Goal: Task Accomplishment & Management: Manage account settings

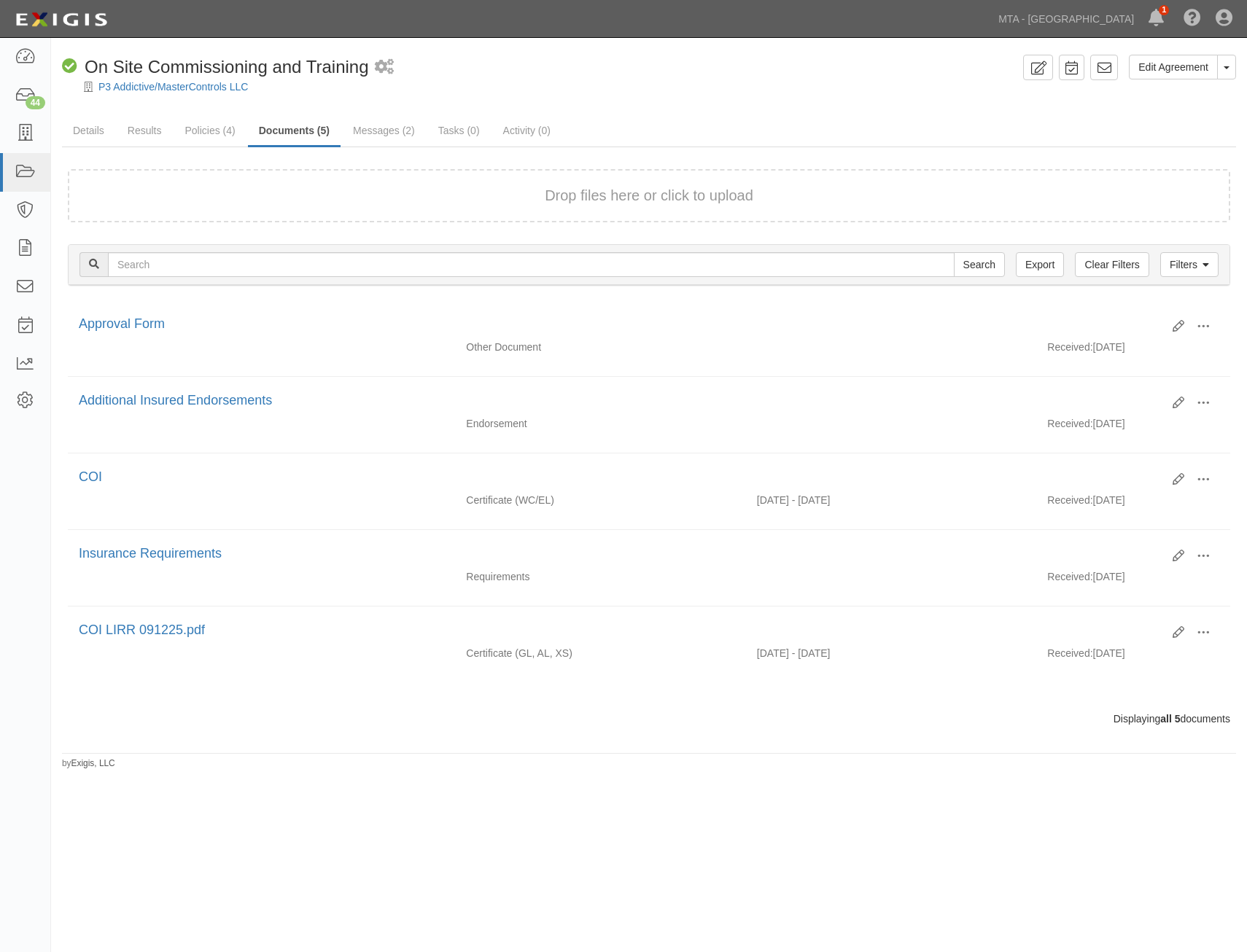
click at [905, 104] on div at bounding box center [649, 99] width 1196 height 11
click at [1073, 14] on link "MTA - [GEOGRAPHIC_DATA]" at bounding box center [1066, 19] width 150 height 29
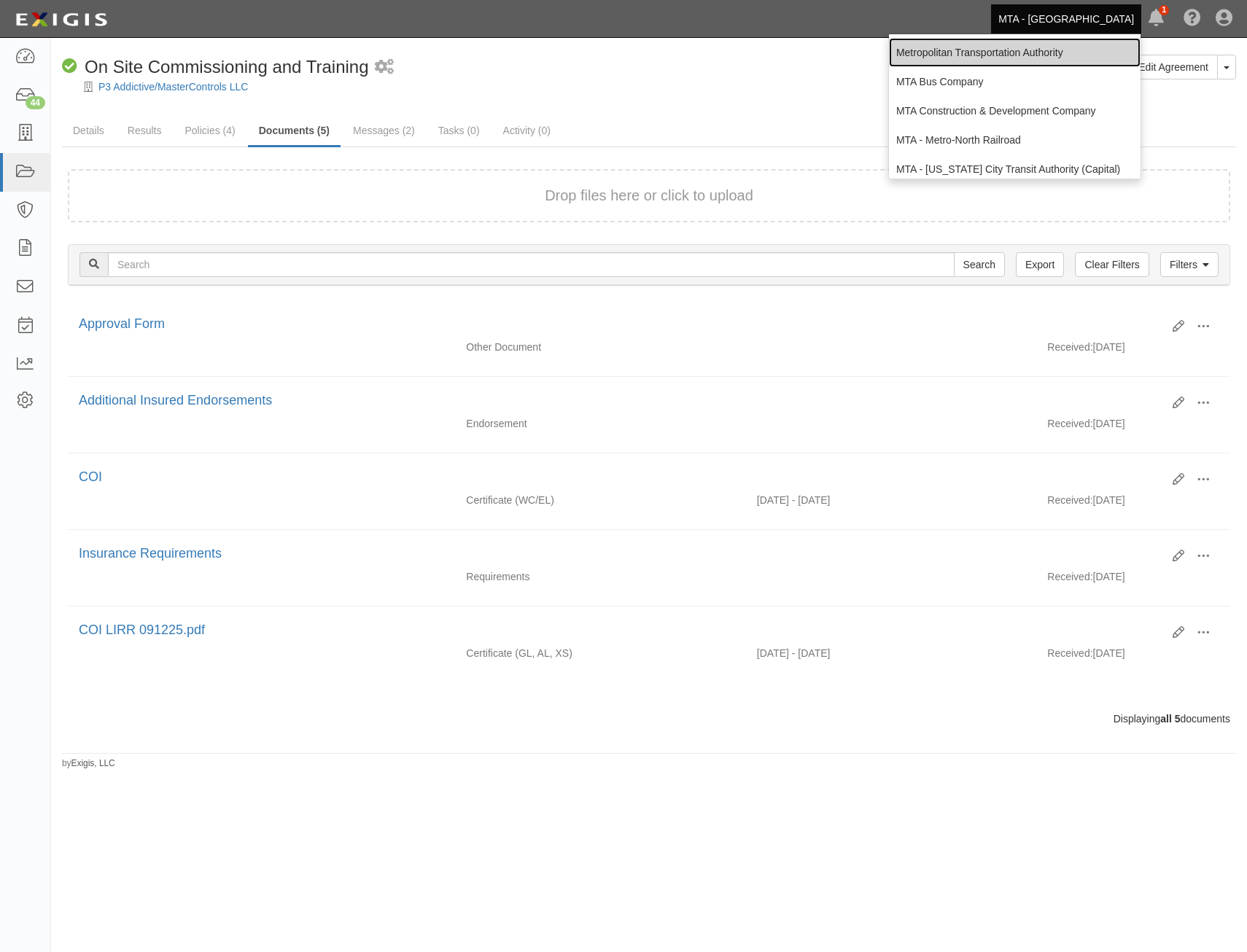
click at [1047, 51] on link "Metropolitan Transportation Authority" at bounding box center [1014, 52] width 252 height 29
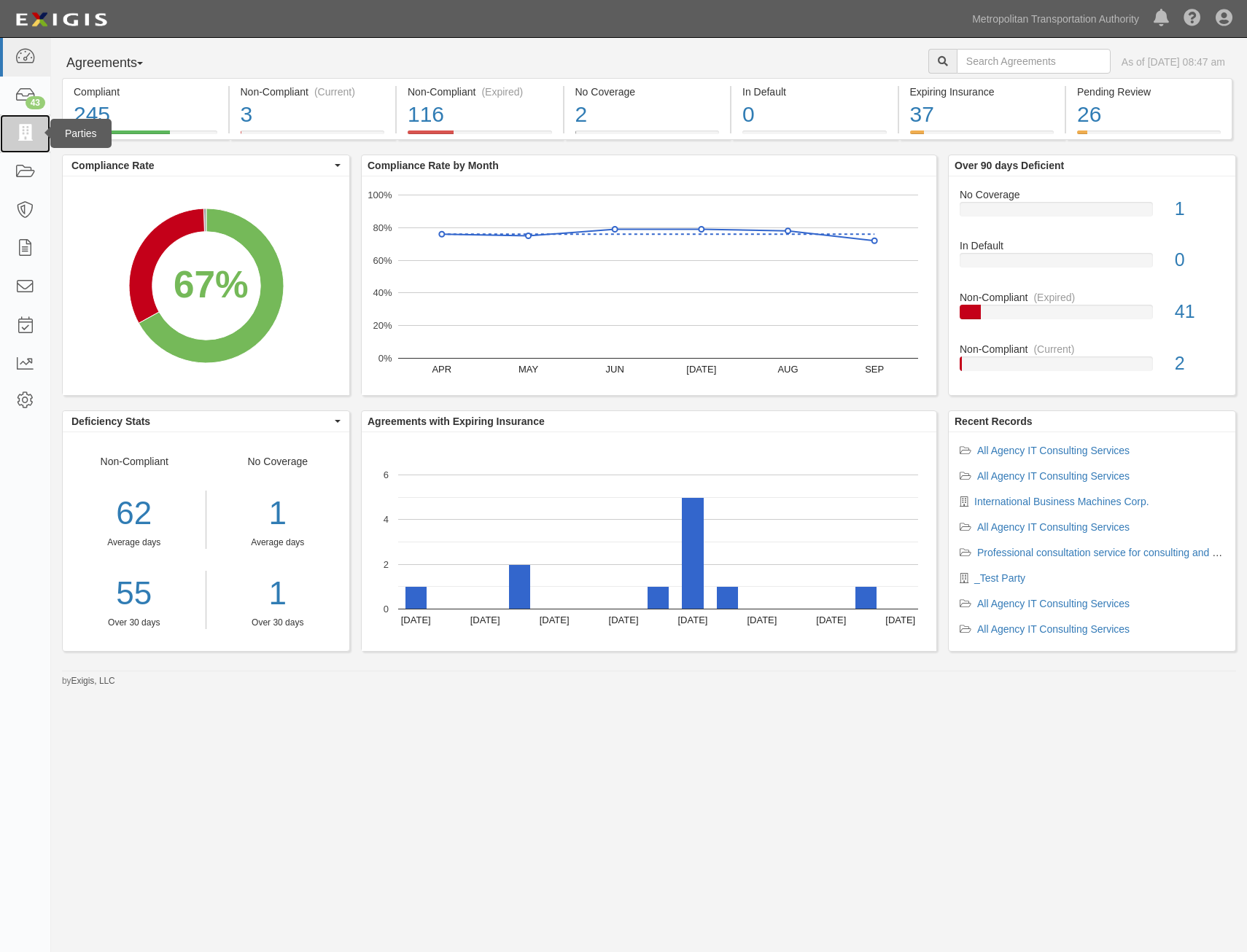
click at [20, 137] on icon at bounding box center [25, 134] width 20 height 16
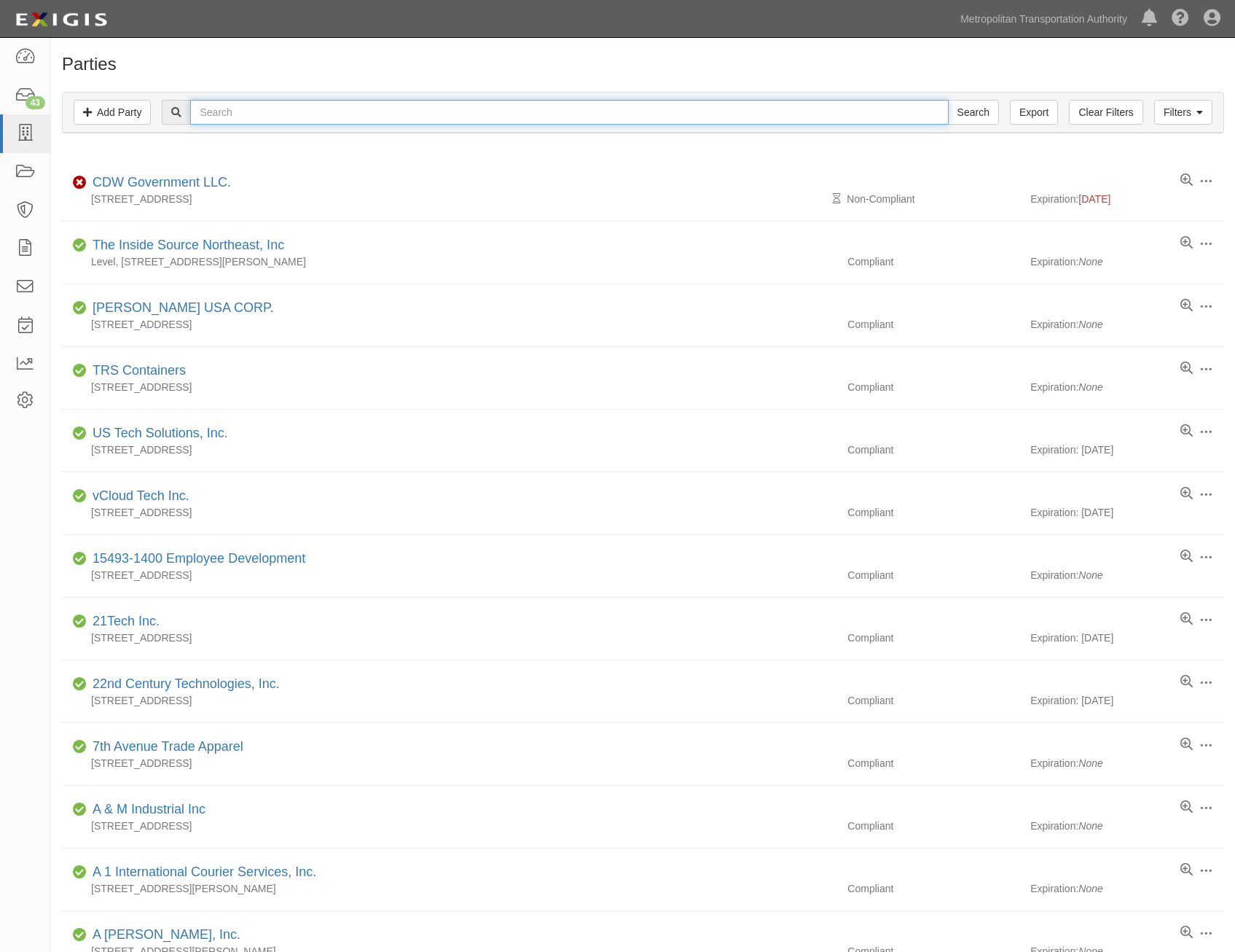
click at [557, 116] on input "text" at bounding box center [569, 112] width 758 height 25
type input "acs"
click at [948, 100] on input "Search" at bounding box center [974, 112] width 51 height 25
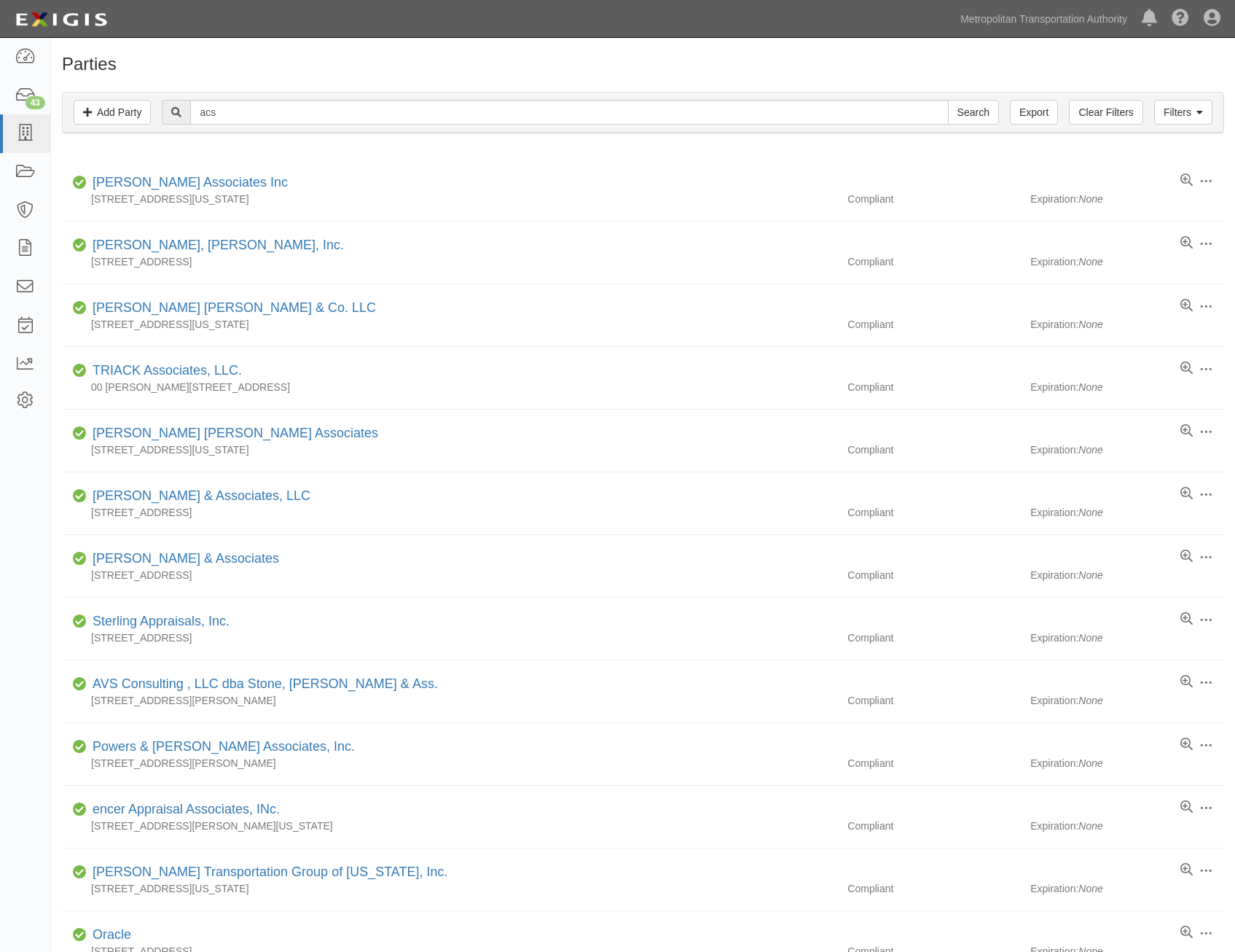
click at [823, 60] on h1 "Parties" at bounding box center [643, 64] width 1163 height 19
click at [926, 65] on h1 "Parties" at bounding box center [643, 64] width 1163 height 19
click at [134, 118] on link "Add Party" at bounding box center [112, 112] width 77 height 25
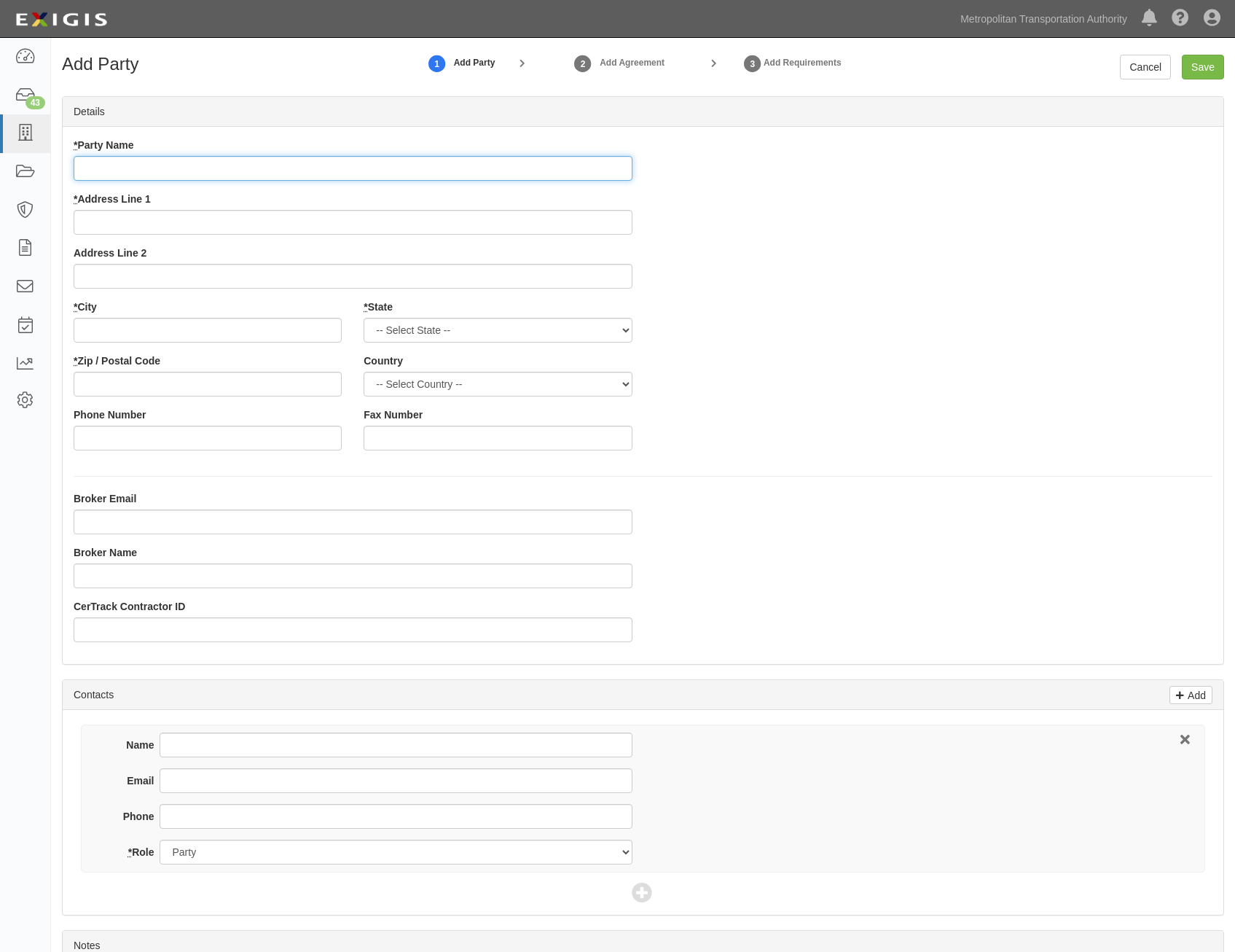
click at [598, 170] on input "* Party Name" at bounding box center [353, 168] width 559 height 25
paste input "ACS Consultancy Services, Inc."
type input "ACS Consultancy Services, Inc."
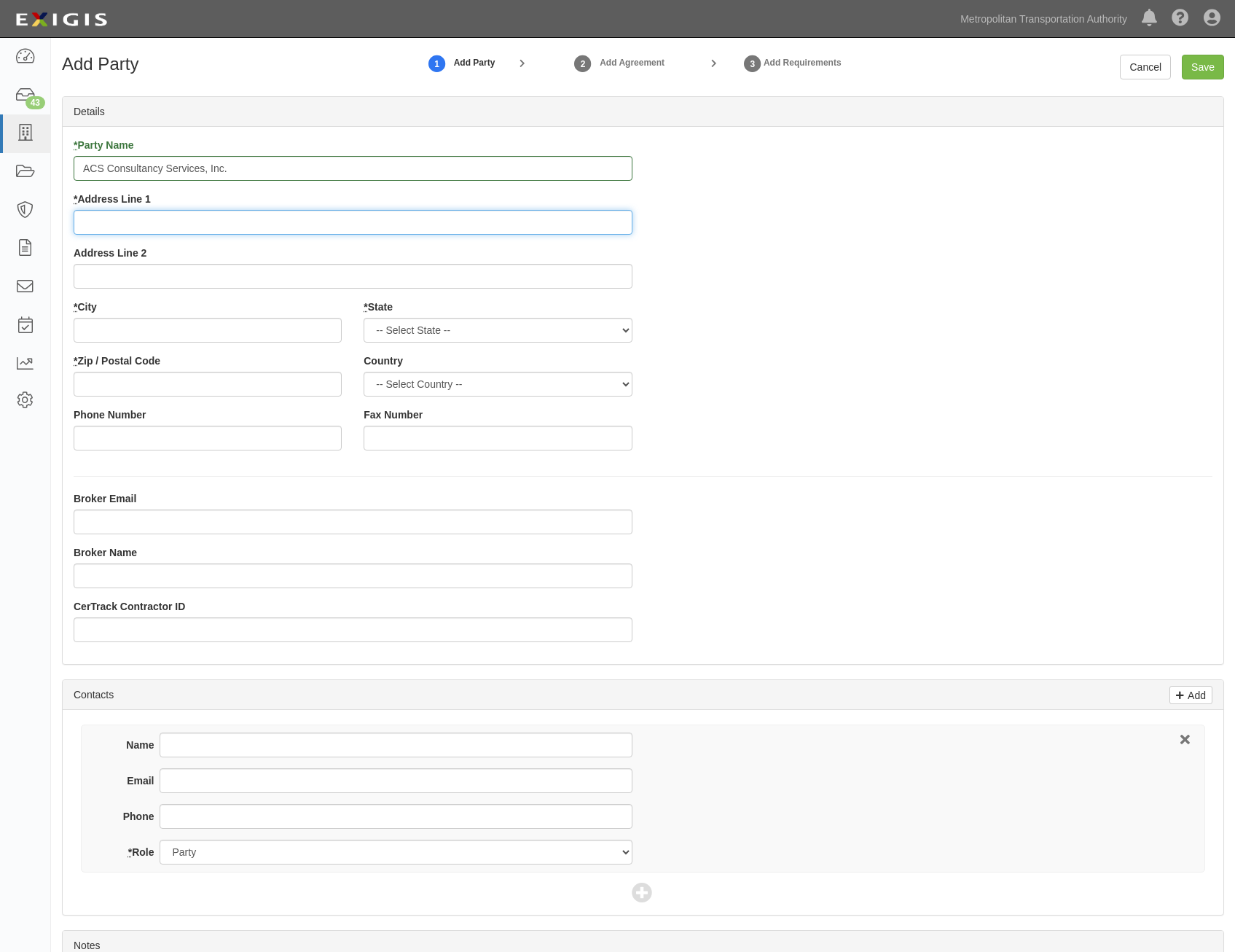
click at [601, 222] on input "* Address Line 1" at bounding box center [353, 222] width 559 height 25
paste input "8 Ridgefield Way,"
type input "8 Ridgefield Way"
click at [970, 275] on div "* Party Name ACS Consultancy Services, Inc. * Address Line 1 8 Ridgefield Way A…" at bounding box center [643, 299] width 1161 height 324
click at [317, 327] on input "* City" at bounding box center [208, 330] width 268 height 25
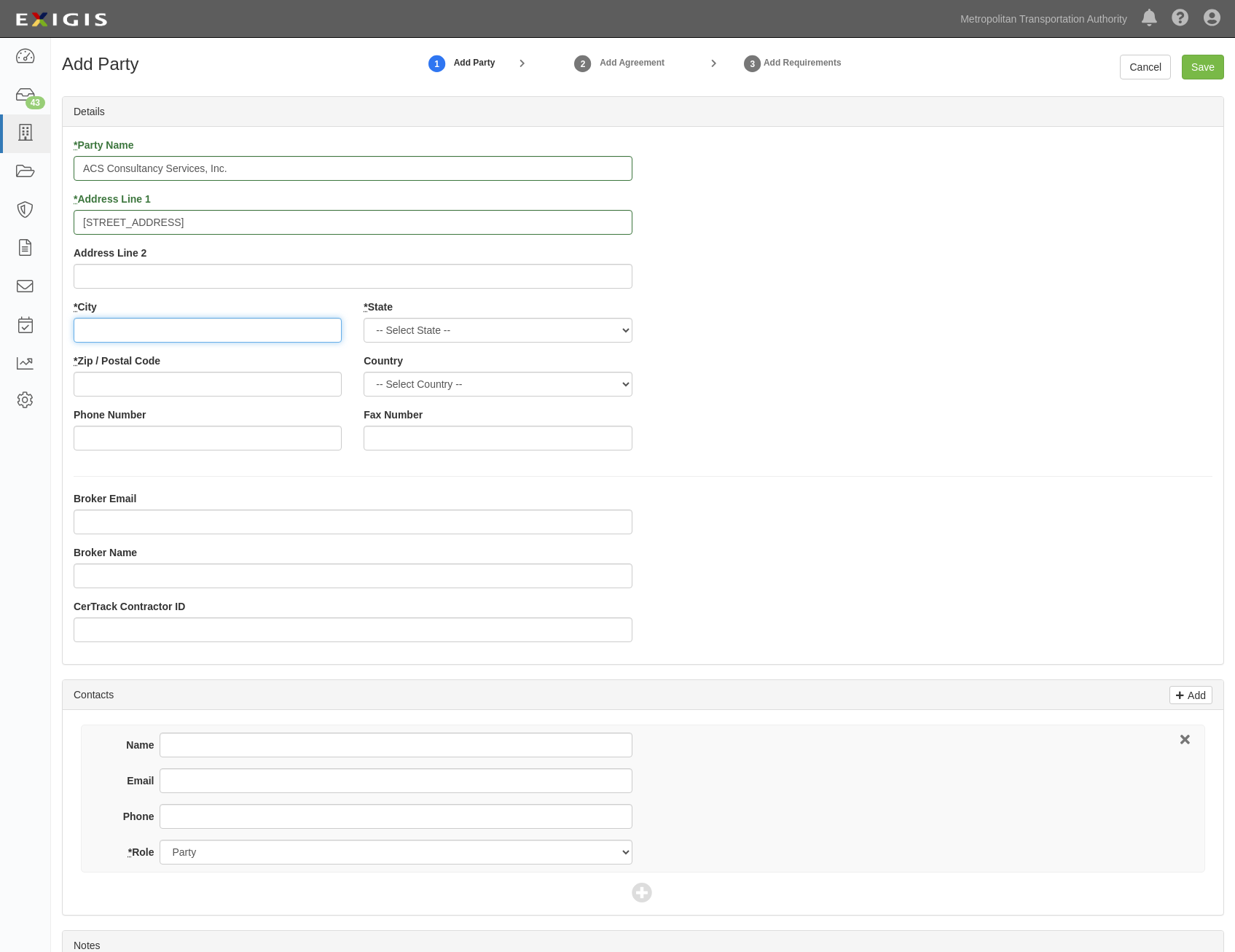
paste input "Watervliet"
type input "Watervliet"
click at [604, 340] on select "-- Select State -- Alabama Alaska Arizona Arkansas California Colorado Connecti…" at bounding box center [498, 330] width 268 height 25
select select "NY"
click at [364, 318] on select "-- Select State -- Alabama Alaska Arizona Arkansas California Colorado Connecti…" at bounding box center [498, 330] width 268 height 25
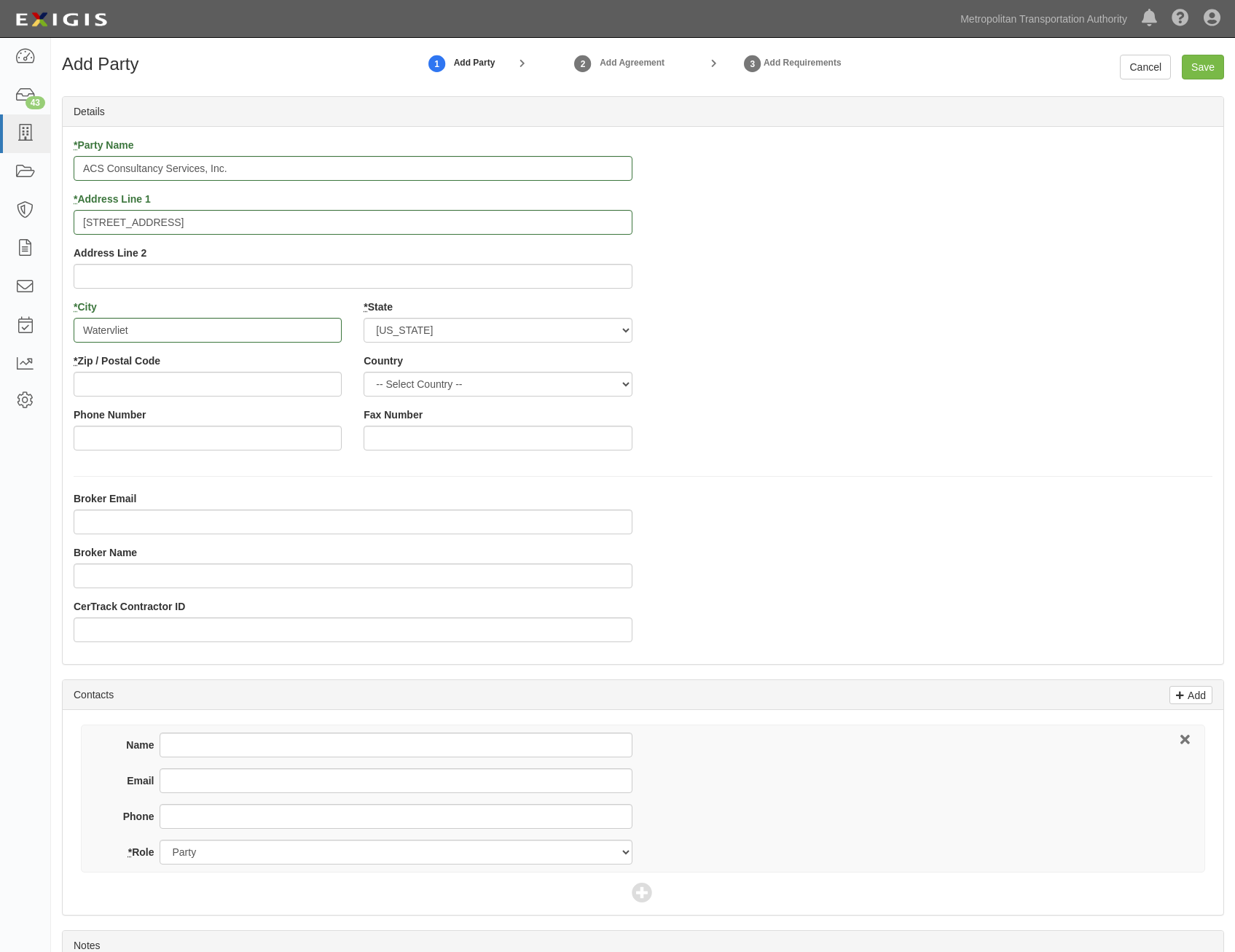
click at [548, 398] on div "Country -- Select Country -- Canada United States --------------- Afghanistan Å…" at bounding box center [498, 380] width 290 height 54
drag, startPoint x: 557, startPoint y: 390, endPoint x: 557, endPoint y: 399, distance: 9.0
click at [557, 390] on select "-- Select Country -- Canada United States --------------- Afghanistan Åland Isl…" at bounding box center [498, 383] width 268 height 25
select select "US"
click at [364, 371] on select "-- Select Country -- Canada United States --------------- Afghanistan Åland Isl…" at bounding box center [498, 383] width 268 height 25
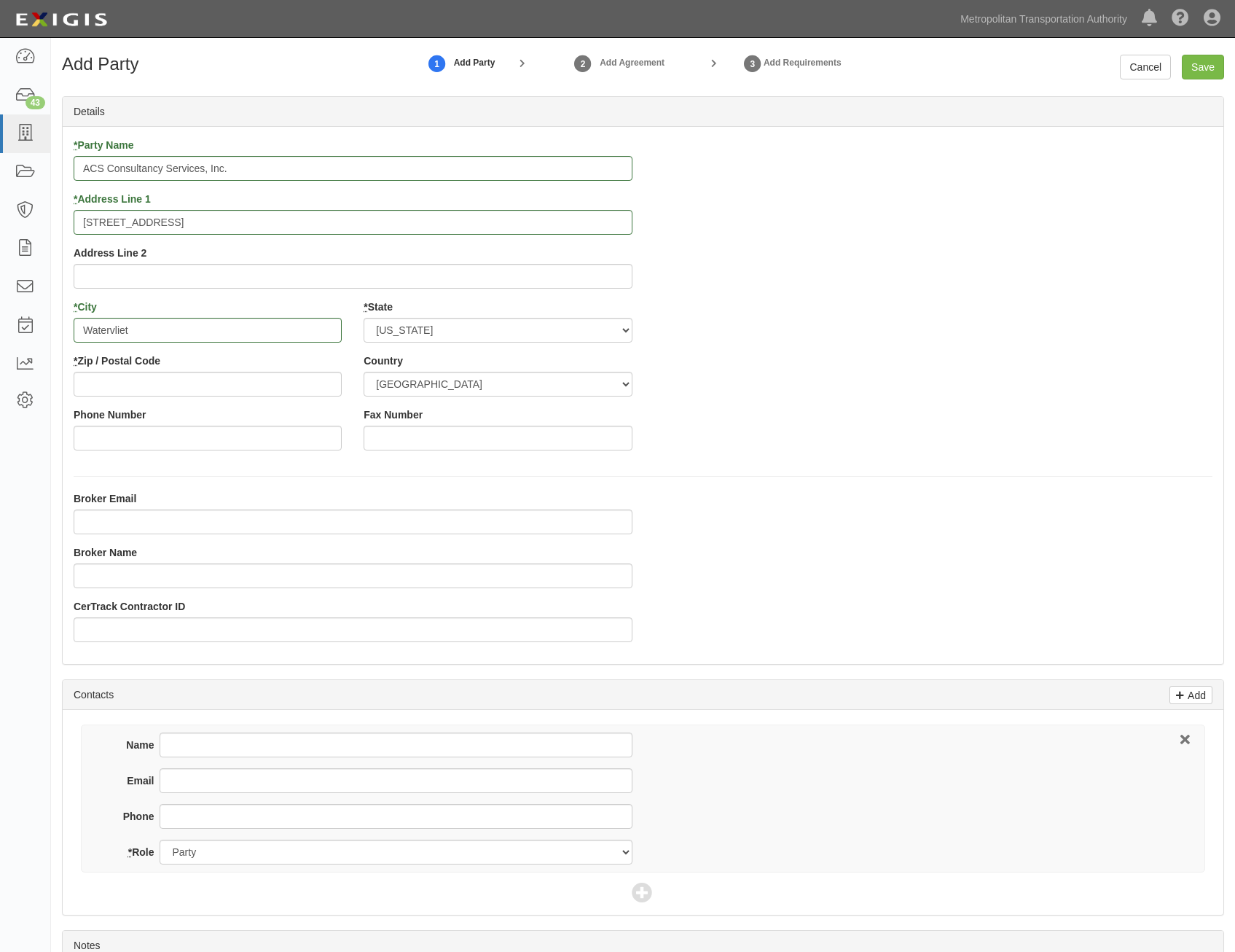
click at [798, 409] on div "* Party Name ACS Consultancy Services, Inc. * Address Line 1 8 Ridgefield Way A…" at bounding box center [643, 299] width 1161 height 324
click at [327, 388] on input "* Zip / Postal Code" at bounding box center [208, 383] width 268 height 25
paste input "12189"
type input "12189"
click at [852, 407] on div "* Party Name ACS Consultancy Services, Inc. * Address Line 1 8 Ridgefield Way A…" at bounding box center [643, 299] width 1161 height 324
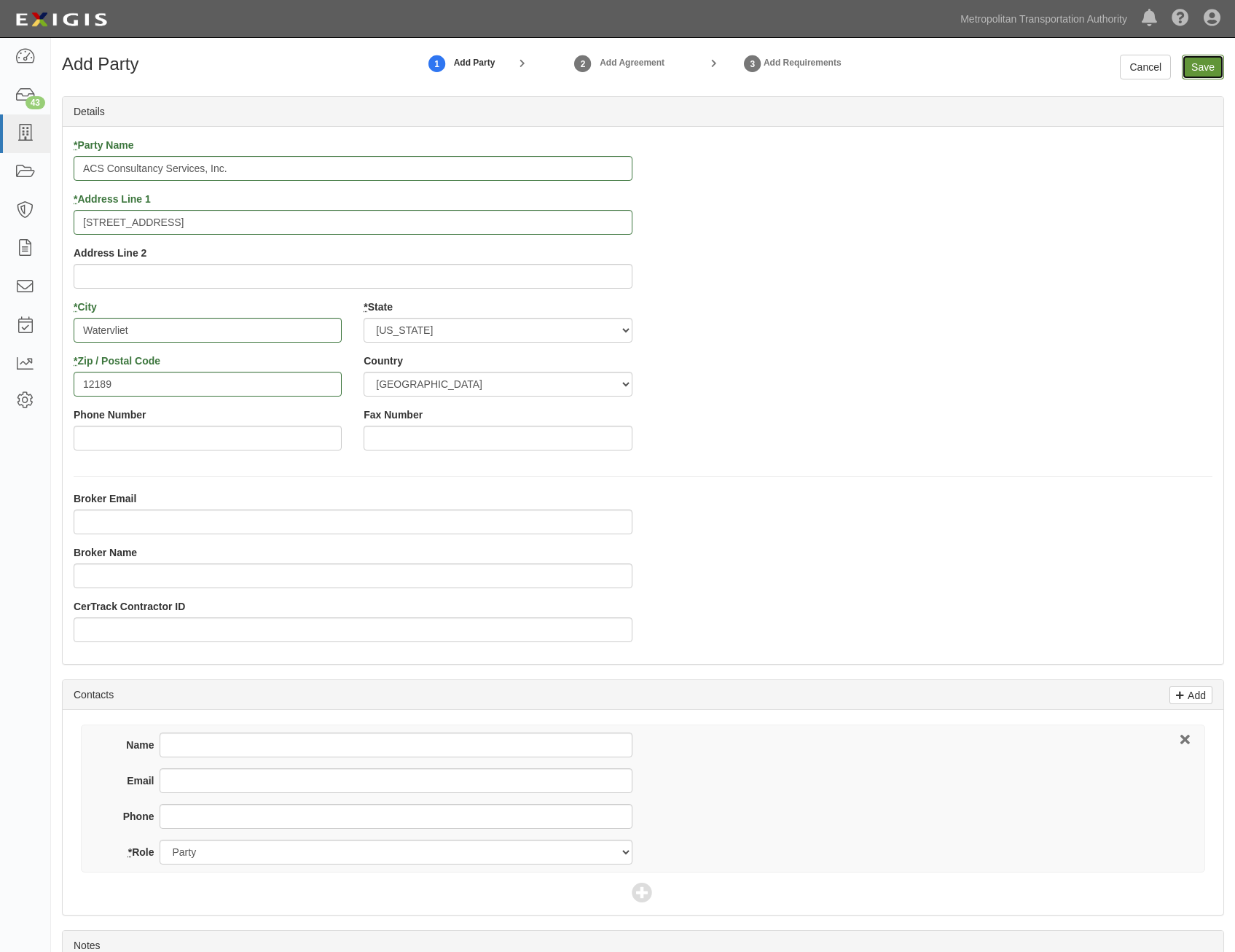
click at [1195, 71] on input "Save" at bounding box center [1203, 67] width 43 height 25
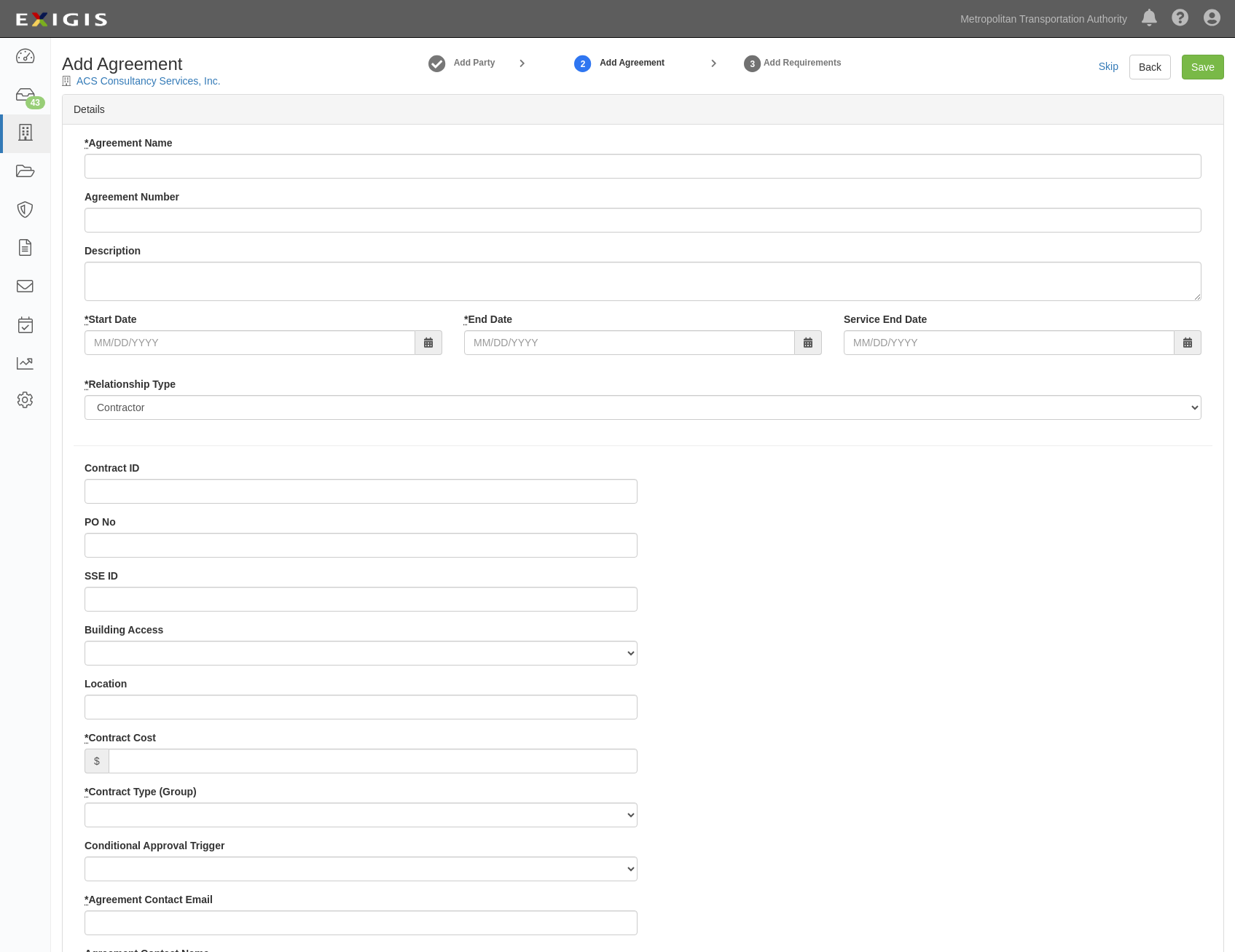
select select
click at [702, 161] on input "* Agreement Name" at bounding box center [643, 166] width 1117 height 25
paste input "All Agency IT Consulting Services"
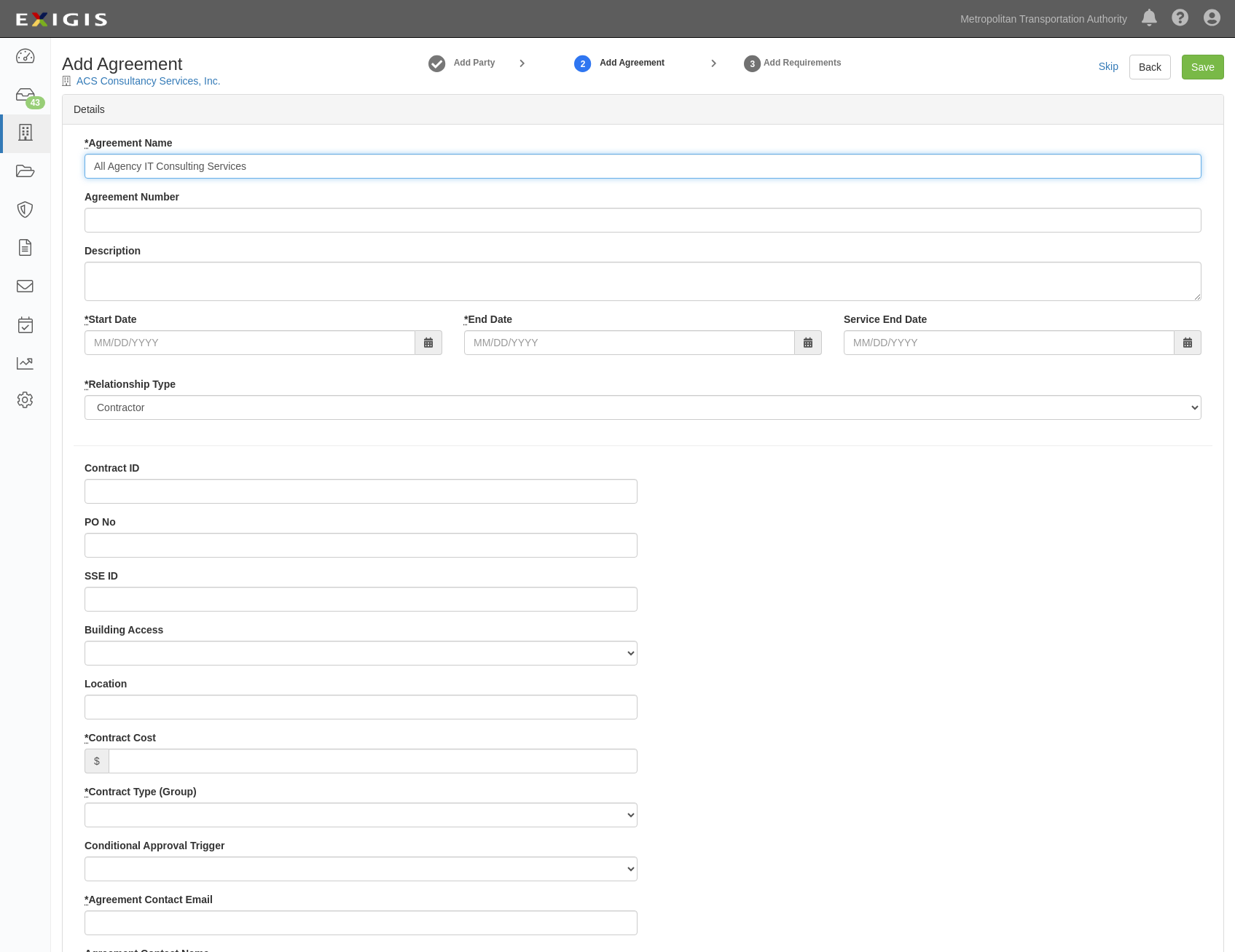
type input "All Agency IT Consulting Services"
click at [697, 214] on input "Agreement Number" at bounding box center [643, 220] width 1117 height 25
paste input "0000021540"
type input "0000021540"
click at [341, 343] on input "* Start Date" at bounding box center [250, 342] width 331 height 25
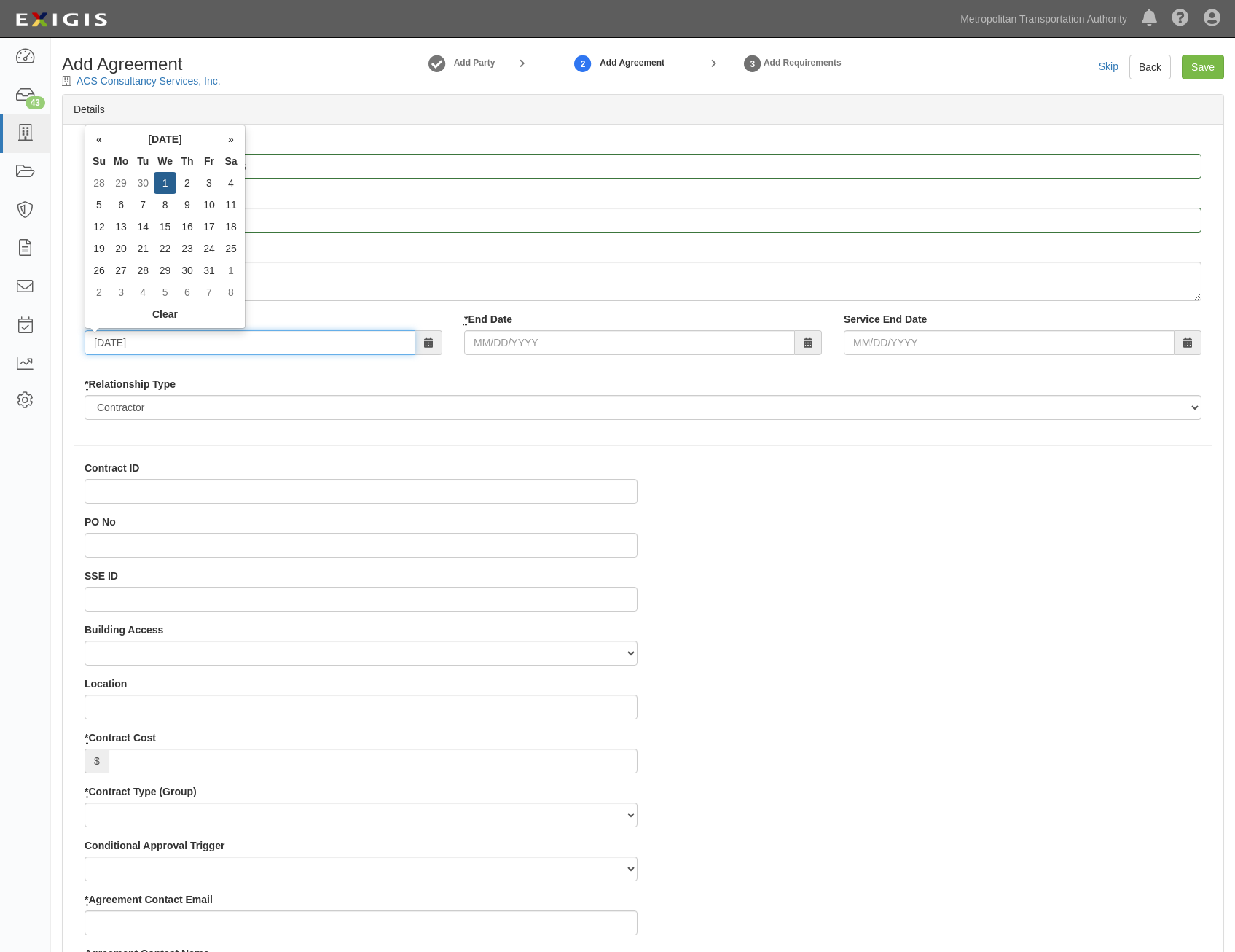
type input "07/01/2026"
click at [667, 380] on div "* Relationship Type Borrower Contractor Franchisee Other Subcontractor Supplier…" at bounding box center [643, 398] width 1117 height 43
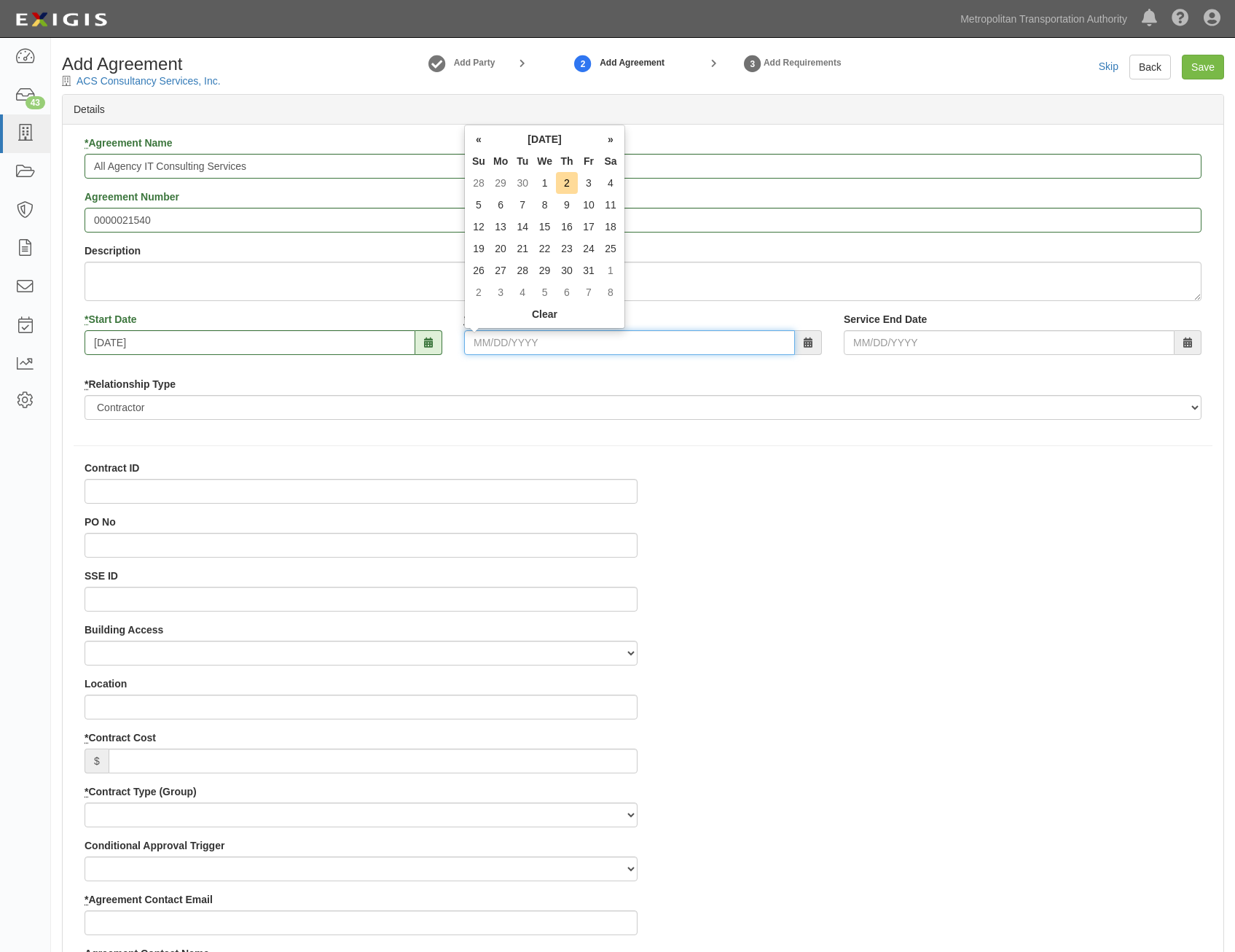
click at [686, 344] on input "* End Date" at bounding box center [629, 342] width 331 height 25
type input "07/07/2025"
click at [675, 348] on input "07/07/2025" at bounding box center [629, 342] width 331 height 25
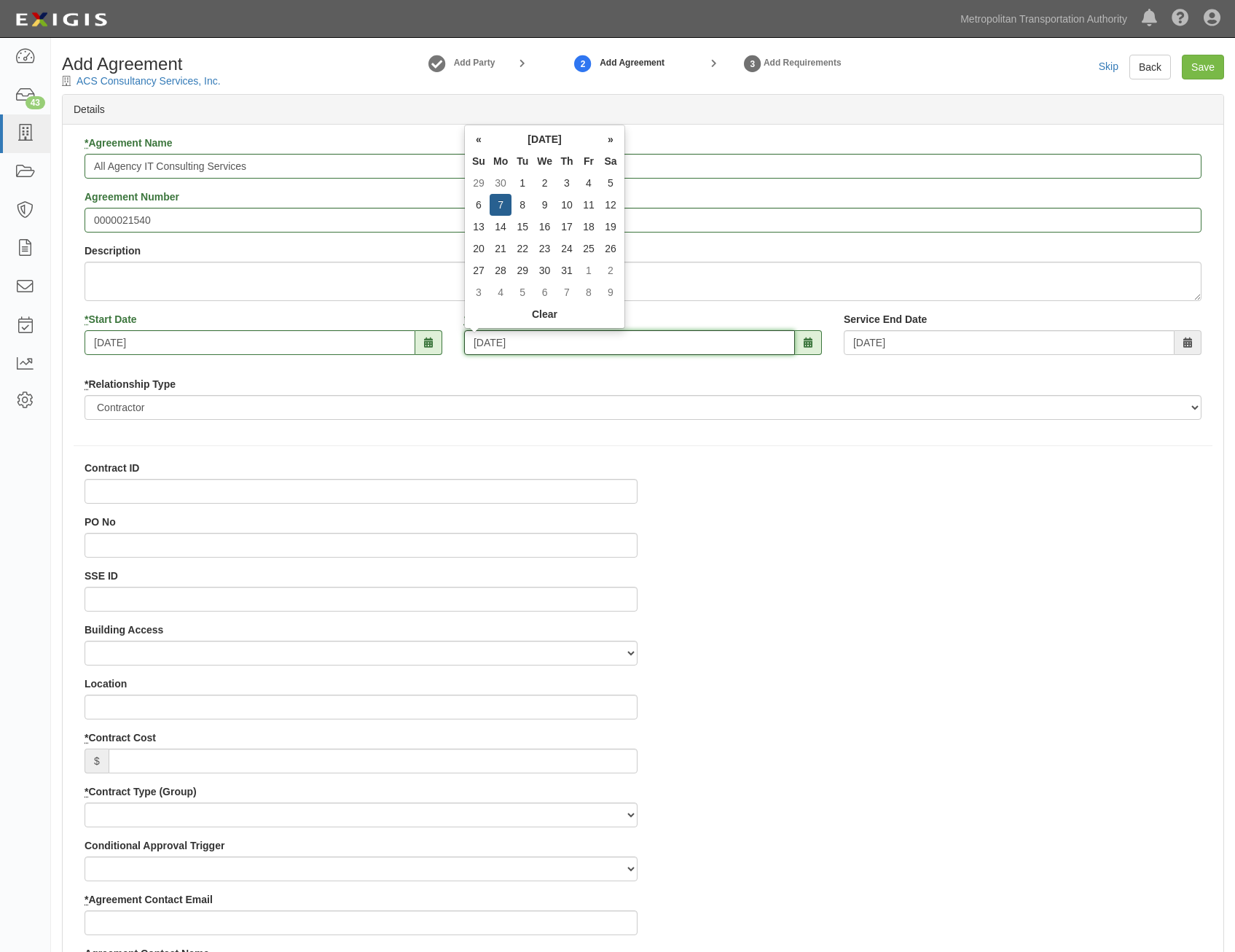
click at [675, 348] on input "07/07/2025" at bounding box center [629, 342] width 331 height 25
type input "07/07/2036"
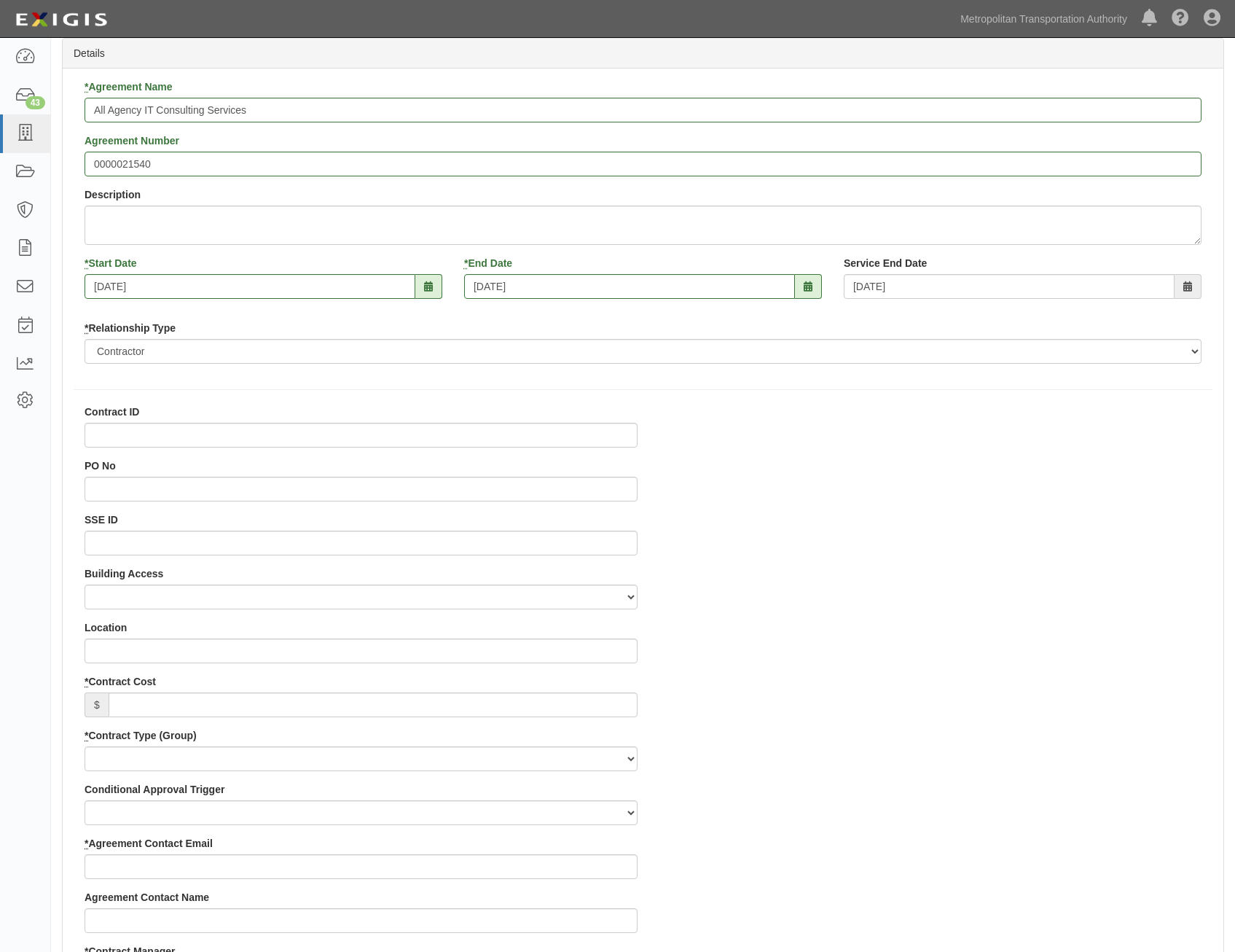
scroll to position [219, 0]
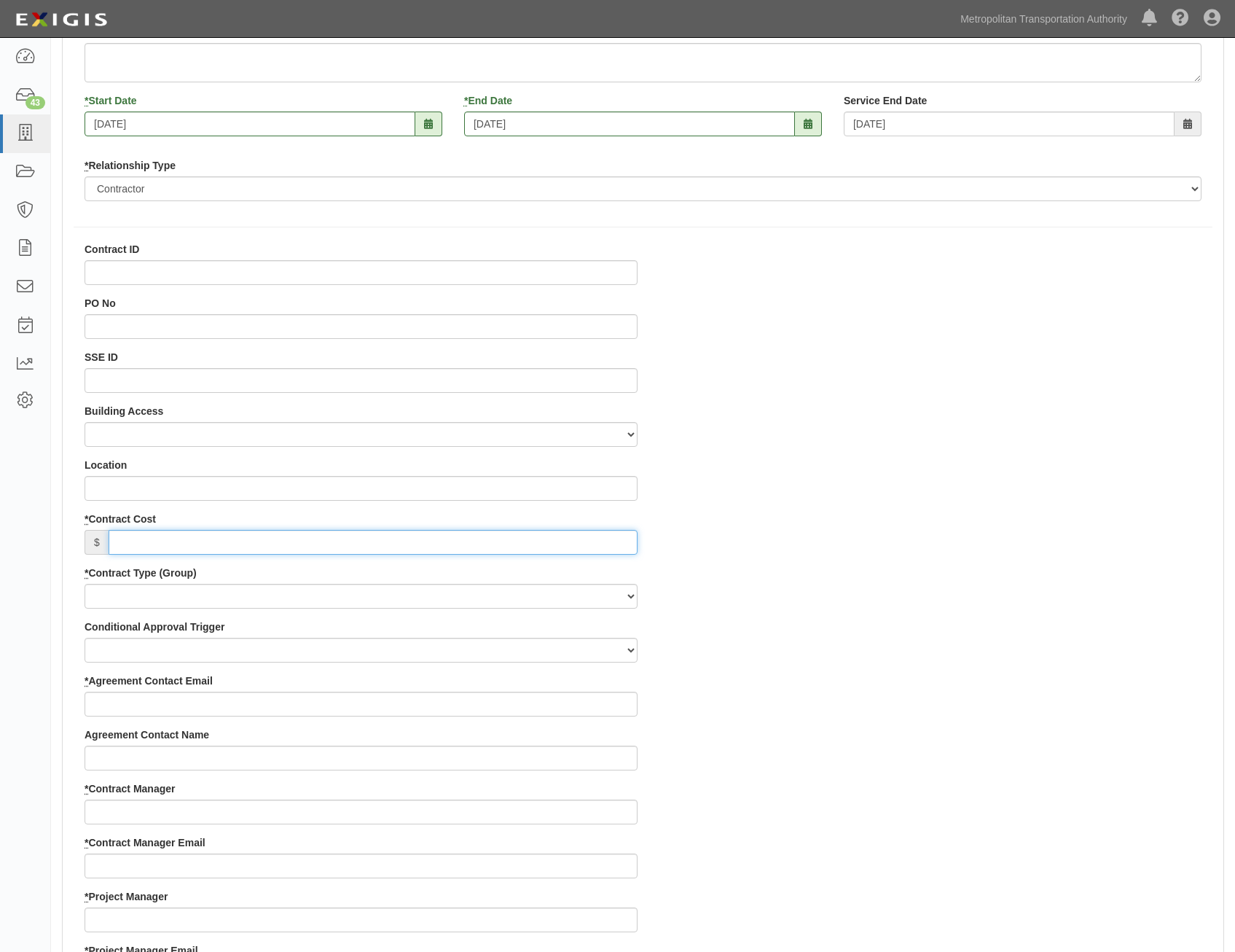
click at [572, 548] on input "* Contract Cost" at bounding box center [373, 542] width 529 height 25
type input "0"
click at [944, 539] on div "Contract ID PO No SSE ID Building Access 2 Broadway 341/345/347 BREP 333 Other …" at bounding box center [643, 916] width 1161 height 1349
click at [506, 595] on select "Capital Operating Not for Benefit (incls. FA, Entry Permits) Real Estate Other" at bounding box center [361, 596] width 553 height 25
select select "122"
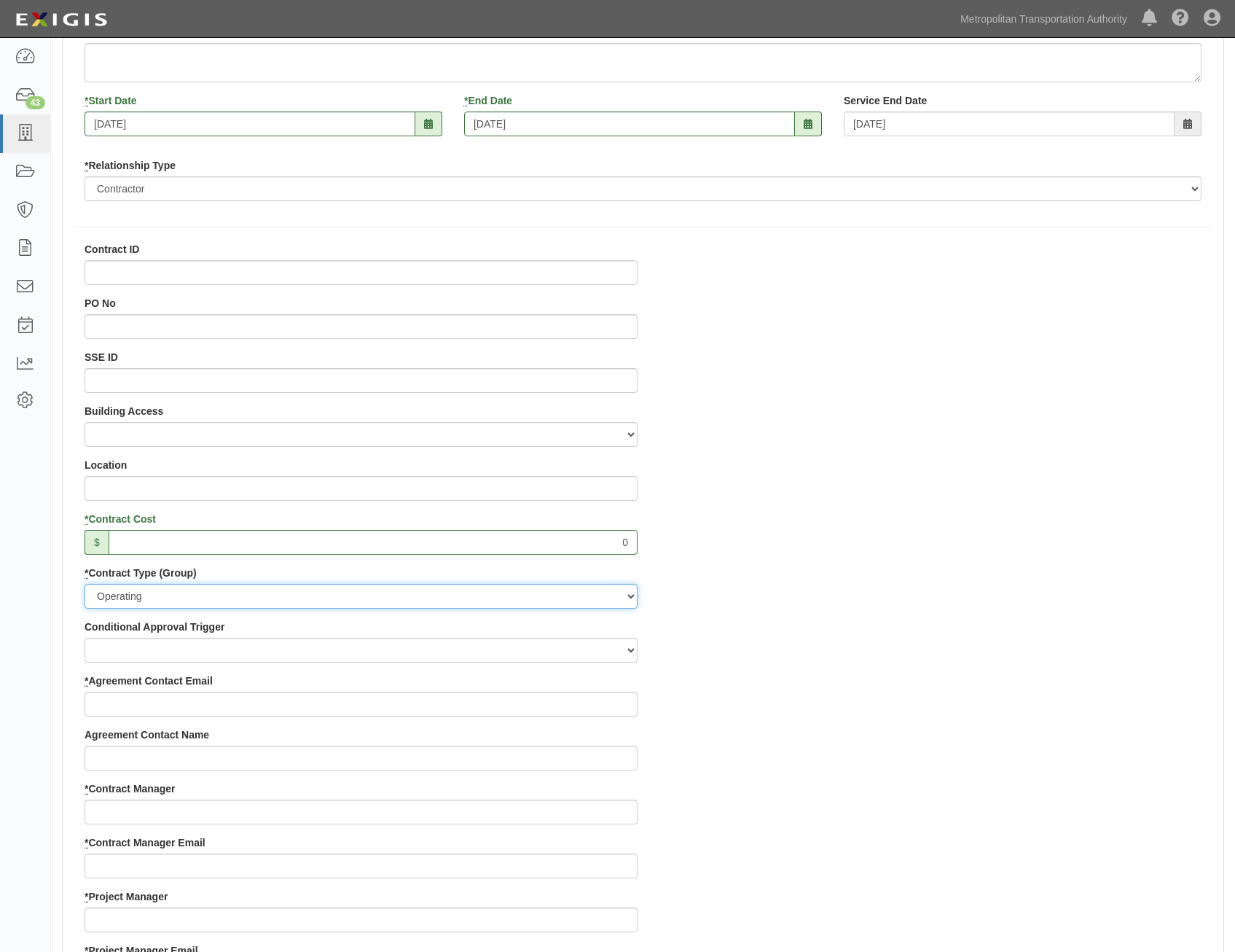
click at [84, 584] on select "Capital Operating Not for Benefit (incls. FA, Entry Permits) Real Estate Other" at bounding box center [361, 596] width 553 height 25
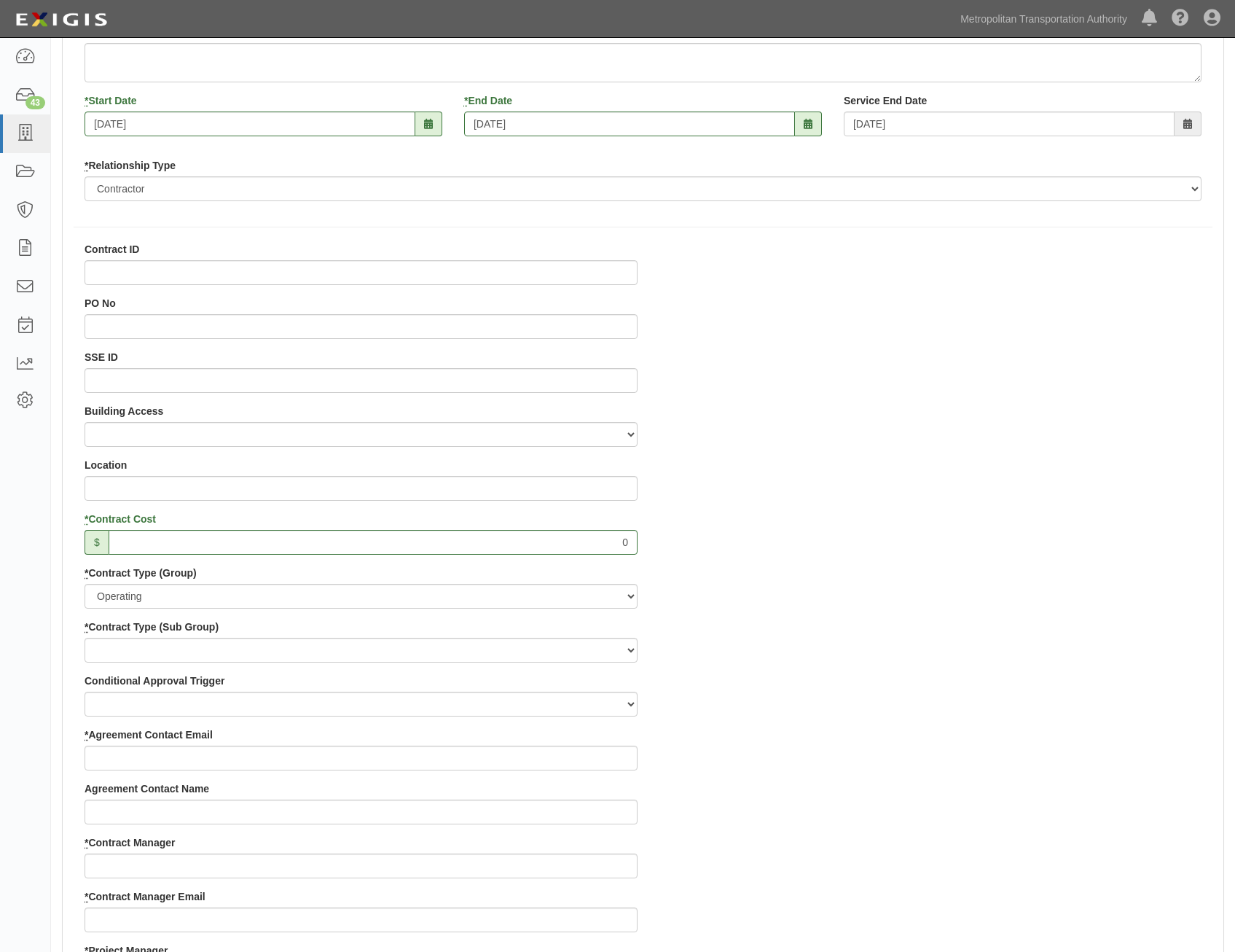
click at [837, 664] on div "Contract ID PO No SSE ID Building Access 2 Broadway 341/345/347 BREP 333 Other …" at bounding box center [643, 943] width 1161 height 1403
click at [560, 643] on select "Construction Loan / Test and Demo Maintenance Painting Personal Services Contra…" at bounding box center [361, 649] width 553 height 25
select select "249"
click at [84, 637] on select "Construction Loan / Test and Demo Maintenance Painting Personal Services Contra…" at bounding box center [361, 649] width 553 height 25
click at [965, 701] on div "Contract ID PO No SSE ID Building Access 2 Broadway 341/345/347 BREP 333 Other …" at bounding box center [643, 943] width 1161 height 1403
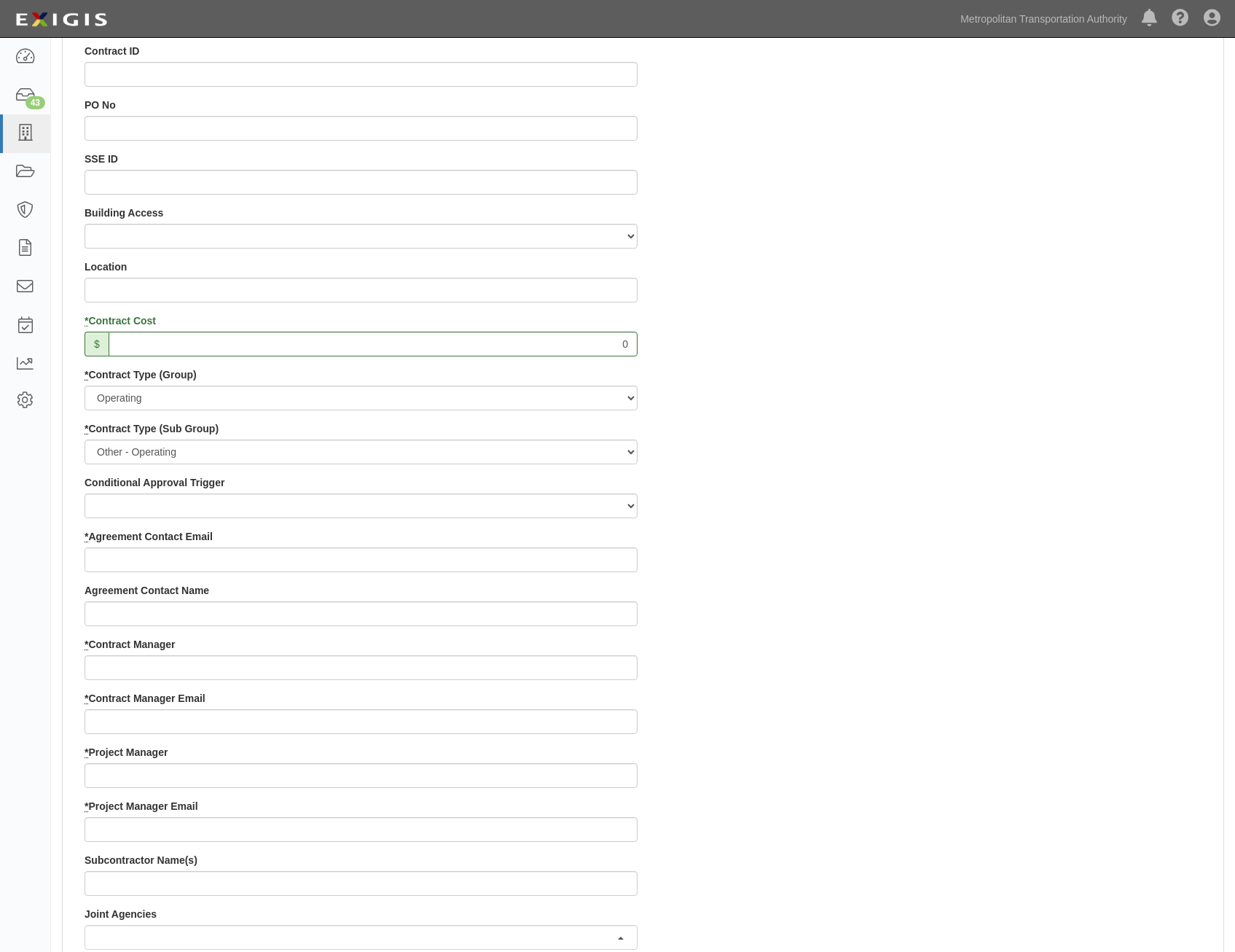
scroll to position [437, 0]
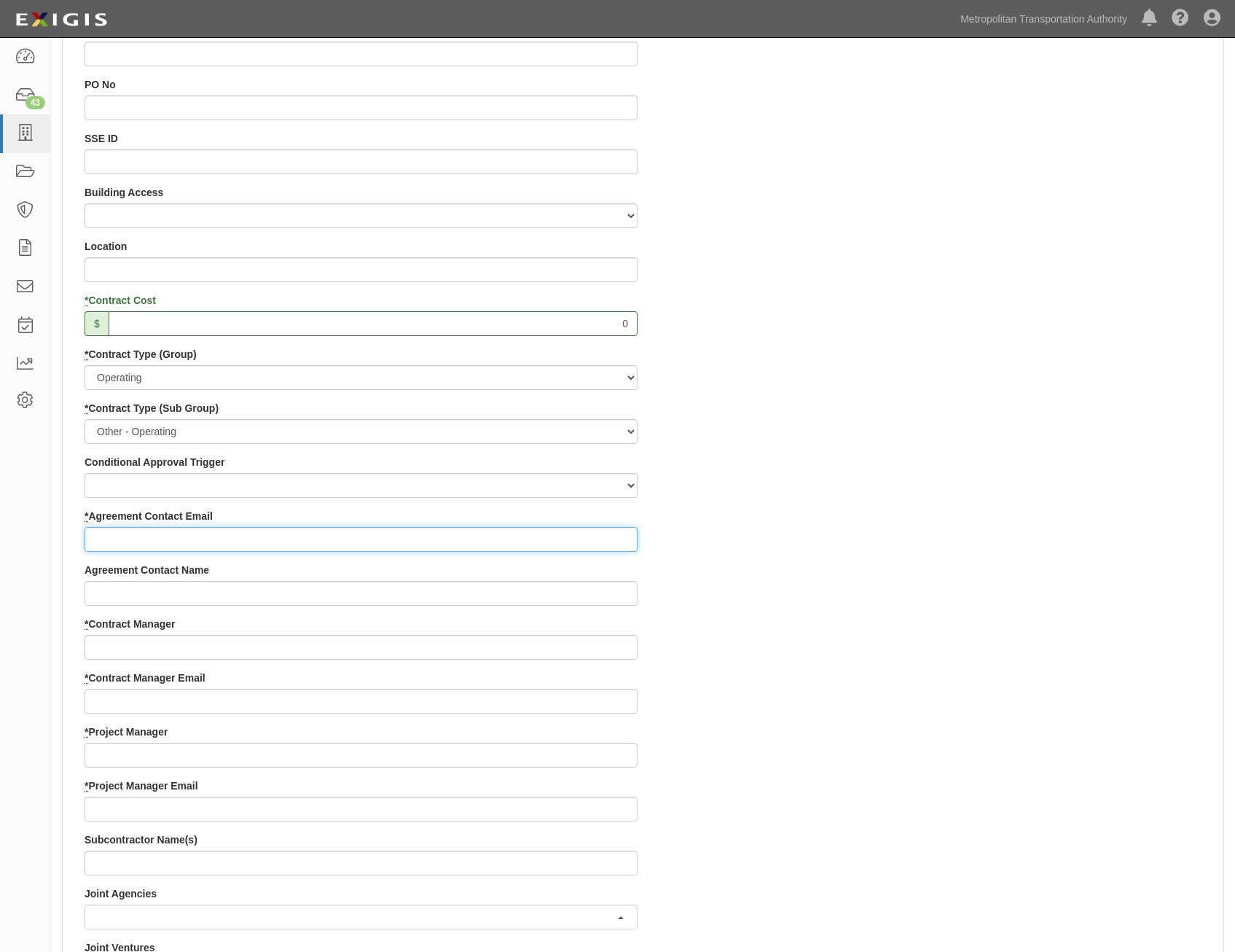
click at [584, 537] on input "* Agreement Contact Email" at bounding box center [361, 539] width 553 height 25
paste input "rfp@acsincny.com"
type input "rfp@acsincny.com"
click at [799, 667] on div "Contract ID PO No SSE ID Building Access 2 Broadway 341/345/347 BREP 333 Other …" at bounding box center [643, 724] width 1161 height 1403
click at [588, 663] on div "Contract ID PO No SSE ID Building Access 2 Broadway 341/345/347 BREP 333 Other …" at bounding box center [362, 724] width 575 height 1403
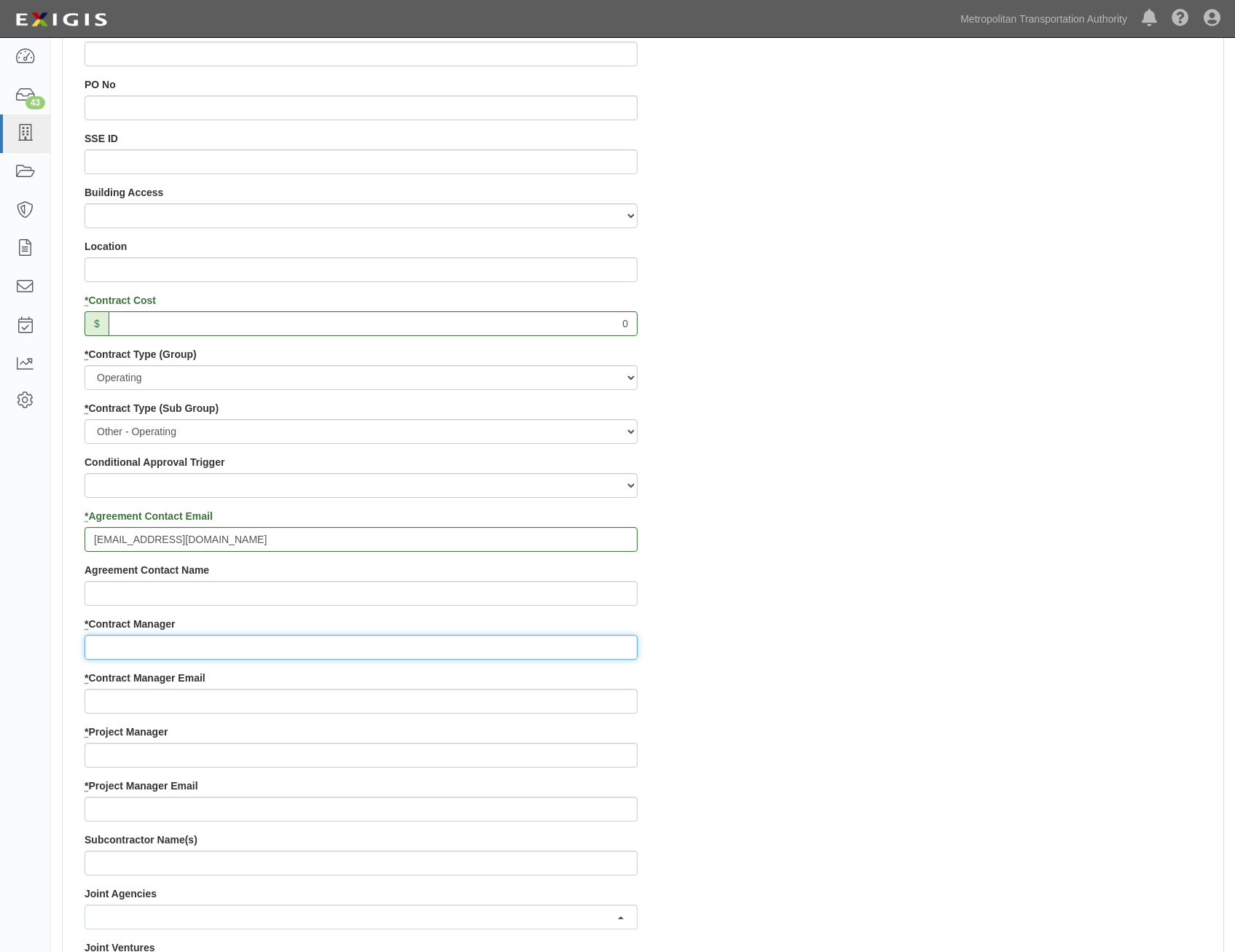
click at [611, 638] on input "* Contract Manager" at bounding box center [361, 647] width 553 height 25
paste input "Jimmy Quispe"
type input "Jimmy Quispe"
click at [826, 690] on div "Contract ID PO No SSE ID Building Access 2 Broadway 341/345/347 BREP 333 Other …" at bounding box center [643, 724] width 1161 height 1403
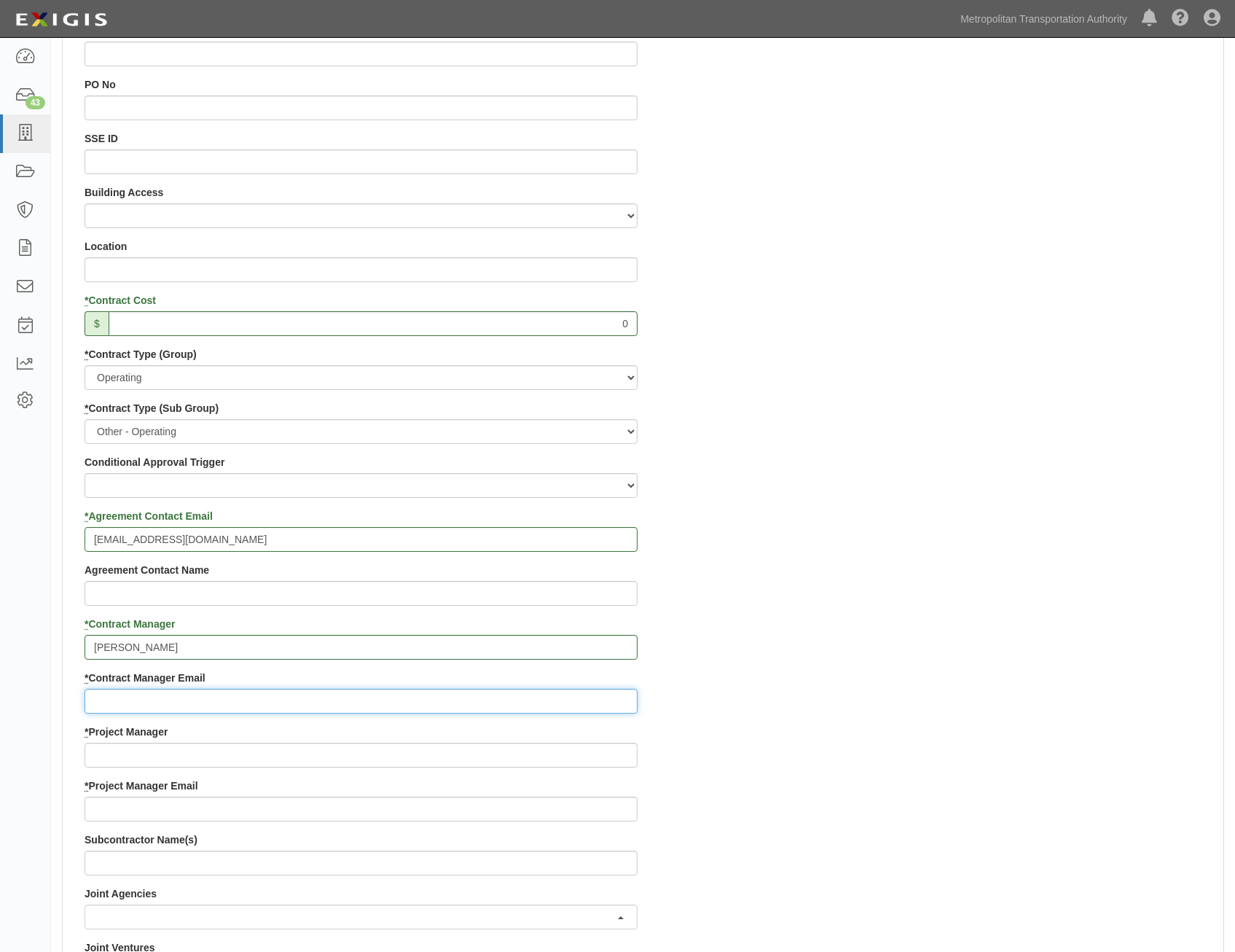
click at [610, 699] on input "* Contract Manager Email" at bounding box center [361, 701] width 553 height 25
paste input "Jimmy.quispe-consultant@mtabsc.org"
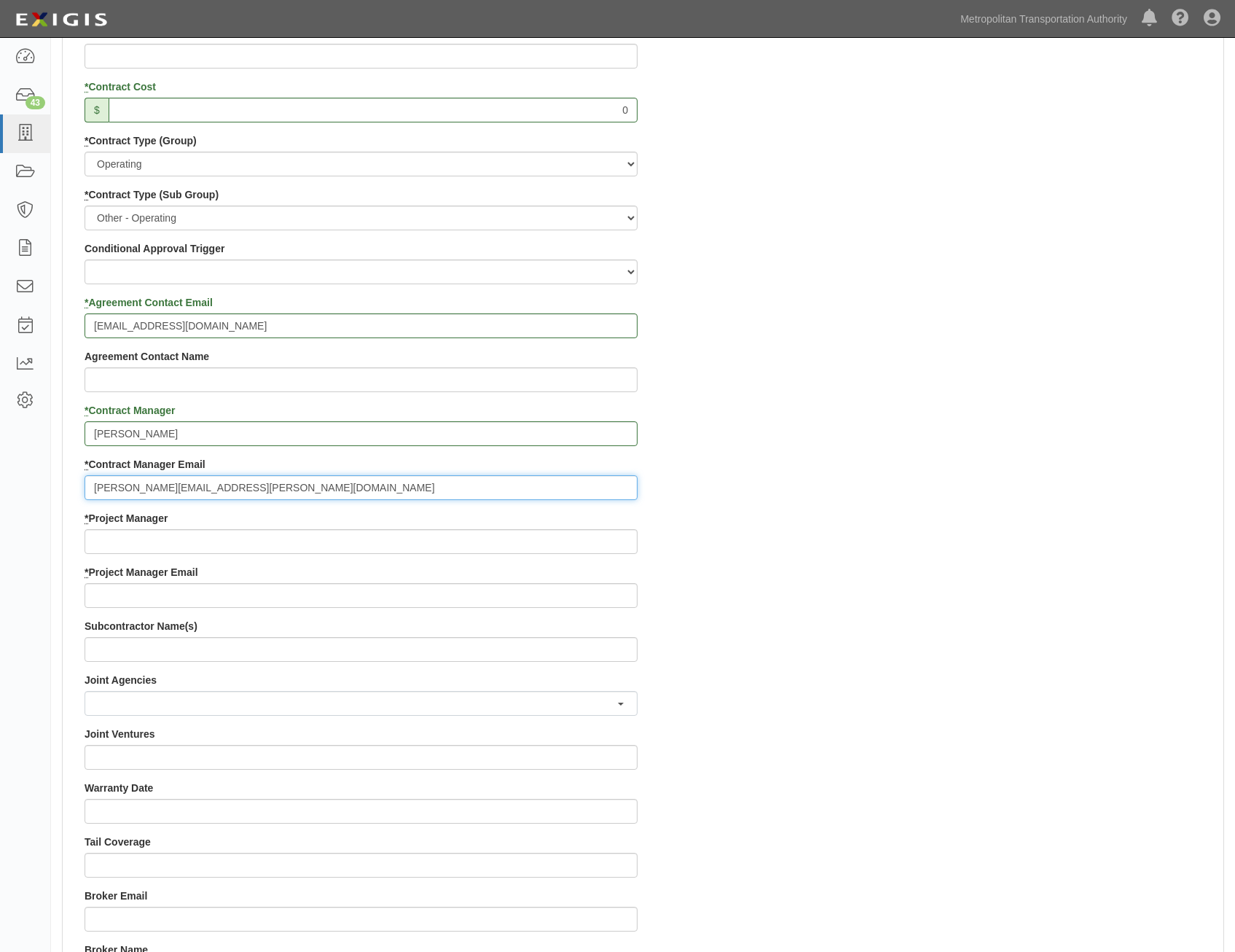
scroll to position [656, 0]
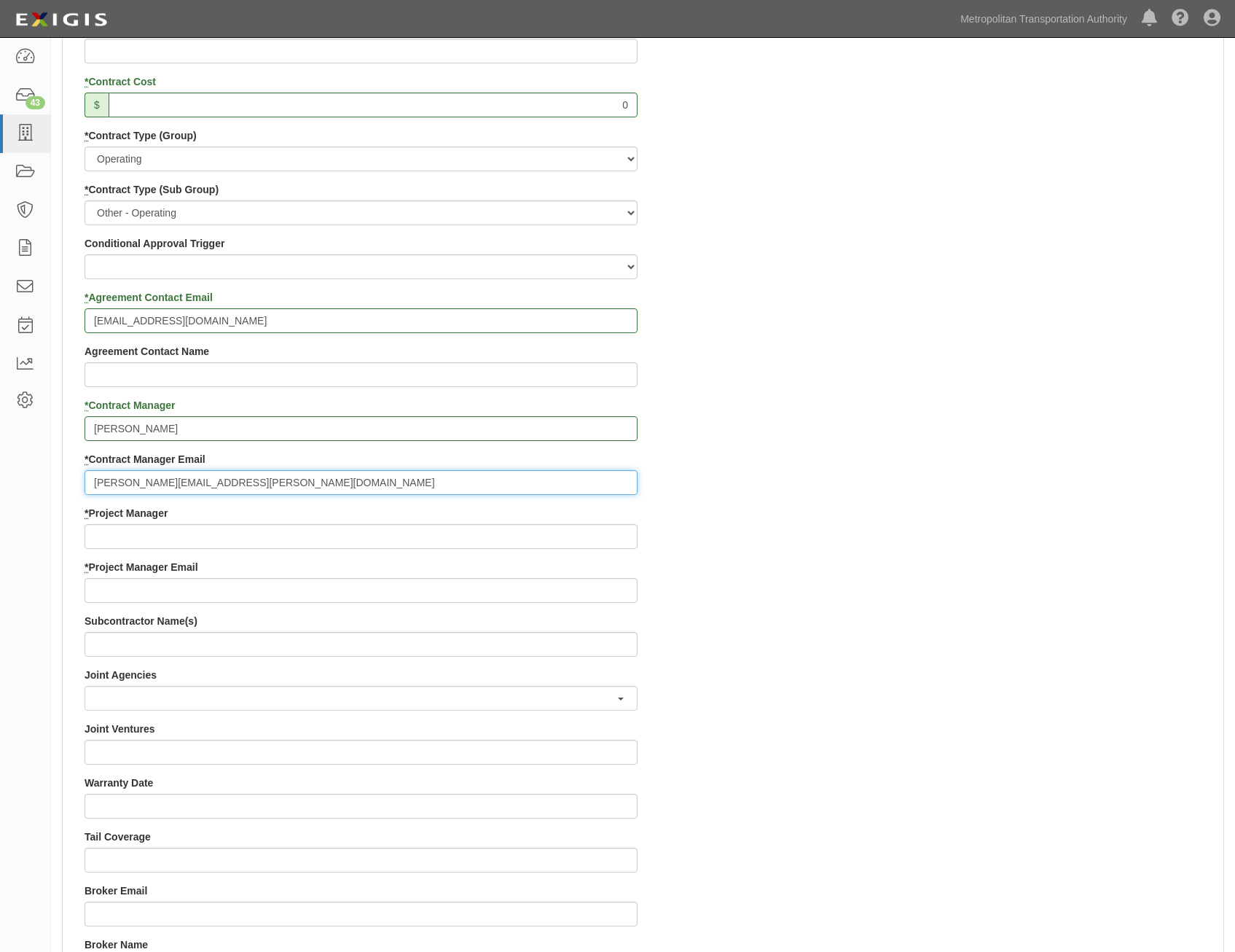
type input "Jimmy.quispe-consultant@mtabsc.org"
click at [900, 621] on div "Contract ID PO No SSE ID Building Access 2 Broadway 341/345/347 BREP 333 Other …" at bounding box center [643, 506] width 1161 height 1403
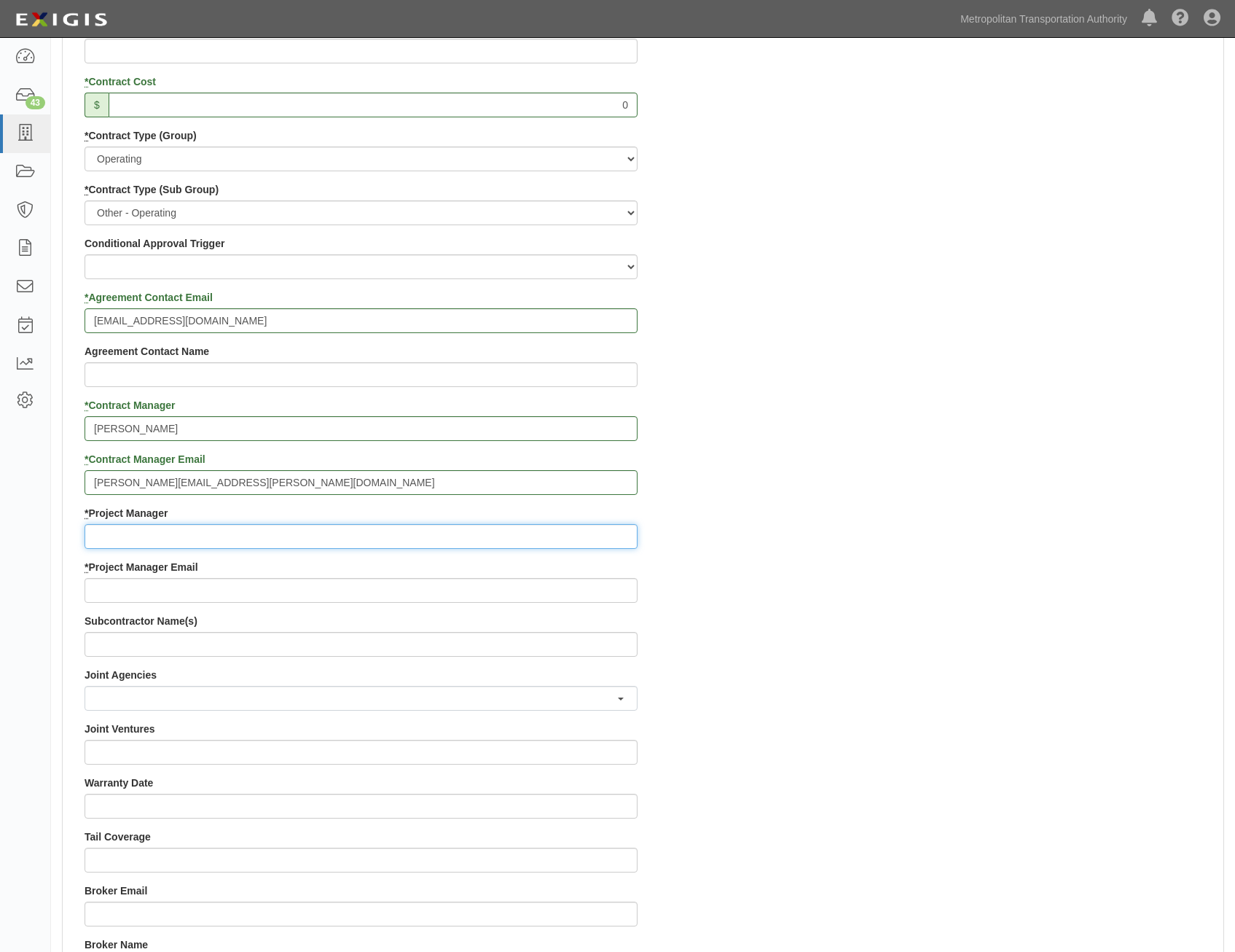
click at [425, 524] on input "* Project Manager" at bounding box center [361, 536] width 553 height 25
paste input "Doug Krainman"
type input "Doug Krainman"
click at [920, 586] on div "Contract ID PO No SSE ID Building Access 2 Broadway 341/345/347 BREP 333 Other …" at bounding box center [643, 506] width 1161 height 1403
click at [492, 588] on input "* Project Manager Email" at bounding box center [361, 590] width 553 height 25
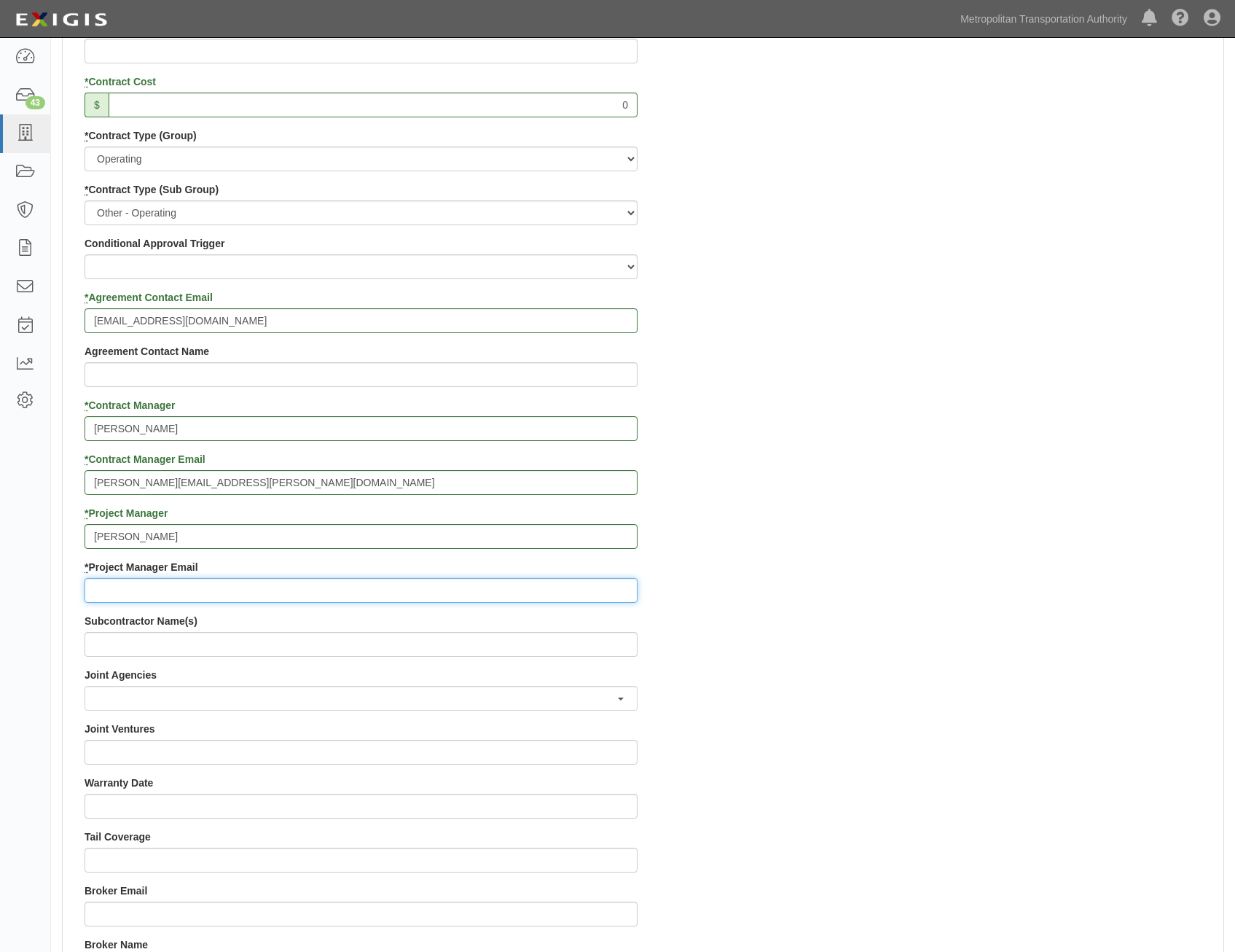
paste input "doug.krainman@mtahq.org"
type input "doug.krainman@mtahq.org"
click at [887, 573] on div "Contract ID PO No SSE ID Building Access 2 Broadway 341/345/347 BREP 333 Other …" at bounding box center [643, 506] width 1161 height 1403
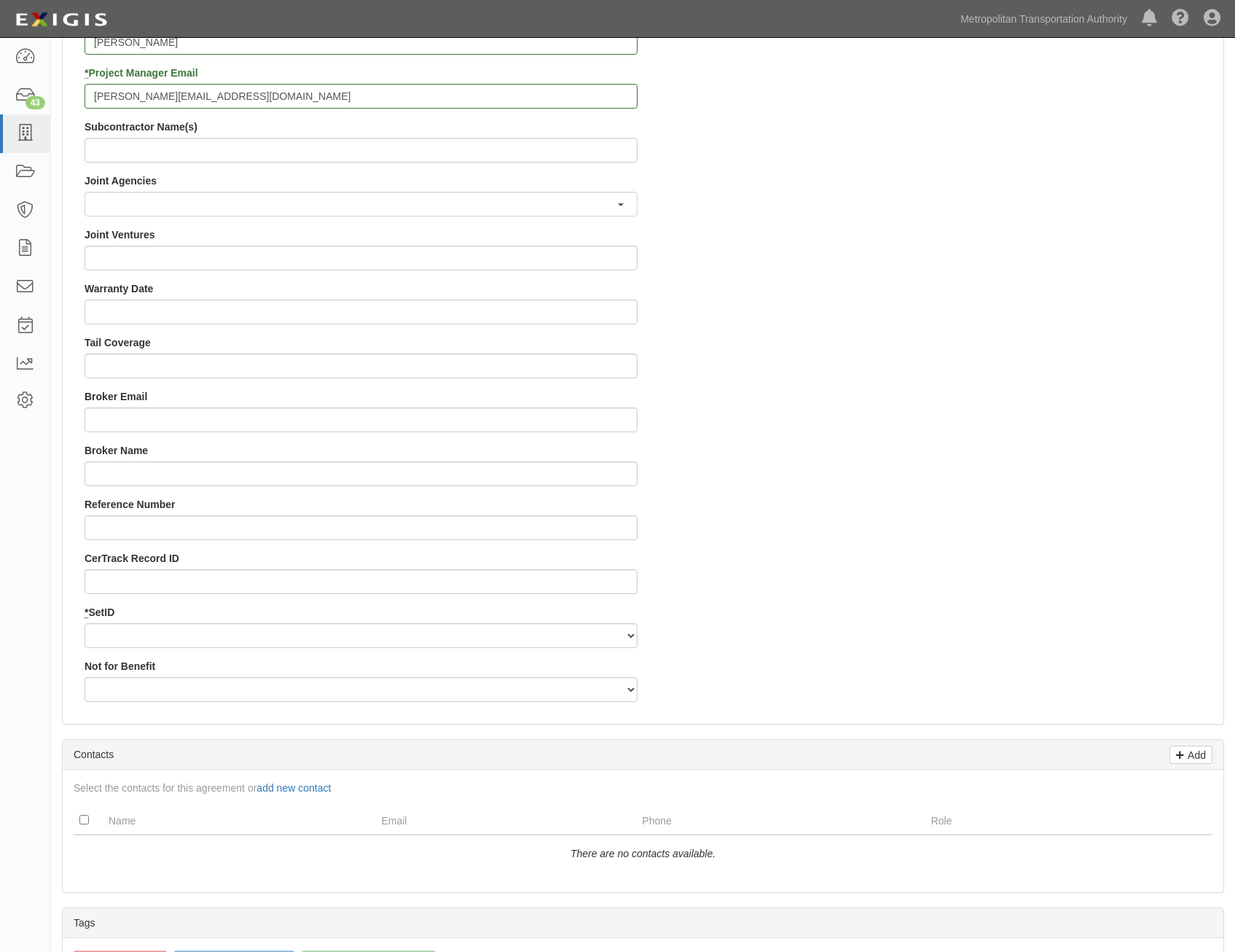
scroll to position [1166, 0]
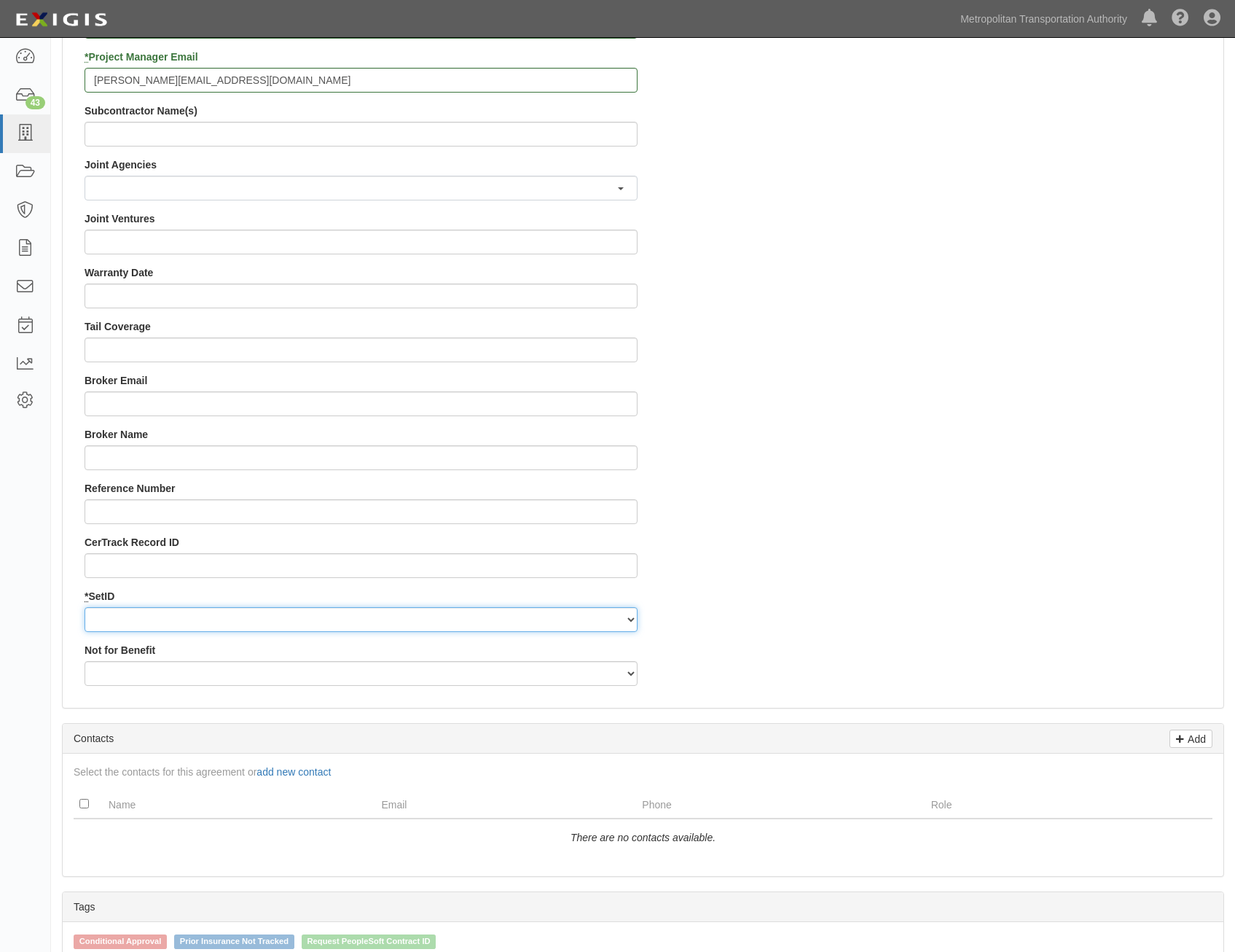
drag, startPoint x: 465, startPoint y: 617, endPoint x: 462, endPoint y: 632, distance: 15.3
click at [465, 617] on select "MTAHQ" at bounding box center [361, 619] width 553 height 25
select select "96"
click at [84, 608] on select "MTAHQ" at bounding box center [361, 619] width 553 height 25
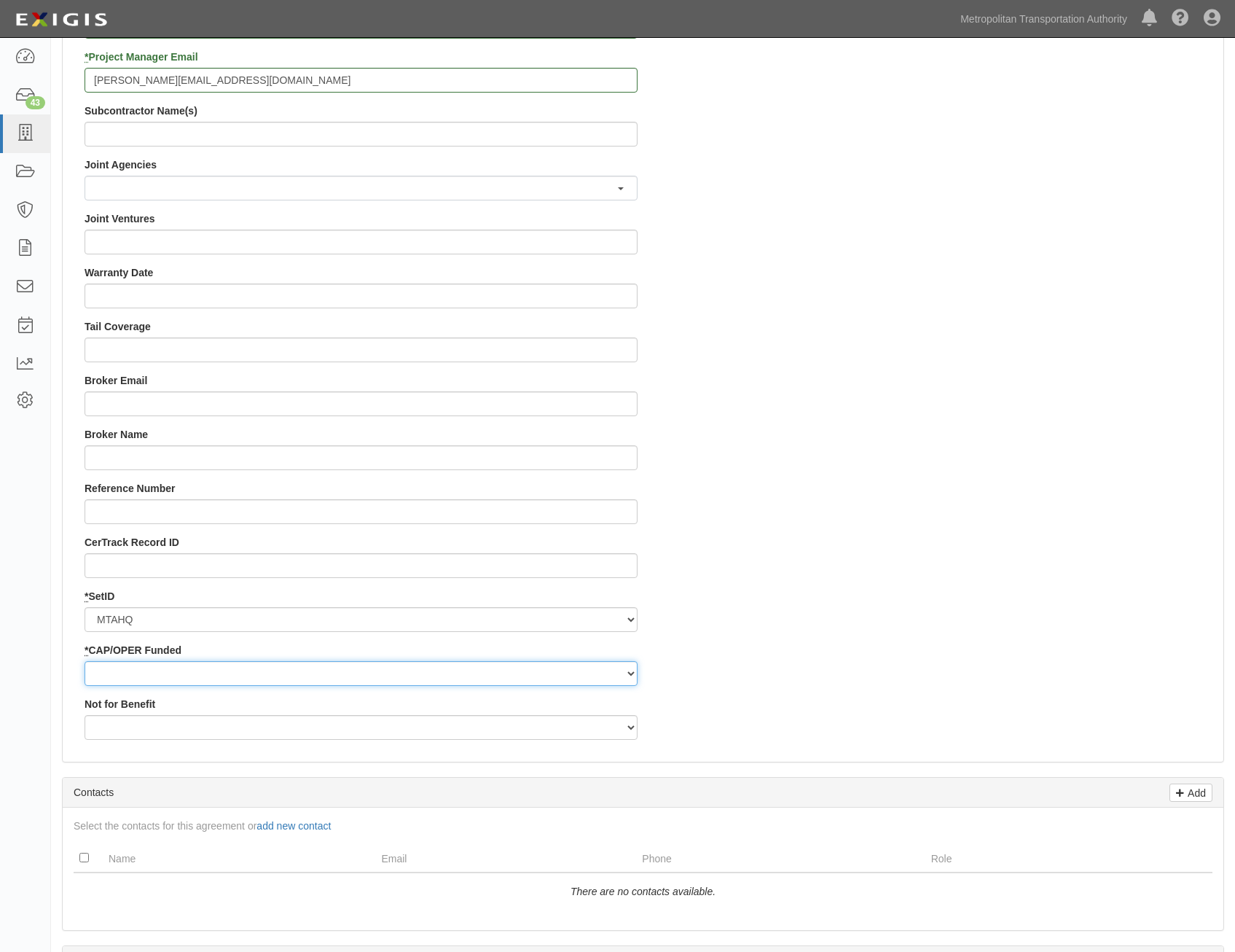
click at [586, 673] on select "Capital Operating" at bounding box center [361, 673] width 553 height 25
select select "347"
click at [84, 661] on select "Capital Operating" at bounding box center [361, 673] width 553 height 25
click at [938, 646] on div "Contract ID PO No SSE ID Building Access 2 Broadway 341/345/347 BREP 333 Other …" at bounding box center [643, 22] width 1161 height 1456
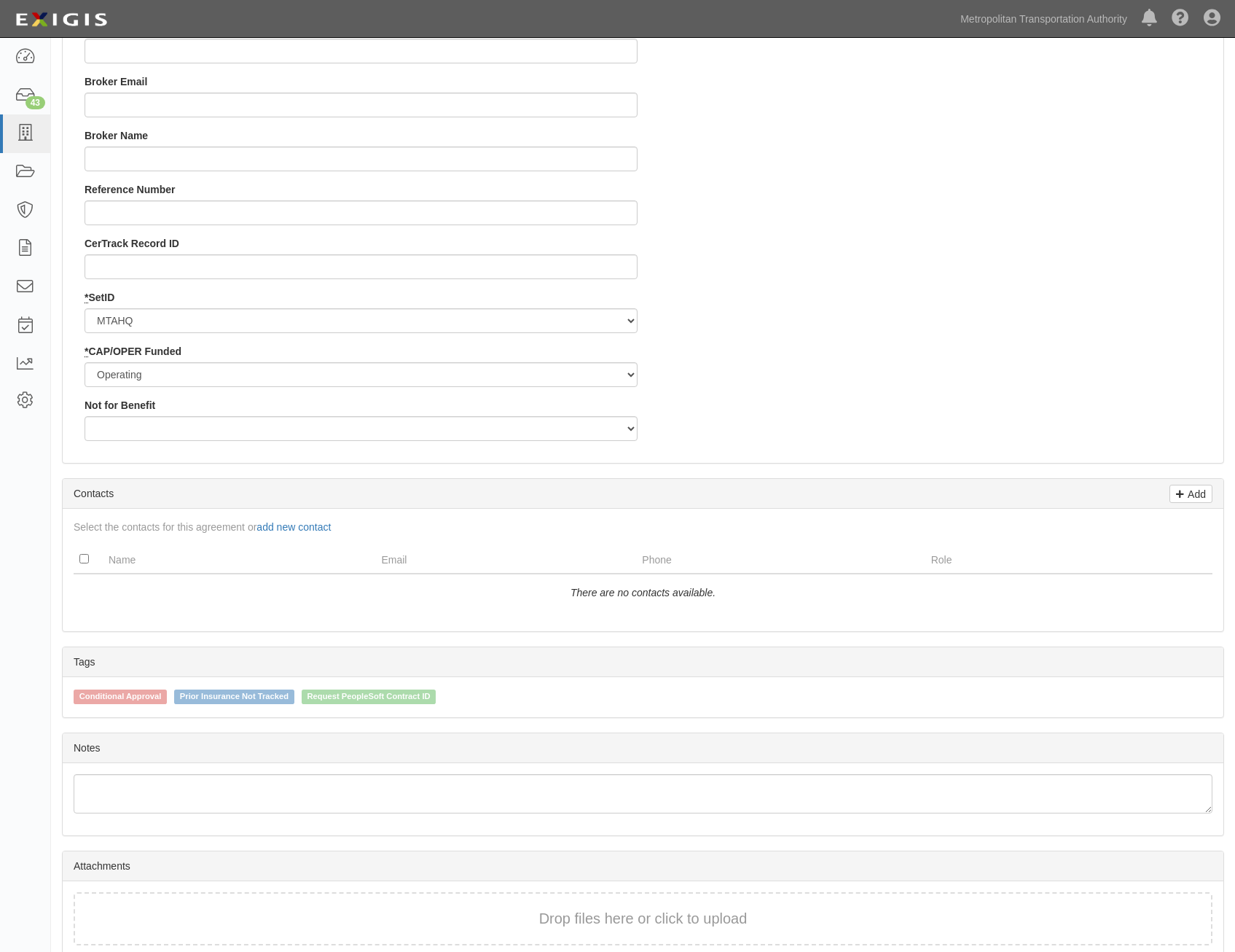
scroll to position [1530, 0]
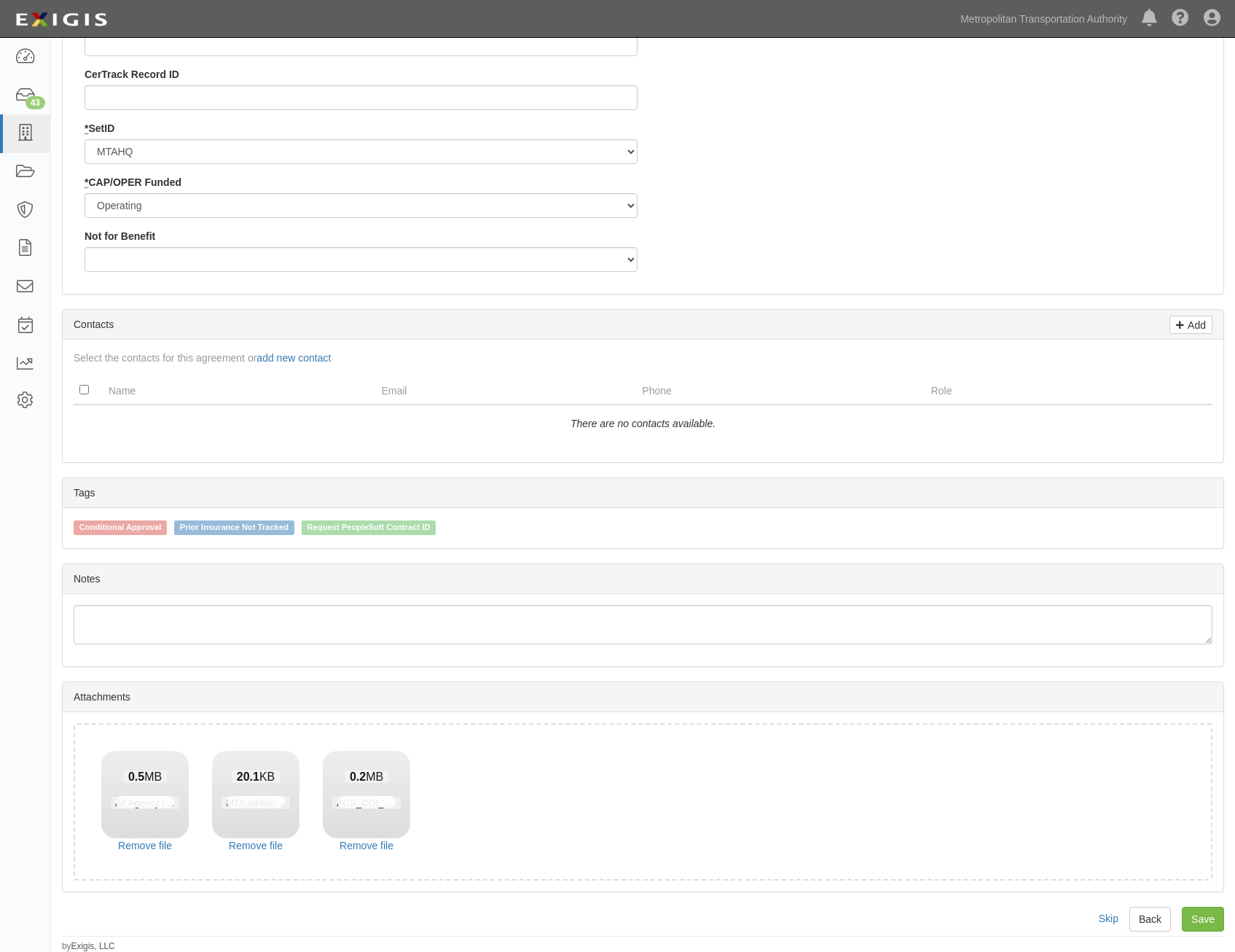
scroll to position [1635, 0]
click at [1200, 912] on link "Save" at bounding box center [1203, 918] width 43 height 25
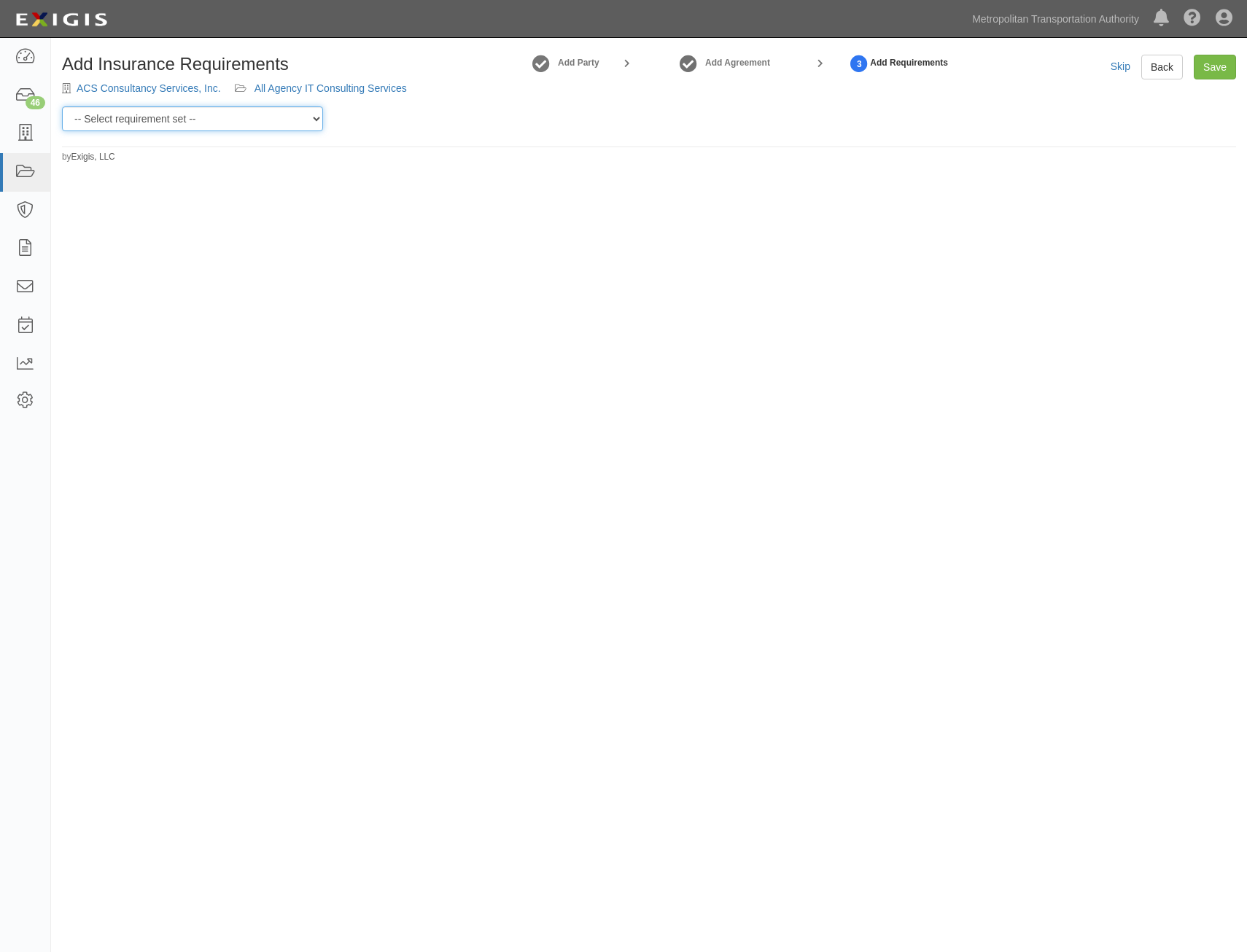
drag, startPoint x: 237, startPoint y: 122, endPoint x: 243, endPoint y: 133, distance: 12.5
click at [237, 122] on select "-- Select requirement set -- Basic Basic Enhanced Option for Operating Agreemen…" at bounding box center [192, 118] width 261 height 25
select select "7437"
click at [62, 106] on select "-- Select requirement set -- Basic Basic Enhanced Option for Operating Agreemen…" at bounding box center [192, 118] width 261 height 25
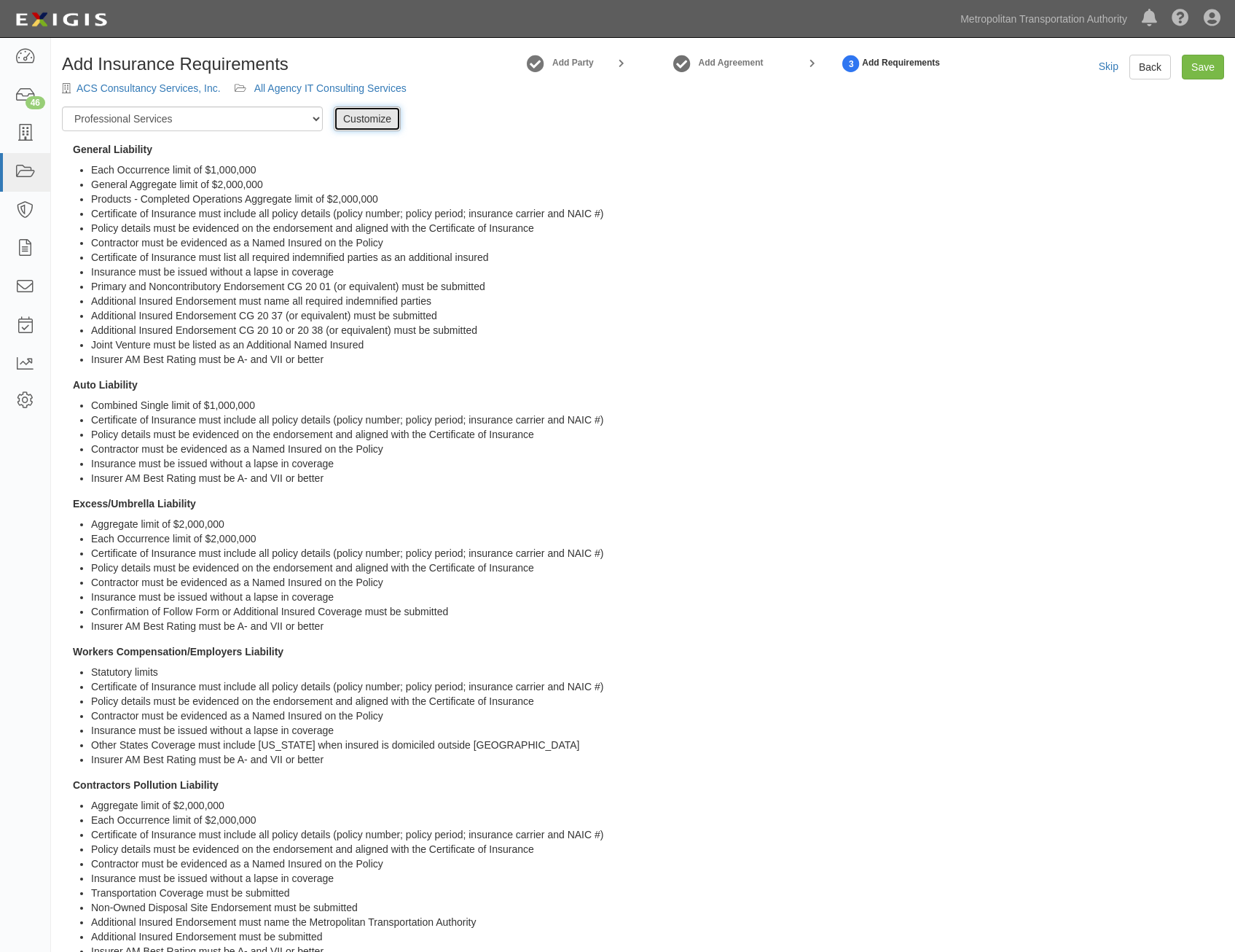
click at [368, 126] on link "Customize" at bounding box center [368, 118] width 67 height 25
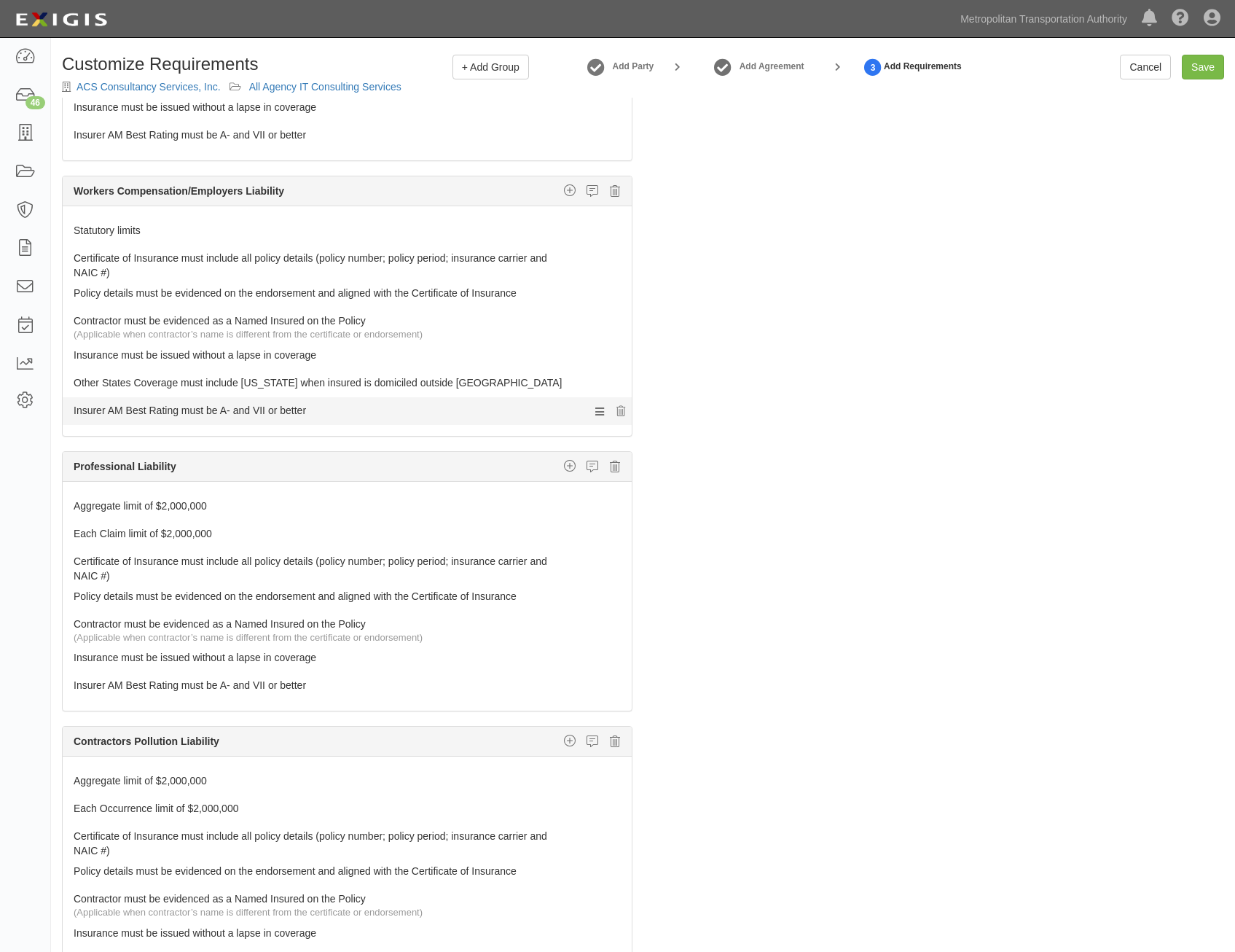
scroll to position [656, 0]
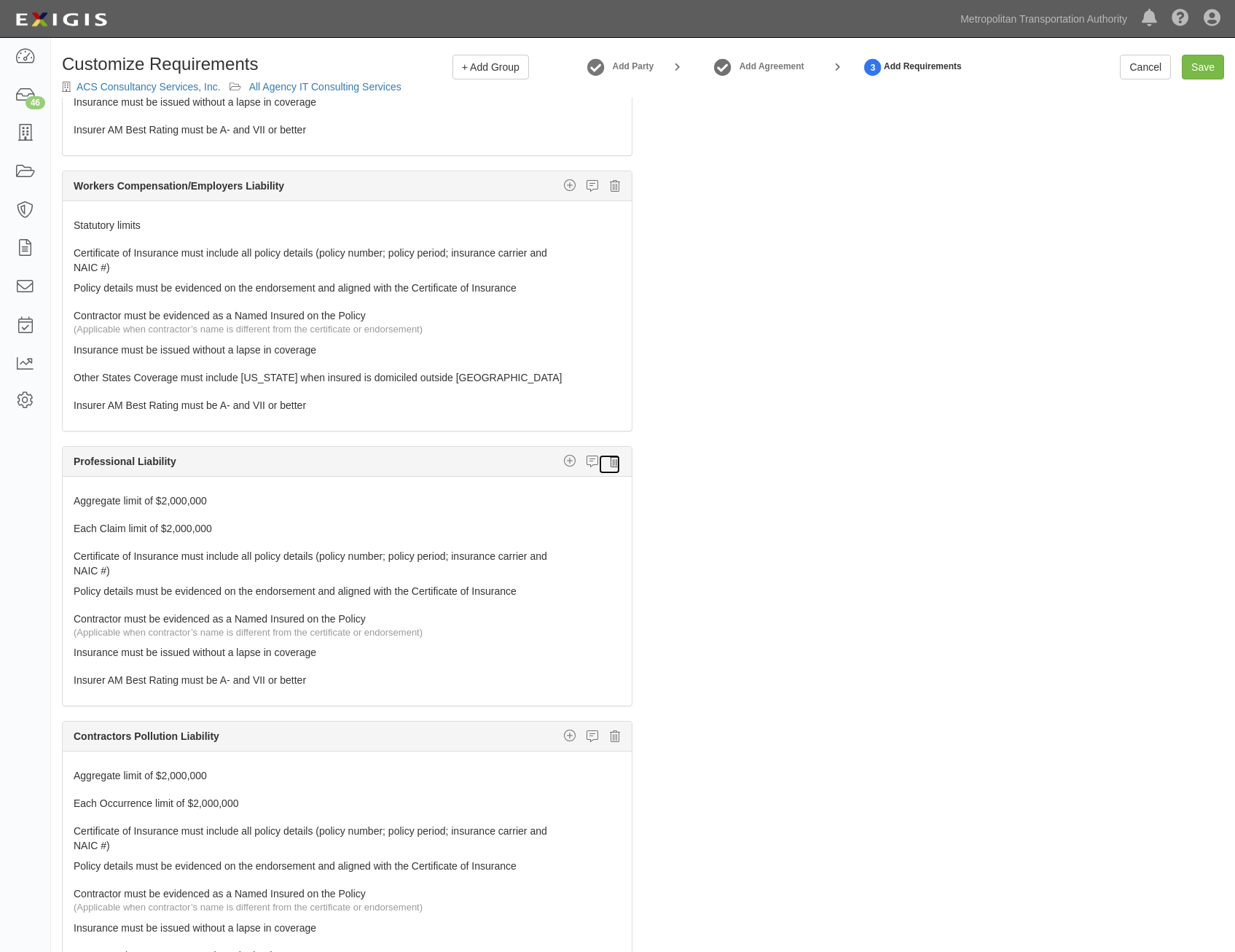
click at [610, 463] on icon at bounding box center [615, 462] width 10 height 13
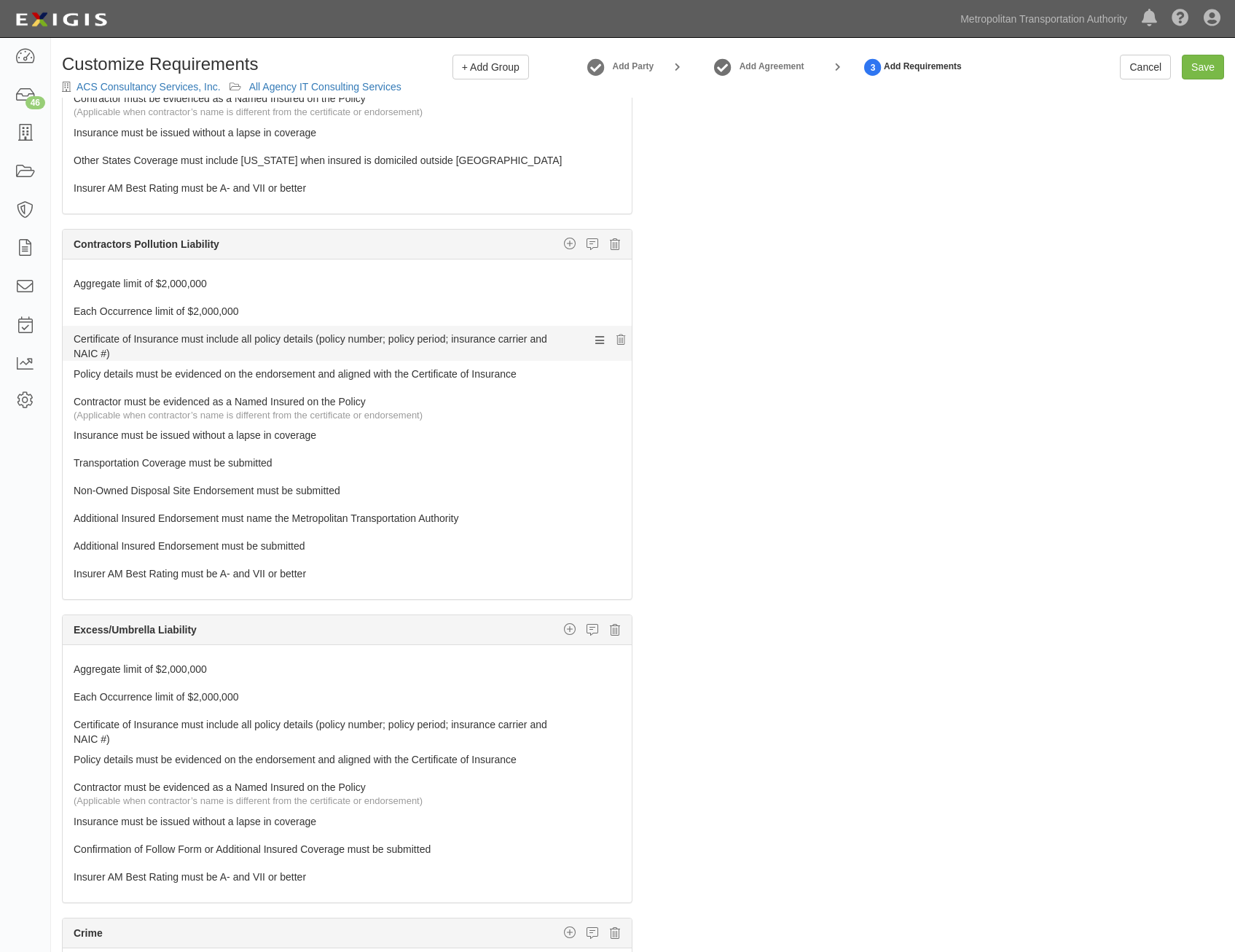
scroll to position [875, 0]
click at [610, 240] on icon at bounding box center [615, 243] width 10 height 13
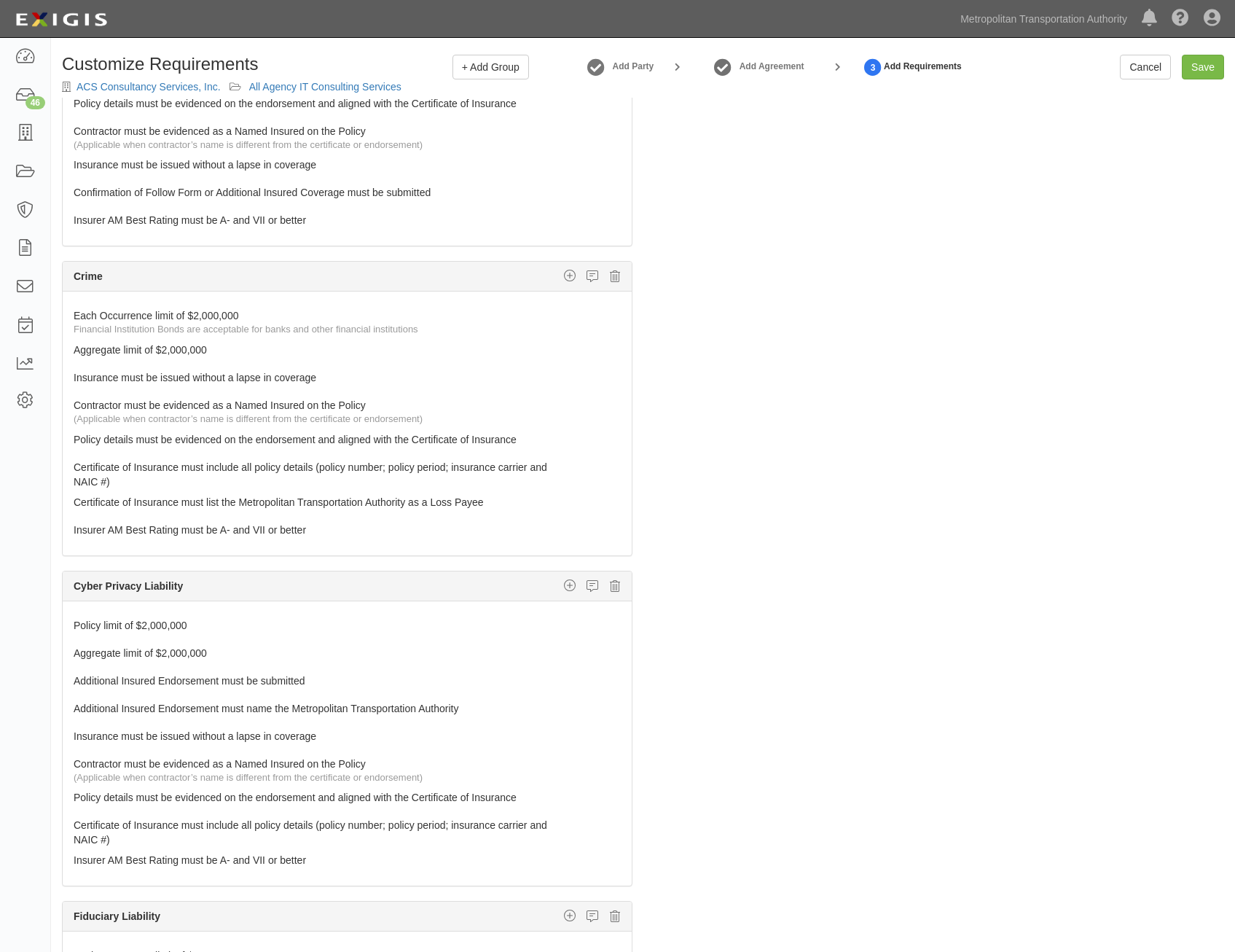
scroll to position [1166, 0]
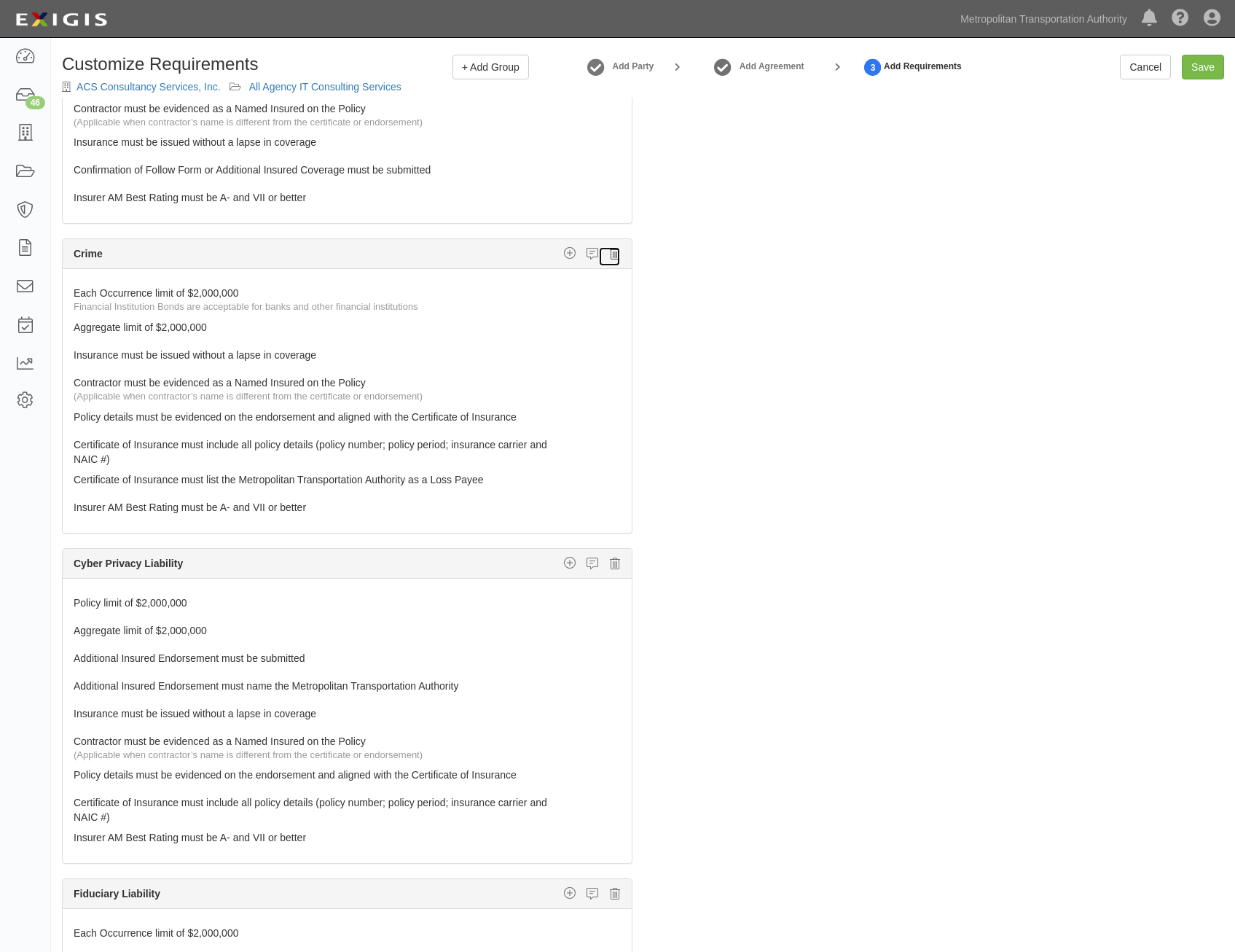
click at [609, 250] on link at bounding box center [610, 256] width 22 height 20
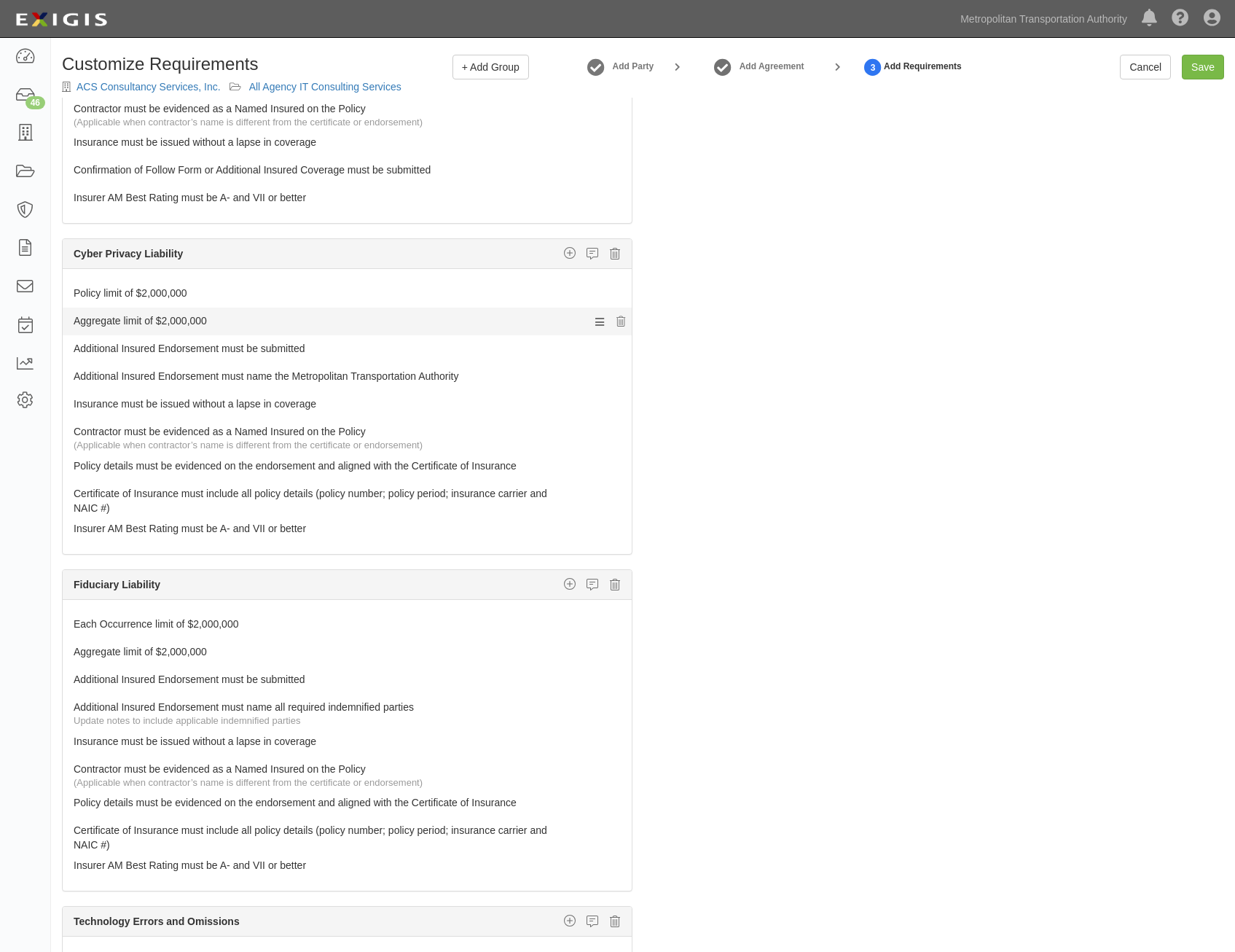
scroll to position [1312, 0]
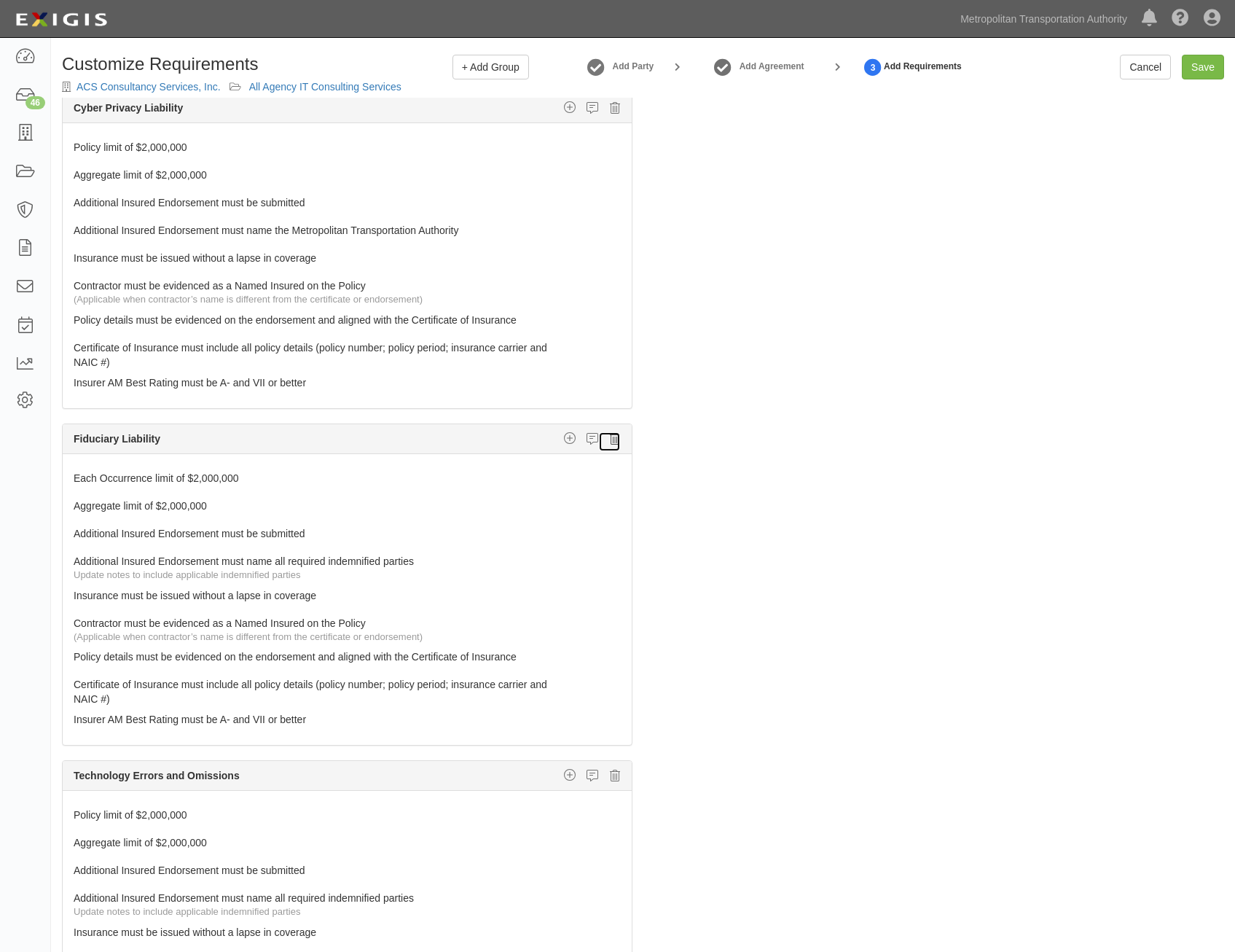
click at [607, 446] on link at bounding box center [610, 441] width 22 height 20
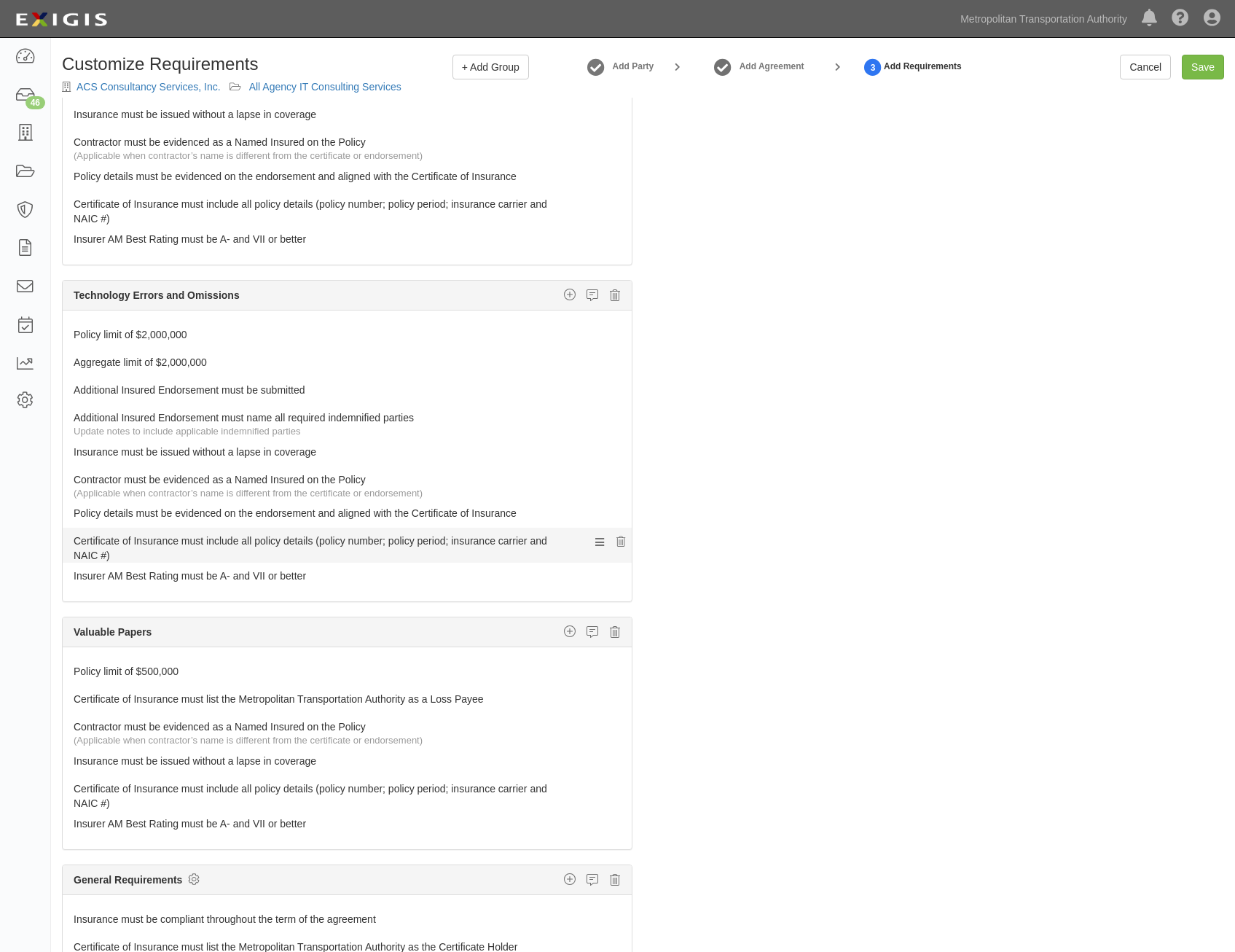
scroll to position [1468, 0]
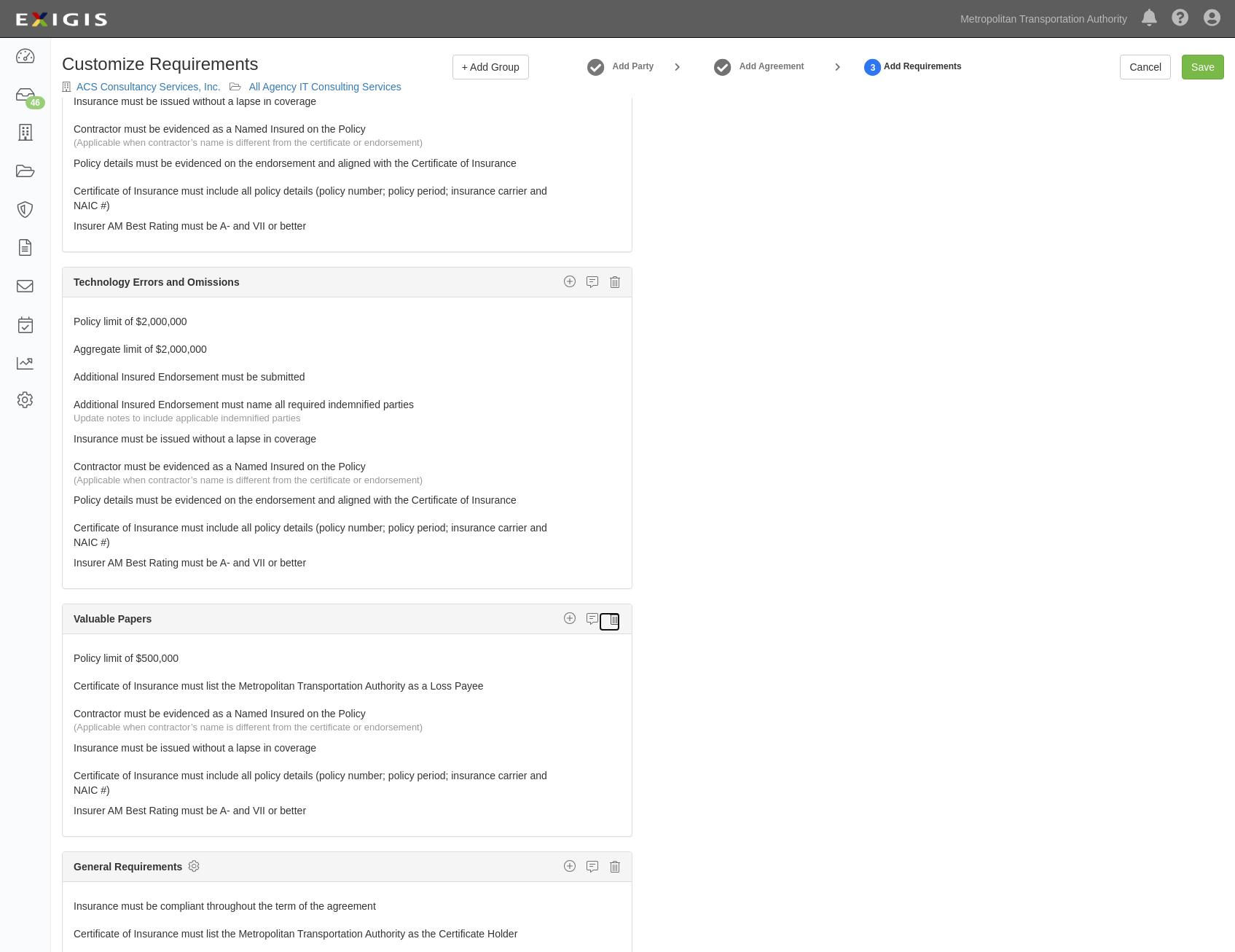
click at [610, 622] on icon at bounding box center [615, 619] width 10 height 13
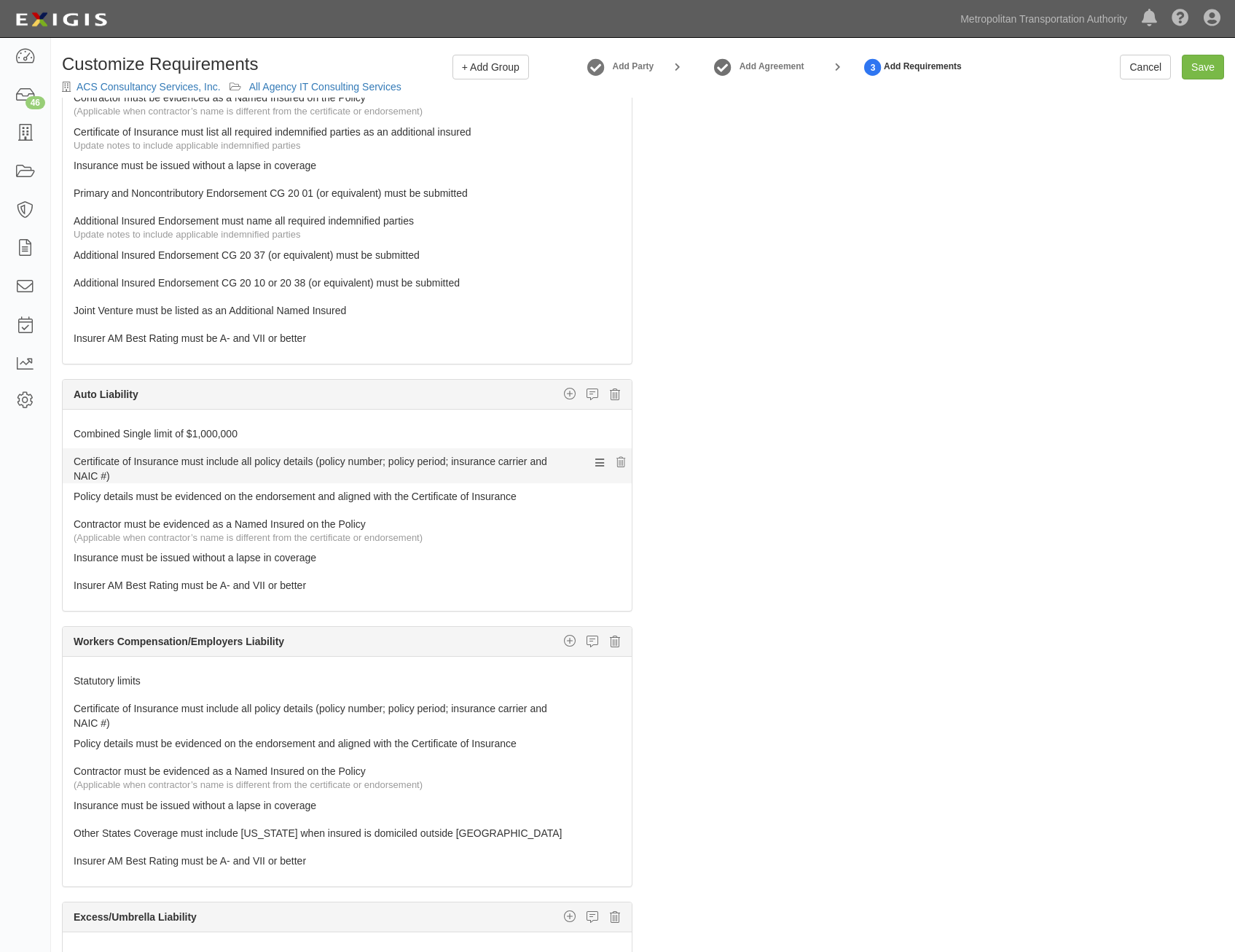
scroll to position [0, 0]
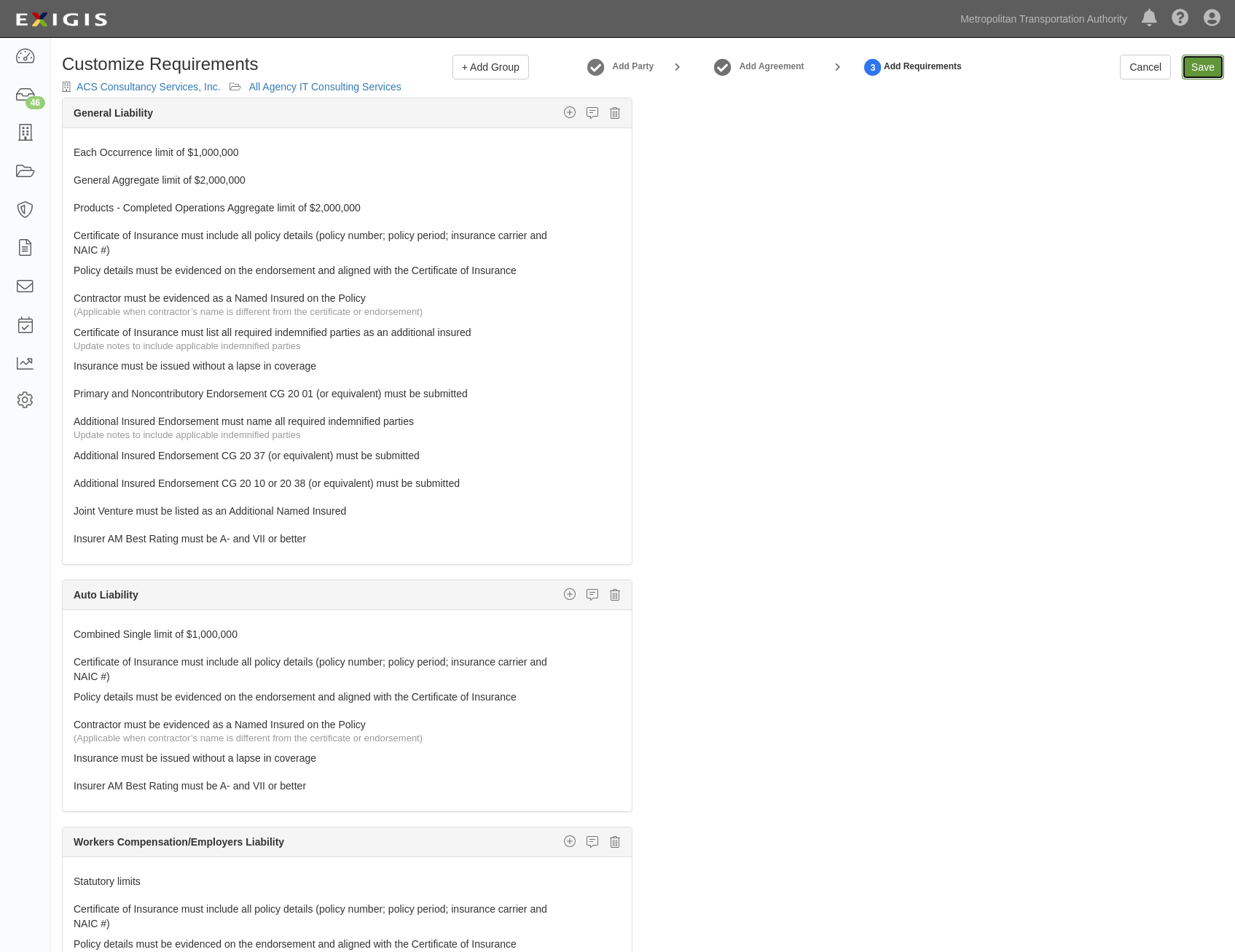
click at [1198, 61] on input "Save" at bounding box center [1203, 67] width 43 height 25
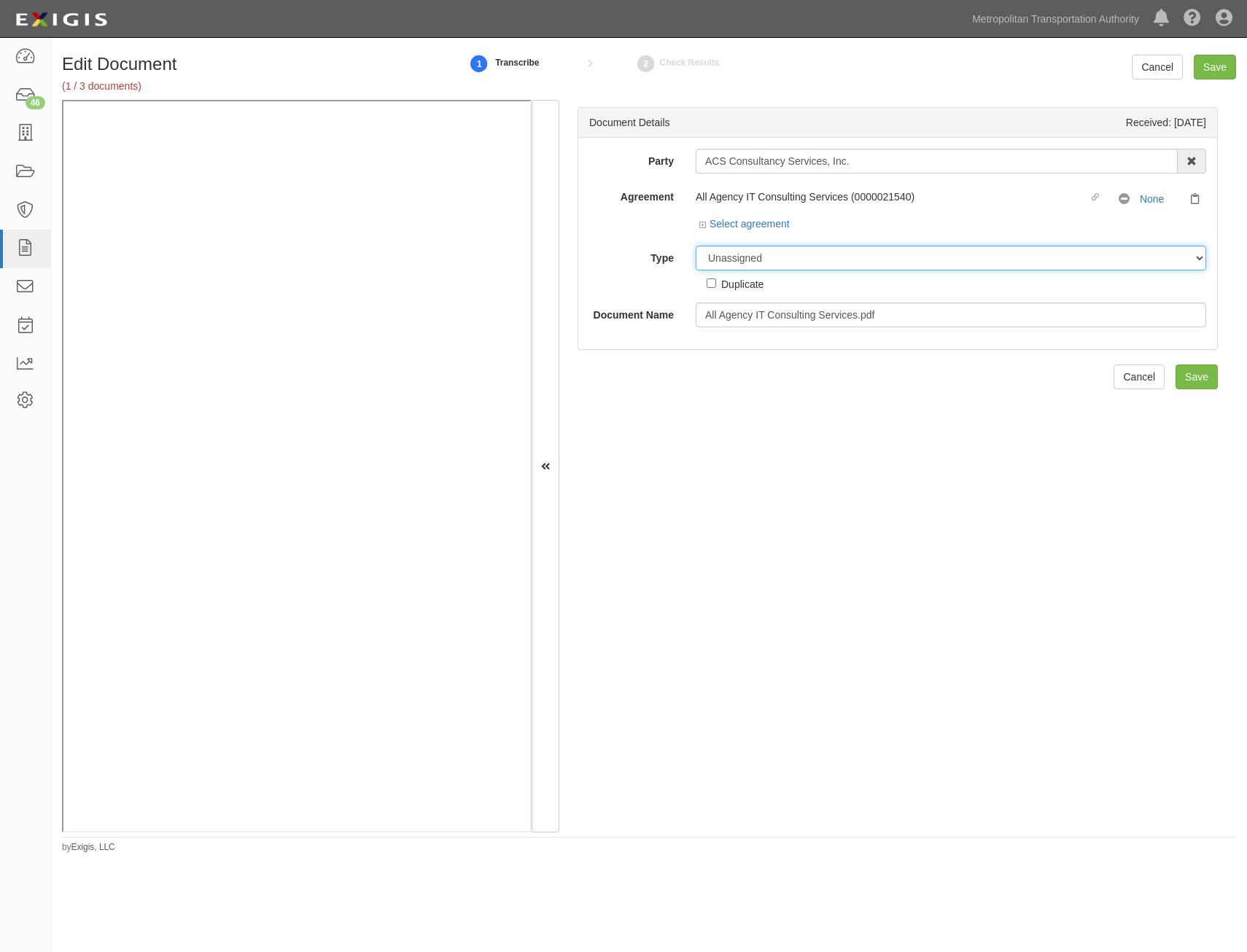
click at [907, 260] on select "Unassigned Binder Cancellation Notice Certificate Contract Endorsement Insuranc…" at bounding box center [951, 258] width 511 height 25
select select "RequirementDetail"
click at [696, 246] on select "Unassigned Binder Cancellation Notice Certificate Contract Endorsement Insuranc…" at bounding box center [951, 258] width 511 height 25
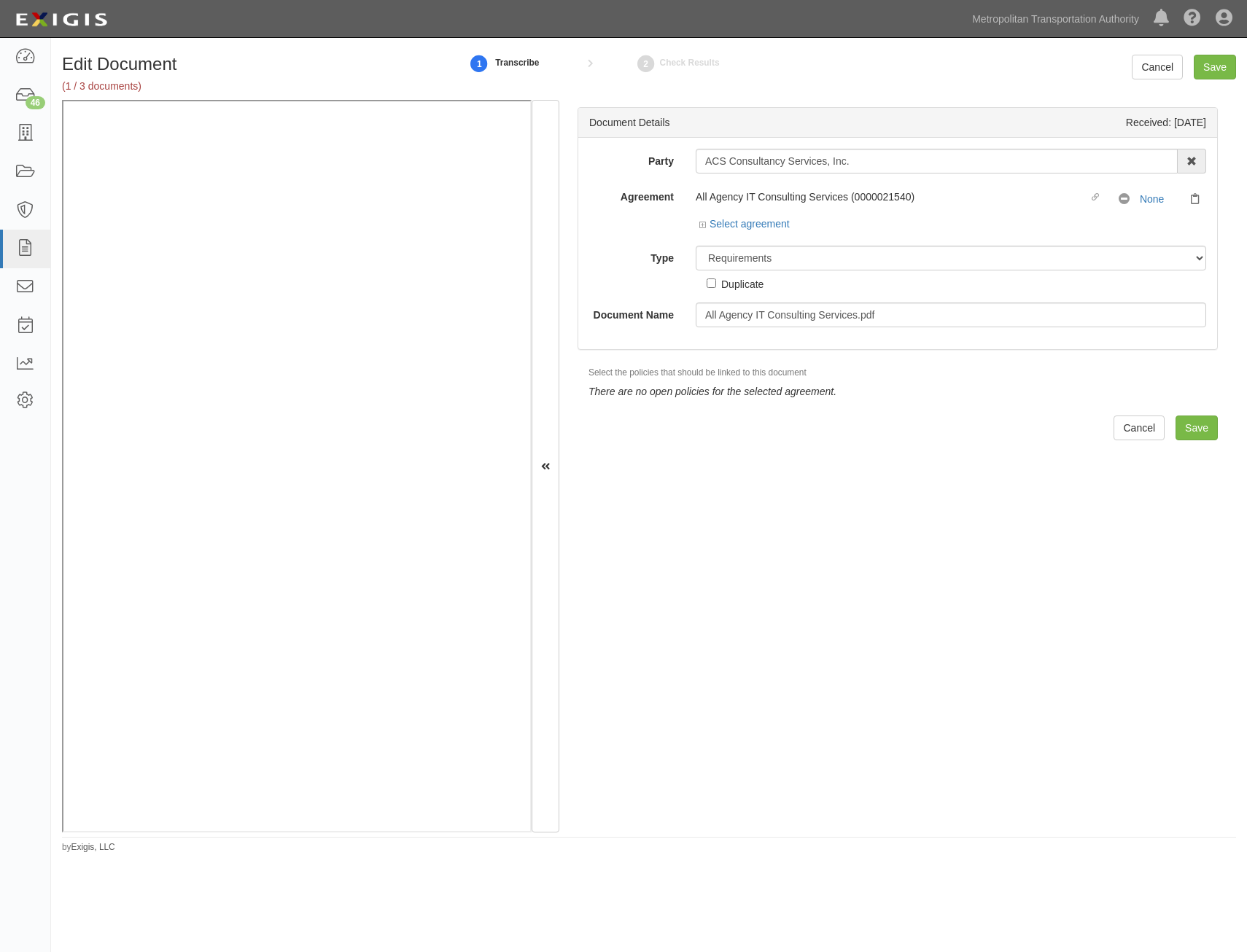
click at [917, 329] on div "Party ACS Consultancy Services, Inc. 15493-1400 Employee Development 21Tech Inc…" at bounding box center [898, 243] width 638 height 211
click at [925, 322] on input "All Agency IT Consulting Services.pdf" at bounding box center [951, 315] width 511 height 25
type input "Insurance Requirements"
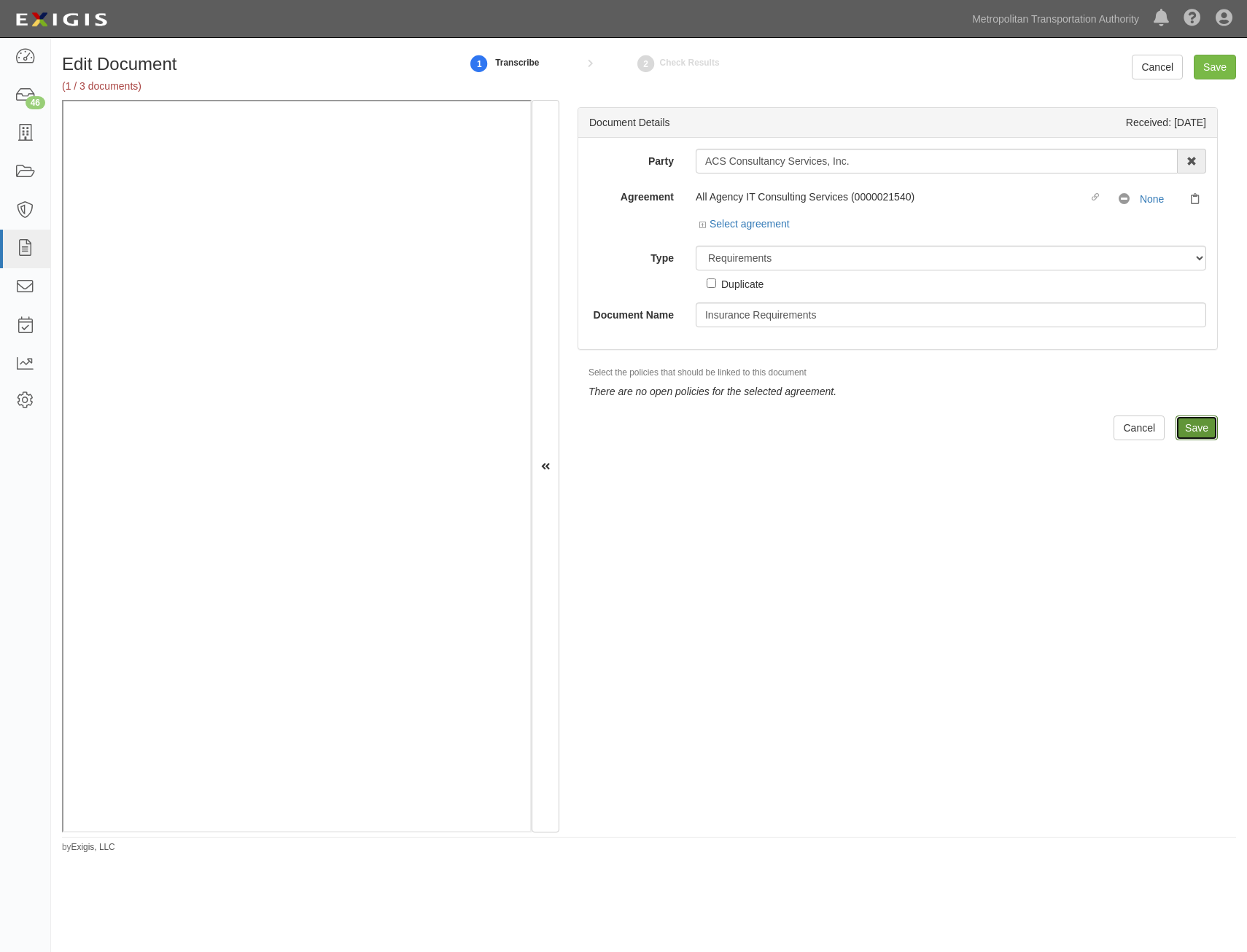
click at [1198, 427] on input "Save" at bounding box center [1196, 427] width 43 height 25
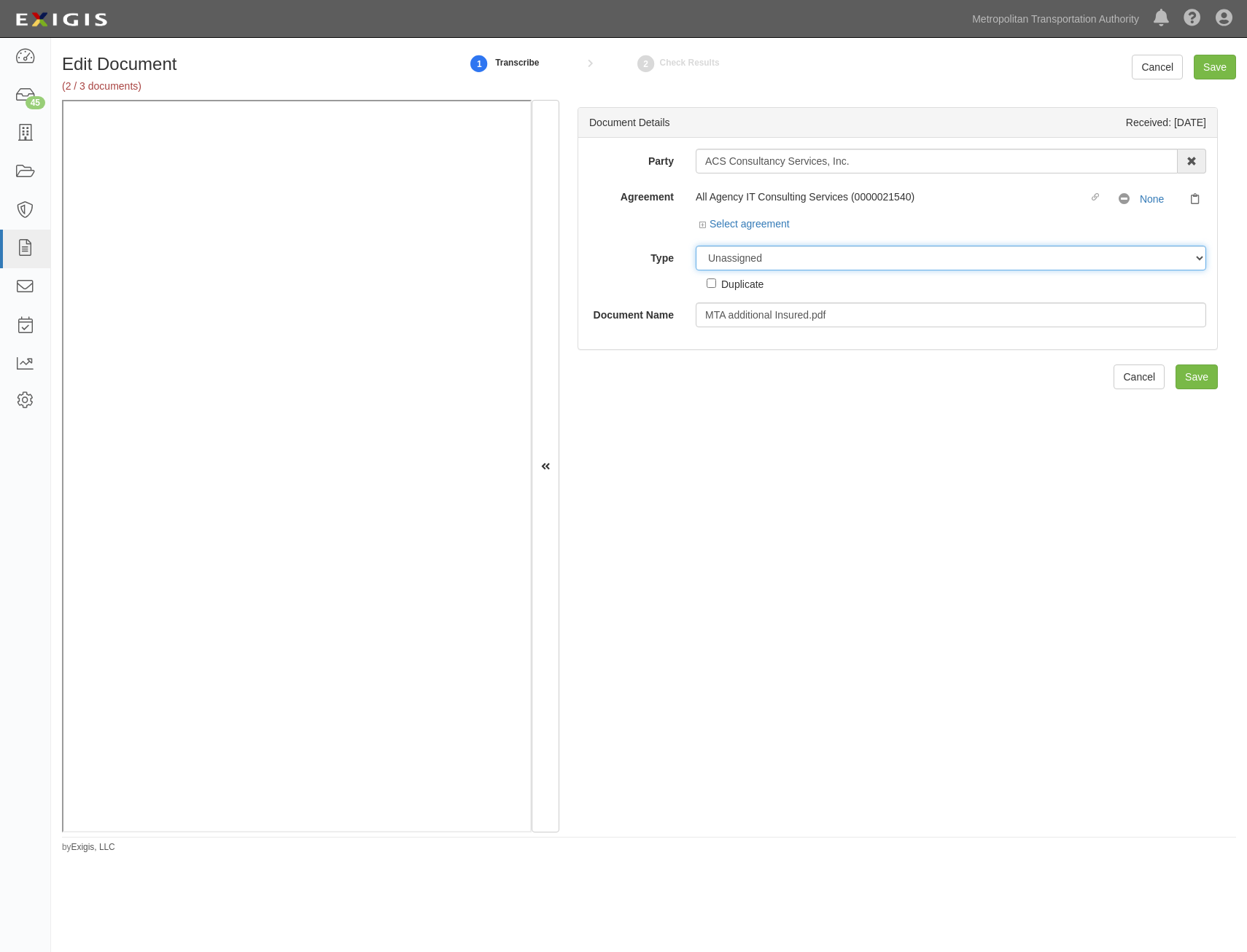
click at [958, 257] on select "Unassigned Binder Cancellation Notice Certificate Contract Endorsement Insuranc…" at bounding box center [951, 258] width 511 height 25
select select "EndorsementDetail"
click at [696, 246] on select "Unassigned Binder Cancellation Notice Certificate Contract Endorsement Insuranc…" at bounding box center [951, 258] width 511 height 25
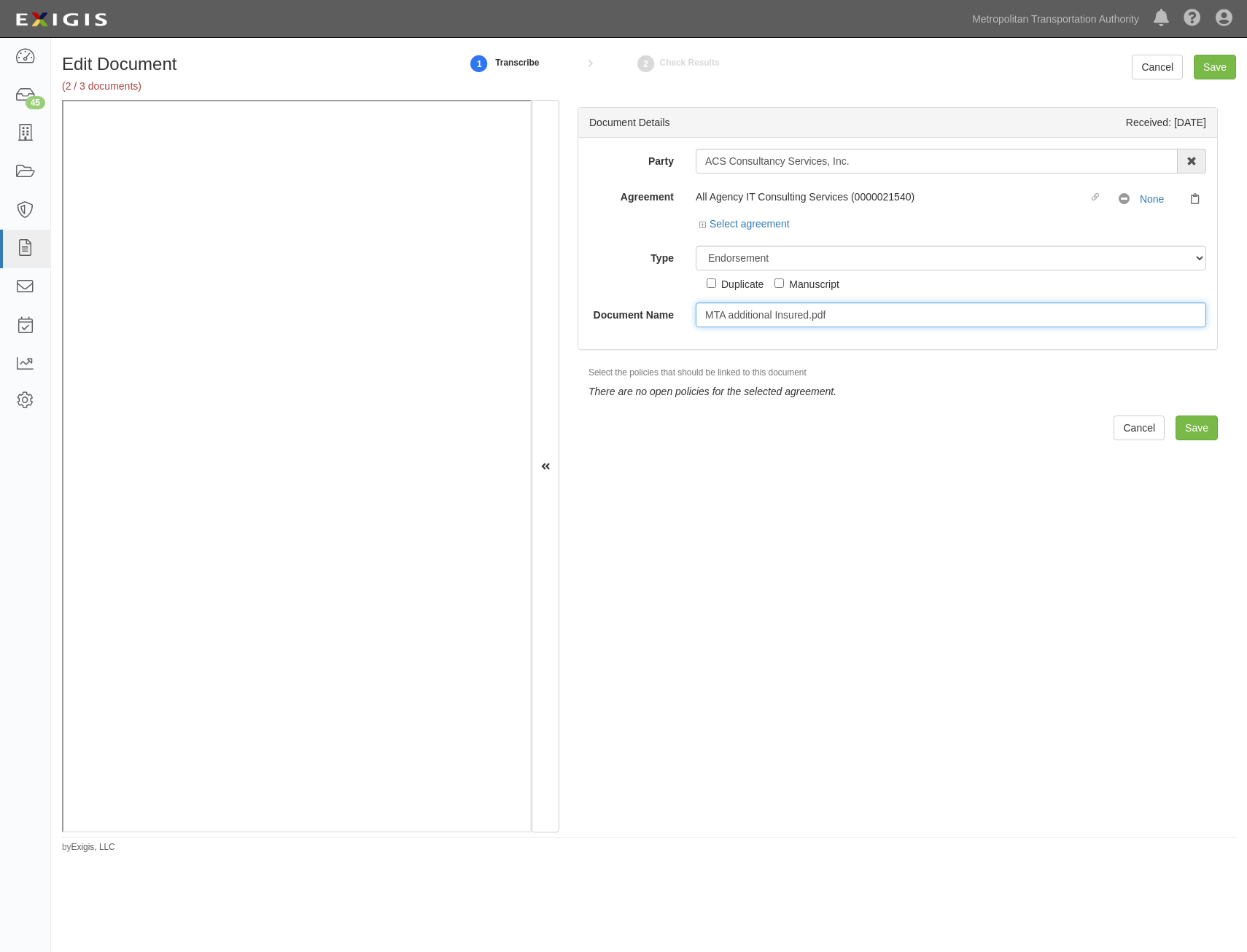
click at [887, 323] on input "MTA additional Insured.pdf" at bounding box center [951, 315] width 511 height 25
type input "MTA additional Insured"
click at [1195, 432] on input "Save" at bounding box center [1196, 427] width 43 height 25
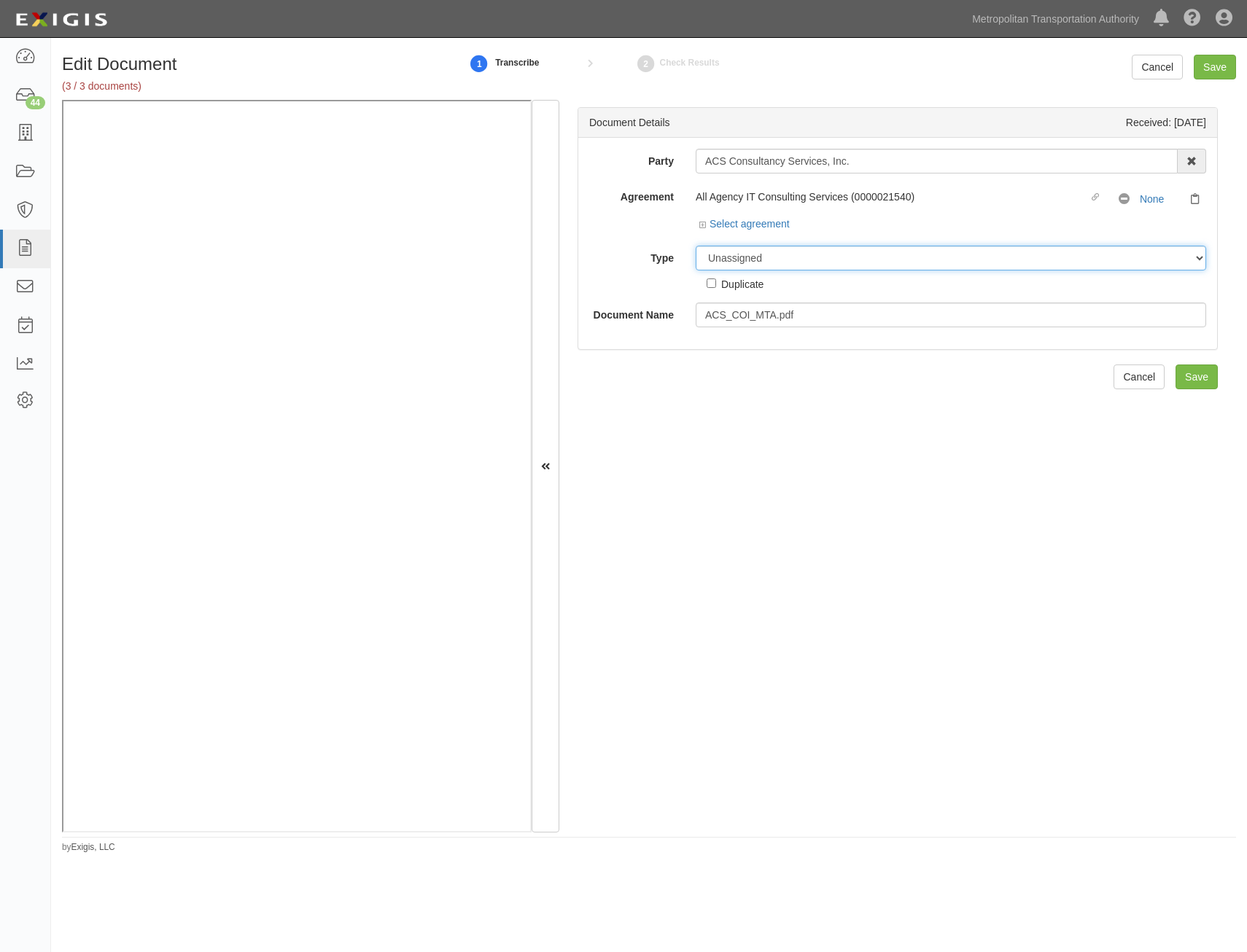
click at [1052, 261] on select "Unassigned Binder Cancellation Notice Certificate Contract Endorsement Insuranc…" at bounding box center [951, 258] width 511 height 25
select select "CertificateDetail"
click at [696, 246] on select "Unassigned Binder Cancellation Notice Certificate Contract Endorsement Insuranc…" at bounding box center [951, 258] width 511 height 25
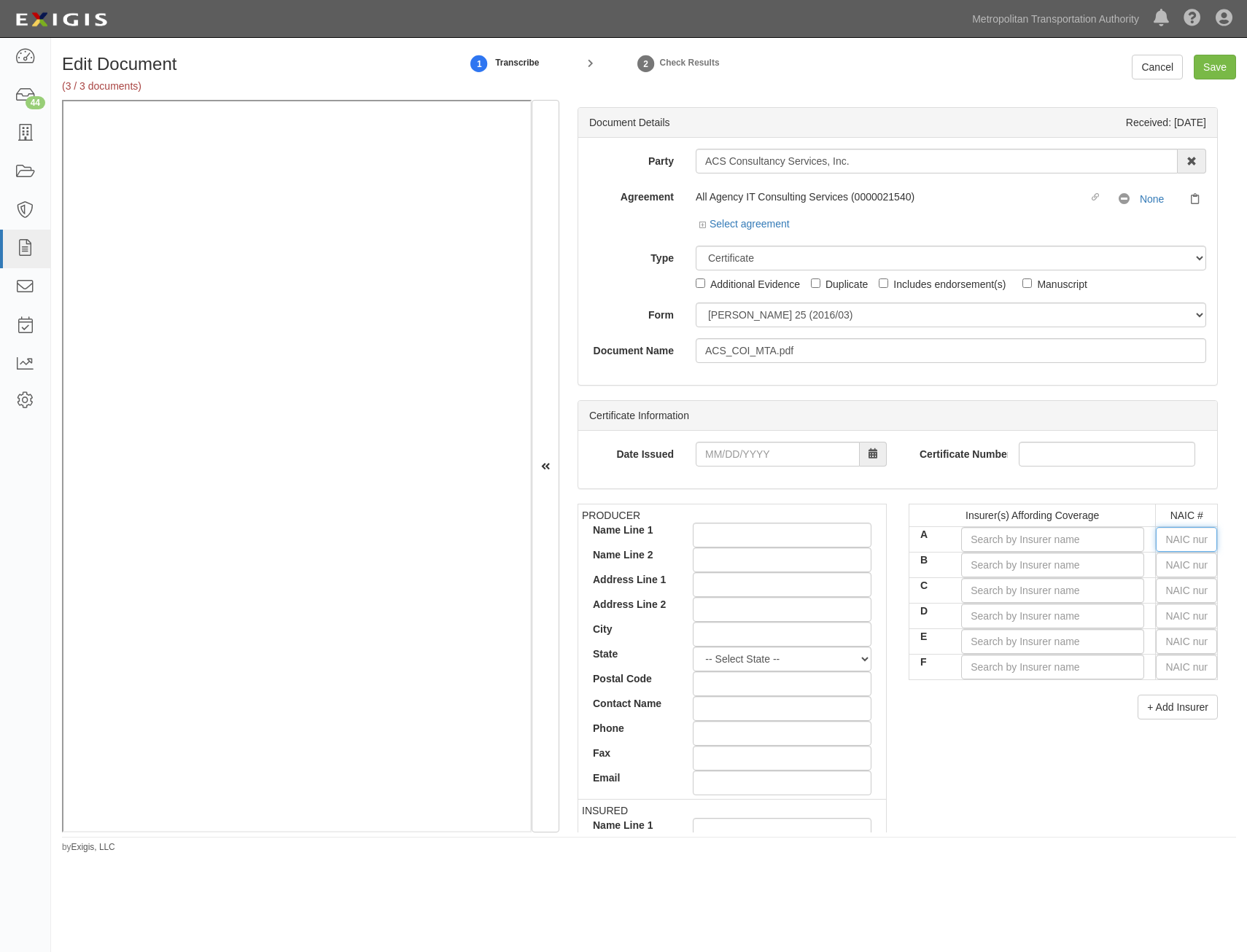
click at [1180, 542] on input "text" at bounding box center [1186, 539] width 61 height 25
type input "16862"
type input "1"
type input "19984"
type input "19"
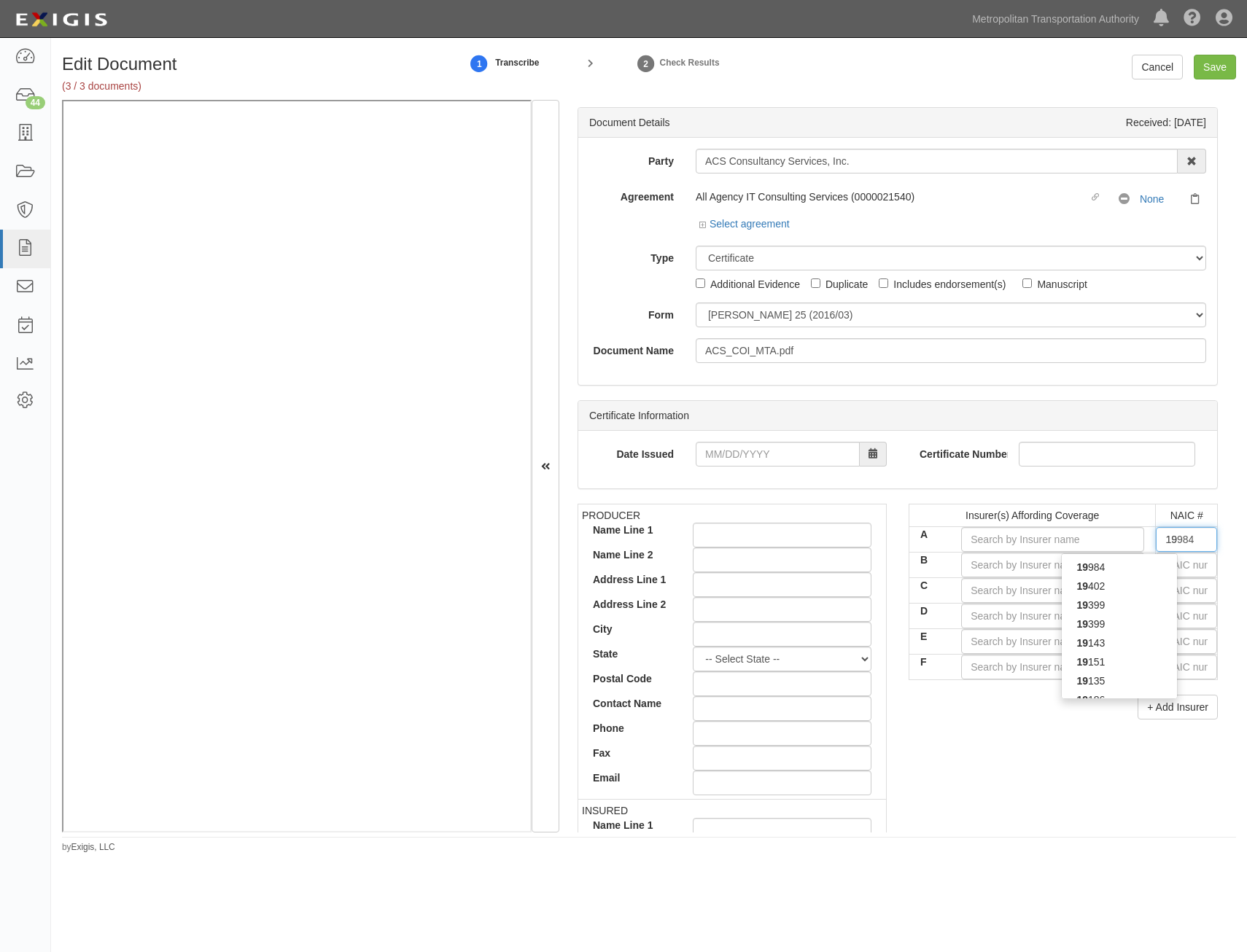
type input "19690"
type input "196"
type input "19682"
type input "1968"
type input "19682"
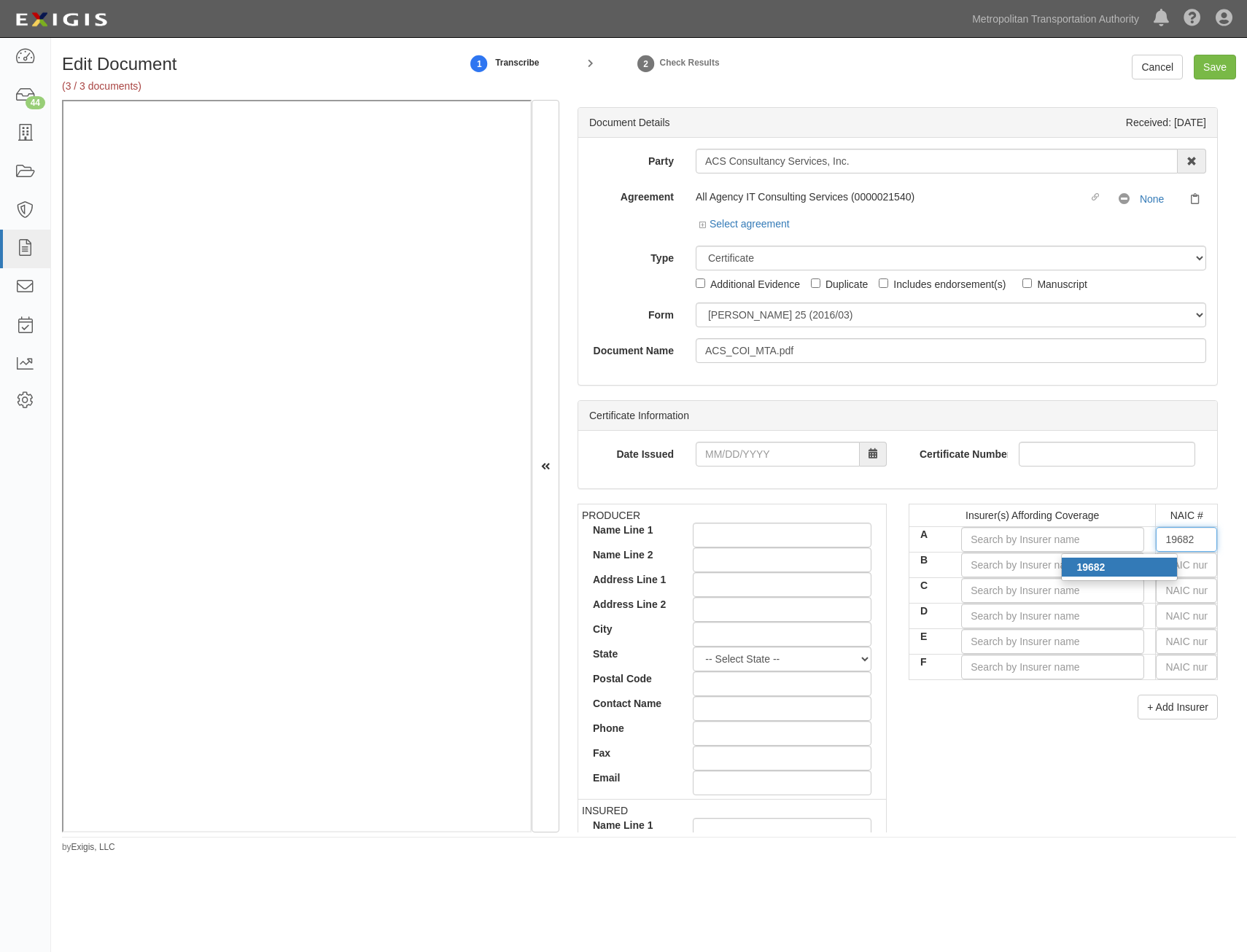
click at [1145, 563] on div "19682" at bounding box center [1119, 566] width 115 height 19
type input "Hartford Fire Insurance Company (A+ XV Rating)"
type input "19682"
click at [1191, 565] on input "text" at bounding box center [1186, 564] width 61 height 25
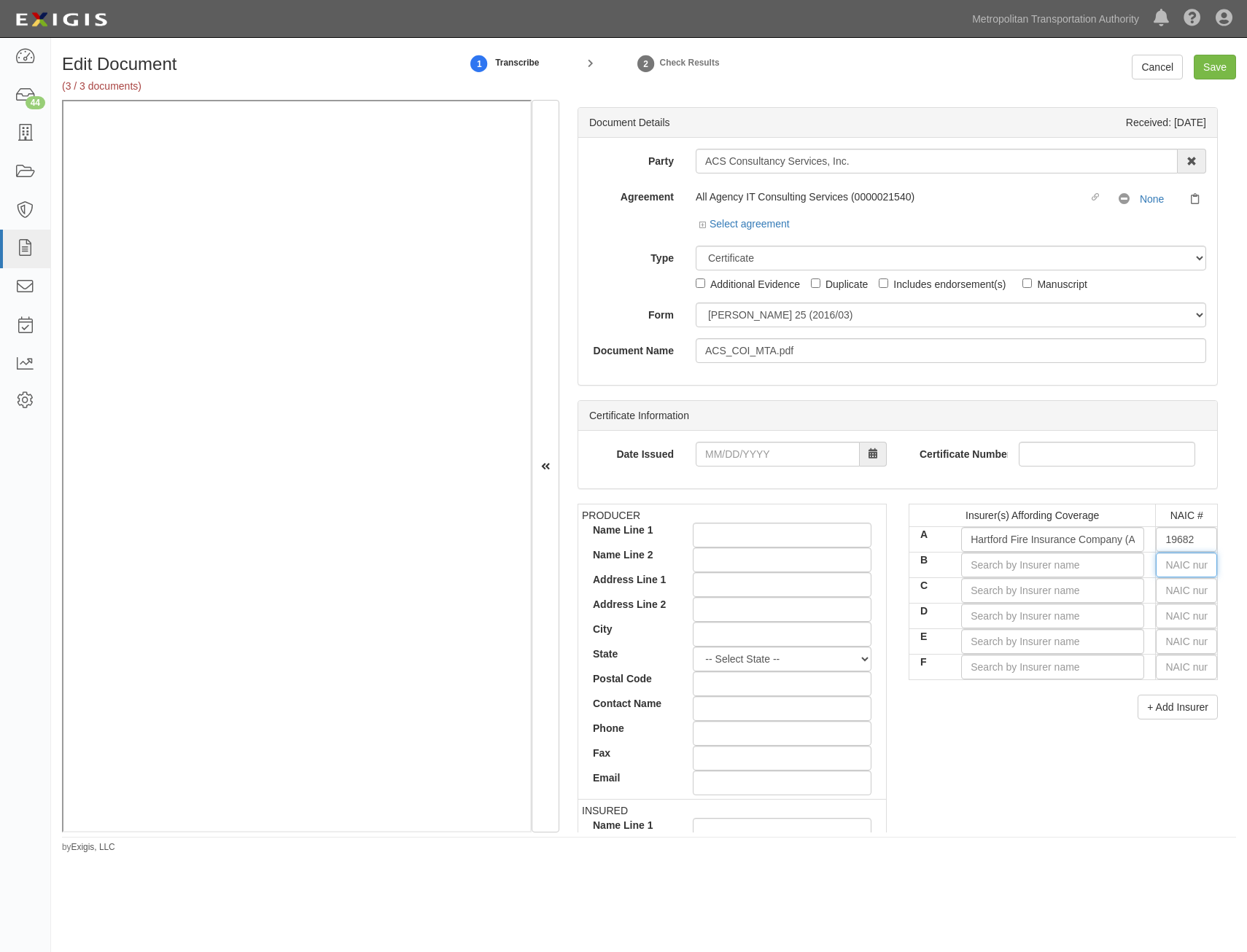
type input "25232"
type input "2"
type input "29335"
type input "29"
type input "29408"
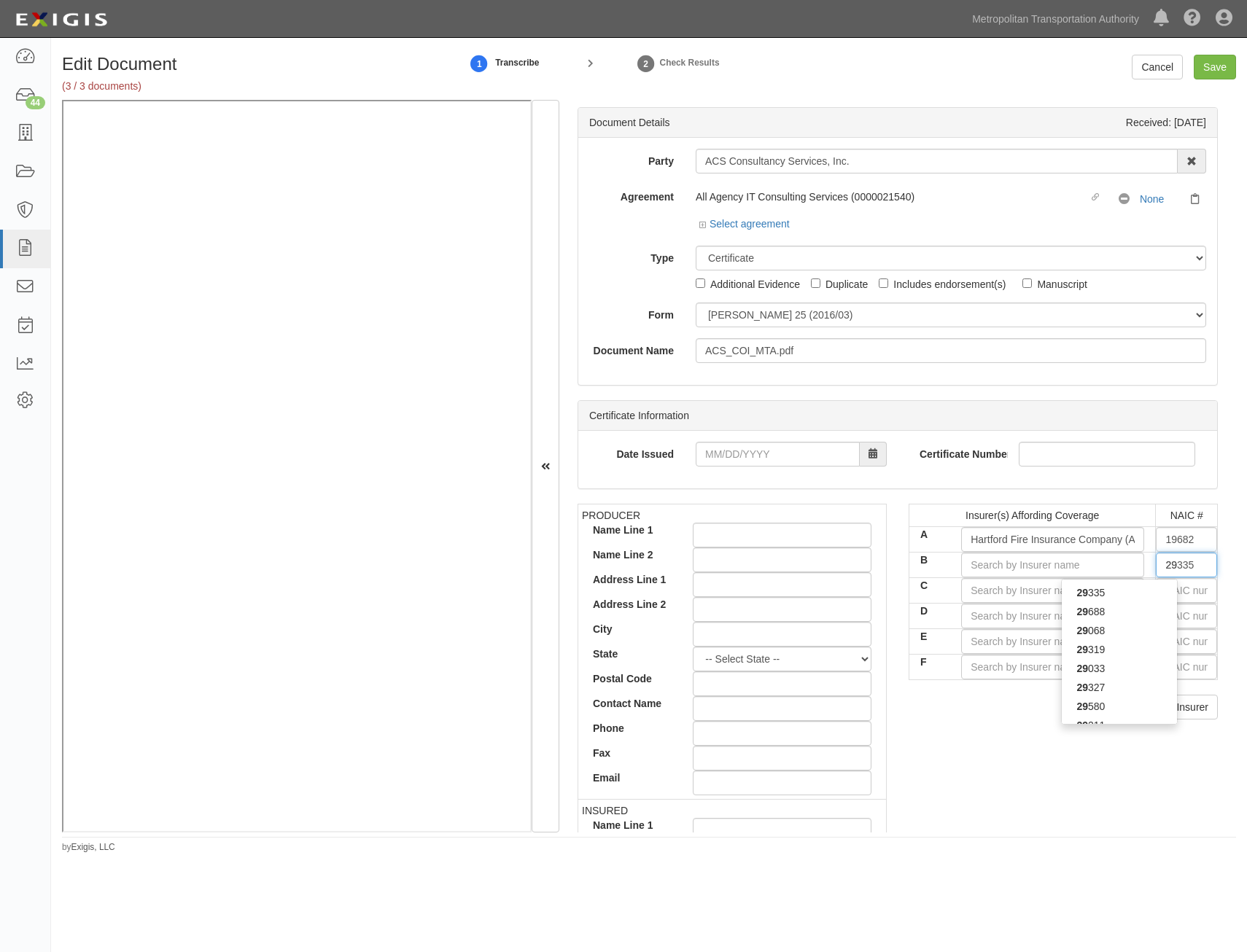
type input "294"
type input "29459"
type input "2945"
type input "29459"
click at [1133, 600] on div "29459" at bounding box center [1119, 592] width 115 height 19
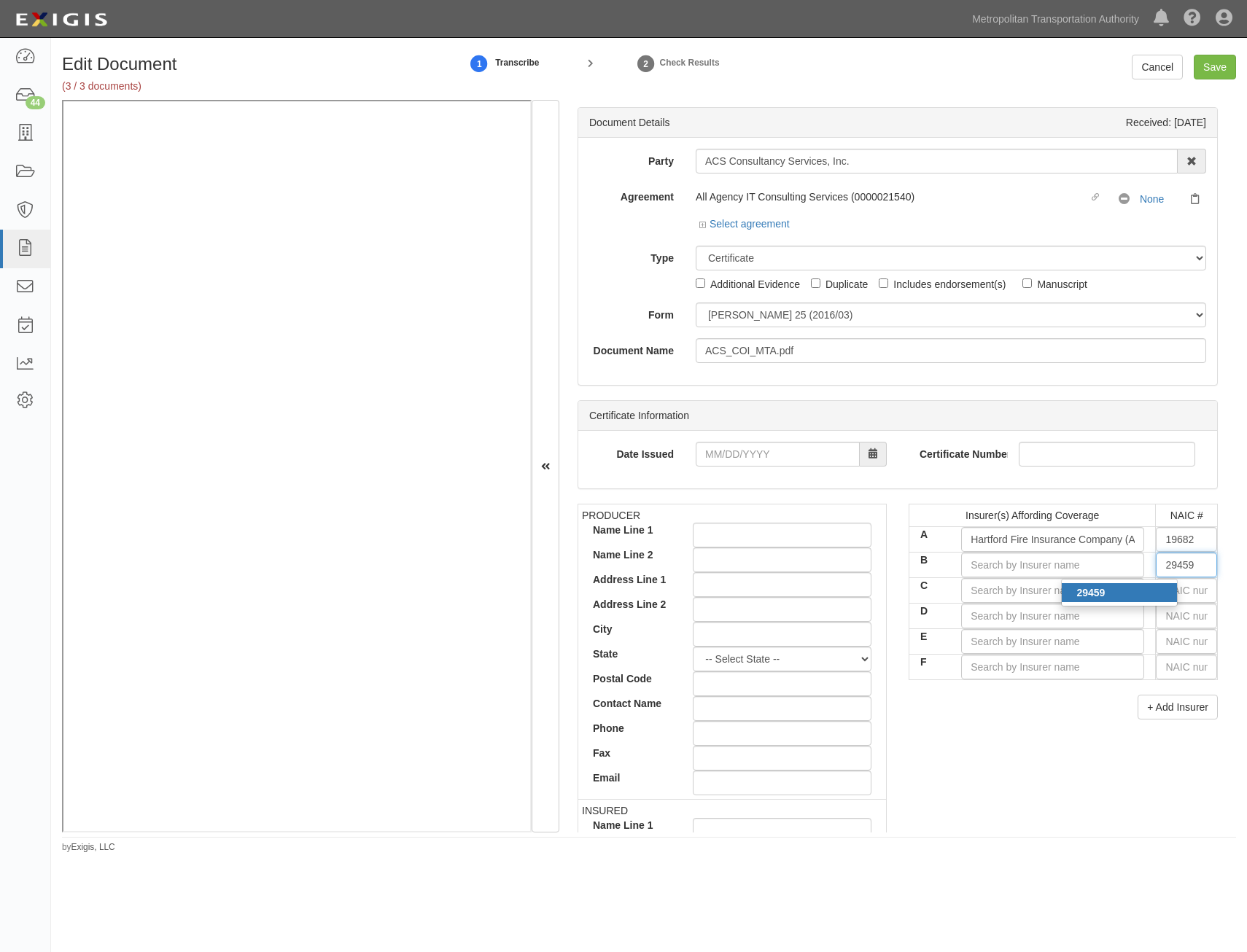
type input "Twin City Fire Insurance Company (A+ XV Rating)"
type input "29459"
click at [1187, 588] on input "text" at bounding box center [1186, 590] width 61 height 25
type input "25232"
type input "2"
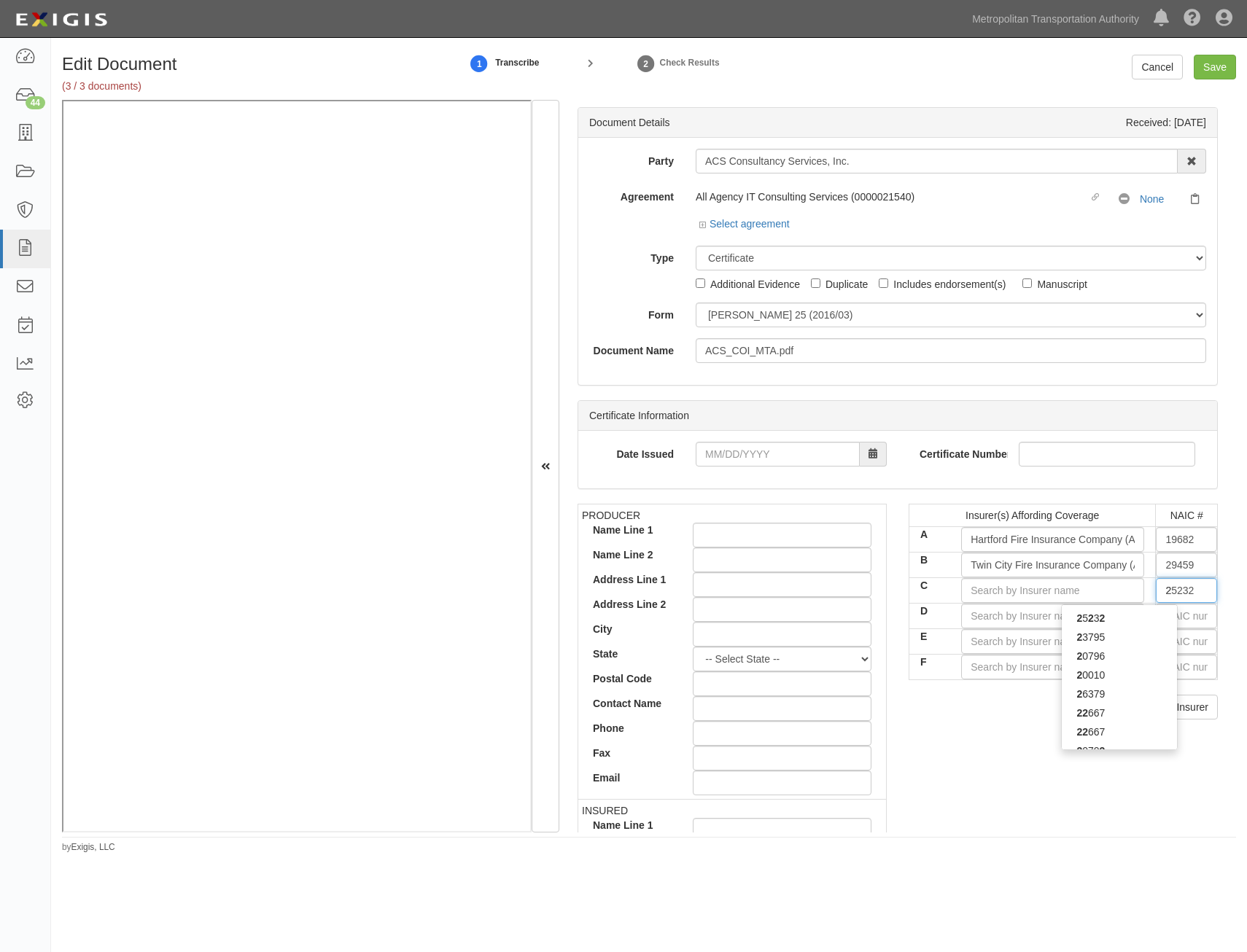
type input "29335"
type input "29"
type input "29688"
type input "296"
type input "29335"
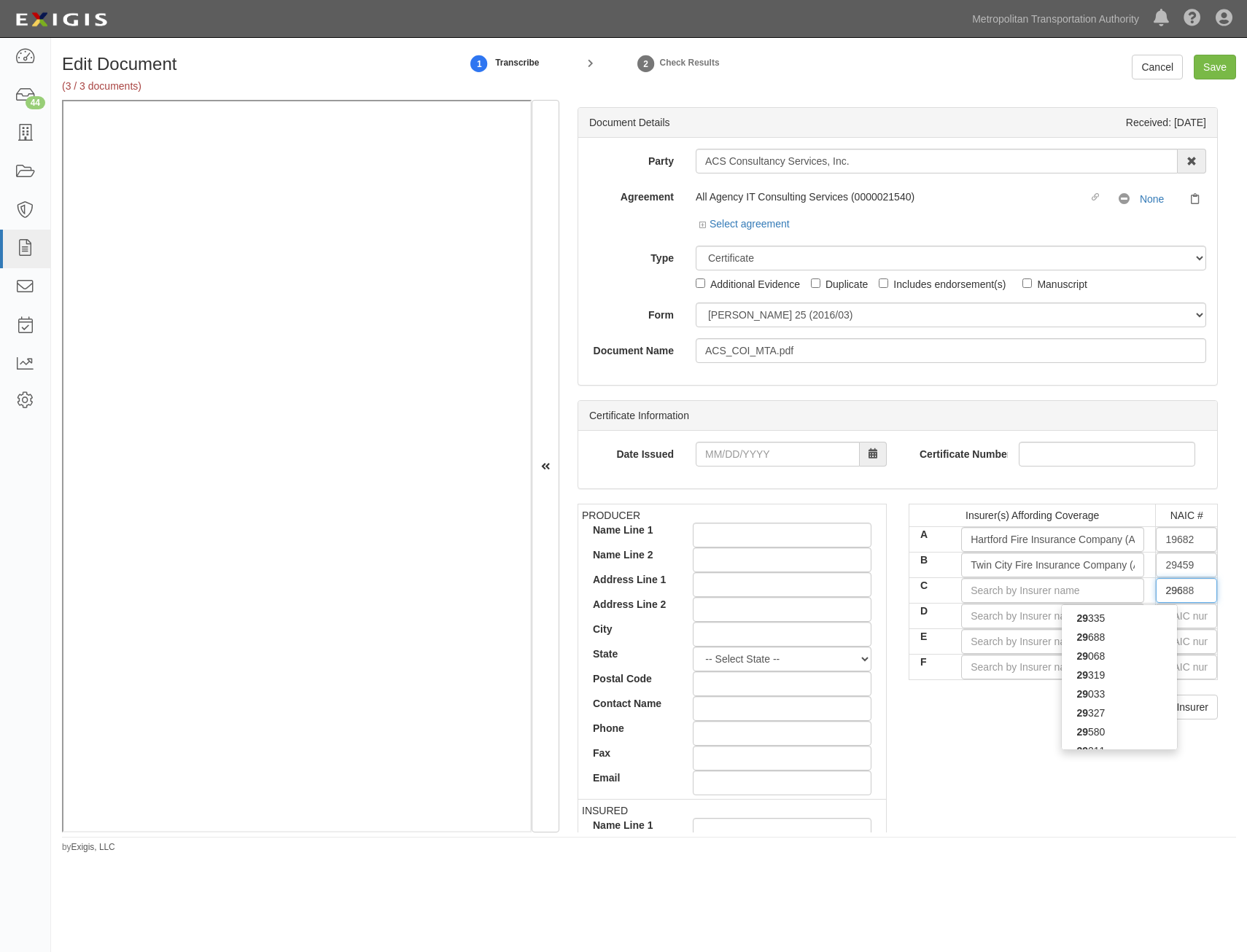
type input "29"
type input "25232"
type input "2"
type input "16862"
type input "1"
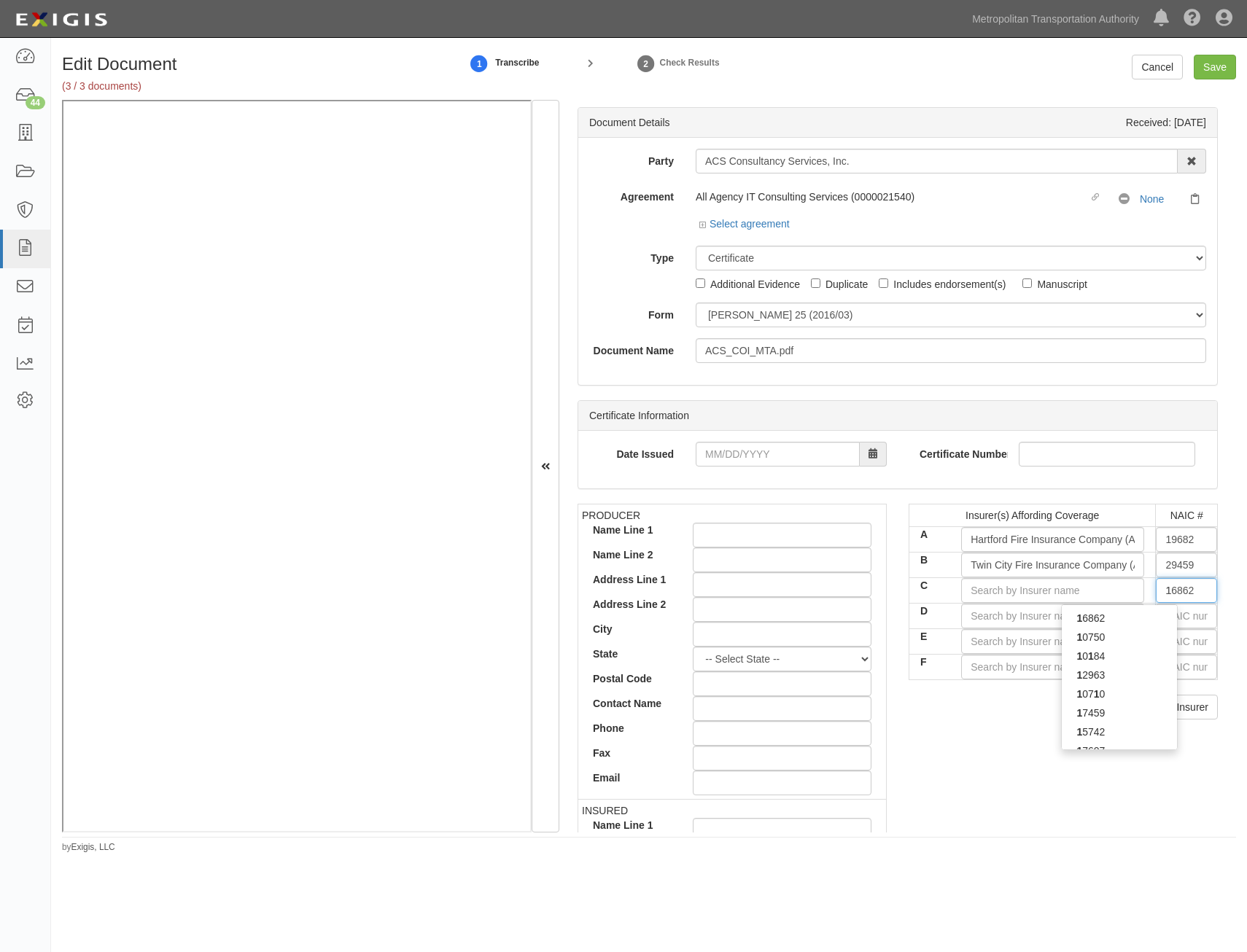
type input "19984"
type input "19"
type input "19690"
type input "196"
type input "19682"
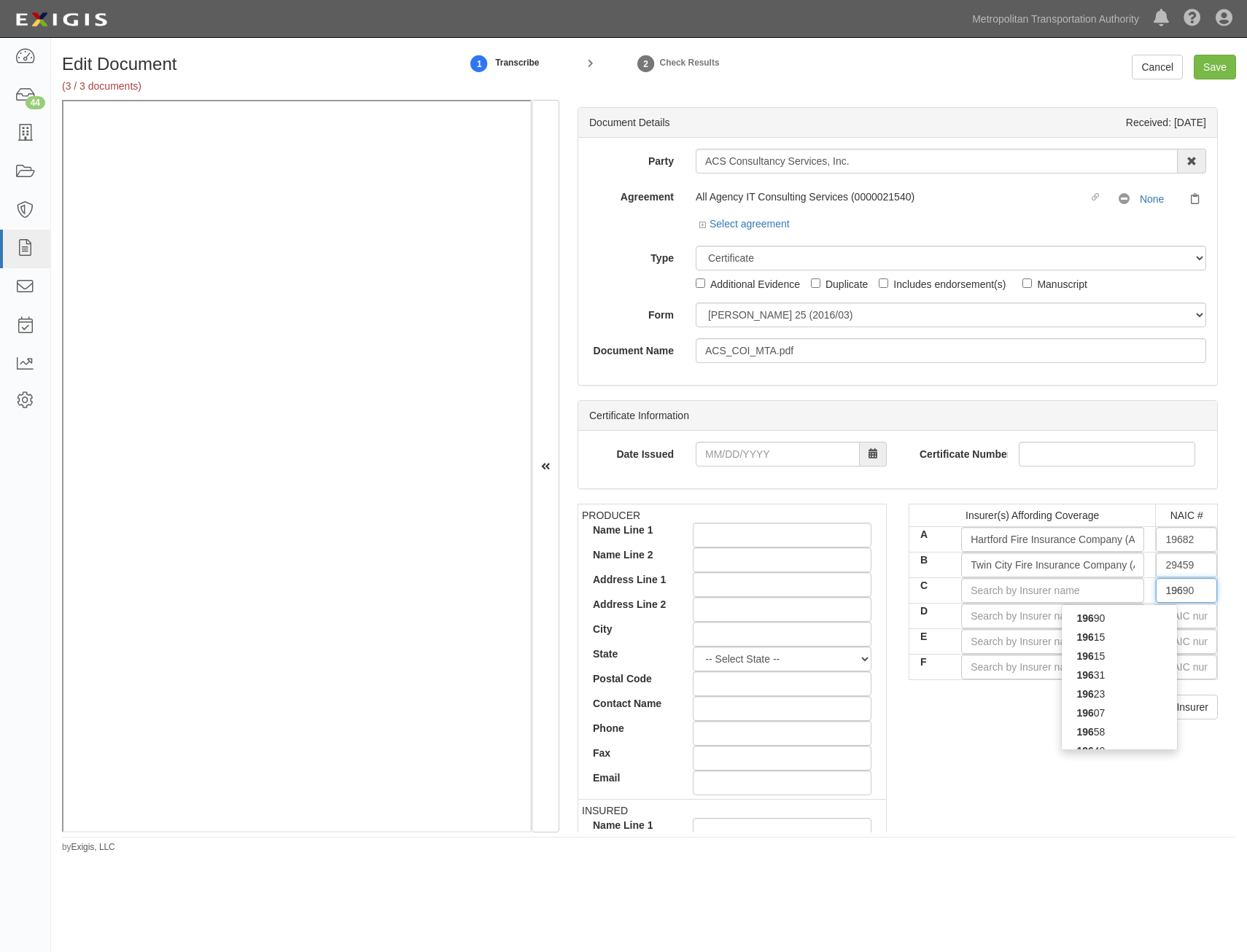
type input "1968"
type input "19682"
click at [1144, 616] on div "19682" at bounding box center [1119, 617] width 115 height 19
type input "Hartford Fire Insurance Company (A+ XV Rating)"
type input "19682"
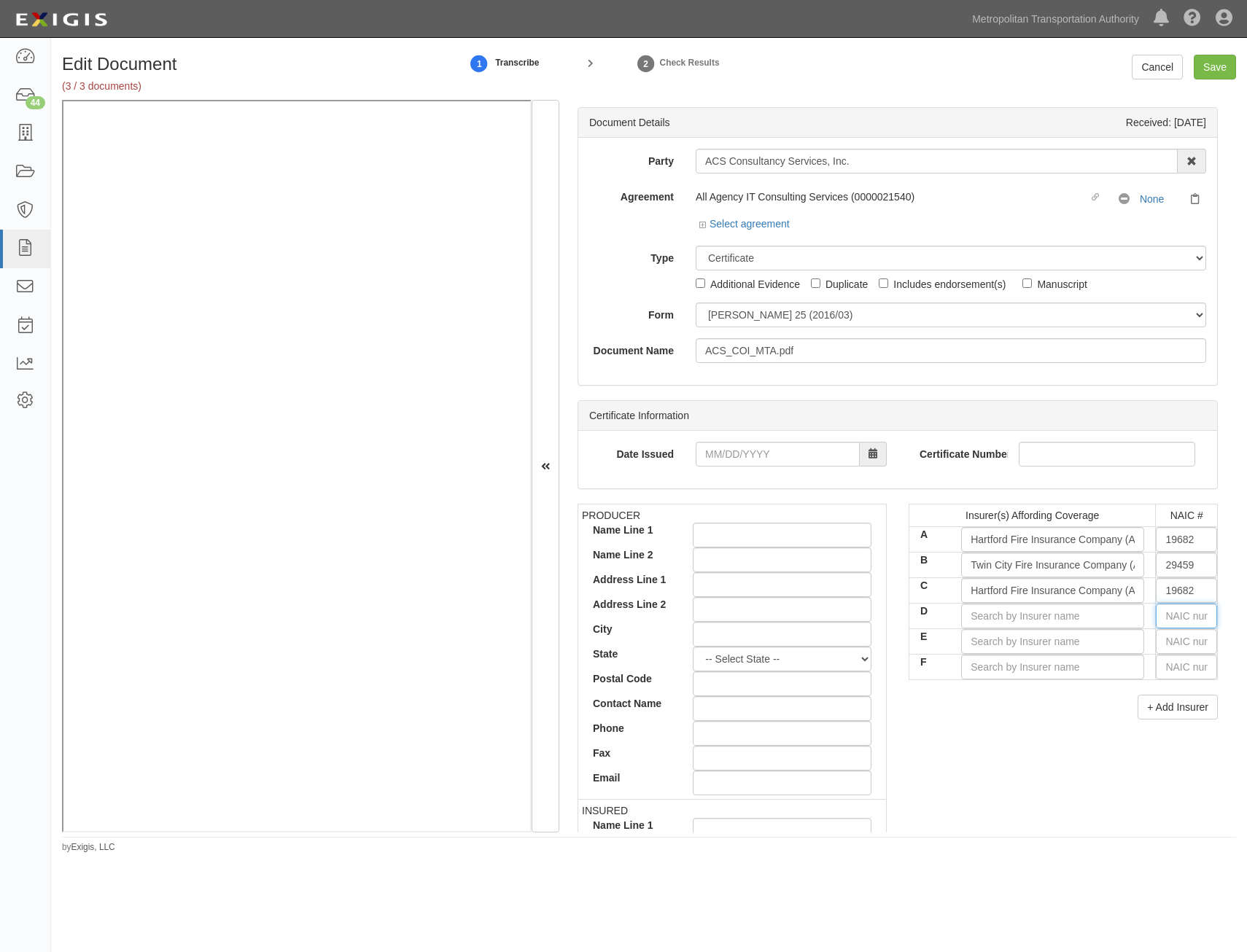
click at [1163, 614] on input "text" at bounding box center [1186, 616] width 61 height 25
type input "36404"
type input "3"
type input "37907"
type input "37"
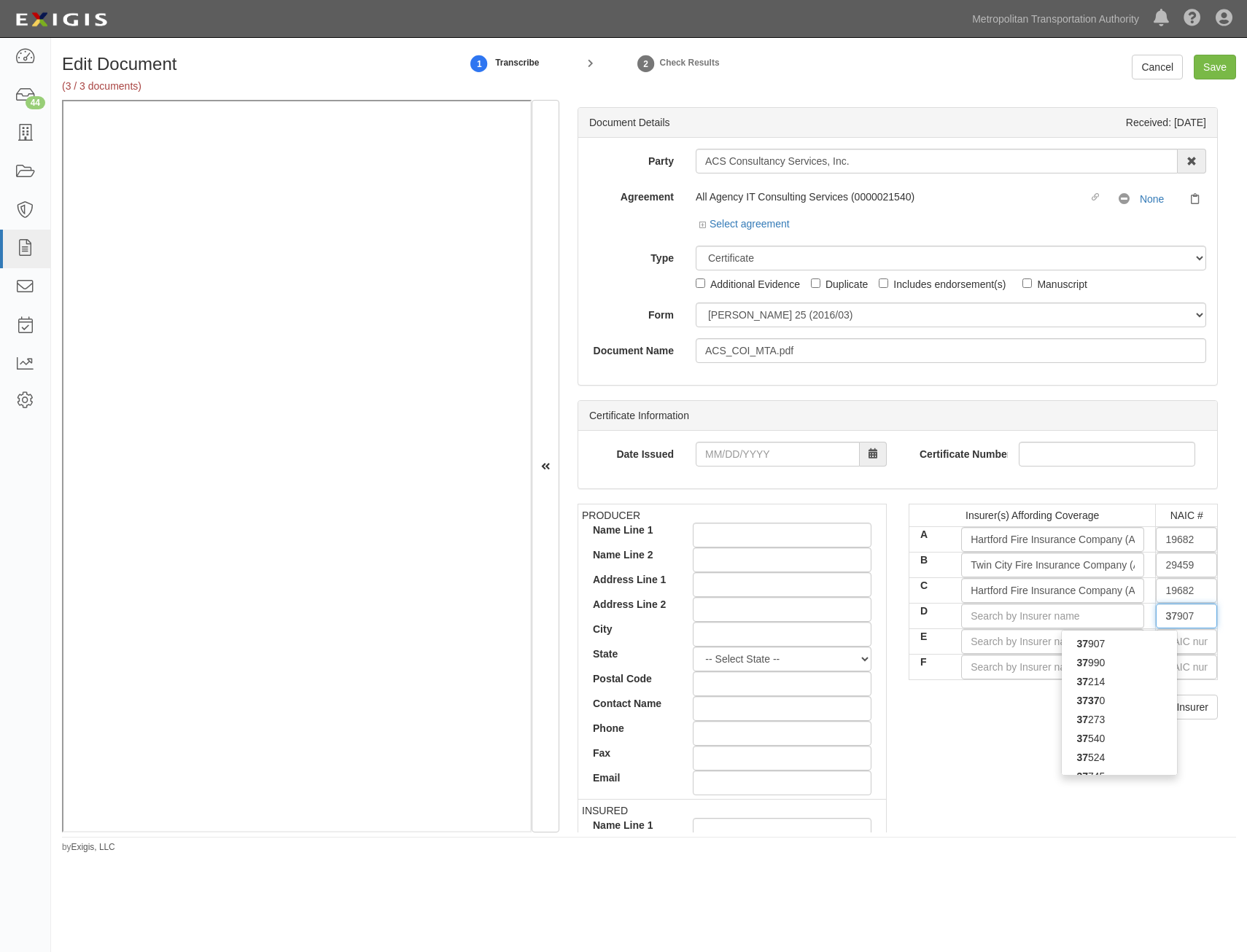
type input "37400"
type input "374"
type input "37478"
type input "3747"
type input "37478"
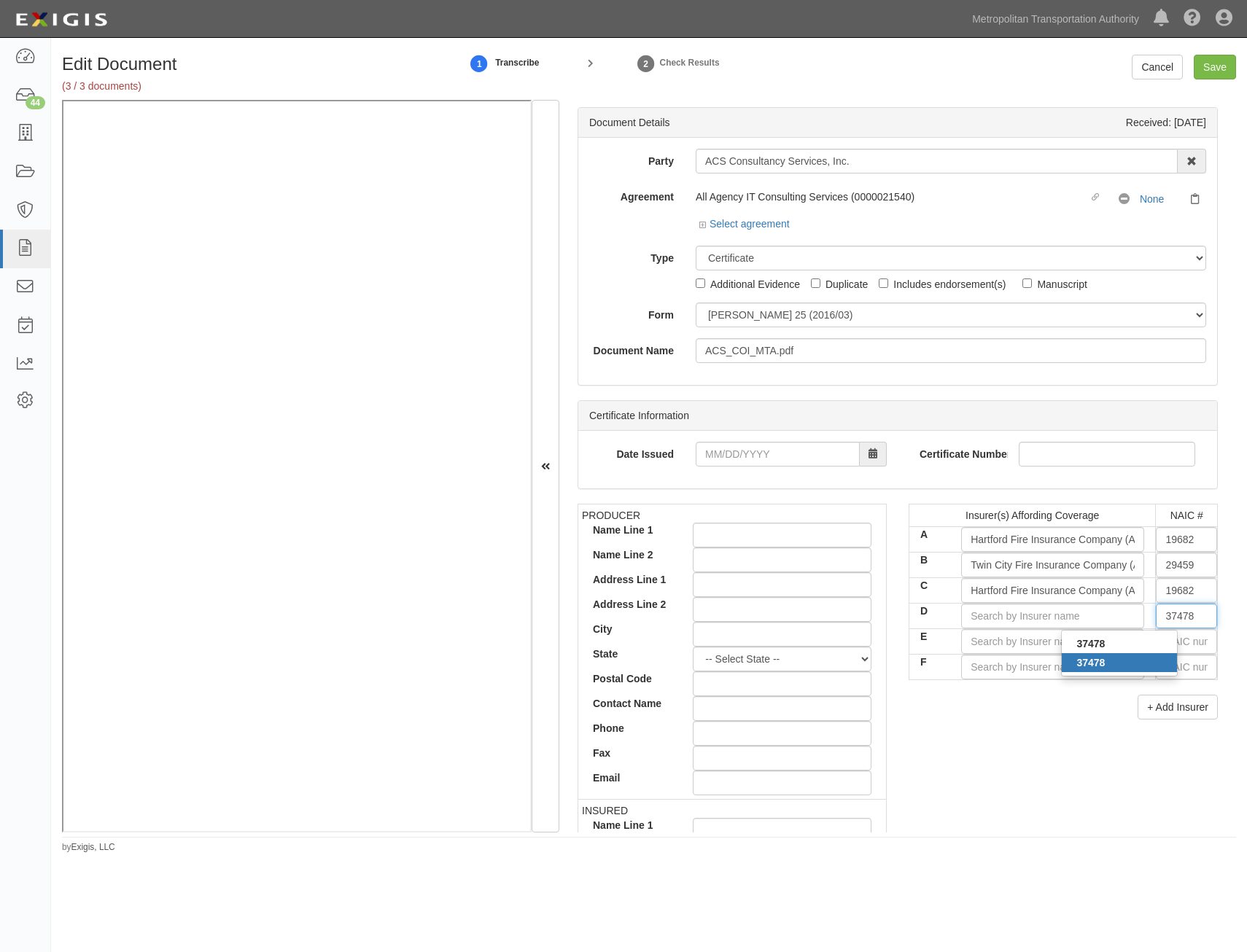
click at [1114, 658] on div "37478" at bounding box center [1119, 662] width 115 height 19
type input "Hartford Insurance Co of the Midwest (A+ XV Rating)"
type input "37478"
click at [1124, 662] on div "37478" at bounding box center [1119, 662] width 115 height 19
click at [1056, 711] on div "+ Add Insurer" at bounding box center [1063, 707] width 310 height 25
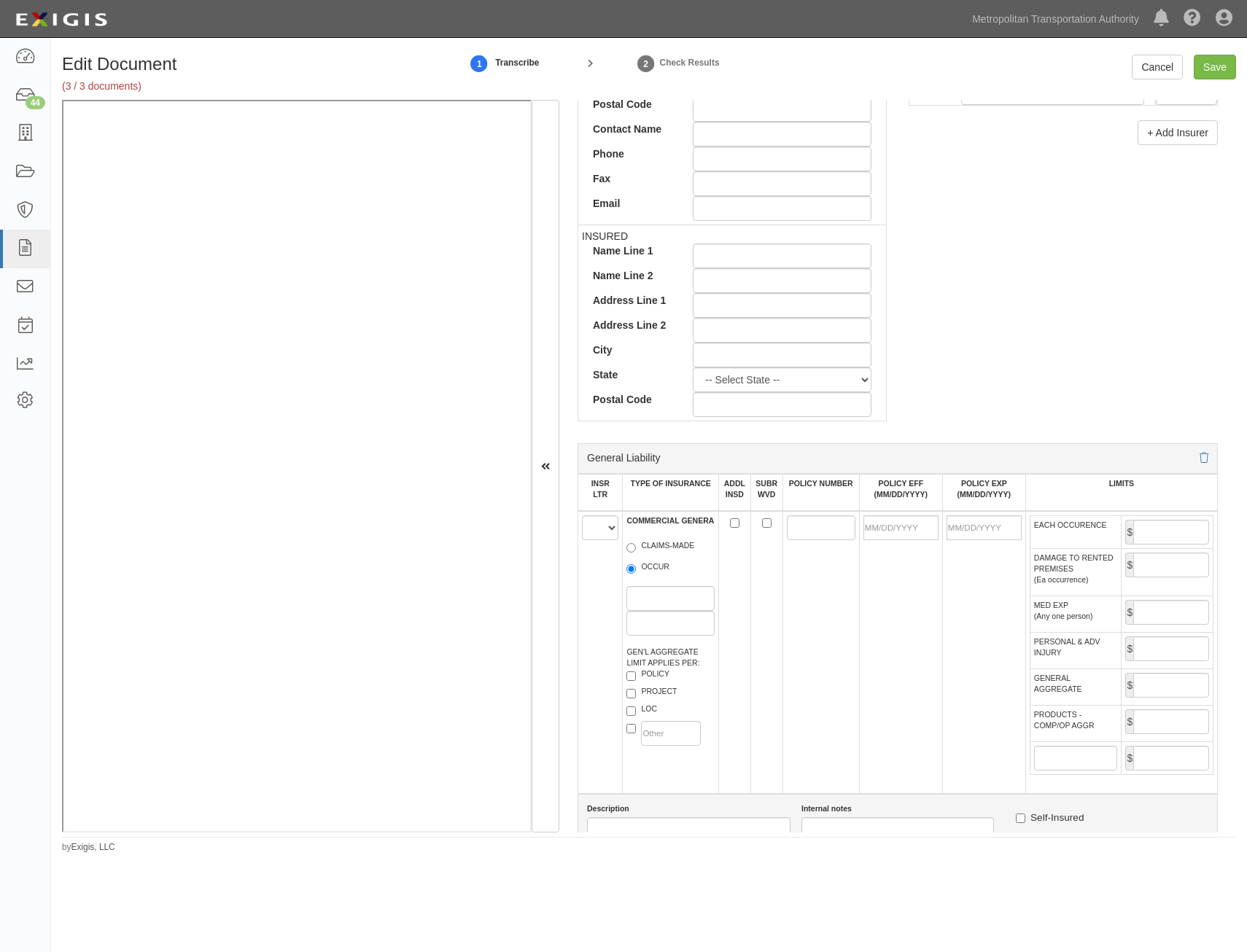
scroll to position [583, 0]
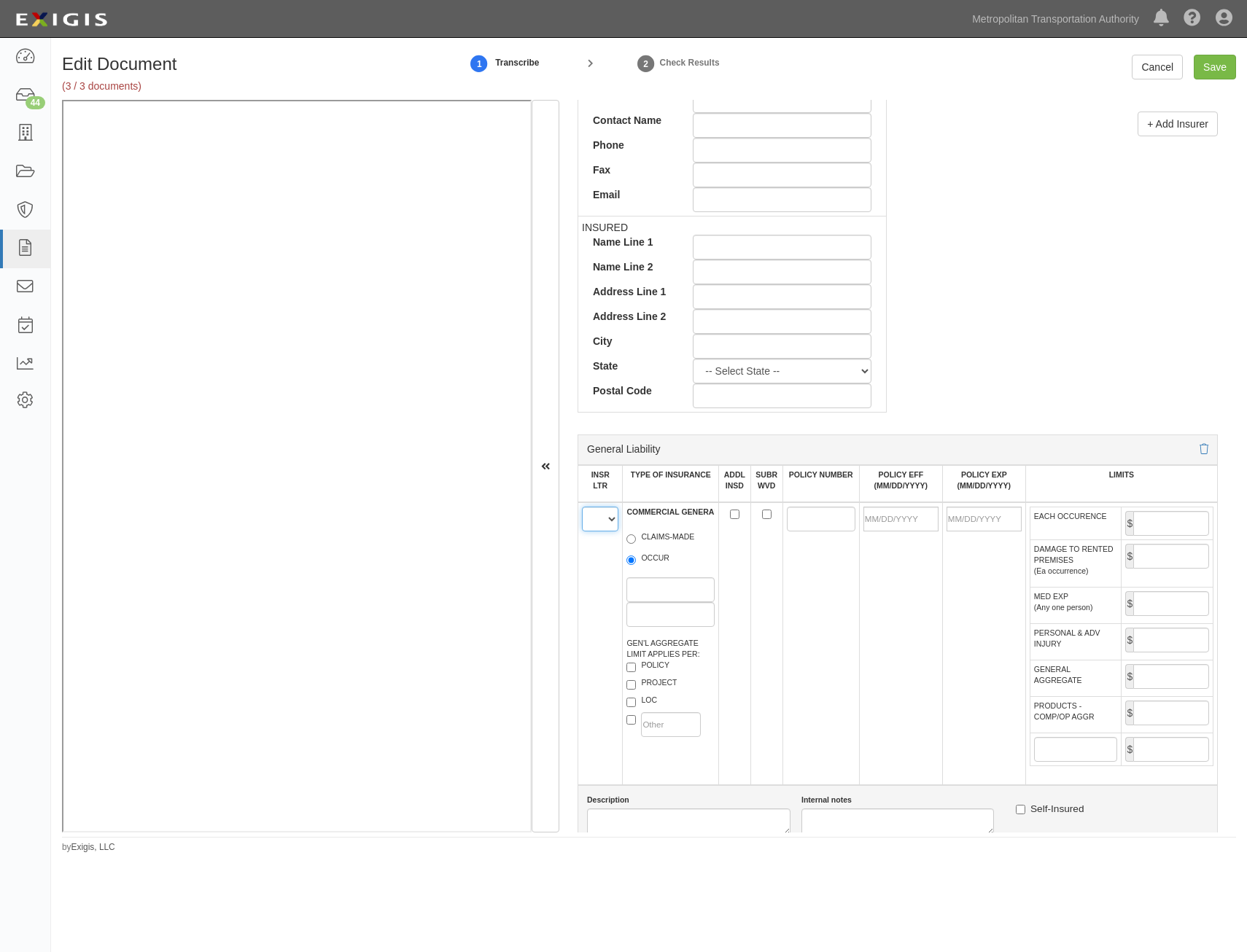
click at [611, 522] on select "A B C D E F" at bounding box center [600, 519] width 37 height 25
click at [581, 578] on td "A B C D E F" at bounding box center [601, 643] width 45 height 282
click at [603, 526] on select "A B C D E F" at bounding box center [600, 519] width 37 height 25
select select "B"
click at [582, 507] on select "A B C D E F" at bounding box center [600, 519] width 37 height 25
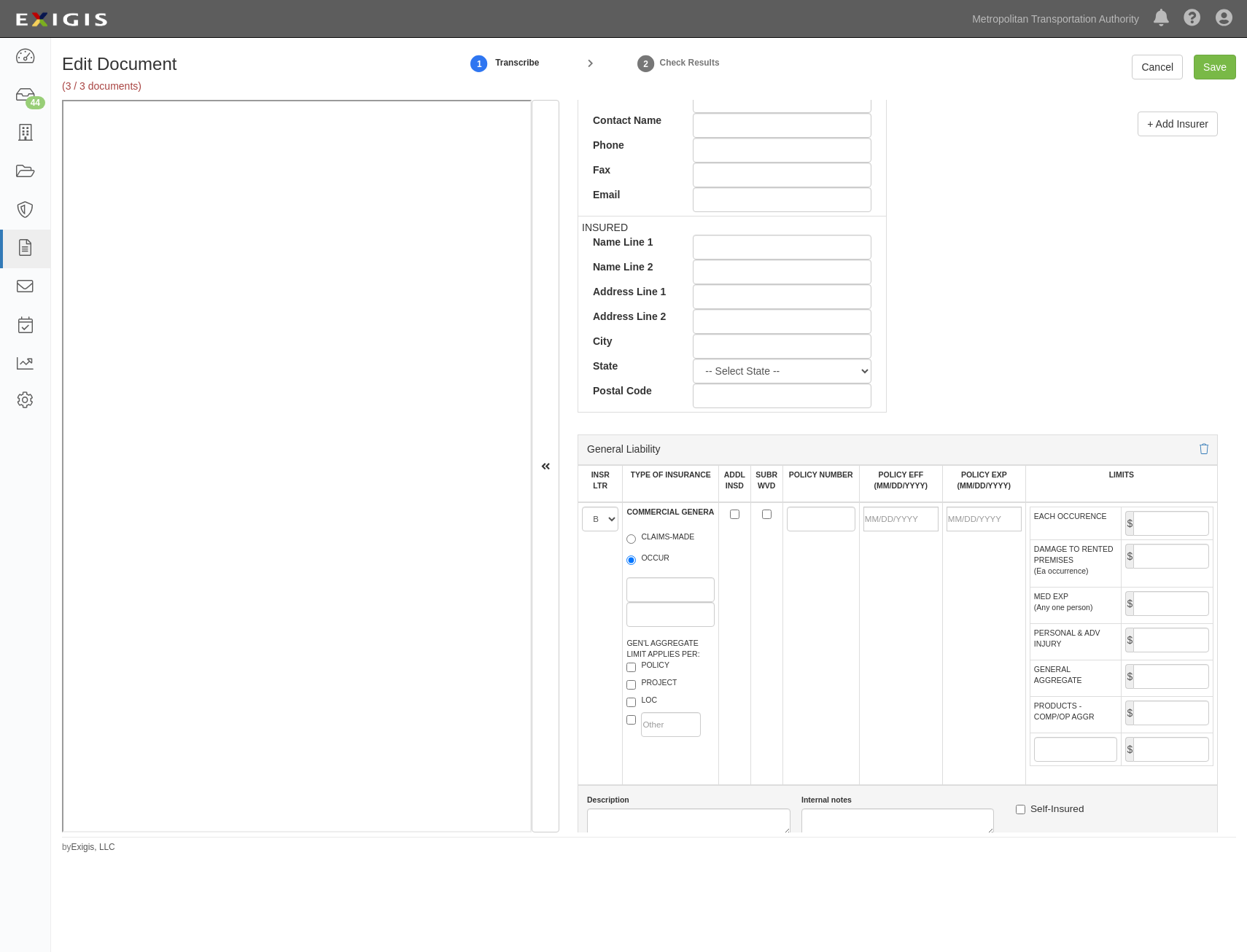
click at [661, 557] on label "OCCUR" at bounding box center [648, 560] width 43 height 15
click at [636, 557] on input "OCCUR" at bounding box center [631, 560] width 10 height 10
radio input "true"
click at [656, 665] on label "POLICY" at bounding box center [648, 667] width 43 height 15
click at [636, 665] on input "POLICY" at bounding box center [631, 667] width 10 height 10
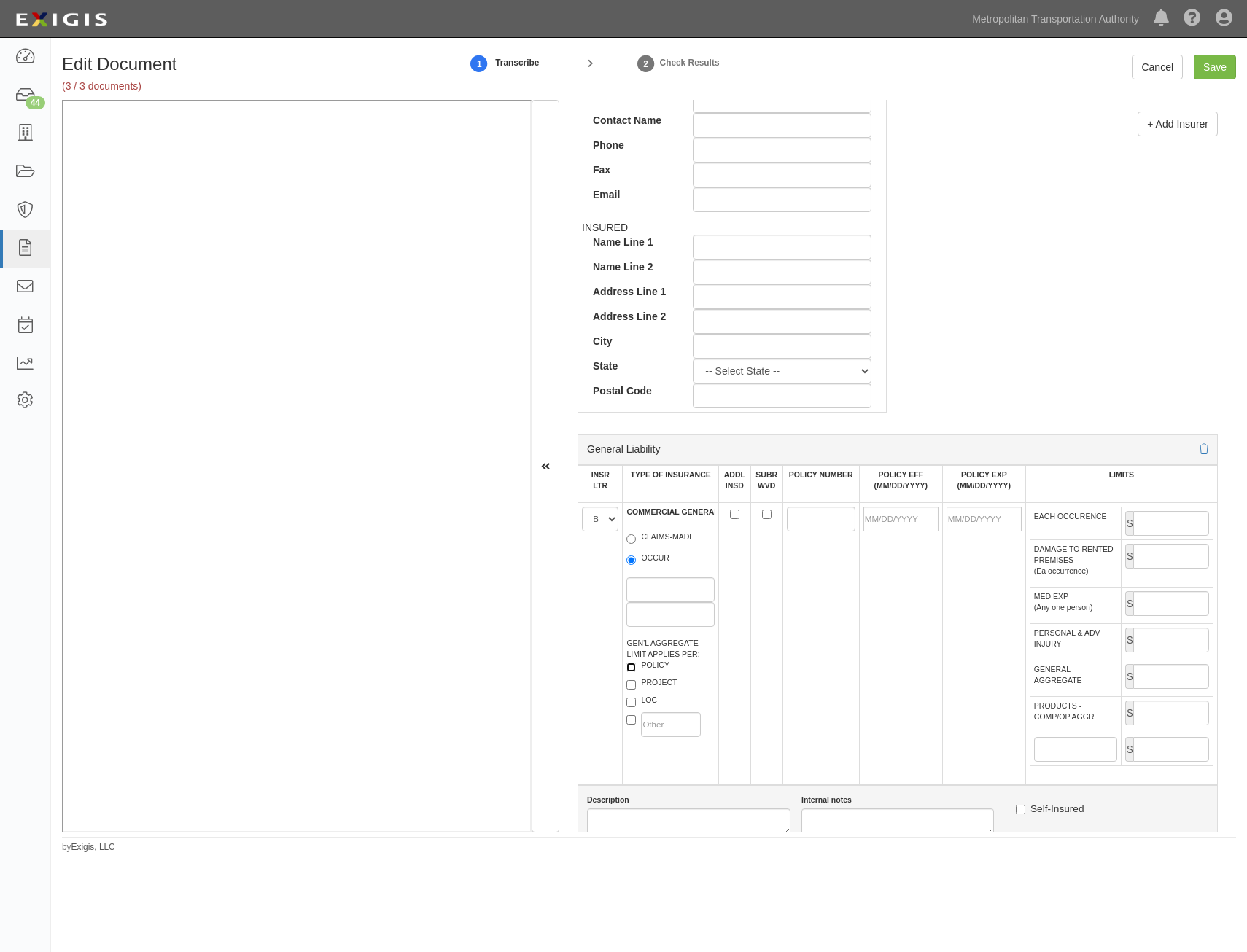
checkbox input "true"
click at [731, 515] on input "ADDL INSD" at bounding box center [734, 514] width 10 height 10
checkbox input "true"
click at [764, 516] on input "SUBR WVD" at bounding box center [766, 514] width 10 height 10
checkbox input "true"
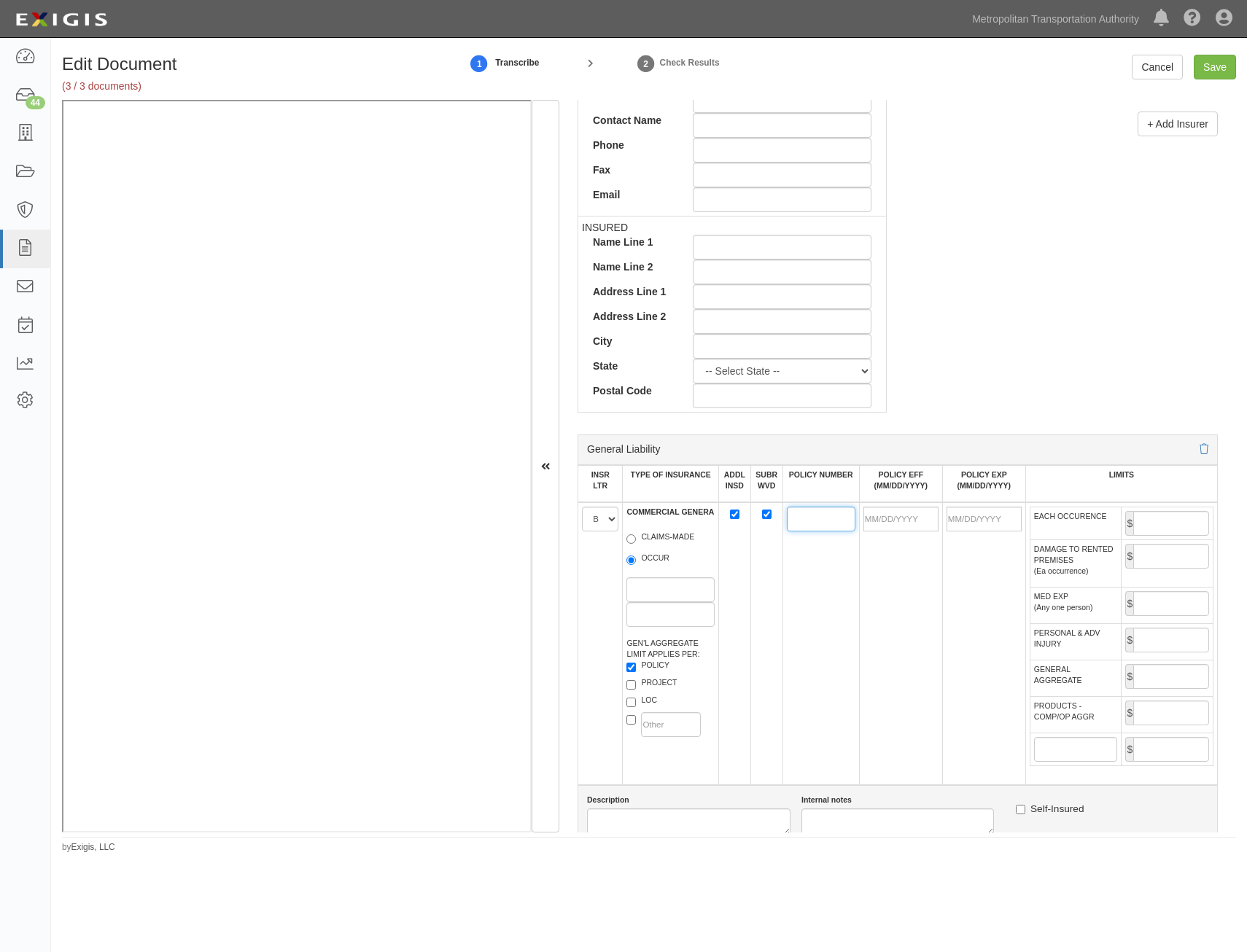
click at [792, 516] on input "POLICY NUMBER" at bounding box center [821, 519] width 69 height 25
paste input "46SBMVV5073"
type input "46SBMVV5073"
drag, startPoint x: 900, startPoint y: 528, endPoint x: 837, endPoint y: 583, distance: 83.6
click at [900, 528] on input "POLICY EFF (MM/DD/YYYY)" at bounding box center [901, 519] width 75 height 25
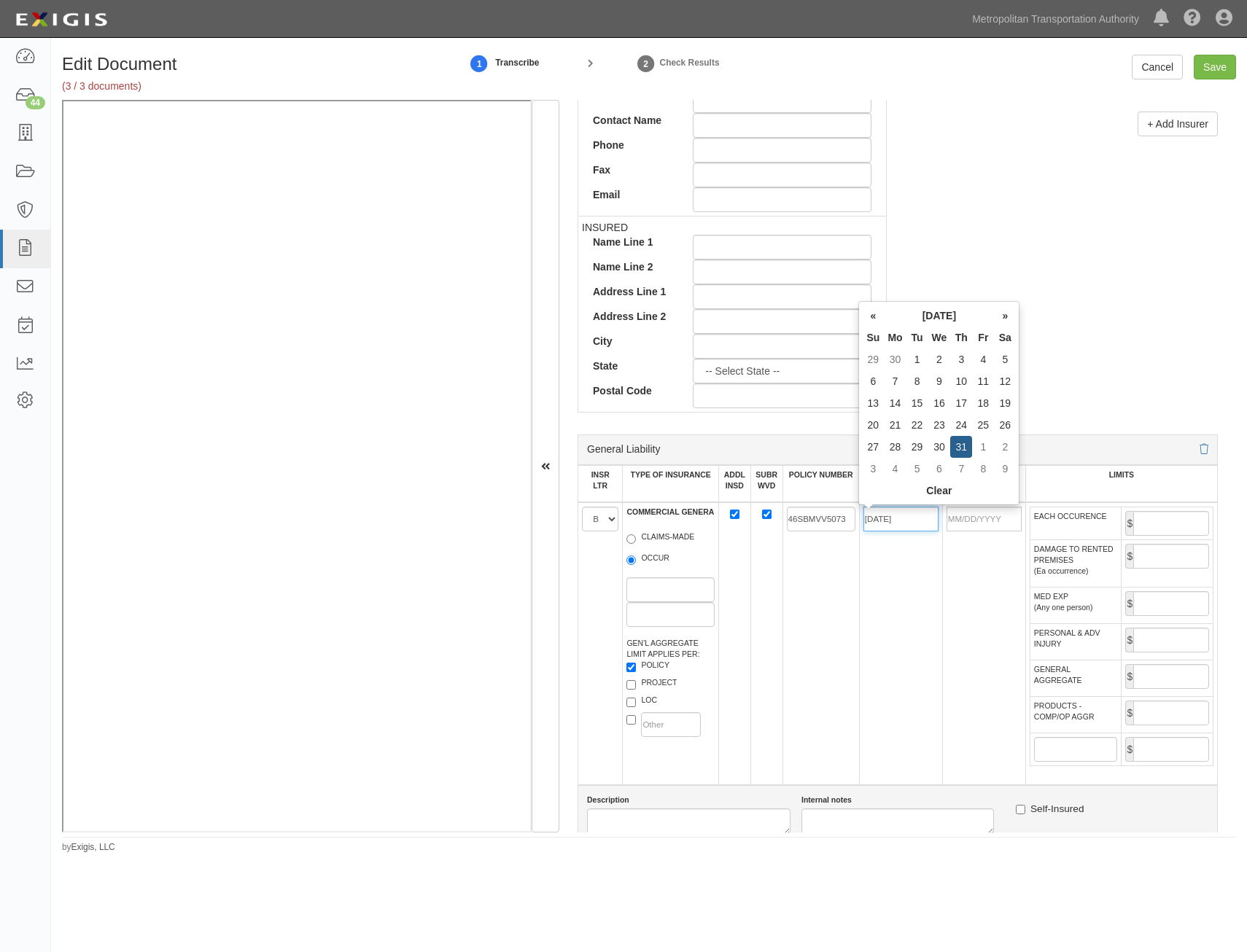
type input "07/31/2025"
type input "07/31/2026"
click at [792, 631] on td "46SBMVV5073" at bounding box center [821, 643] width 76 height 282
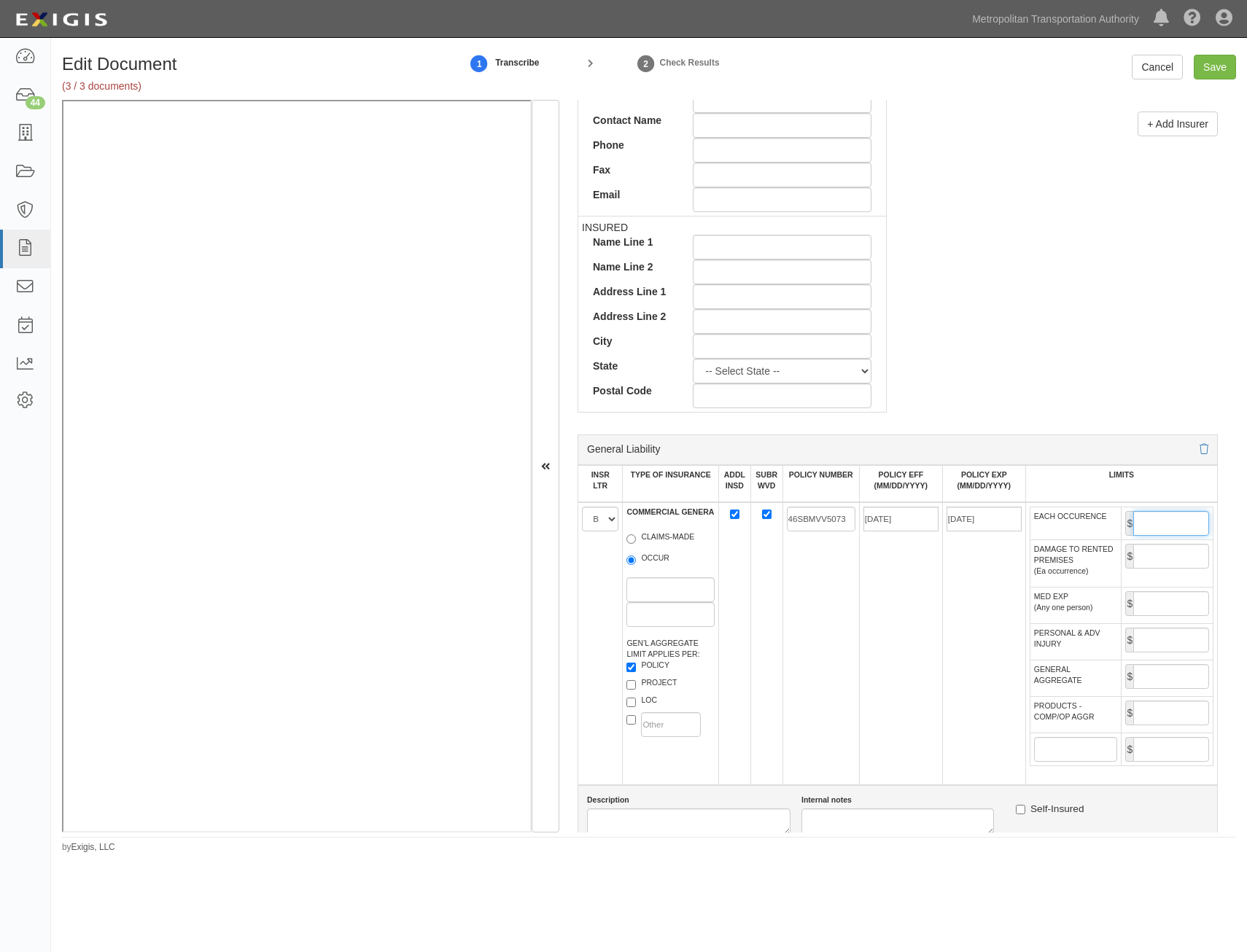
click at [1145, 519] on input "EACH OCCURENCE" at bounding box center [1171, 523] width 76 height 25
type input "2,000,000"
click at [1163, 687] on input "GENERAL AGGREGATE" at bounding box center [1171, 676] width 76 height 25
type input "4,000,000"
drag, startPoint x: 1139, startPoint y: 709, endPoint x: 1137, endPoint y: 717, distance: 8.2
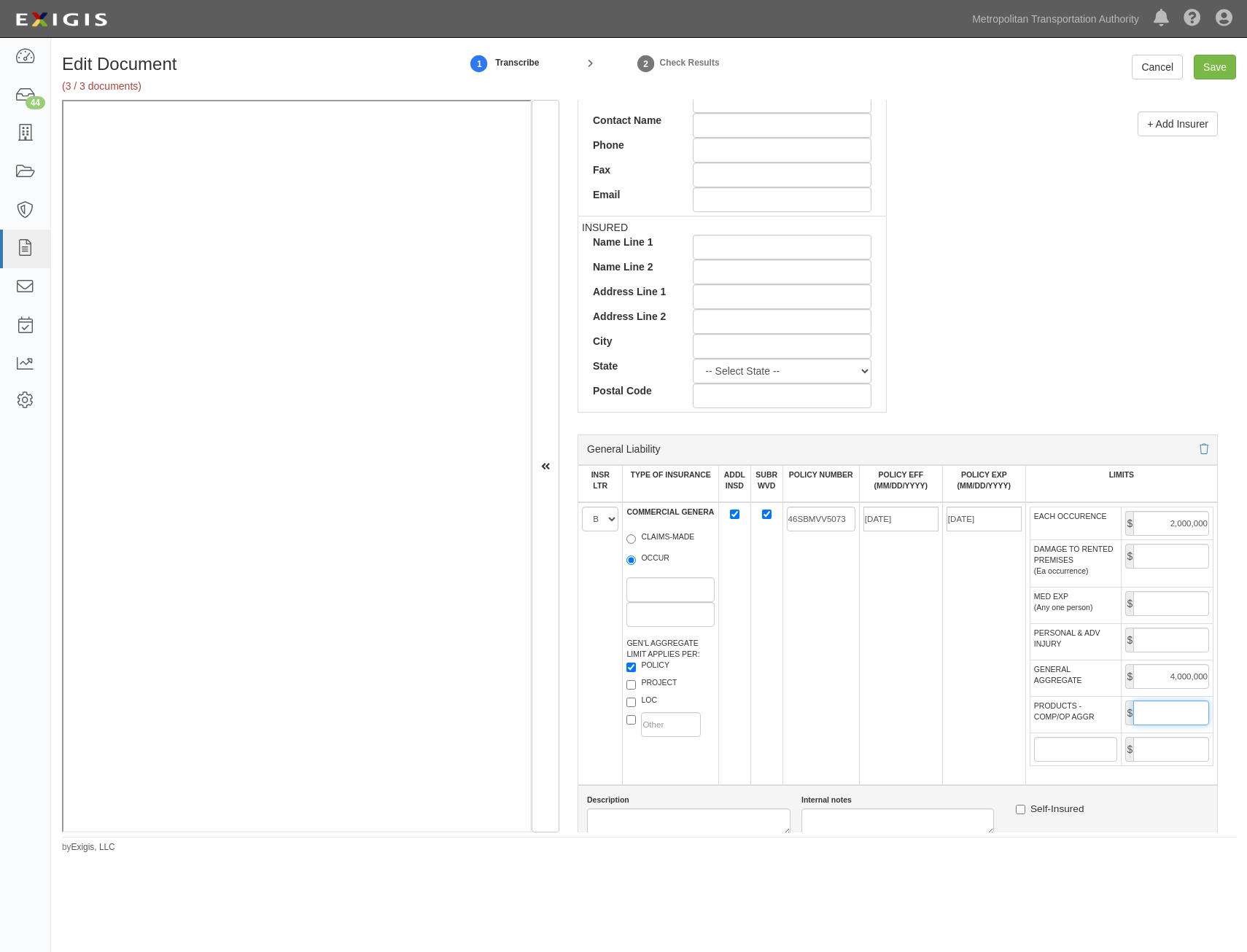
click at [1139, 709] on input "PRODUCTS - COMP/OP AGGR" at bounding box center [1171, 712] width 76 height 25
type input "4,000,000"
click at [931, 725] on td "07/31/2025" at bounding box center [900, 643] width 83 height 282
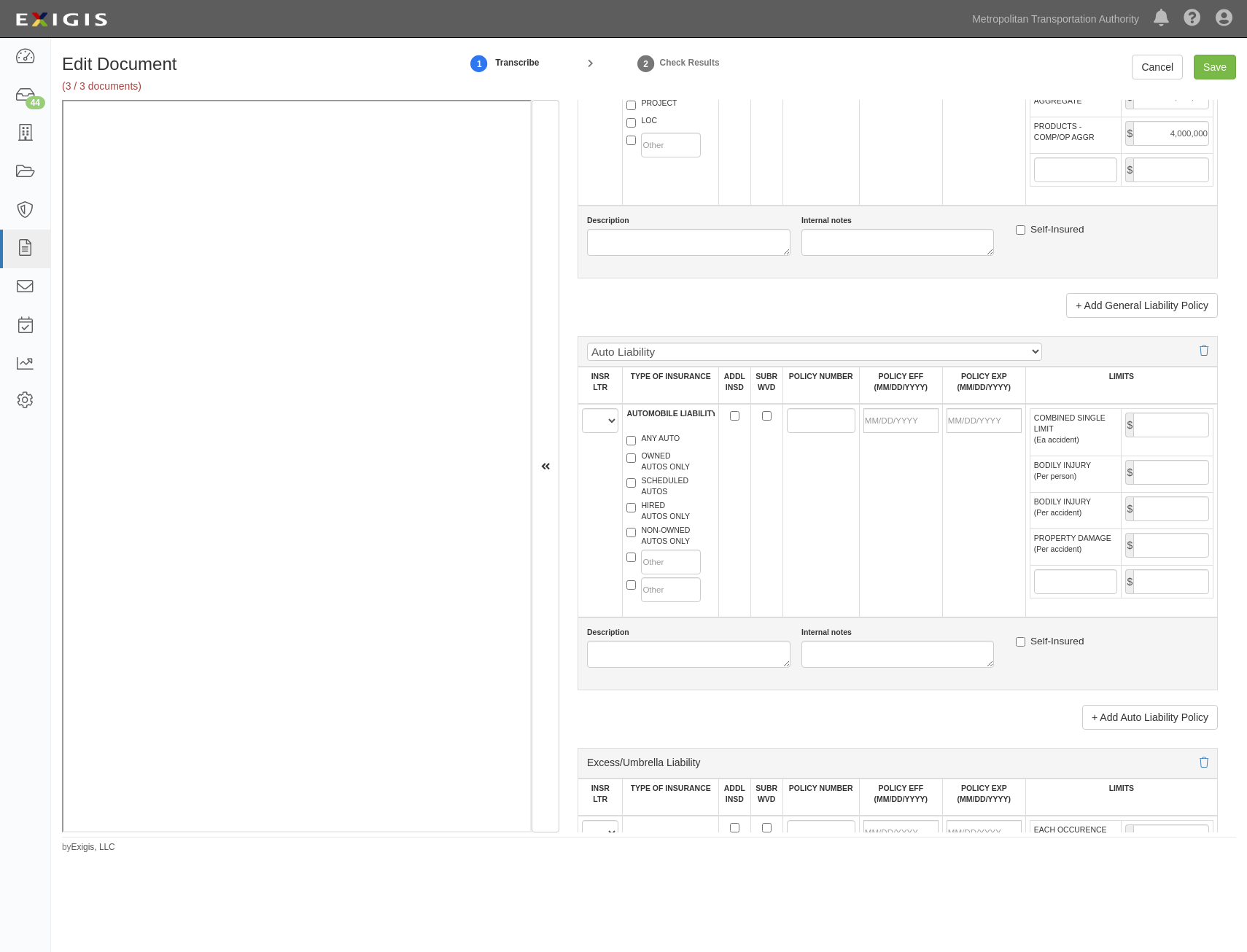
scroll to position [1166, 0]
click at [607, 421] on select "A B C D E F" at bounding box center [600, 416] width 37 height 25
select select "B"
click at [582, 404] on select "A B C D E F" at bounding box center [600, 416] width 37 height 25
click at [657, 516] on label "HIRED AUTOS ONLY" at bounding box center [658, 507] width 64 height 22
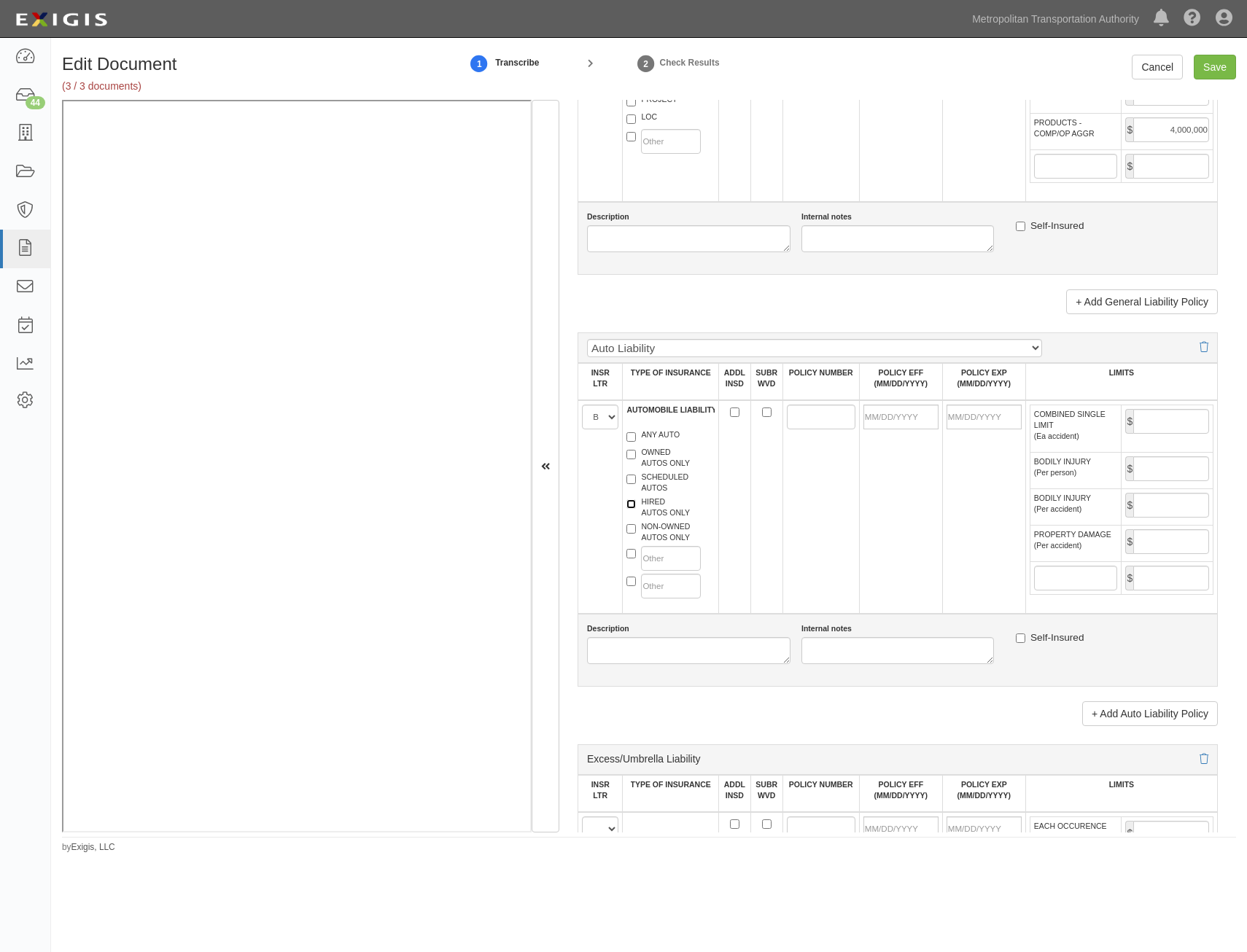
click at [636, 509] on input "HIRED AUTOS ONLY" at bounding box center [631, 504] width 10 height 10
checkbox input "true"
click at [659, 538] on label "NON-OWNED AUTOS ONLY" at bounding box center [658, 531] width 64 height 22
click at [636, 534] on input "NON-OWNED AUTOS ONLY" at bounding box center [631, 528] width 10 height 10
checkbox input "true"
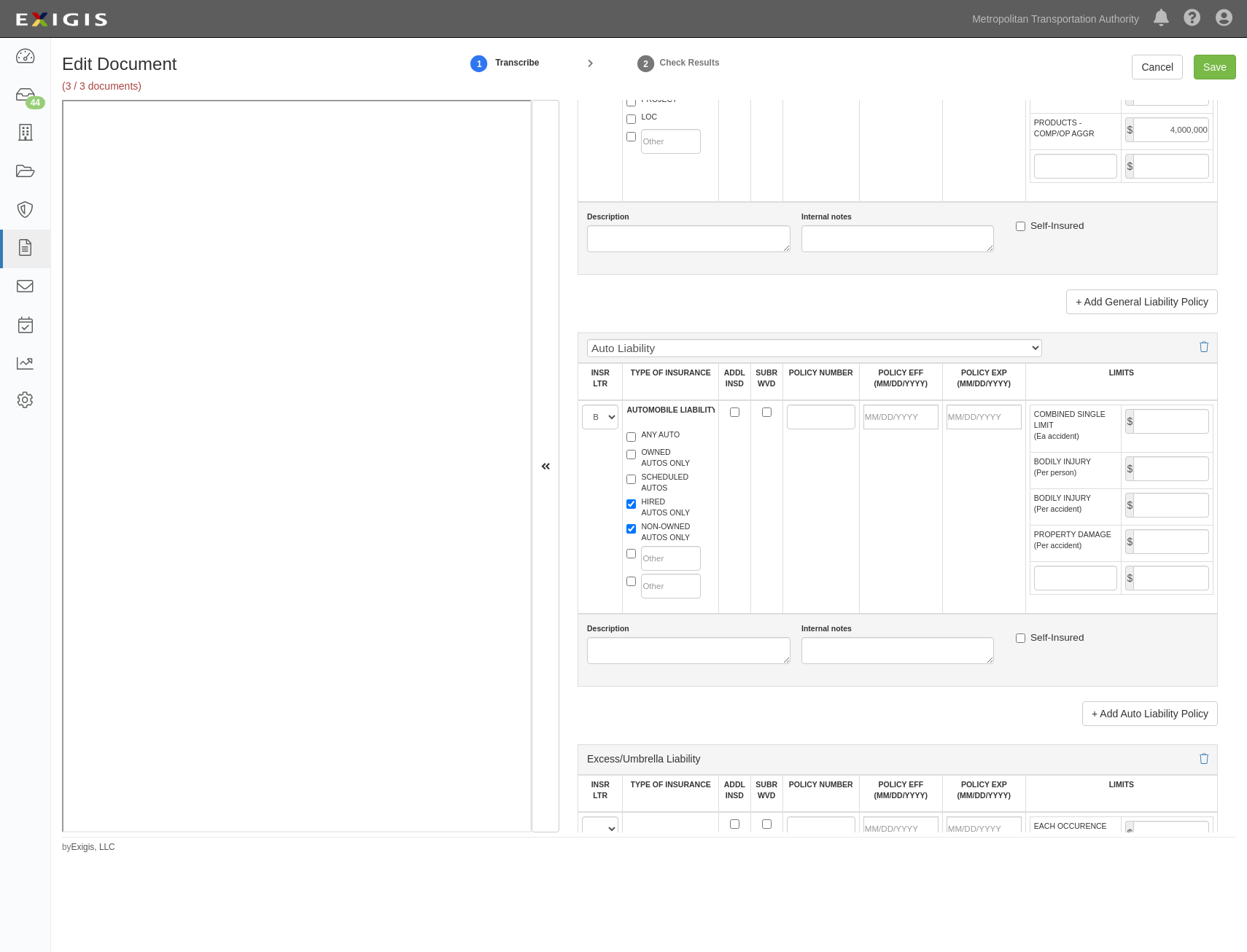
click at [727, 415] on td at bounding box center [734, 507] width 32 height 214
click at [733, 412] on input "ADDL INSD" at bounding box center [734, 412] width 10 height 10
checkbox input "true"
click at [762, 411] on input "SUBR WVD" at bounding box center [766, 412] width 10 height 10
checkbox input "true"
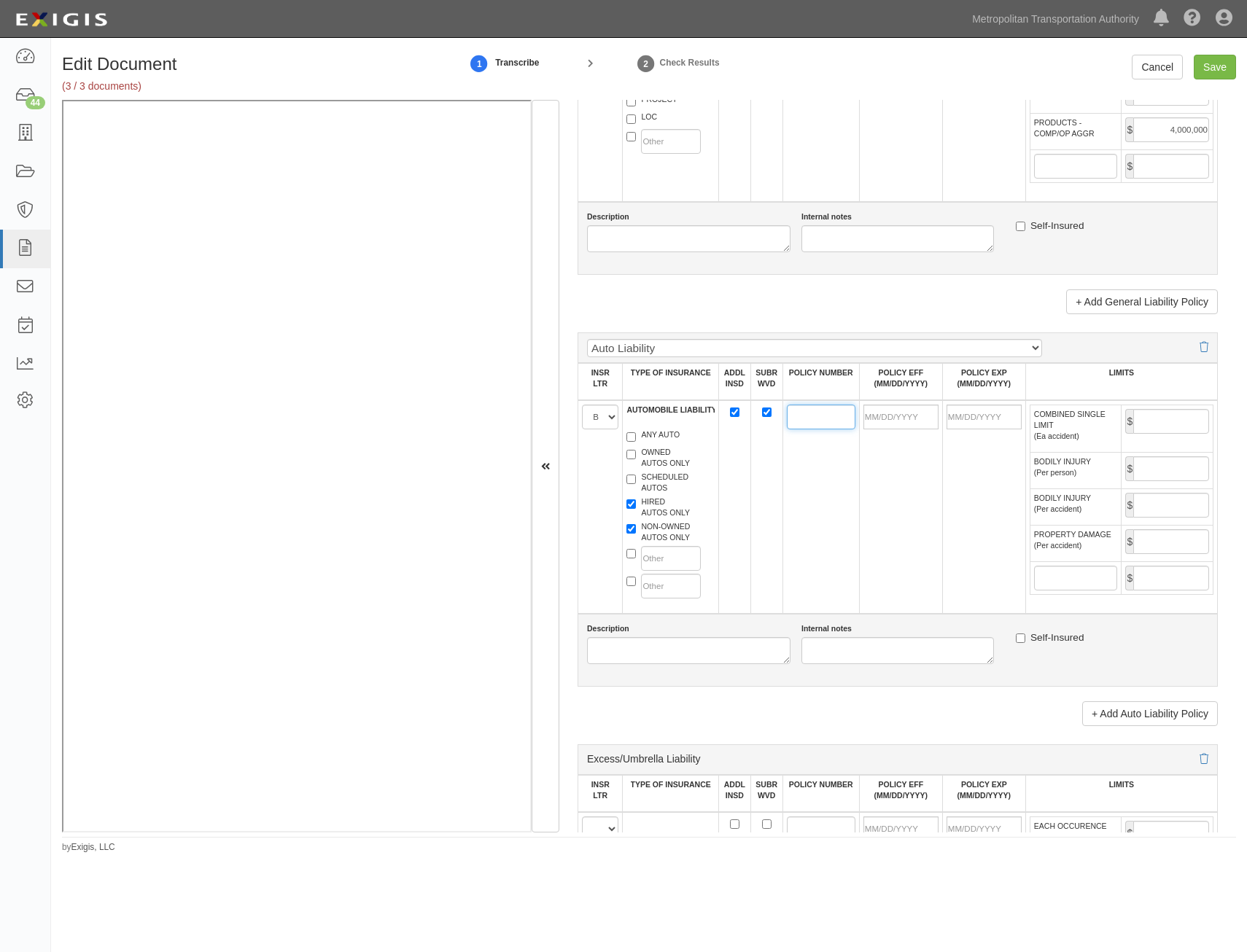
click at [797, 421] on input "POLICY NUMBER" at bounding box center [821, 416] width 69 height 25
paste input "46SBMVV5073"
type input "46SBMVV5073"
click at [911, 417] on input "POLICY EFF (MM/DD/YYYY)" at bounding box center [901, 416] width 75 height 25
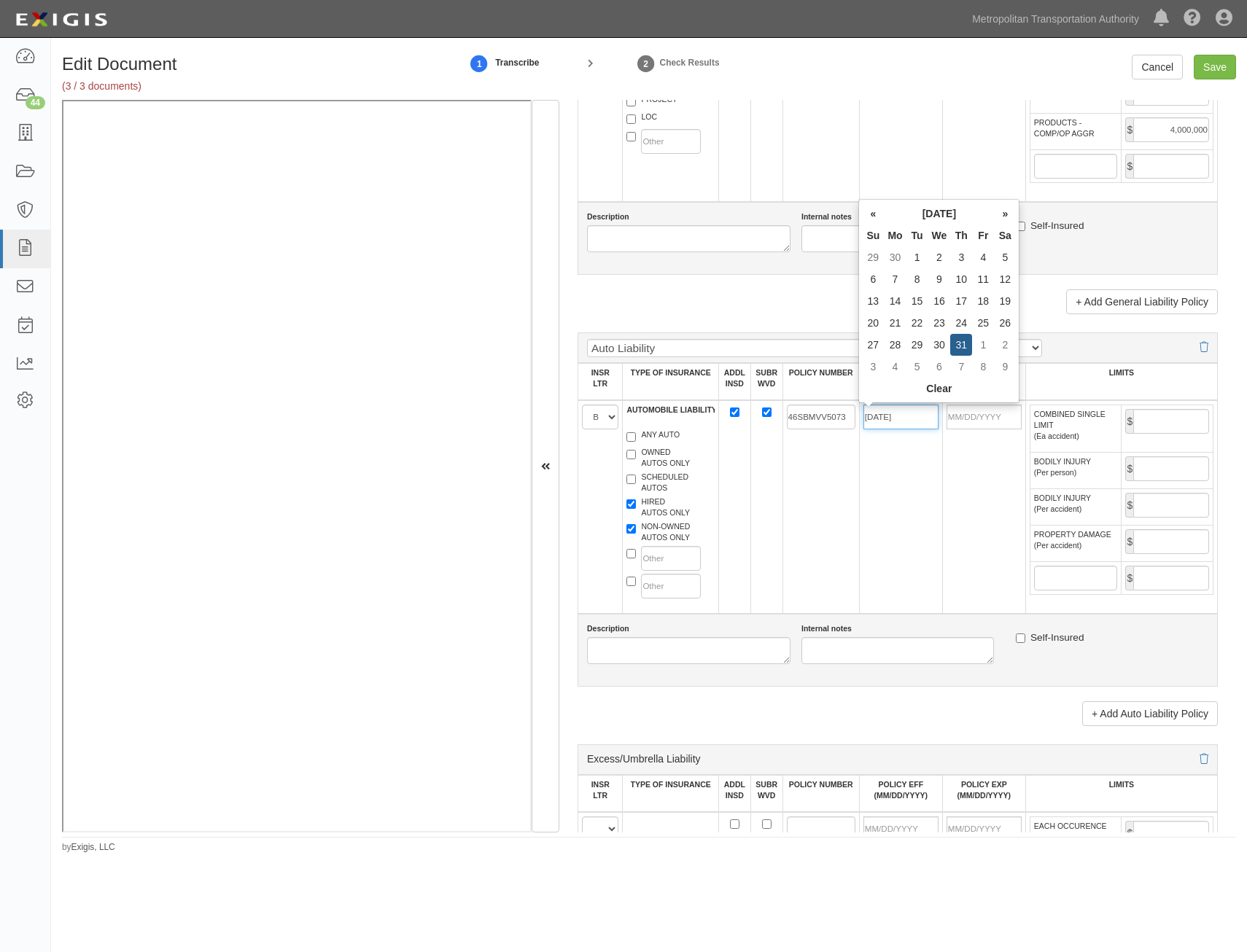
type input "07/31/2025"
type input "07/31/2026"
click at [863, 520] on td "07/31/2025" at bounding box center [900, 507] width 83 height 214
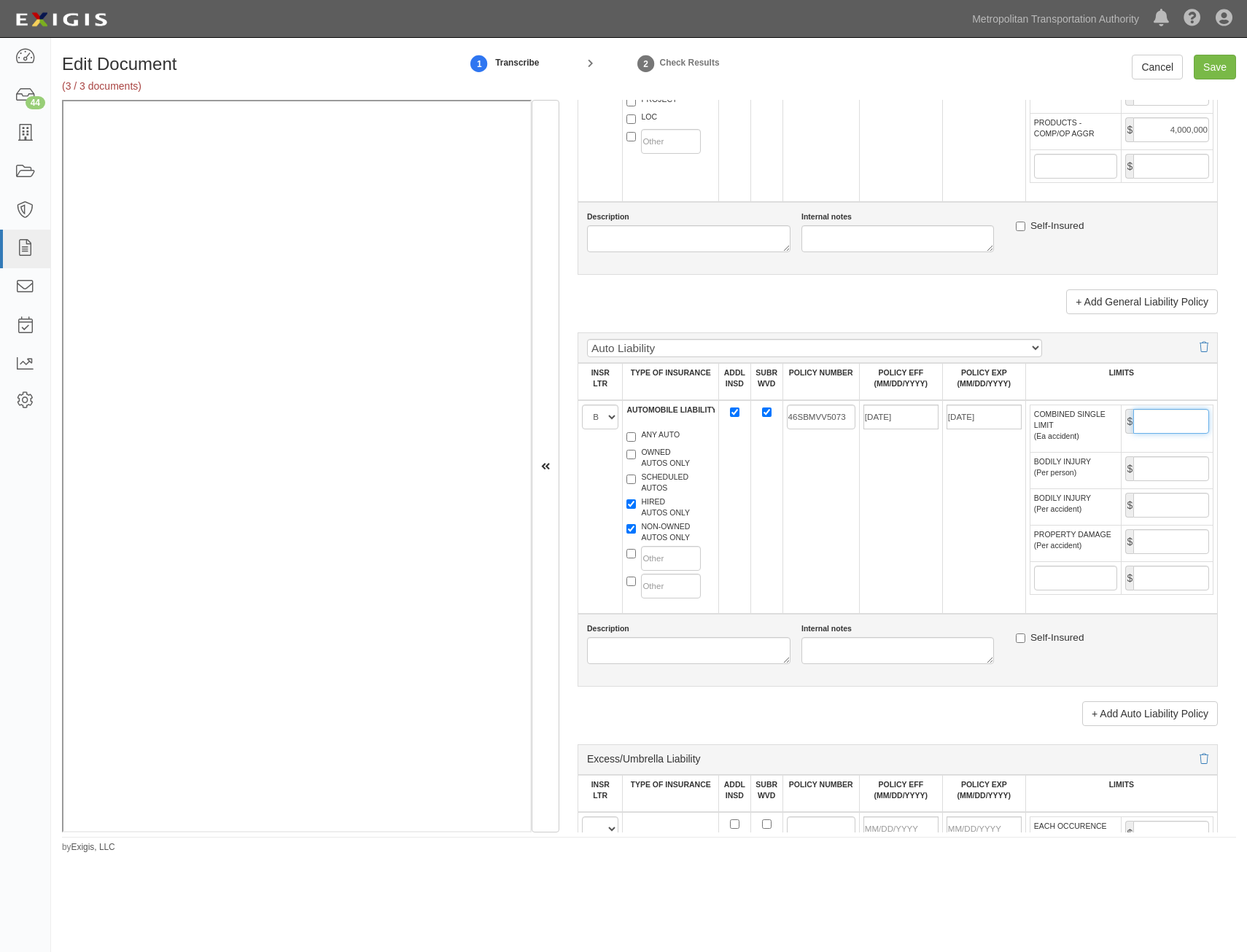
click at [1176, 425] on input "COMBINED SINGLE LIMIT (Ea accident)" at bounding box center [1171, 421] width 76 height 25
type input "2,000,000"
drag, startPoint x: 718, startPoint y: 515, endPoint x: 727, endPoint y: 515, distance: 9.0
click at [718, 515] on td at bounding box center [734, 507] width 32 height 214
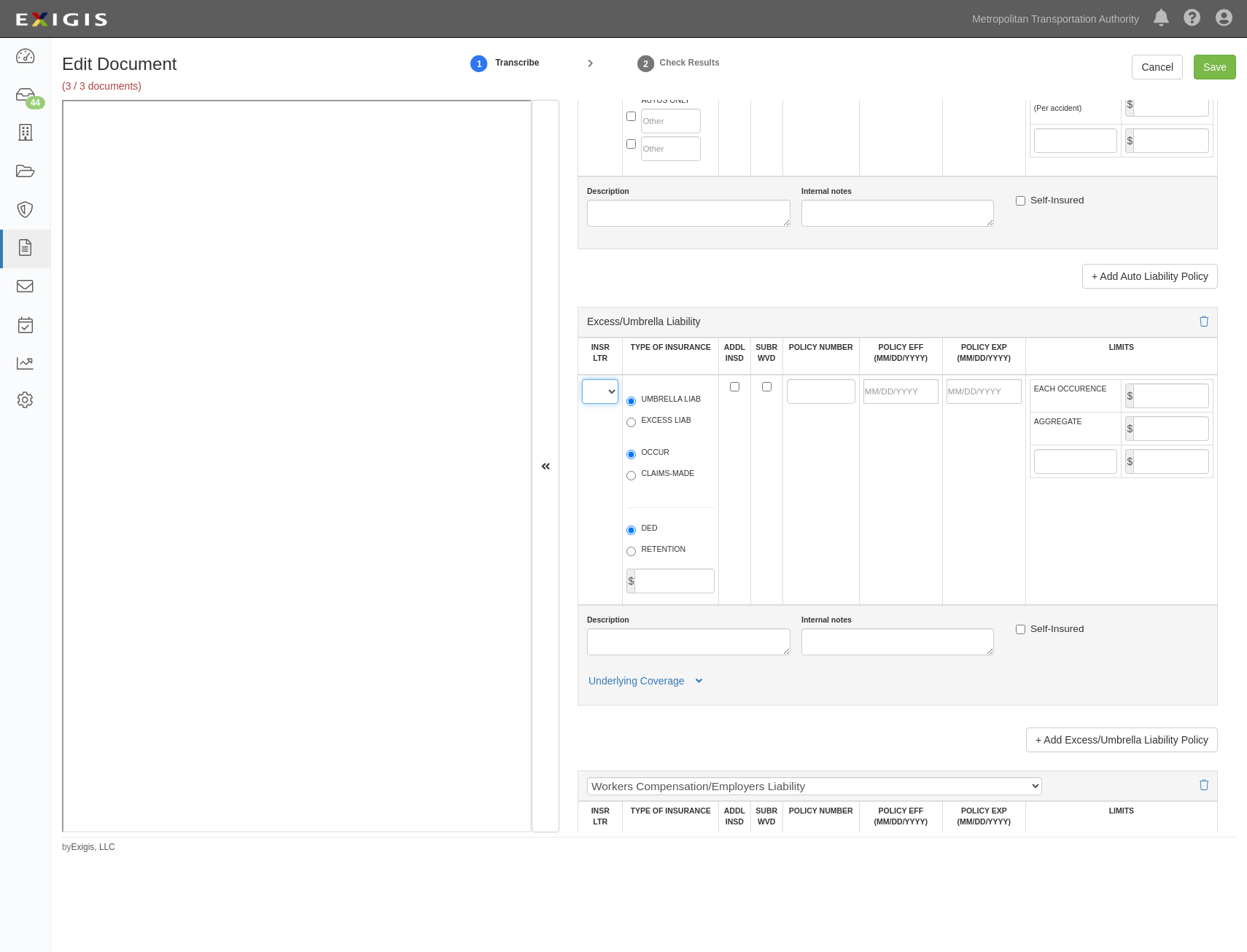
click at [610, 399] on select "A B C D E F" at bounding box center [600, 391] width 37 height 25
select select "B"
click at [582, 379] on select "A B C D E F" at bounding box center [600, 391] width 37 height 25
click at [669, 403] on label "UMBRELLA LIAB" at bounding box center [663, 401] width 74 height 15
click at [636, 403] on input "UMBRELLA LIAB" at bounding box center [631, 401] width 10 height 10
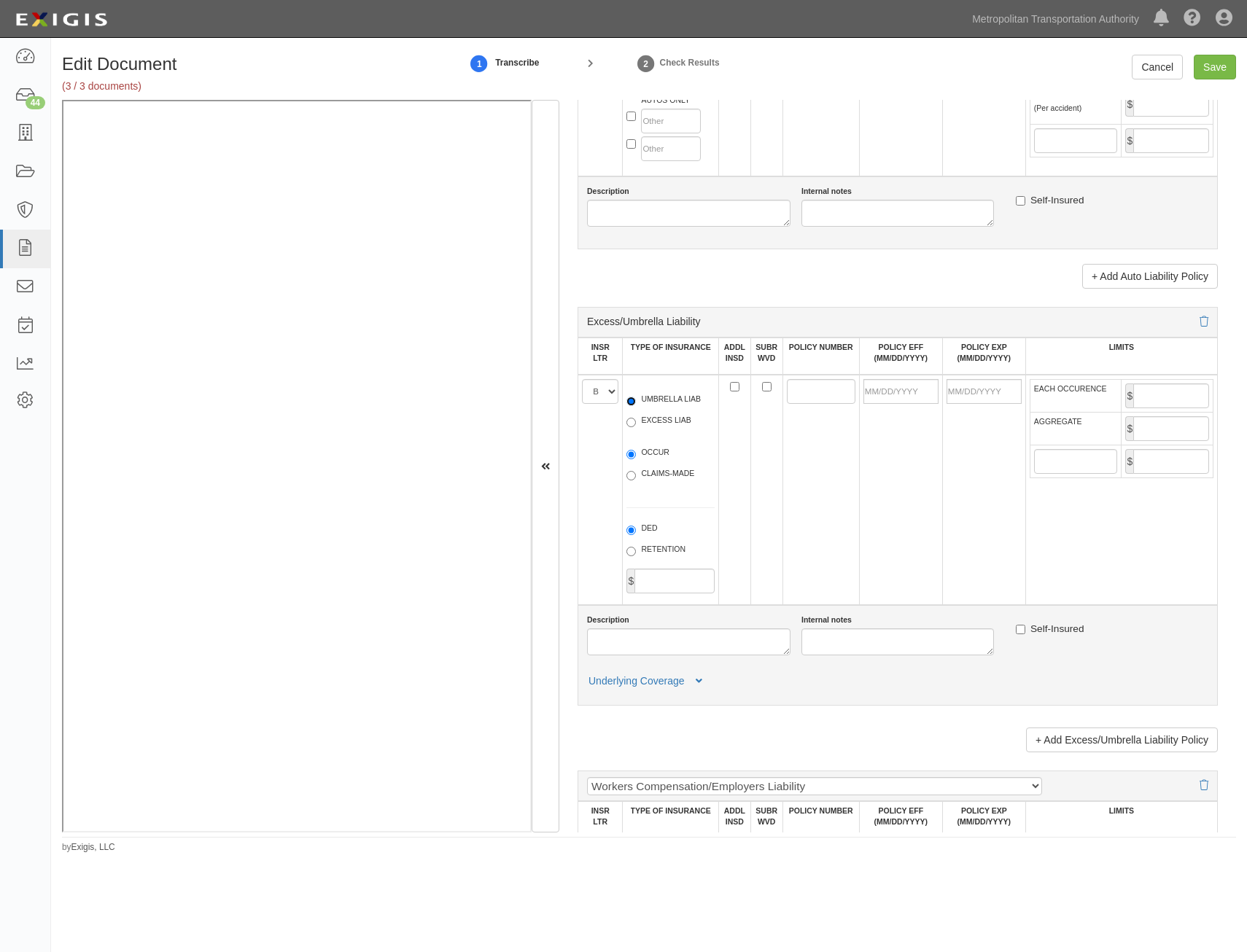
radio input "true"
click at [656, 451] on label "OCCUR" at bounding box center [648, 454] width 43 height 15
click at [636, 451] on input "OCCUR" at bounding box center [631, 454] width 10 height 10
radio input "true"
click at [730, 389] on input "ADDL INSD" at bounding box center [734, 386] width 10 height 10
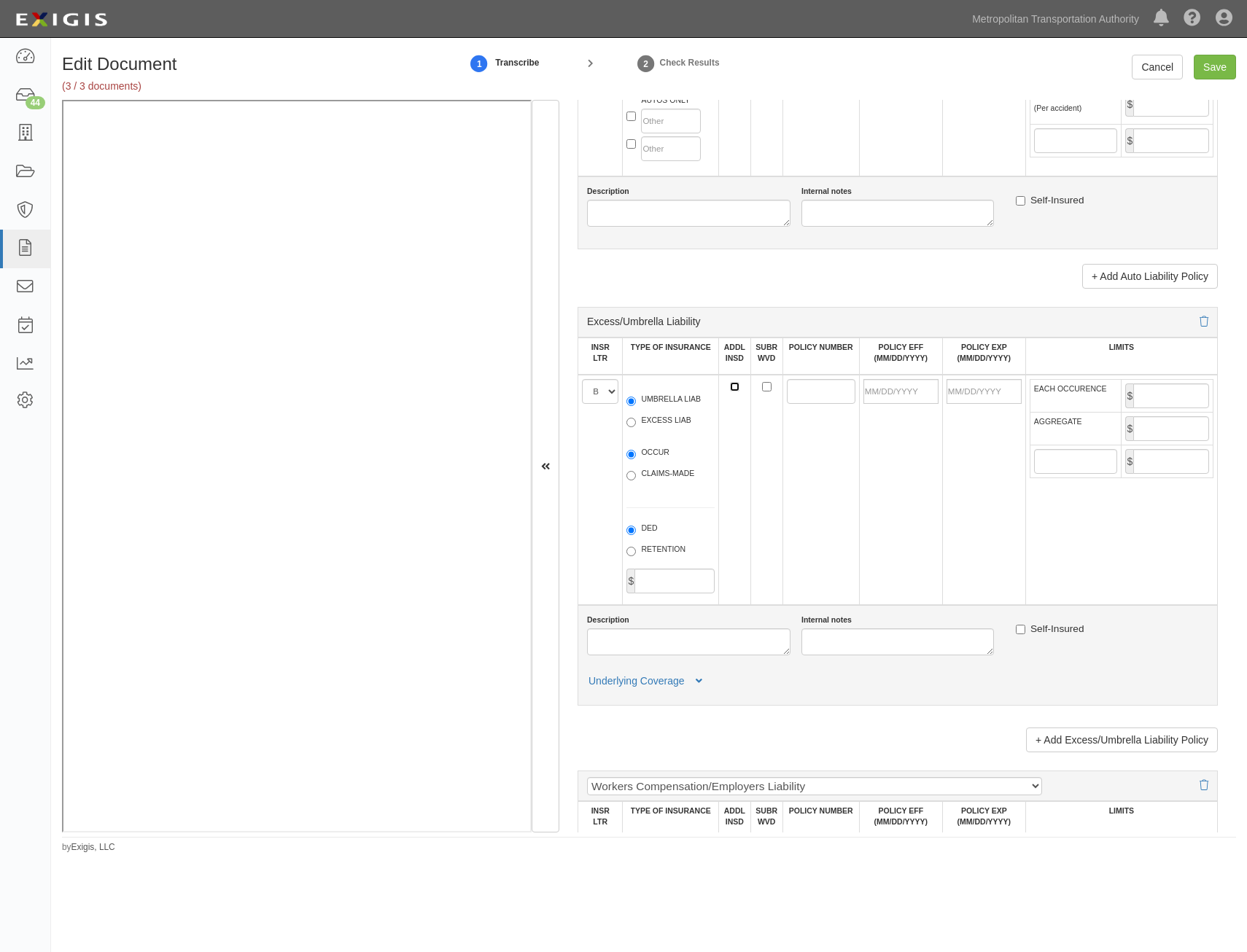
checkbox input "true"
click at [767, 388] on input "SUBR WVD" at bounding box center [766, 386] width 10 height 10
checkbox input "true"
click at [809, 389] on input "POLICY NUMBER" at bounding box center [821, 391] width 69 height 25
paste input "46SBMVV5073"
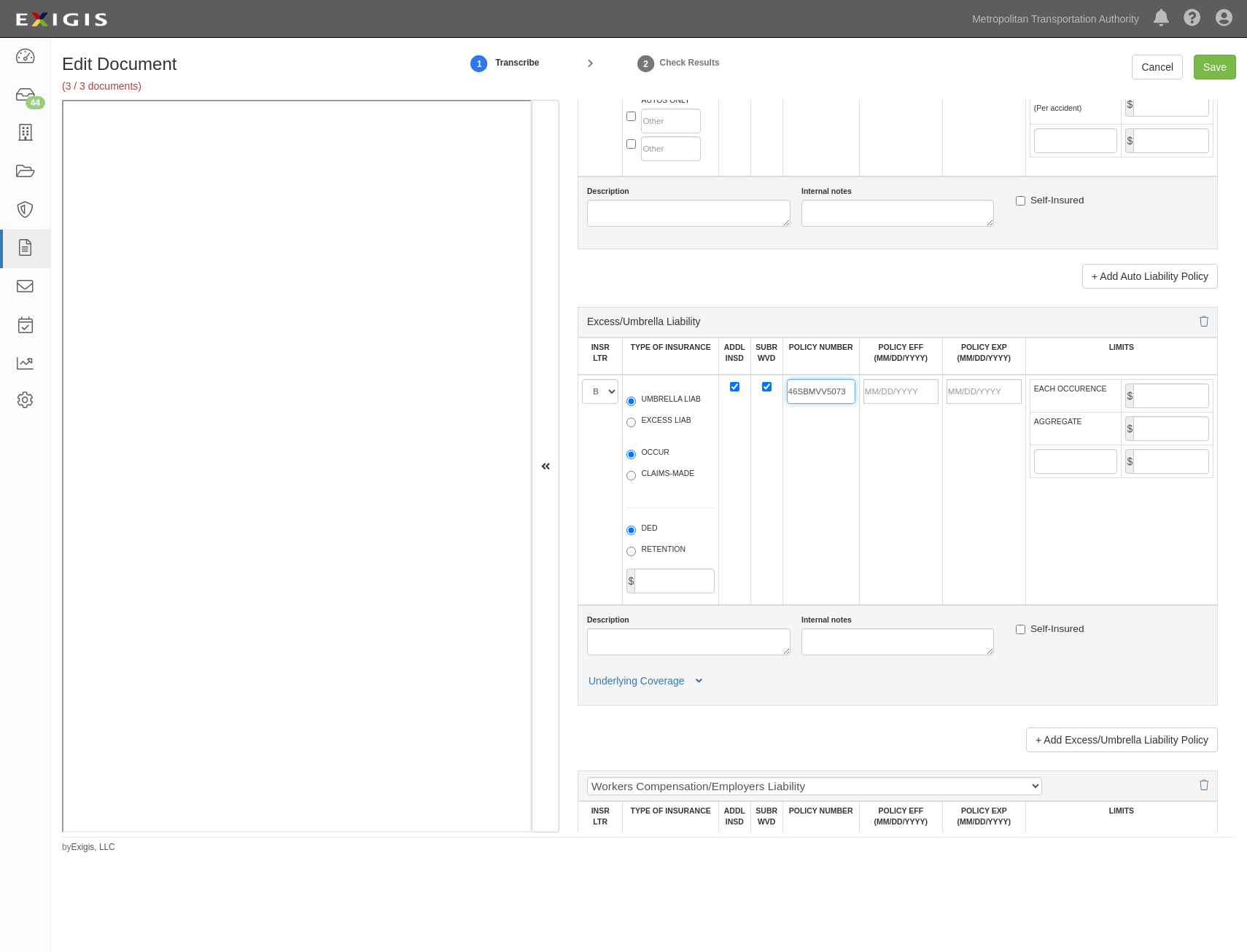
type input "46SBMVV5073"
click at [908, 399] on input "POLICY EFF (MM/DD/YYYY)" at bounding box center [901, 391] width 75 height 25
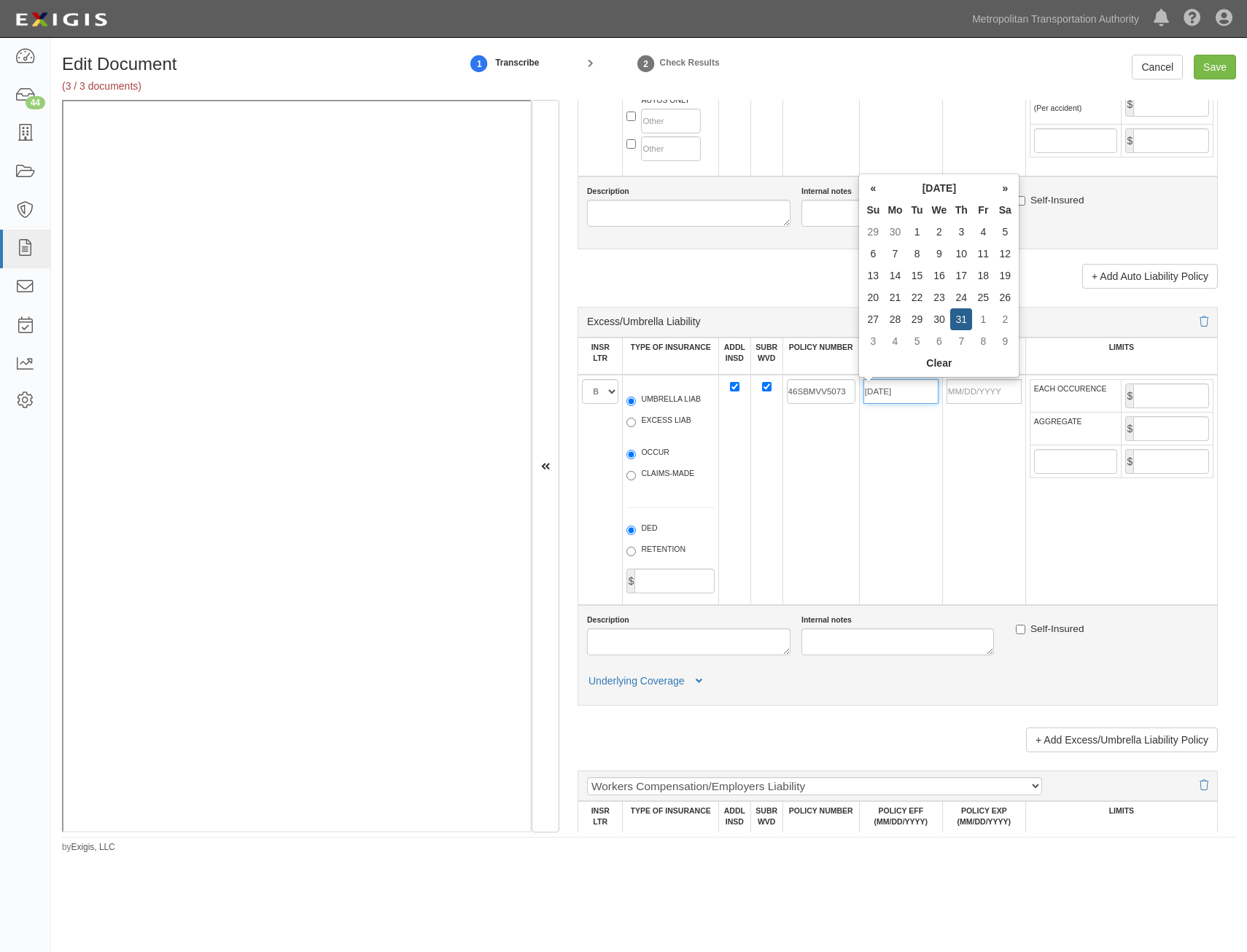
type input "07/31/2025"
type input "07/31/2026"
click at [823, 534] on td "46SBMVV5073" at bounding box center [821, 489] width 76 height 230
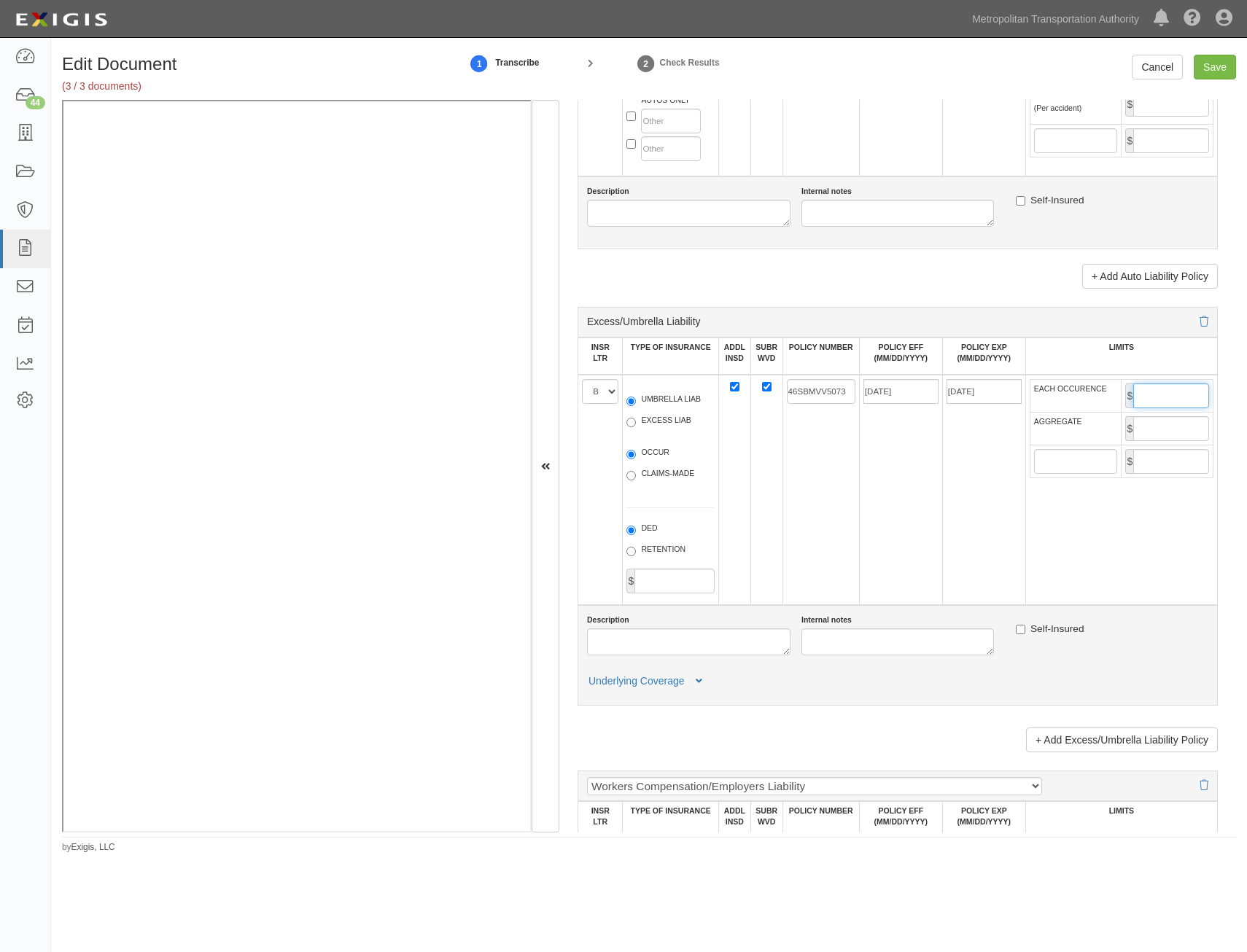
drag, startPoint x: 1154, startPoint y: 395, endPoint x: 1148, endPoint y: 401, distance: 8.5
click at [1154, 395] on input "EACH OCCURENCE" at bounding box center [1171, 395] width 76 height 25
type input "2,000,000"
click at [1159, 432] on input "AGGREGATE" at bounding box center [1171, 428] width 76 height 25
type input "2,000,000"
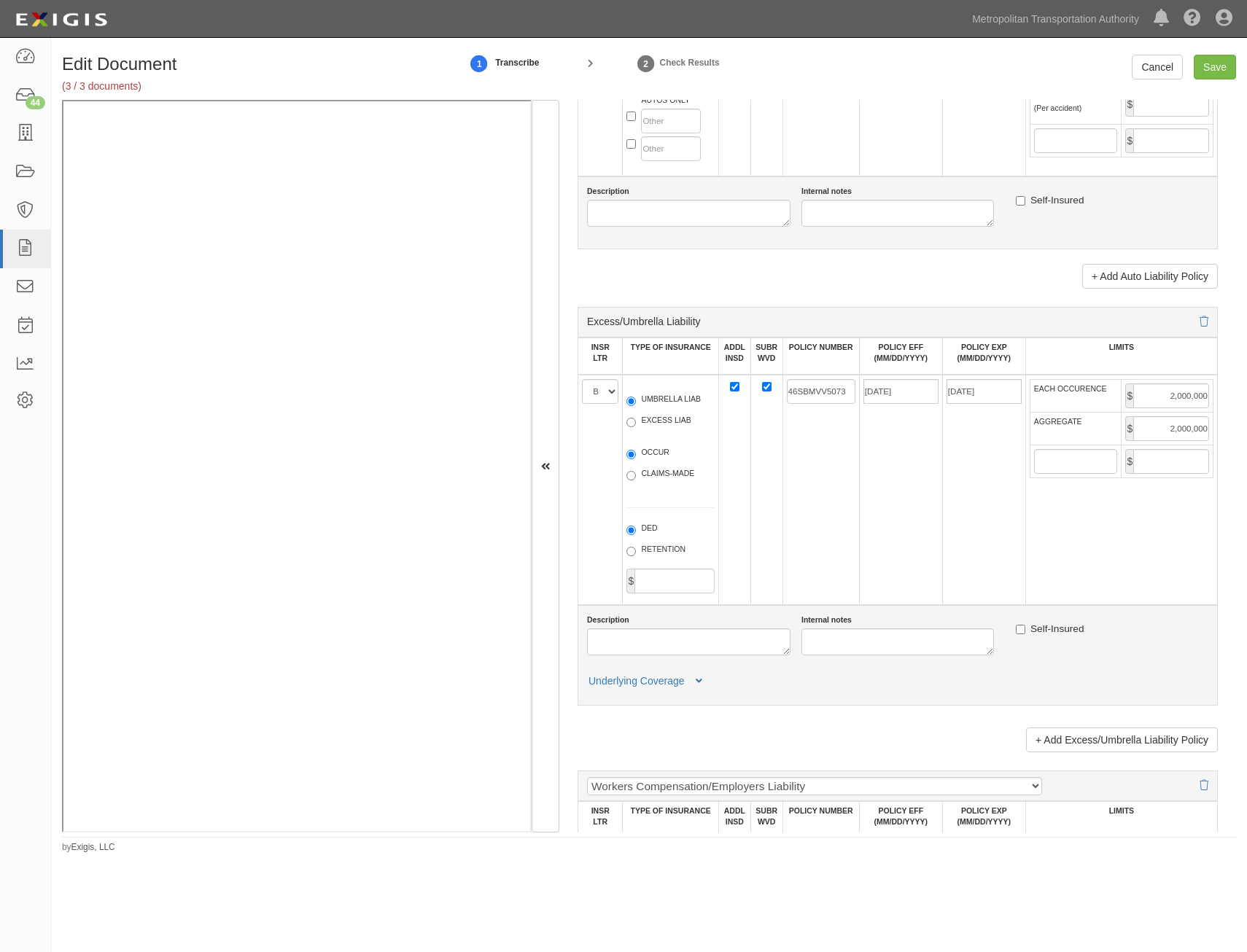
click at [875, 516] on td "07/31/2025" at bounding box center [900, 489] width 83 height 230
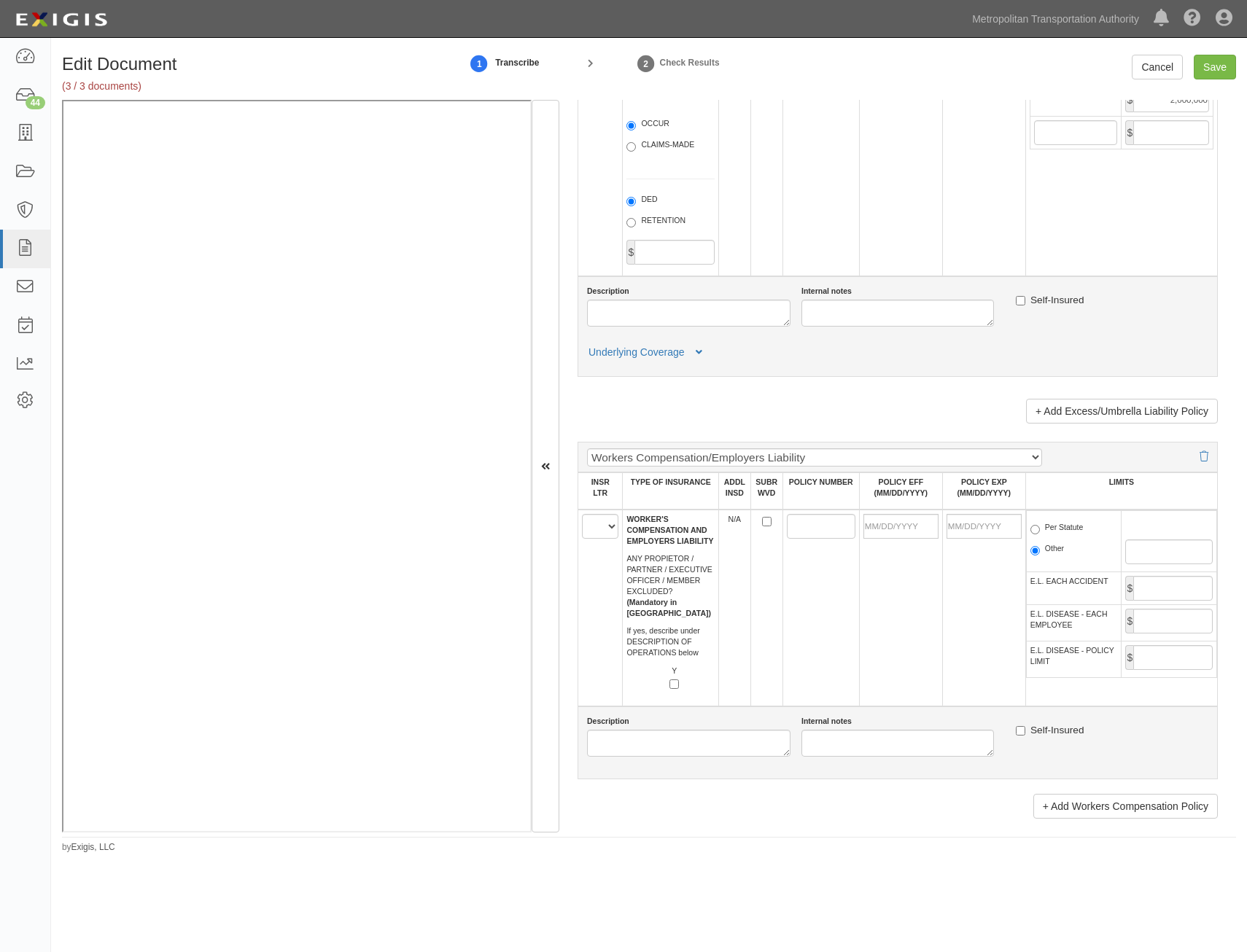
scroll to position [1968, 0]
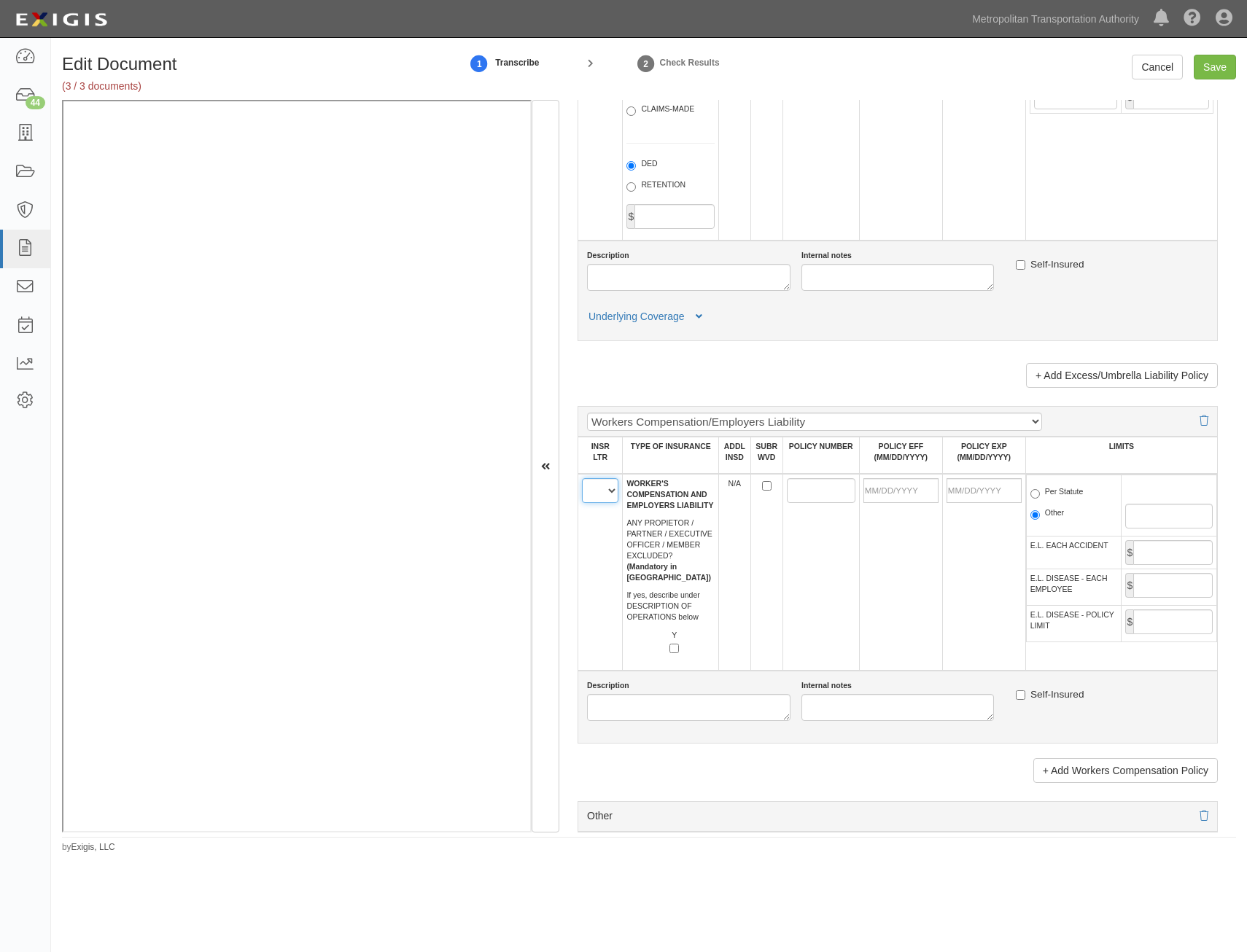
drag, startPoint x: 596, startPoint y: 489, endPoint x: 596, endPoint y: 499, distance: 10.0
click at [596, 489] on select "A B C D E F" at bounding box center [600, 490] width 37 height 25
select select "D"
click at [582, 478] on select "A B C D E F" at bounding box center [600, 490] width 37 height 25
click at [816, 492] on input "POLICY NUMBER" at bounding box center [821, 490] width 69 height 25
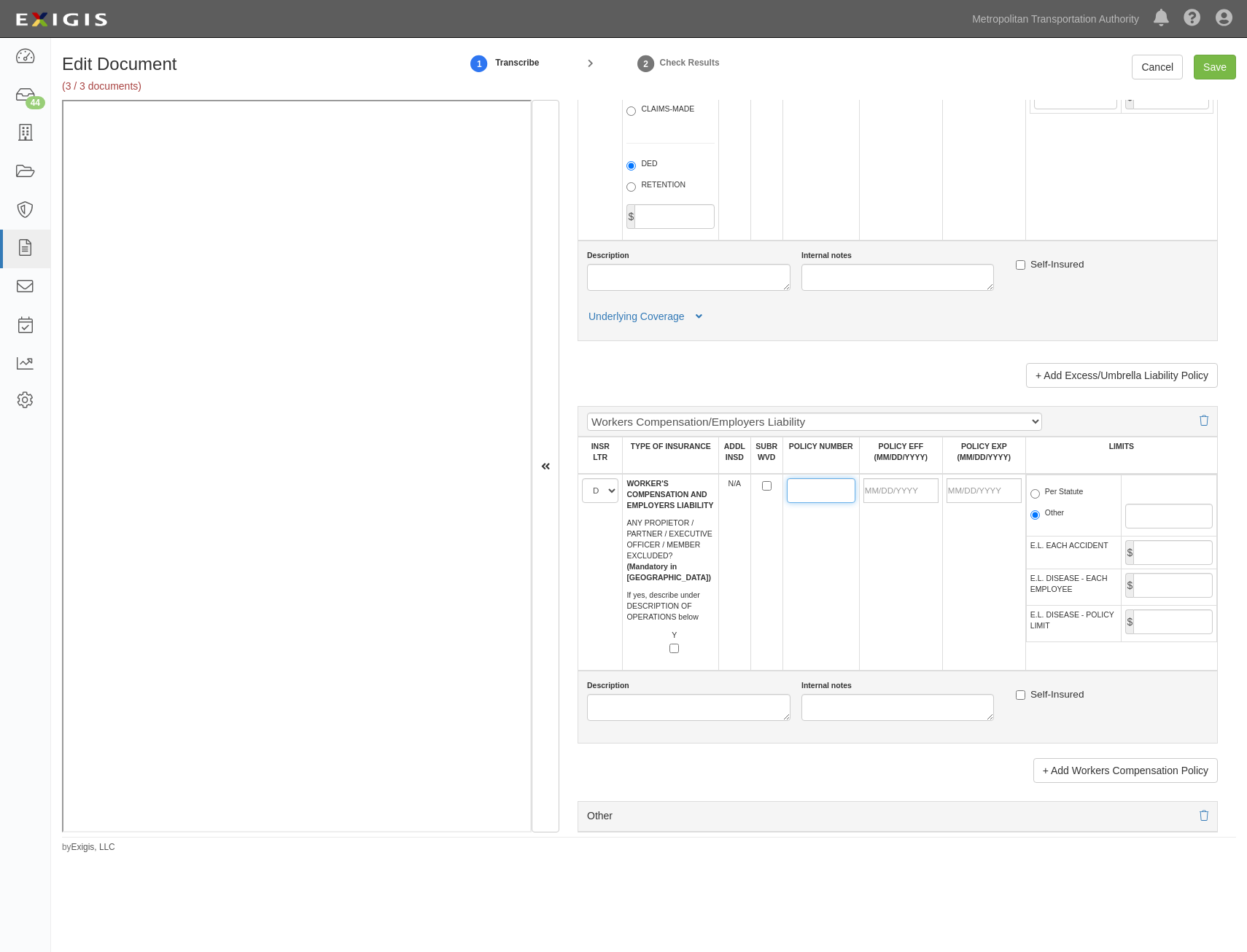
paste input "46WECAF9551"
type input "46WECAF9551"
drag, startPoint x: 909, startPoint y: 489, endPoint x: 837, endPoint y: 531, distance: 83.4
click at [909, 489] on input "POLICY EFF (MM/DD/YYYY)" at bounding box center [901, 490] width 75 height 25
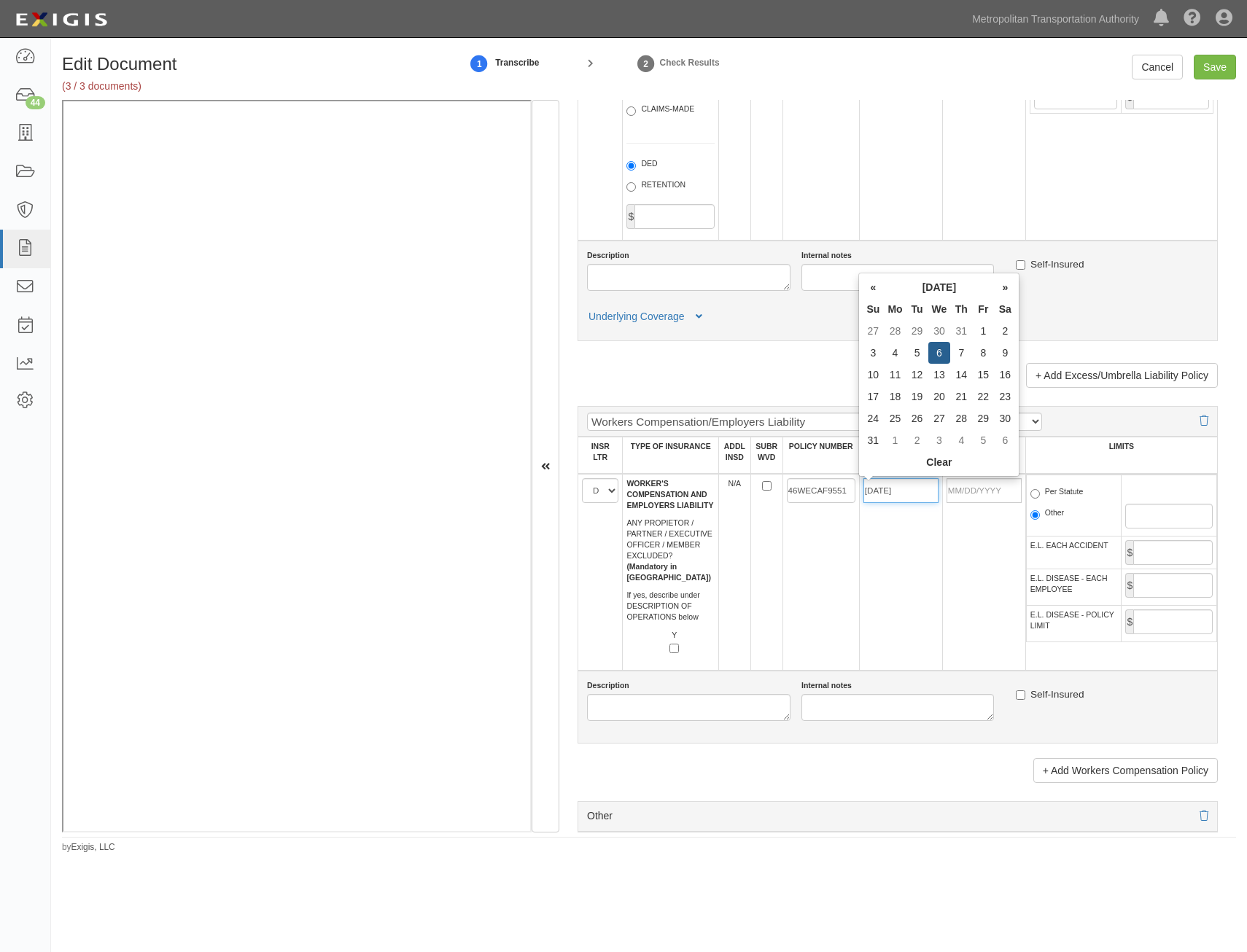
type input "08/06/2025"
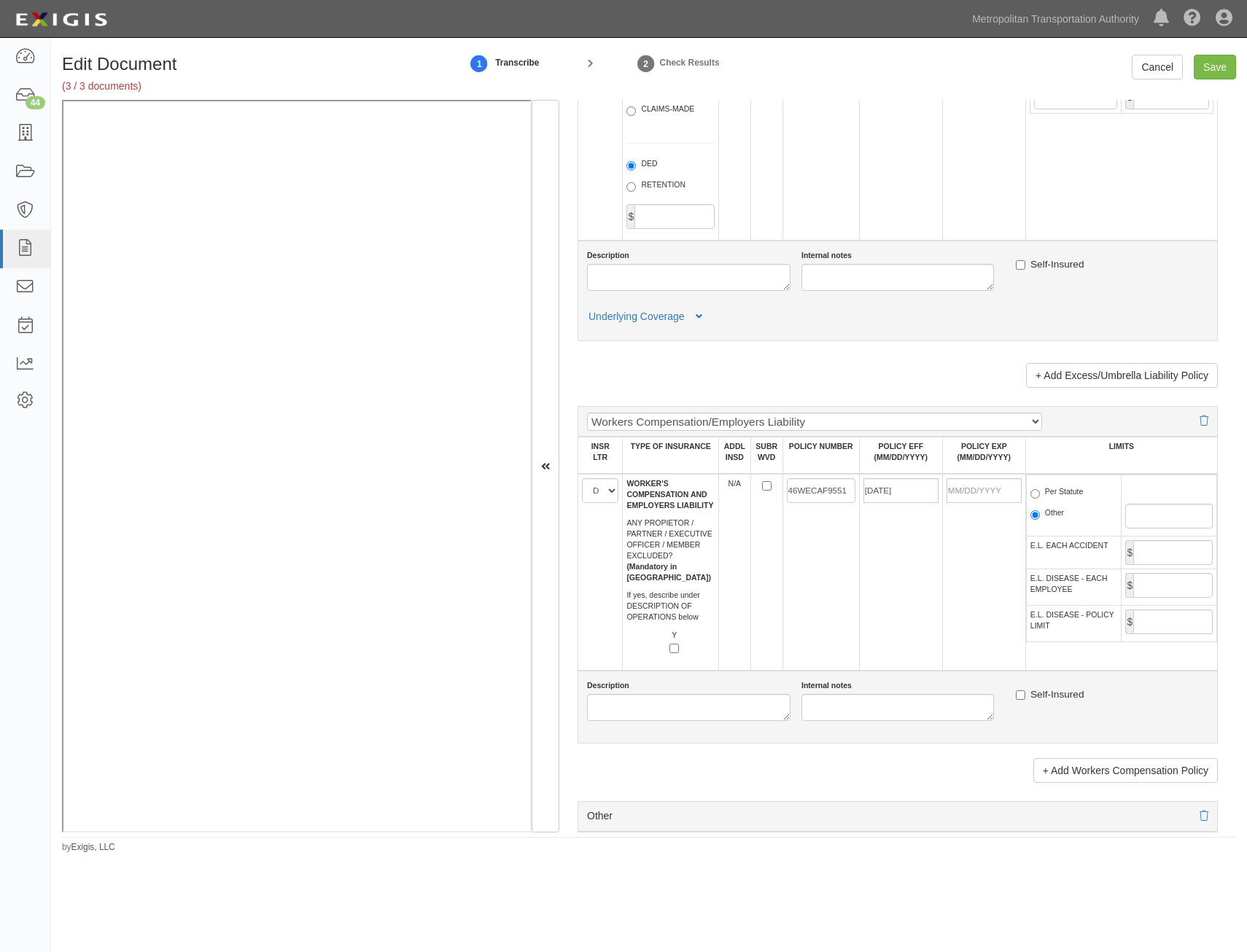
type input "08/06/2026"
click at [815, 546] on td "46WECAF9551" at bounding box center [821, 572] width 76 height 197
click at [1062, 492] on label "Per Statute" at bounding box center [1056, 494] width 53 height 15
click at [1040, 492] on input "Per Statute" at bounding box center [1035, 494] width 10 height 10
radio input "true"
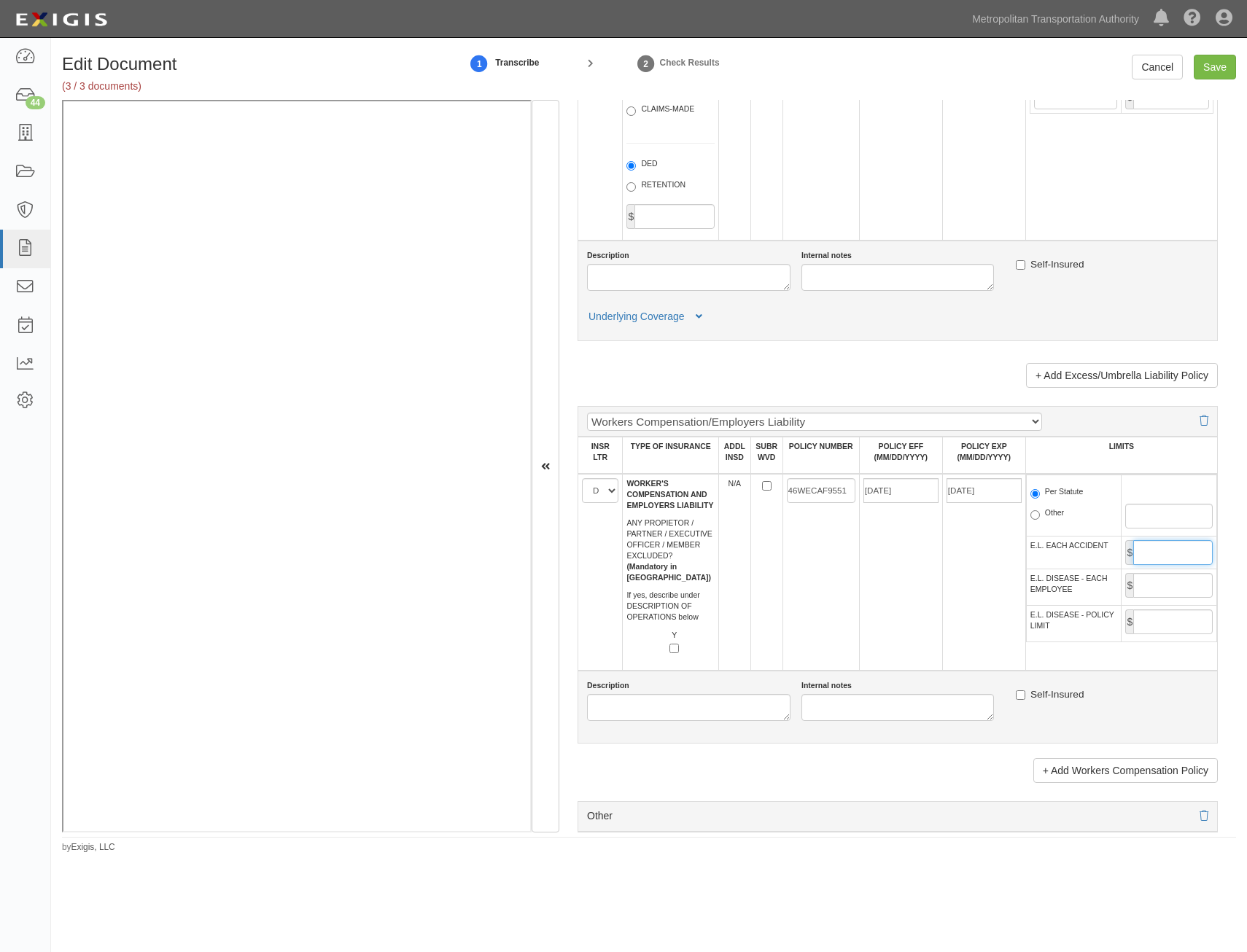
click at [1155, 553] on input "E.L. EACH ACCIDENT" at bounding box center [1173, 552] width 79 height 25
type input "1,000,000"
click at [1173, 591] on input "E.L. DISEASE - EACH EMPLOYEE" at bounding box center [1173, 585] width 79 height 25
type input "1,000,000"
click at [1163, 613] on input "E.L. DISEASE - POLICY LIMIT" at bounding box center [1173, 621] width 79 height 25
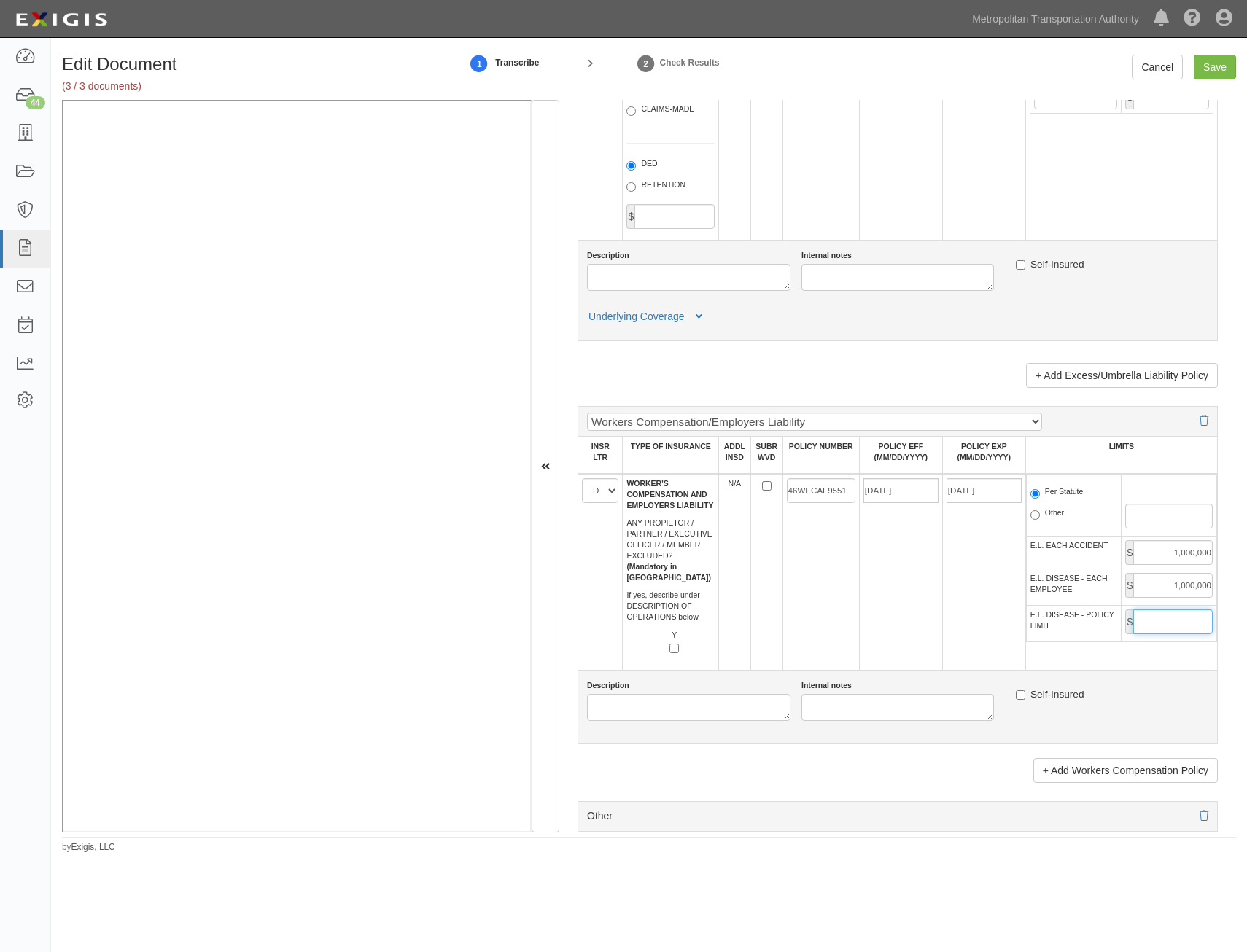
type input "1,000,000"
click at [943, 710] on textarea "Internal notes" at bounding box center [898, 708] width 193 height 27
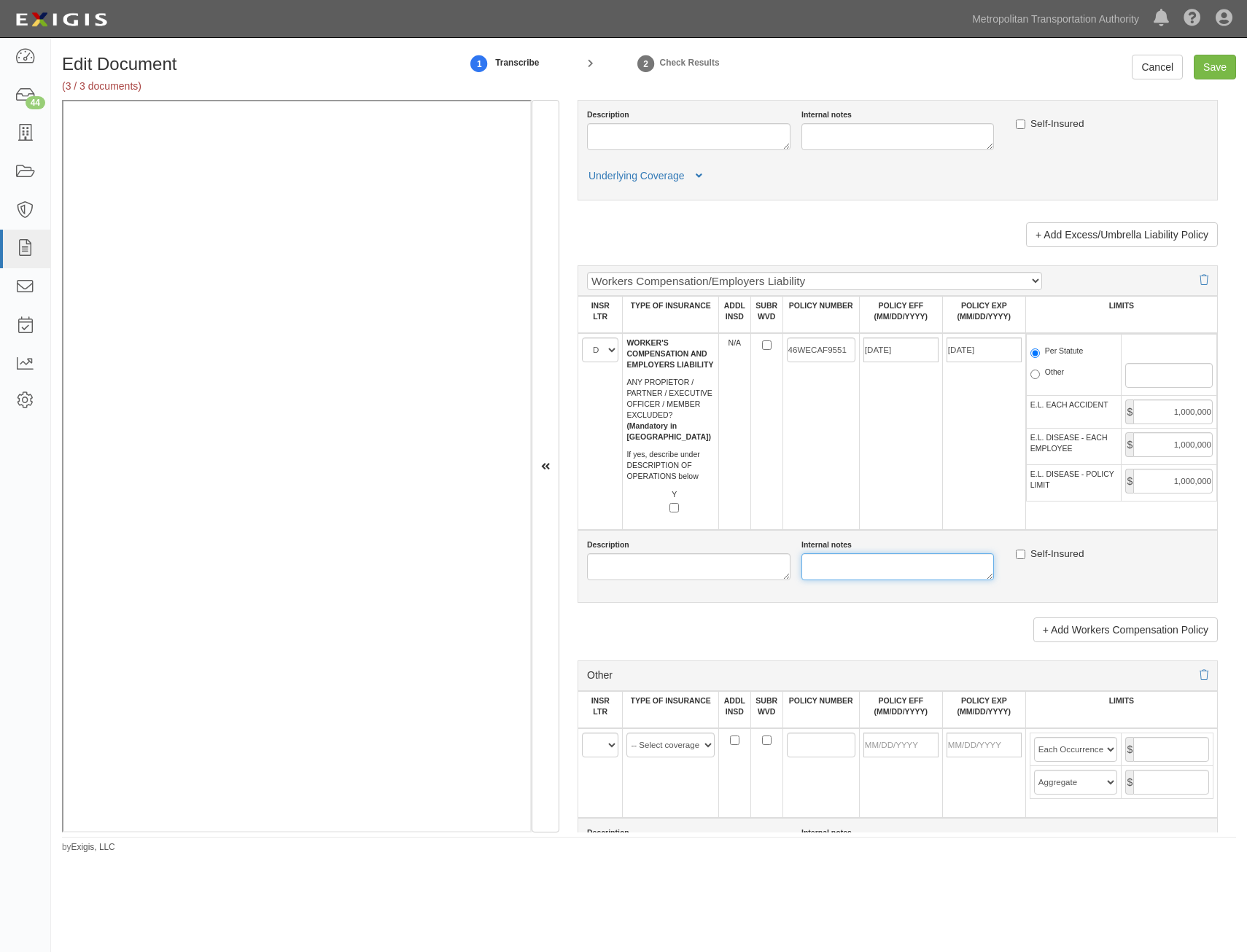
scroll to position [2332, 0]
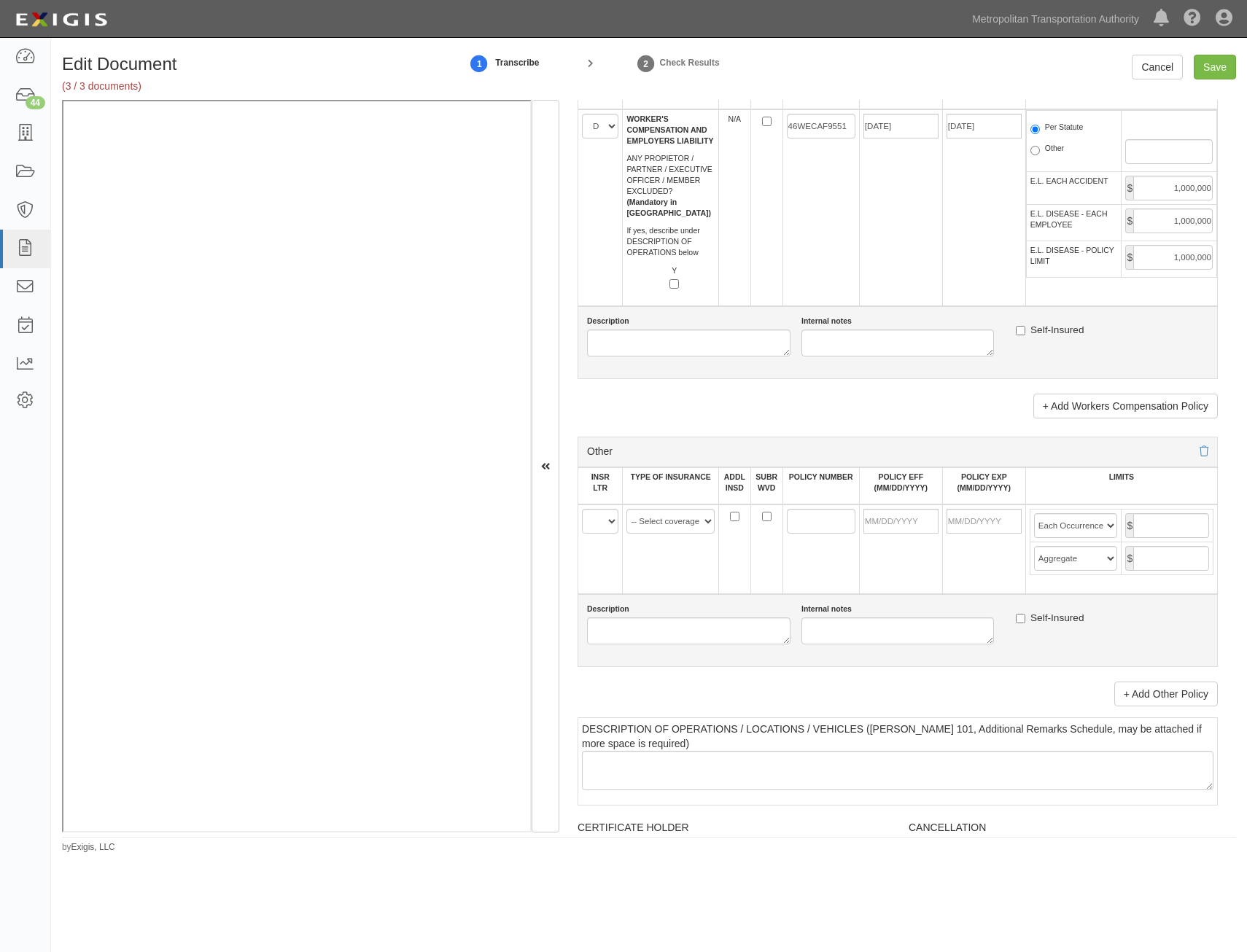
click at [601, 517] on select "A B C D E F" at bounding box center [600, 521] width 37 height 25
select select "C"
click at [582, 509] on select "A B C D E F" at bounding box center [600, 521] width 37 height 25
click at [680, 522] on select "-- Select coverage line -- Asbestos Abatement Auto Physical Damage Aviation Lia…" at bounding box center [671, 521] width 88 height 25
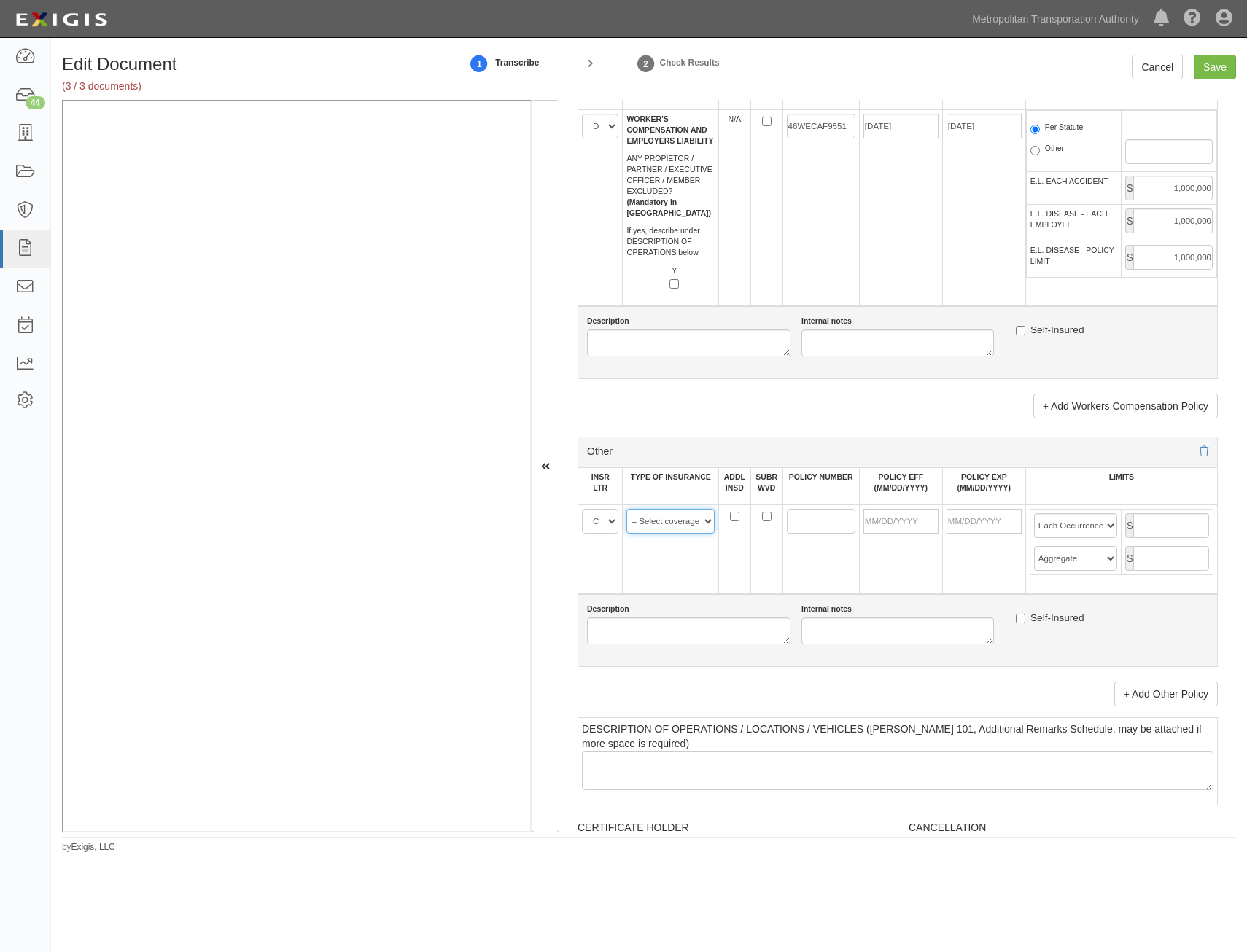
select select "152"
click at [626, 509] on select "-- Select coverage line -- Asbestos Abatement Auto Physical Damage Aviation Lia…" at bounding box center [671, 521] width 88 height 25
click at [1169, 693] on link "+ Add Other Policy" at bounding box center [1166, 693] width 104 height 25
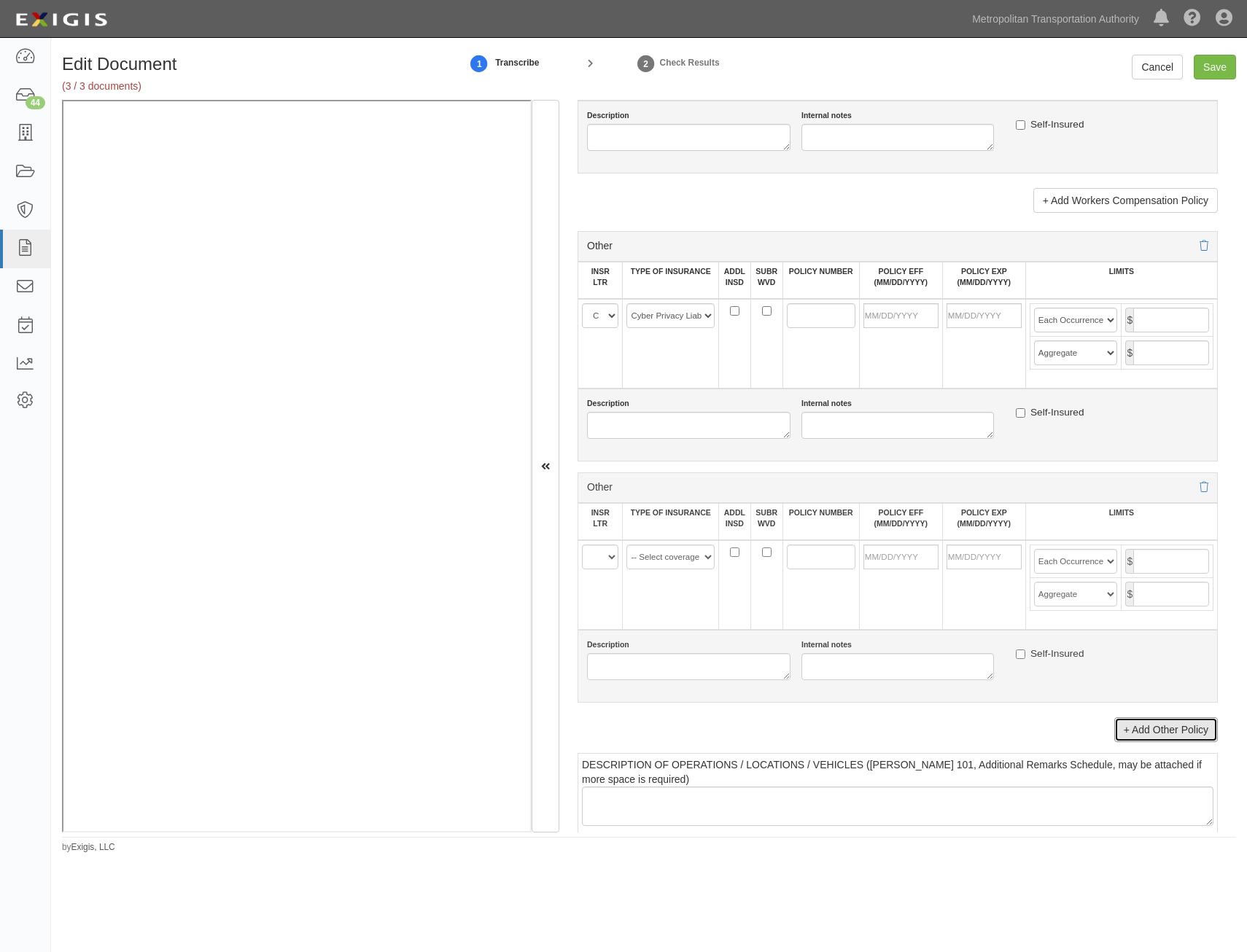
scroll to position [2551, 0]
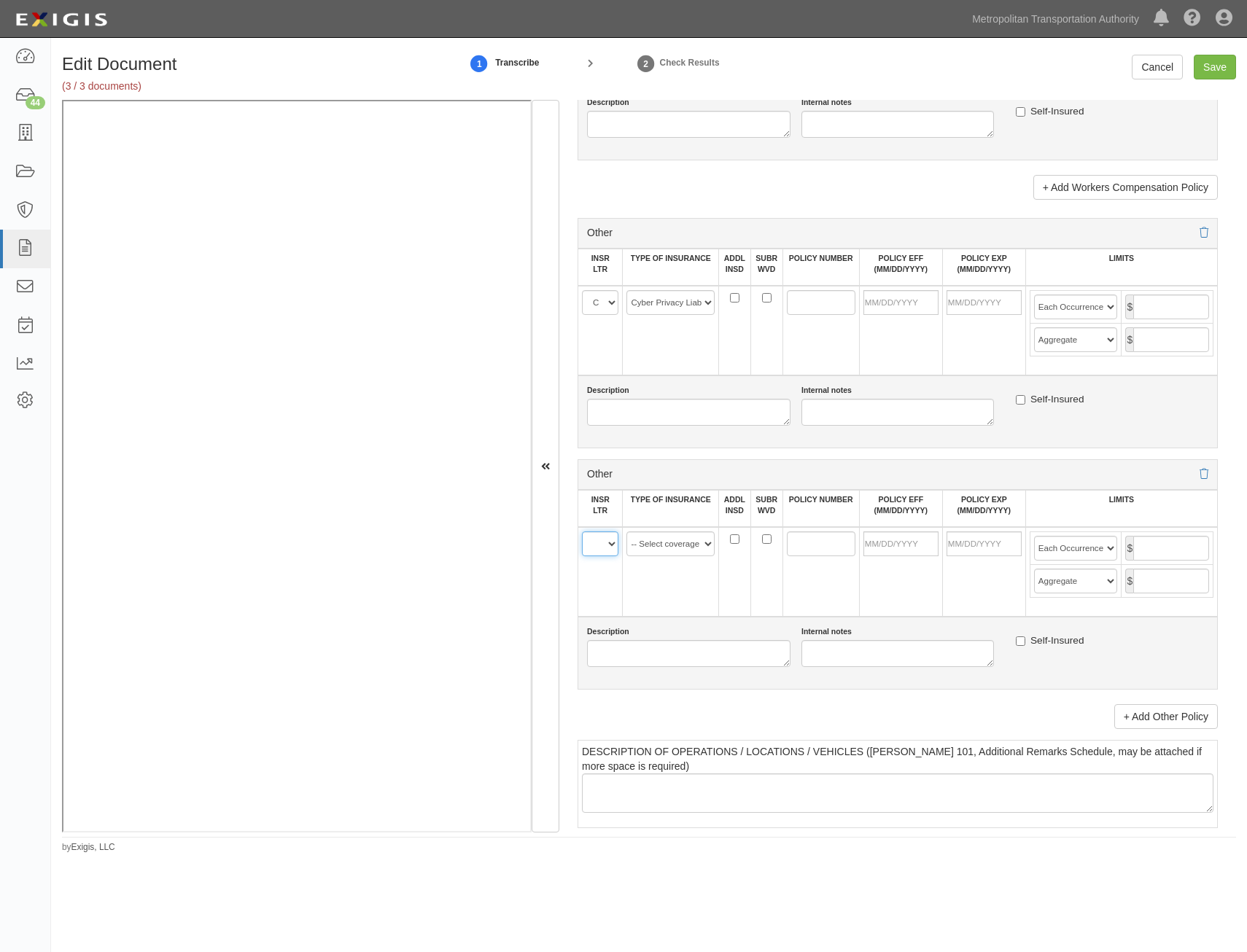
drag, startPoint x: 609, startPoint y: 541, endPoint x: 609, endPoint y: 552, distance: 11.0
click at [609, 541] on select "A B C D E F" at bounding box center [600, 543] width 37 height 25
select select "C"
click at [582, 531] on select "A B C D E F" at bounding box center [600, 543] width 37 height 25
click at [668, 531] on select "-- Select coverage line -- Asbestos Abatement Auto Physical Damage Aviation Lia…" at bounding box center [671, 543] width 88 height 25
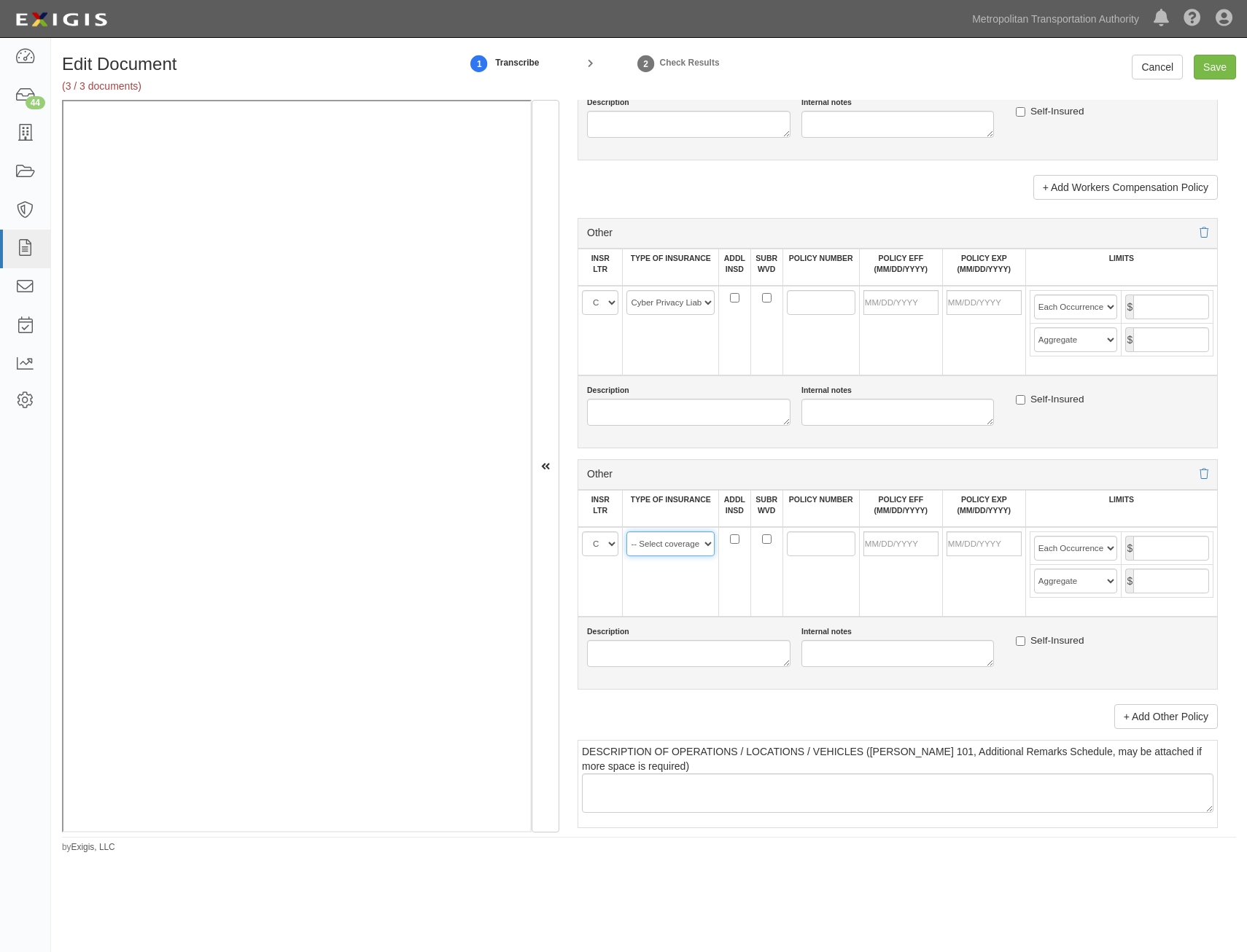
select select "91"
click at [626, 531] on select "-- Select coverage line -- Asbestos Abatement Auto Physical Damage Aviation Lia…" at bounding box center [671, 543] width 88 height 25
click at [790, 296] on input "POLICY NUMBER" at bounding box center [821, 302] width 69 height 25
paste input "46 TE 0650514"
type input "46 TE 0650514"
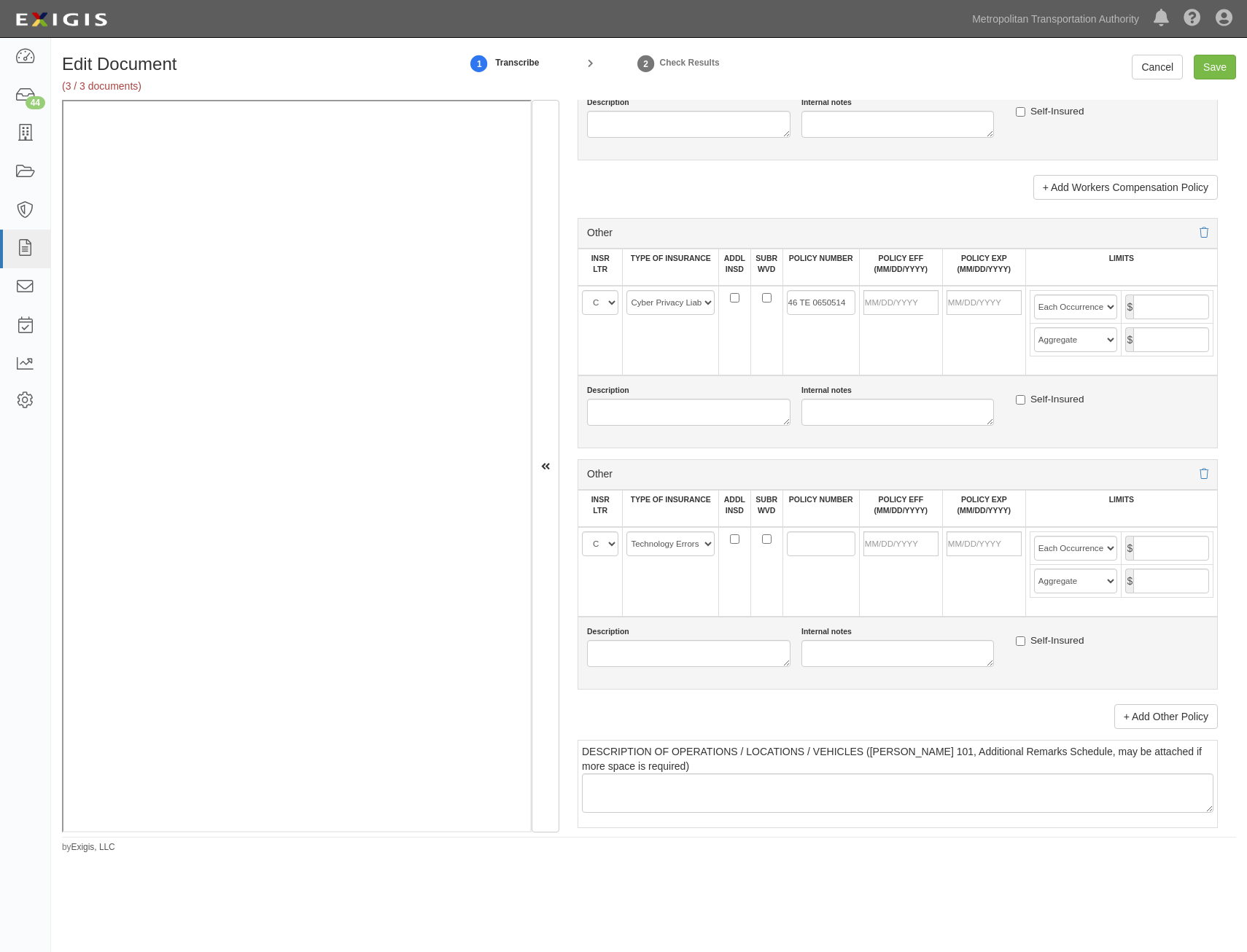
click at [822, 533] on td at bounding box center [821, 572] width 76 height 90
click at [820, 531] on input "POLICY NUMBER" at bounding box center [821, 543] width 69 height 25
click at [815, 548] on input "POLICY NUMBER" at bounding box center [821, 543] width 69 height 25
drag, startPoint x: 832, startPoint y: 533, endPoint x: 799, endPoint y: 533, distance: 33.0
paste input "46 TE 0650514"
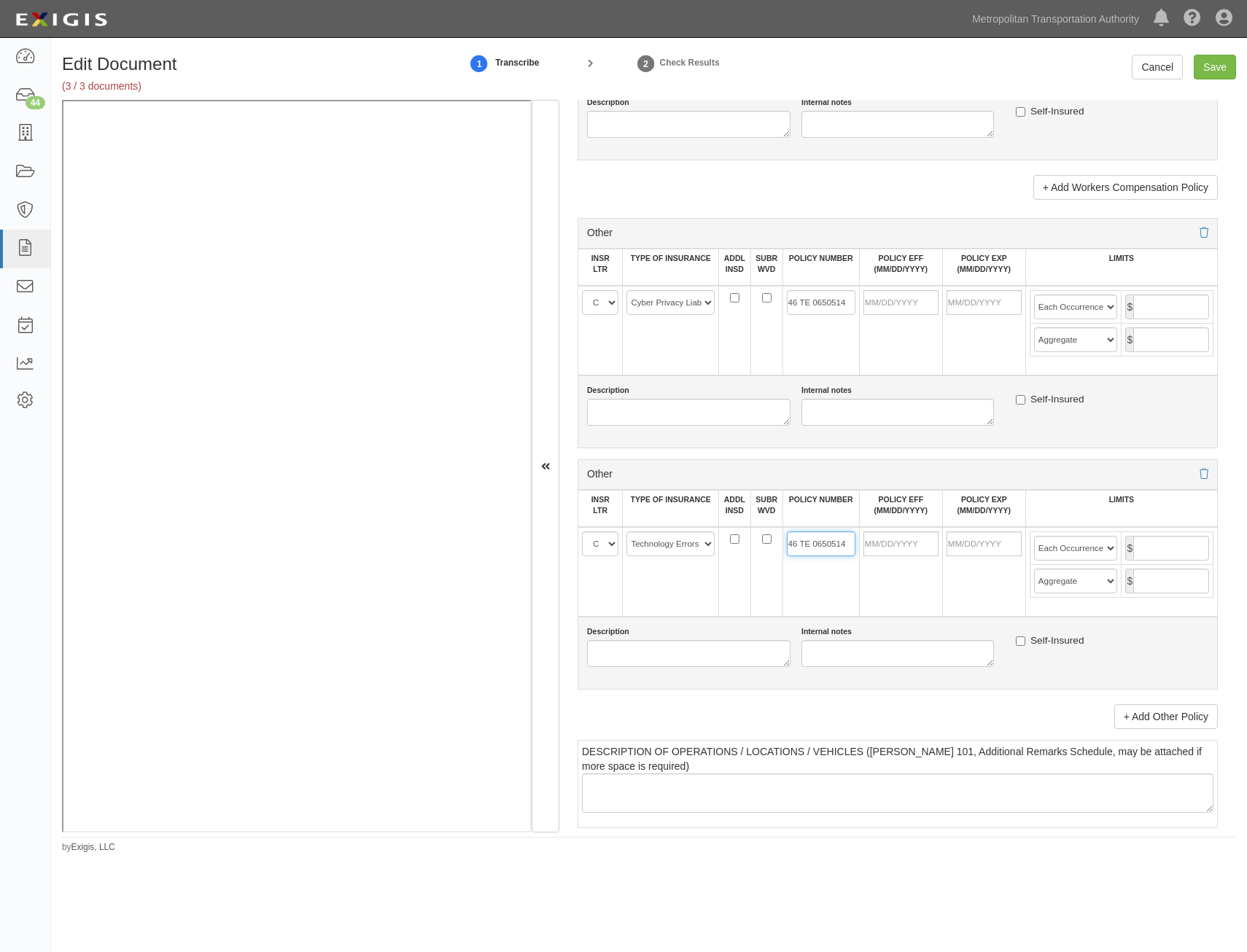
type input "46 TE 0650514"
click at [859, 595] on td at bounding box center [900, 572] width 83 height 90
click at [917, 311] on input "POLICY EFF (MM/DD/YYYY)" at bounding box center [901, 302] width 75 height 25
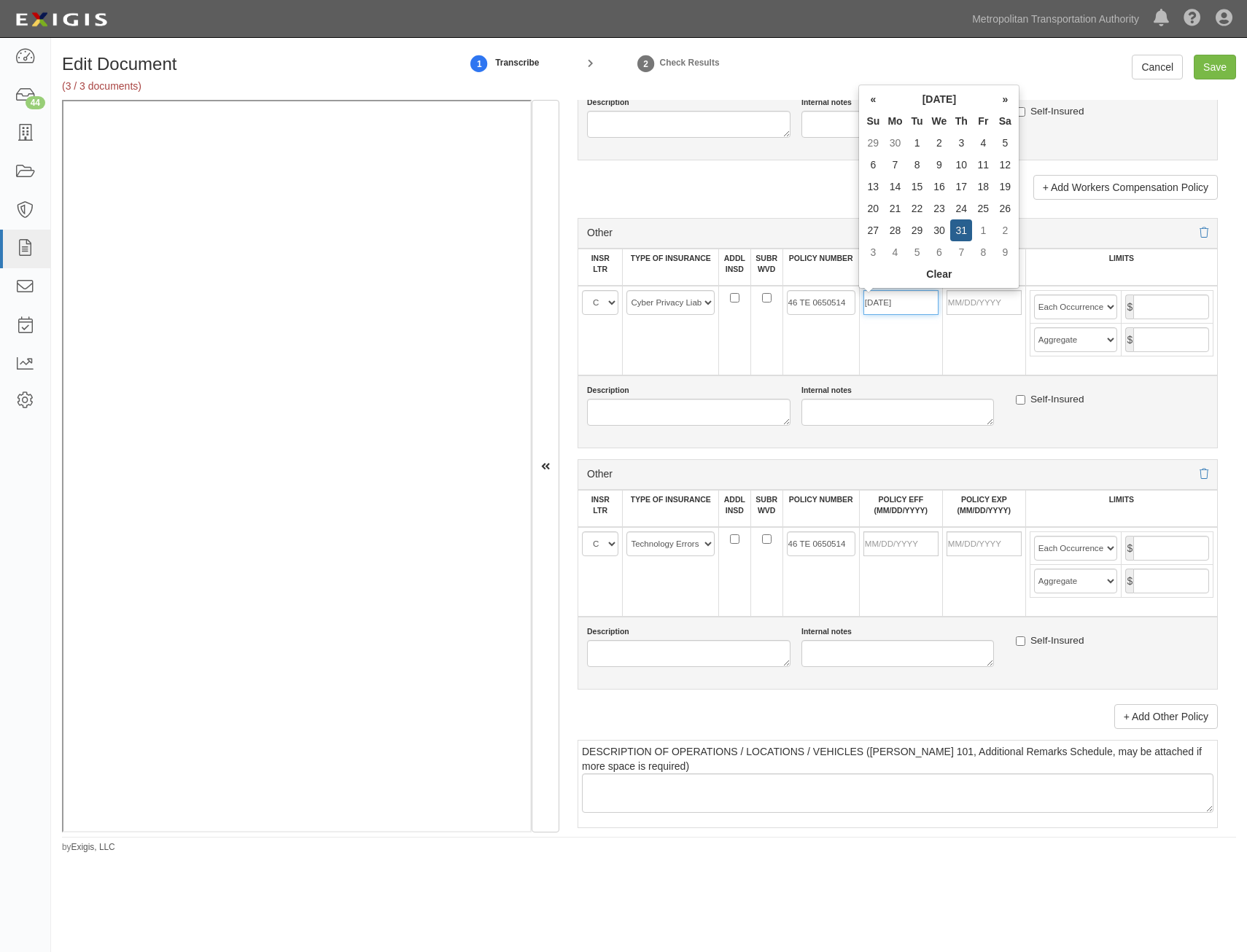
type input "07/31/2025"
type input "07/31/2026"
click at [928, 550] on input "POLICY EFF (MM/DD/YYYY)" at bounding box center [901, 543] width 75 height 25
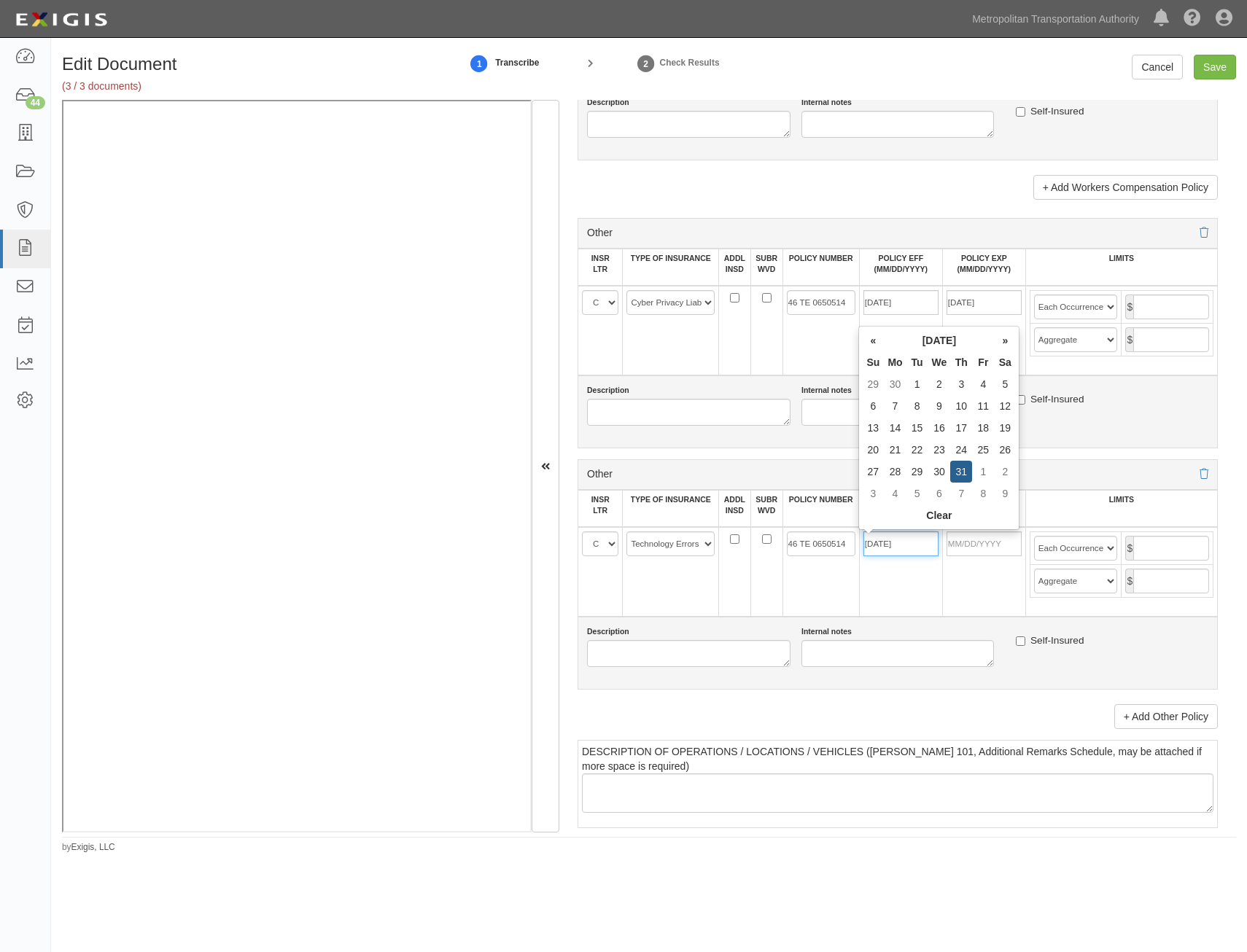
type input "07/31/2025"
type input "07/31/2026"
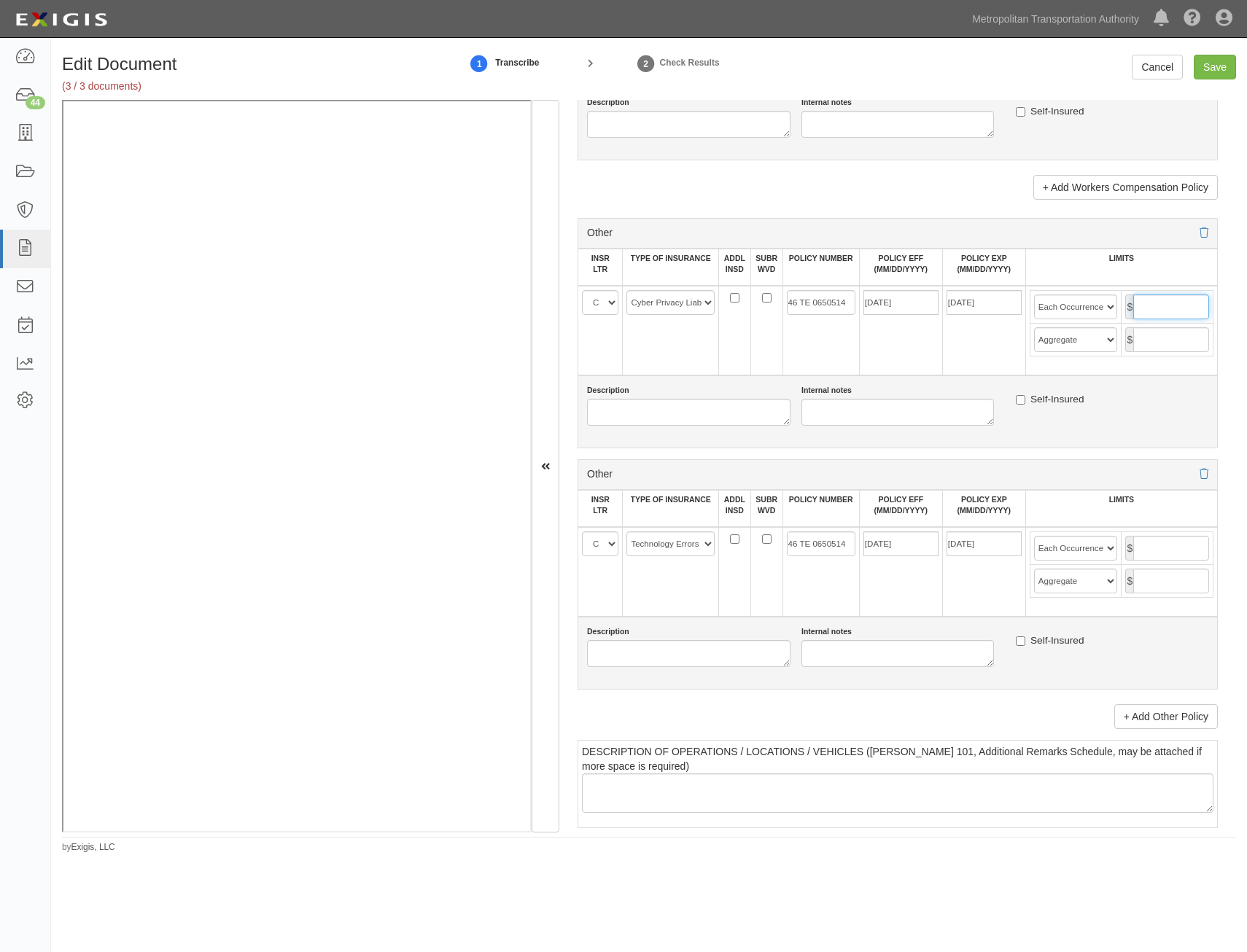
click at [1168, 307] on input "text" at bounding box center [1171, 306] width 76 height 25
type input "2,000,000"
click at [1169, 340] on input "text" at bounding box center [1171, 339] width 76 height 25
type input "2,000,000"
click at [1177, 549] on input "text" at bounding box center [1171, 548] width 76 height 25
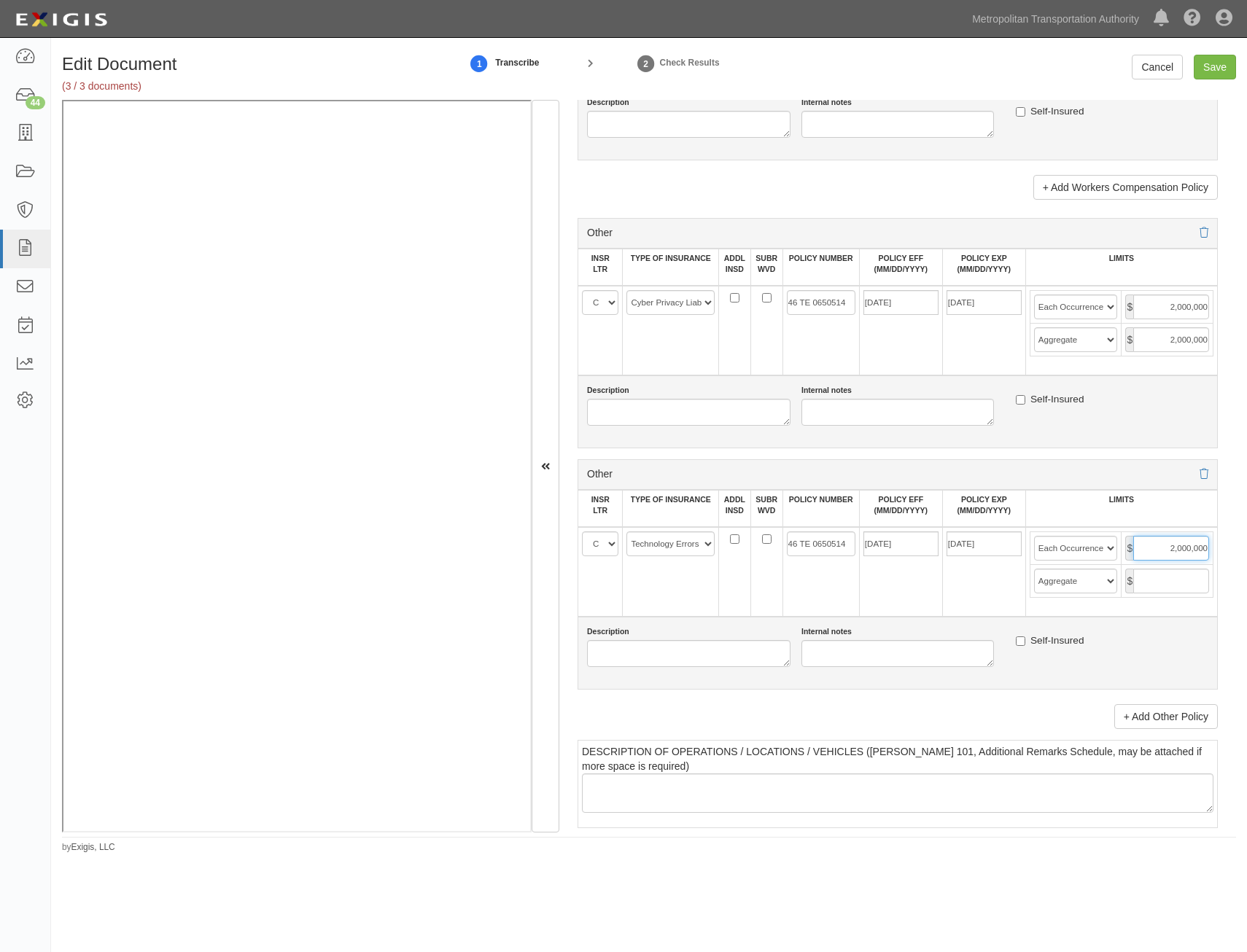
type input "2,000,000"
click at [1164, 593] on input "text" at bounding box center [1171, 581] width 76 height 25
type input "2,000,000"
click at [1145, 621] on div "Description Internal notes Self-Insured" at bounding box center [898, 653] width 640 height 73
click at [1214, 71] on input "Save" at bounding box center [1215, 67] width 43 height 25
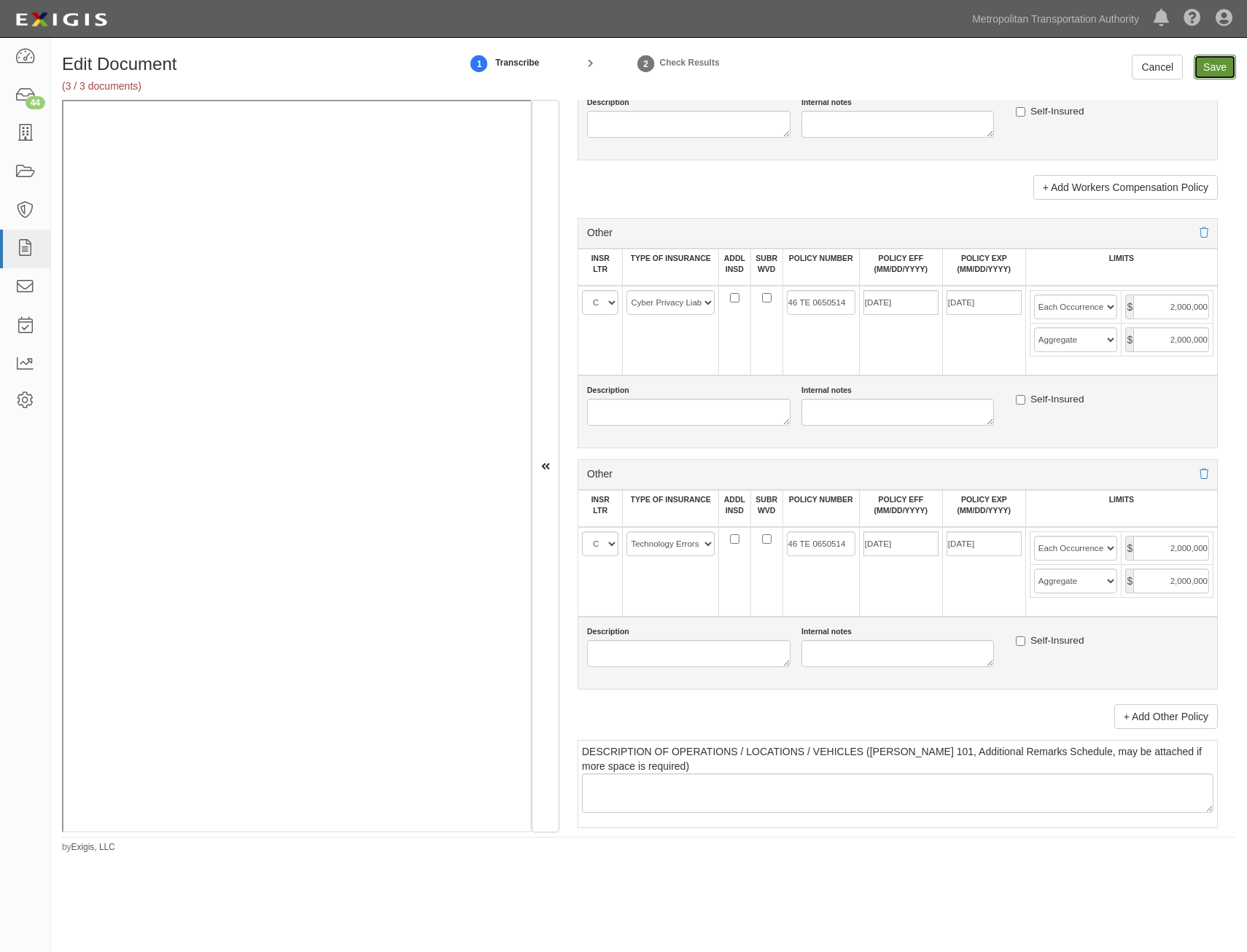
type input "2000000"
type input "4000000"
type input "2000000"
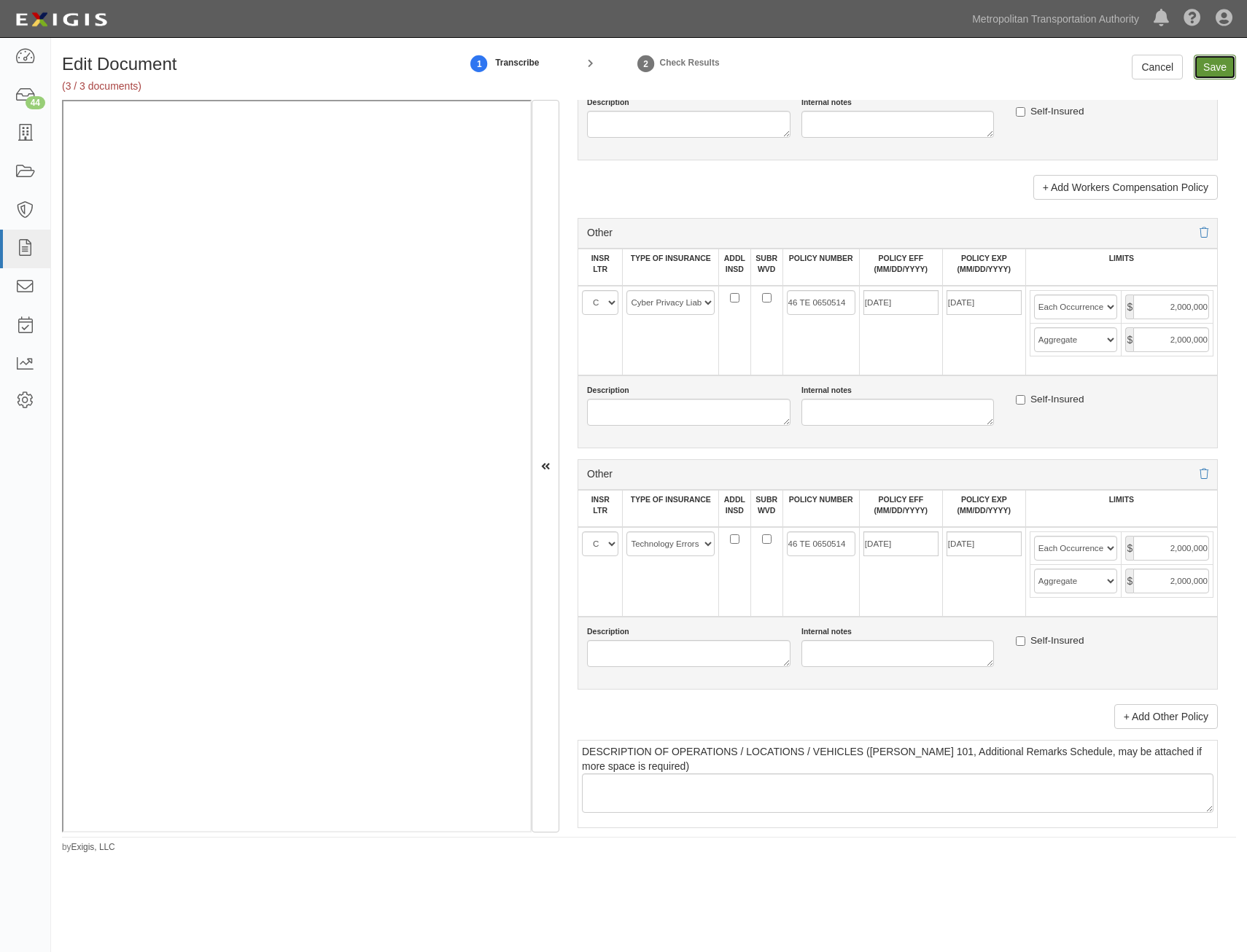
type input "2000000"
type input "1000000"
type input "2000000"
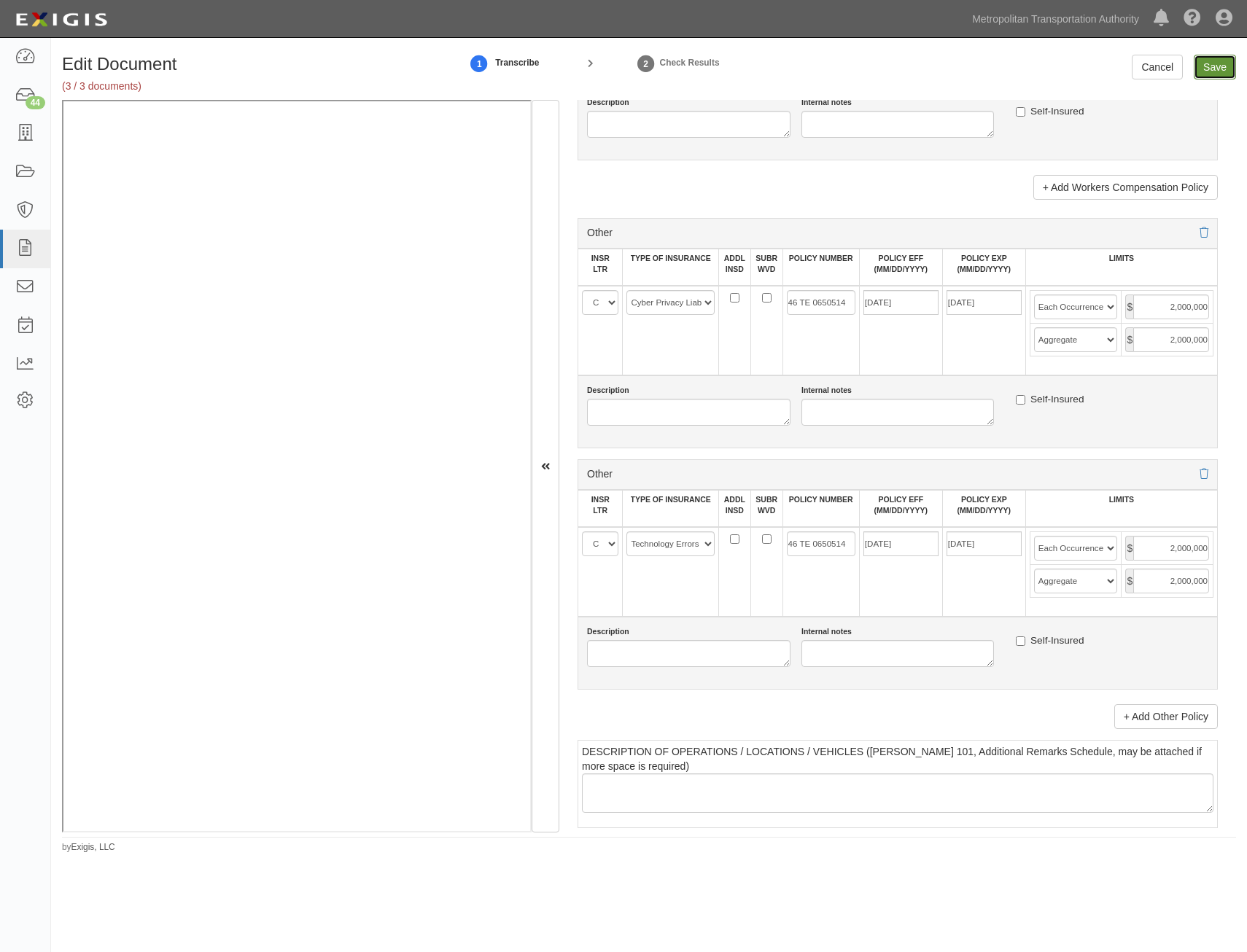
type input "2000000"
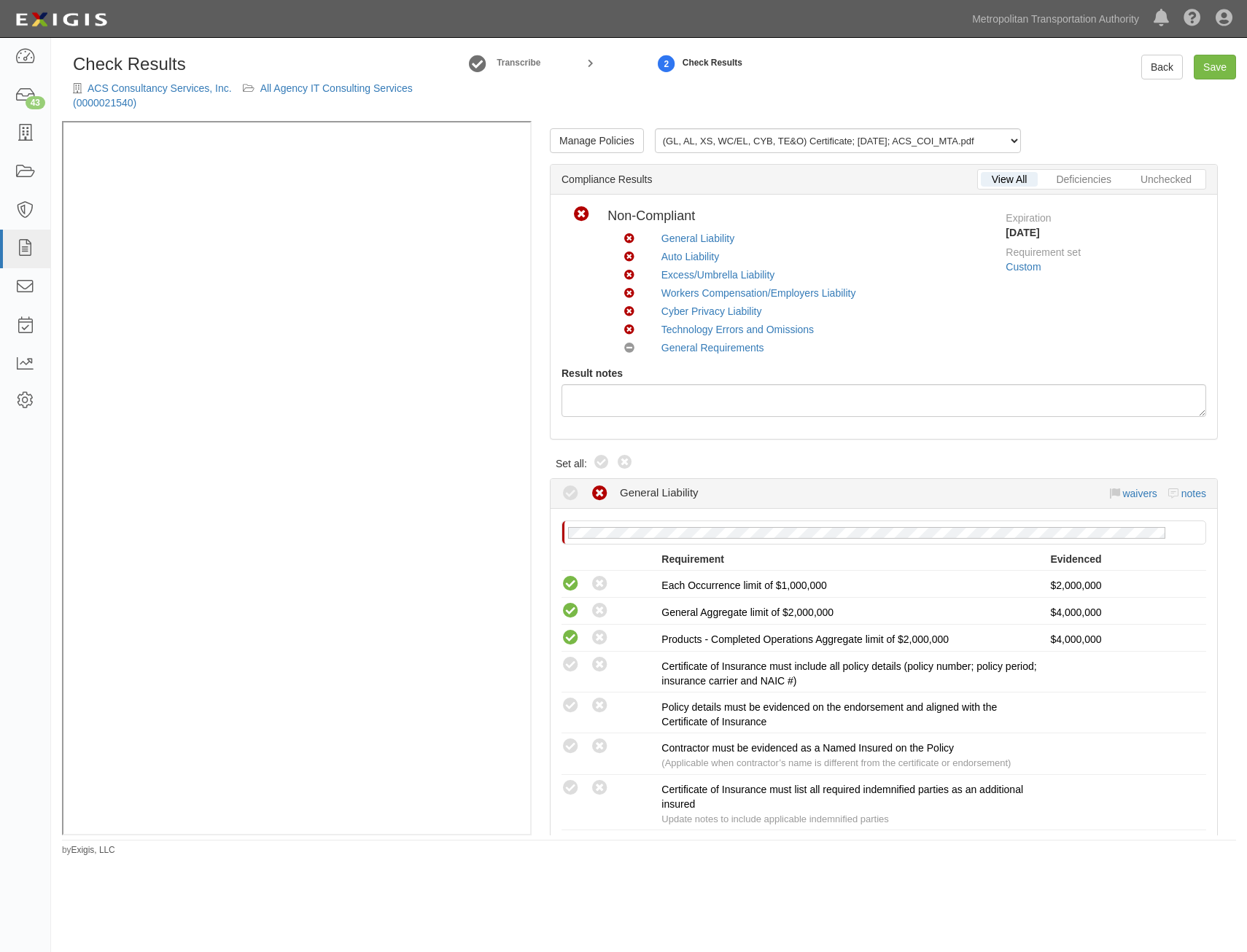
drag, startPoint x: 603, startPoint y: 462, endPoint x: 905, endPoint y: 350, distance: 322.1
click at [603, 462] on icon at bounding box center [601, 463] width 17 height 17
radio input "true"
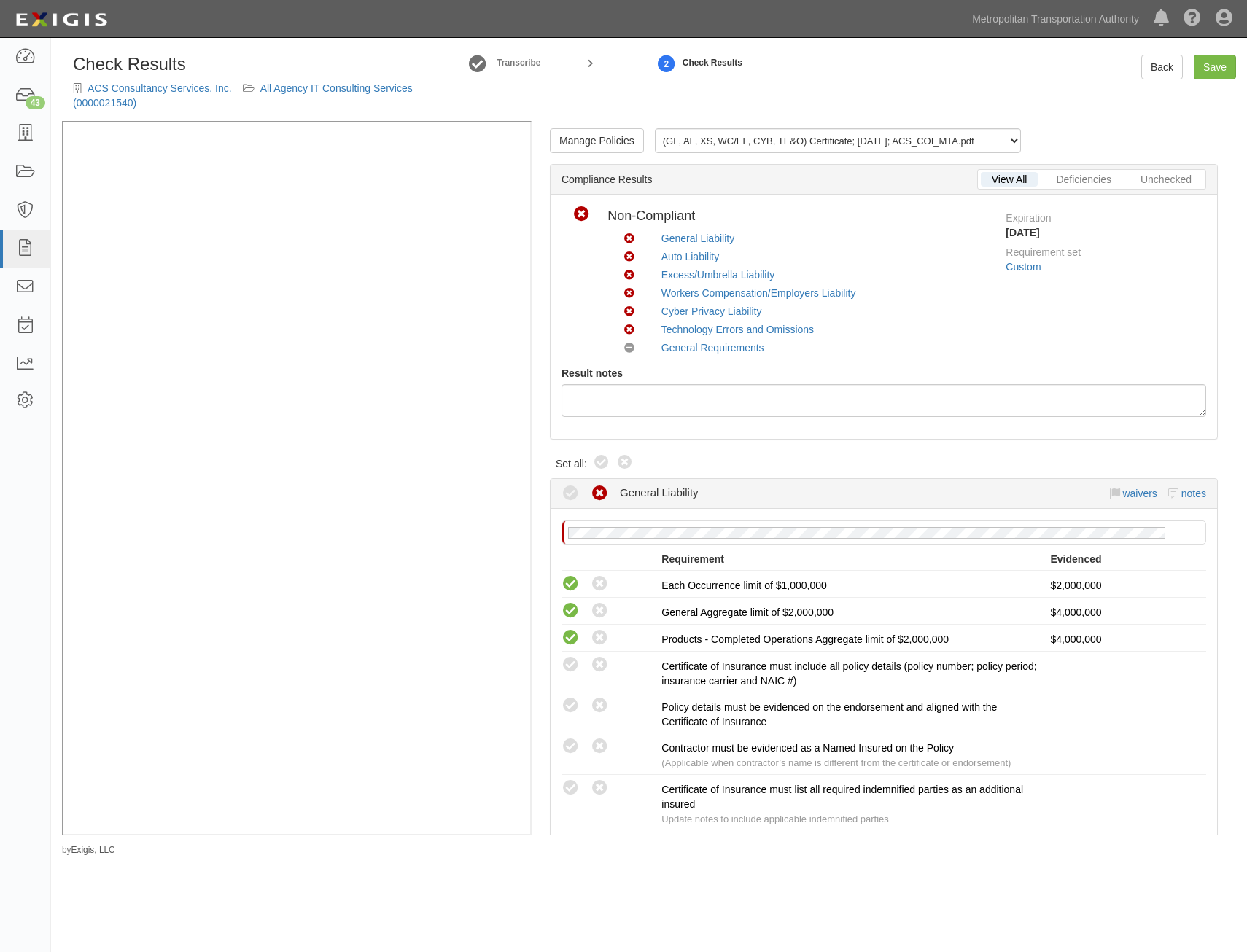
radio input "true"
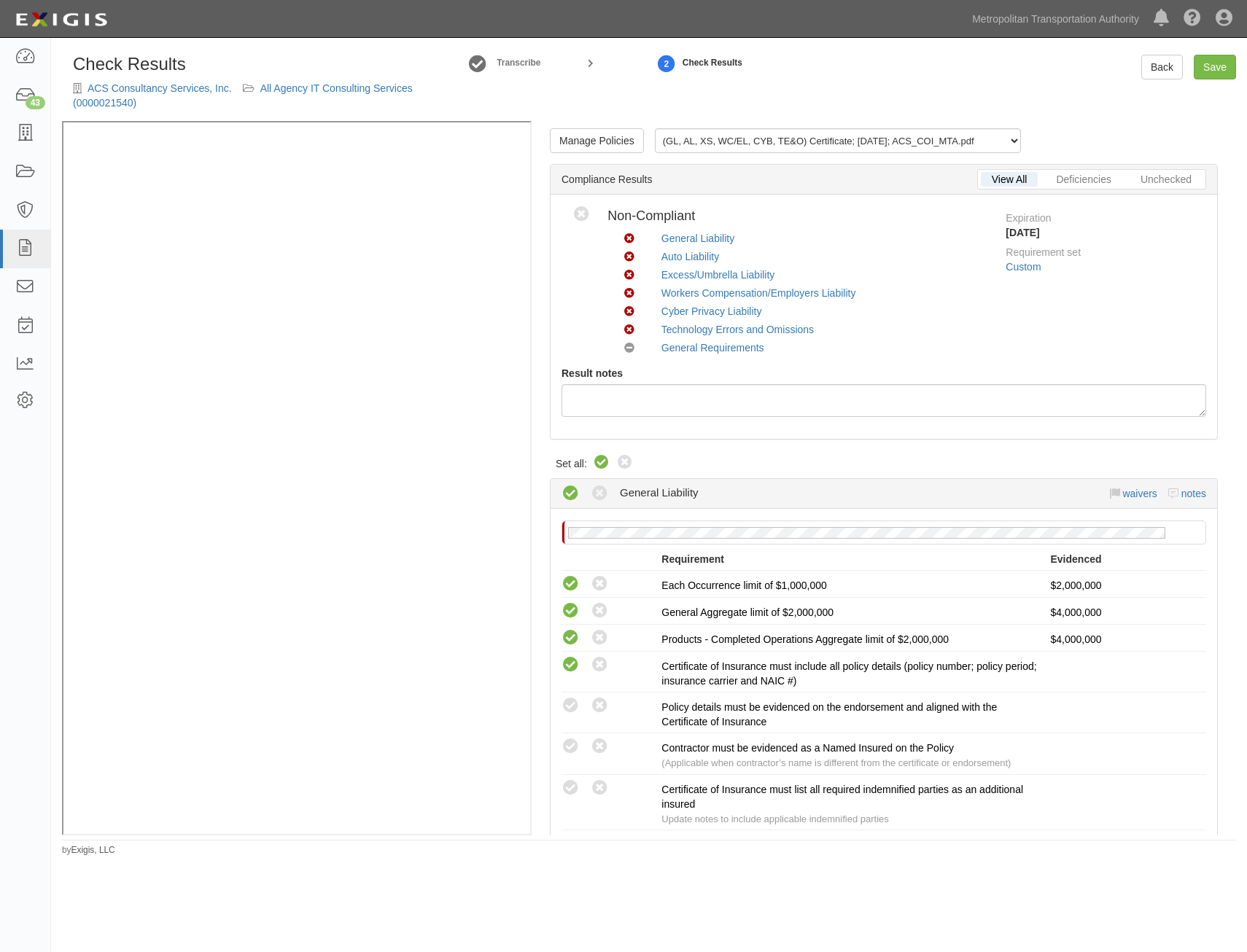
radio input "true"
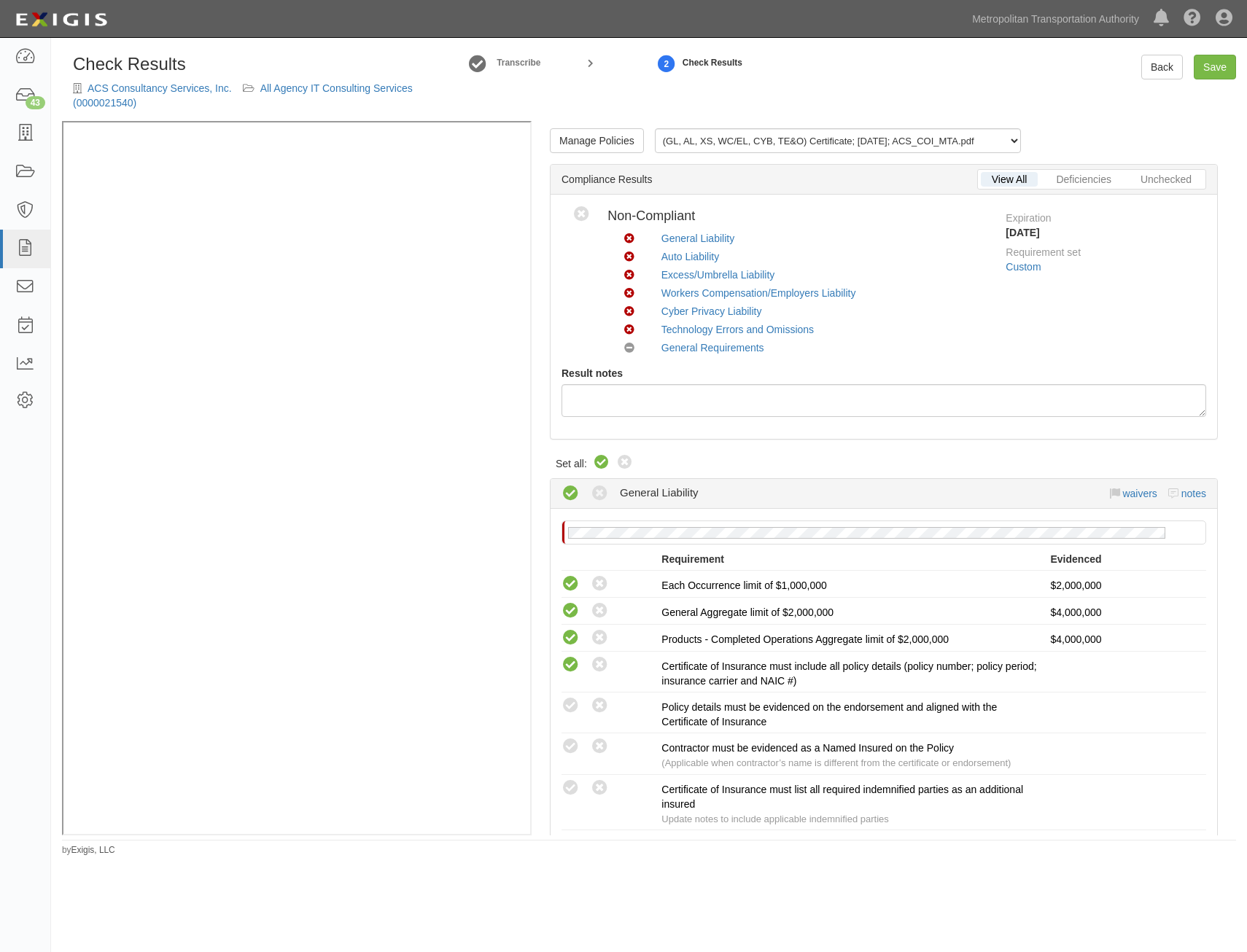
radio input "true"
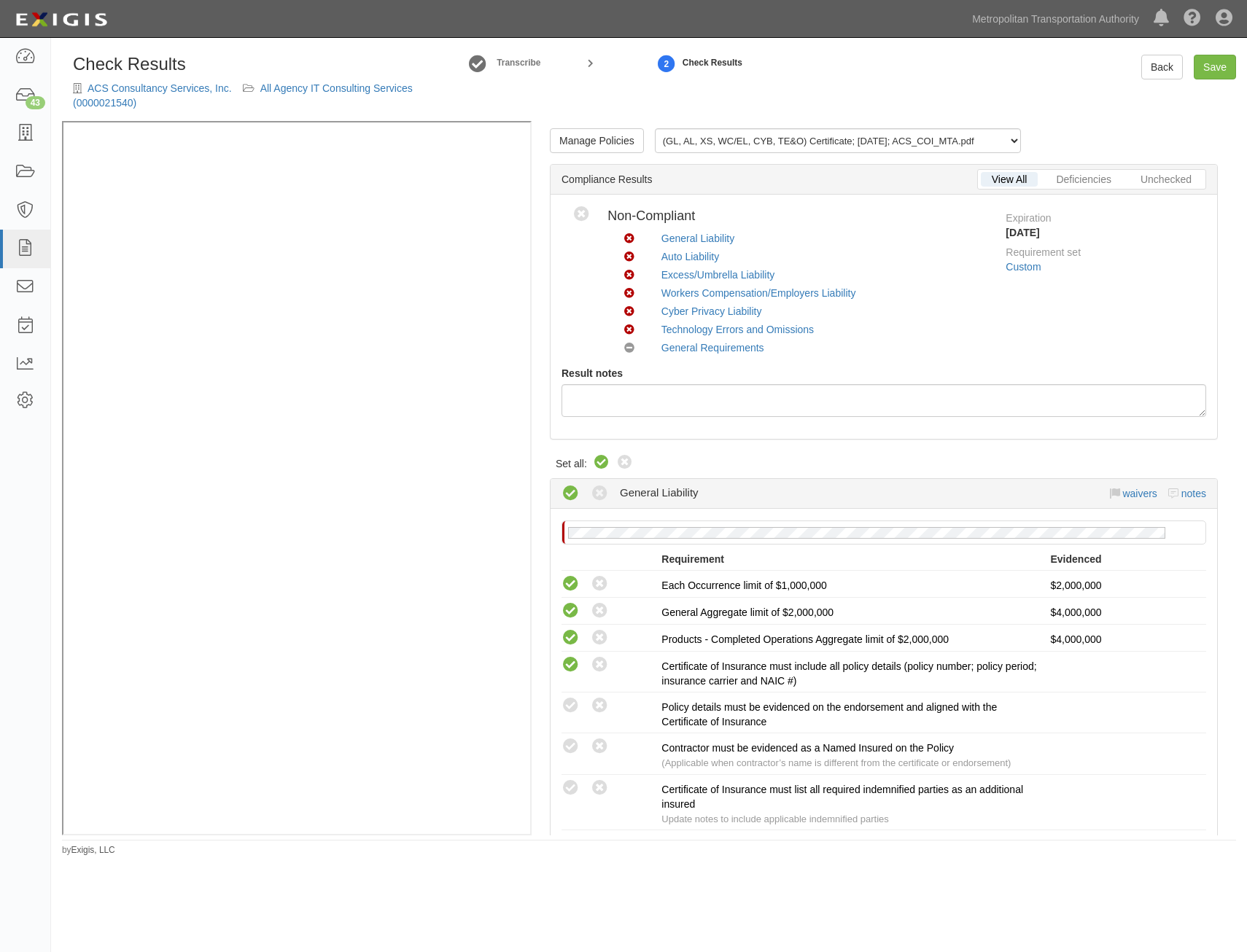
radio input "true"
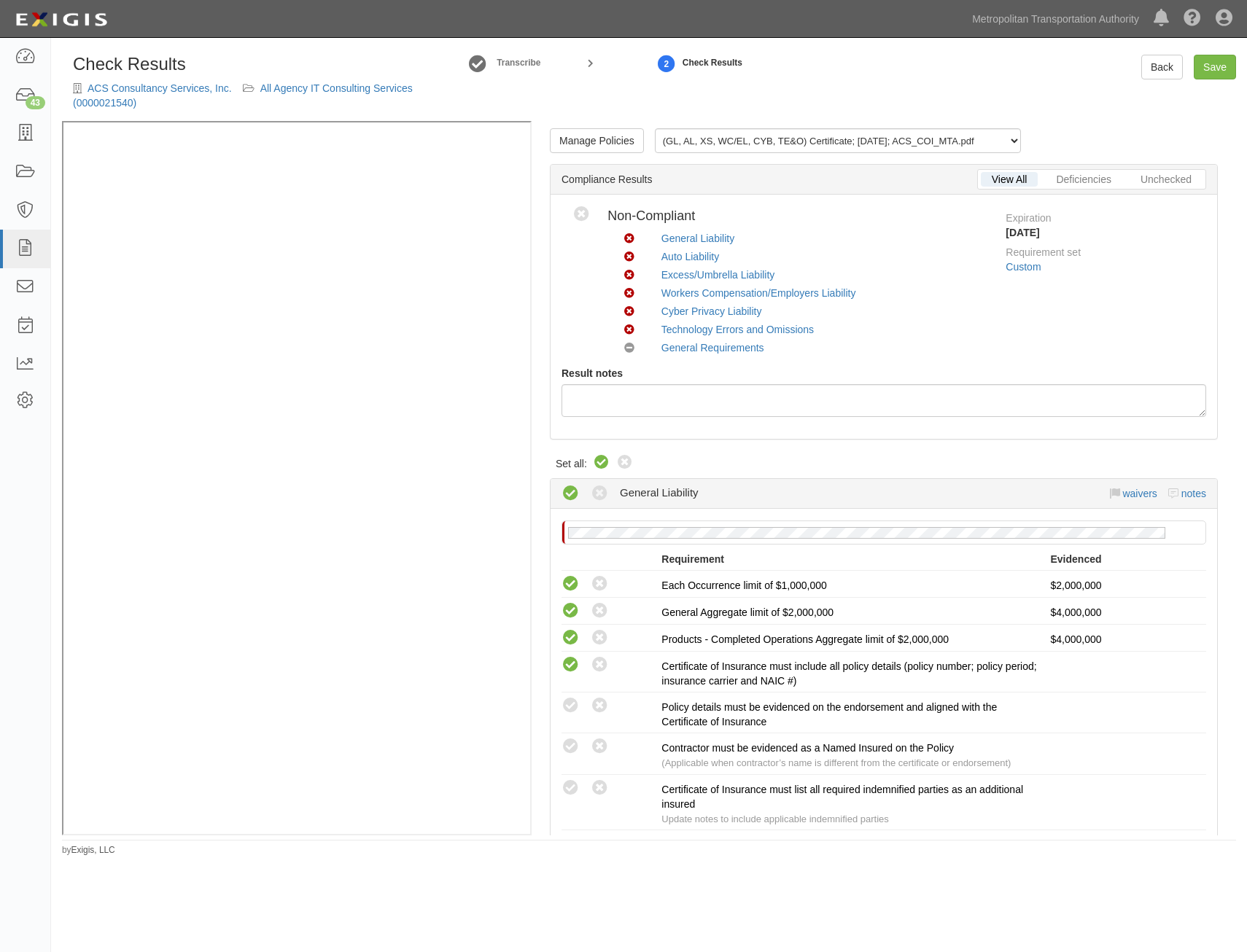
radio input "true"
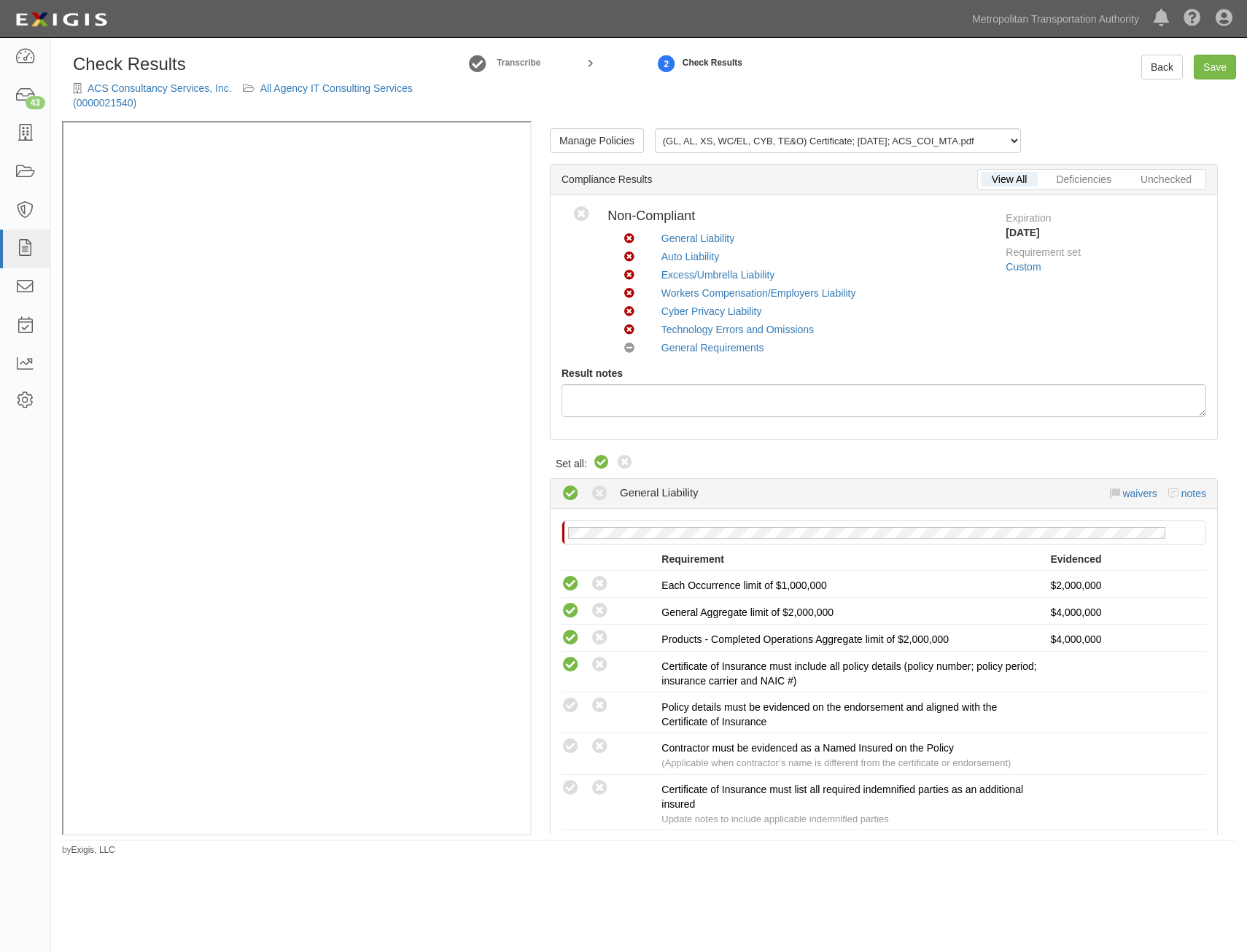
radio input "true"
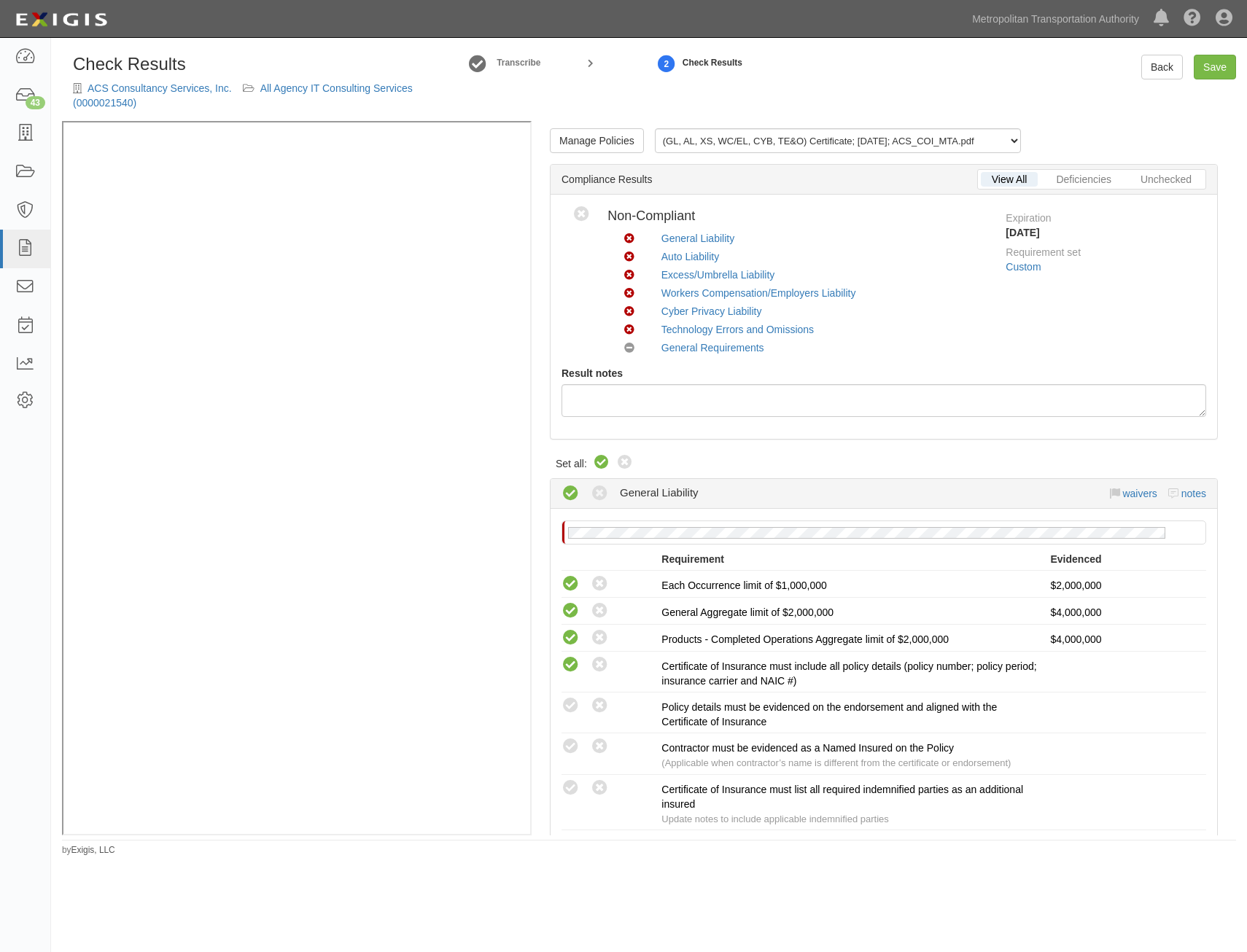
radio input "true"
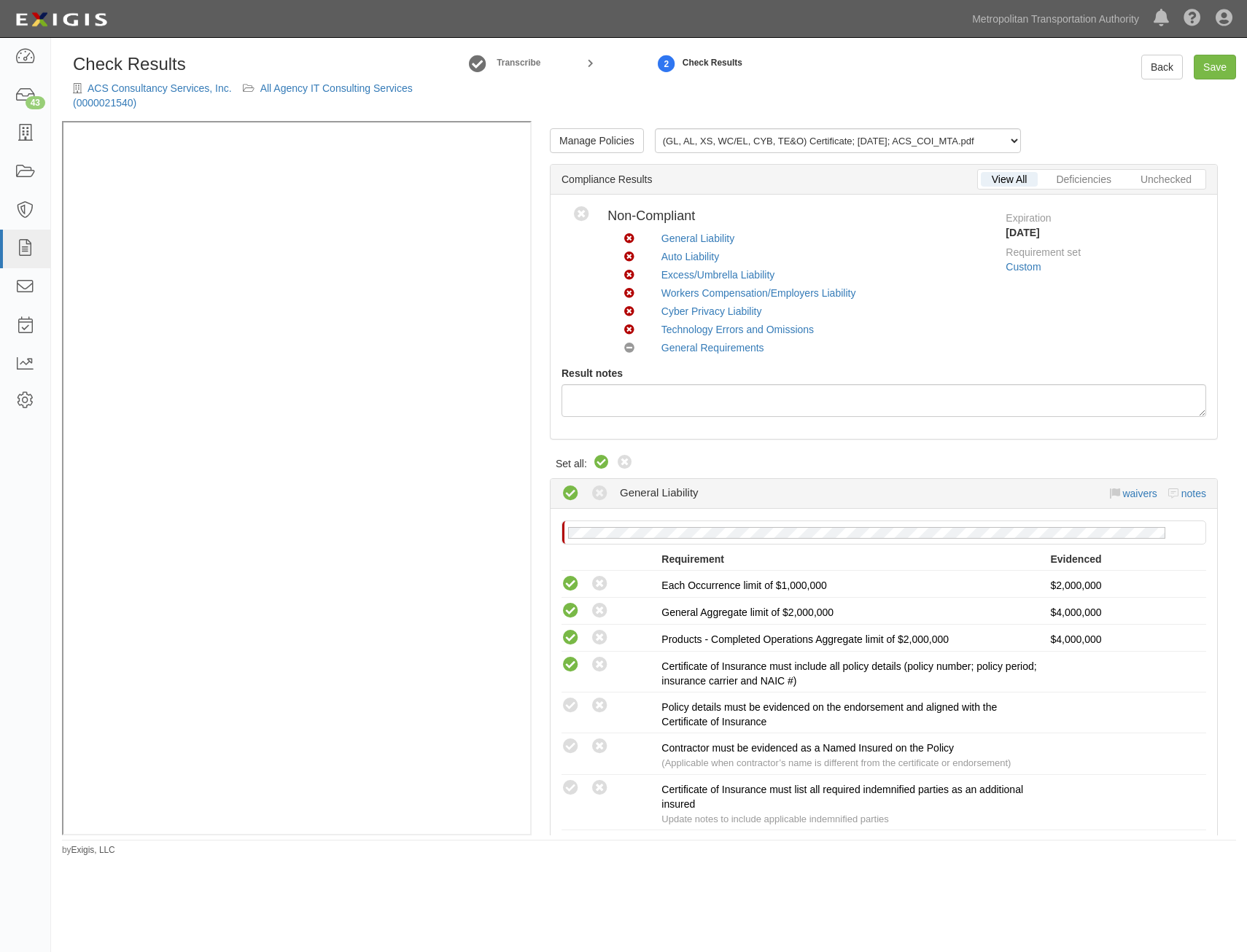
radio input "true"
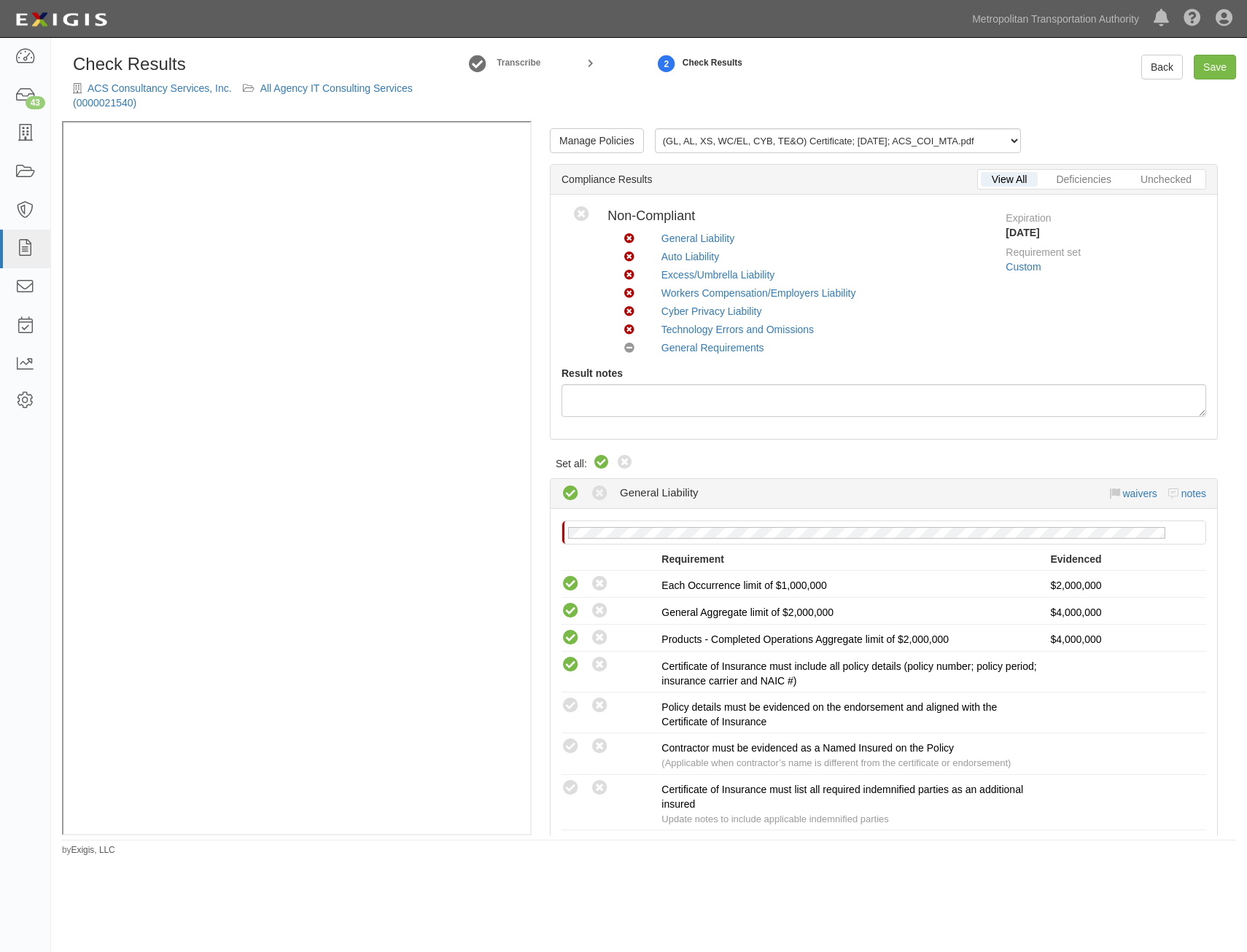
radio input "true"
radio input "false"
radio input "true"
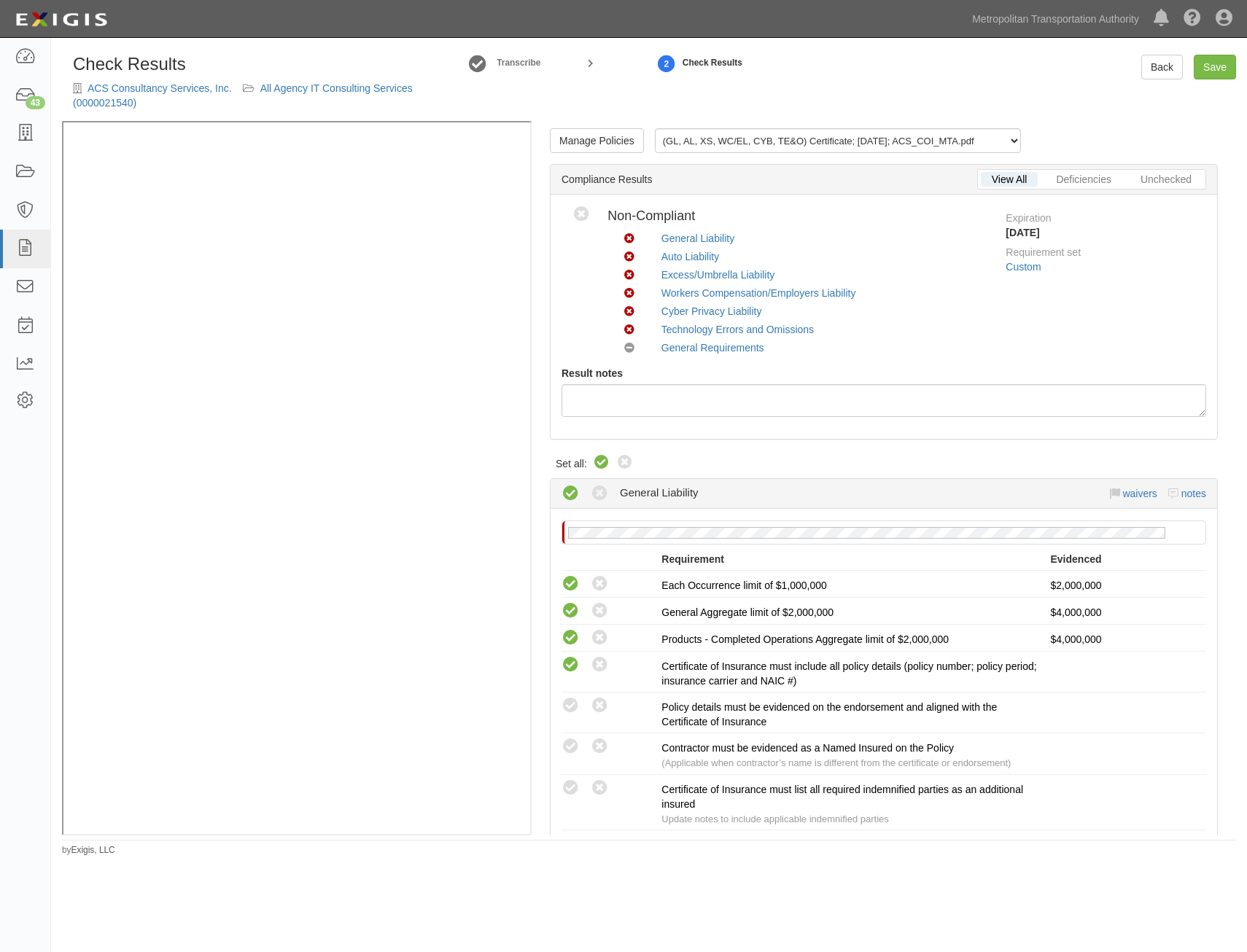
radio input "true"
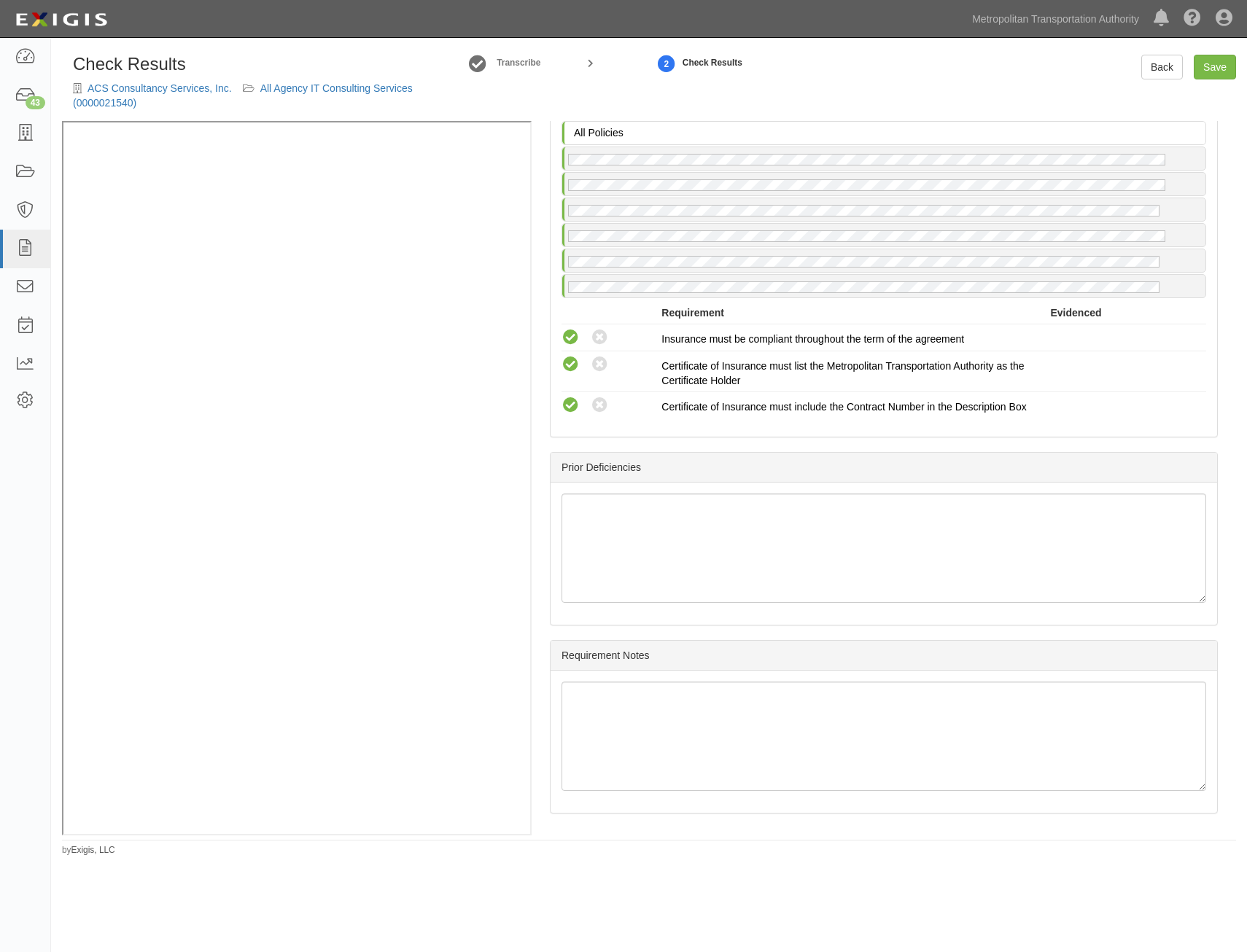
drag, startPoint x: 952, startPoint y: 309, endPoint x: 934, endPoint y: 635, distance: 326.5
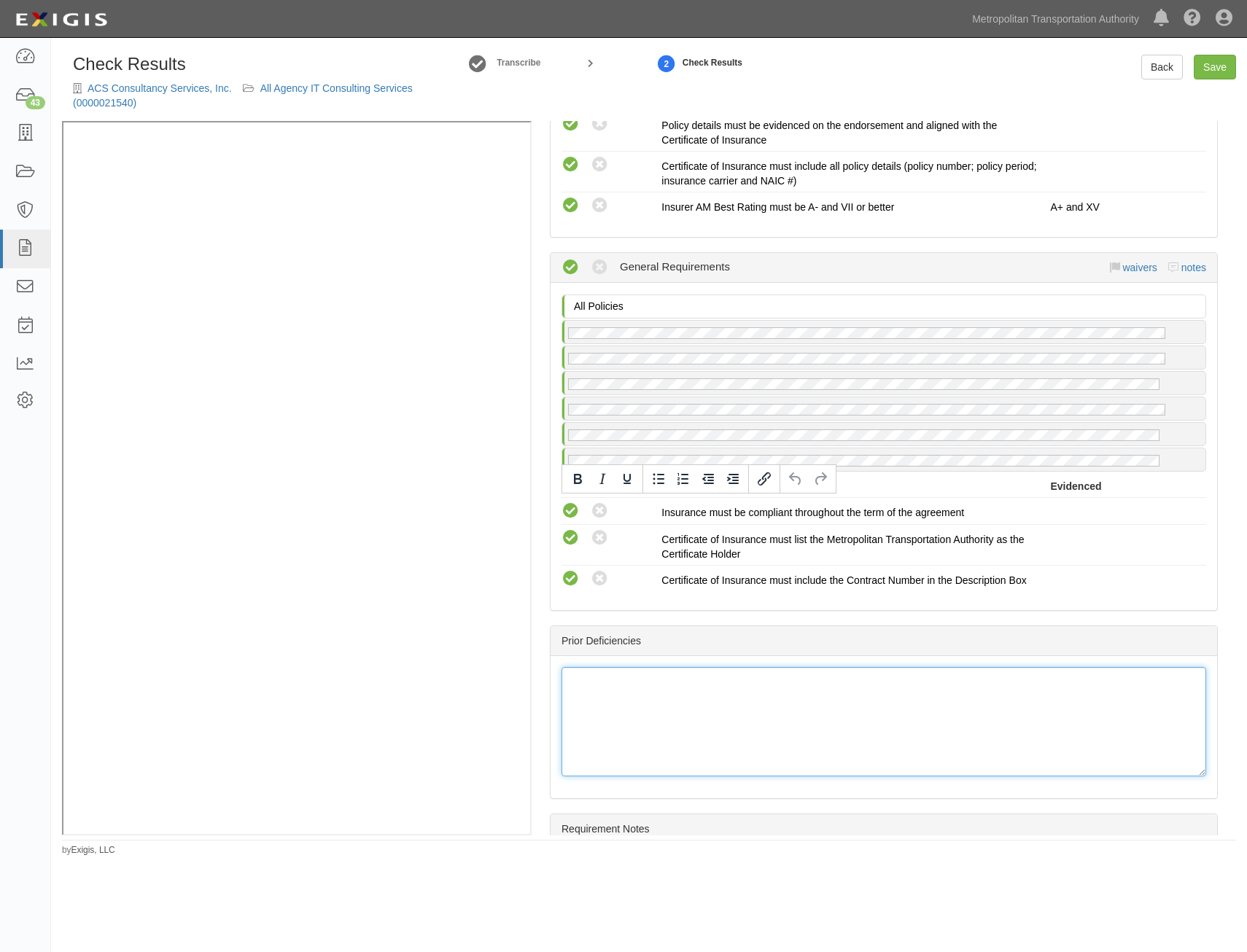
scroll to position [1646, 0]
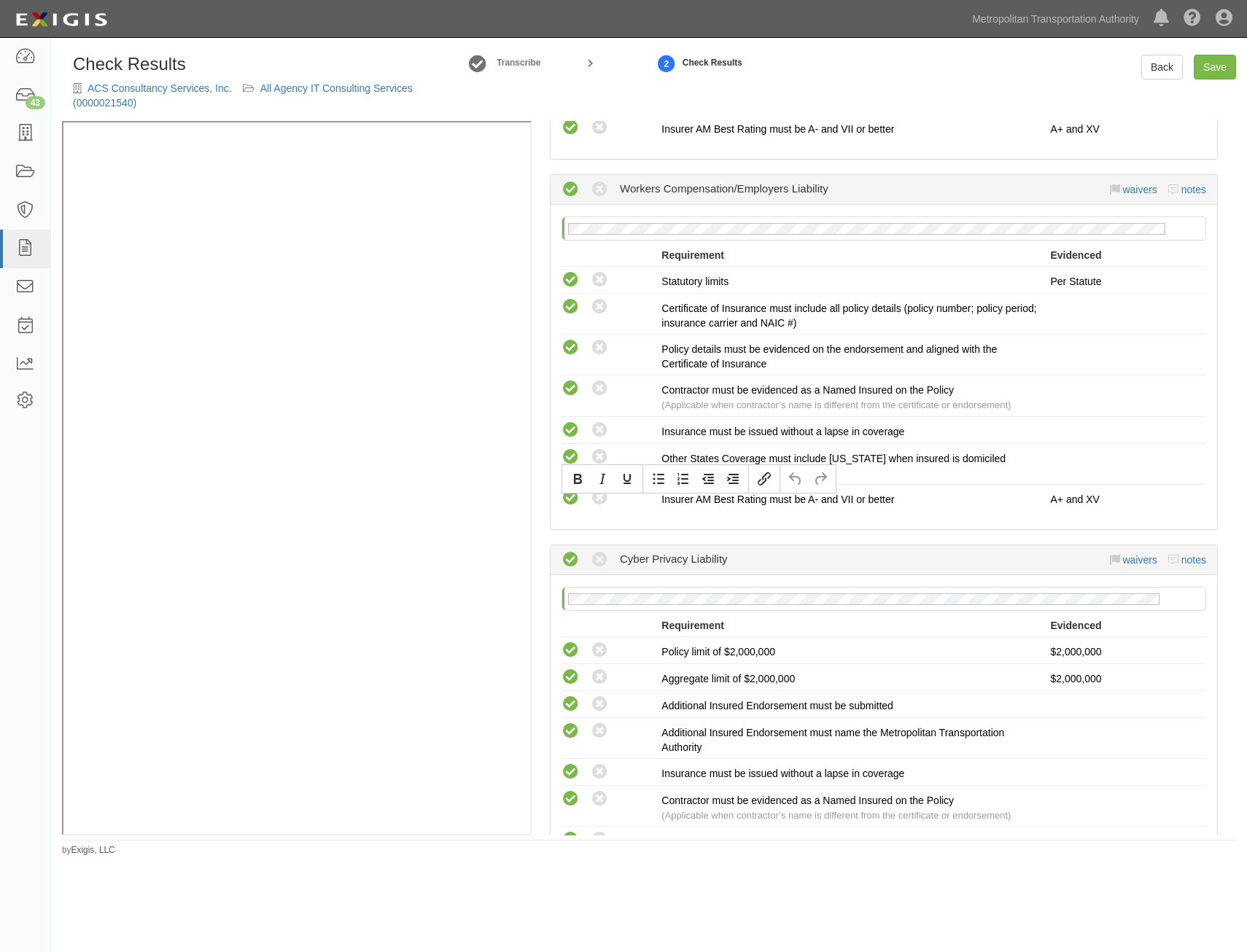
drag, startPoint x: 966, startPoint y: 545, endPoint x: 1088, endPoint y: 214, distance: 352.8
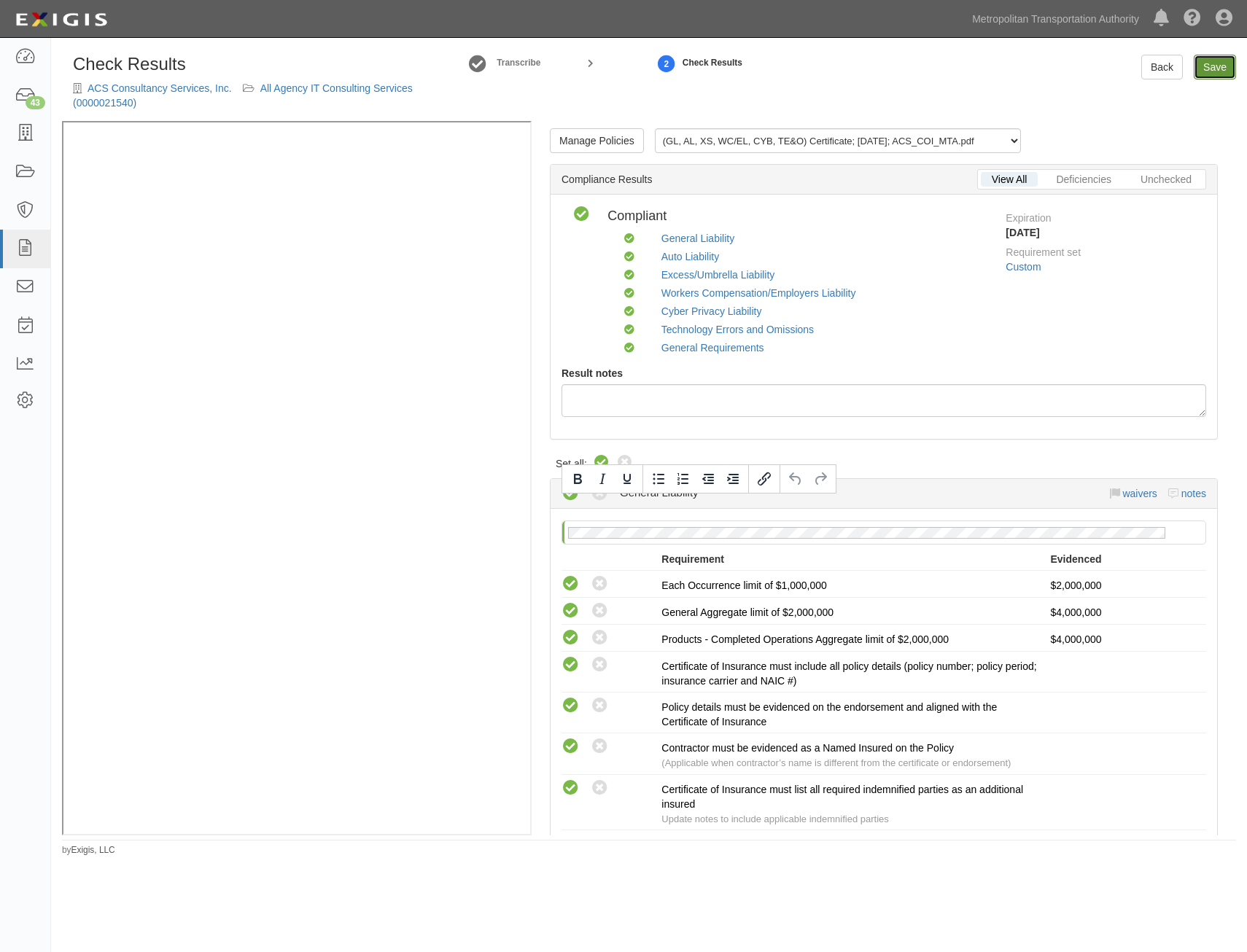
click at [1227, 72] on link "Save" at bounding box center [1215, 67] width 43 height 25
radio input "true"
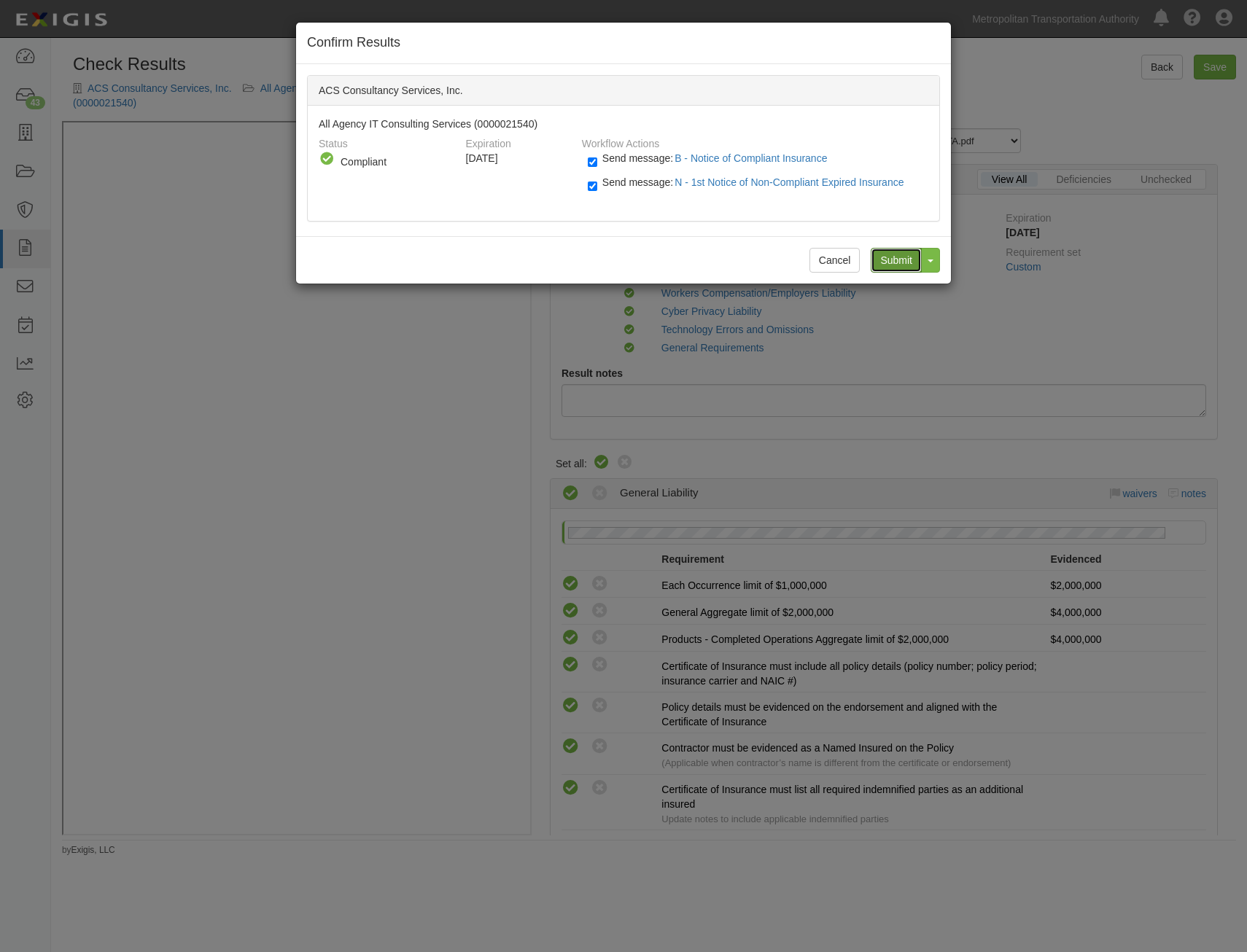
click at [896, 254] on input "Submit" at bounding box center [896, 260] width 51 height 25
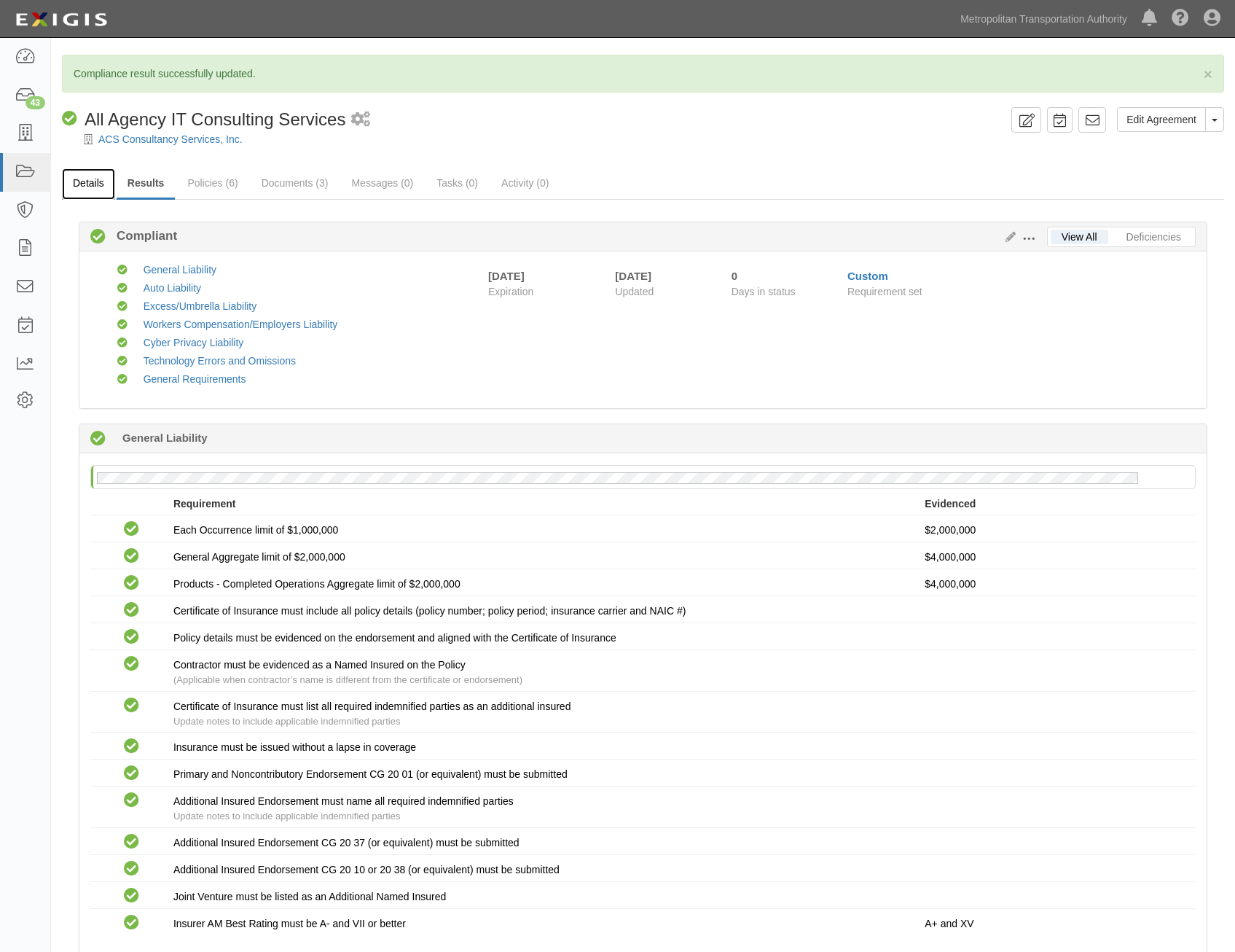
click at [100, 186] on link "Details" at bounding box center [88, 184] width 53 height 31
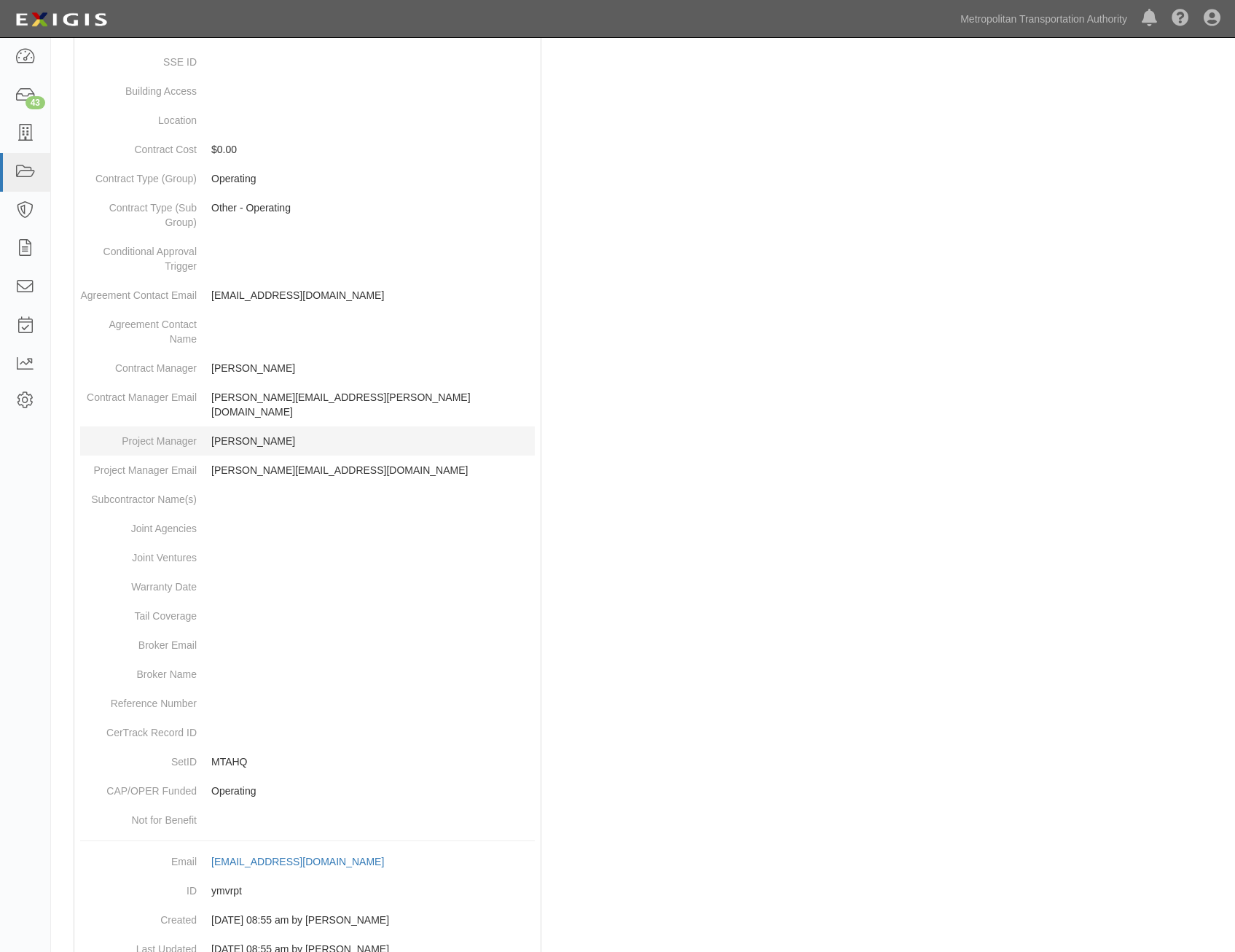
scroll to position [460, 0]
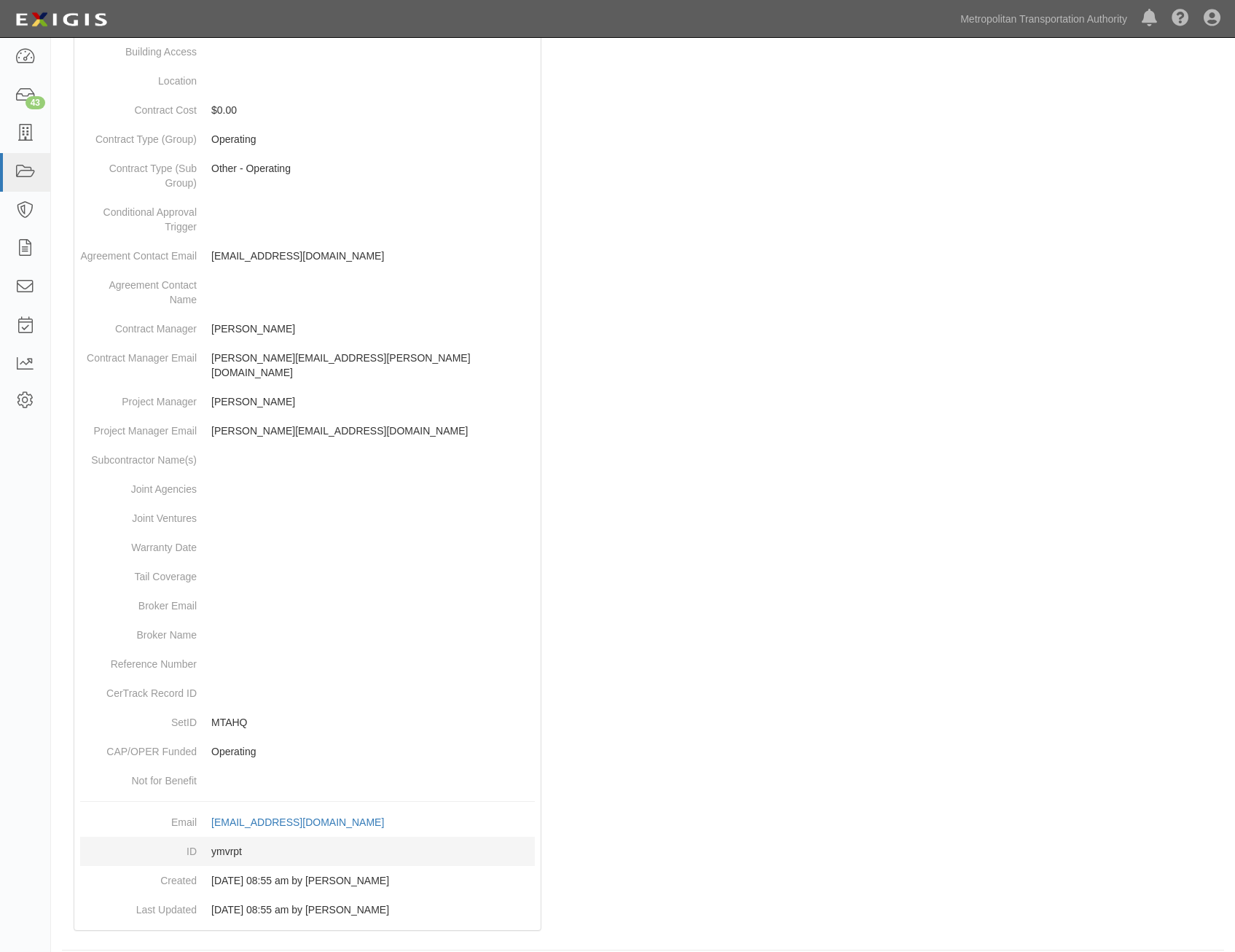
click at [233, 837] on dd "ymvrpt" at bounding box center [307, 851] width 455 height 29
copy dd "ymvrpt"
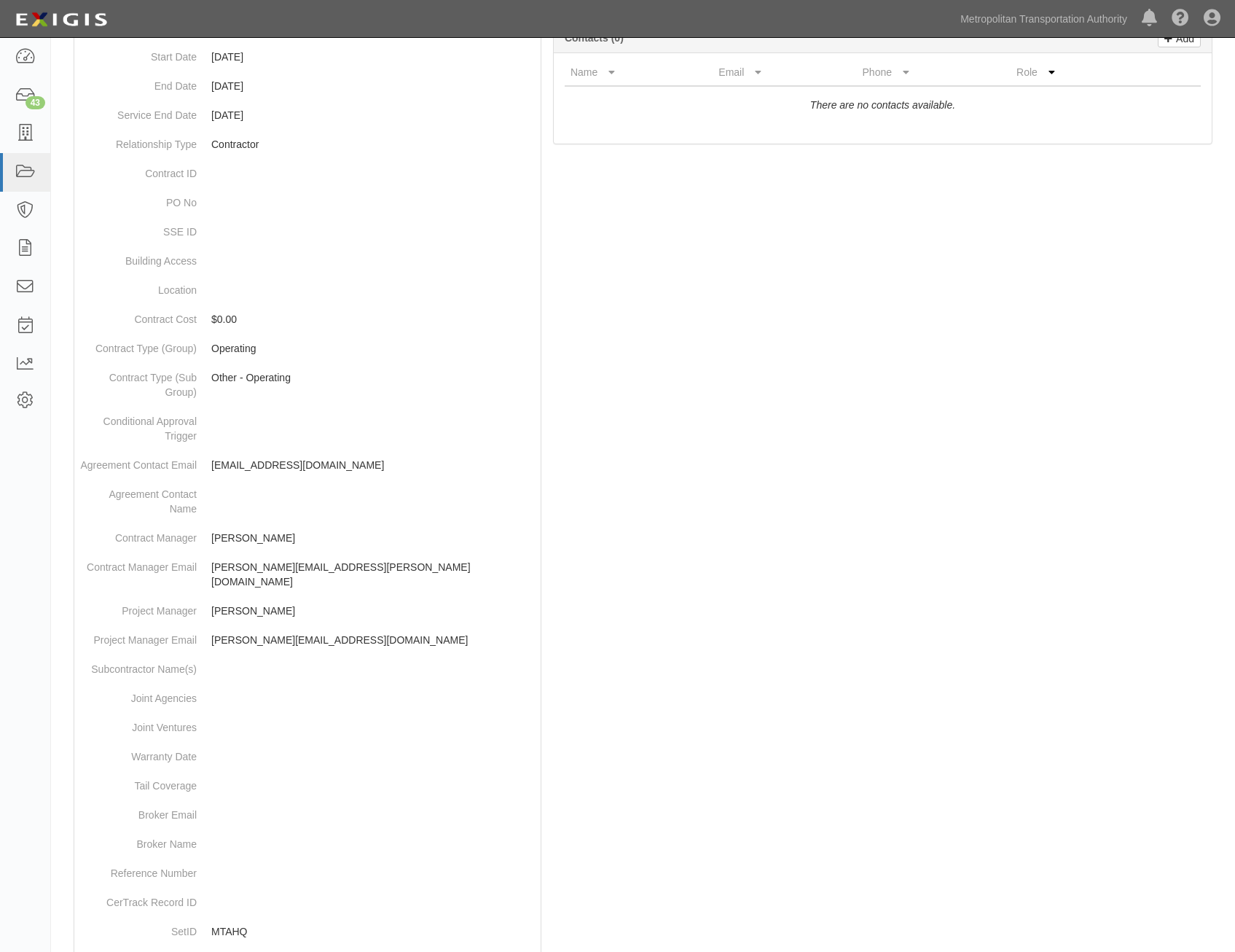
scroll to position [0, 0]
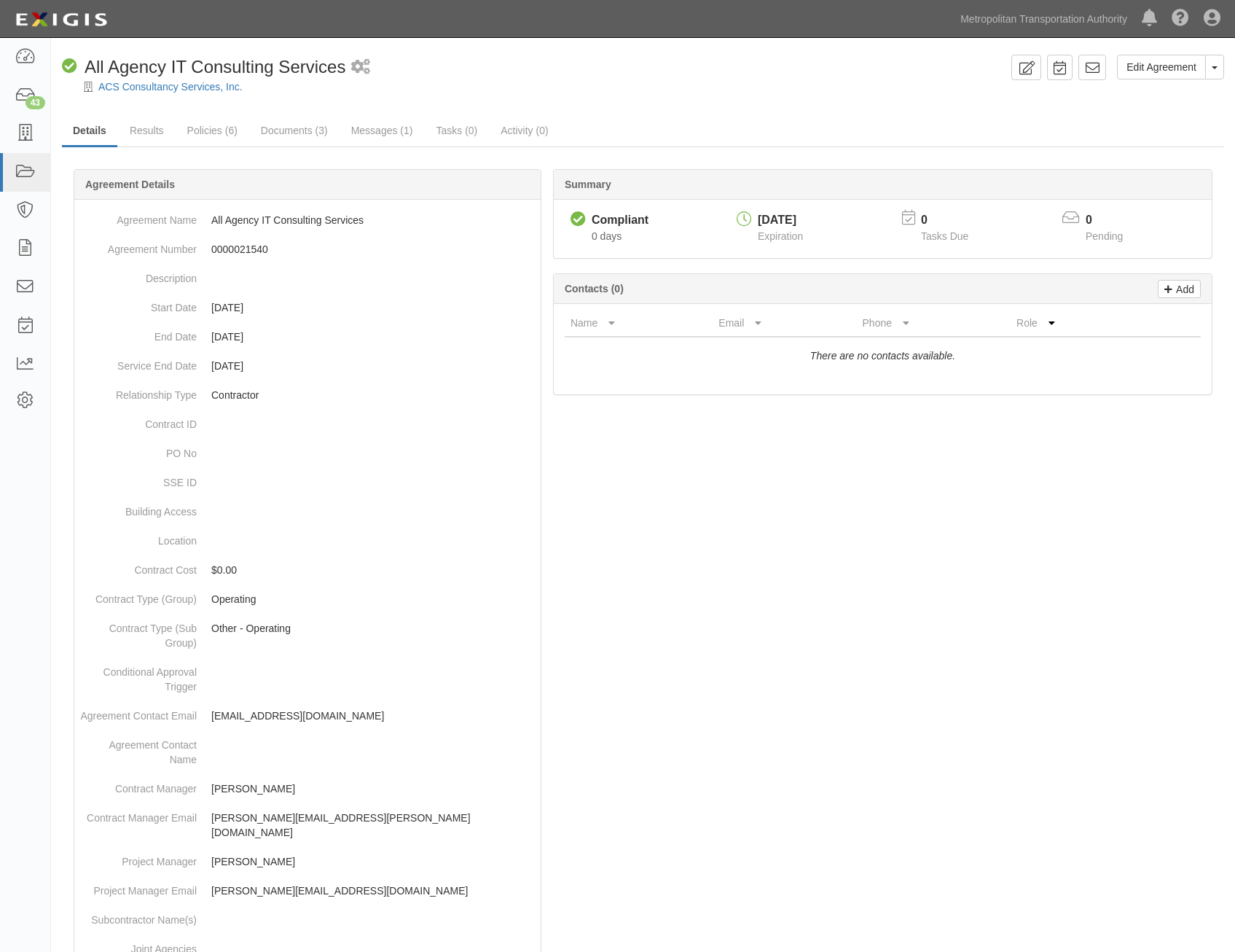
drag, startPoint x: 839, startPoint y: 587, endPoint x: 994, endPoint y: 94, distance: 516.8
click at [1092, 66] on icon at bounding box center [1092, 68] width 15 height 15
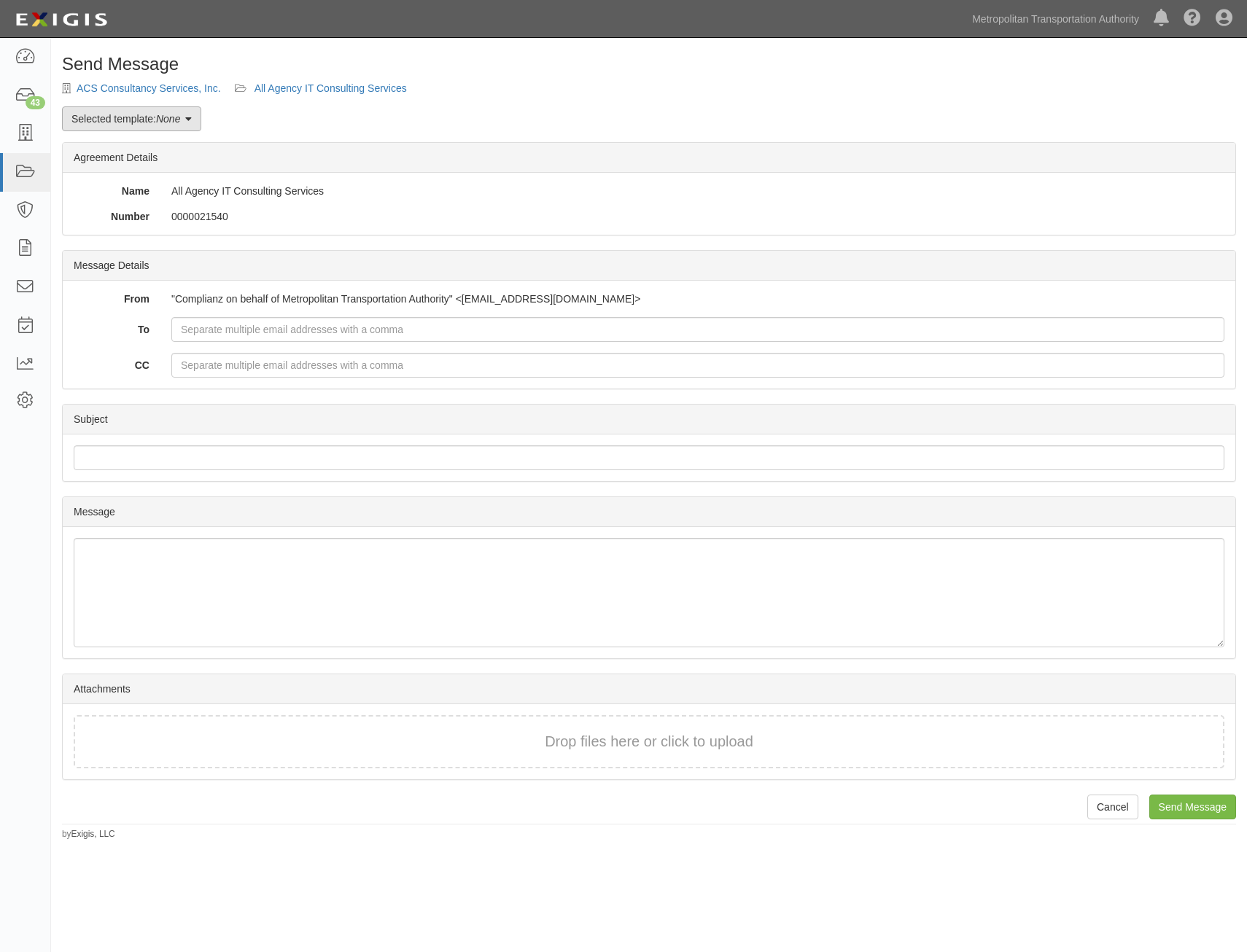
click at [153, 125] on link "Selected template: None" at bounding box center [132, 118] width 139 height 25
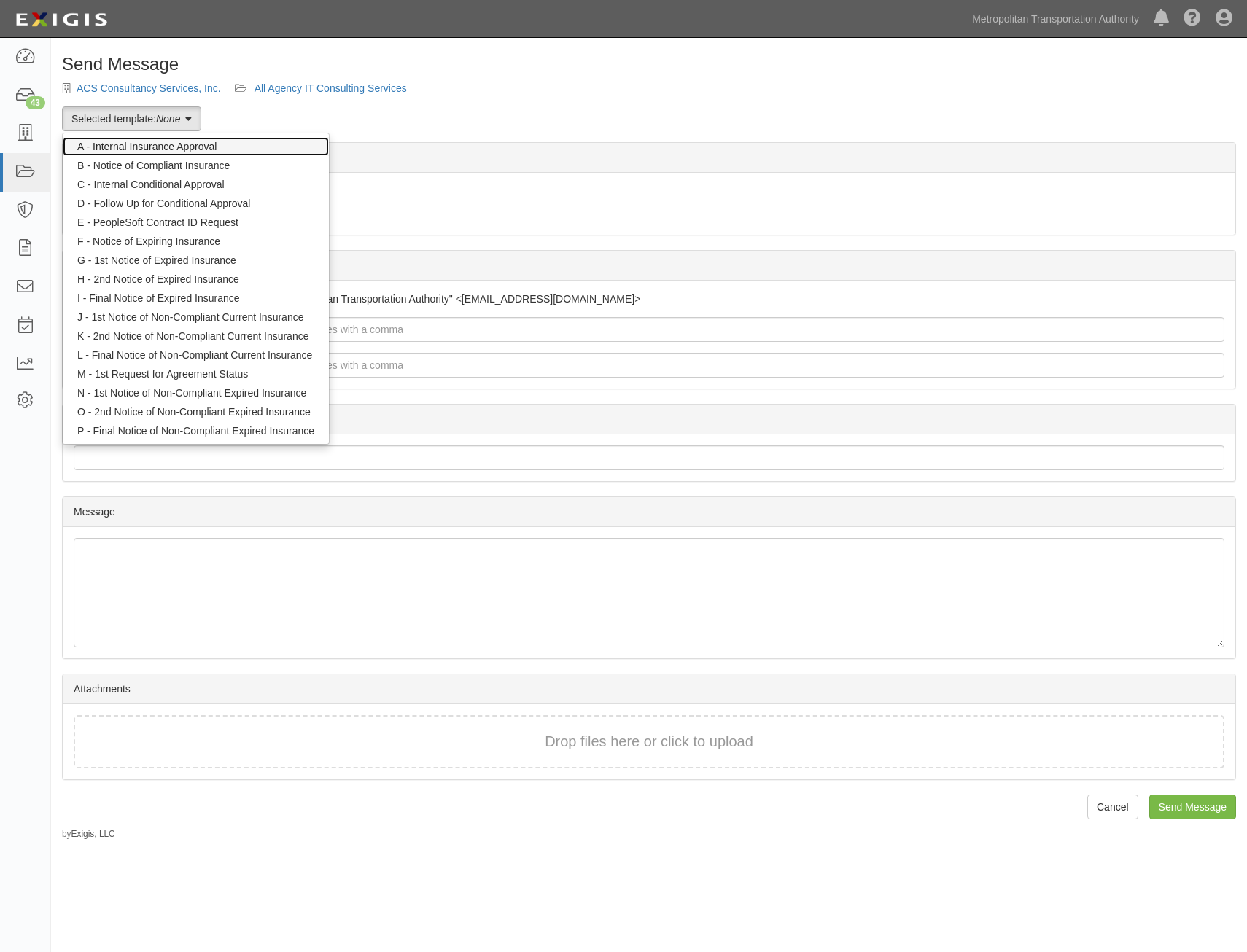
click at [168, 146] on link "A - Internal Insurance Approval" at bounding box center [196, 146] width 266 height 19
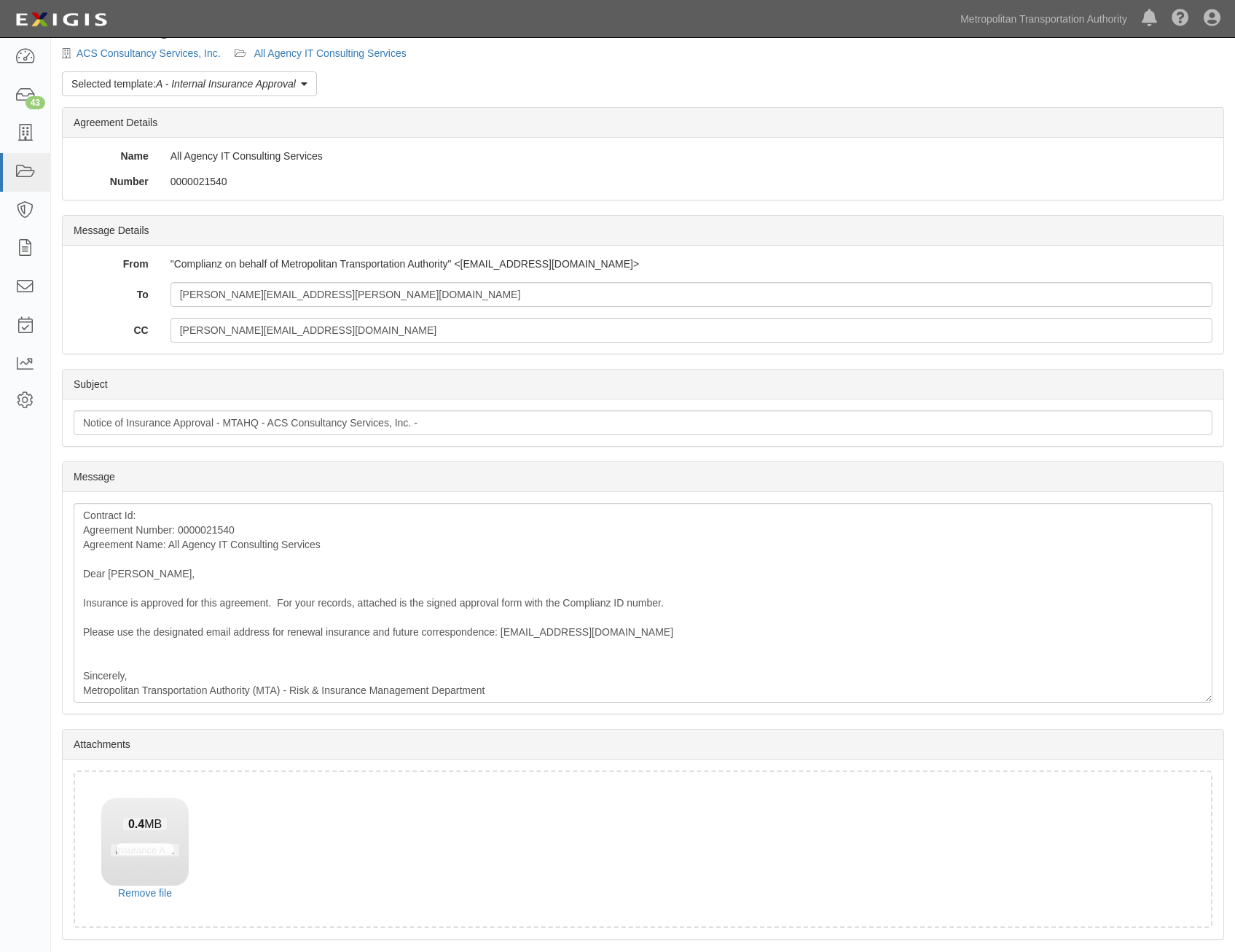
scroll to position [83, 0]
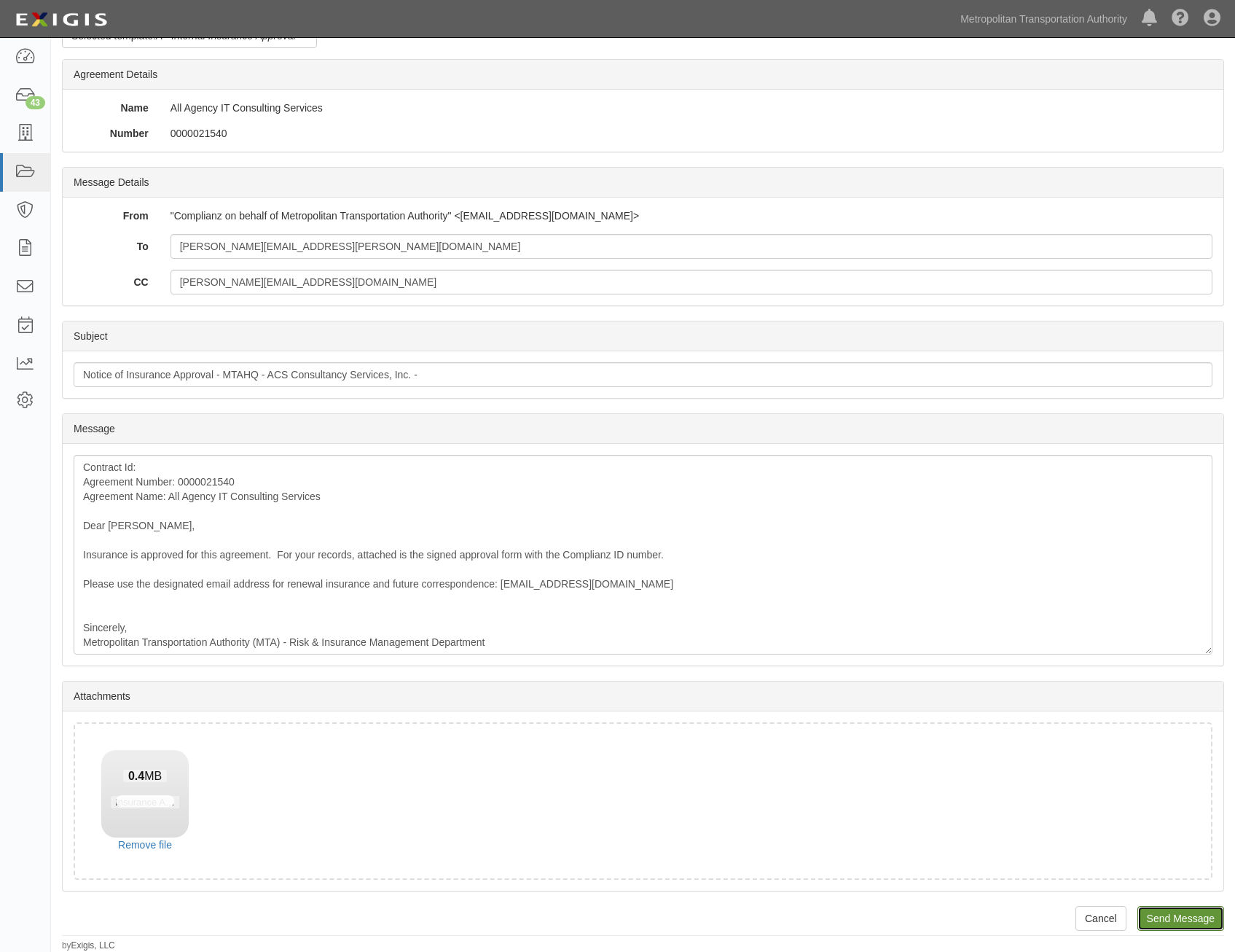
click at [1205, 921] on input "Send Message" at bounding box center [1181, 918] width 87 height 25
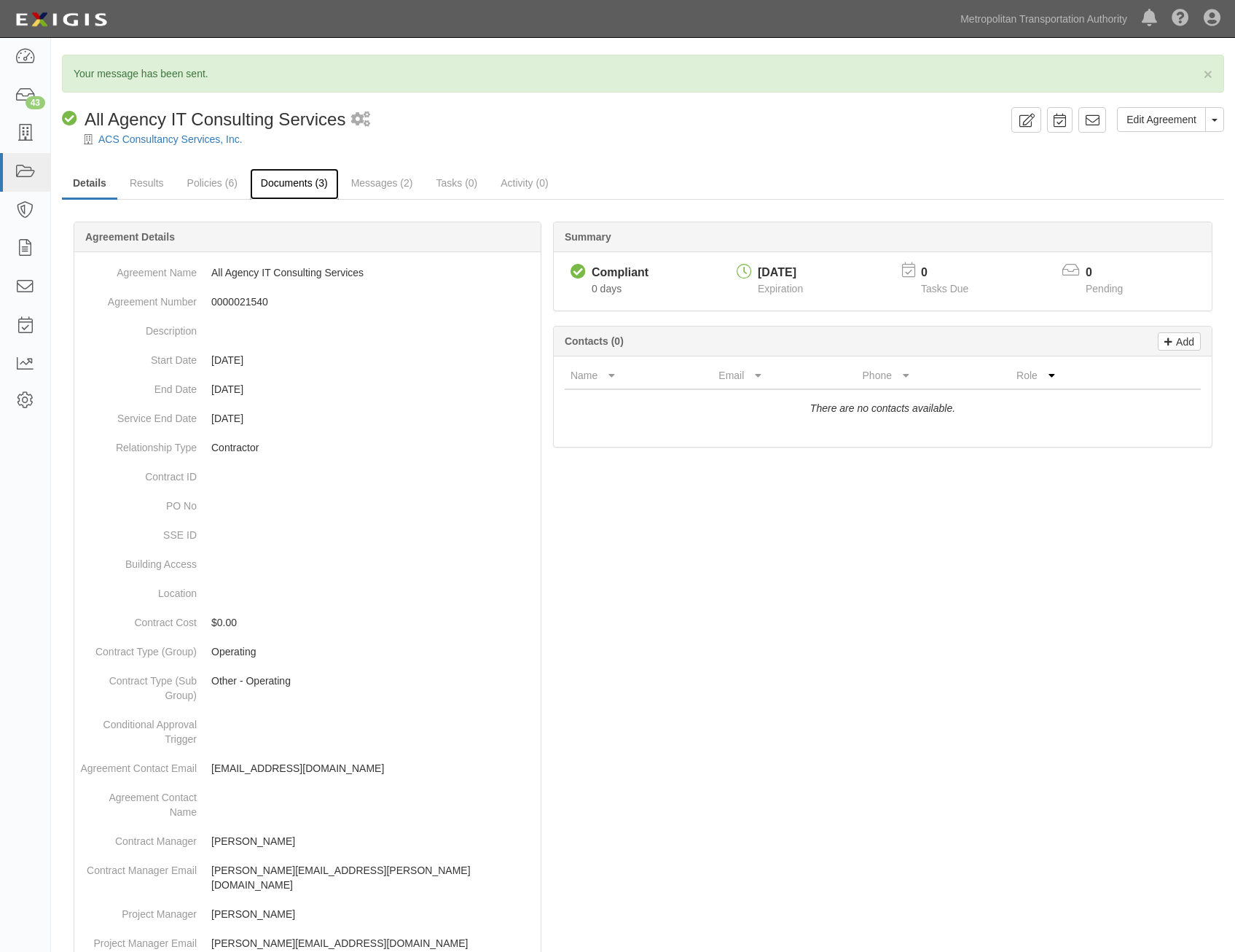
click at [300, 194] on link "Documents (3)" at bounding box center [294, 184] width 89 height 31
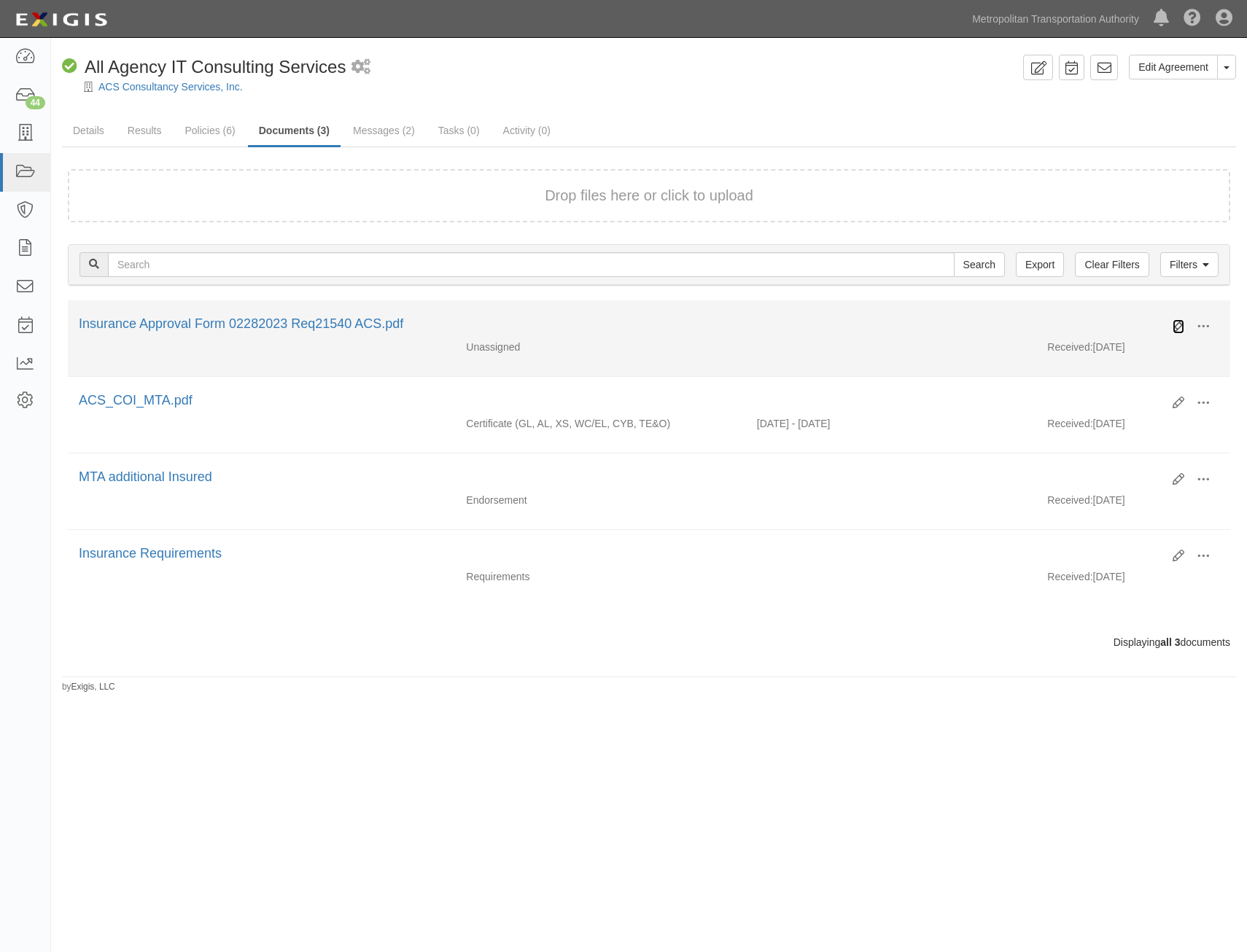
click at [1175, 324] on icon at bounding box center [1178, 327] width 12 height 12
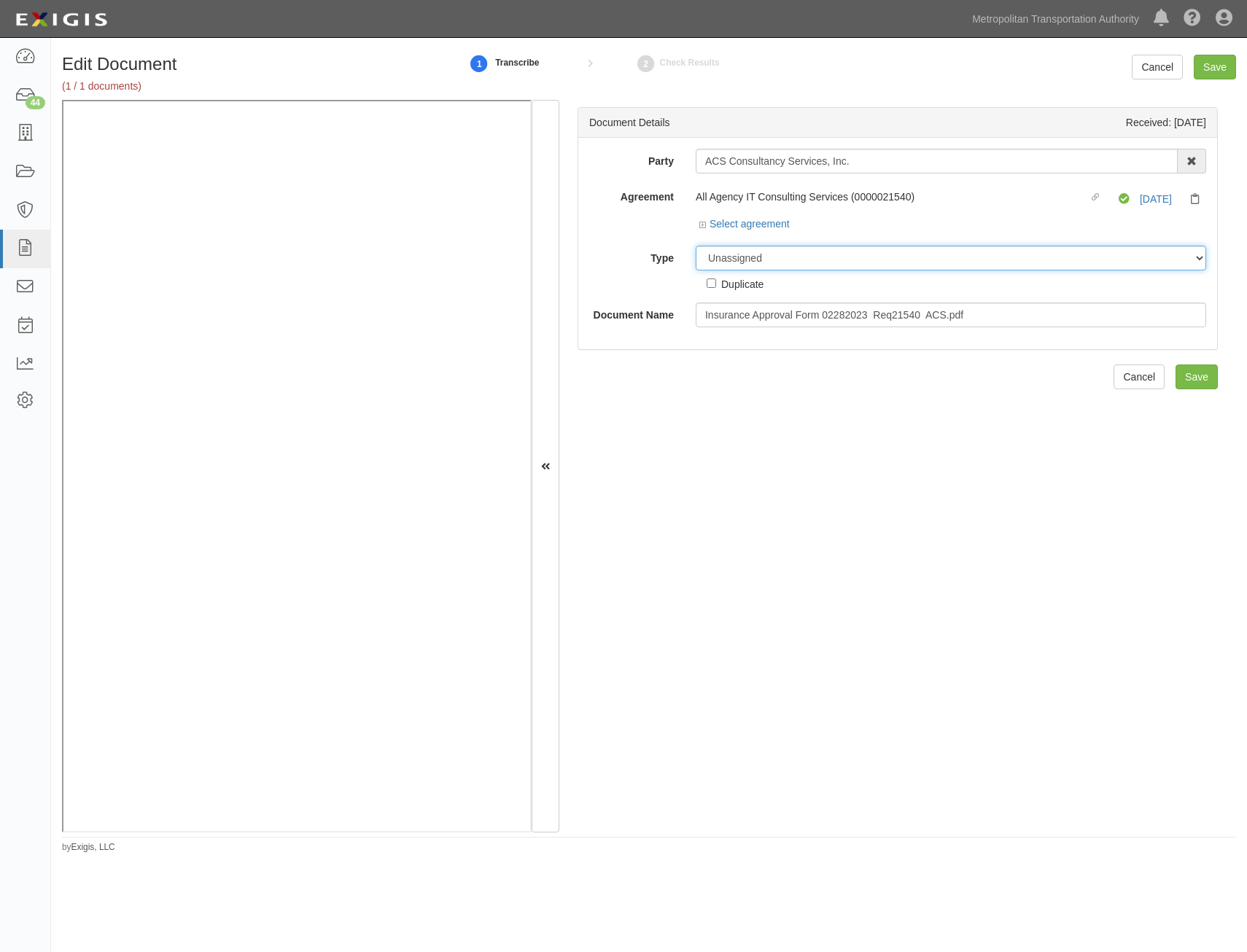
drag, startPoint x: 975, startPoint y: 256, endPoint x: 972, endPoint y: 266, distance: 10.4
click at [975, 256] on select "Unassigned Binder Cancellation Notice Certificate Contract Endorsement Insuranc…" at bounding box center [951, 258] width 511 height 25
select select "OtherDetail"
click at [696, 246] on select "Unassigned Binder Cancellation Notice Certificate Contract Endorsement Insuranc…" at bounding box center [951, 258] width 511 height 25
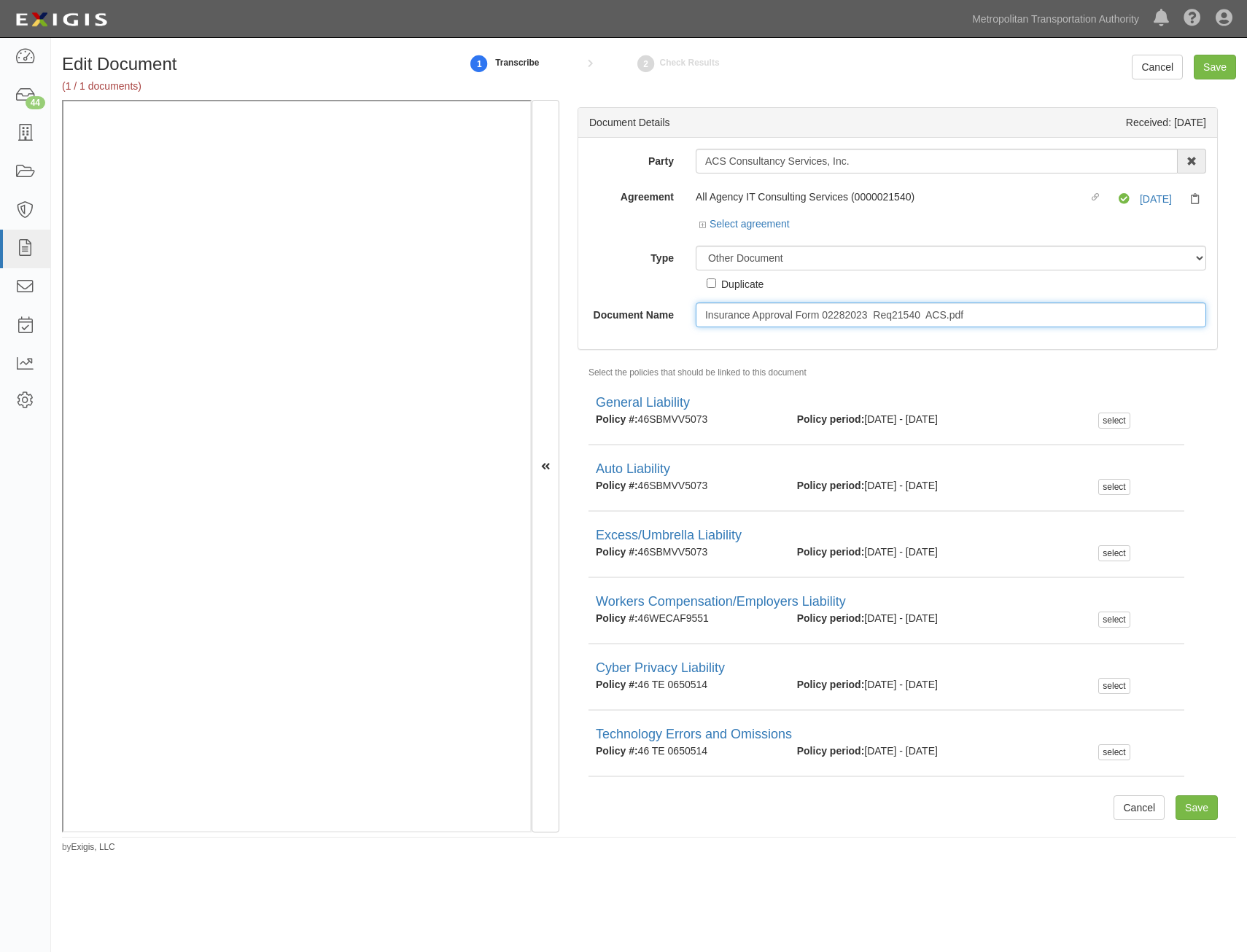
click at [961, 309] on input "Insurance Approval Form 02282023 Req21540 ACS.pdf" at bounding box center [951, 315] width 511 height 25
type input "Approval Form"
click at [1189, 802] on input "Save" at bounding box center [1196, 807] width 43 height 25
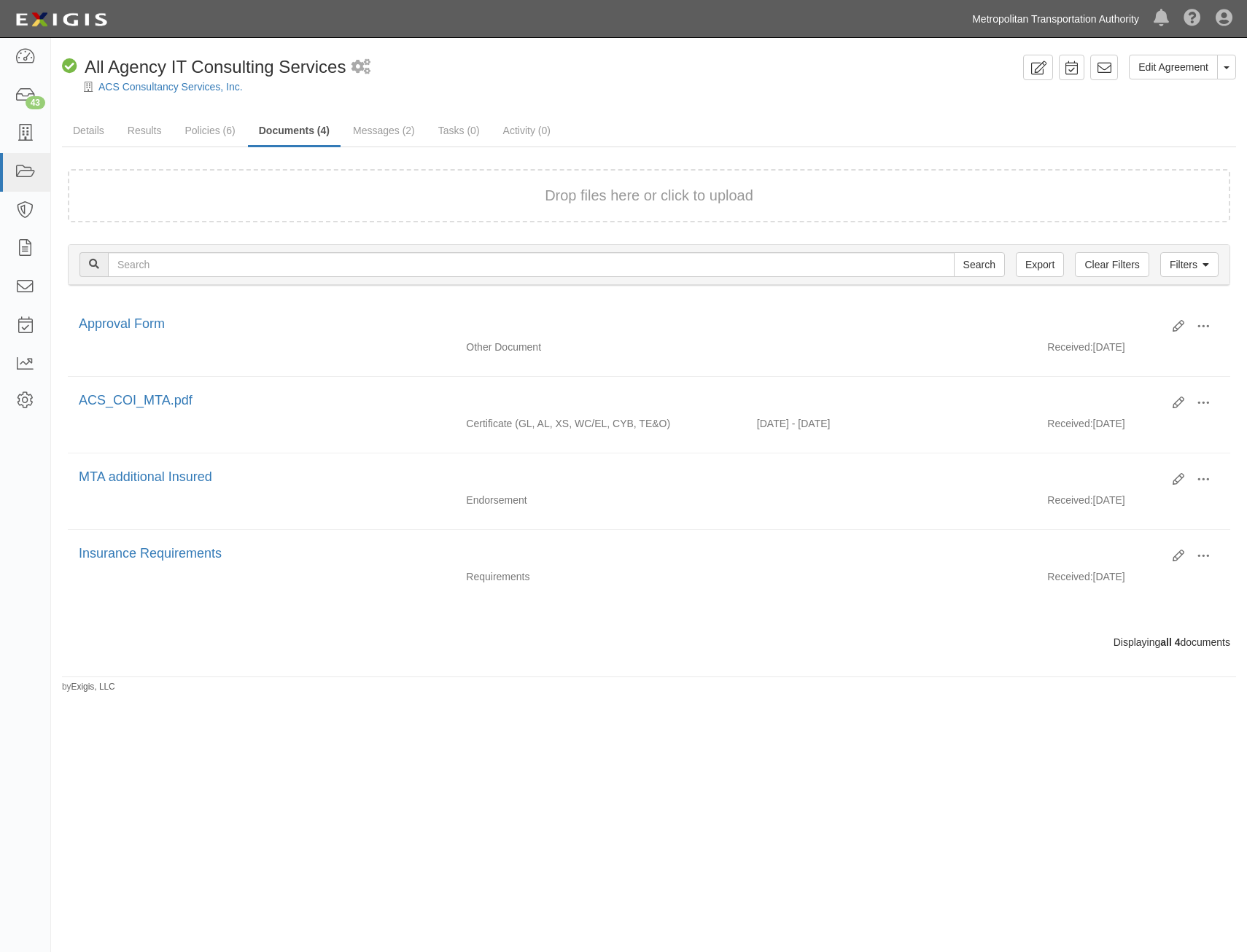
click at [1041, 21] on link "Metropolitan Transportation Authority" at bounding box center [1055, 19] width 182 height 29
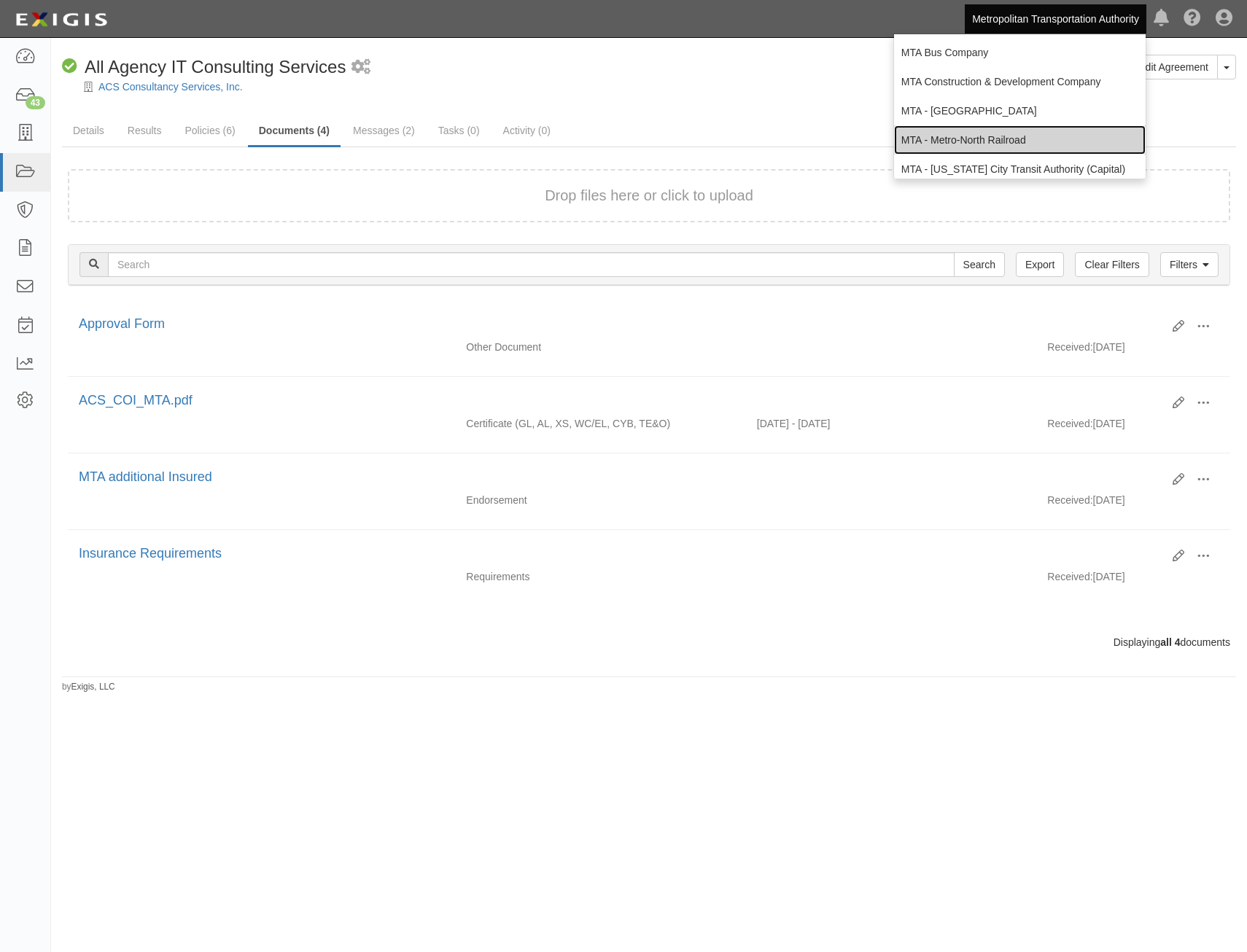
click at [1029, 135] on link "MTA - Metro-North Railroad" at bounding box center [1020, 140] width 252 height 29
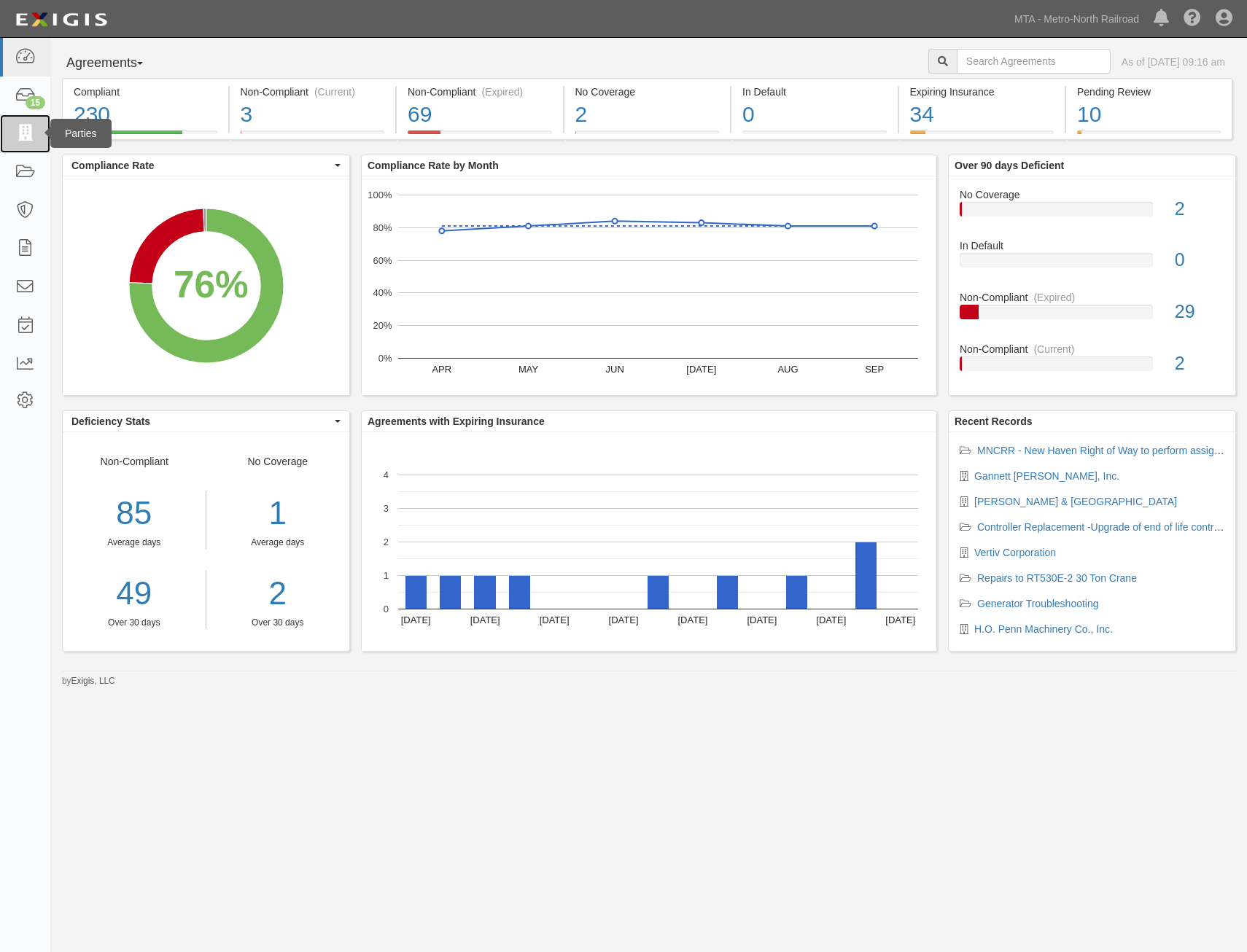
click at [37, 128] on link at bounding box center [25, 134] width 50 height 39
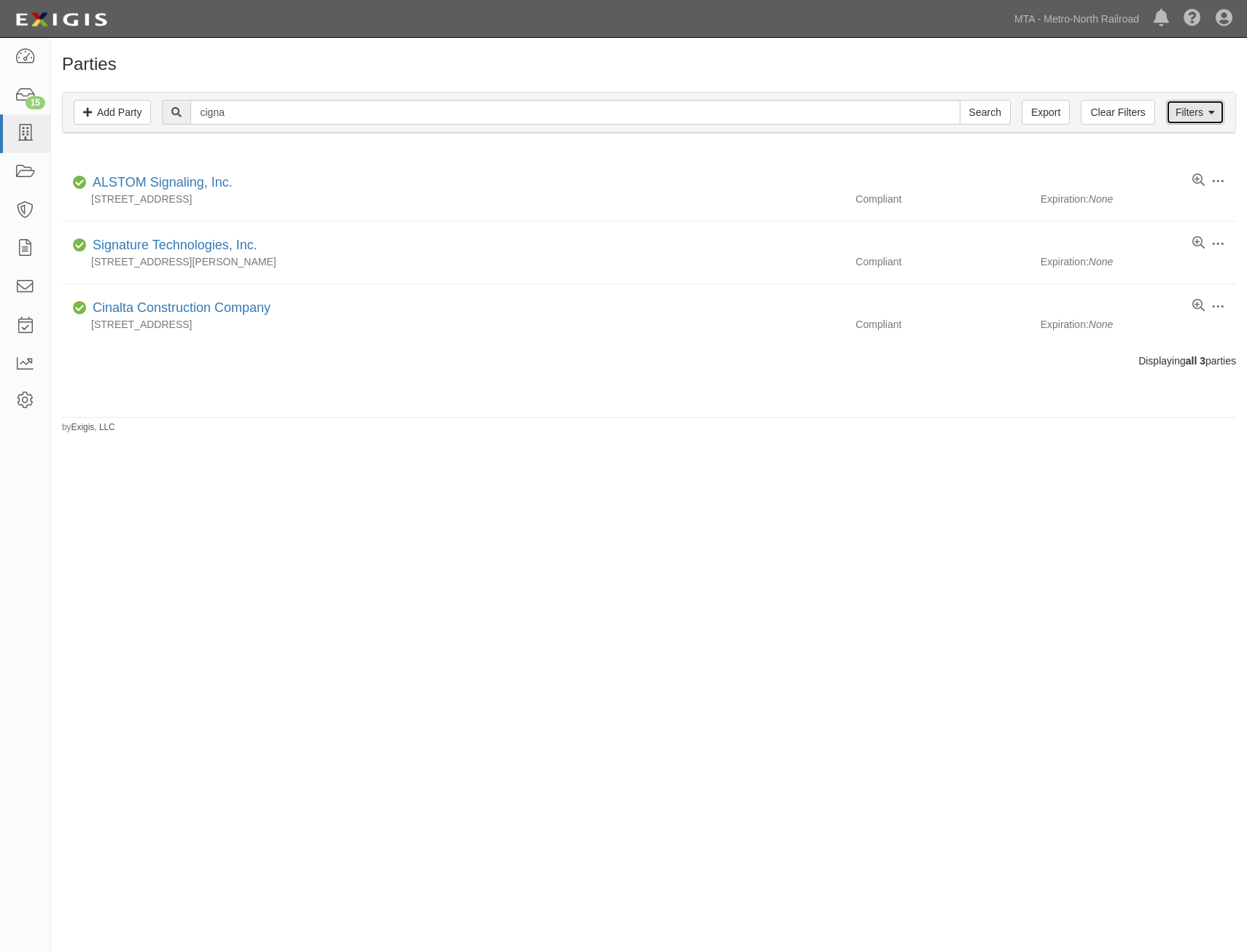
click at [1185, 109] on link "Filters" at bounding box center [1195, 112] width 58 height 25
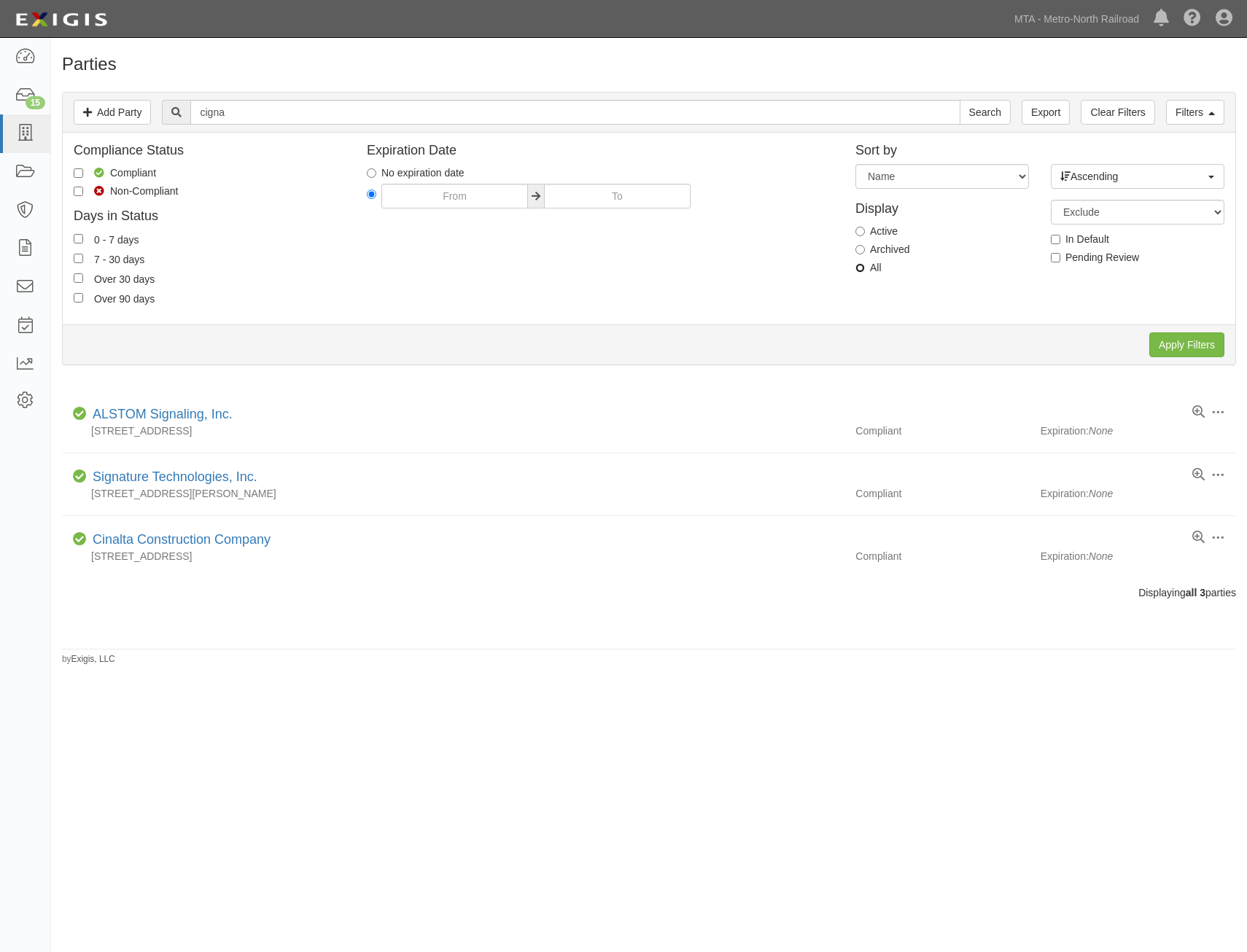
click at [862, 266] on input "All" at bounding box center [860, 268] width 10 height 10
radio input "true"
click at [1169, 345] on input "Apply Filters" at bounding box center [1186, 344] width 75 height 25
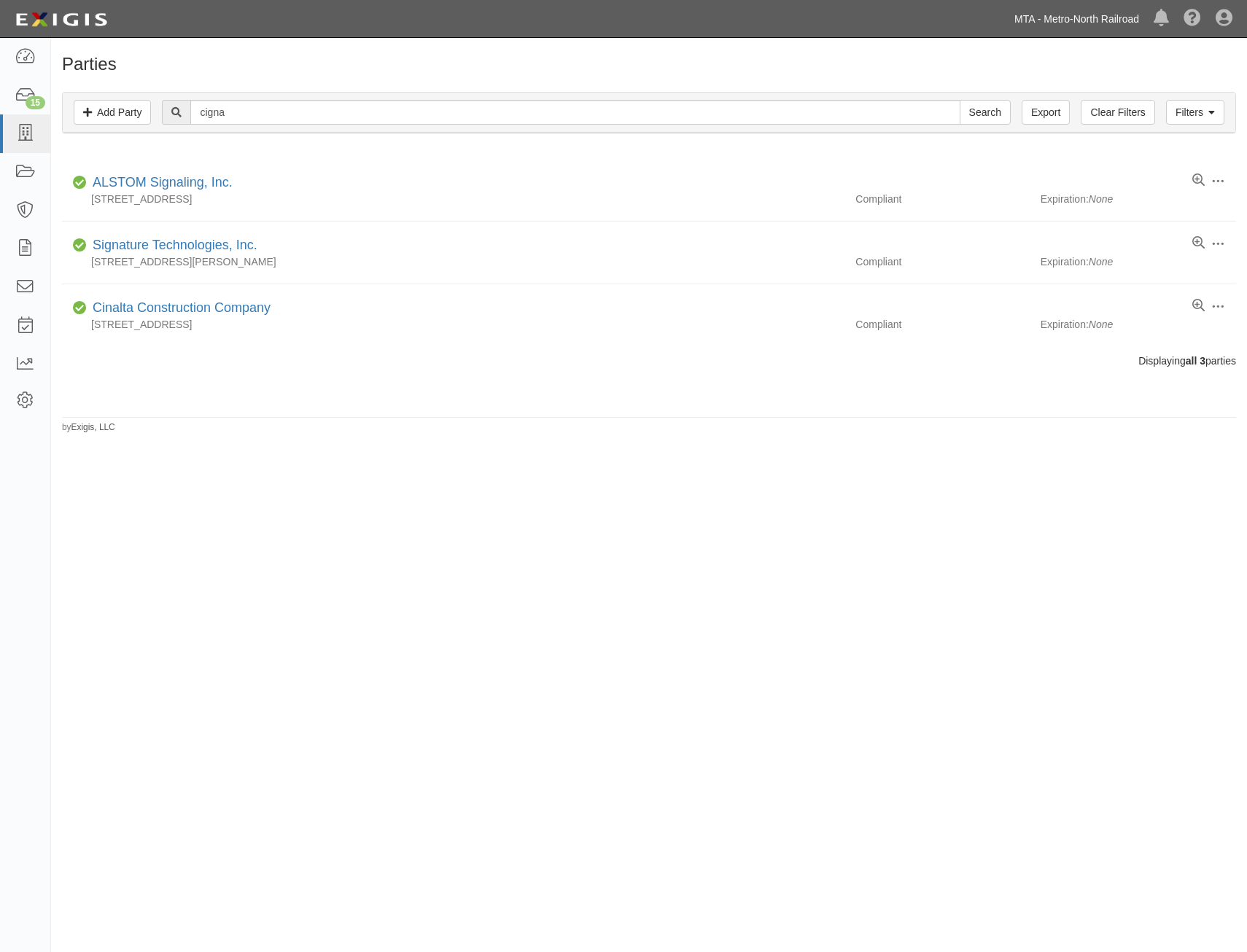
click at [1069, 17] on link "MTA - Metro-North Railroad" at bounding box center [1077, 19] width 139 height 29
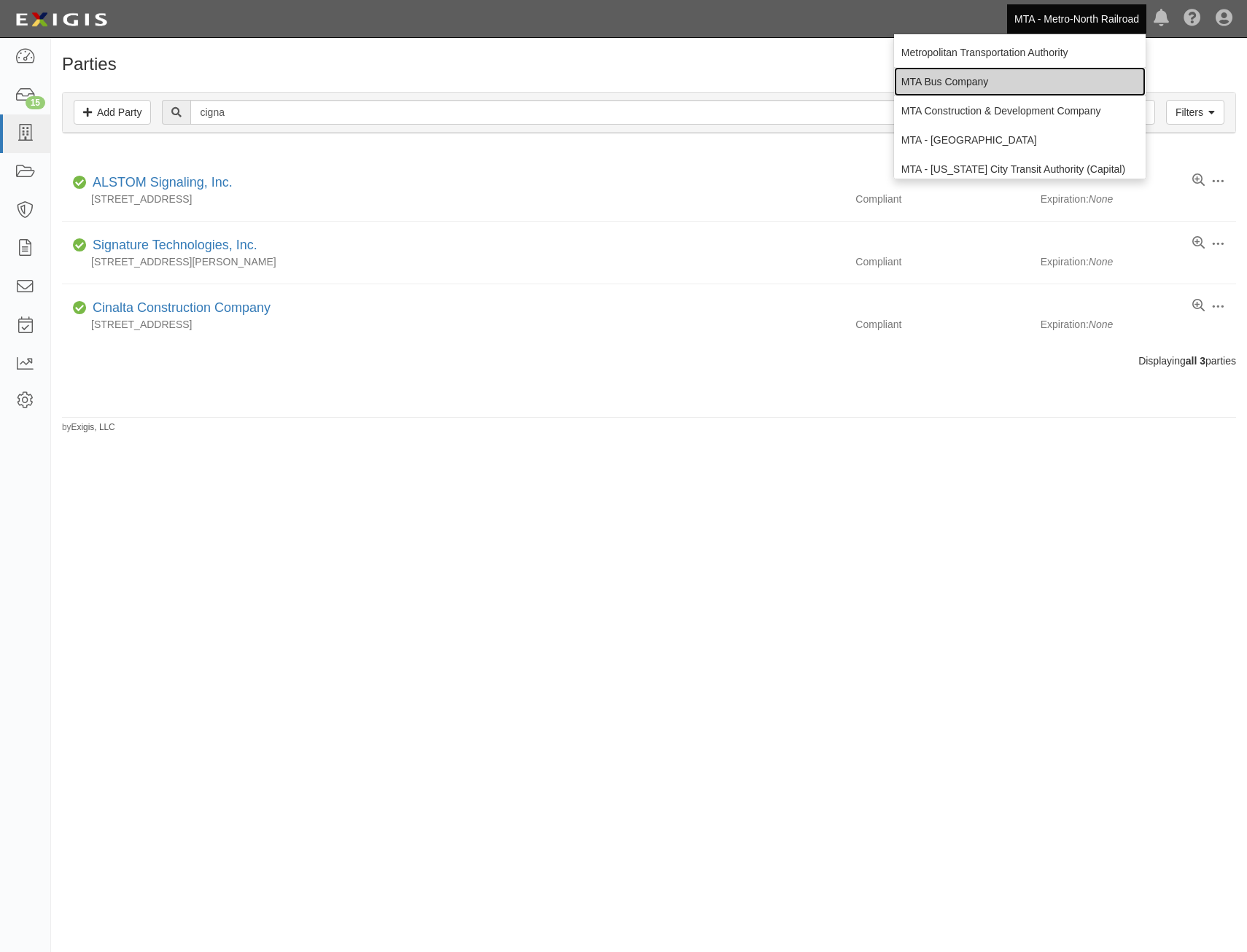
click at [1032, 76] on link "MTA Bus Company" at bounding box center [1020, 81] width 252 height 29
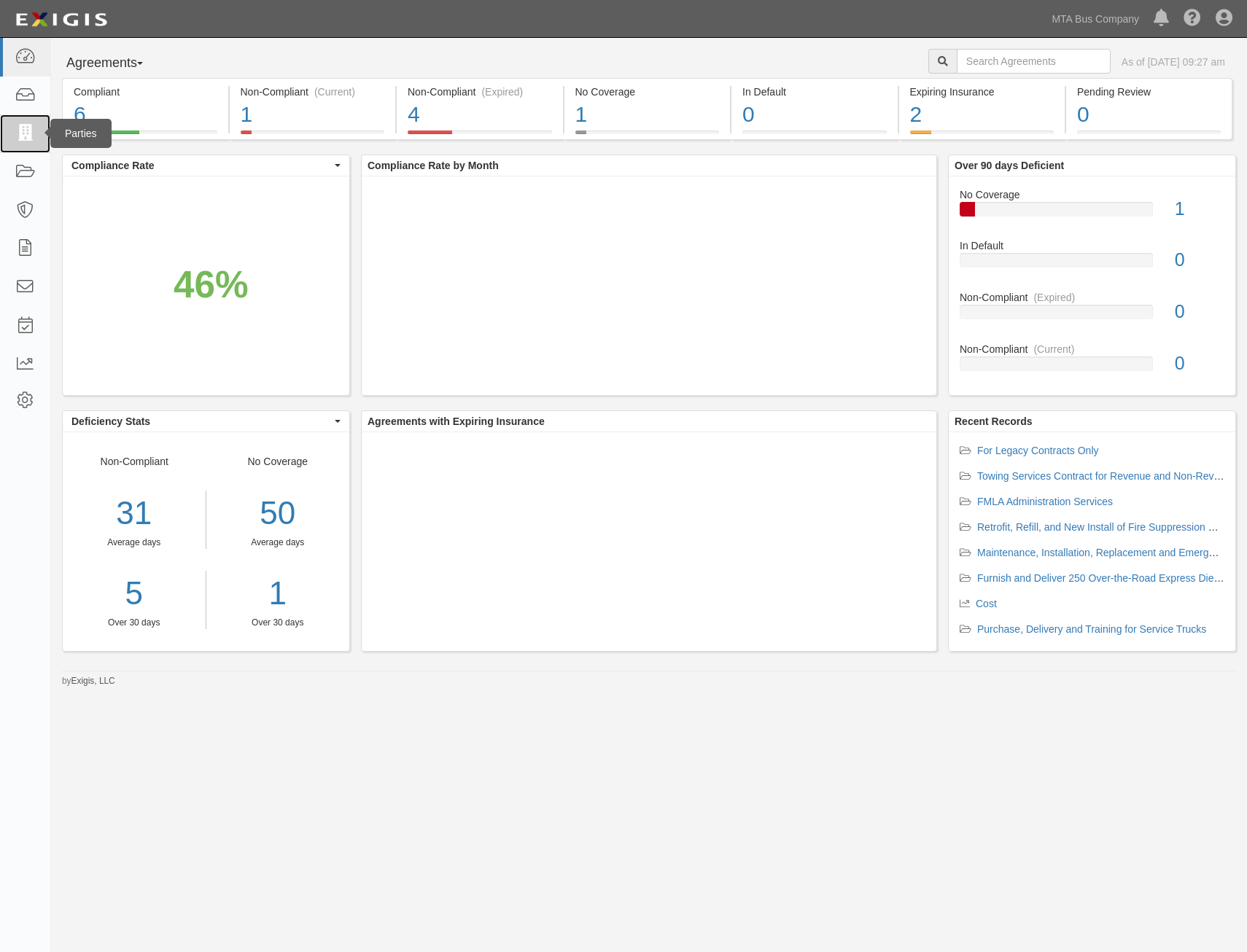
click at [28, 135] on icon at bounding box center [25, 134] width 20 height 16
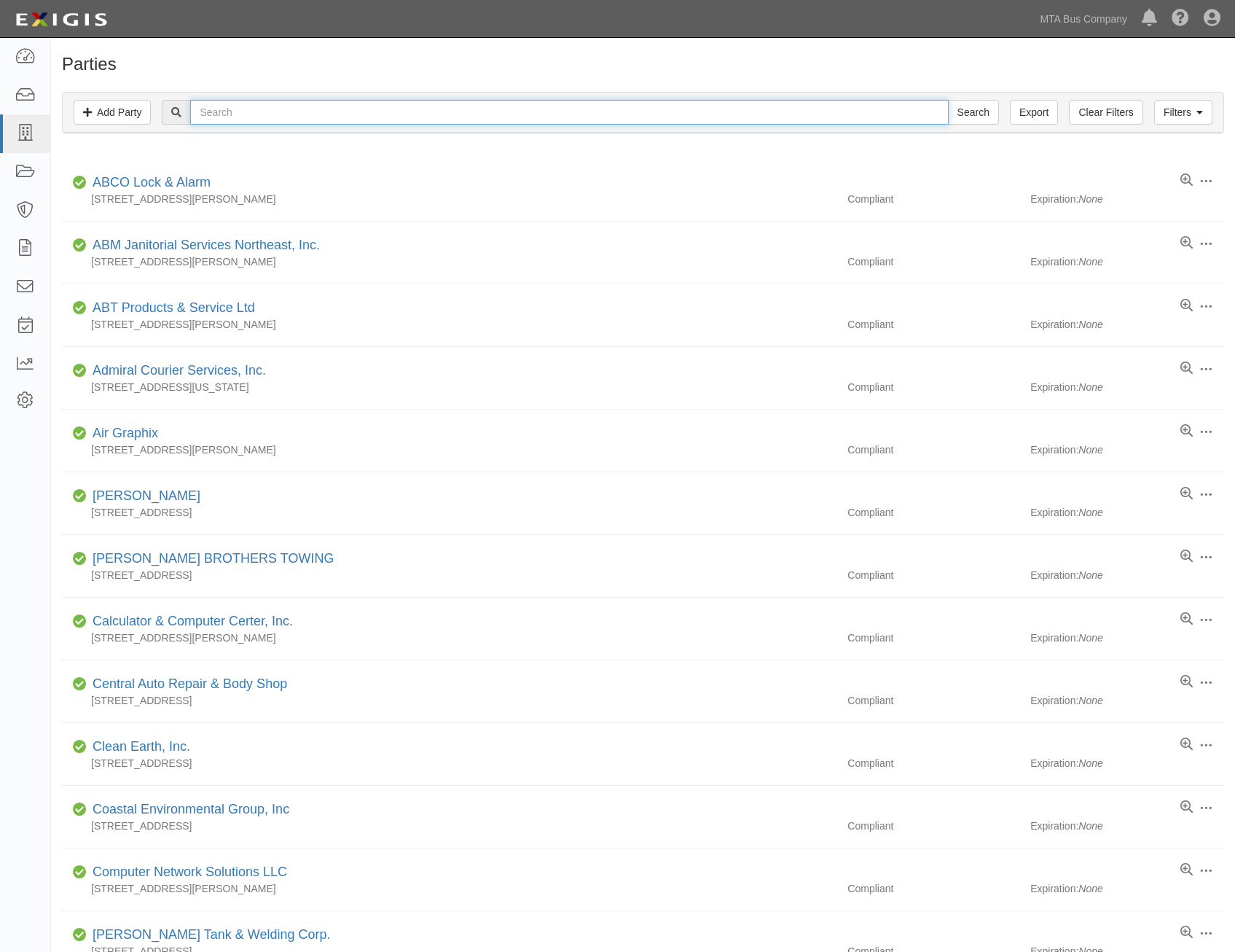
click at [489, 113] on input "text" at bounding box center [569, 112] width 758 height 25
type input "united"
click at [948, 100] on input "Search" at bounding box center [974, 112] width 51 height 25
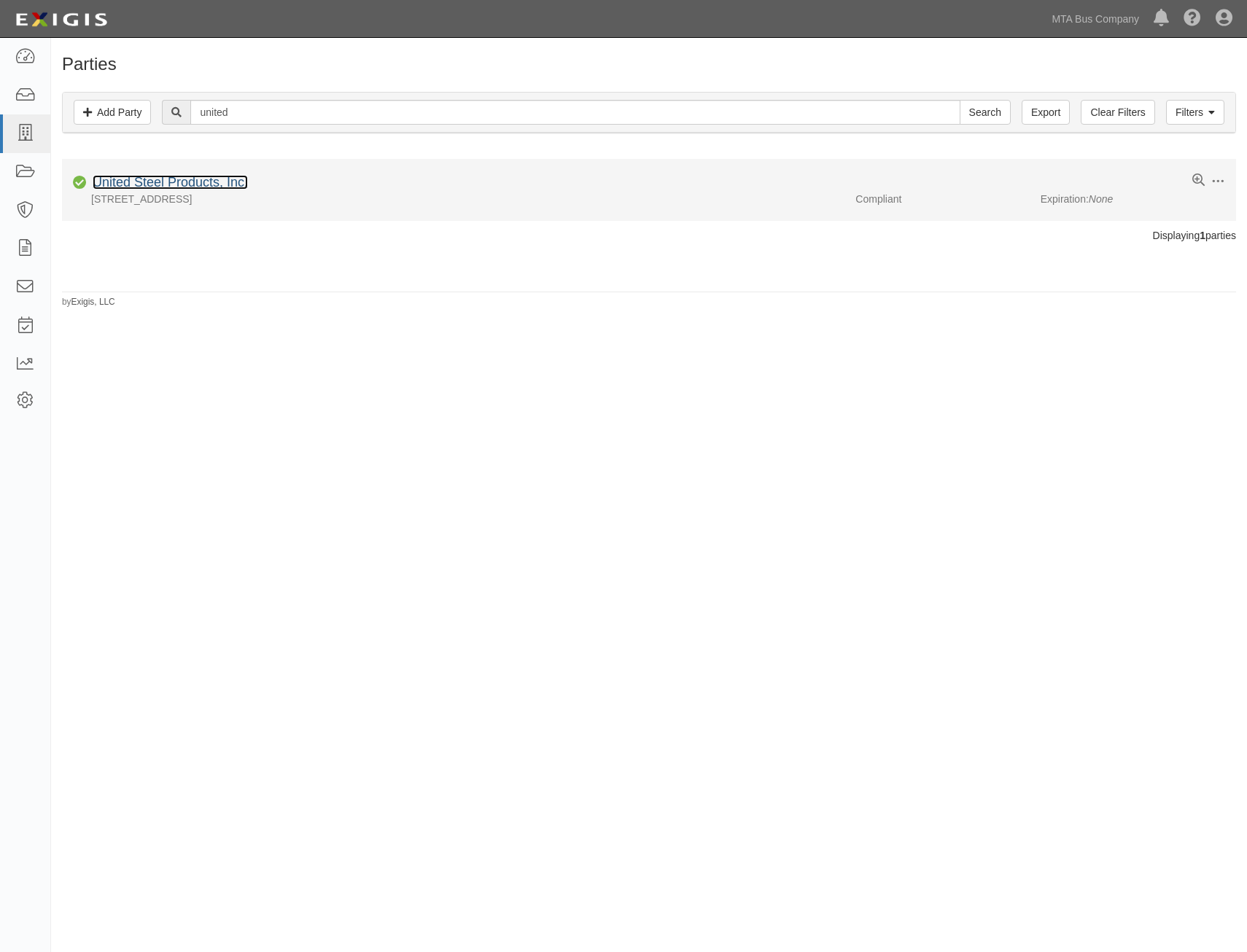
click at [200, 180] on link "United Steel Products, Inc." at bounding box center [170, 182] width 156 height 15
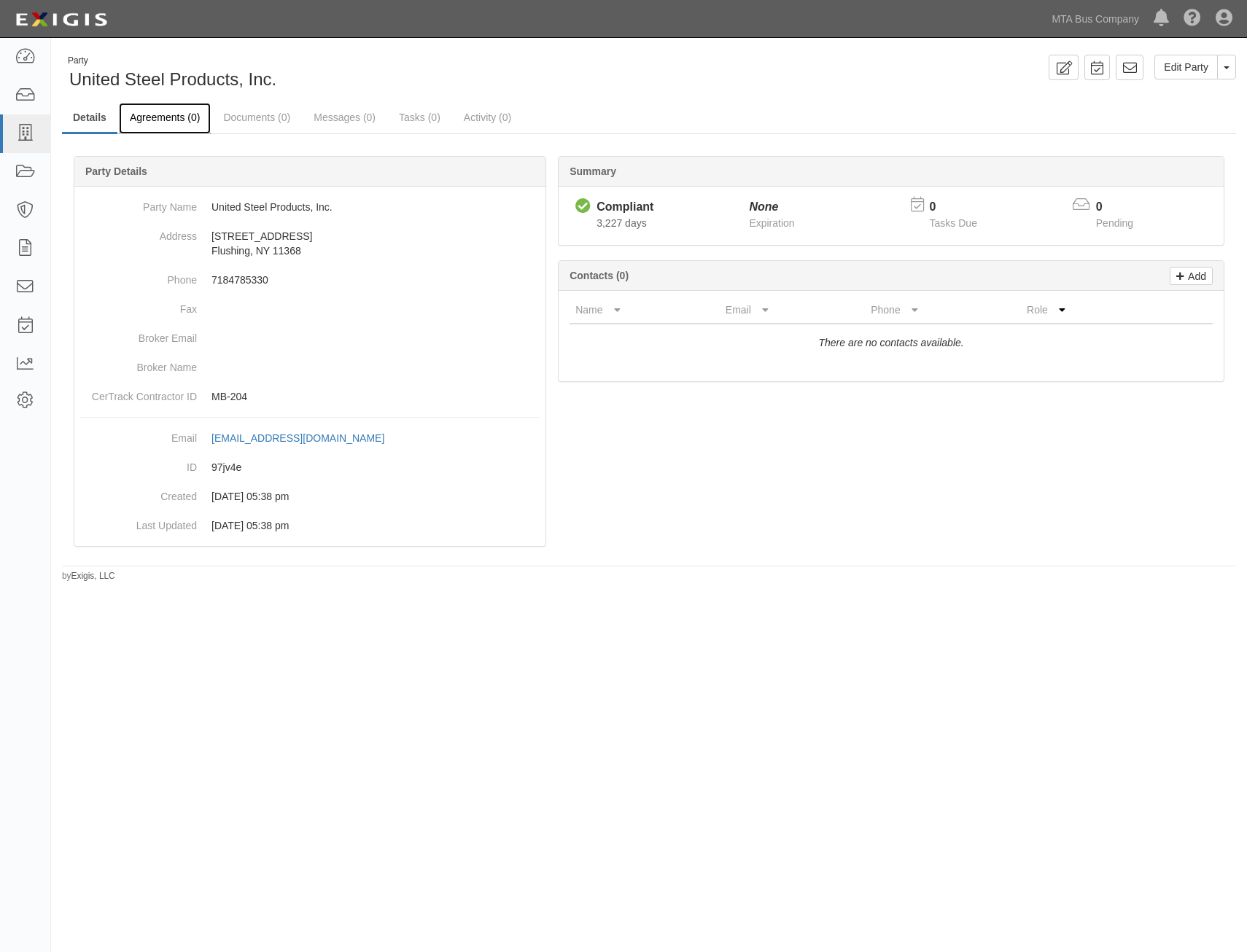
click at [183, 123] on link "Agreements (0)" at bounding box center [164, 119] width 92 height 31
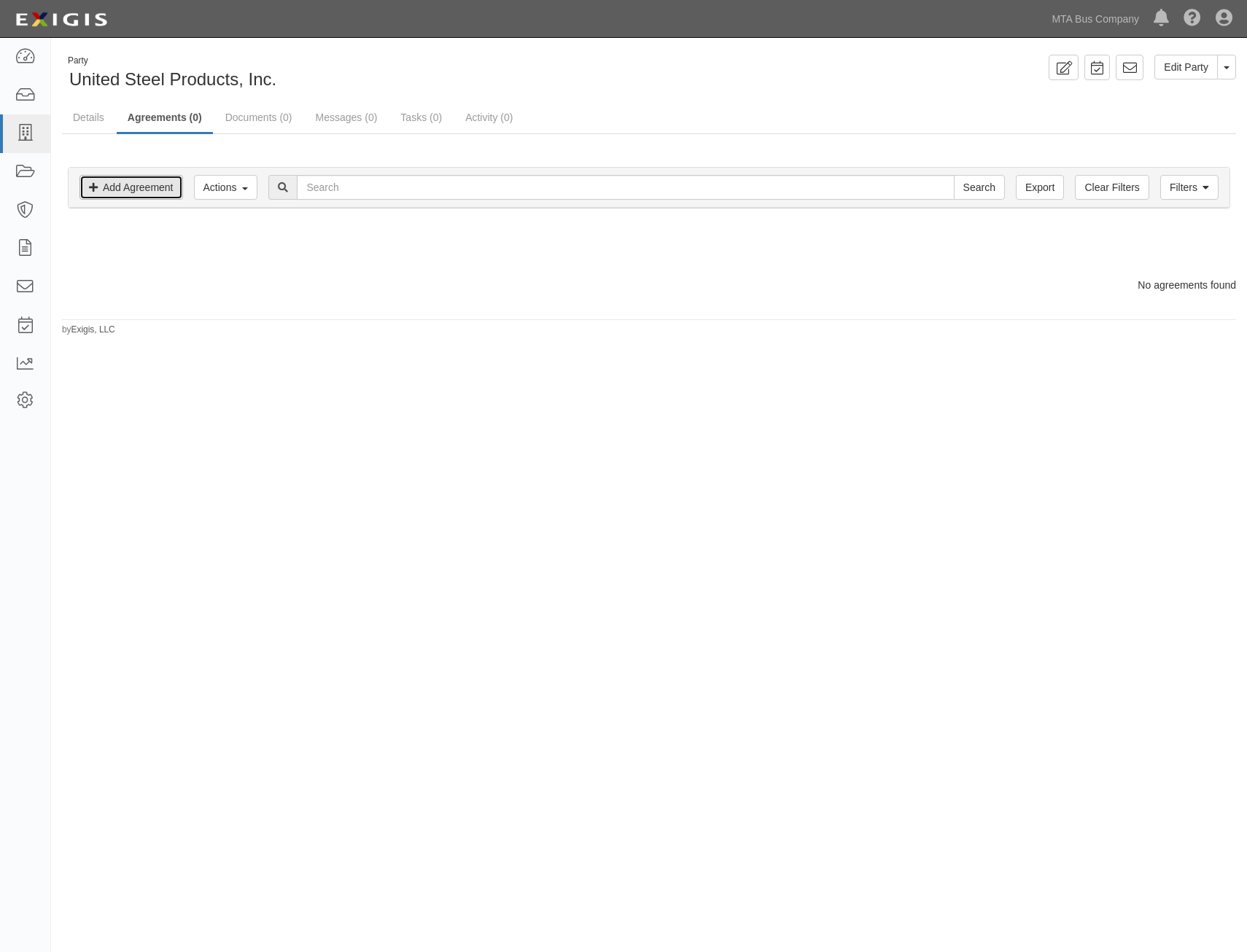
click at [130, 187] on link "Add Agreement" at bounding box center [131, 187] width 104 height 25
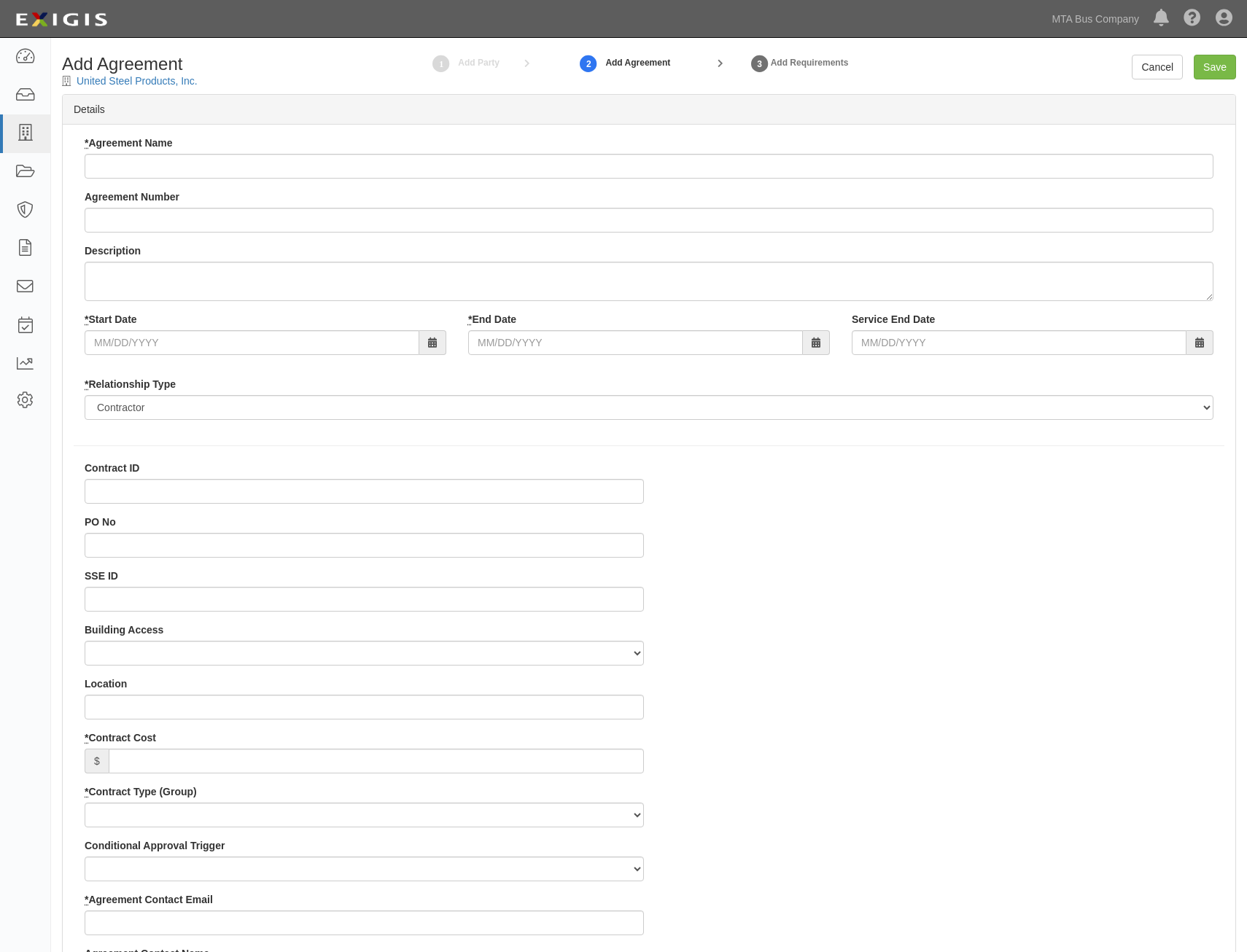
select select
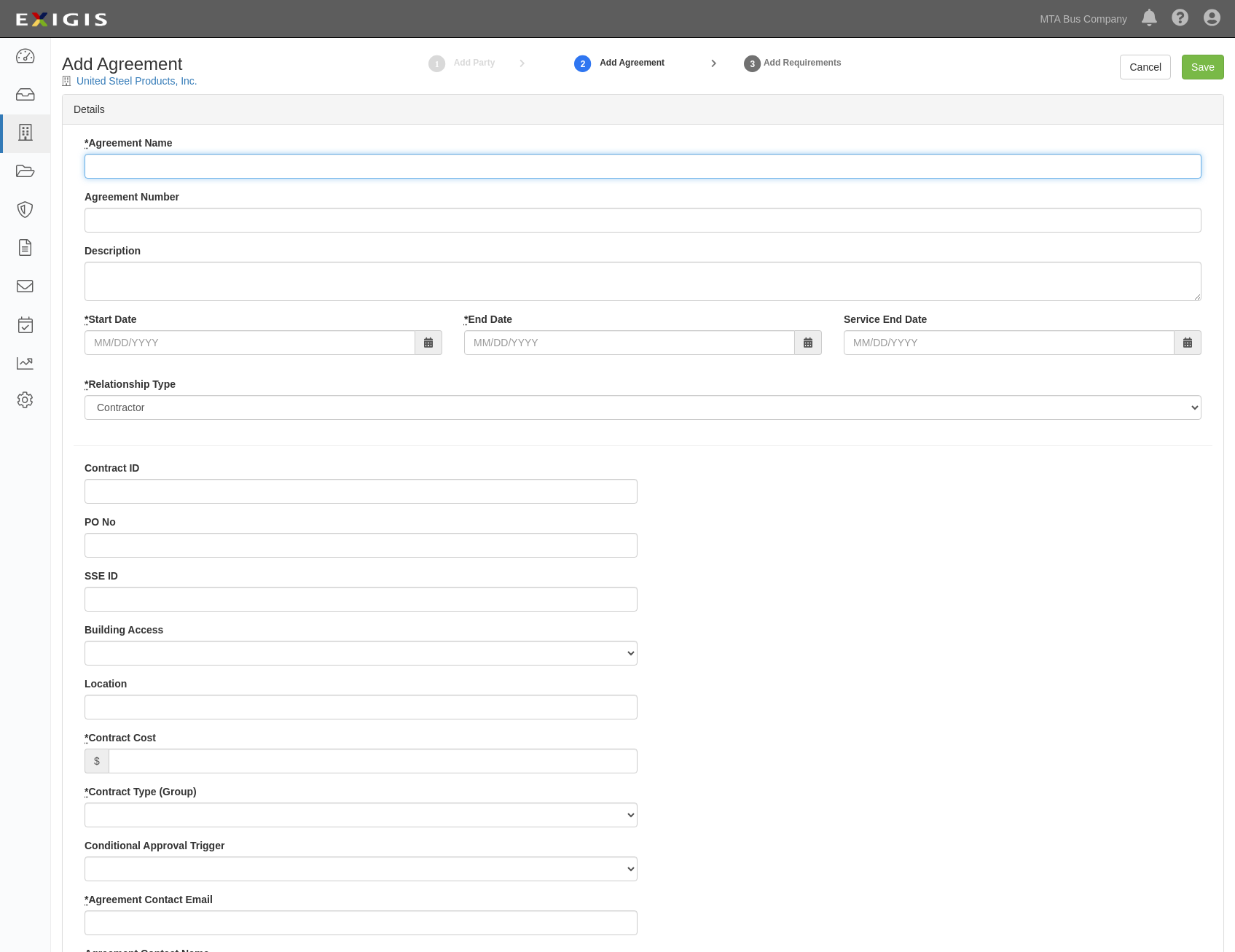
click at [841, 170] on input "* Agreement Name" at bounding box center [643, 166] width 1117 height 25
paste input "Replacement of Overhead Doors at [GEOGRAPHIC_DATA]"
type input "Replacement of Overhead Doors at [GEOGRAPHIC_DATA]"
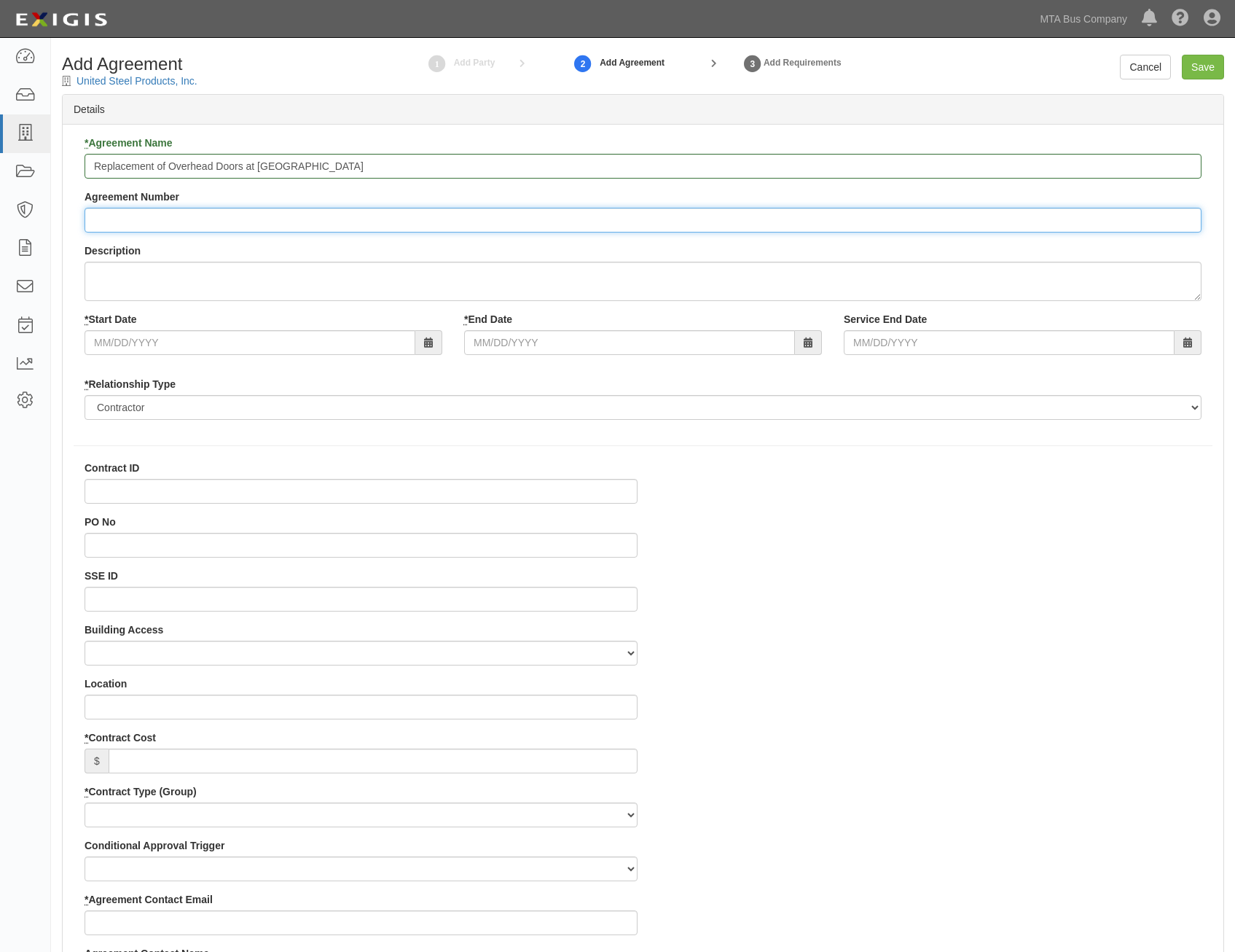
click at [494, 218] on input "Agreement Number" at bounding box center [643, 220] width 1117 height 25
paste input "200000000000735"
type input "200000000000735"
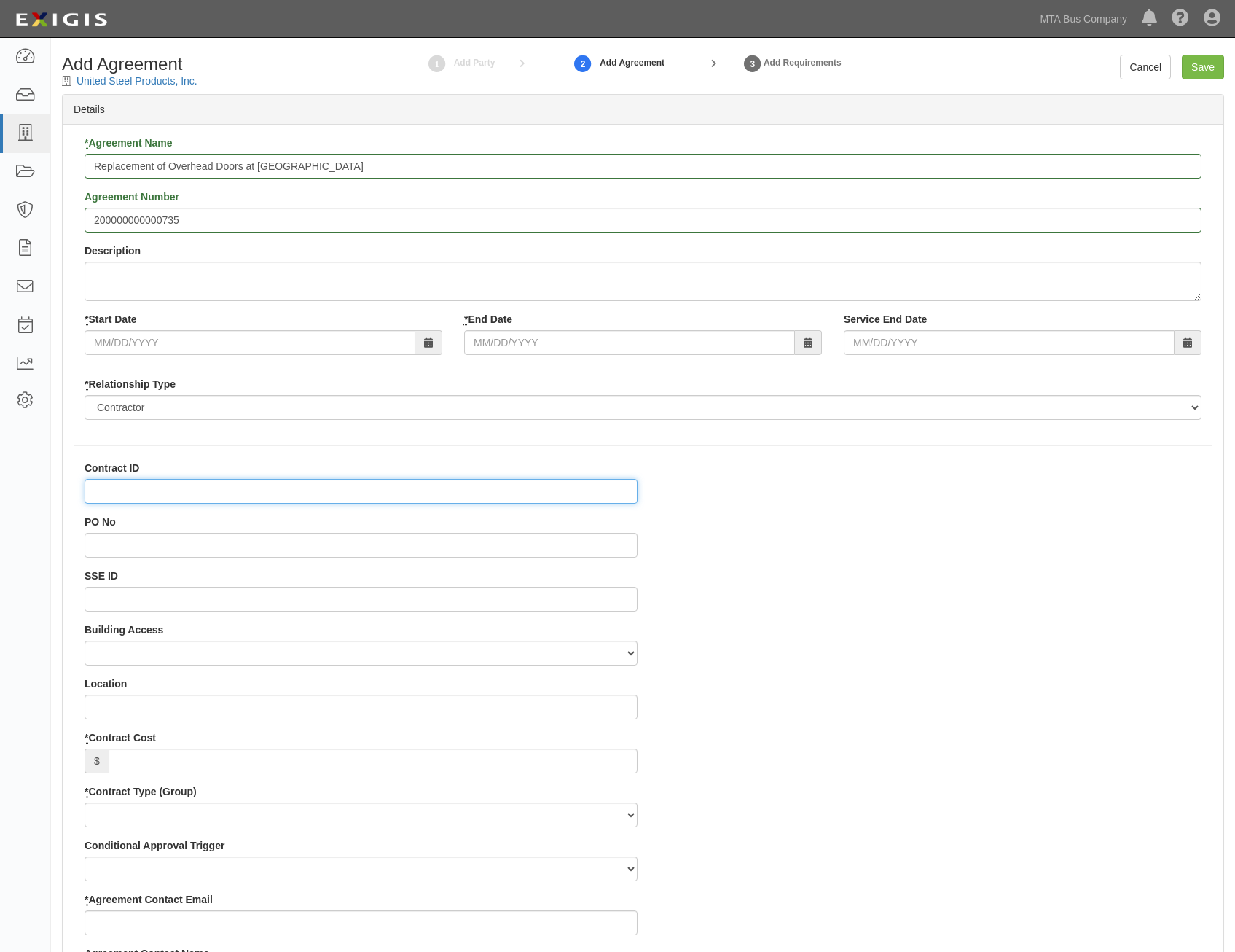
click at [589, 496] on input "Contract ID" at bounding box center [361, 491] width 553 height 25
paste input "200000000000735"
type input "200000000000735"
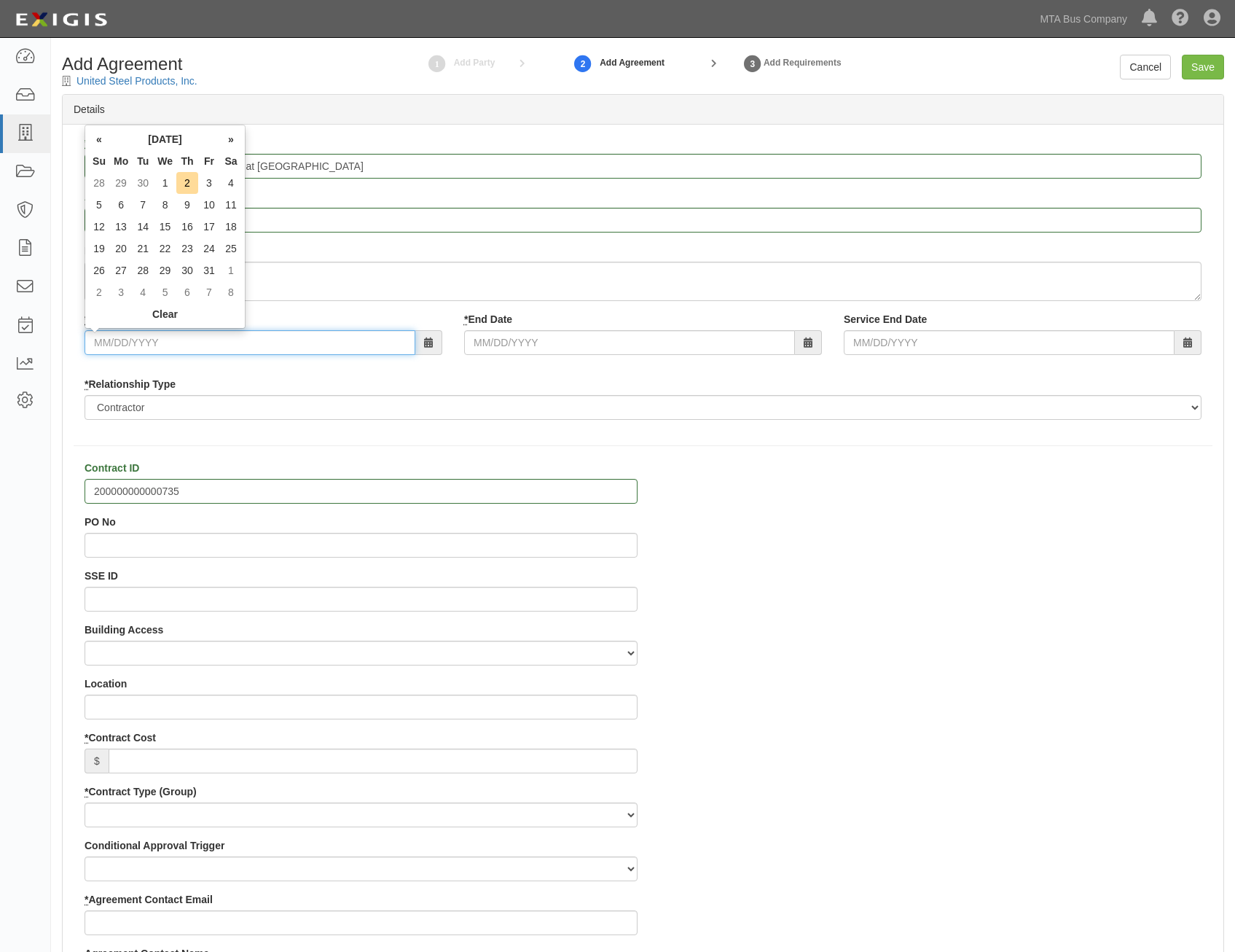
click at [321, 344] on input "* Start Date" at bounding box center [250, 342] width 331 height 25
type input "[DATE]"
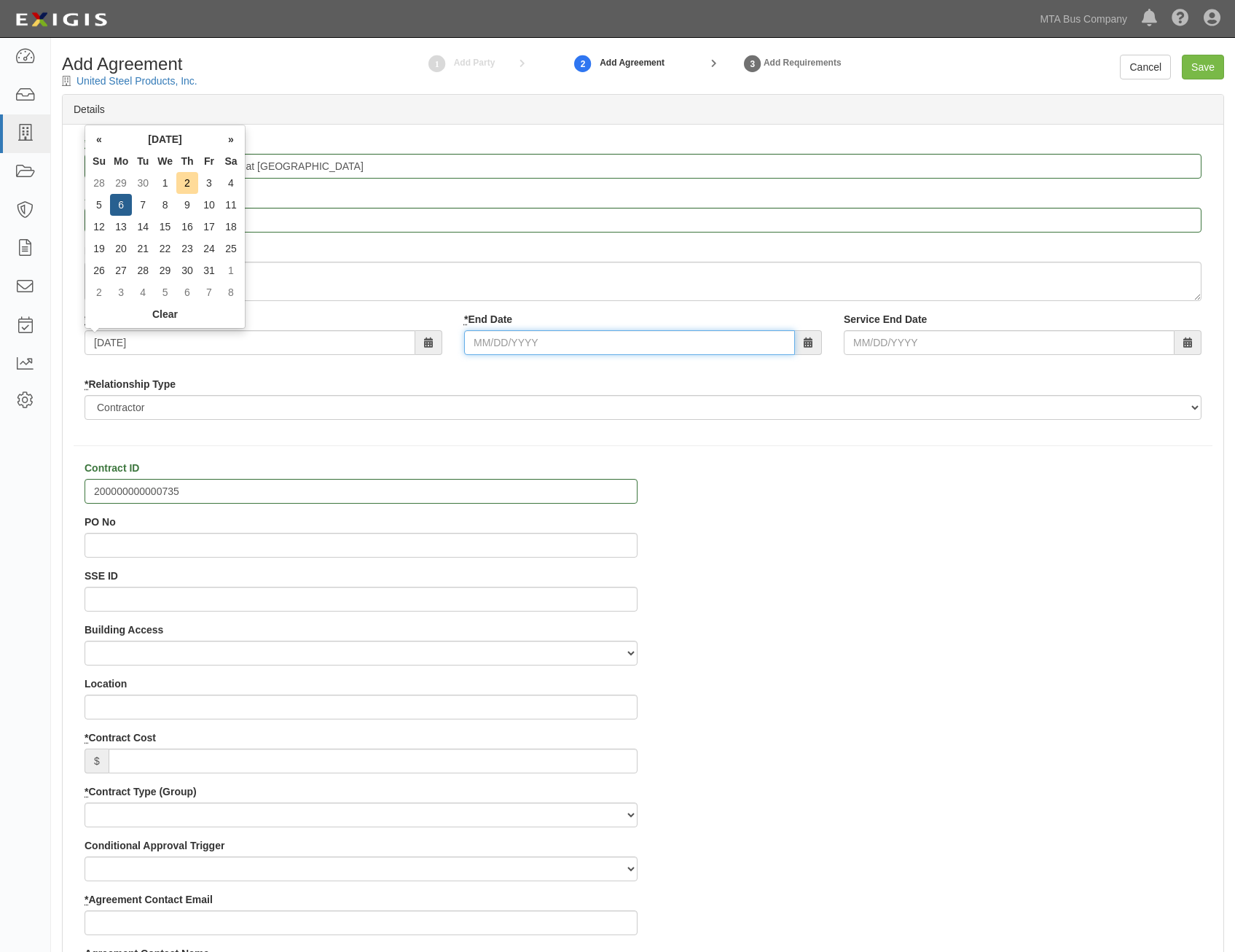
click at [614, 351] on input "* End Date" at bounding box center [629, 342] width 331 height 25
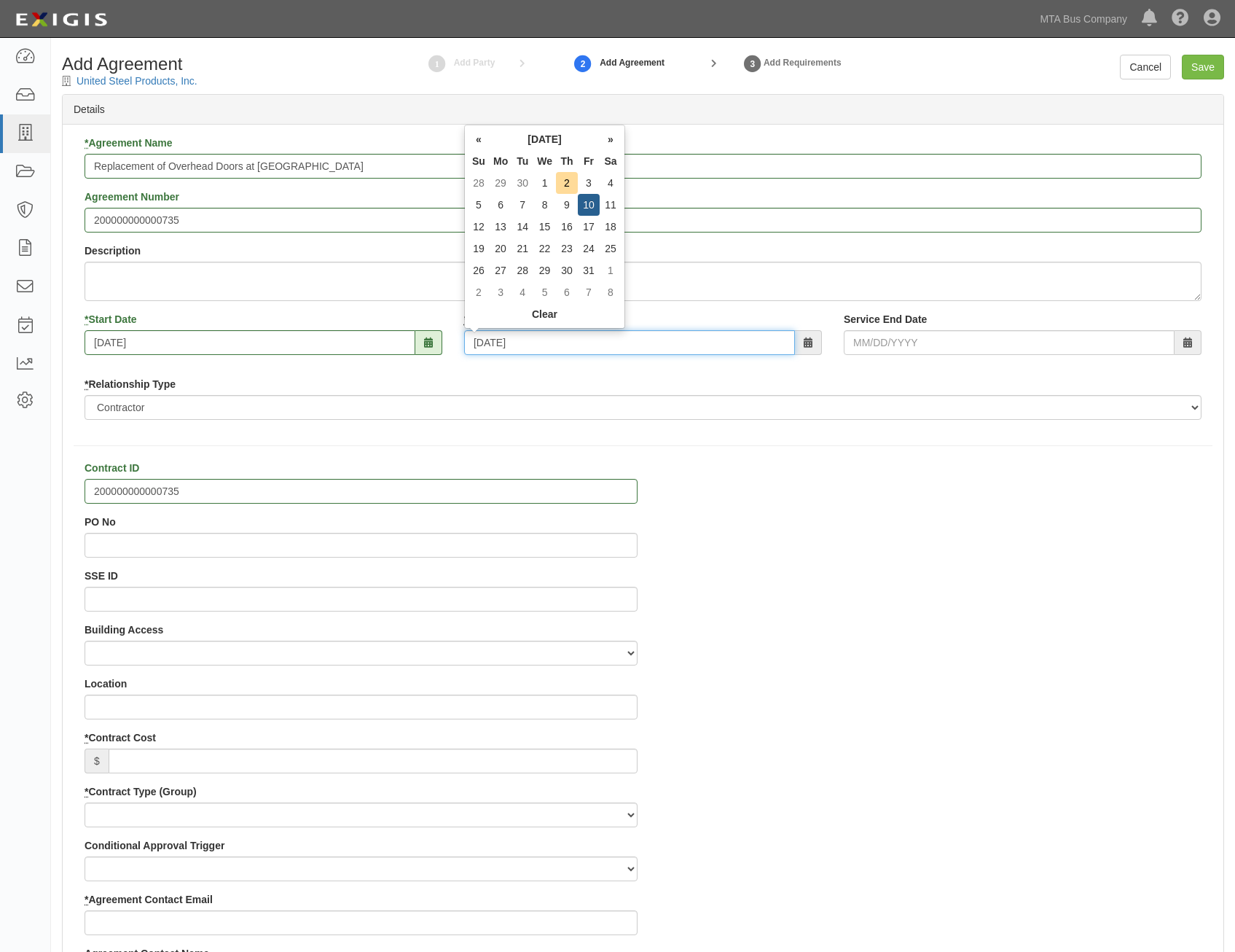
type input "[DATE]"
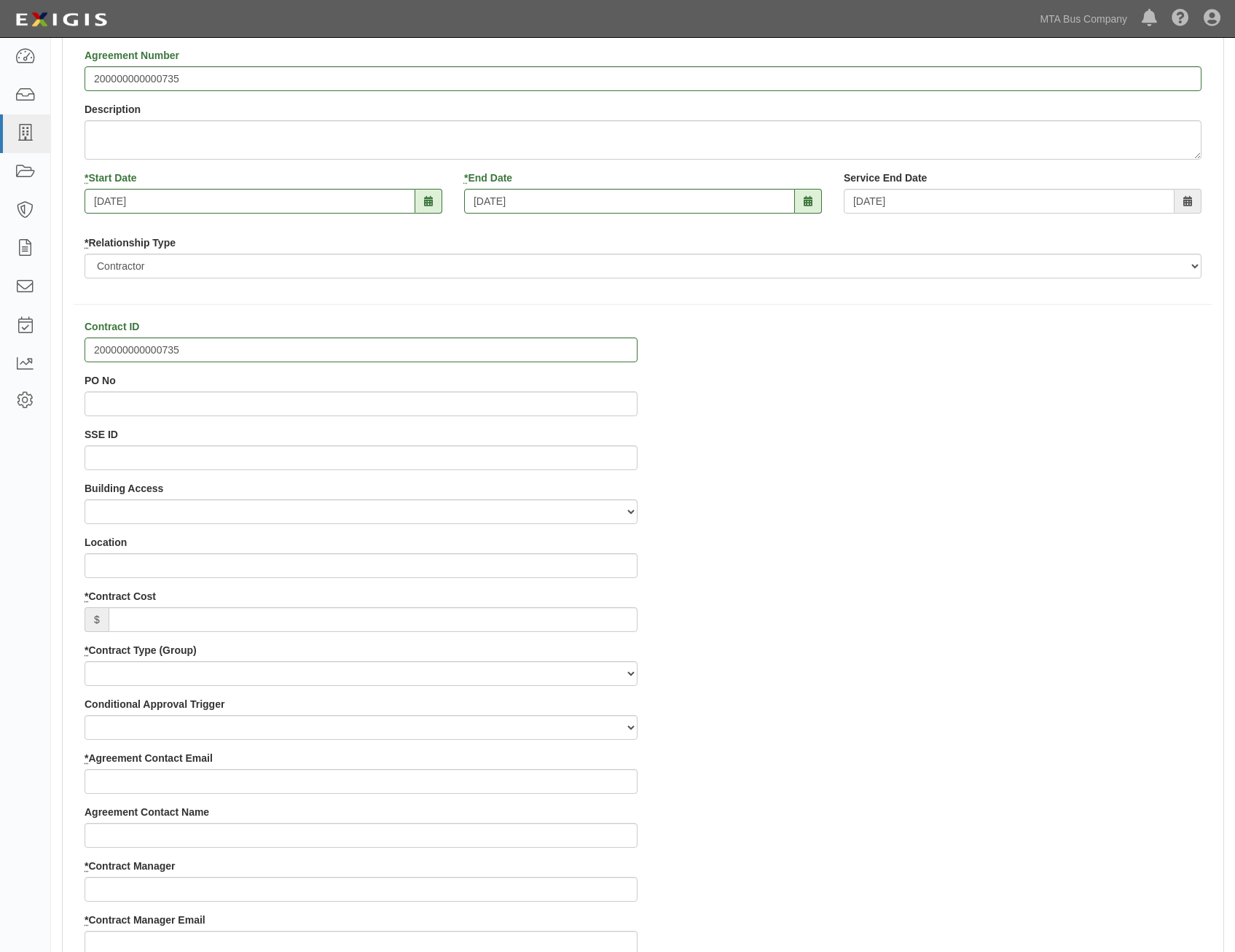
scroll to position [146, 0]
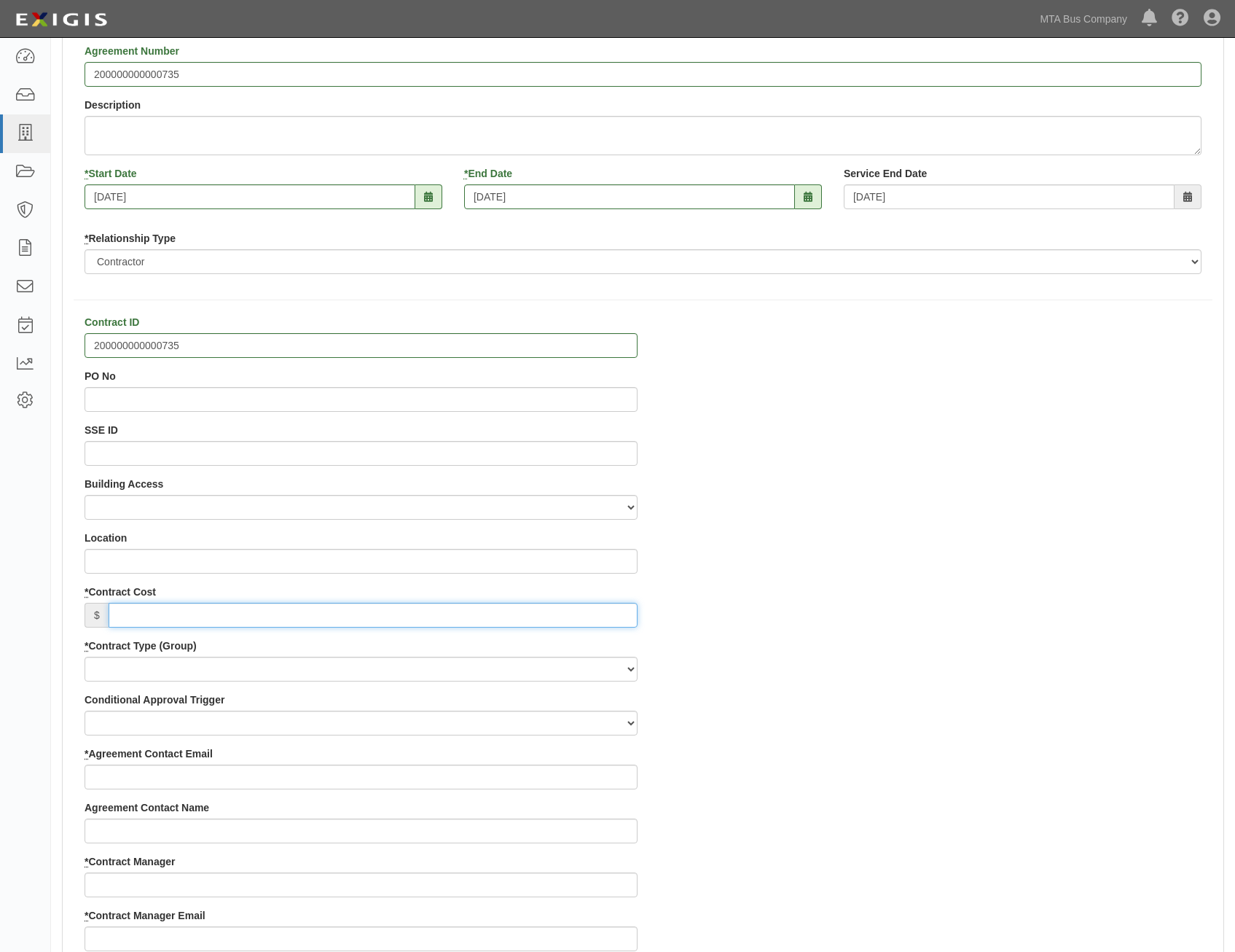
click at [624, 614] on input "* Contract Cost" at bounding box center [373, 615] width 529 height 25
paste input "118,602"
type input "118,602"
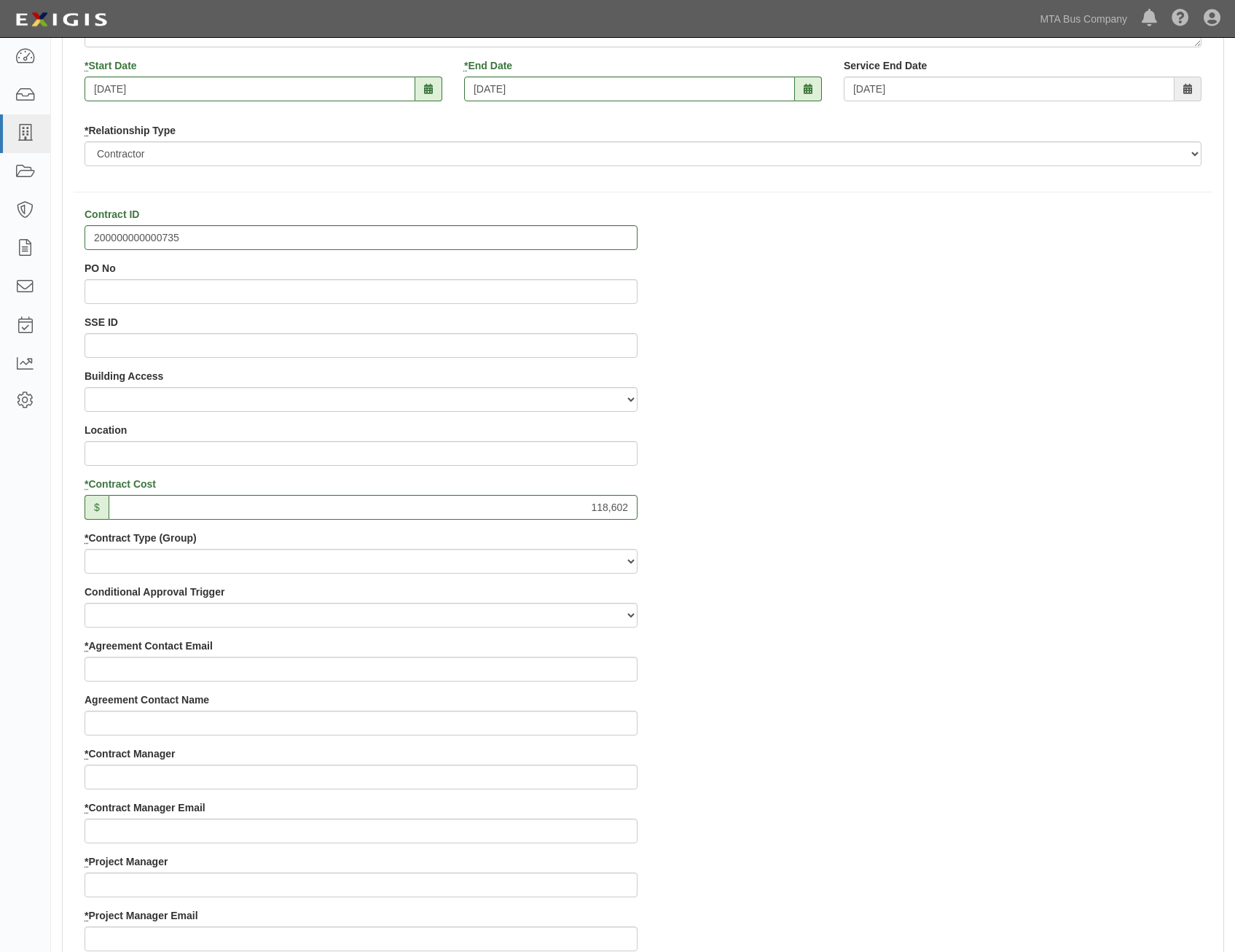
scroll to position [291, 0]
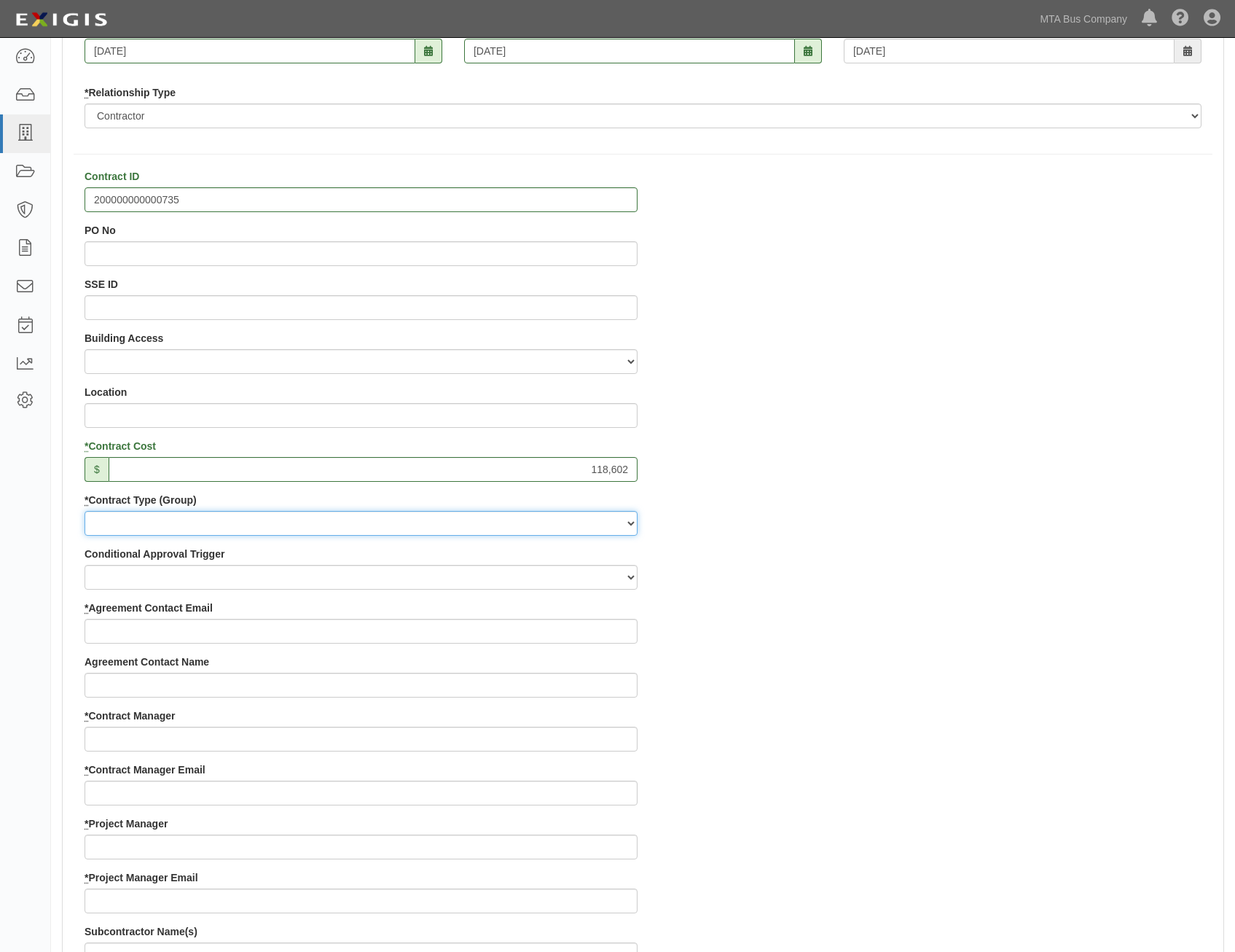
click at [580, 530] on select "Capital Operating Not for Benefit (incls. FA, Entry Permits) Real Estate Other" at bounding box center [361, 523] width 553 height 25
select select "127"
click at [84, 511] on select "Capital Operating Not for Benefit (incls. FA, Entry Permits) Real Estate Other" at bounding box center [361, 523] width 553 height 25
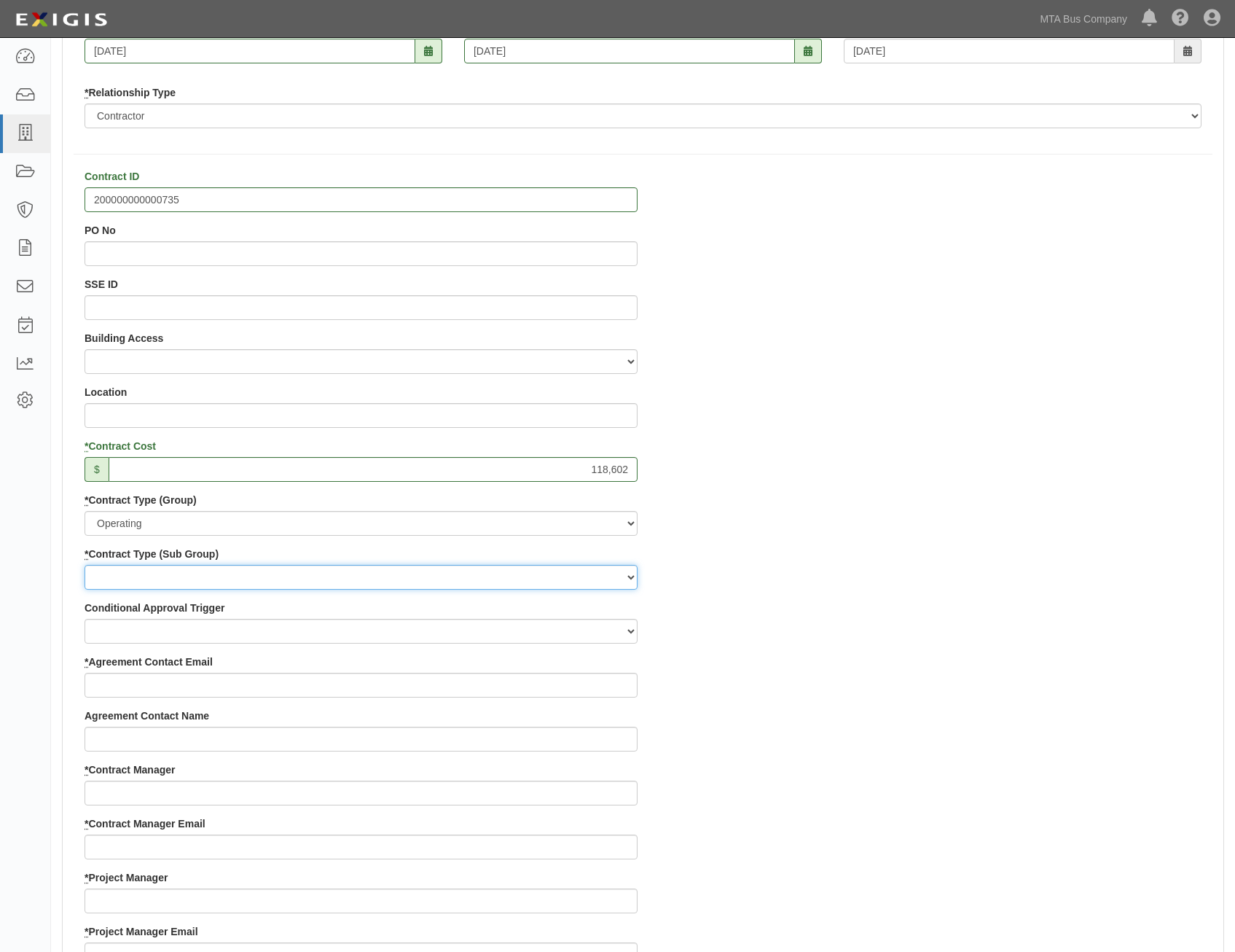
click at [554, 573] on select "Construction Loan / Test and Demo Maintenance Painting Personal Services Contra…" at bounding box center [361, 577] width 553 height 25
select select "271"
click at [84, 565] on select "Construction Loan / Test and Demo Maintenance Painting Personal Services Contra…" at bounding box center [361, 577] width 553 height 25
click at [953, 714] on div "Contract ID 200000000000735 PO No SSE ID Building Access 2 Broadway 341/345/347…" at bounding box center [643, 870] width 1161 height 1403
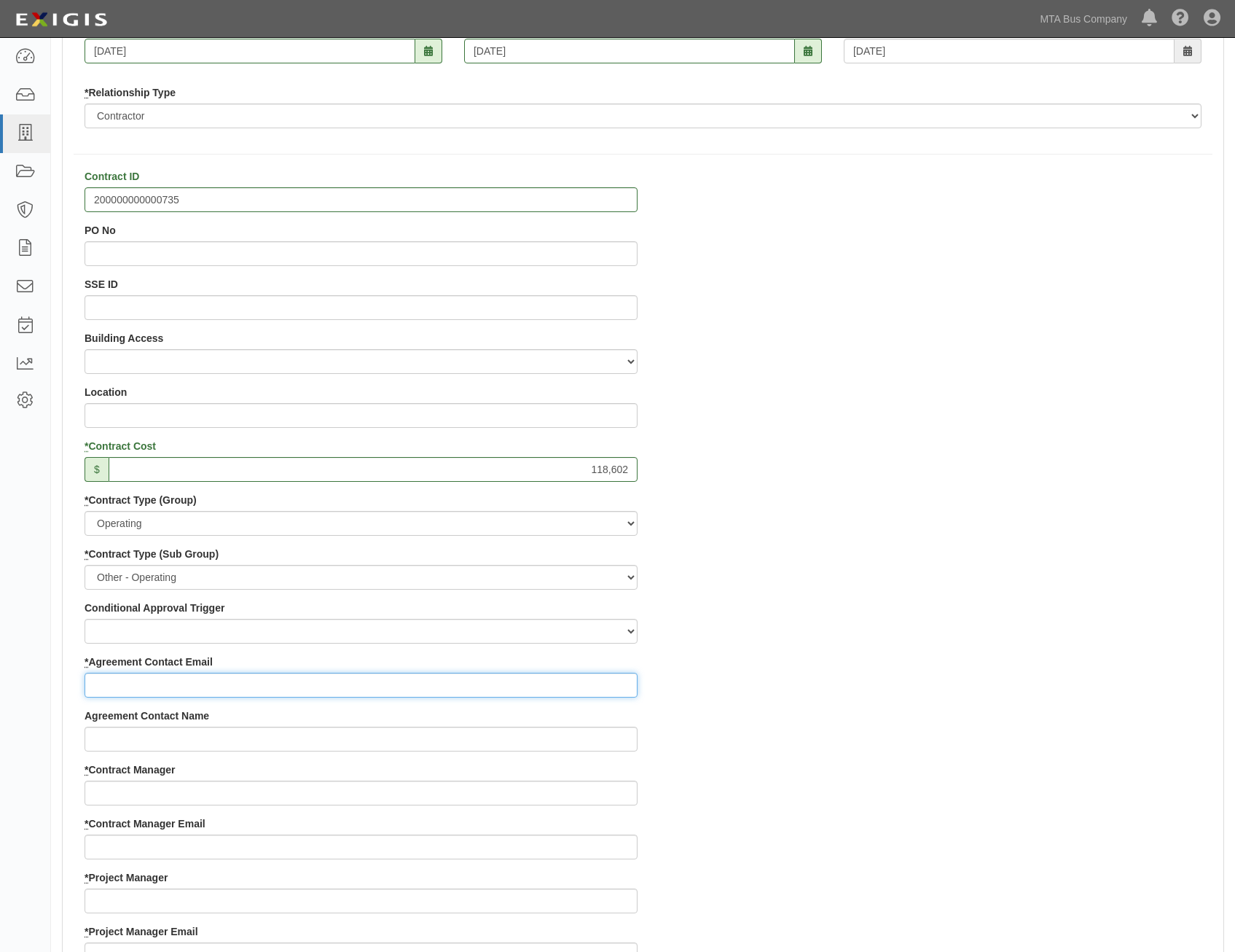
click at [592, 686] on input "* Agreement Contact Email" at bounding box center [361, 684] width 553 height 25
paste input "[PERSON_NAME][EMAIL_ADDRESS][DOMAIN_NAME]"
type input "[PERSON_NAME][EMAIL_ADDRESS][DOMAIN_NAME]"
click at [859, 670] on div "Contract ID 200000000000735 PO No SSE ID Building Access 2 Broadway 341/345/347…" at bounding box center [643, 870] width 1161 height 1403
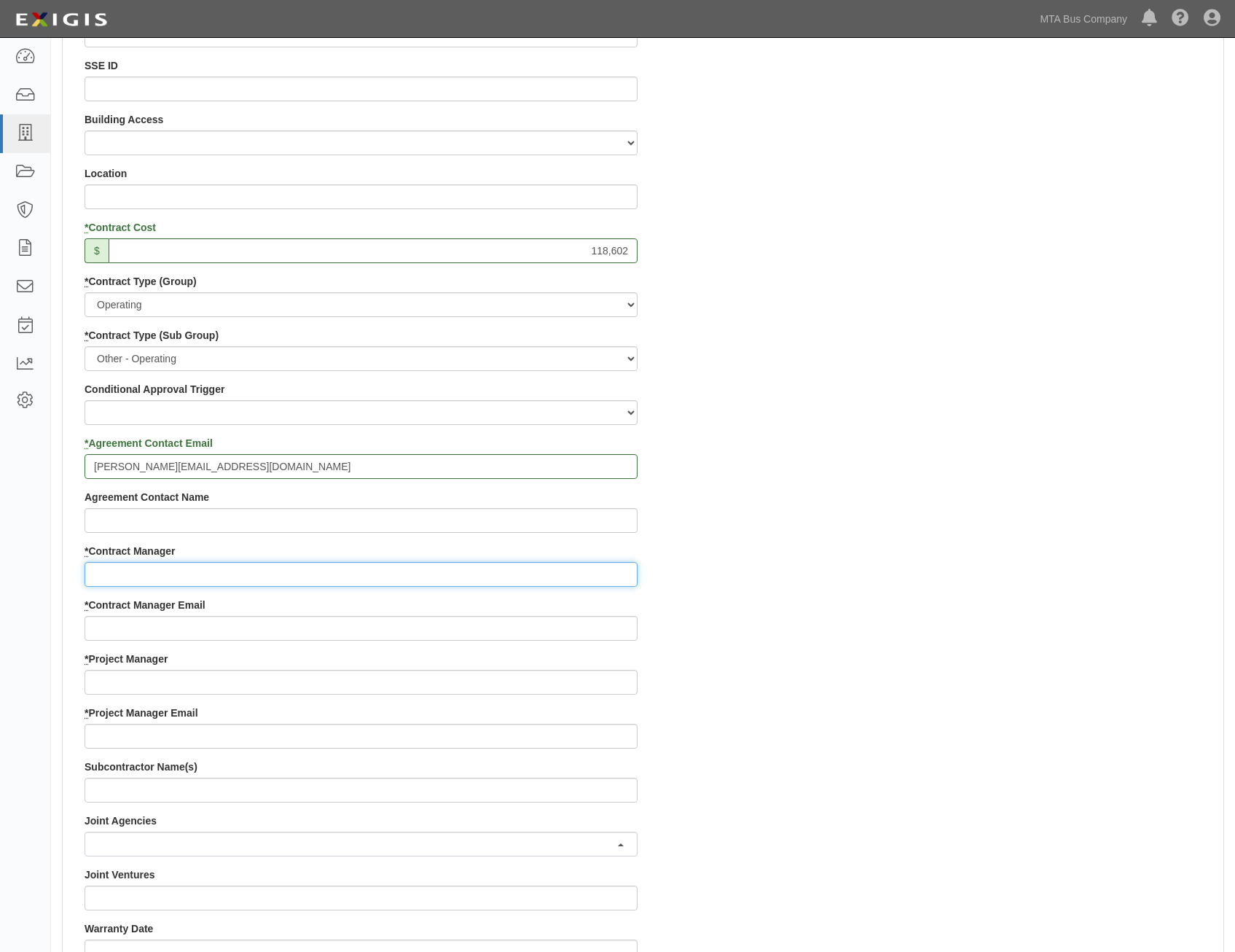
click at [585, 566] on input "* Contract Manager" at bounding box center [361, 574] width 553 height 25
paste input "[PERSON_NAME]"
type input "[PERSON_NAME]"
click at [805, 663] on div "Contract ID 200000000000735 PO No SSE ID Building Access 2 Broadway 341/345/347…" at bounding box center [643, 652] width 1161 height 1403
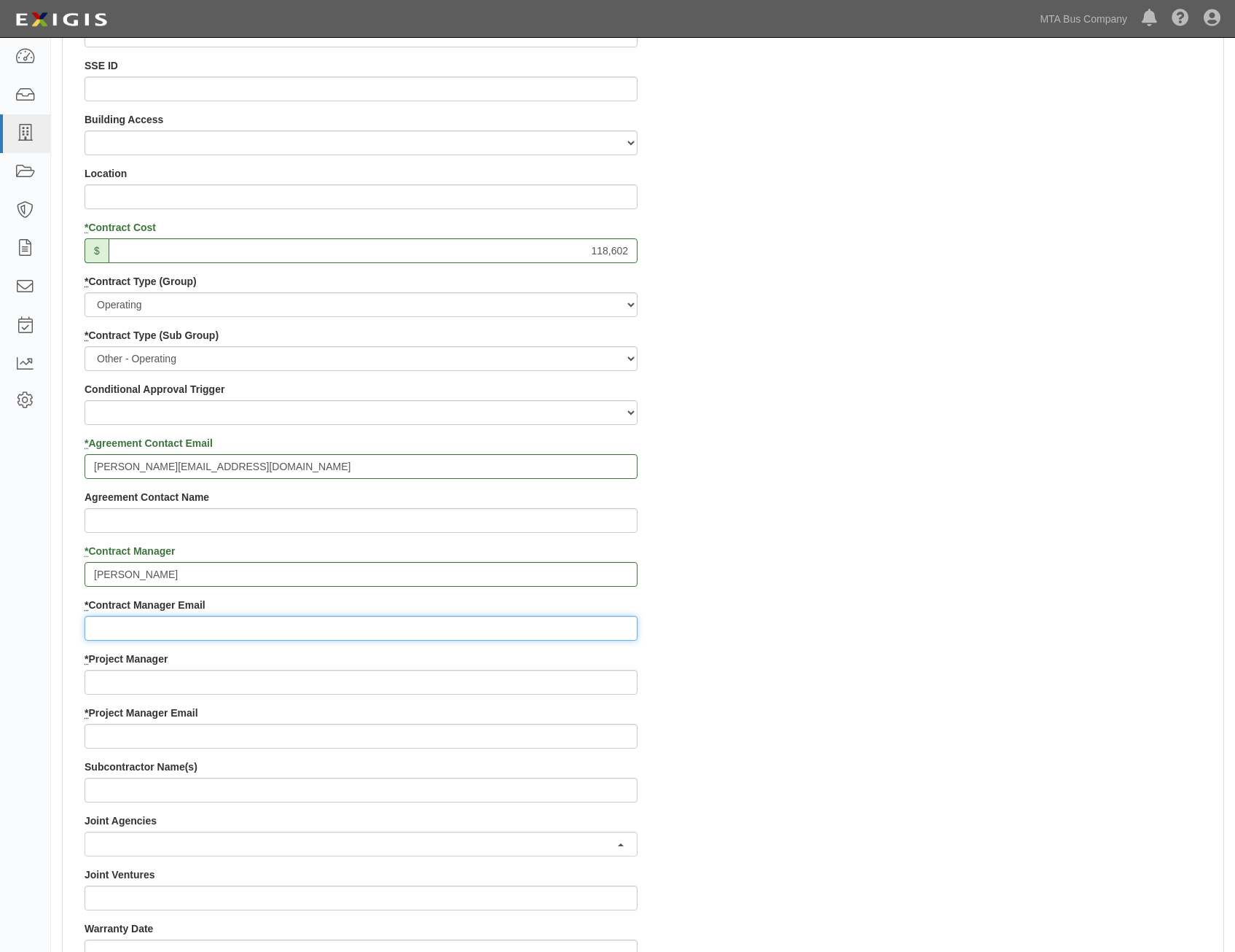
click at [533, 629] on input "* Contract Manager Email" at bounding box center [361, 628] width 553 height 25
paste input "Peter.Lau@mtahq.org"
type input "Peter.Lau@mtahq.org"
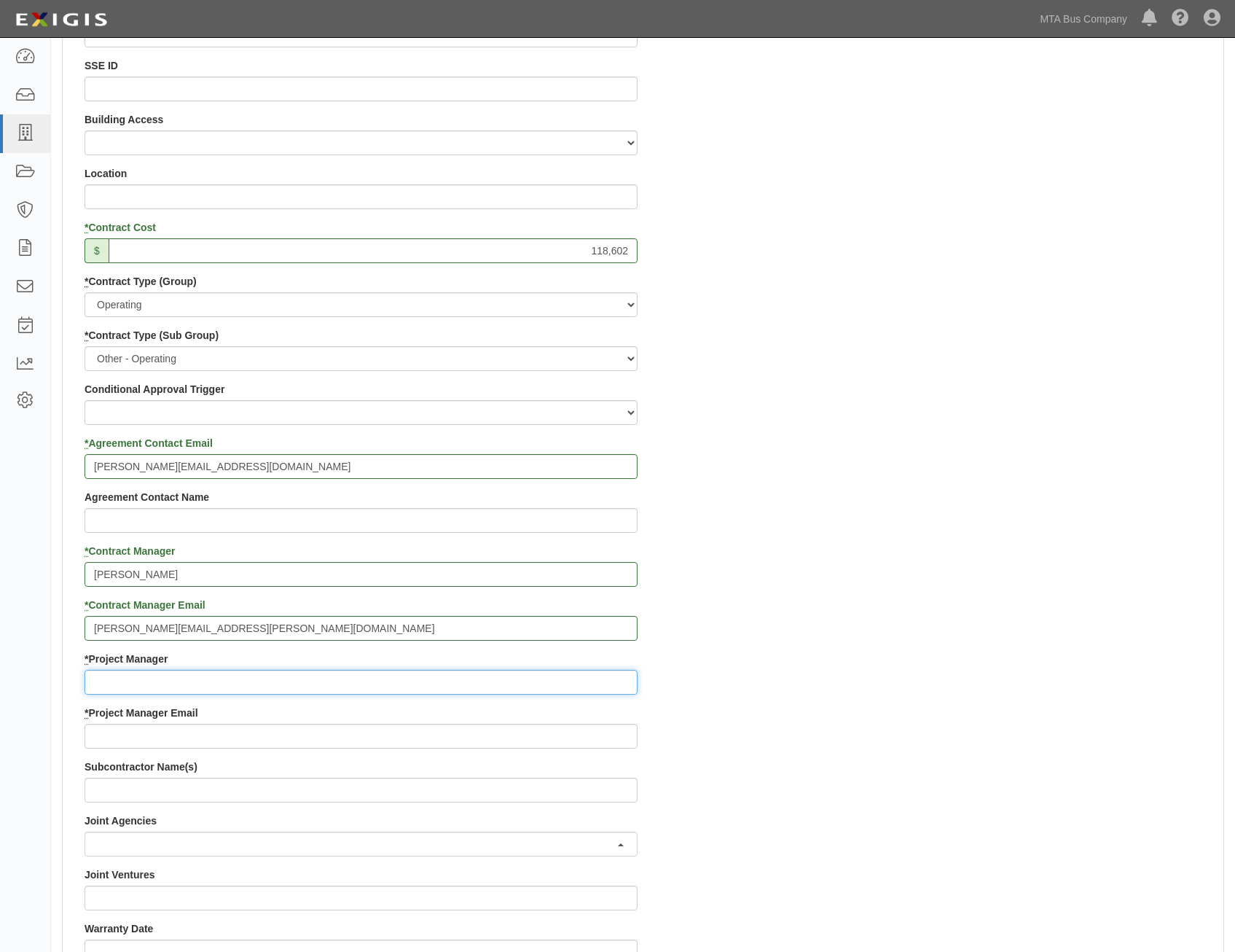
click at [548, 671] on input "* Project Manager" at bounding box center [361, 681] width 553 height 25
paste input "James Bakleh"
type input "James Bakleh"
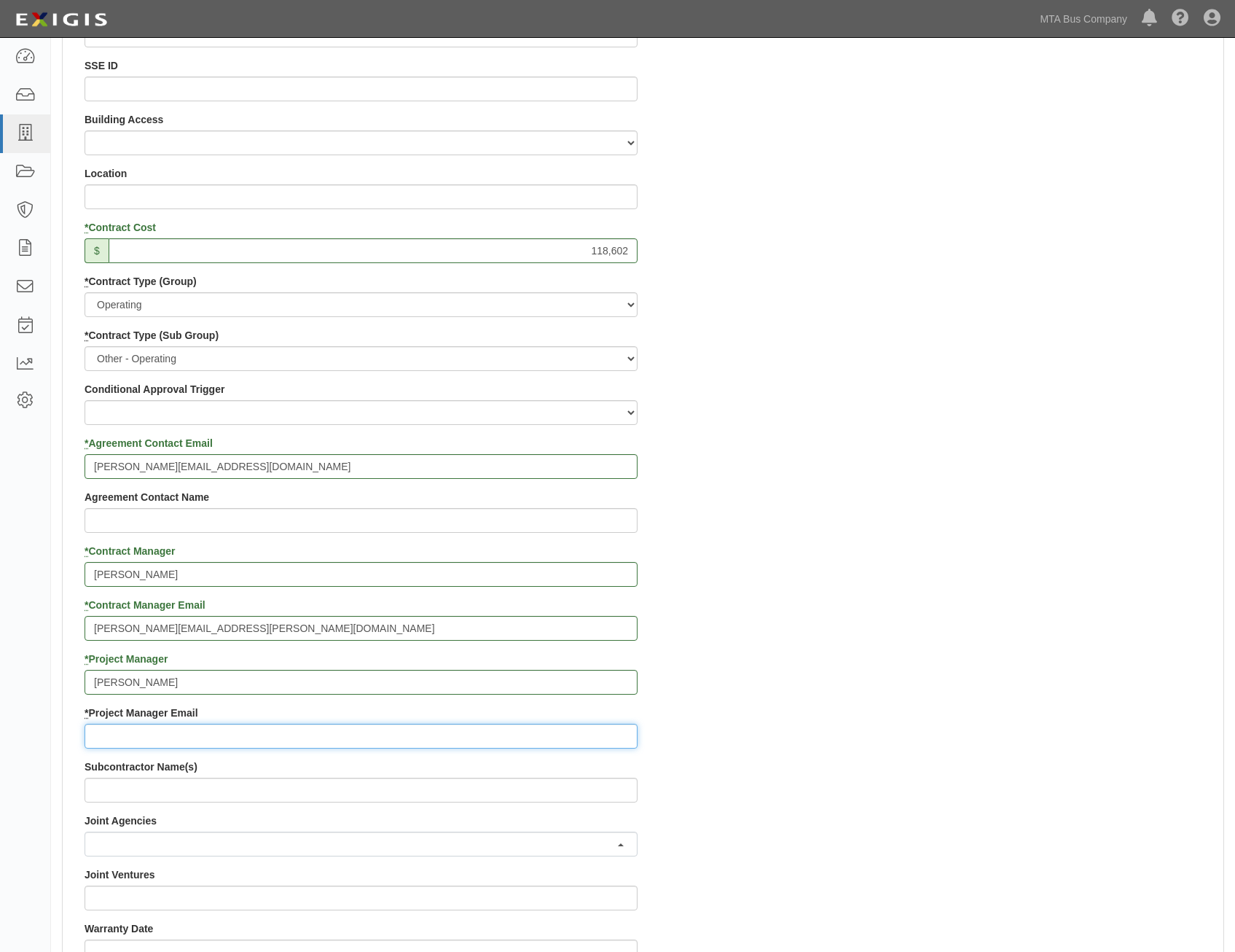
click at [563, 734] on input "* Project Manager Email" at bounding box center [361, 736] width 553 height 25
paste input "james.bakleh@nyct.com"
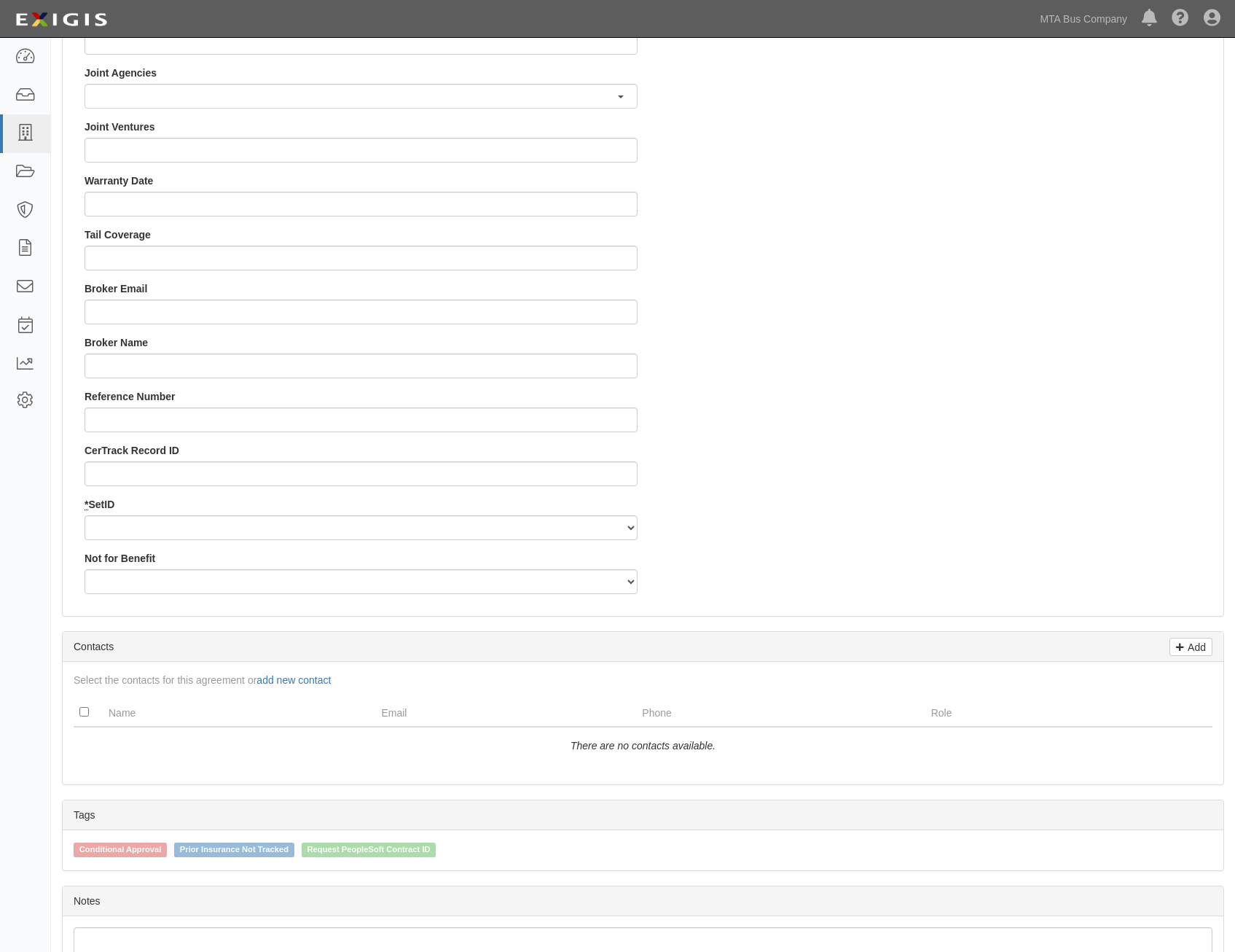
scroll to position [1312, 0]
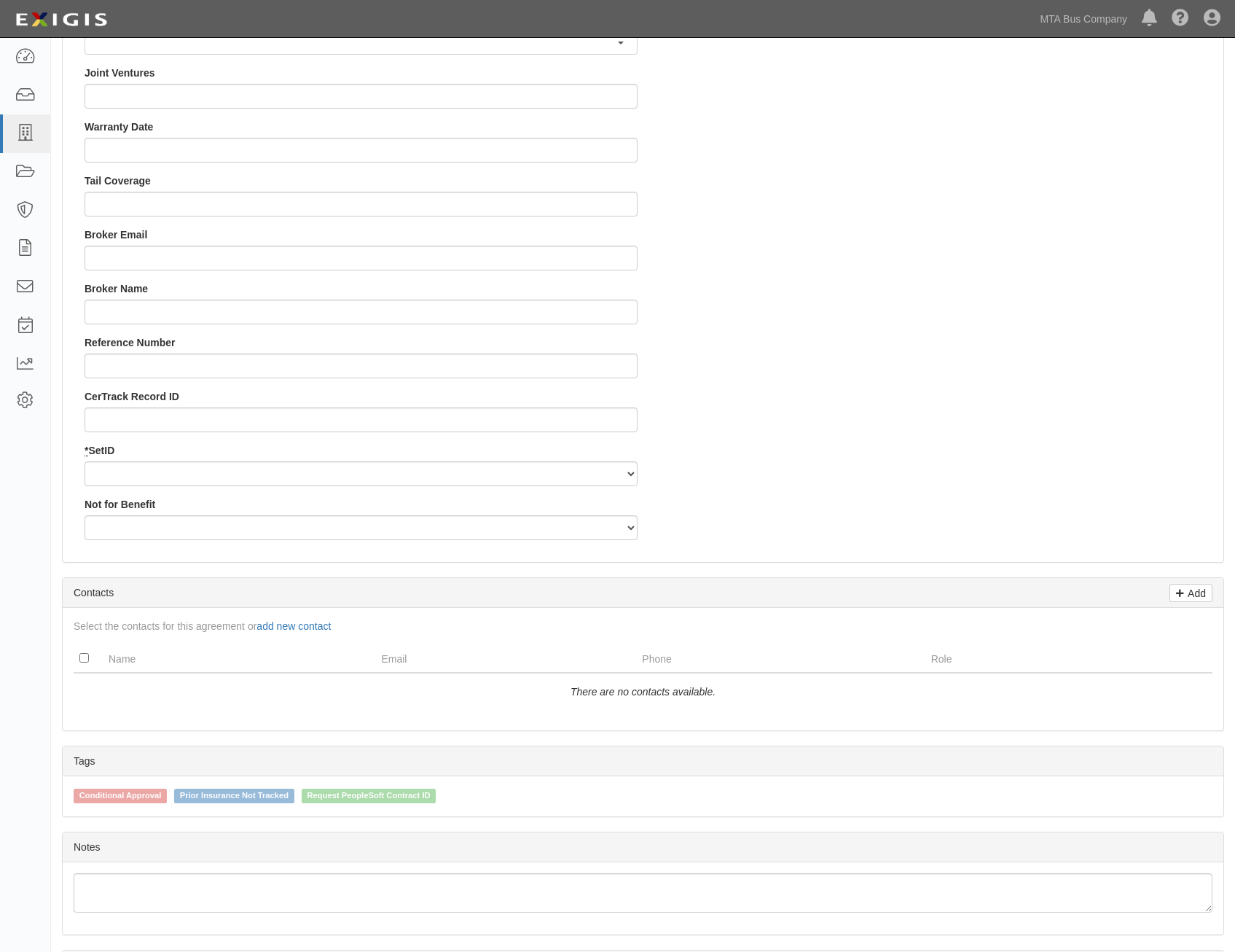
type input "james.bakleh@nyct.com"
drag, startPoint x: 607, startPoint y: 474, endPoint x: 598, endPoint y: 487, distance: 15.8
click at [607, 474] on select "MTABC" at bounding box center [361, 473] width 553 height 25
select select "95"
click at [84, 461] on select "MTABC" at bounding box center [361, 473] width 553 height 25
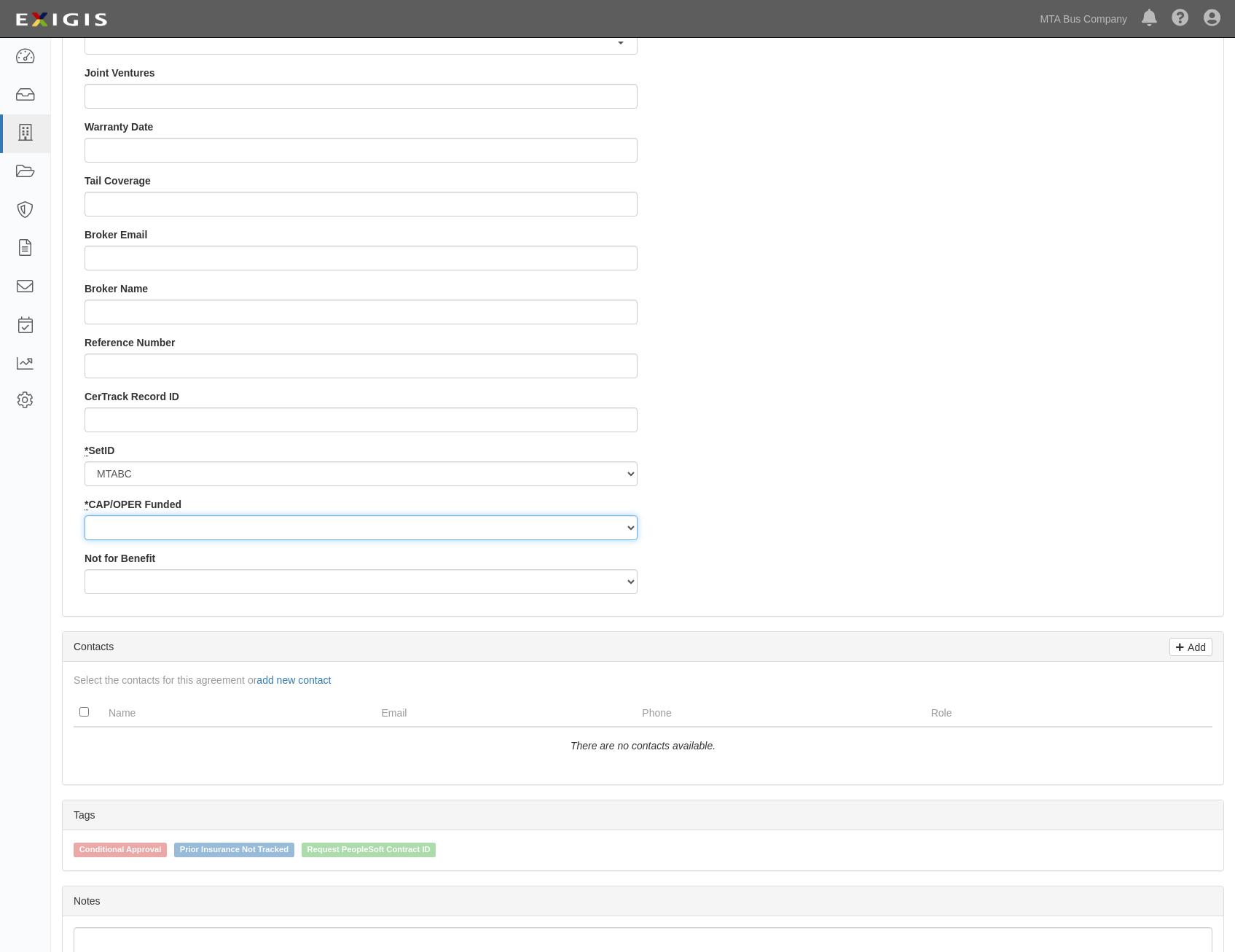
click at [581, 530] on select "Capital Operating" at bounding box center [361, 528] width 553 height 25
select select "349"
click at [84, 516] on select "Capital Operating" at bounding box center [361, 528] width 553 height 25
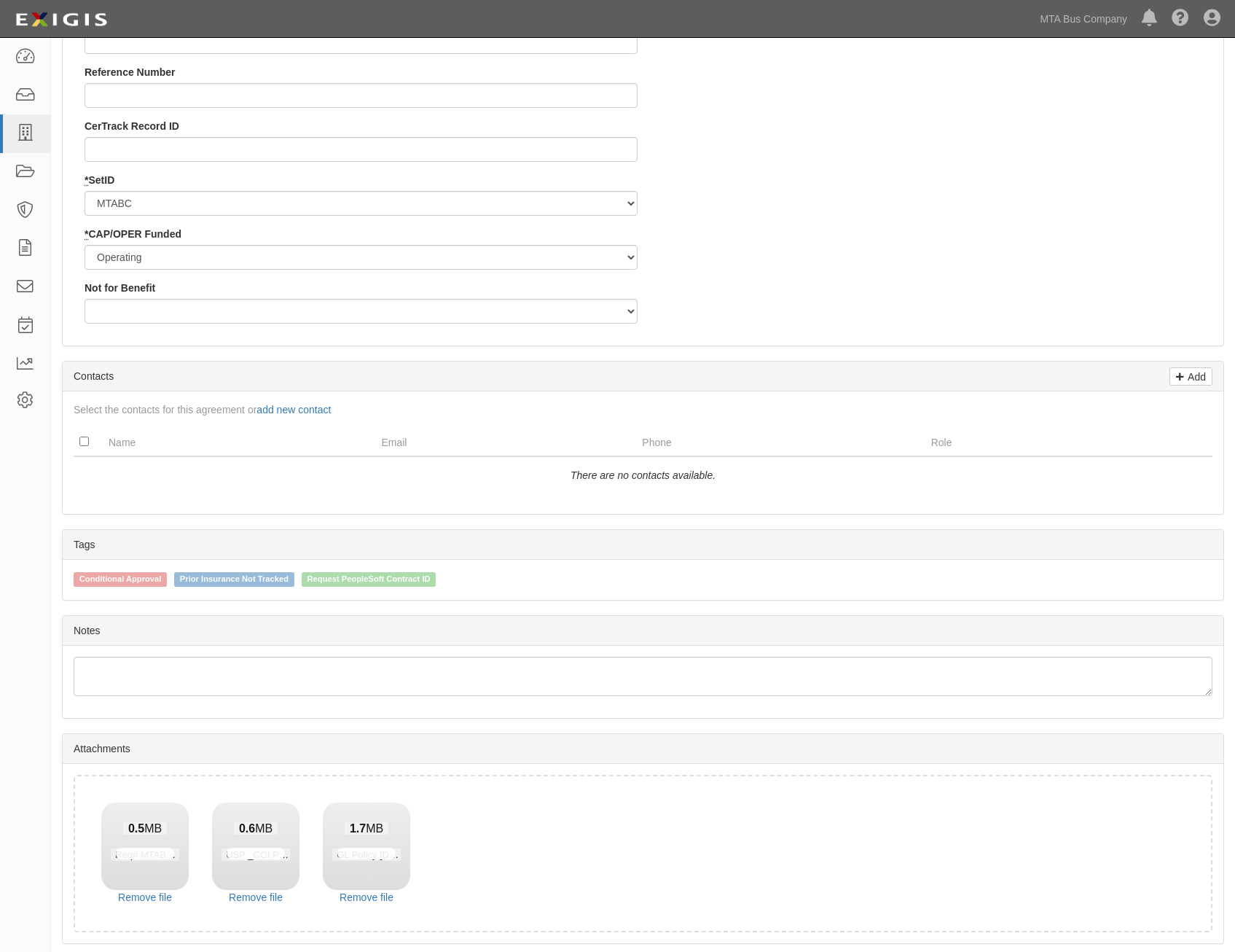
scroll to position [1635, 0]
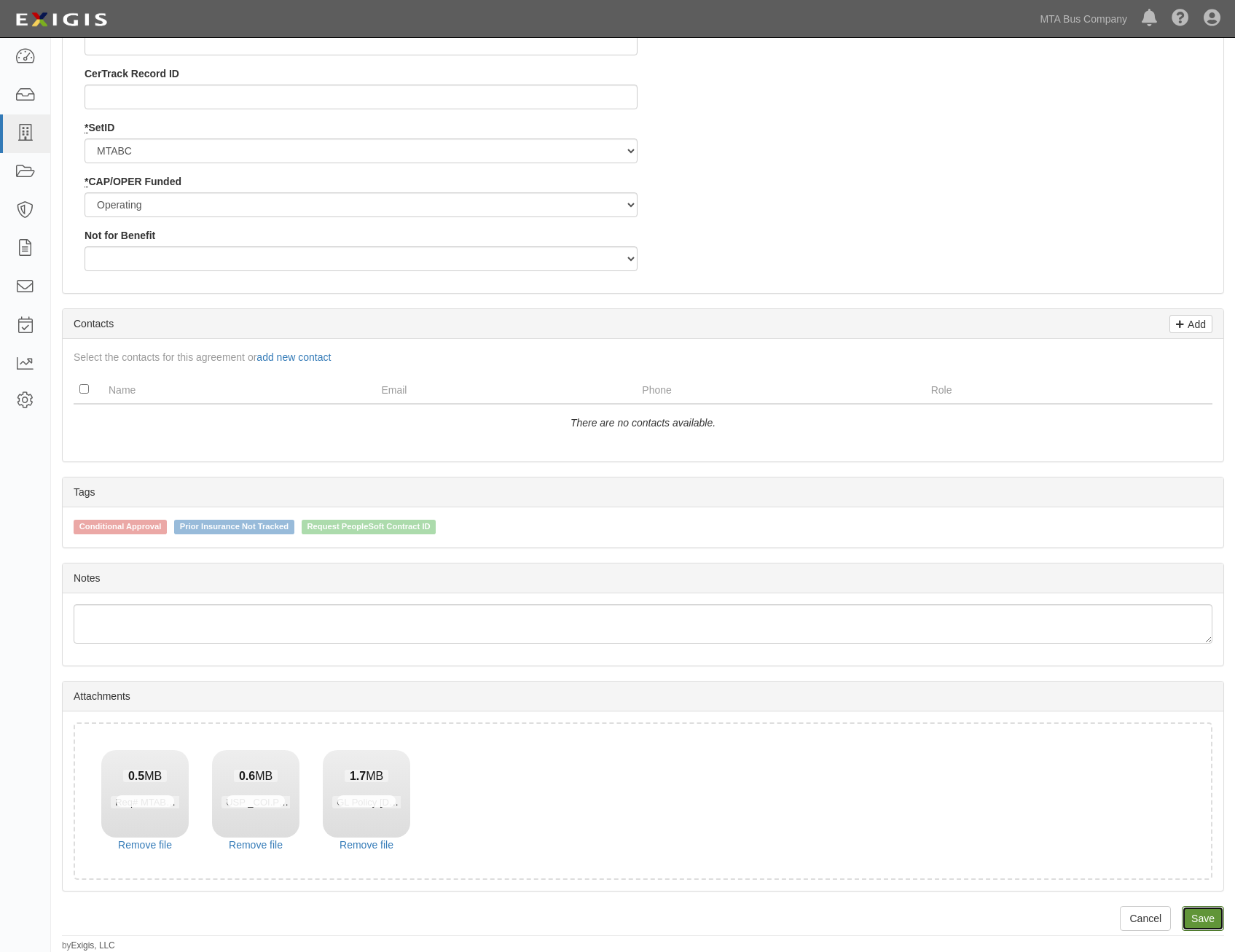
click at [1213, 924] on link "Save" at bounding box center [1203, 918] width 43 height 25
type input "118602"
click at [139, 838] on link "Remove file" at bounding box center [145, 845] width 87 height 15
click at [212, 838] on link "Remove file" at bounding box center [256, 845] width 87 height 15
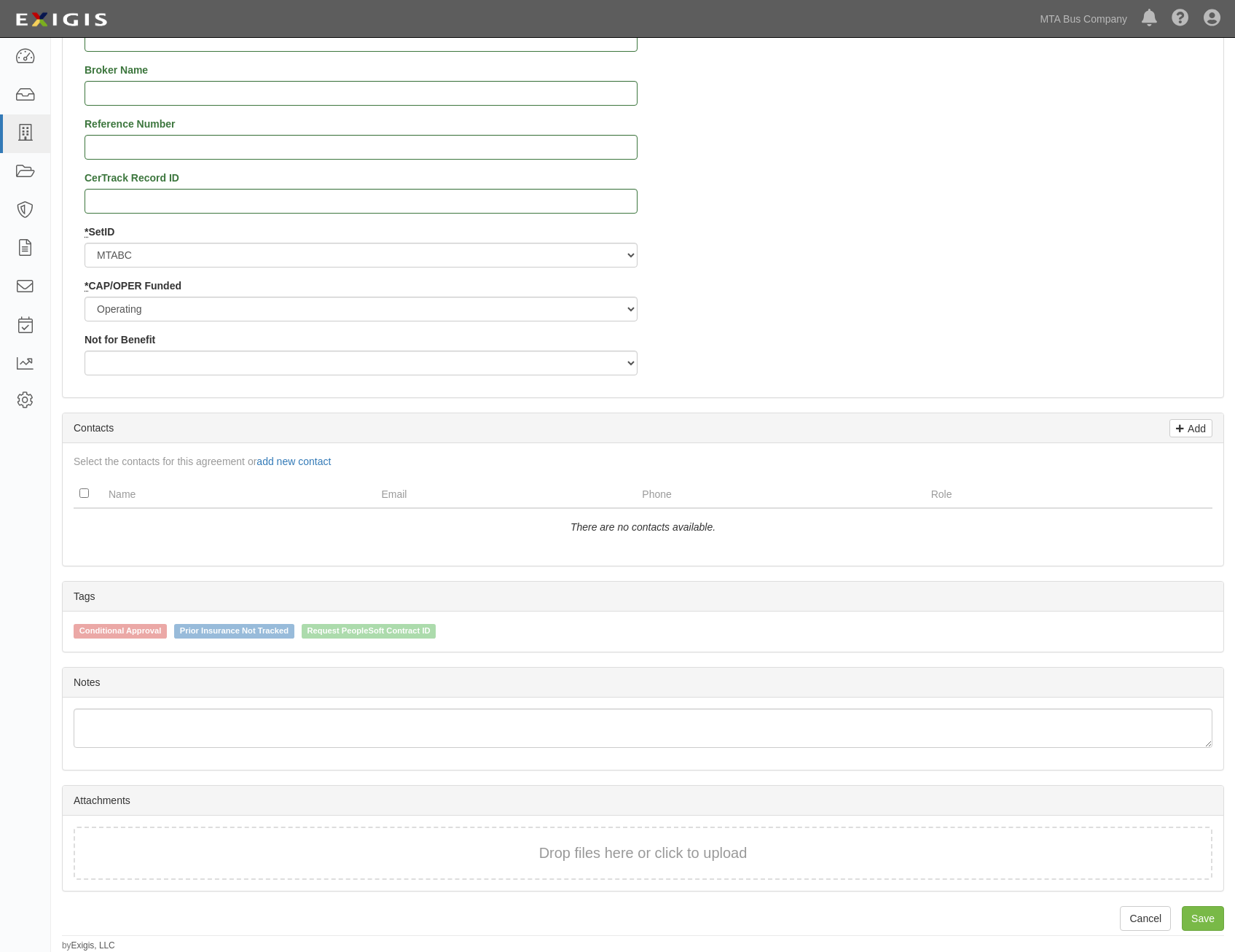
scroll to position [1530, 0]
click at [1201, 909] on link "Save" at bounding box center [1203, 918] width 43 height 25
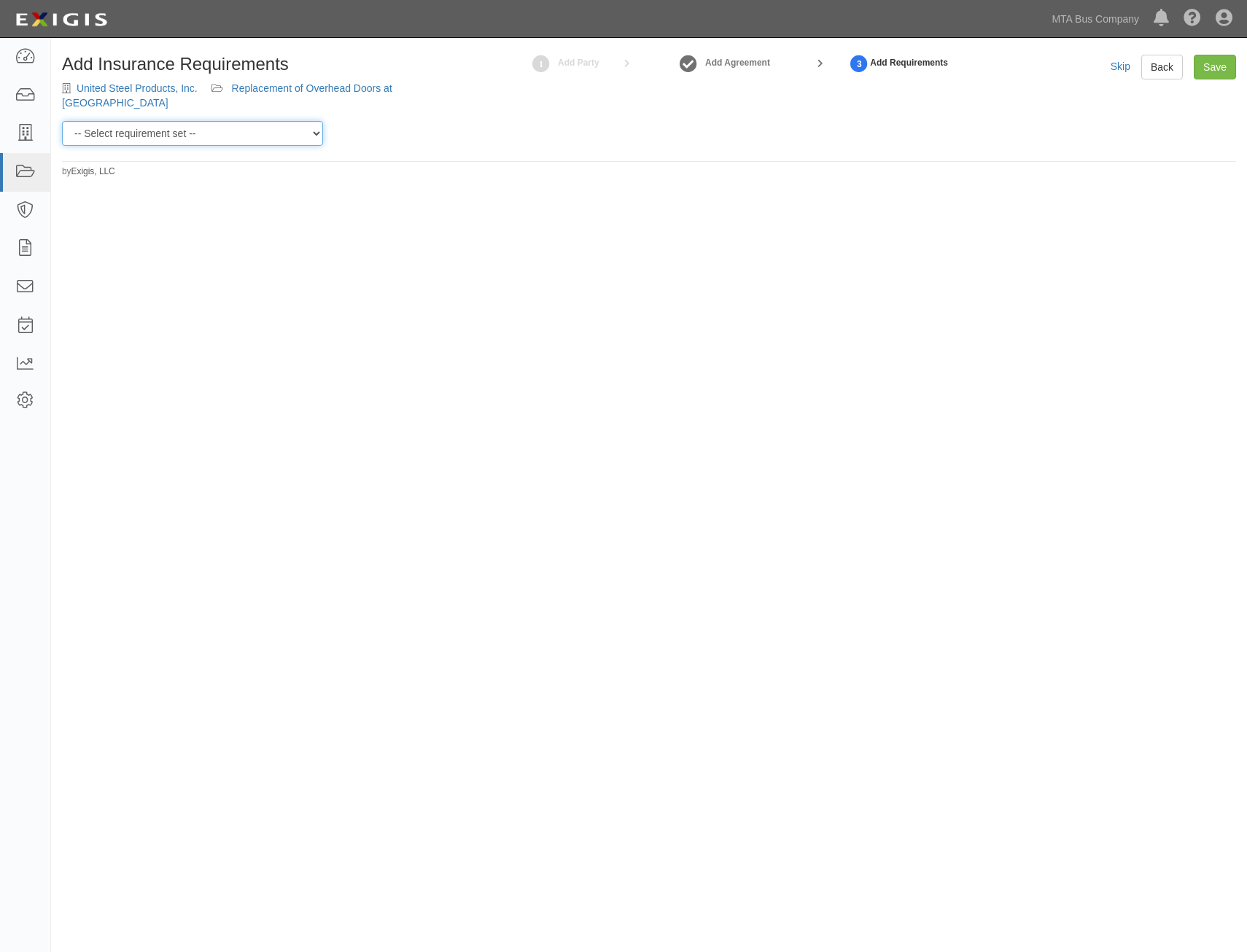
click at [230, 129] on select "-- Select requirement set -- Basic Basic Enhanced Option for Operating Agreemen…" at bounding box center [192, 133] width 261 height 25
select select "7464"
click at [62, 121] on select "-- Select requirement set -- Basic Basic Enhanced Option for Operating Agreemen…" at bounding box center [192, 133] width 261 height 25
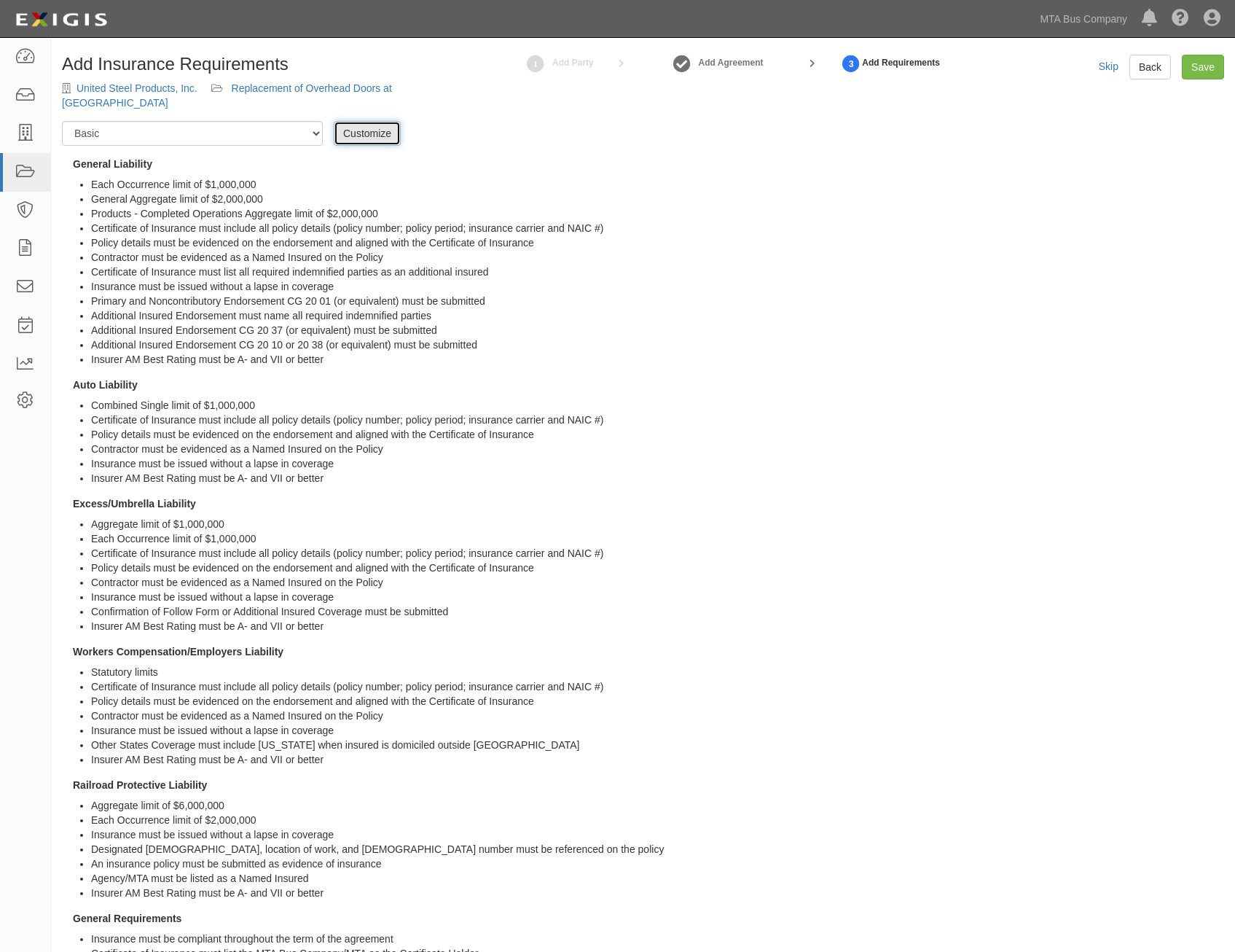
click at [379, 137] on link "Customize" at bounding box center [368, 133] width 67 height 25
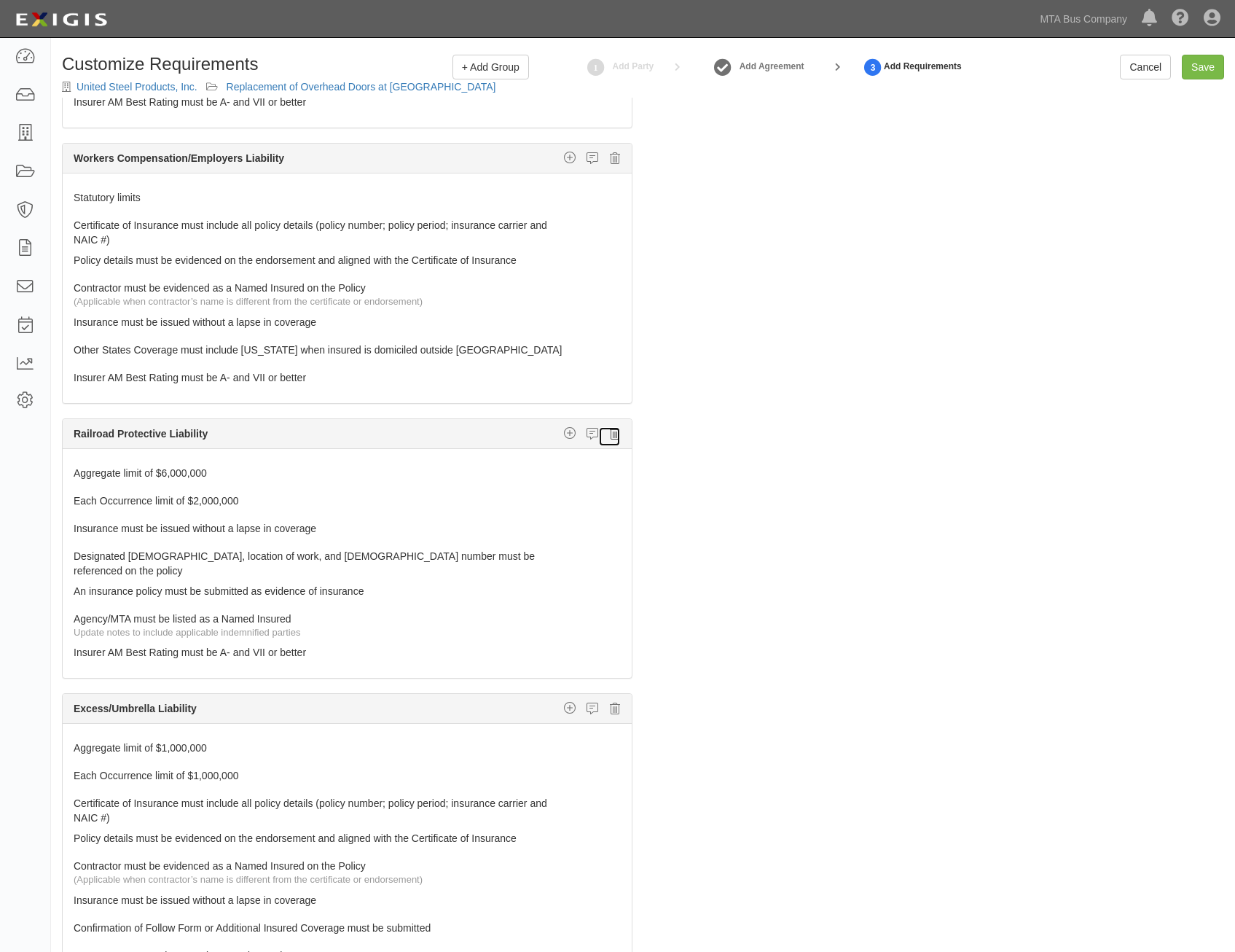
click at [610, 433] on icon at bounding box center [615, 434] width 10 height 13
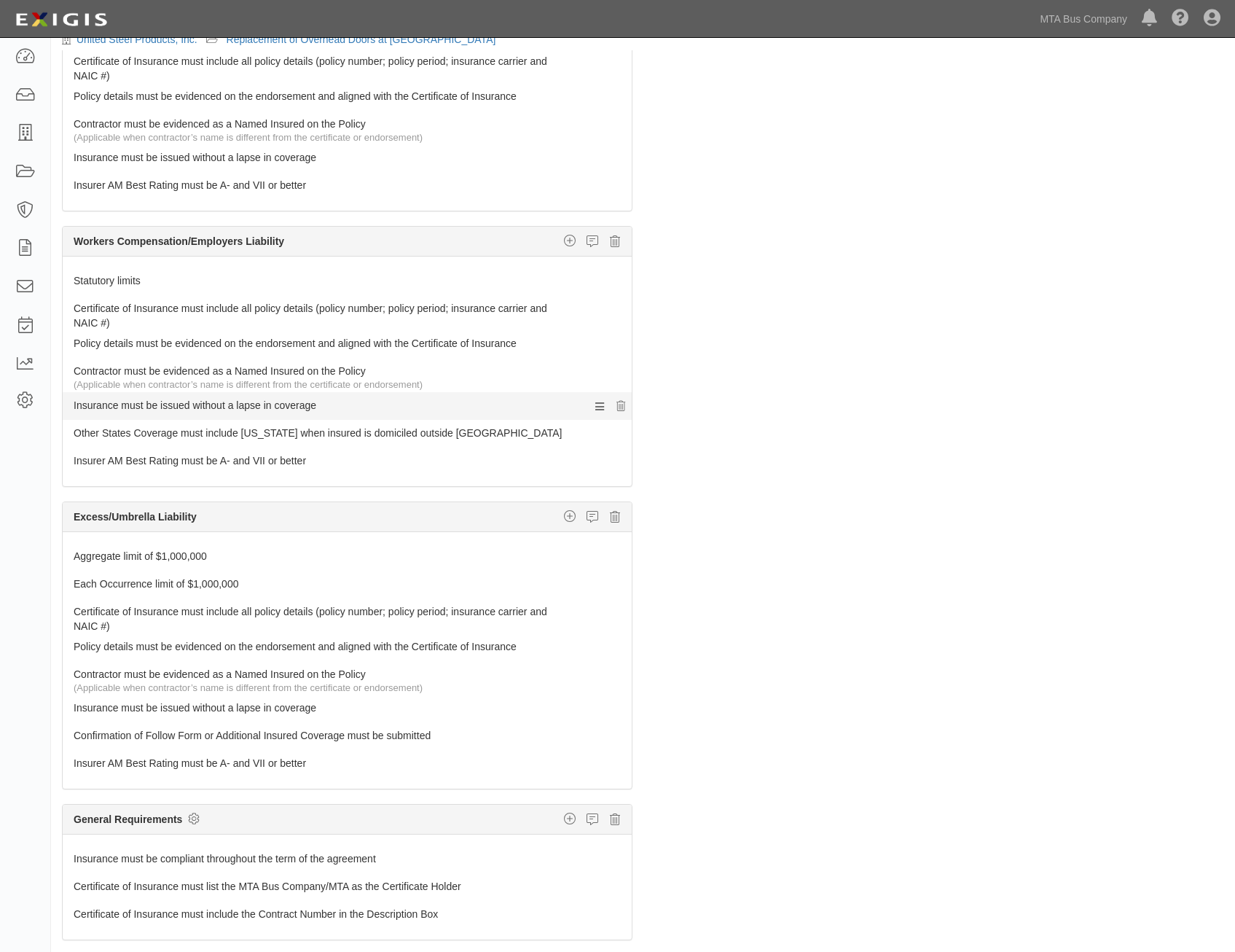
scroll to position [93, 0]
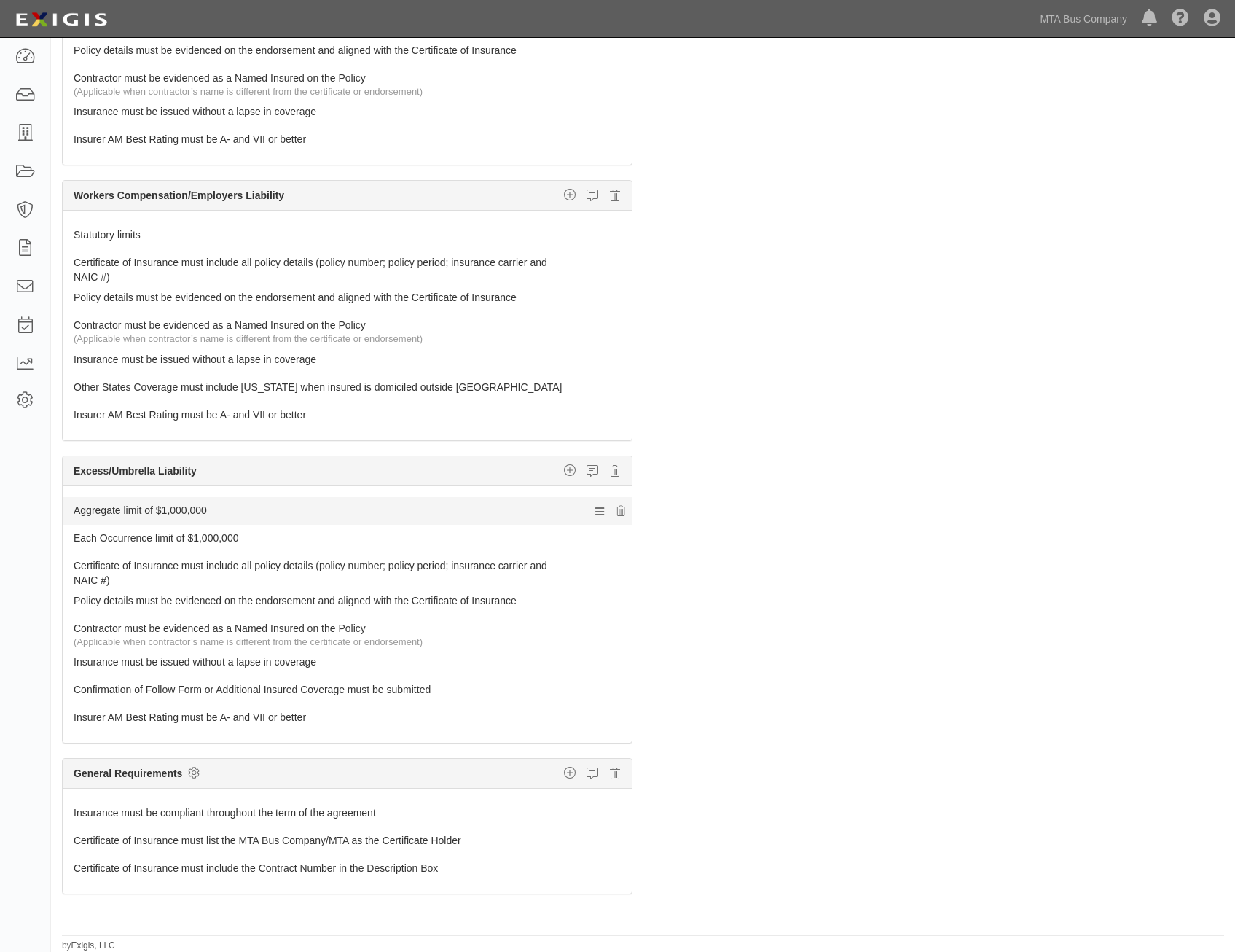
click at [448, 501] on link "Aggregate limit of $1,000,000" at bounding box center [320, 507] width 492 height 20
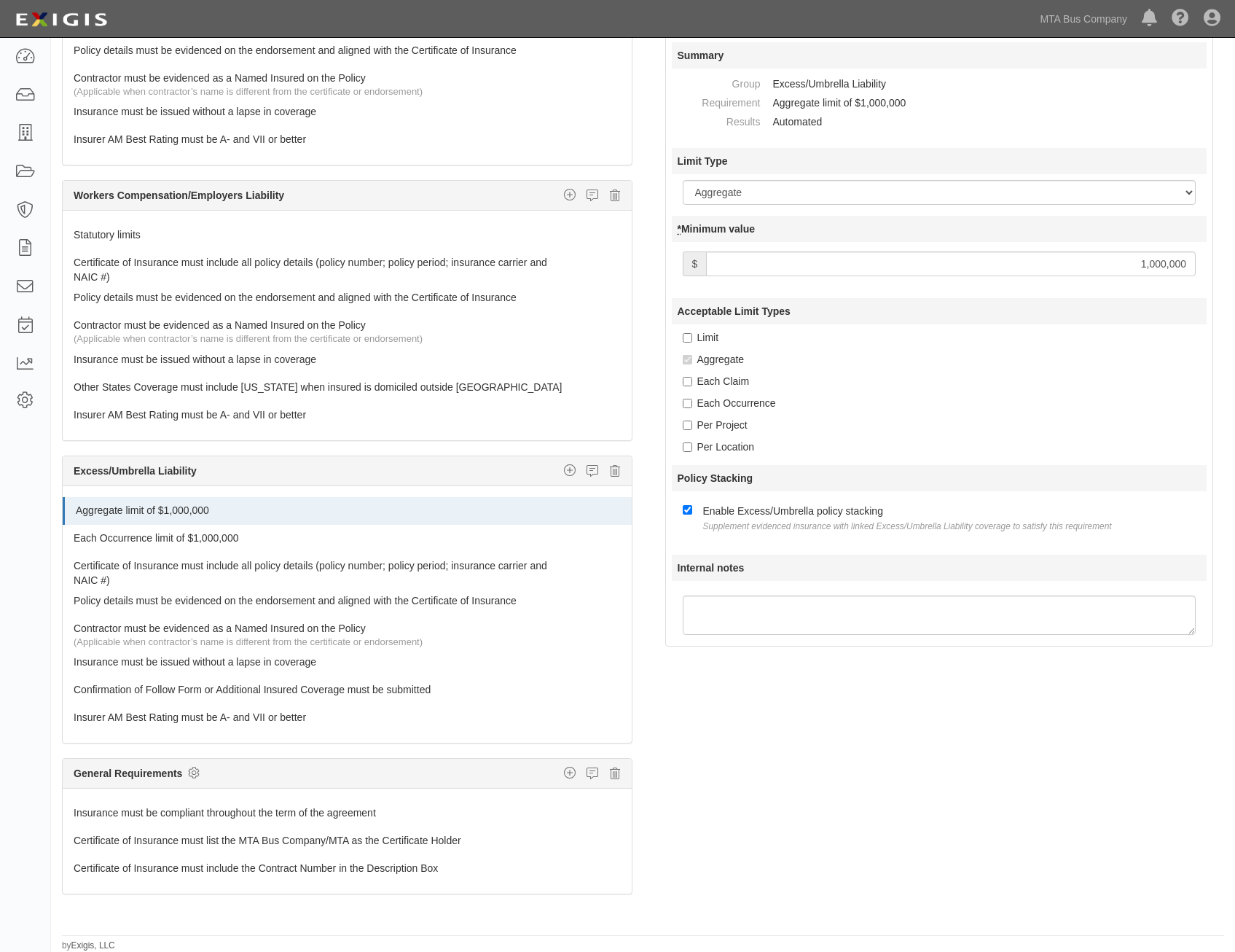
click at [1135, 265] on input "1,000,000" at bounding box center [950, 264] width 489 height 25
type input "2,000,000"
click at [341, 539] on link "Each Occurrence limit of $1,000,000" at bounding box center [320, 534] width 492 height 20
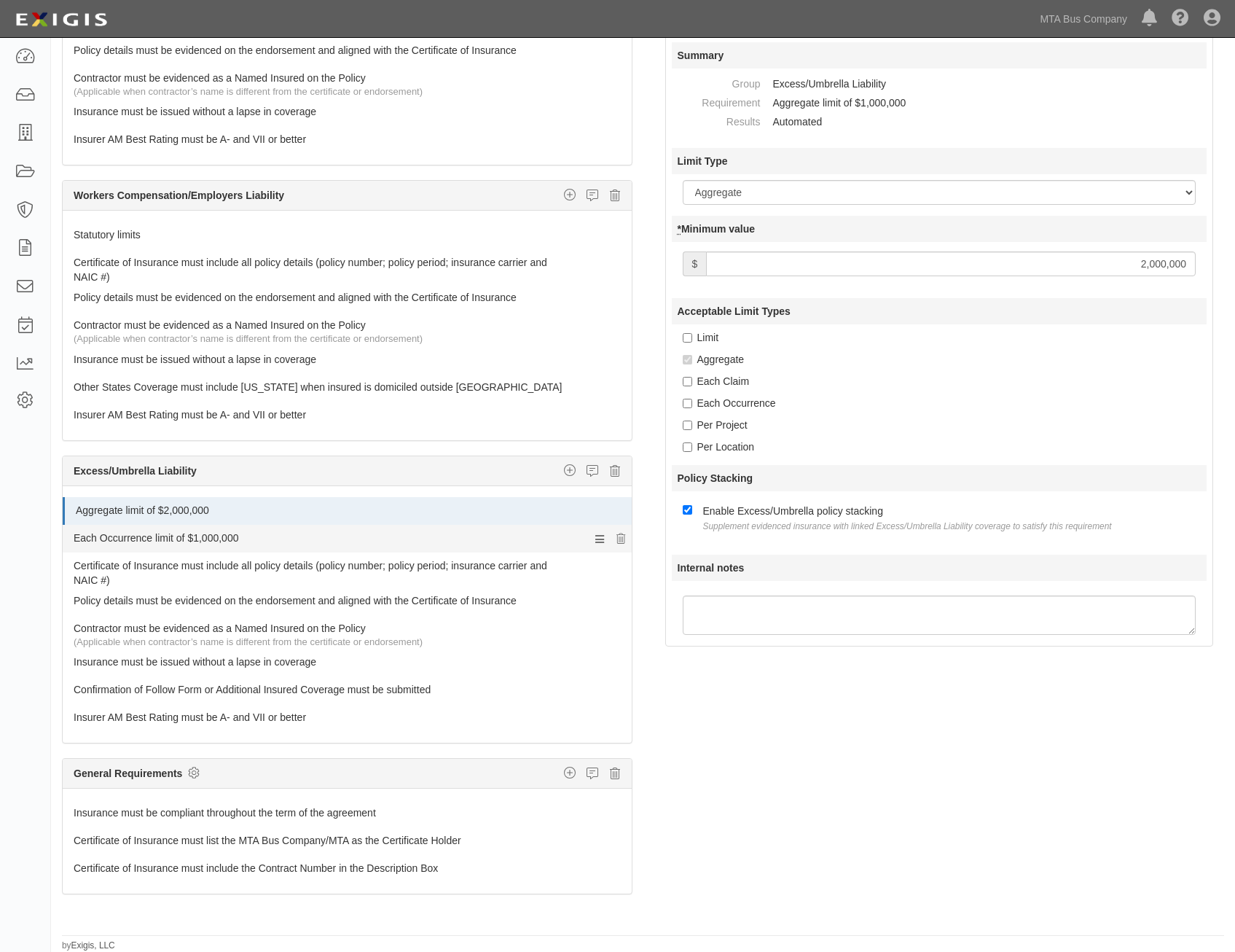
click at [452, 537] on link "Each Occurrence limit of $1,000,000" at bounding box center [320, 534] width 492 height 20
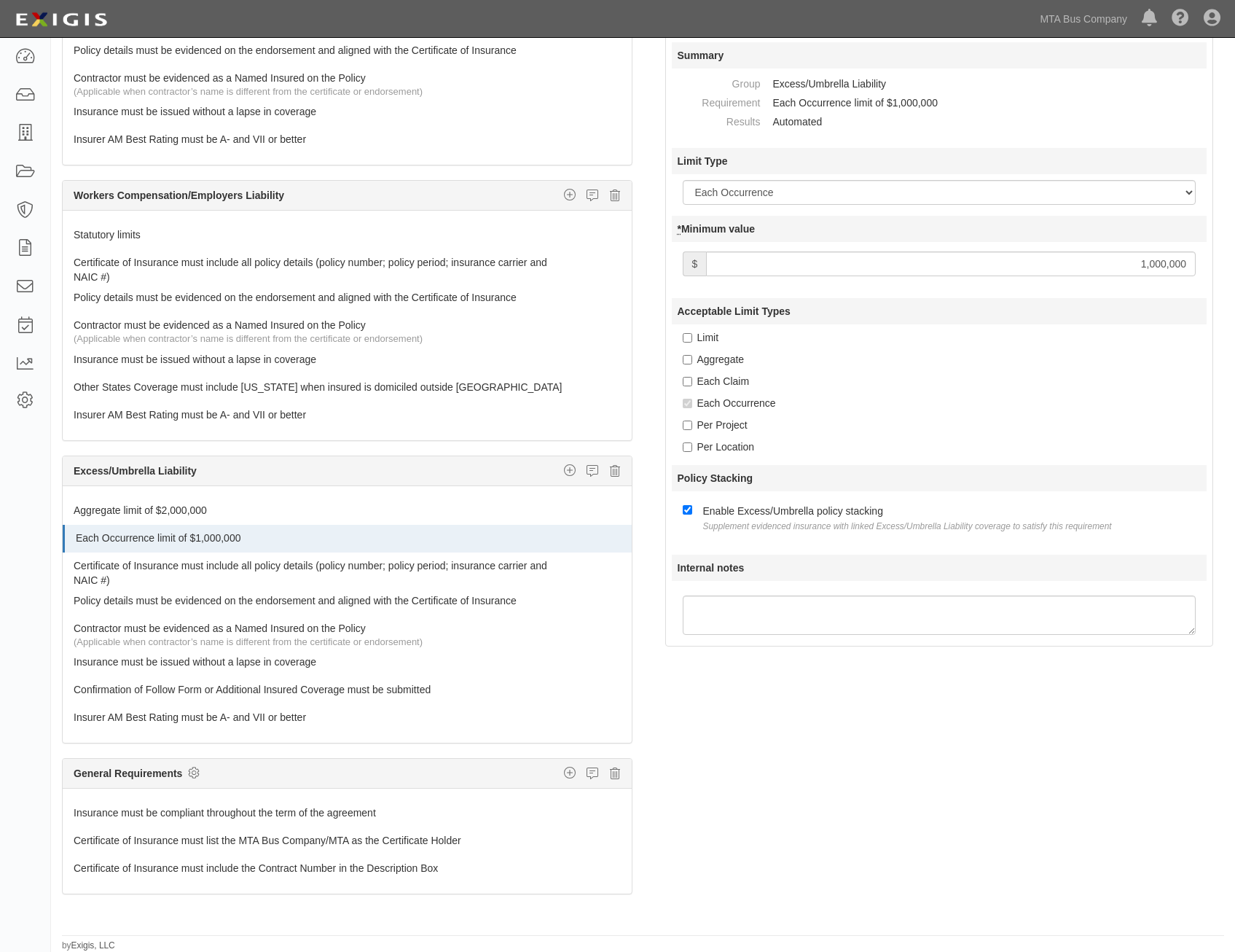
click at [1114, 269] on input "1,000,000" at bounding box center [950, 264] width 489 height 25
click at [1056, 341] on div "Limit" at bounding box center [945, 338] width 524 height 15
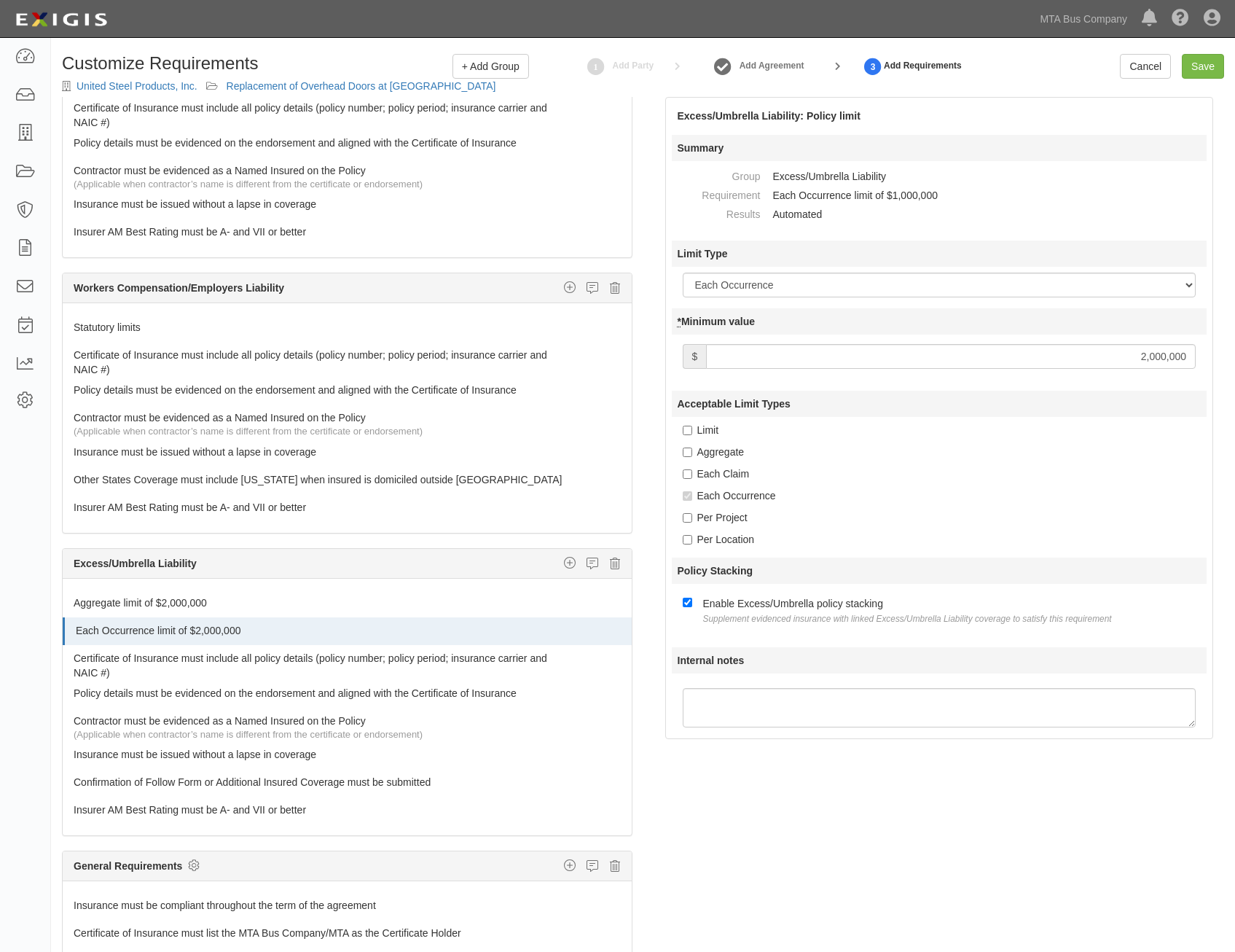
scroll to position [0, 0]
click at [1193, 62] on input "Save" at bounding box center [1203, 67] width 43 height 25
type input "2000000"
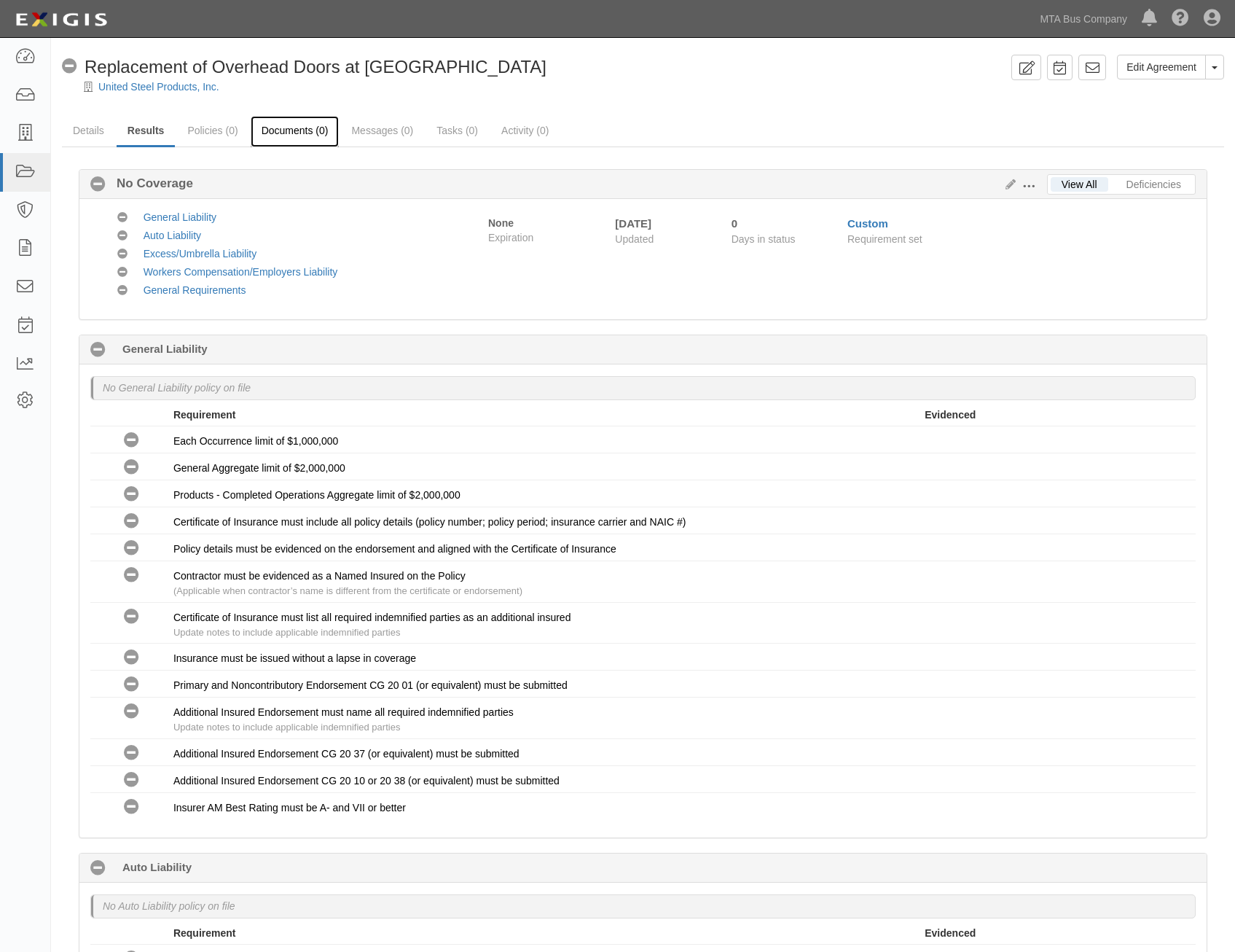
click at [306, 129] on link "Documents (0)" at bounding box center [295, 132] width 89 height 31
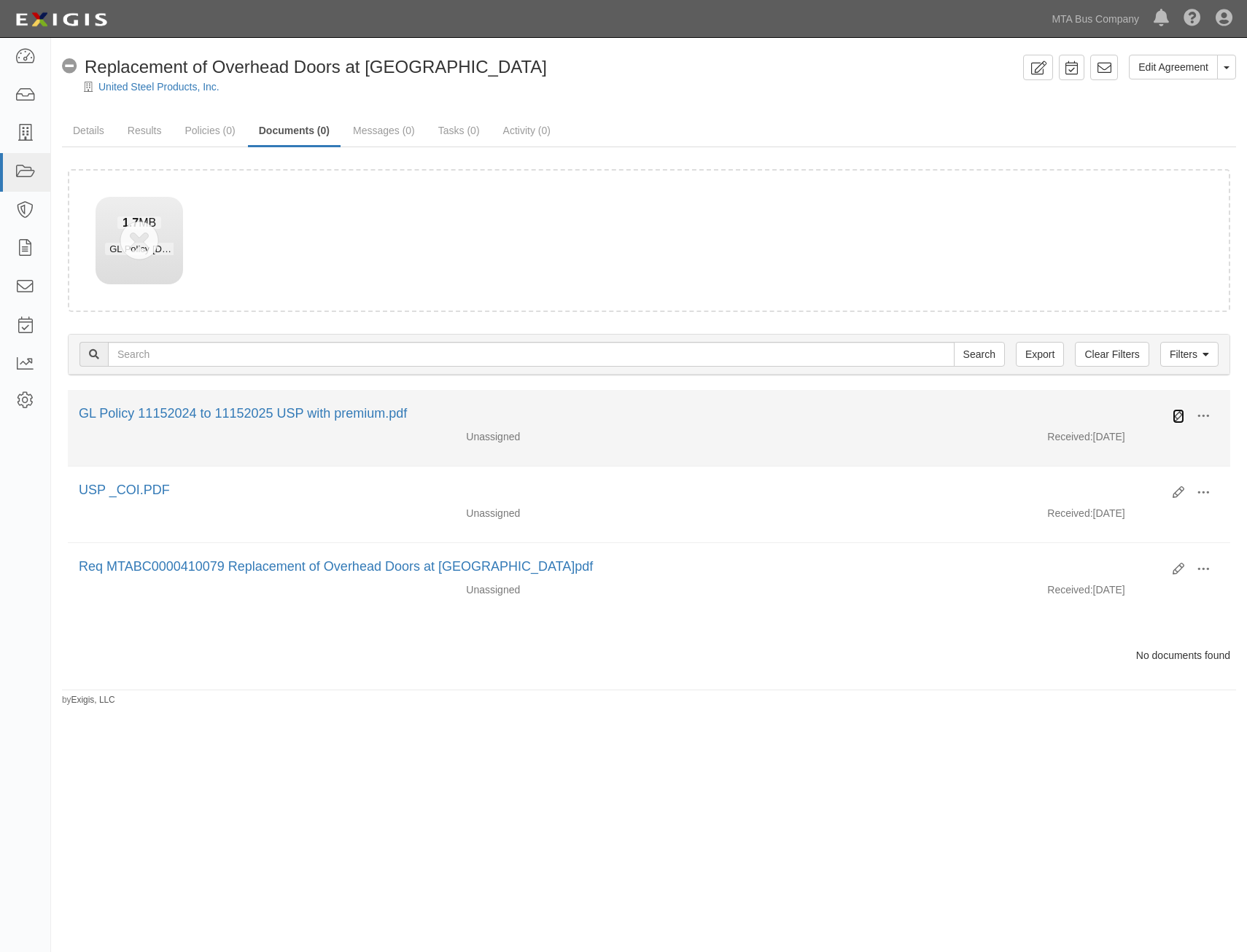
click at [1177, 418] on icon at bounding box center [1178, 416] width 12 height 12
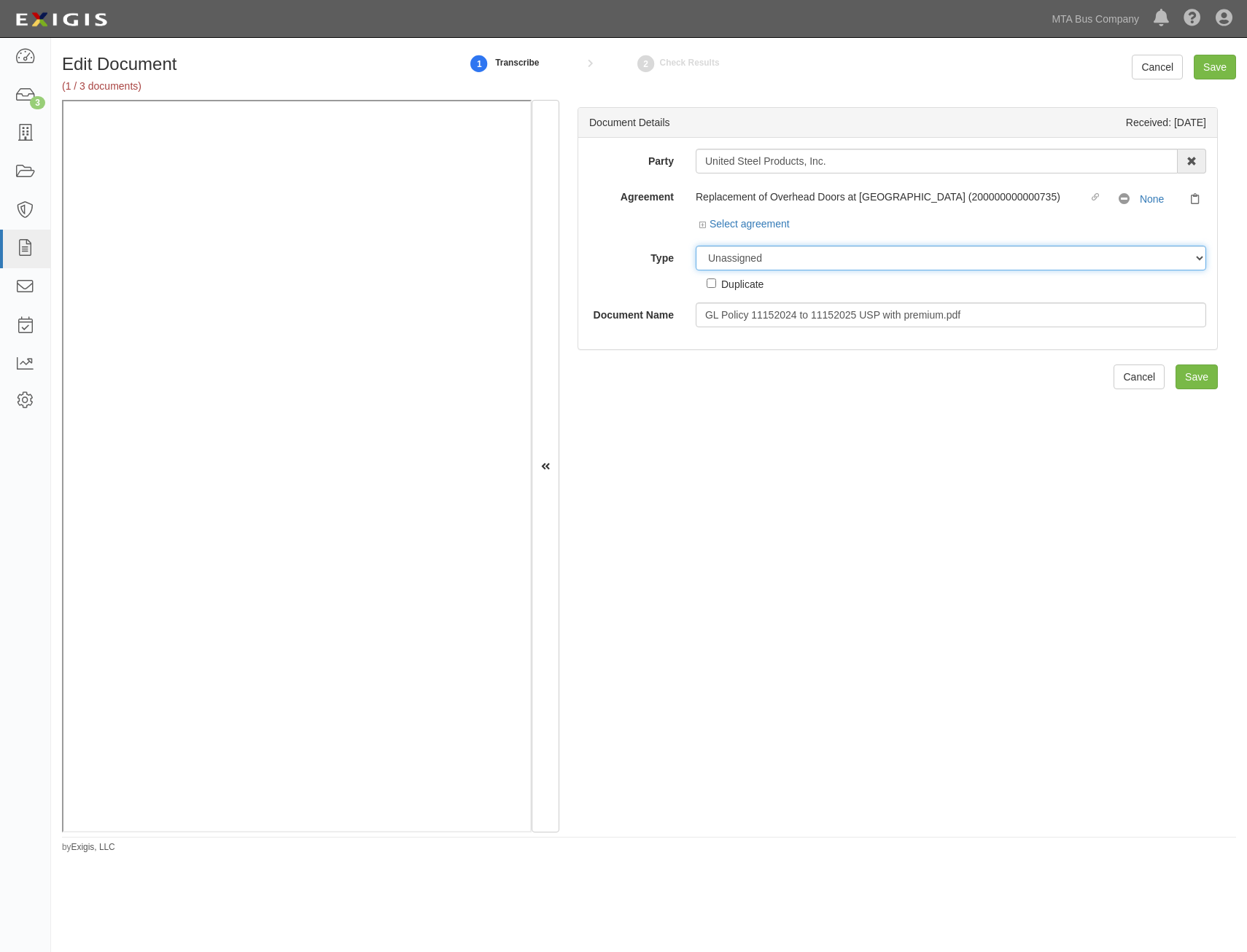
click at [841, 258] on select "Unassigned Binder Cancellation Notice Certificate Contract Endorsement Insuranc…" at bounding box center [951, 258] width 511 height 25
select select "CertificateDetail"
click at [696, 246] on select "Unassigned Binder Cancellation Notice Certificate Contract Endorsement Insuranc…" at bounding box center [951, 258] width 511 height 25
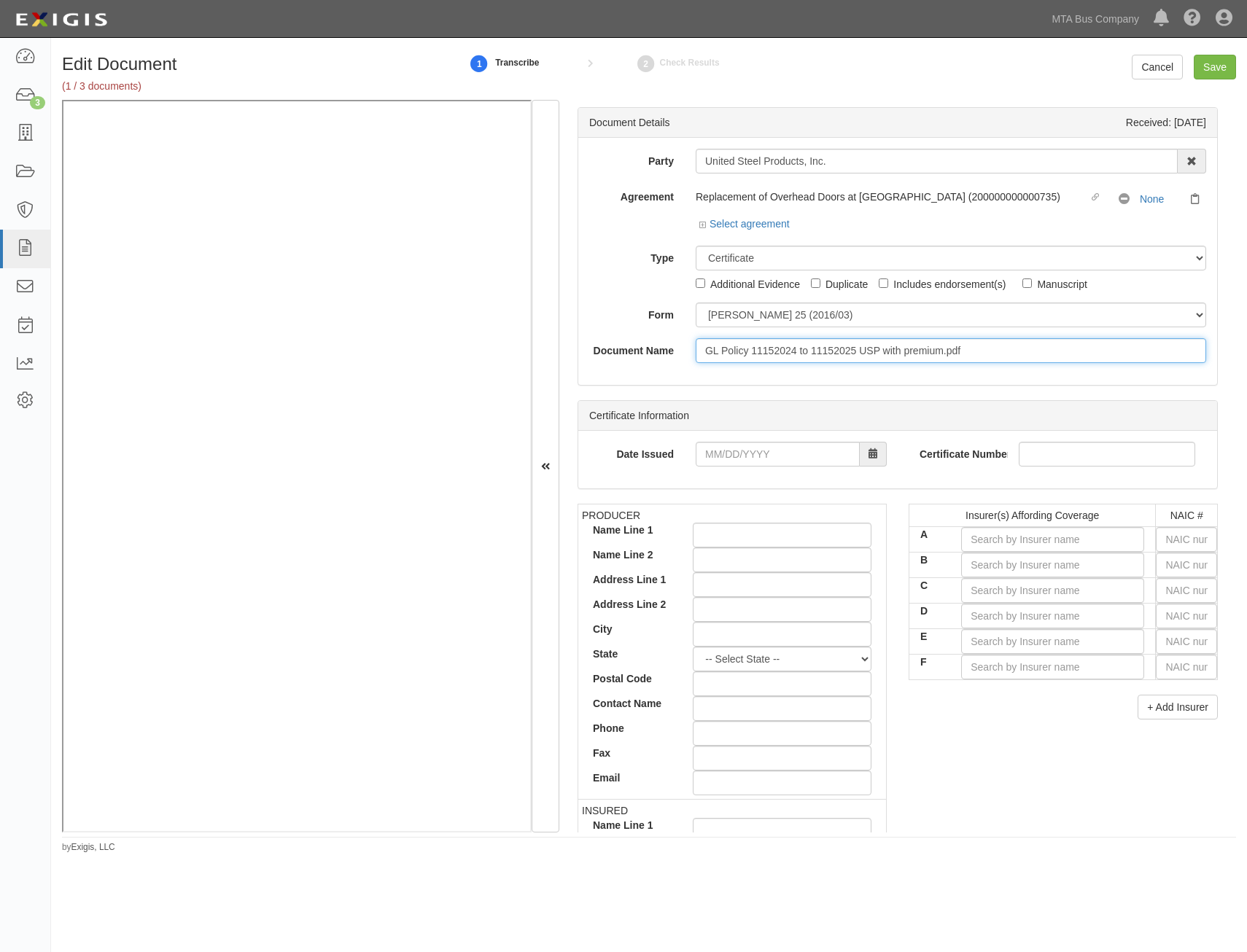
click at [981, 353] on input "GL Policy 11152024 to 11152025 USP with premium.pdf" at bounding box center [951, 350] width 511 height 25
type input "Additional Insured Endorsements"
click at [1230, 68] on input "Save" at bounding box center [1215, 67] width 43 height 25
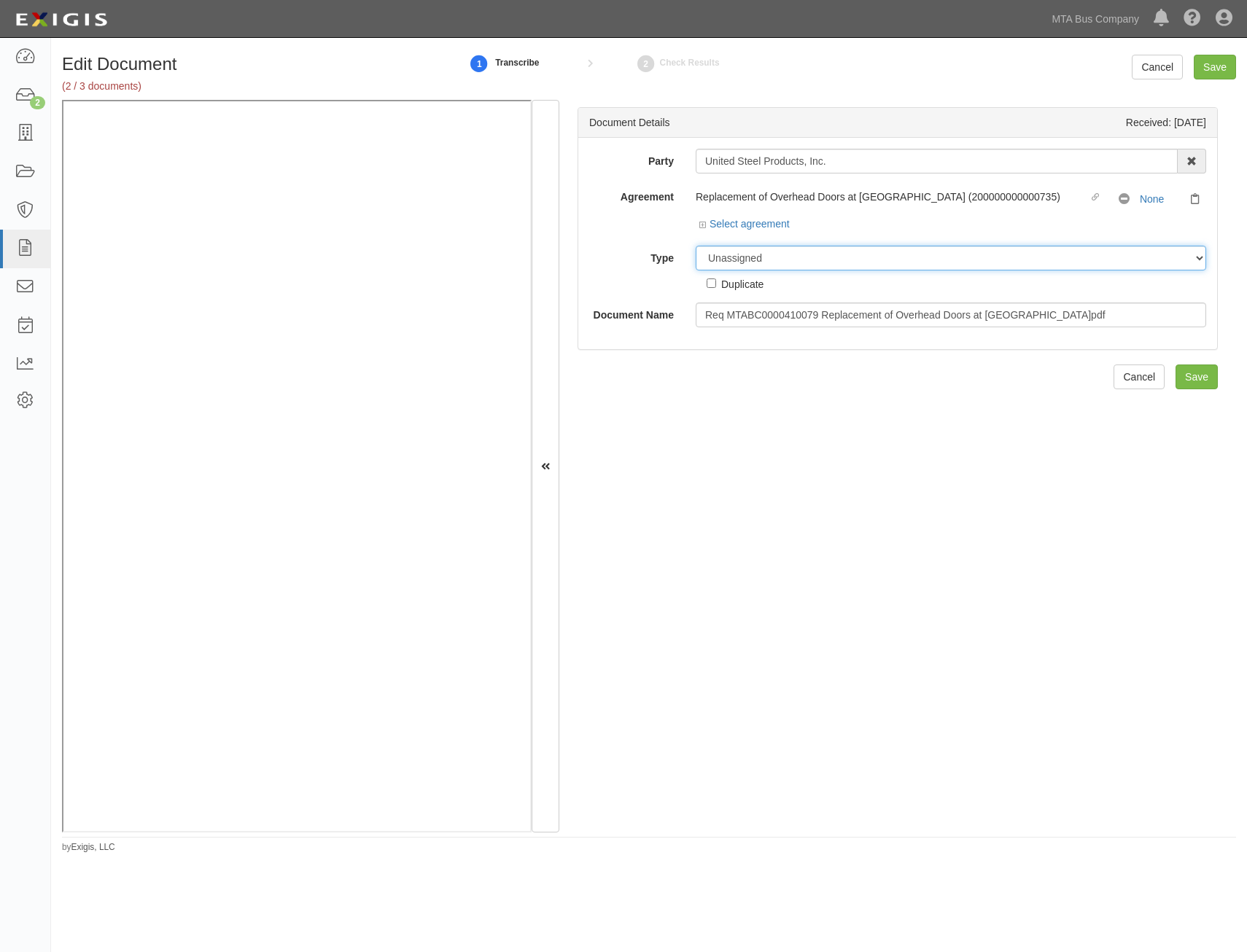
click at [866, 256] on select "Unassigned Binder Cancellation Notice Certificate Contract Endorsement Insuranc…" at bounding box center [951, 258] width 511 height 25
select select "RequirementDetail"
click at [696, 246] on select "Unassigned Binder Cancellation Notice Certificate Contract Endorsement Insuranc…" at bounding box center [951, 258] width 511 height 25
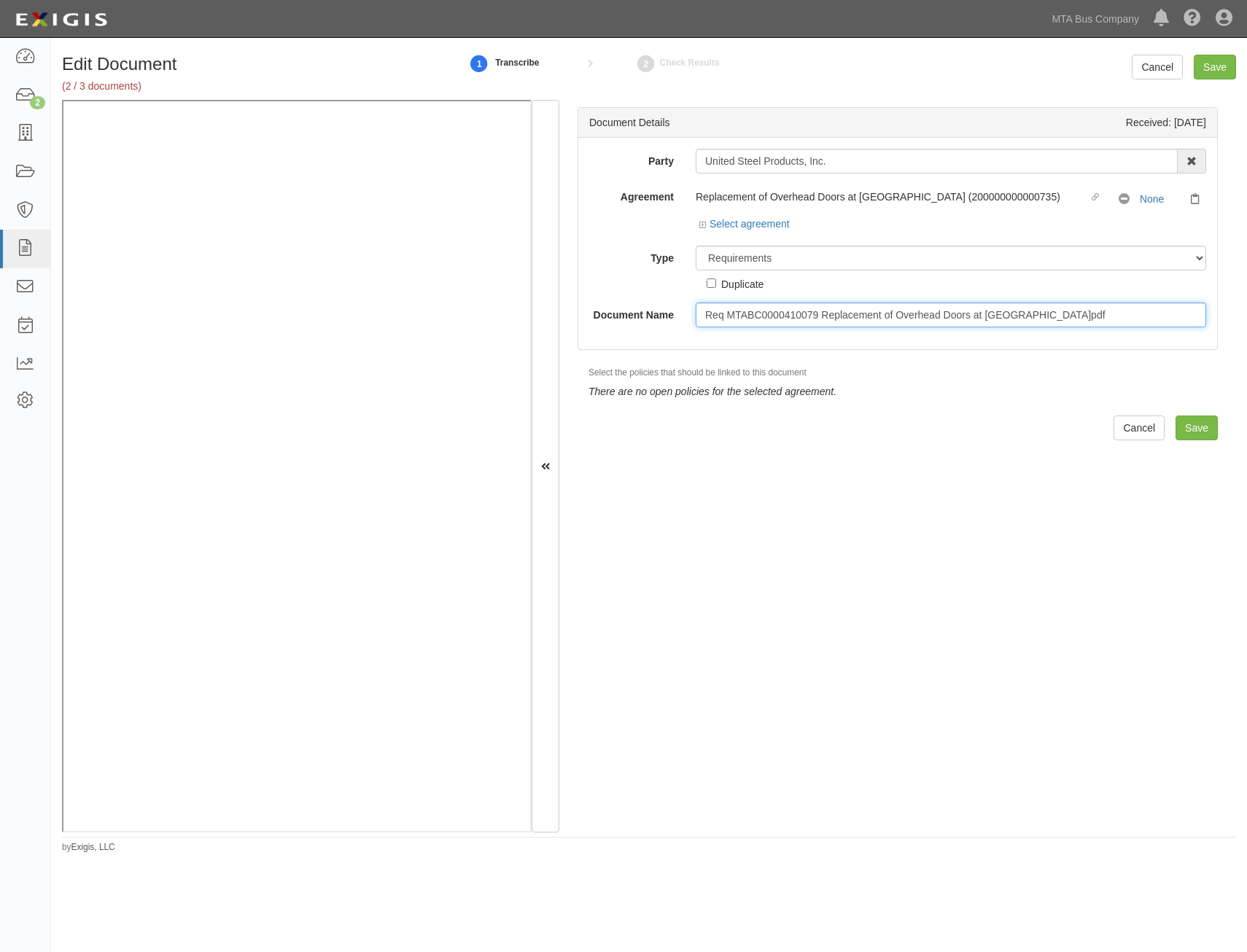
click at [961, 323] on input "Req MTABC0000410079 Replacement of Overhead Doors at [GEOGRAPHIC_DATA]pdf" at bounding box center [951, 315] width 511 height 25
click at [961, 323] on input "Req MTABC0000410079 Replacement of Overhead Doors at Eastchester Depot.pdf" at bounding box center [951, 315] width 511 height 25
type input "Insurance Requirements"
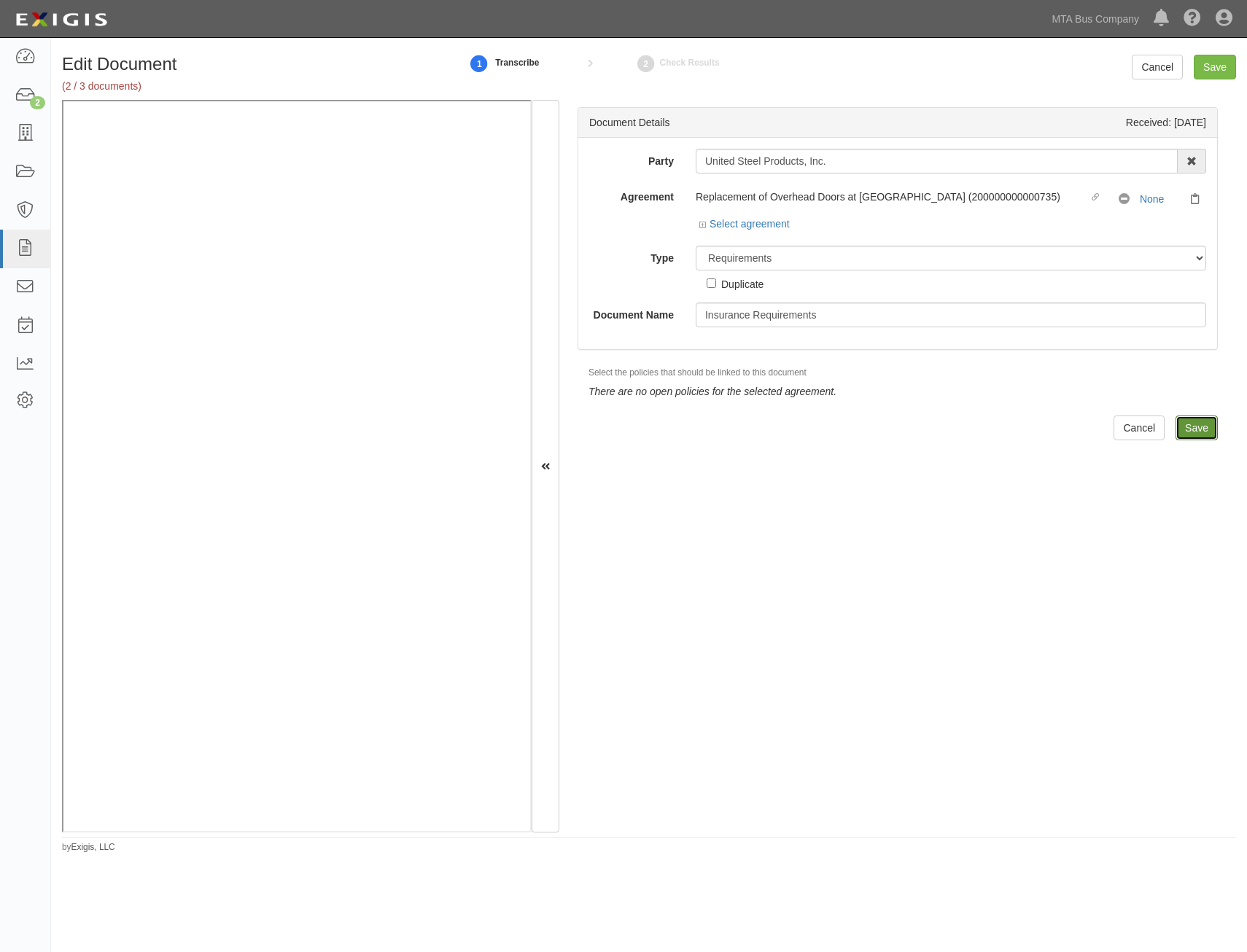
click at [1175, 421] on input "Save" at bounding box center [1196, 427] width 43 height 25
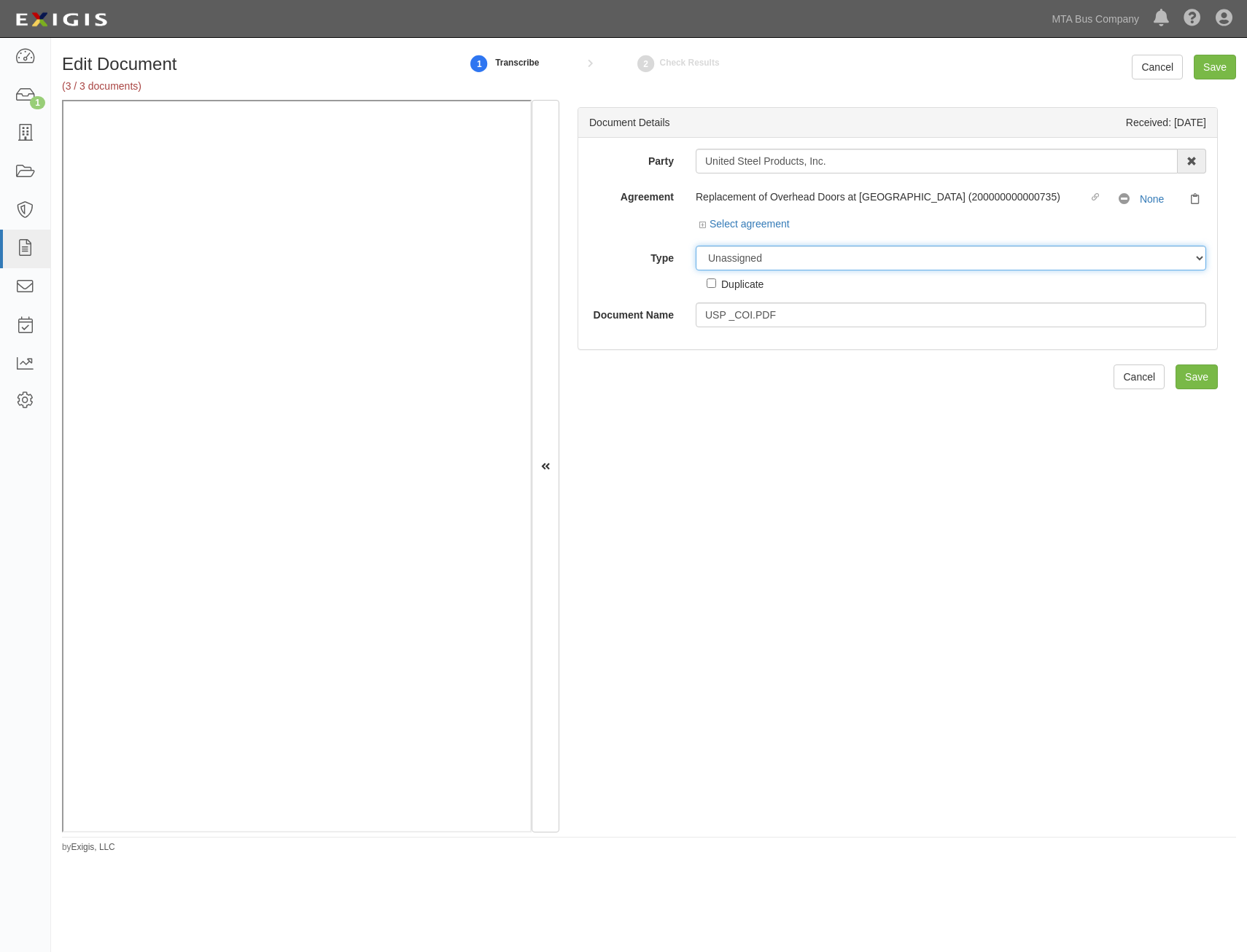
click at [937, 254] on select "Unassigned Binder Cancellation Notice Certificate Contract Endorsement Insuranc…" at bounding box center [951, 258] width 511 height 25
select select "CertificateDetail"
click at [696, 246] on select "Unassigned Binder Cancellation Notice Certificate Contract Endorsement Insuranc…" at bounding box center [951, 258] width 511 height 25
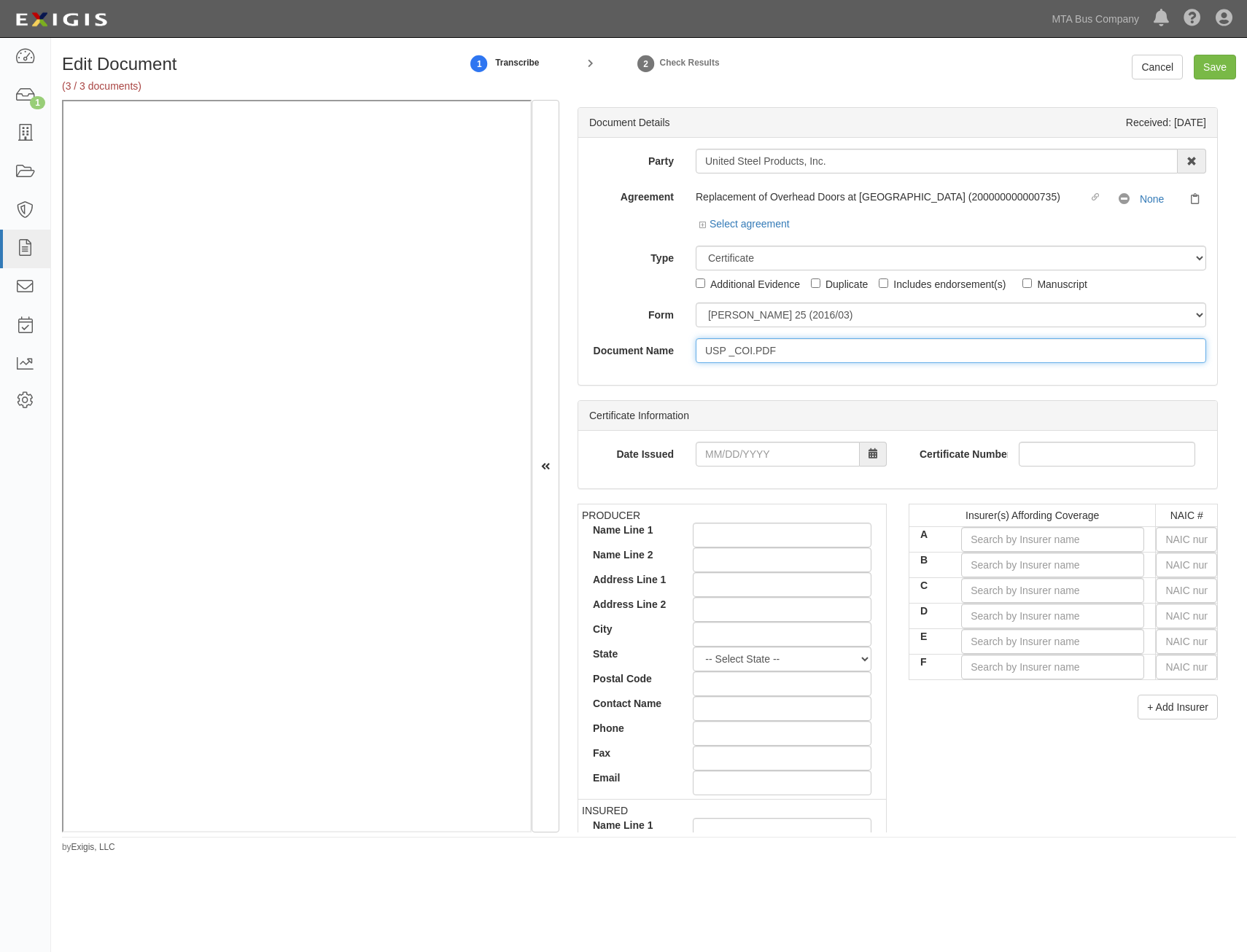
click at [955, 355] on input "USP _COI.PDF" at bounding box center [951, 350] width 511 height 25
type input "COI"
click at [1195, 537] on input "text" at bounding box center [1186, 539] width 61 height 25
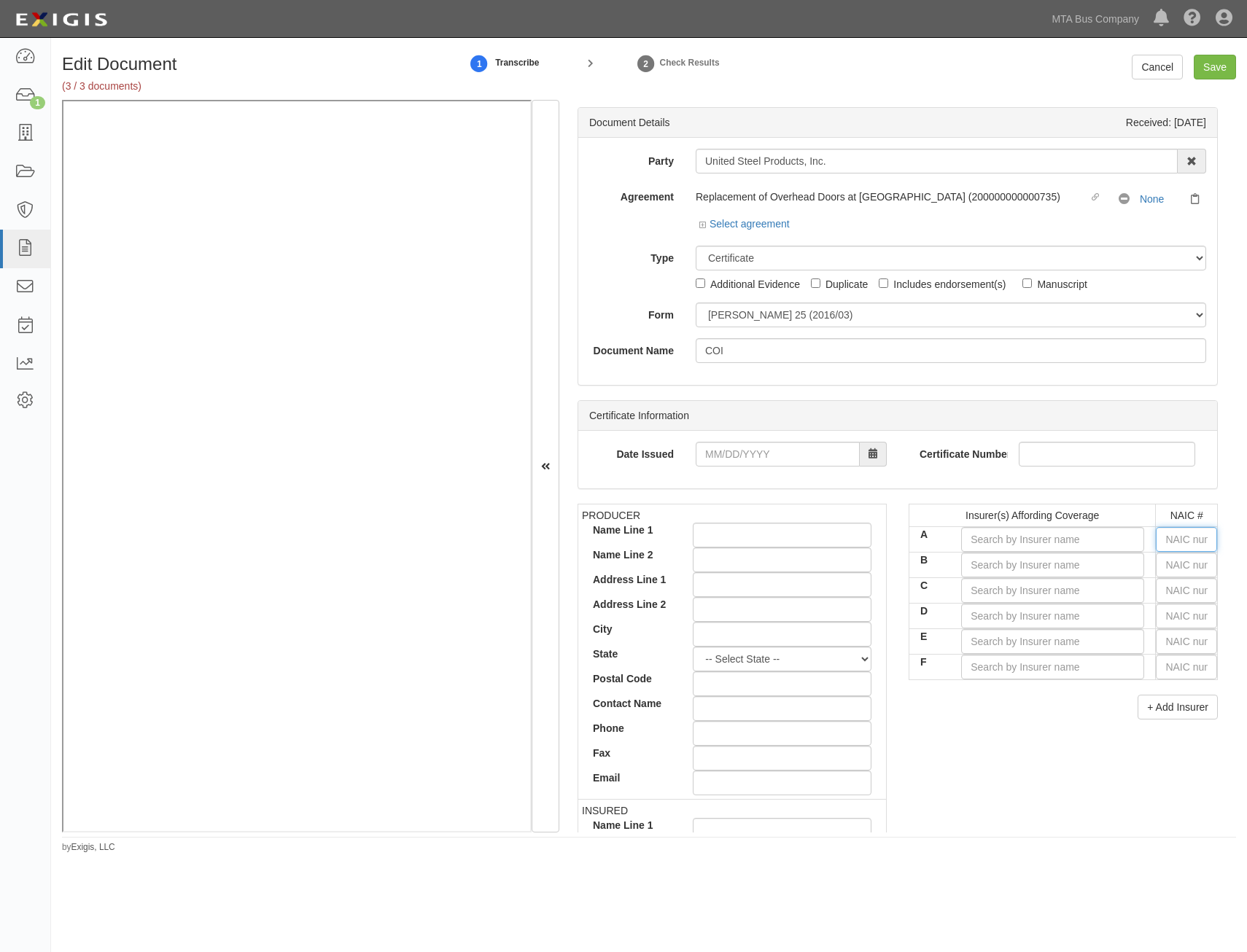
type input "25232"
type input "25"
type input "25615"
type input "256"
type input "25682"
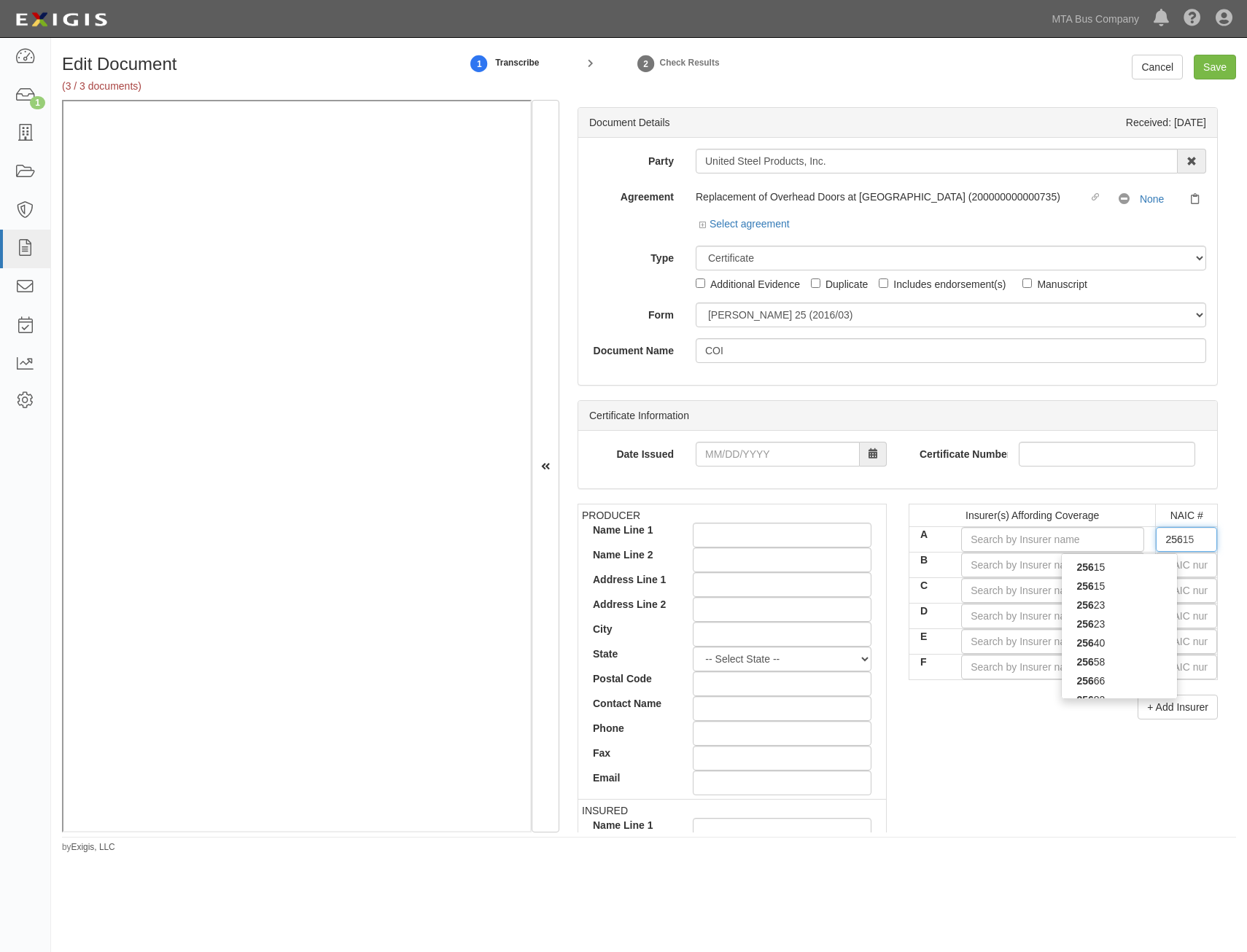
type input "2568"
type input "25682"
click at [1142, 565] on div "25682" at bounding box center [1119, 566] width 115 height 19
type input "Travelers Indemnity Co of Connecticut (A++ XV Rating)"
type input "25682"
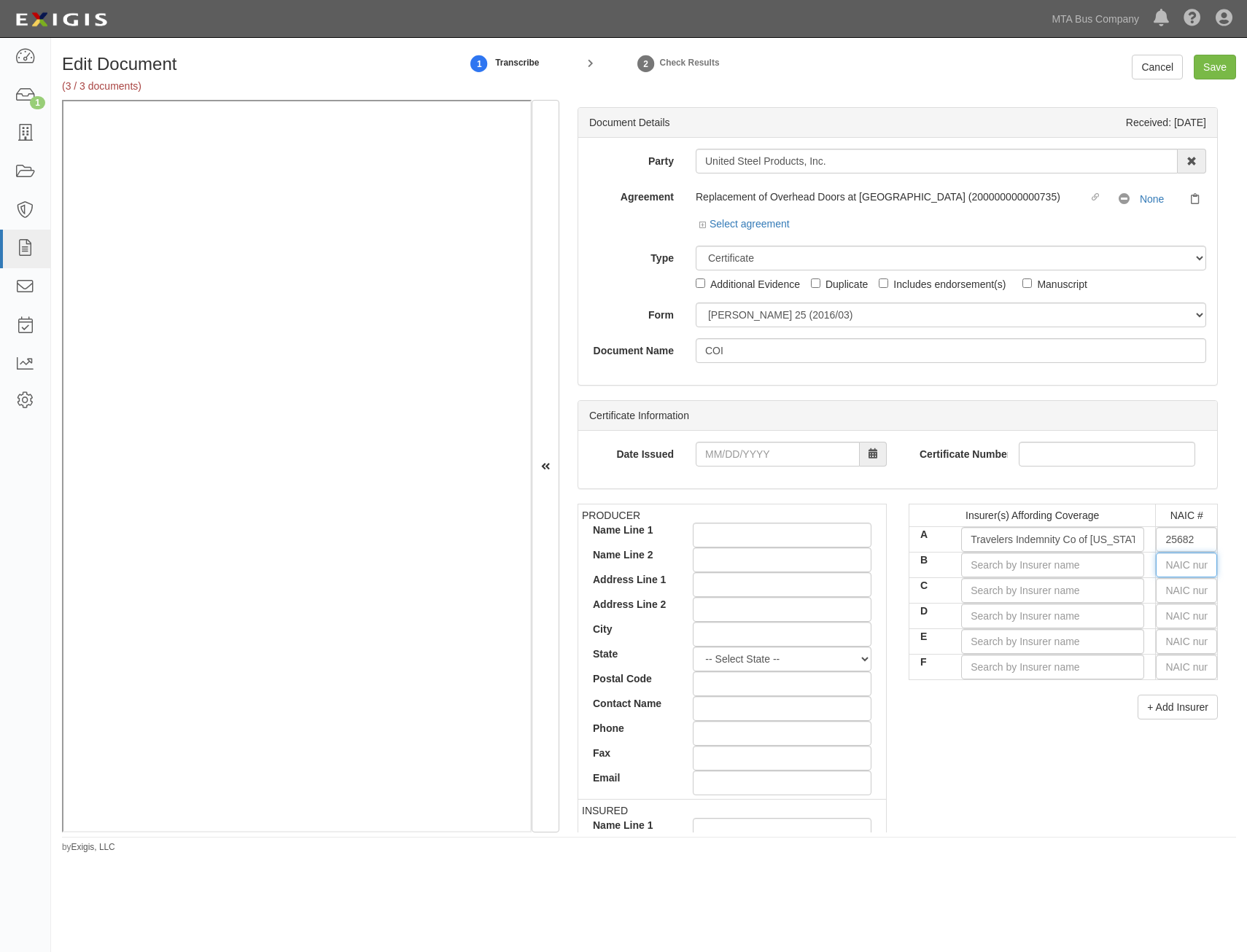
click at [1183, 561] on input "text" at bounding box center [1186, 564] width 61 height 25
type input "44725"
type input "4"
type input "41661"
type input "41"
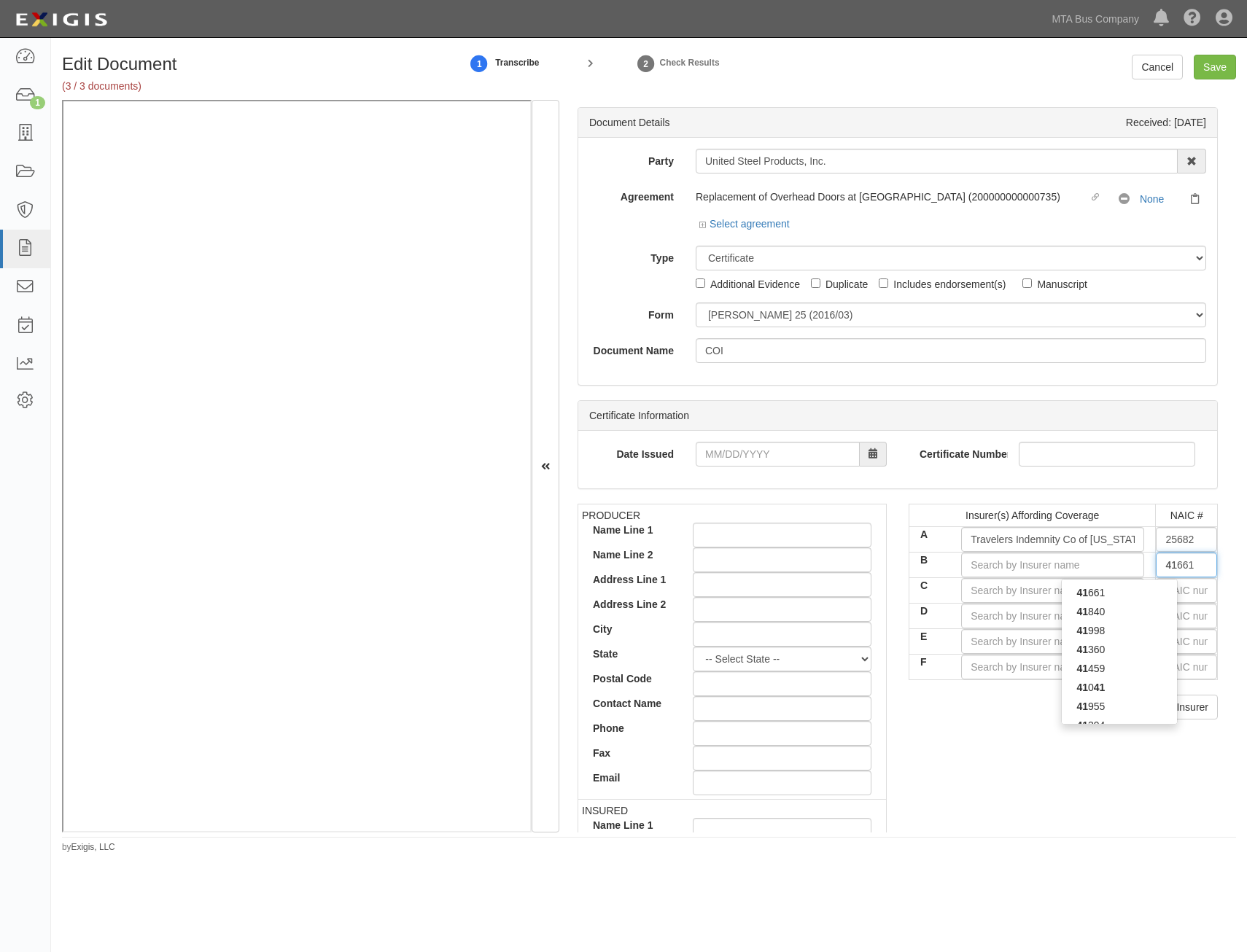
type input "41840"
type input "418"
type input "41807"
type input "4180"
type input "41807"
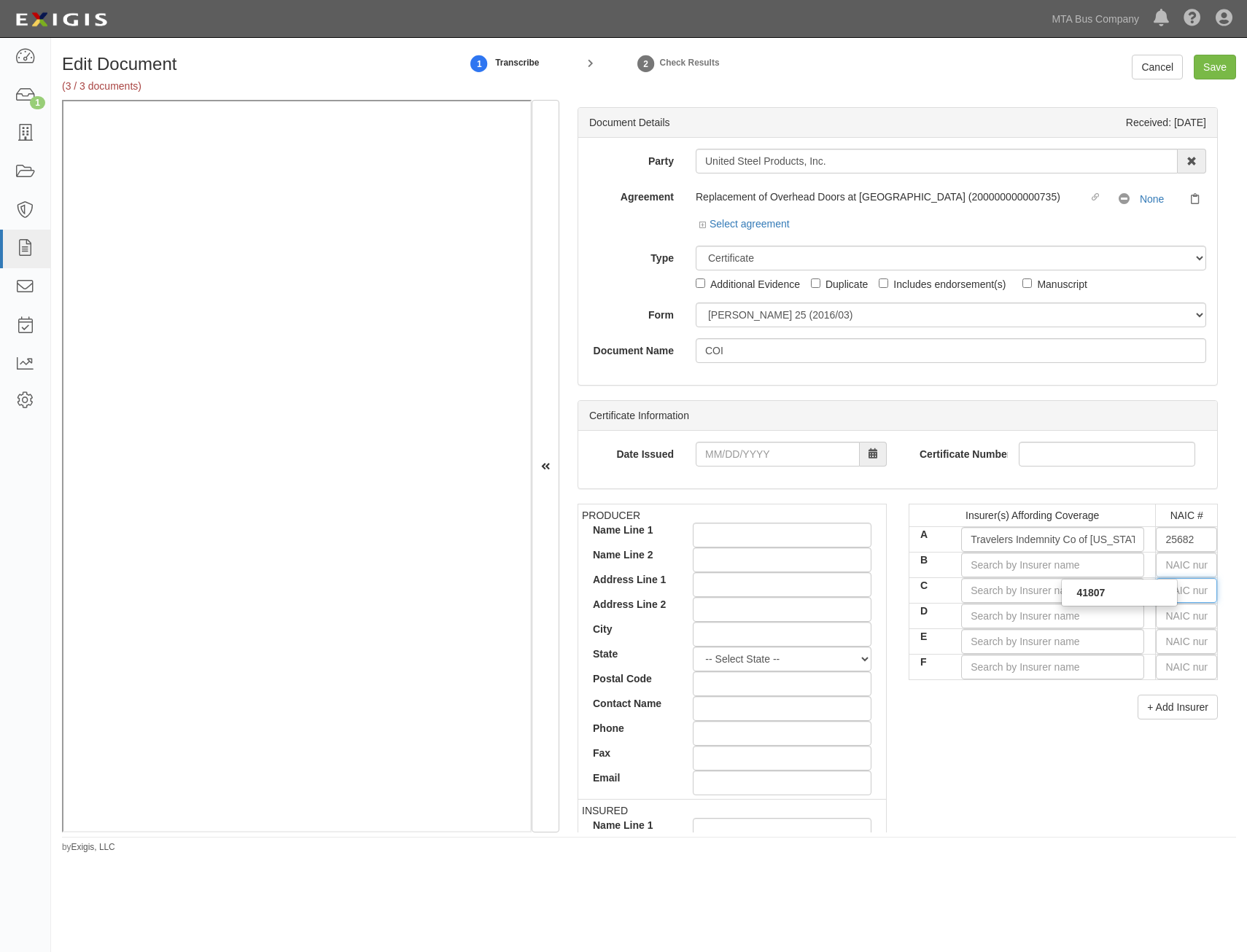
click at [1170, 594] on input "text" at bounding box center [1186, 590] width 61 height 25
click at [1187, 564] on input "text" at bounding box center [1186, 564] width 61 height 25
click at [1130, 593] on div "41807" at bounding box center [1119, 592] width 115 height 19
type input "MS Transverse Specialty Insurance Co (A+ XV Rating)"
type input "41807"
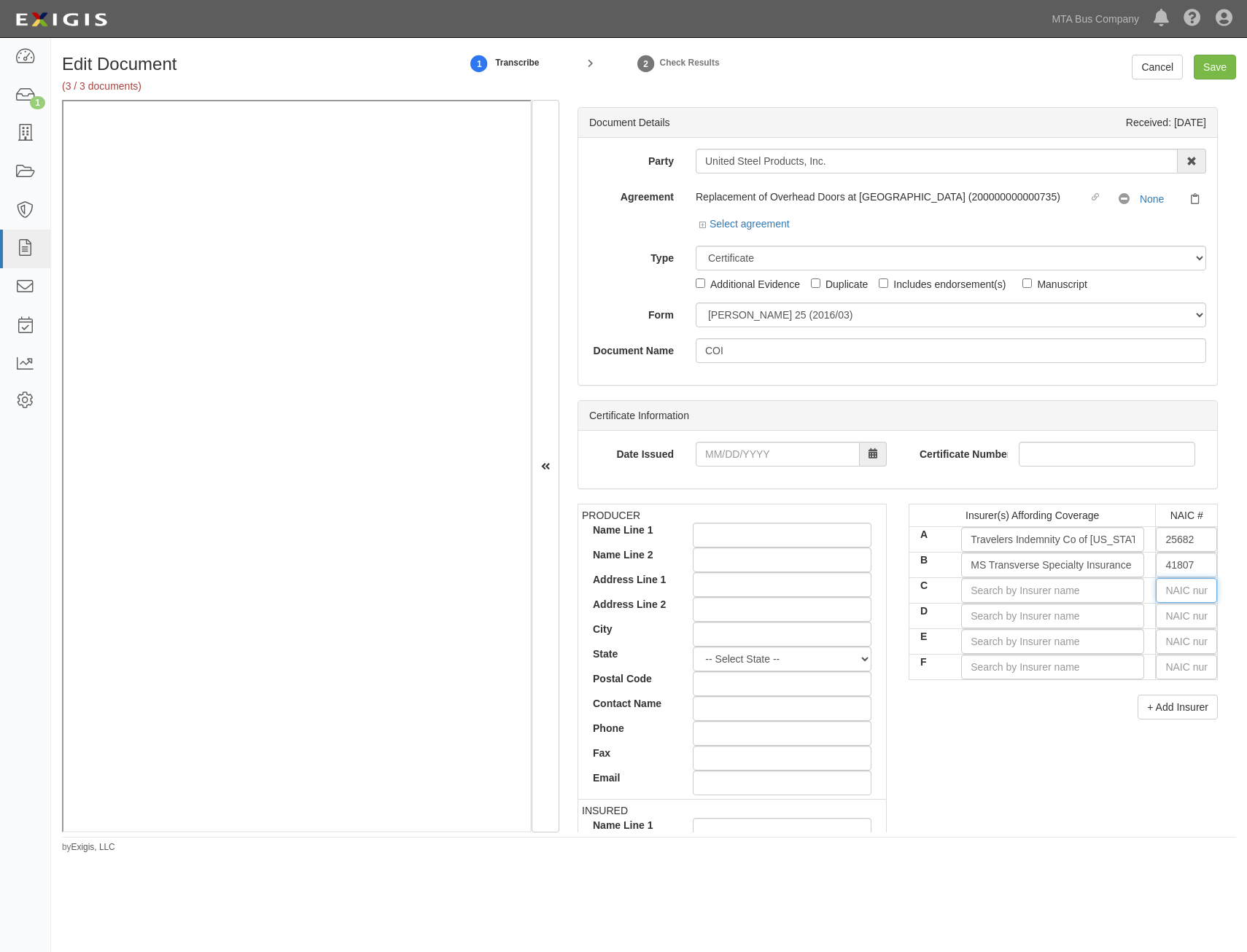
click at [1163, 596] on input "text" at bounding box center [1186, 590] width 61 height 25
type input "25232"
type input "25"
type input "25615"
type input "2561"
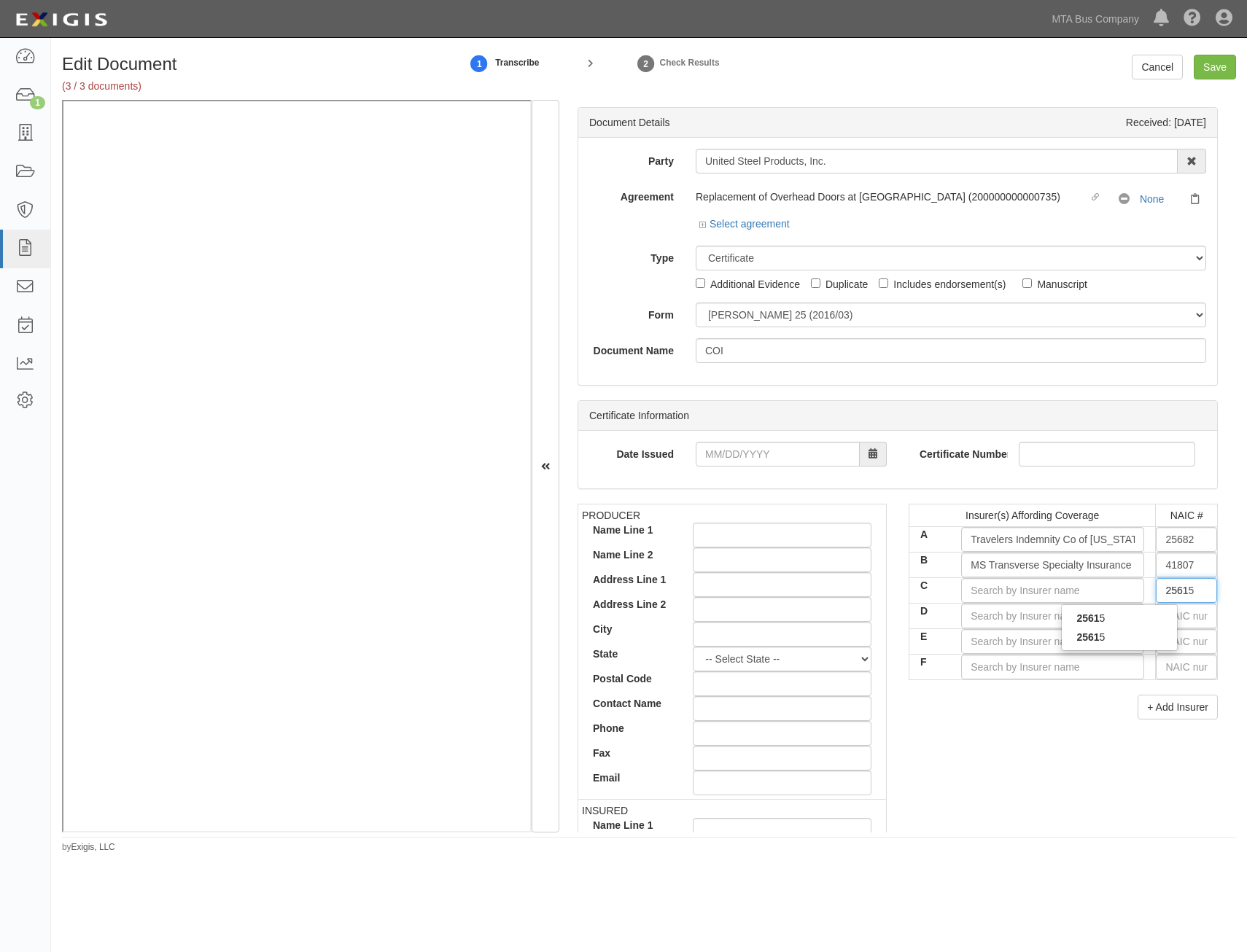
type input "25615"
click at [1117, 640] on div "25615" at bounding box center [1119, 637] width 115 height 19
type input "Charter Oak Fire Insurance Company (A++ XV Rating)"
type input "25615"
click at [1097, 756] on div "PRODUCER Name Line 1 Name Line 2 Address Line 1 Address Line 2 City State -- Se…" at bounding box center [898, 757] width 662 height 507
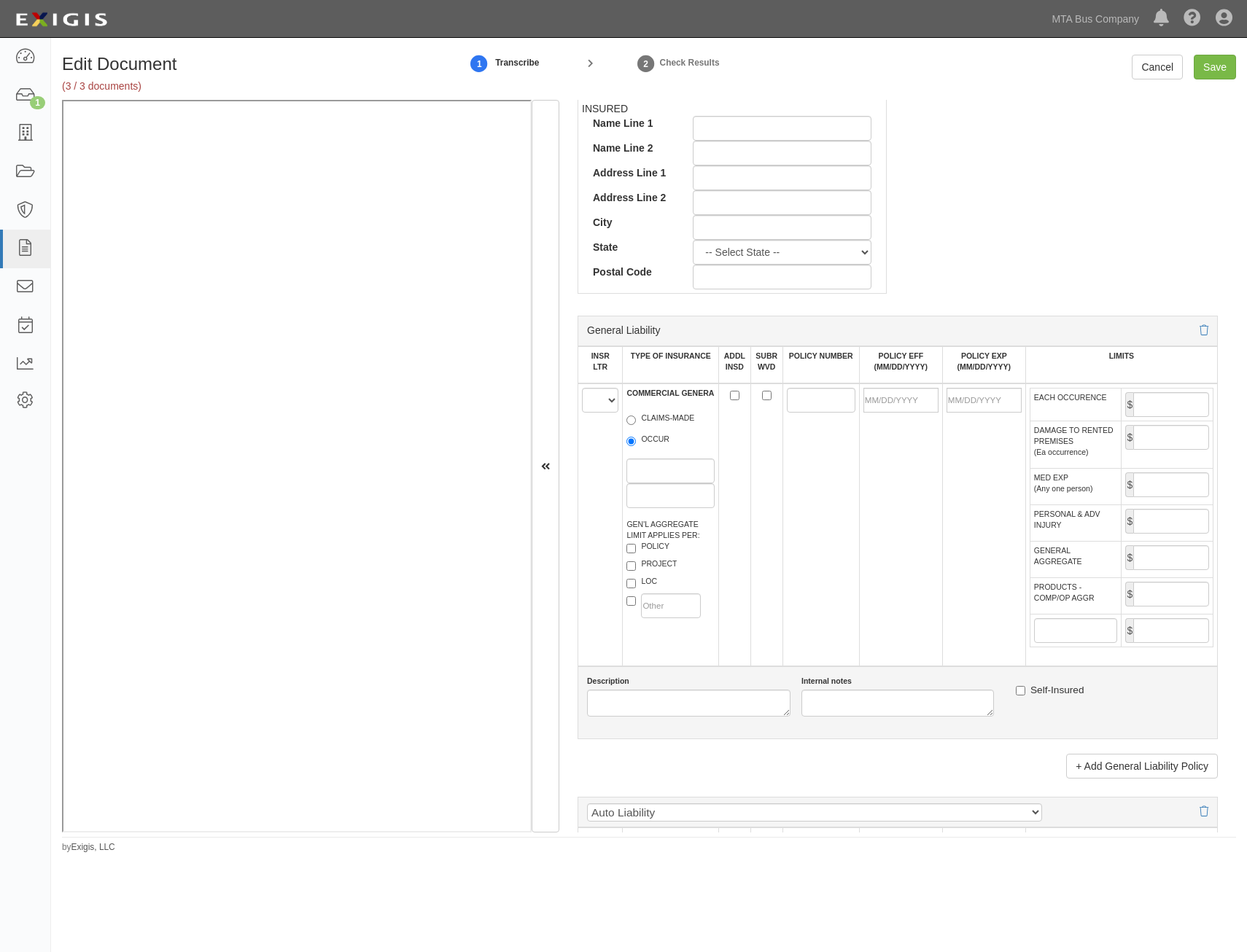
scroll to position [694, 0]
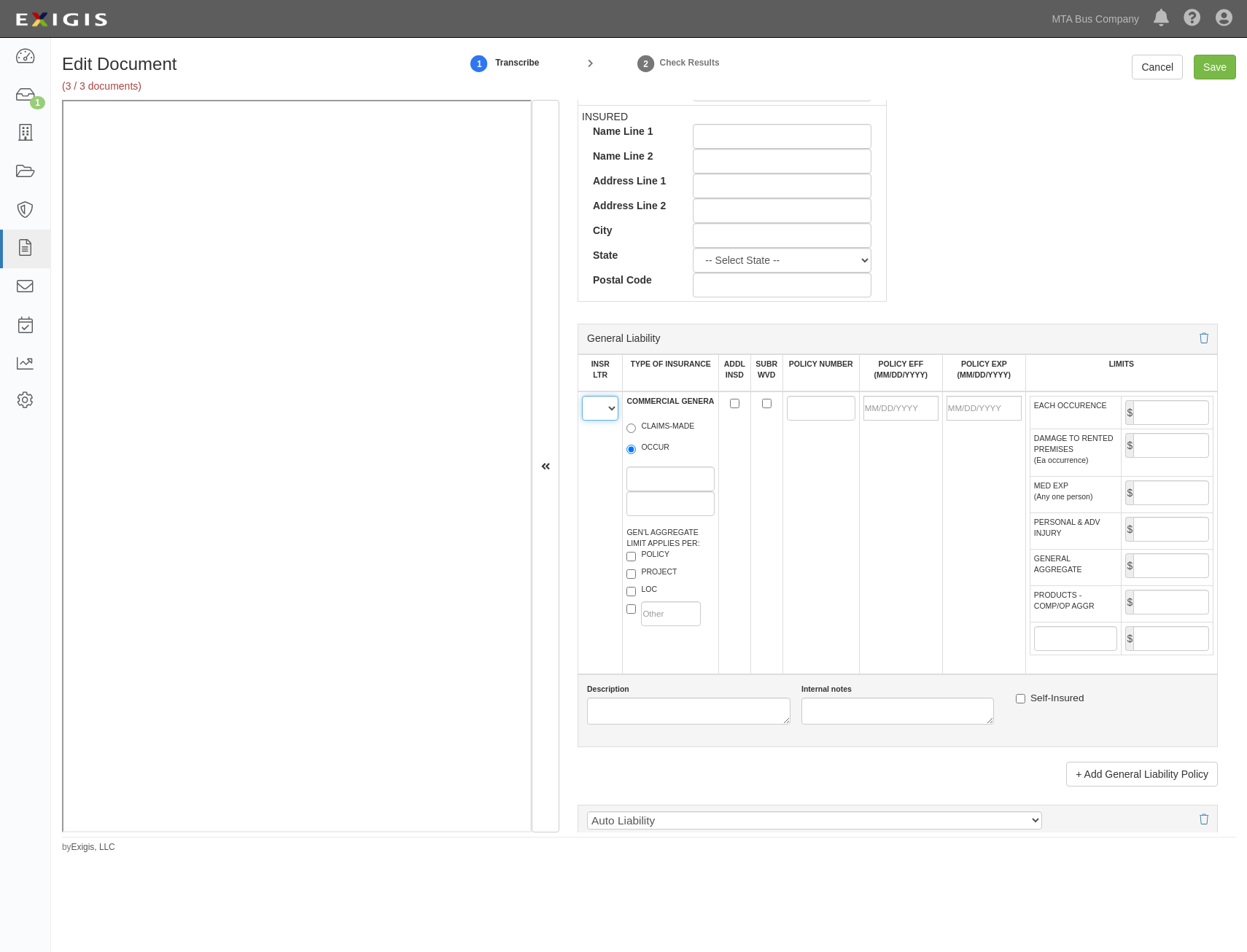
click at [605, 417] on select "A B C D E F" at bounding box center [600, 408] width 37 height 25
select select "A"
click at [582, 396] on select "A B C D E F" at bounding box center [600, 408] width 37 height 25
click at [665, 450] on label "OCCUR" at bounding box center [648, 449] width 43 height 15
click at [636, 450] on input "OCCUR" at bounding box center [631, 449] width 10 height 10
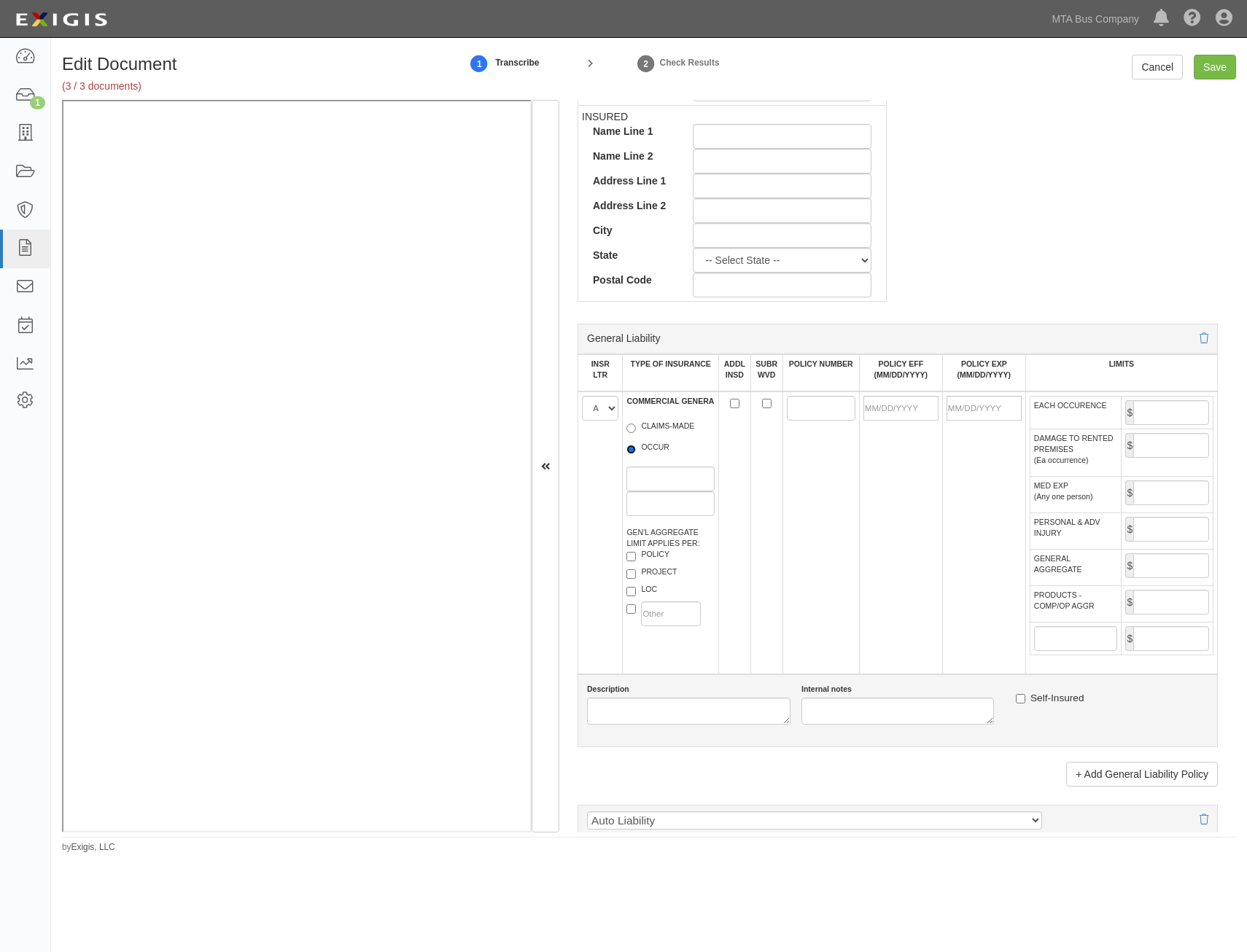
radio input "true"
click at [657, 571] on label "PROJECT" at bounding box center [651, 574] width 50 height 15
click at [636, 571] on input "PROJECT" at bounding box center [631, 574] width 10 height 10
checkbox input "true"
click at [734, 404] on input "ADDL INSD" at bounding box center [734, 404] width 10 height 10
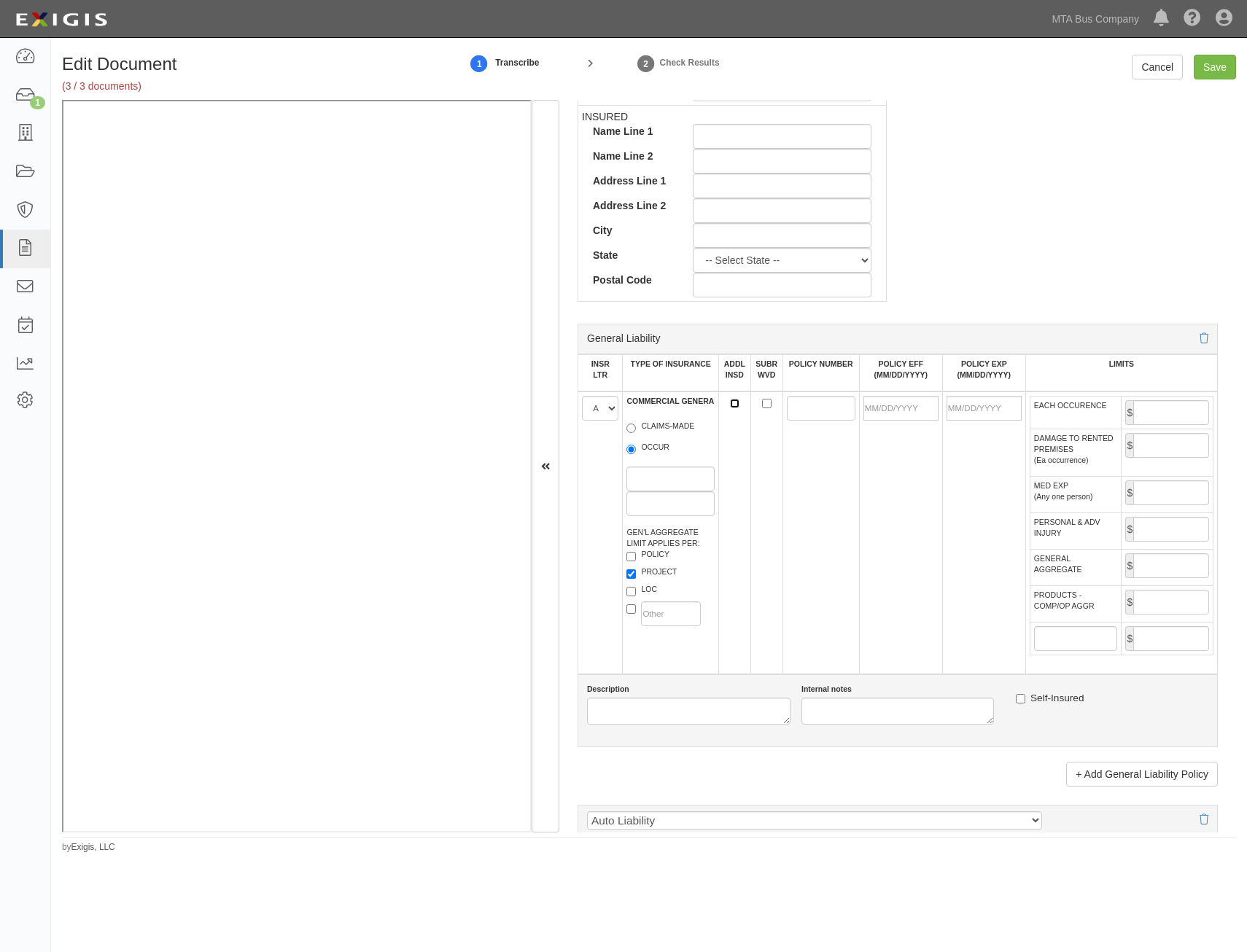
checkbox input "true"
click at [764, 402] on input "SUBR WVD" at bounding box center [766, 404] width 10 height 10
checkbox input "true"
drag, startPoint x: 804, startPoint y: 407, endPoint x: 795, endPoint y: 427, distance: 21.9
click at [804, 407] on input "POLICY NUMBER" at bounding box center [821, 408] width 69 height 25
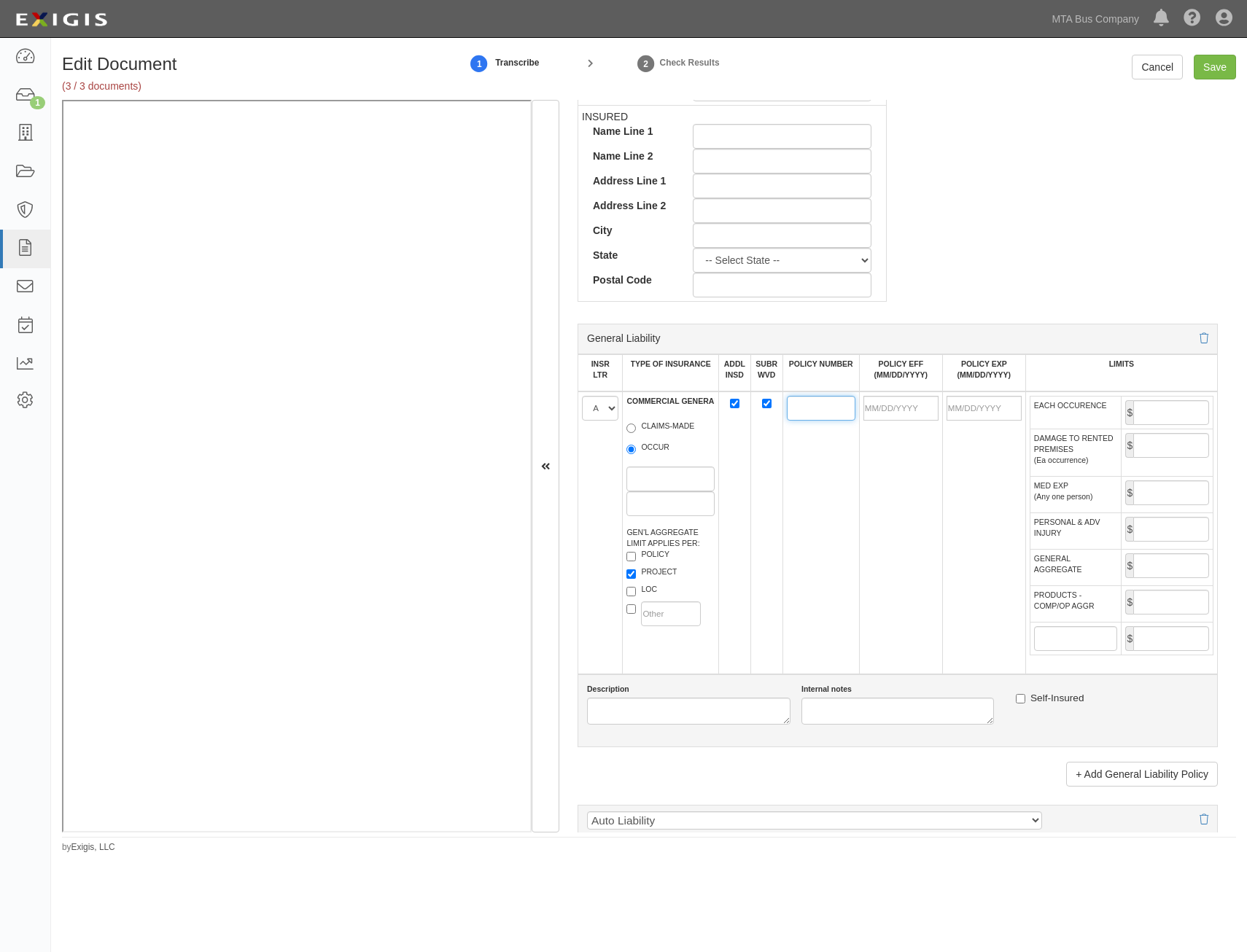
paste input "DT1NCO8X487809TC T24"
type input "DT1NCO8X487809TC T24"
click at [887, 404] on input "POLICY EFF (MM/DD/YYYY)" at bounding box center [901, 408] width 75 height 25
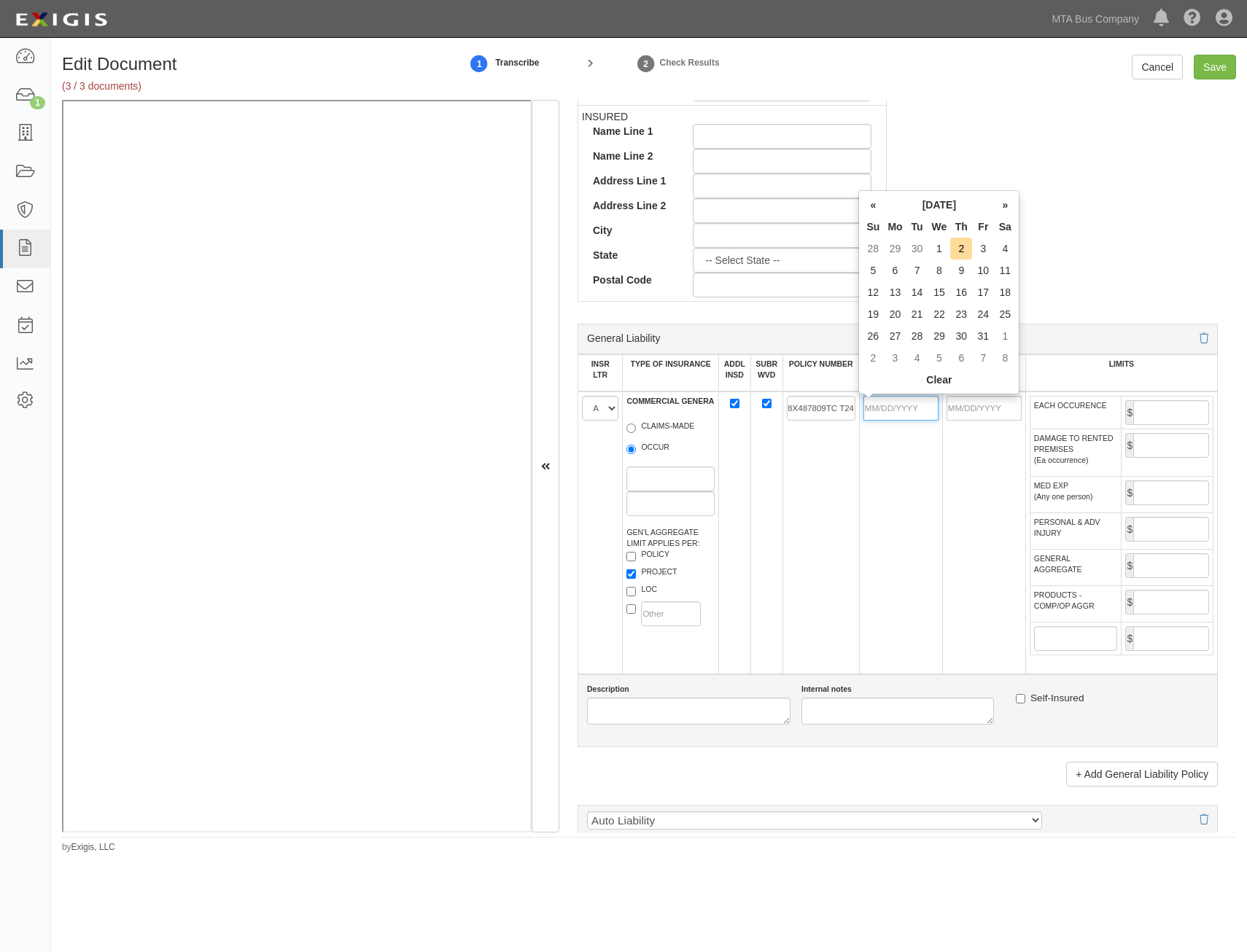
scroll to position [0, 0]
type input "11/15/2024"
type input "11/15/2025"
click at [887, 536] on td "11/15/2024" at bounding box center [900, 533] width 83 height 282
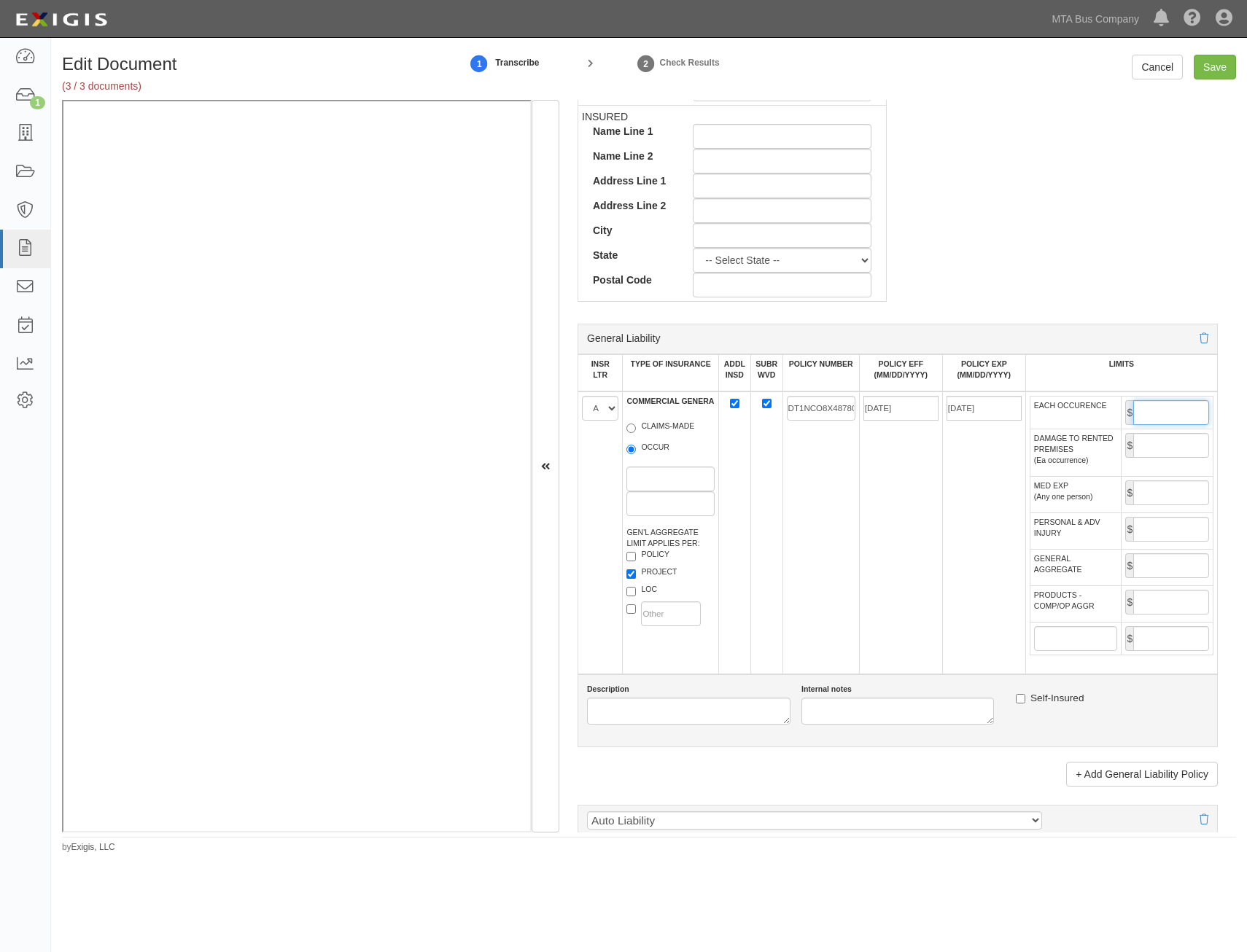
click at [1155, 404] on input "EACH OCCURENCE" at bounding box center [1171, 412] width 76 height 25
type input "2,000,000"
click at [1163, 580] on td "$" at bounding box center [1167, 566] width 92 height 37
click at [1149, 569] on input "GENERAL AGGREGATE" at bounding box center [1171, 565] width 76 height 25
type input "4,000,000"
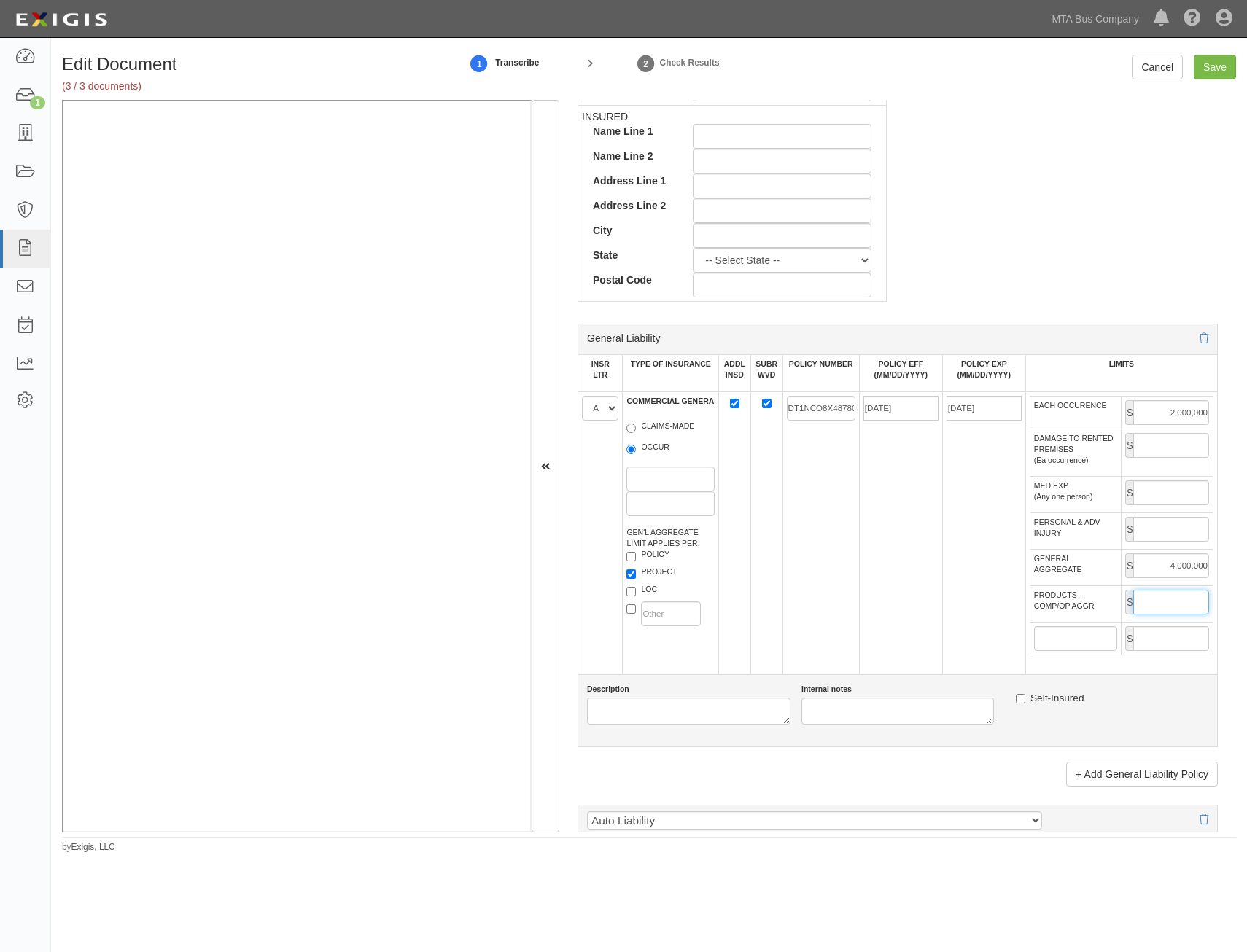
click at [1187, 603] on input "PRODUCTS - COMP/OP AGGR" at bounding box center [1171, 602] width 76 height 25
type input "4,000,000"
drag, startPoint x: 849, startPoint y: 628, endPoint x: 846, endPoint y: 584, distance: 44.1
click at [846, 622] on td "DT1NCO8X487809TC T24" at bounding box center [821, 533] width 76 height 282
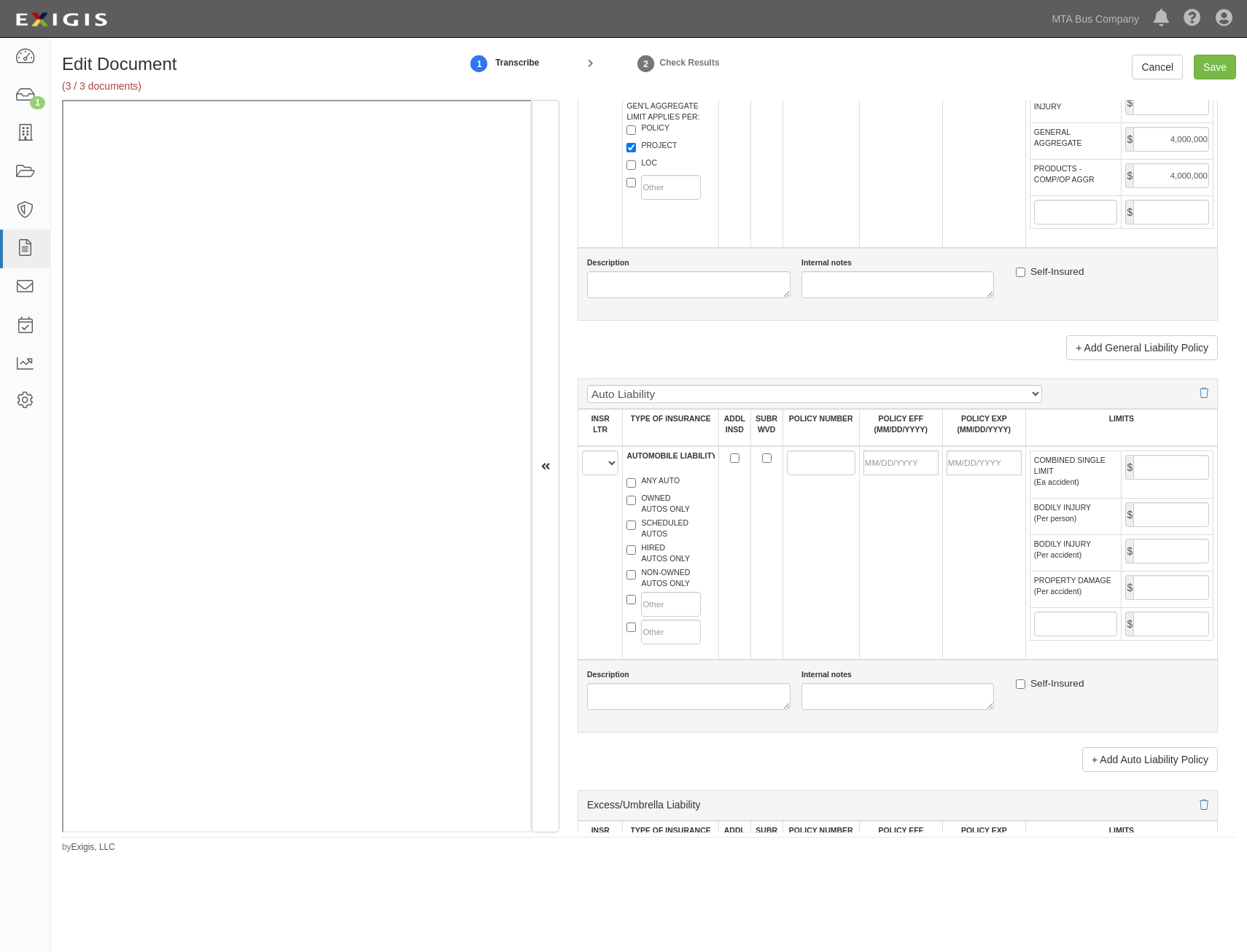
scroll to position [1204, 0]
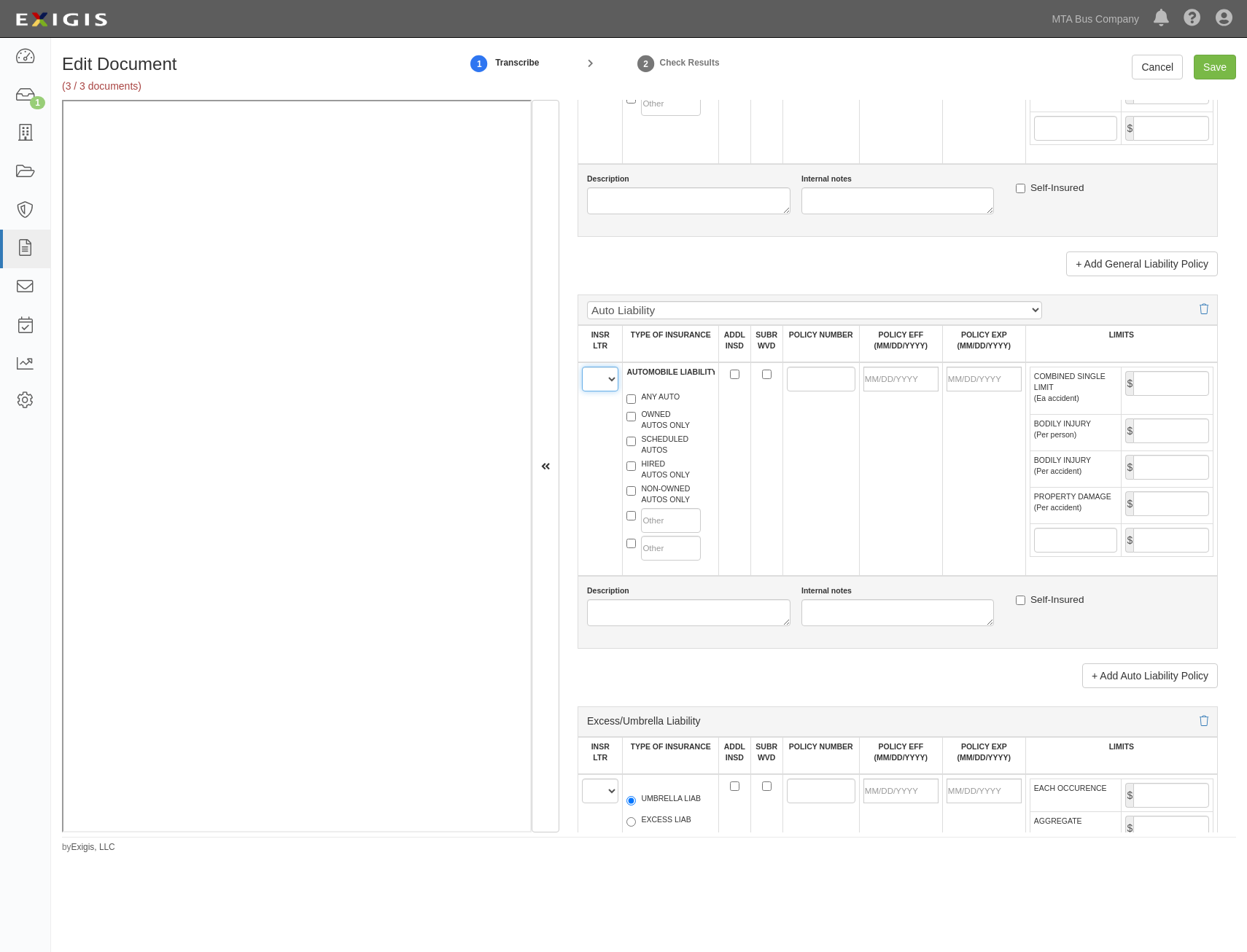
drag, startPoint x: 610, startPoint y: 380, endPoint x: 609, endPoint y: 393, distance: 13.0
click at [610, 380] on select "A B C D E F" at bounding box center [600, 379] width 37 height 25
select select "C"
click at [582, 367] on select "A B C D E F" at bounding box center [600, 379] width 37 height 25
click at [670, 398] on label "ANY AUTO" at bounding box center [653, 399] width 53 height 15
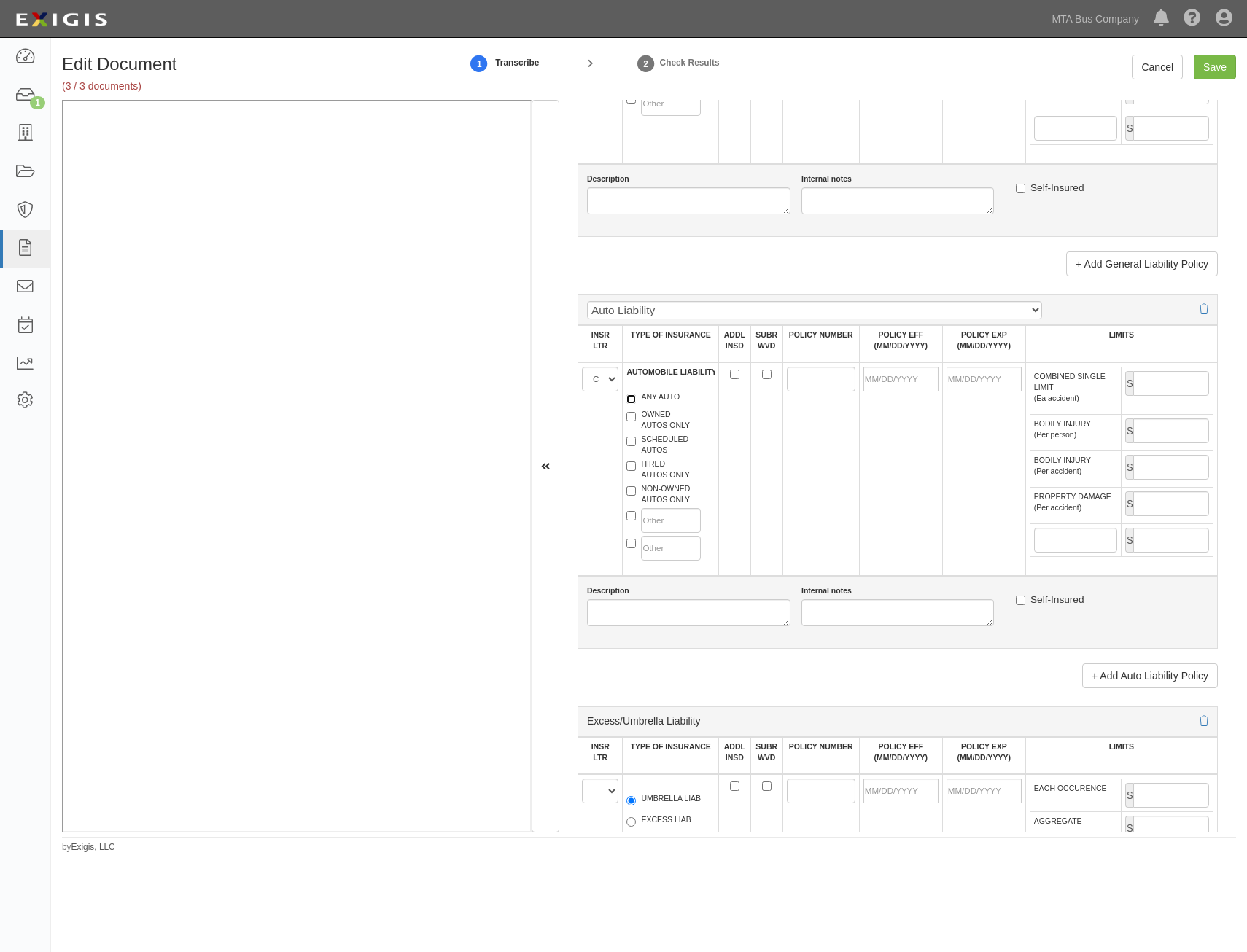
click at [636, 398] on input "ANY AUTO" at bounding box center [631, 399] width 10 height 10
checkbox input "true"
click at [650, 472] on label "HIRED AUTOS ONLY" at bounding box center [658, 469] width 64 height 22
click at [636, 471] on input "HIRED AUTOS ONLY" at bounding box center [631, 466] width 10 height 10
checkbox input "true"
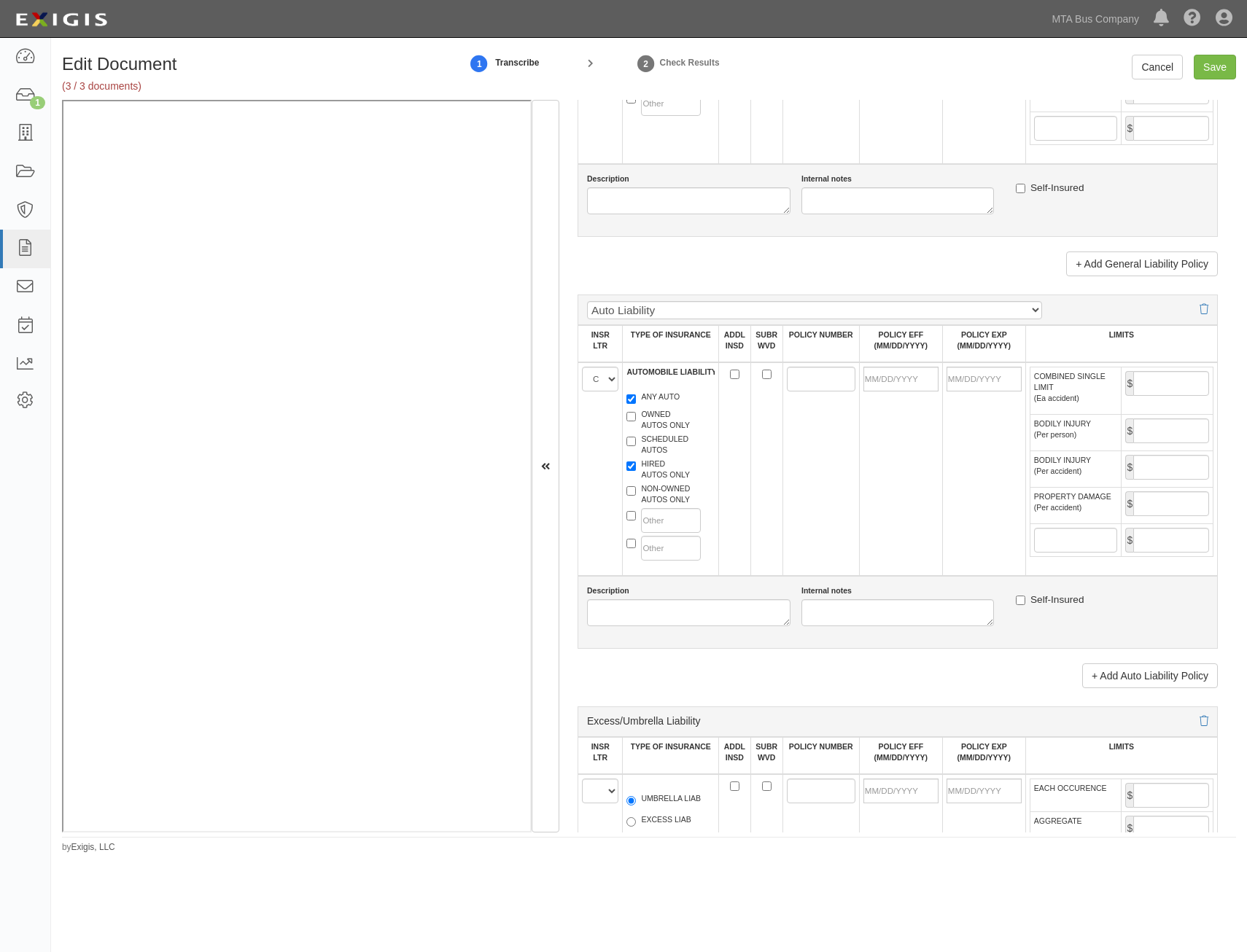
click at [665, 495] on label "NON-OWNED AUTOS ONLY" at bounding box center [658, 494] width 64 height 22
click at [636, 495] on input "NON-OWNED AUTOS ONLY" at bounding box center [631, 491] width 10 height 10
checkbox input "true"
click at [736, 373] on input "ADDL INSD" at bounding box center [734, 374] width 10 height 10
checkbox input "true"
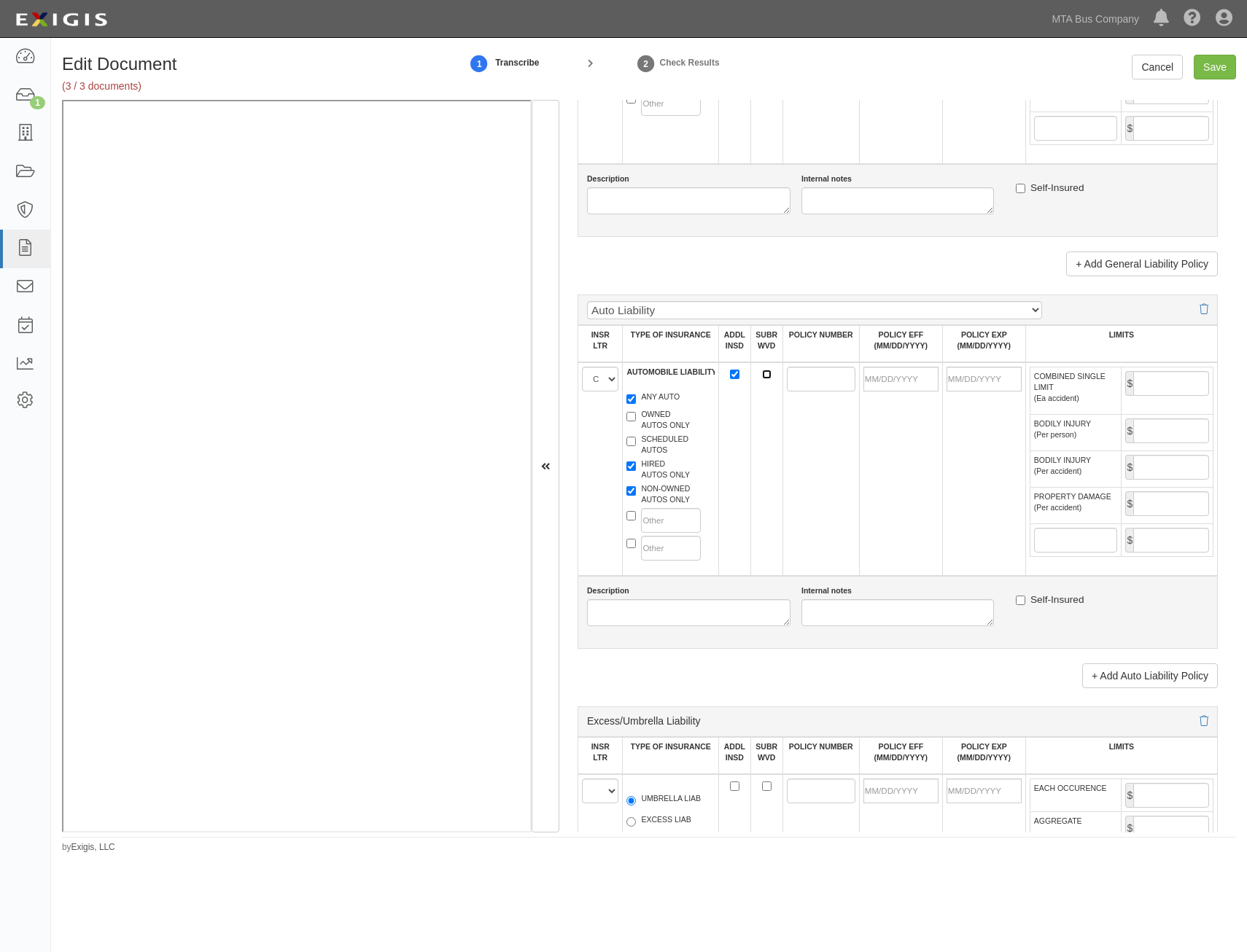
click at [763, 377] on input "SUBR WVD" at bounding box center [766, 374] width 10 height 10
checkbox input "true"
click at [783, 382] on td at bounding box center [821, 469] width 76 height 214
click at [795, 379] on input "POLICY NUMBER" at bounding box center [821, 379] width 69 height 25
paste input "810A17614332426G"
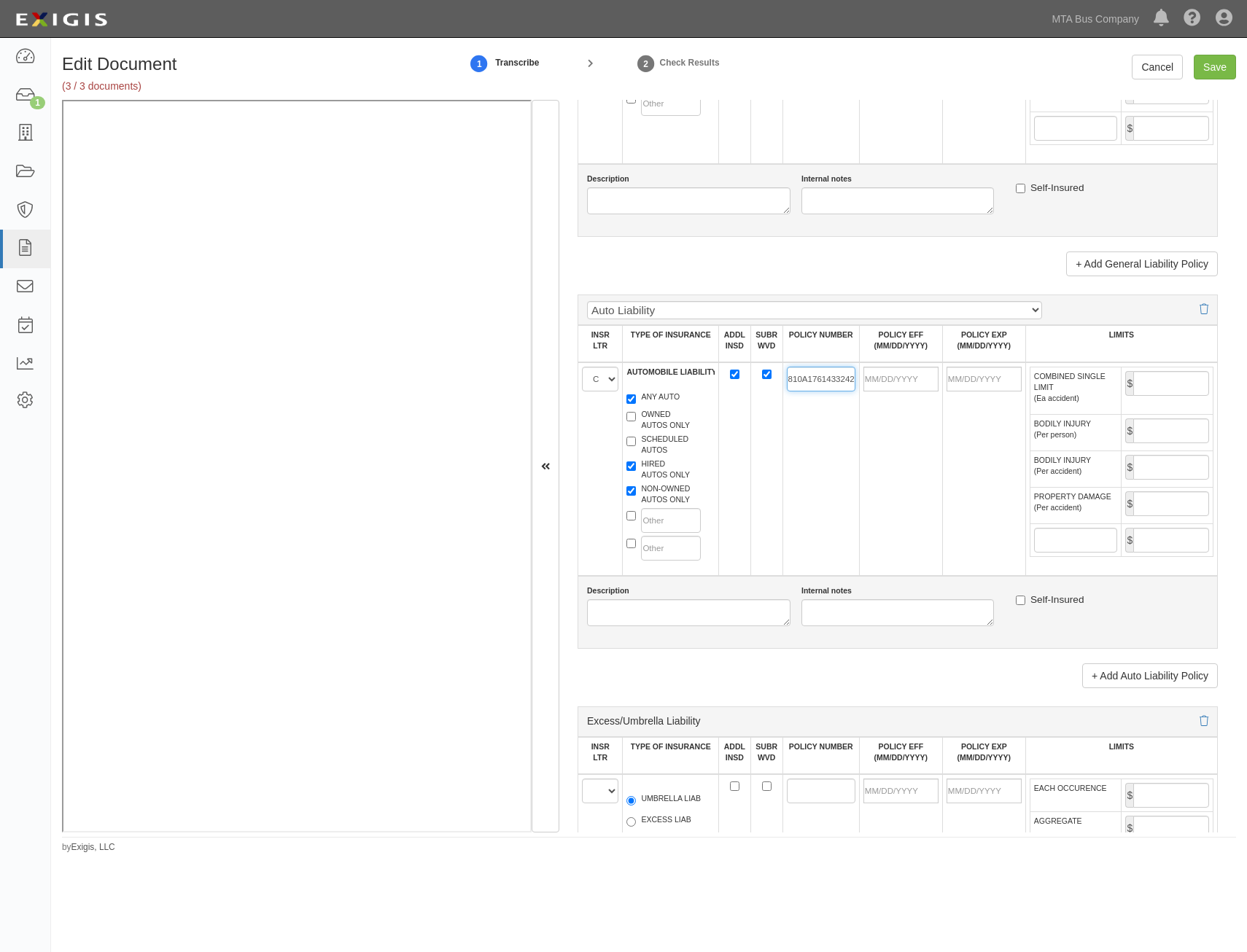
scroll to position [0, 13]
type input "810A17614332426G"
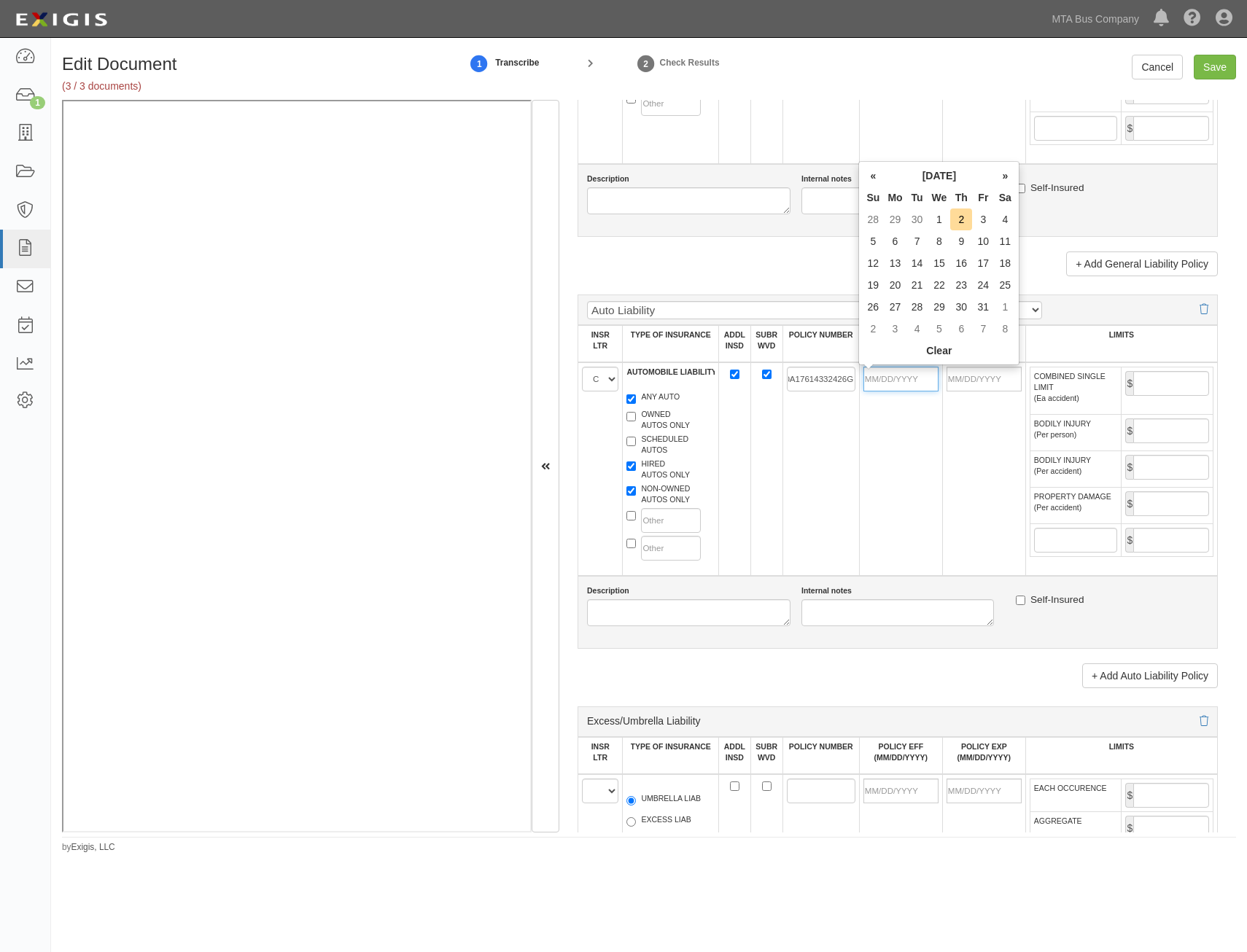
drag, startPoint x: 906, startPoint y: 380, endPoint x: 899, endPoint y: 386, distance: 9.2
click at [906, 380] on input "POLICY EFF (MM/DD/YYYY)" at bounding box center [901, 379] width 75 height 25
type input "11/15/2024"
type input "11/15/2025"
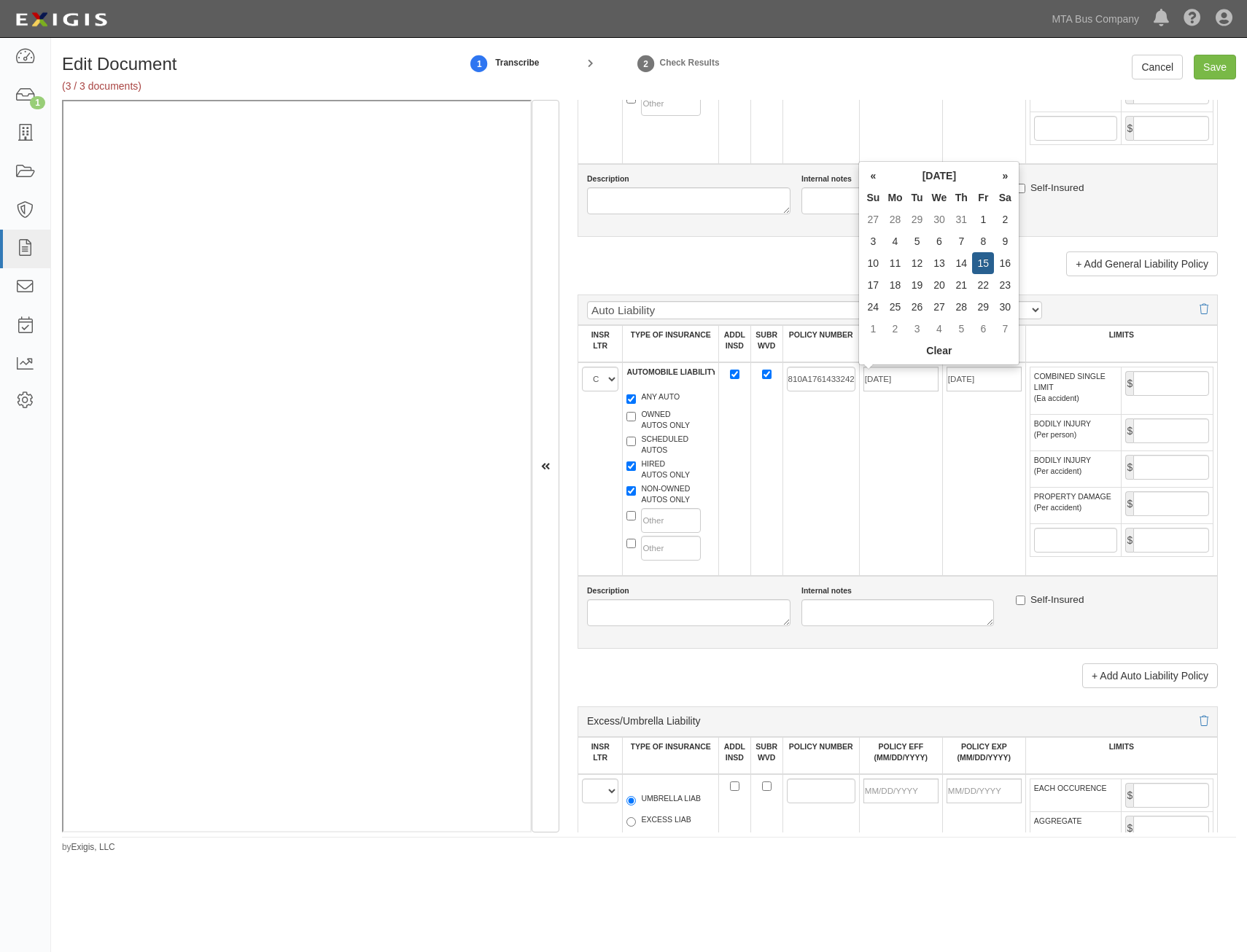
click at [965, 409] on td "11/15/2025" at bounding box center [983, 469] width 83 height 214
click at [1169, 392] on input "COMBINED SINGLE LIMIT (Ea accident)" at bounding box center [1171, 383] width 76 height 25
type input "1,000,000"
click at [778, 522] on td at bounding box center [766, 469] width 32 height 214
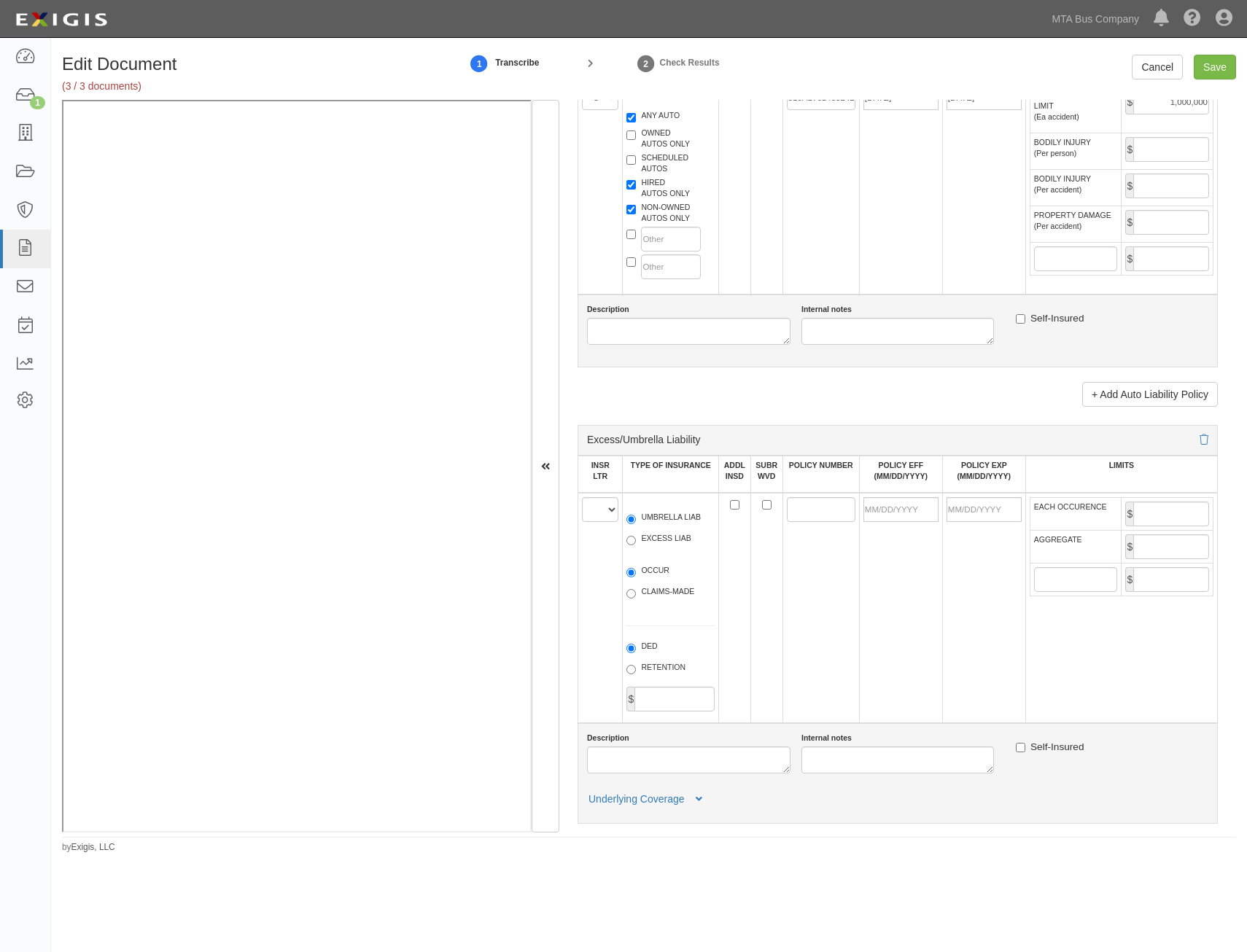
scroll to position [1568, 0]
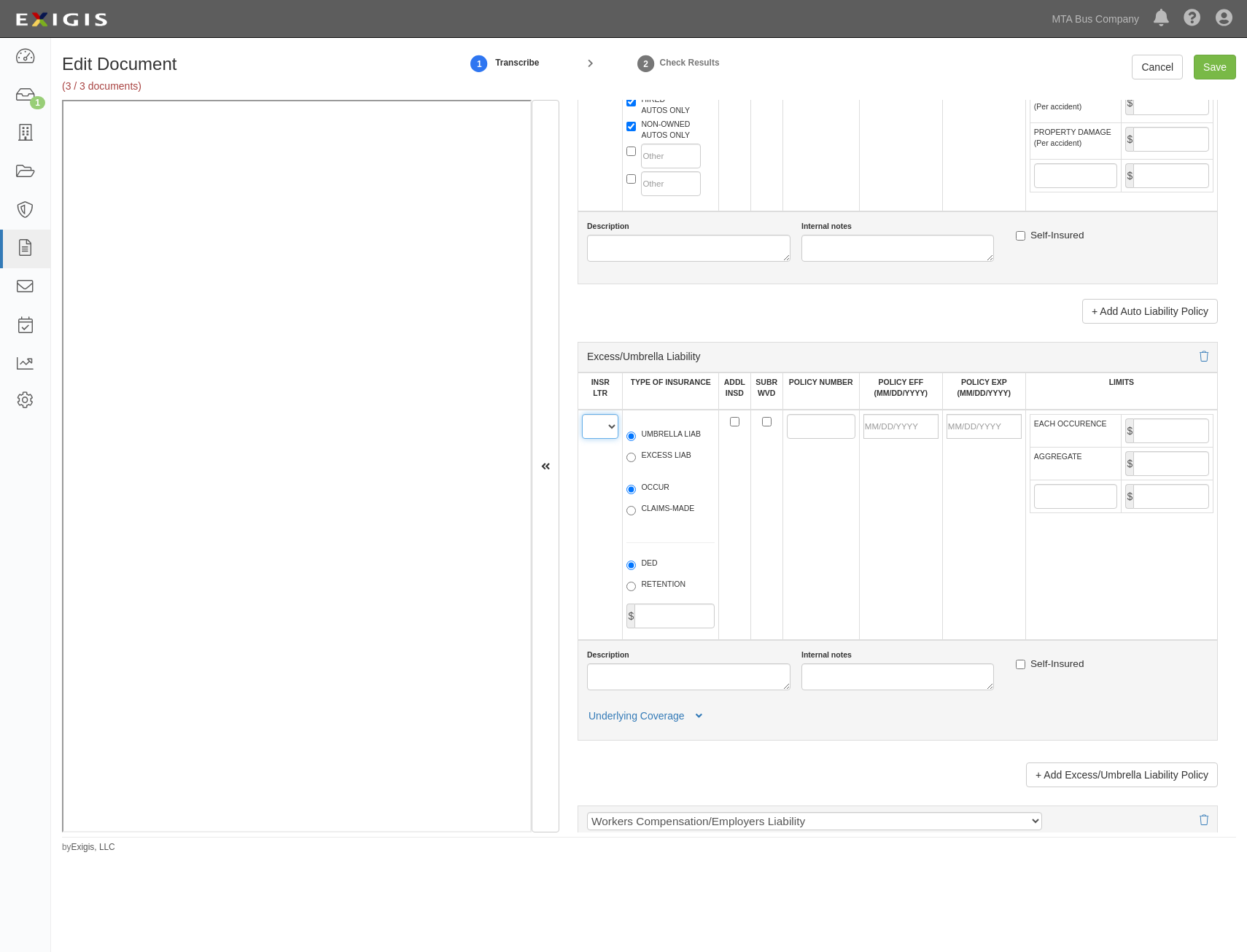
click at [591, 432] on select "A B C D E F" at bounding box center [600, 426] width 37 height 25
select select "B"
click at [582, 414] on select "A B C D E F" at bounding box center [600, 426] width 37 height 25
click at [644, 460] on label "EXCESS LIAB" at bounding box center [659, 457] width 64 height 15
click at [636, 460] on input "EXCESS LIAB" at bounding box center [631, 457] width 10 height 10
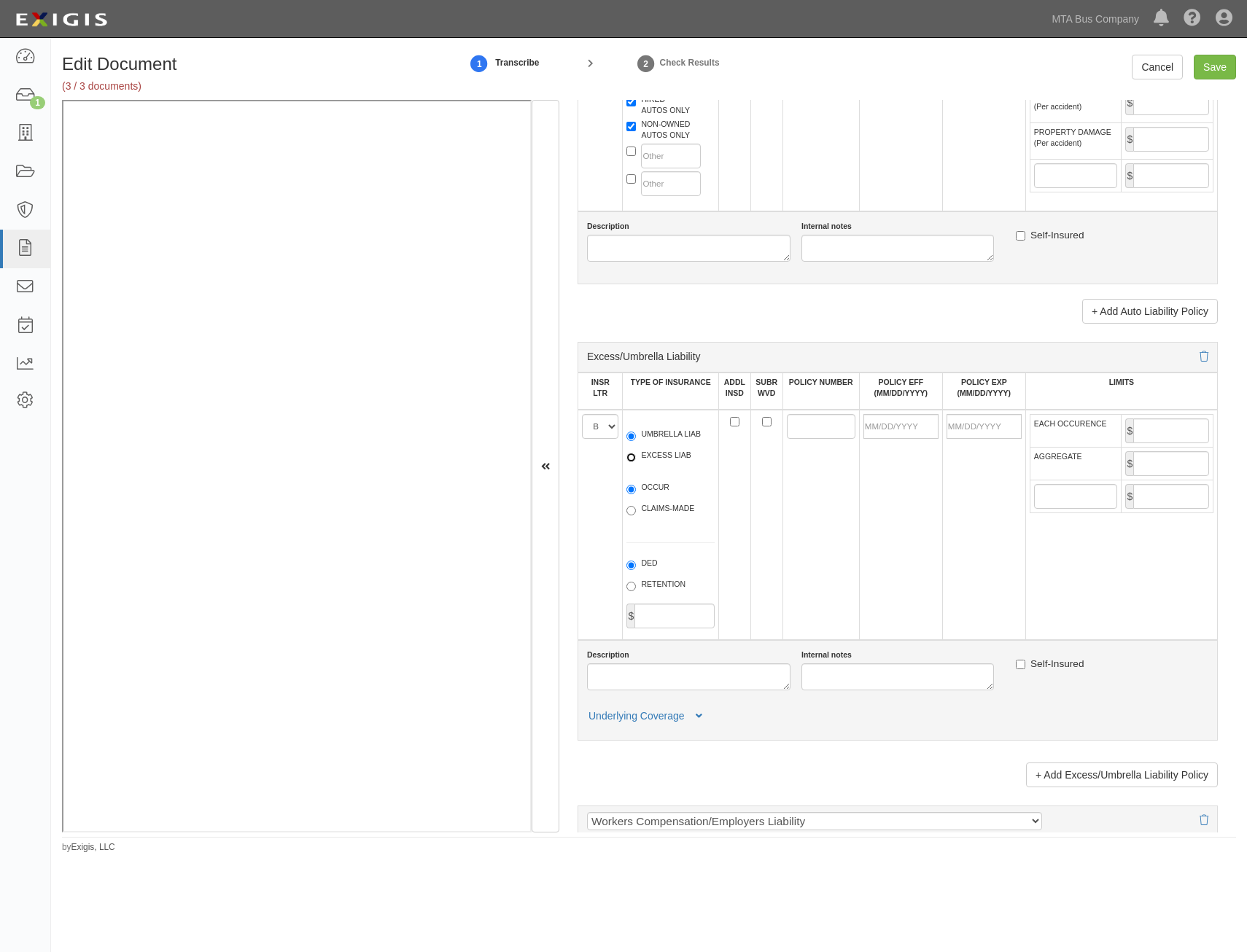
radio input "true"
click at [668, 489] on label "OCCUR" at bounding box center [648, 489] width 43 height 15
click at [636, 489] on input "OCCUR" at bounding box center [631, 489] width 10 height 10
radio input "true"
click at [733, 424] on input "ADDL INSD" at bounding box center [734, 421] width 10 height 10
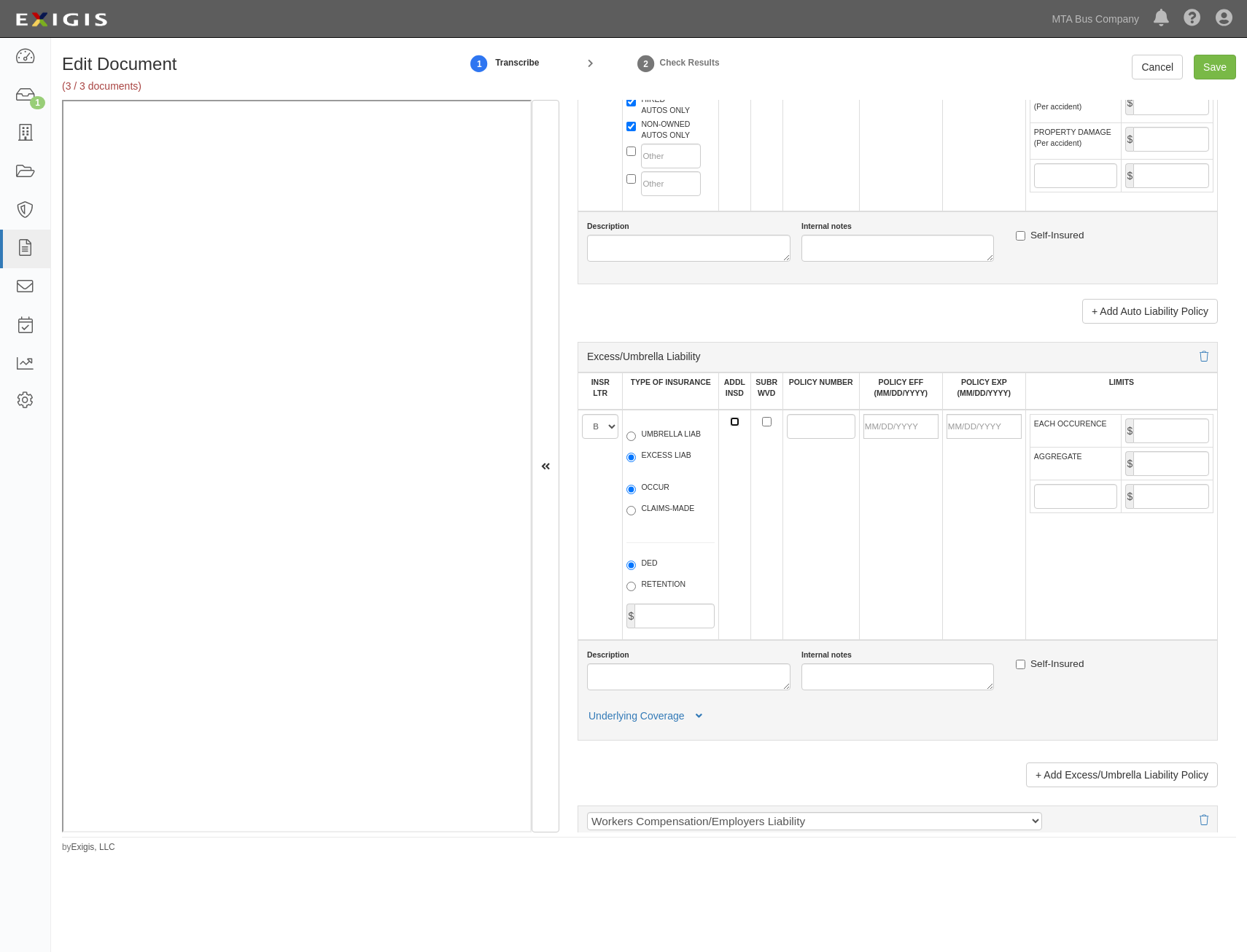
checkbox input "true"
click at [762, 424] on input "SUBR WVD" at bounding box center [766, 421] width 10 height 10
checkbox input "true"
drag, startPoint x: 804, startPoint y: 426, endPoint x: 795, endPoint y: 426, distance: 9.0
click at [804, 426] on input "POLICY NUMBER" at bounding box center [821, 426] width 69 height 25
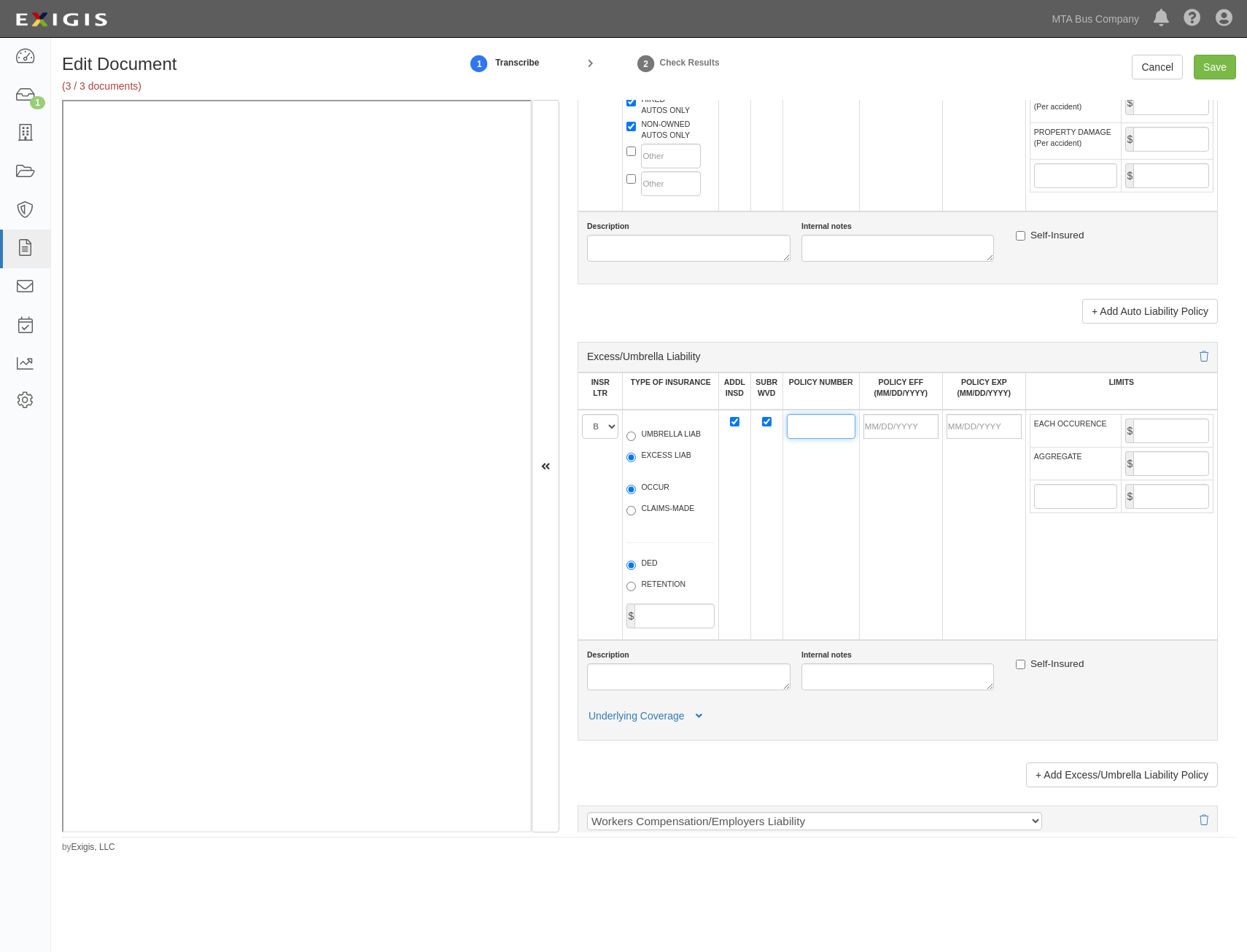
paste input "TSCEEX00001401"
type input "TSCEEX00001401"
click at [928, 439] on td at bounding box center [900, 525] width 83 height 230
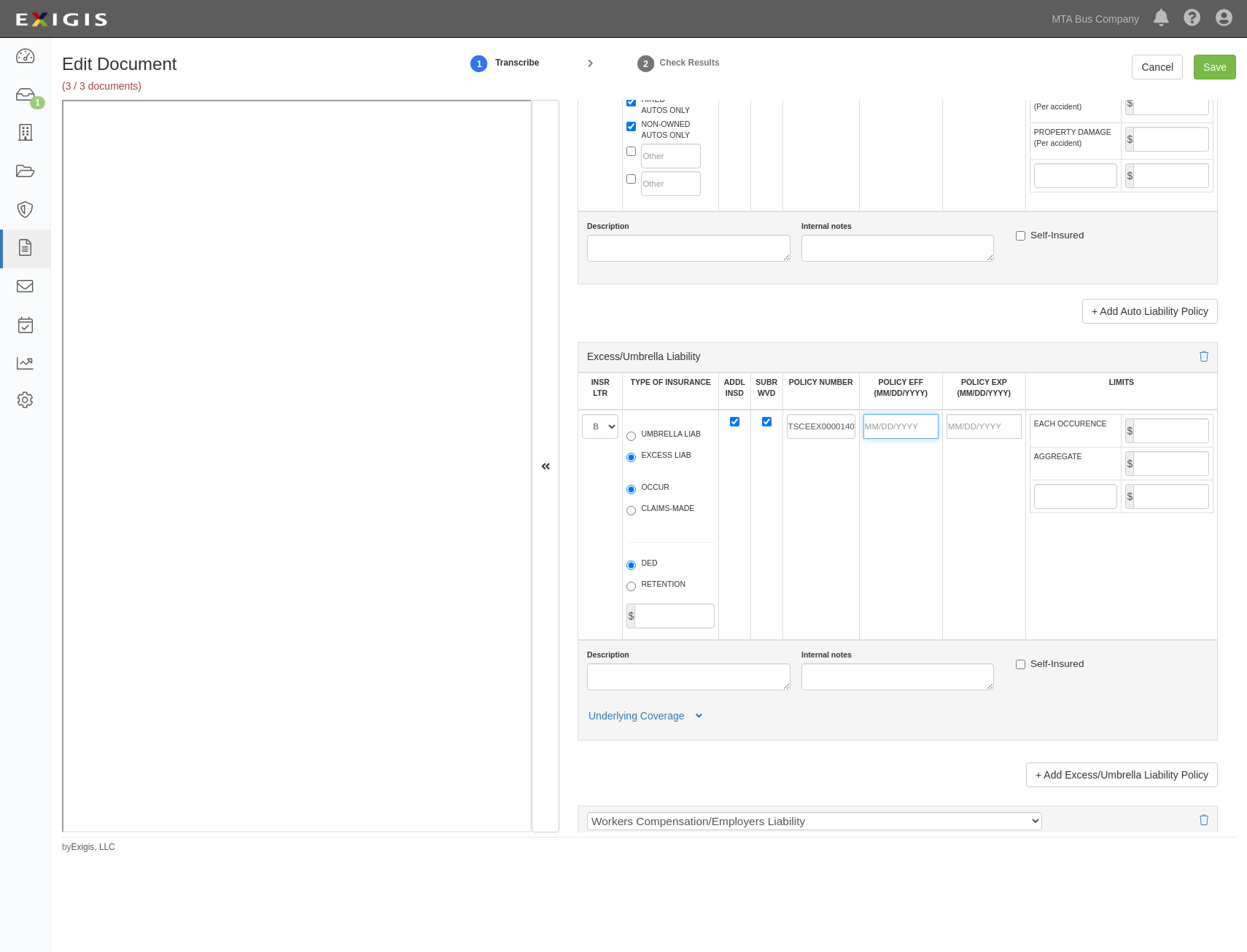
click at [902, 422] on input "POLICY EFF (MM/DD/YYYY)" at bounding box center [901, 426] width 75 height 25
type input "11/15/2024"
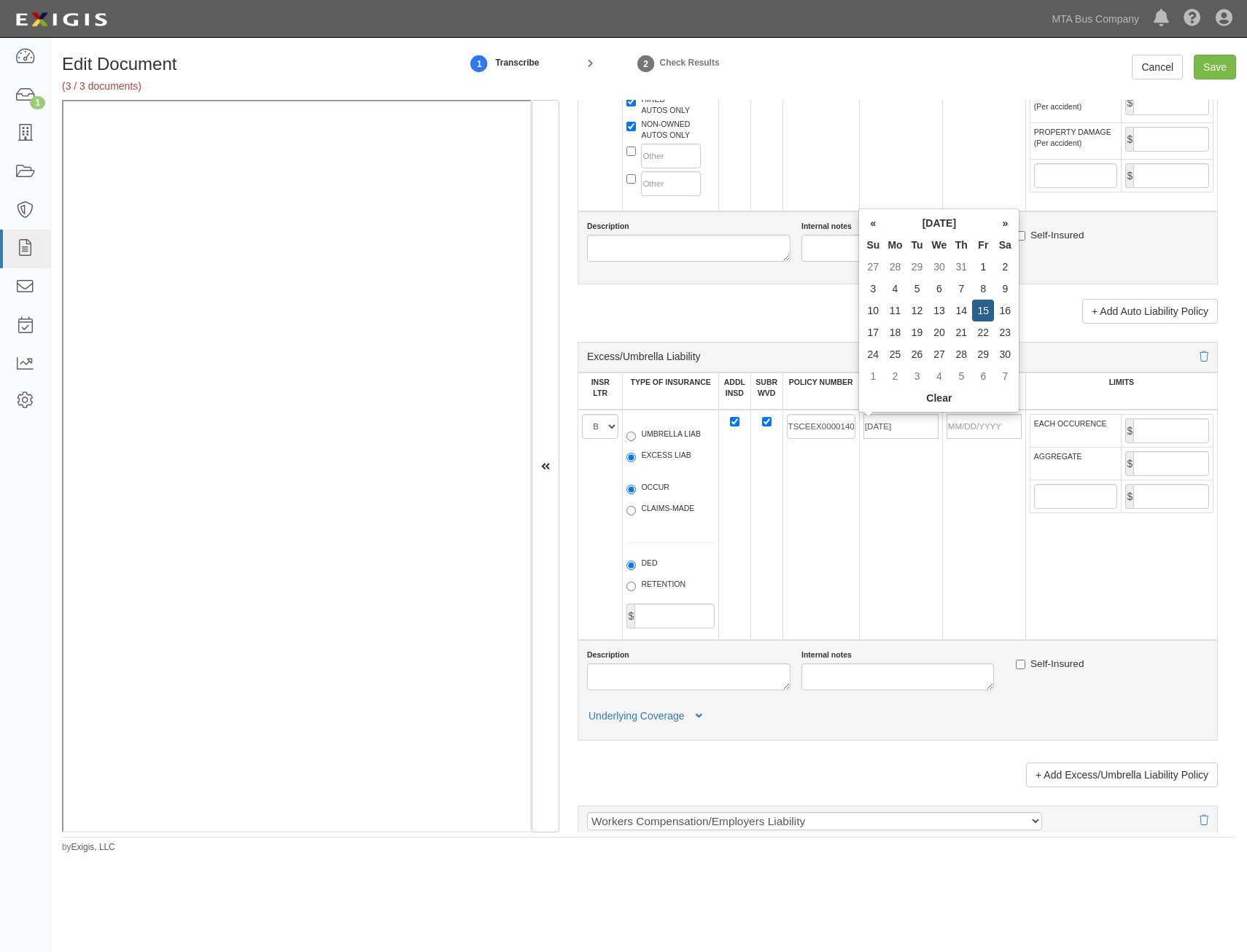
type input "11/15/2025"
click at [799, 532] on td "TSCEEX00001401" at bounding box center [821, 525] width 76 height 230
click at [1154, 435] on input "EACH OCCURENCE" at bounding box center [1171, 430] width 76 height 25
type input "5,000,000"
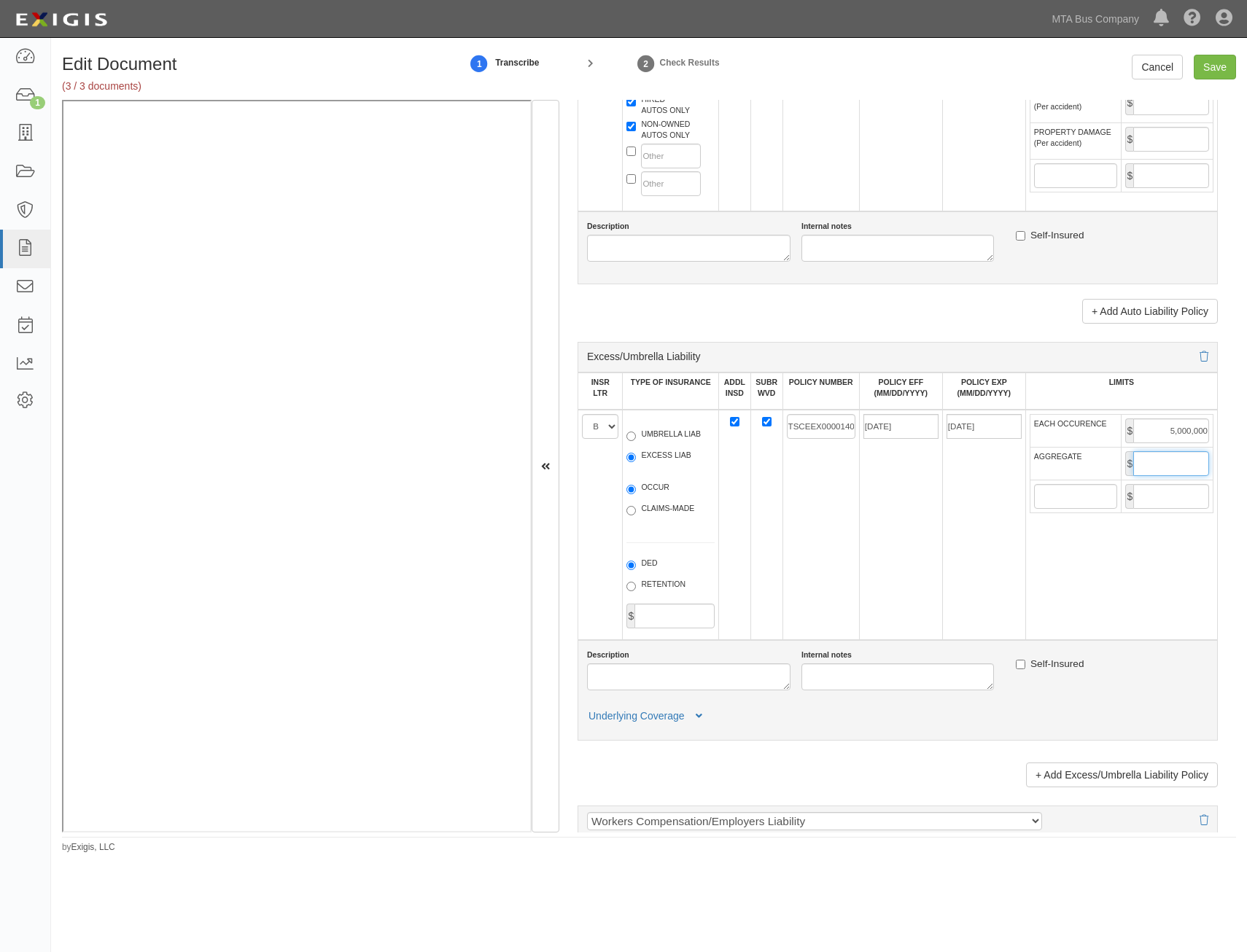
click at [1169, 459] on input "AGGREGATE" at bounding box center [1171, 463] width 76 height 25
type input "5,000,000"
click at [951, 520] on td "11/15/2025" at bounding box center [983, 525] width 83 height 230
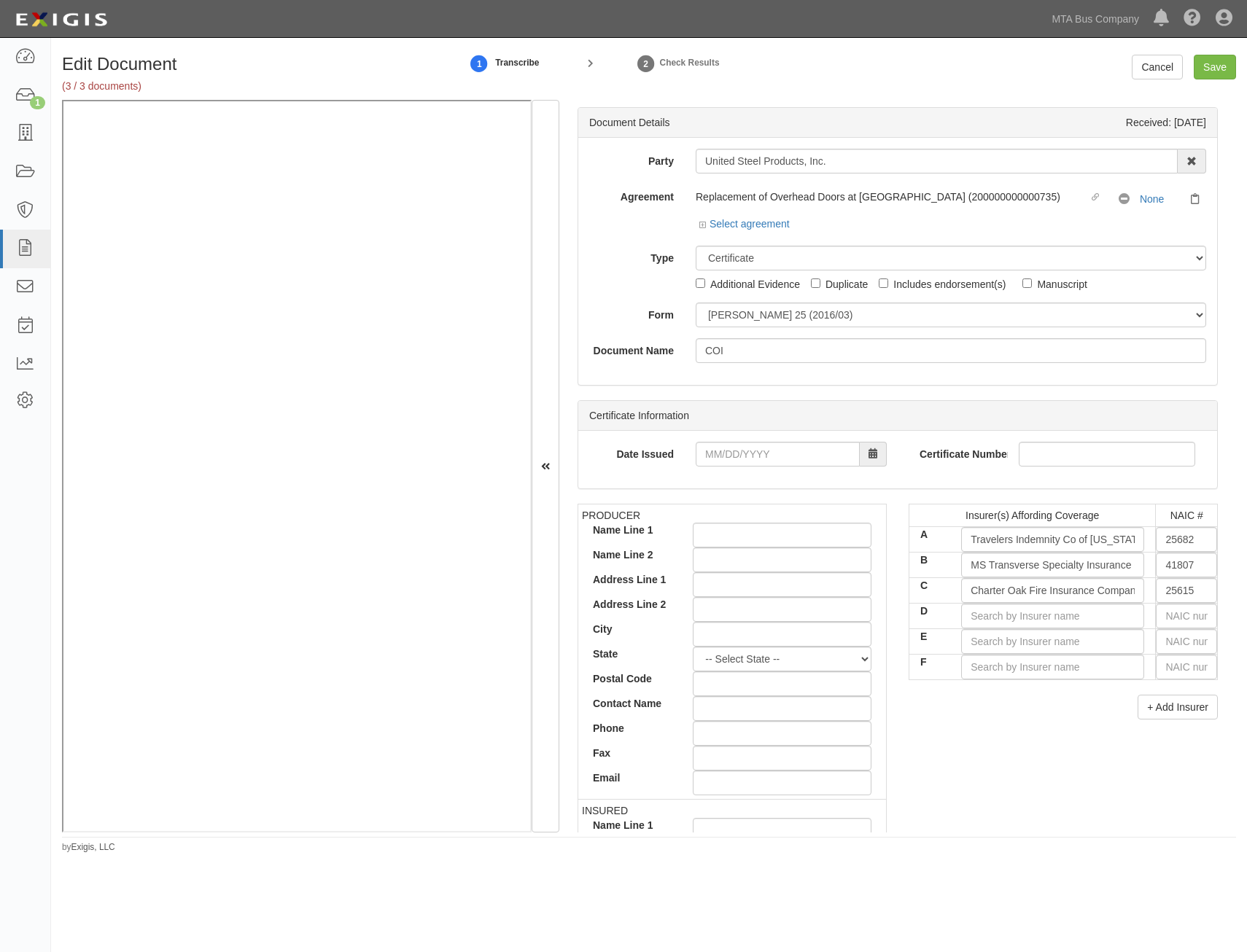
drag, startPoint x: 905, startPoint y: 419, endPoint x: 1026, endPoint y: 168, distance: 278.6
click at [1046, 613] on input "D" at bounding box center [1053, 616] width 183 height 25
click at [1186, 612] on input "text" at bounding box center [1186, 616] width 61 height 25
type input "0"
click at [1137, 639] on div "0" at bounding box center [1119, 643] width 115 height 19
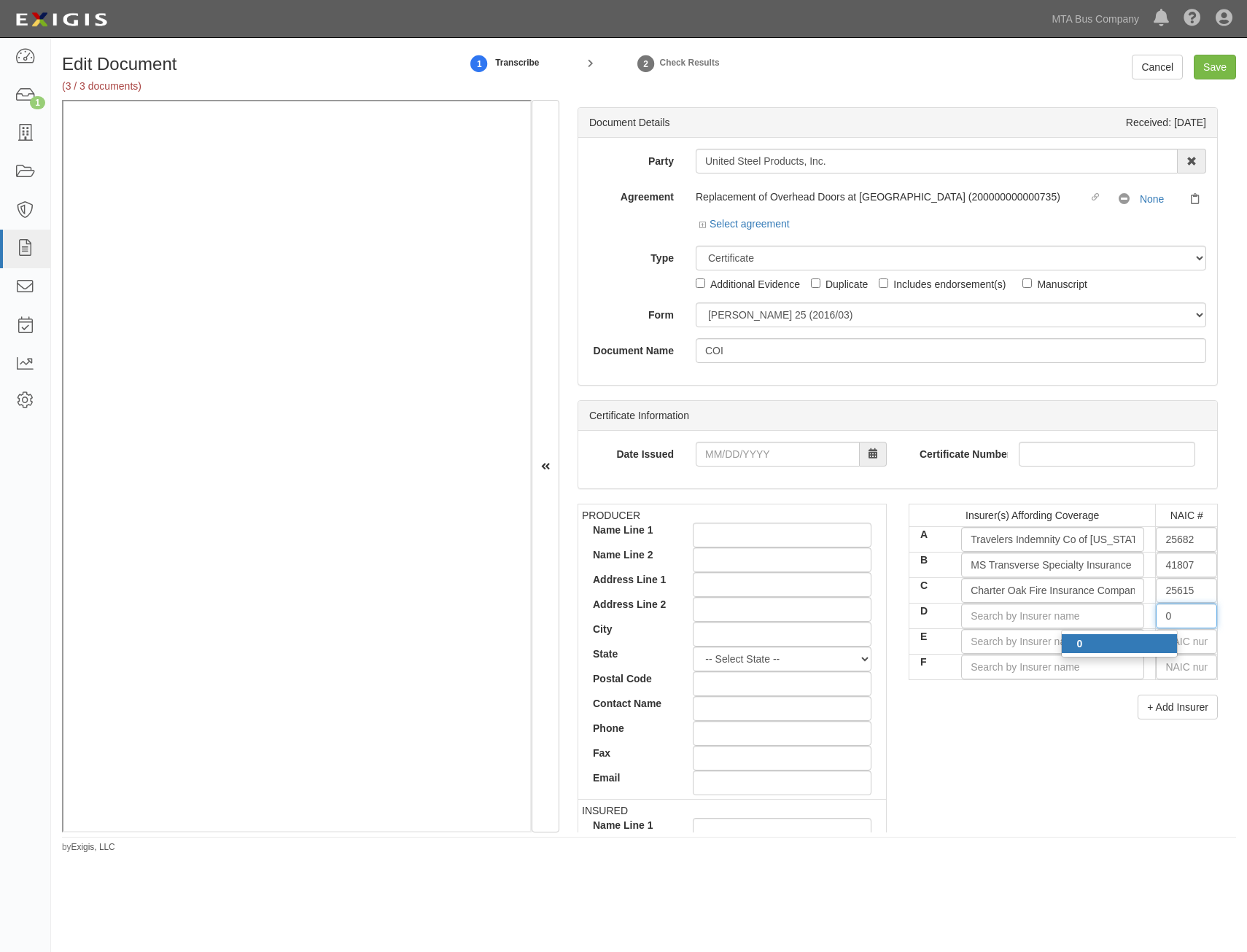
type input "State Compensation Insurance Fund (A++ XV Rating)"
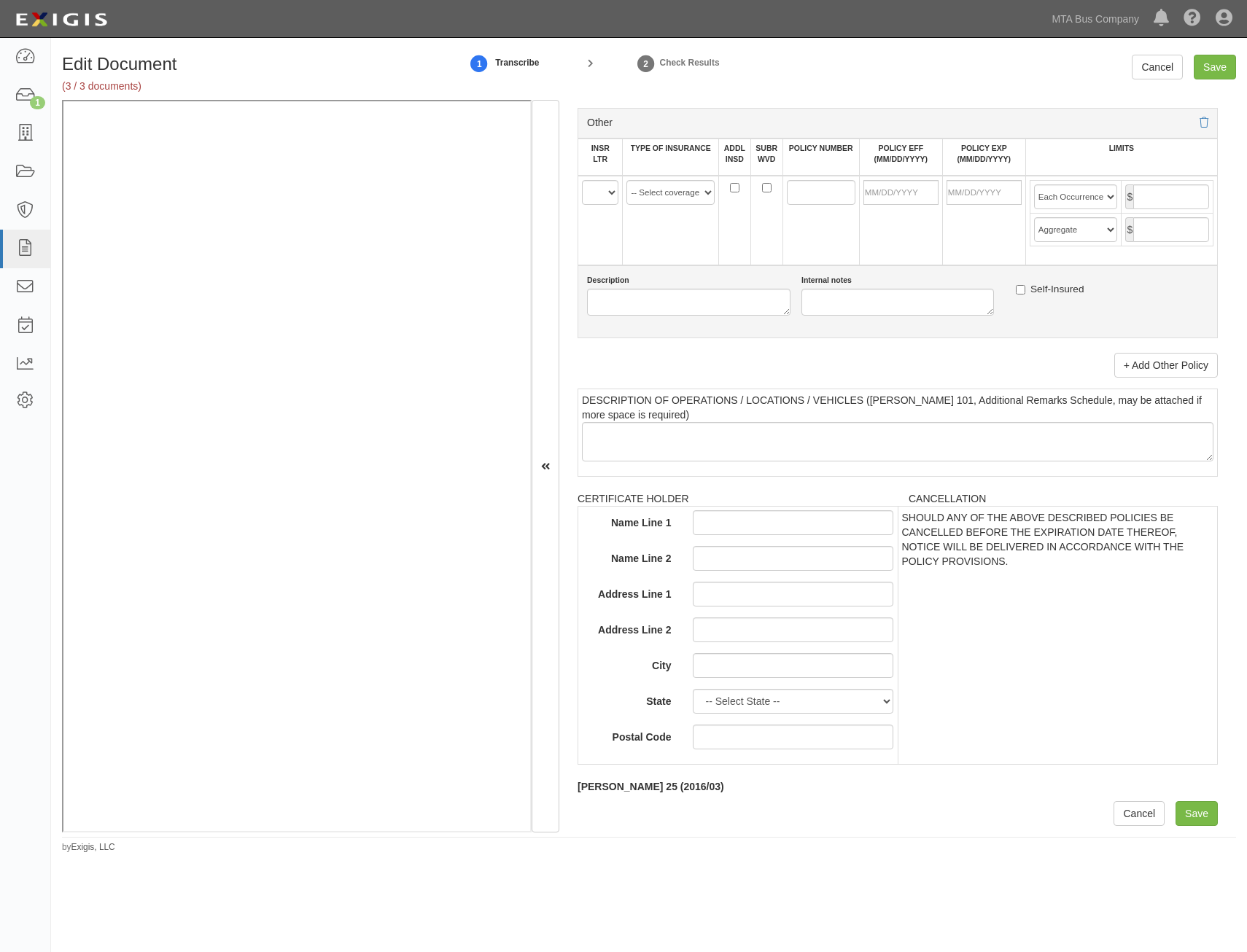
drag, startPoint x: 912, startPoint y: 474, endPoint x: 882, endPoint y: 684, distance: 212.1
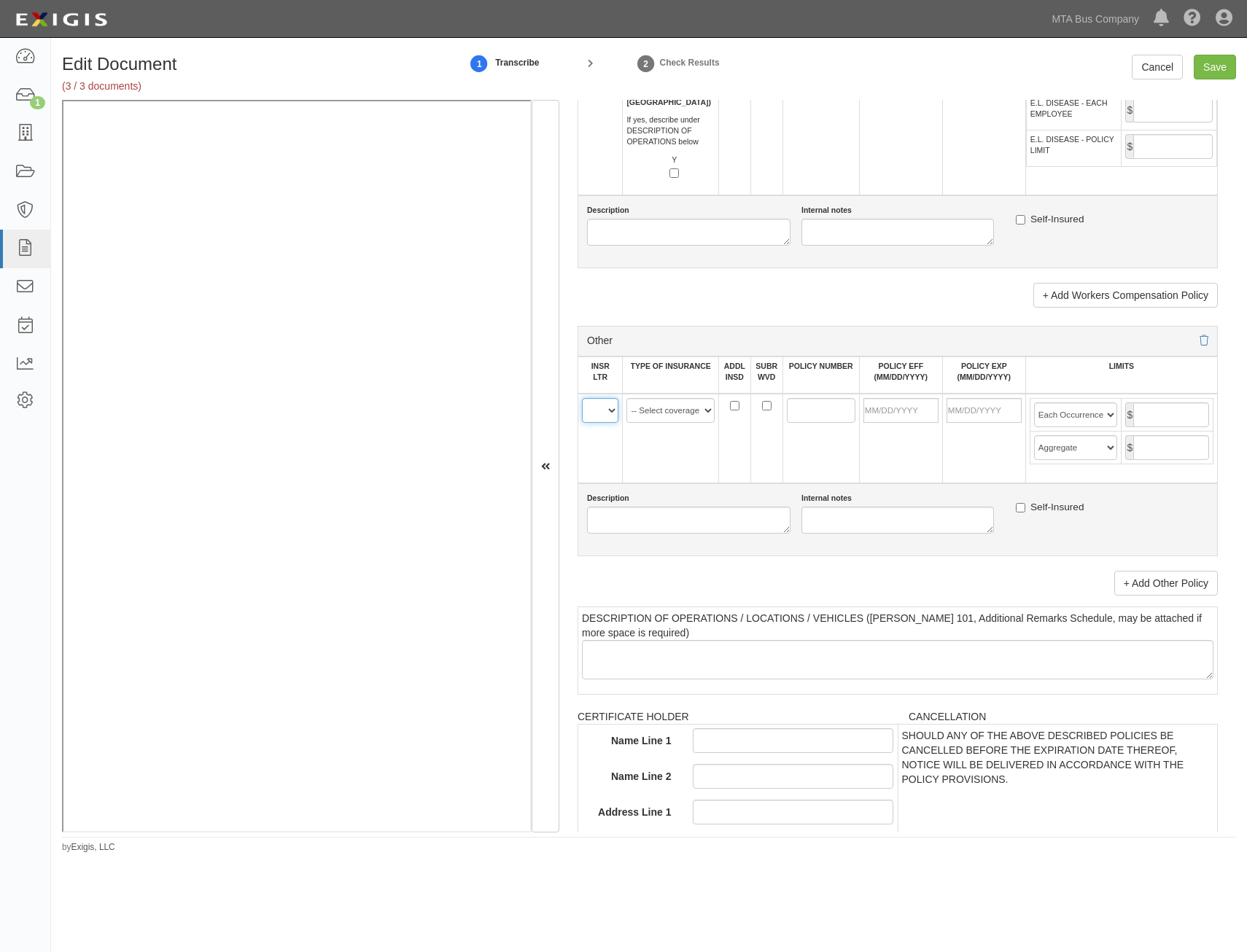
click at [603, 411] on select "A B C D E F" at bounding box center [600, 410] width 37 height 25
click at [806, 483] on div "Other add update renew This new policy will be added This new policy will updat…" at bounding box center [898, 437] width 640 height 238
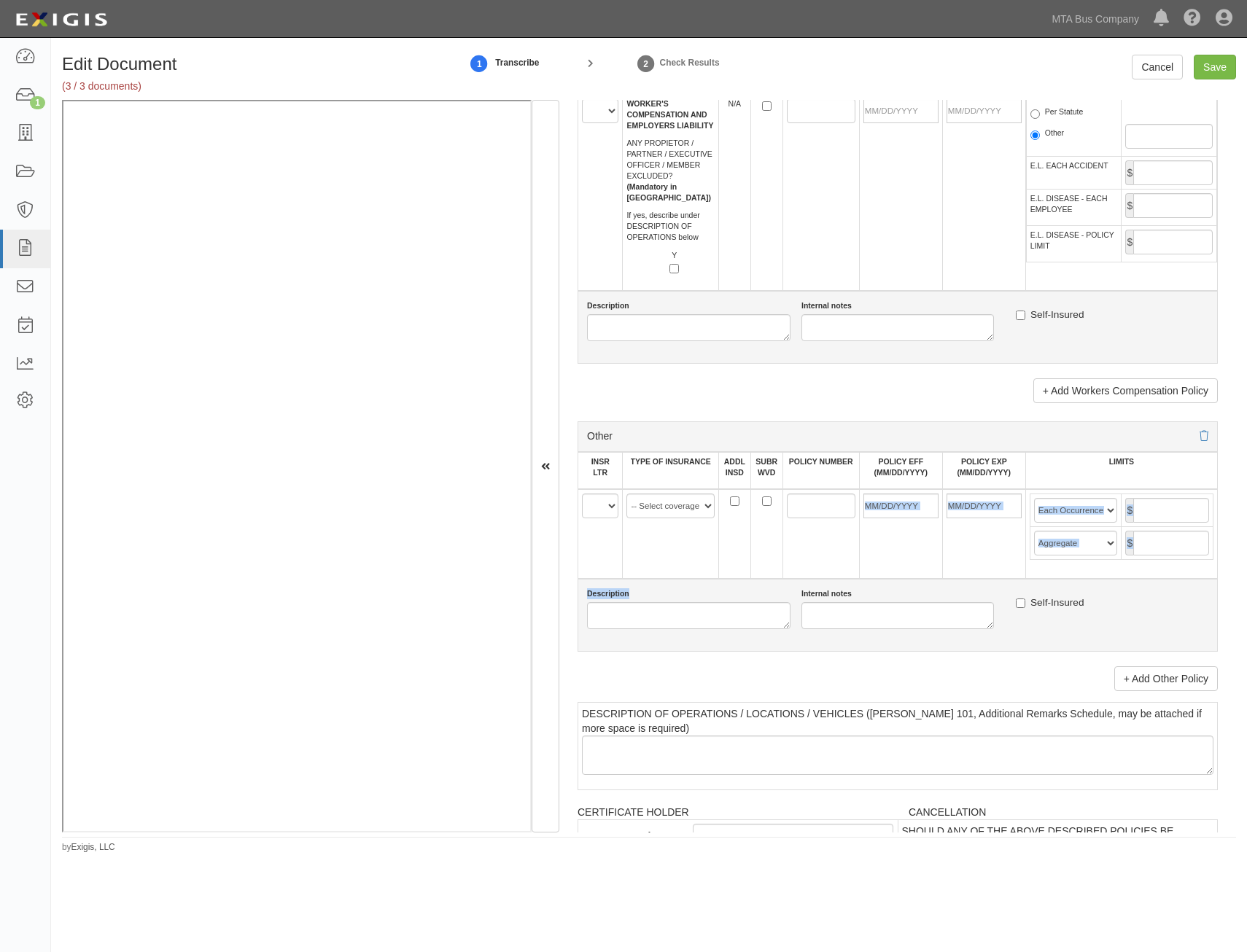
scroll to position [2079, 0]
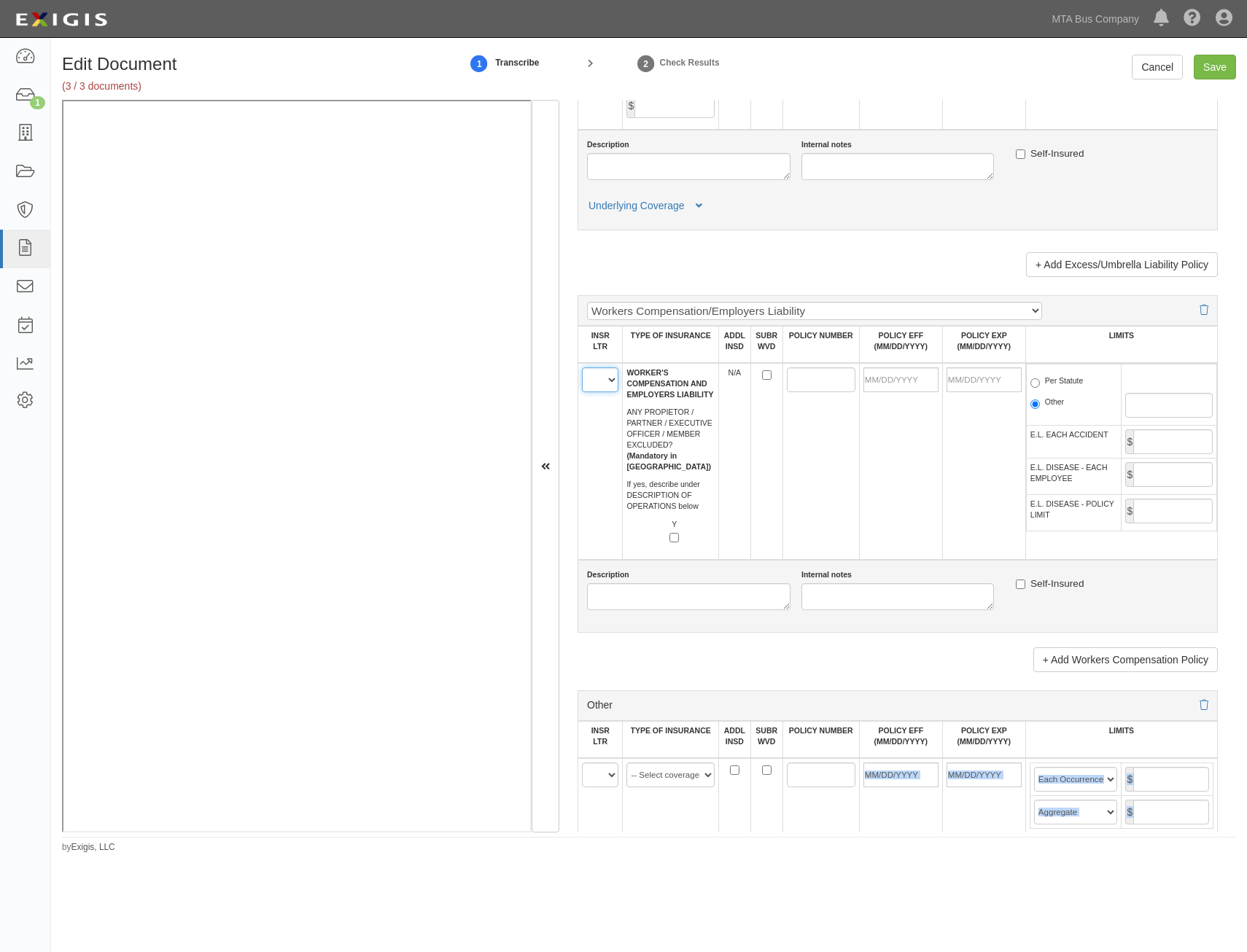
click at [609, 386] on select "A B C D E F" at bounding box center [600, 380] width 37 height 25
select select "D"
click at [582, 368] on select "A B C D E F" at bounding box center [600, 380] width 37 height 25
click at [816, 378] on input "POLICY NUMBER" at bounding box center [821, 380] width 69 height 25
paste input "Z2171 789-7"
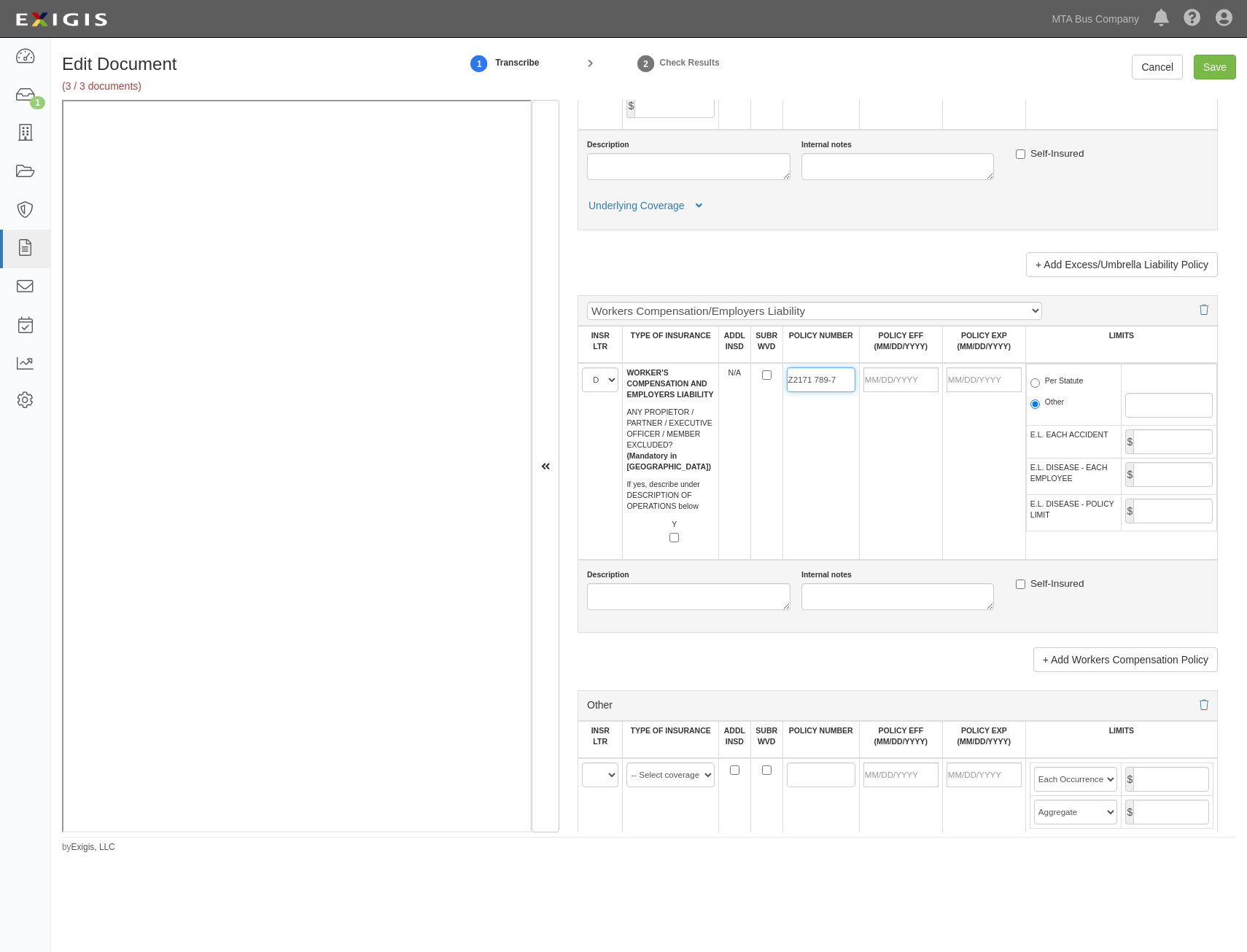
type input "Z2171 789-7"
drag, startPoint x: 908, startPoint y: 377, endPoint x: 829, endPoint y: 429, distance: 94.6
click at [908, 377] on input "POLICY EFF (MM/DD/YYYY)" at bounding box center [901, 380] width 75 height 25
type input "04/01/2025"
type input "04/01/2026"
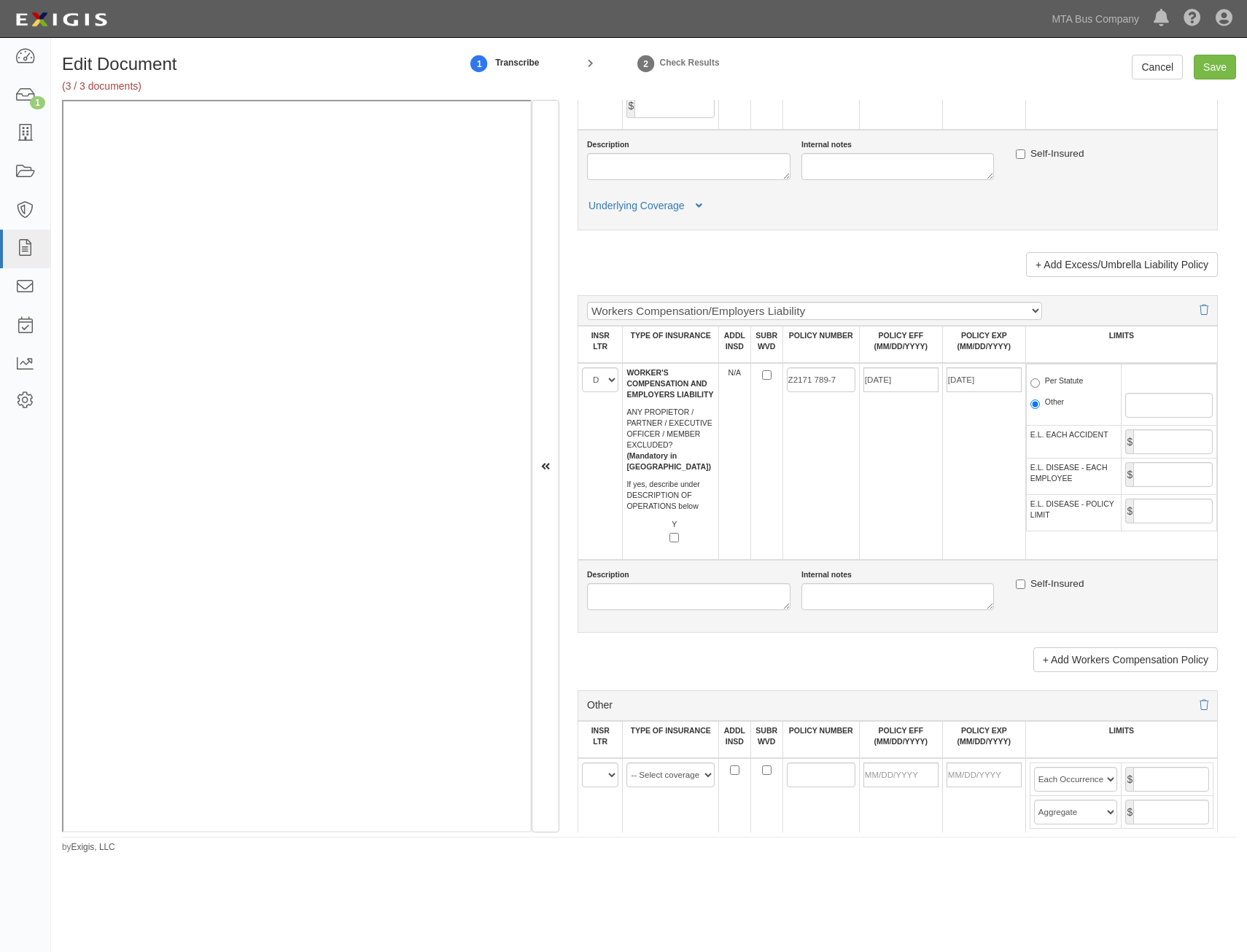
click at [792, 479] on td "Z2171 789-7" at bounding box center [821, 461] width 76 height 197
click at [1053, 377] on label "Per Statute" at bounding box center [1056, 383] width 53 height 15
click at [1040, 378] on input "Per Statute" at bounding box center [1035, 383] width 10 height 10
radio input "true"
click at [1175, 441] on input "E.L. EACH ACCIDENT" at bounding box center [1173, 442] width 79 height 25
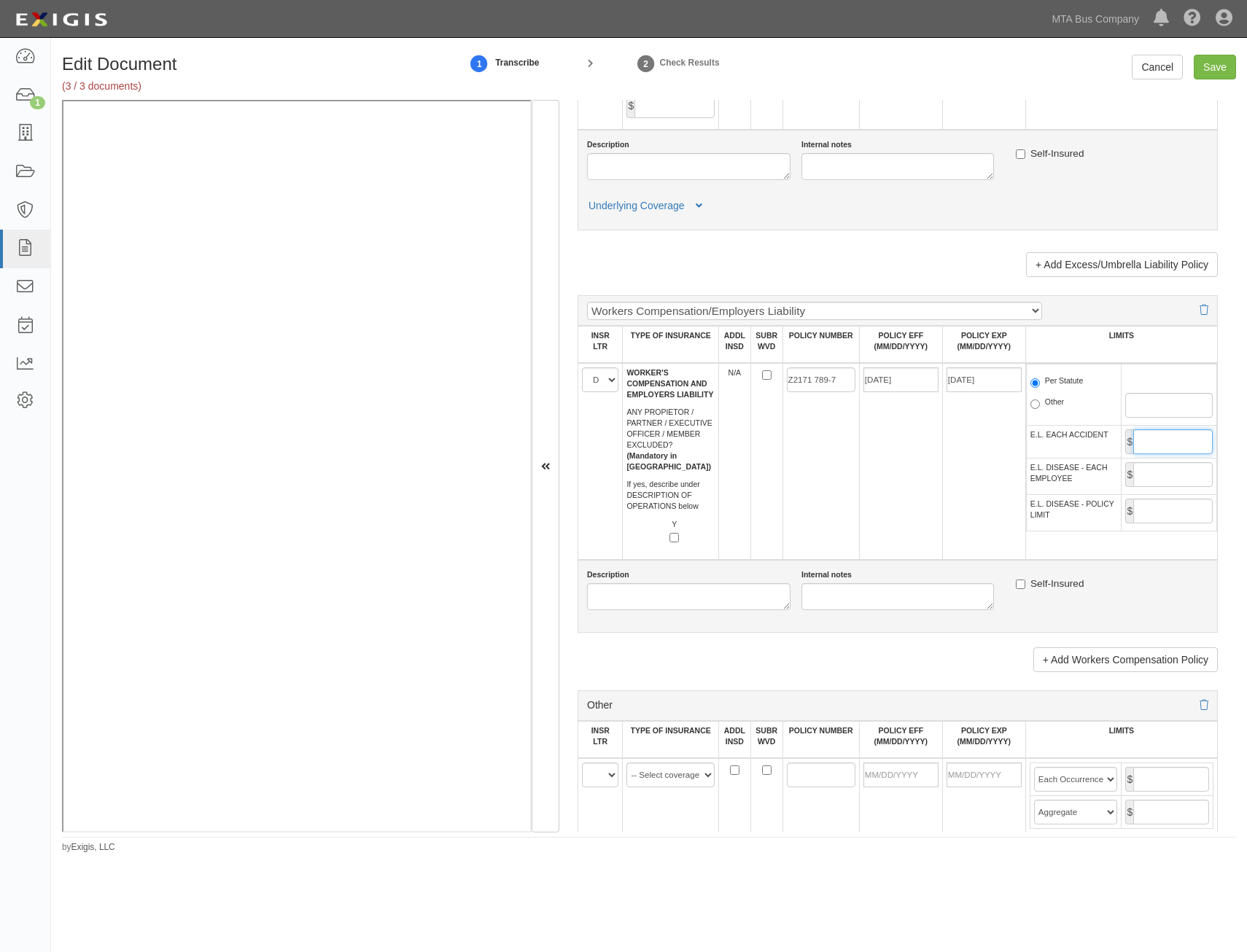
type input "1,000,000"
click at [1162, 474] on input "E.L. DISEASE - EACH EMPLOYEE" at bounding box center [1173, 474] width 79 height 25
type input "1,000,000"
drag, startPoint x: 1167, startPoint y: 505, endPoint x: 1149, endPoint y: 519, distance: 22.8
click at [1168, 505] on input "E.L. DISEASE - POLICY LIMIT" at bounding box center [1173, 510] width 79 height 25
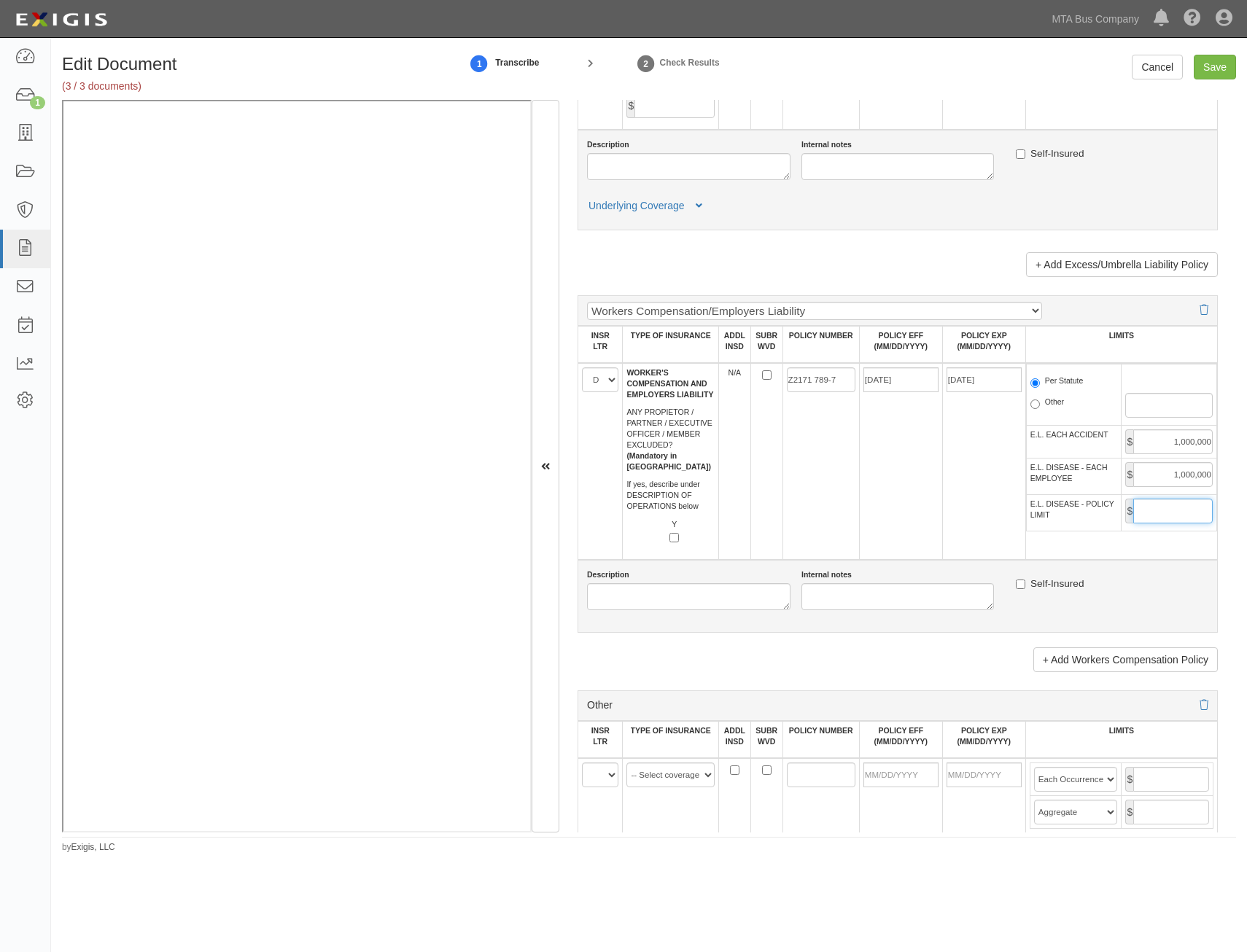
type input "1,000,000"
click at [988, 489] on td "04/01/2026" at bounding box center [983, 461] width 83 height 197
click at [1217, 75] on input "Save" at bounding box center [1215, 67] width 43 height 25
type input "2000000"
type input "4000000"
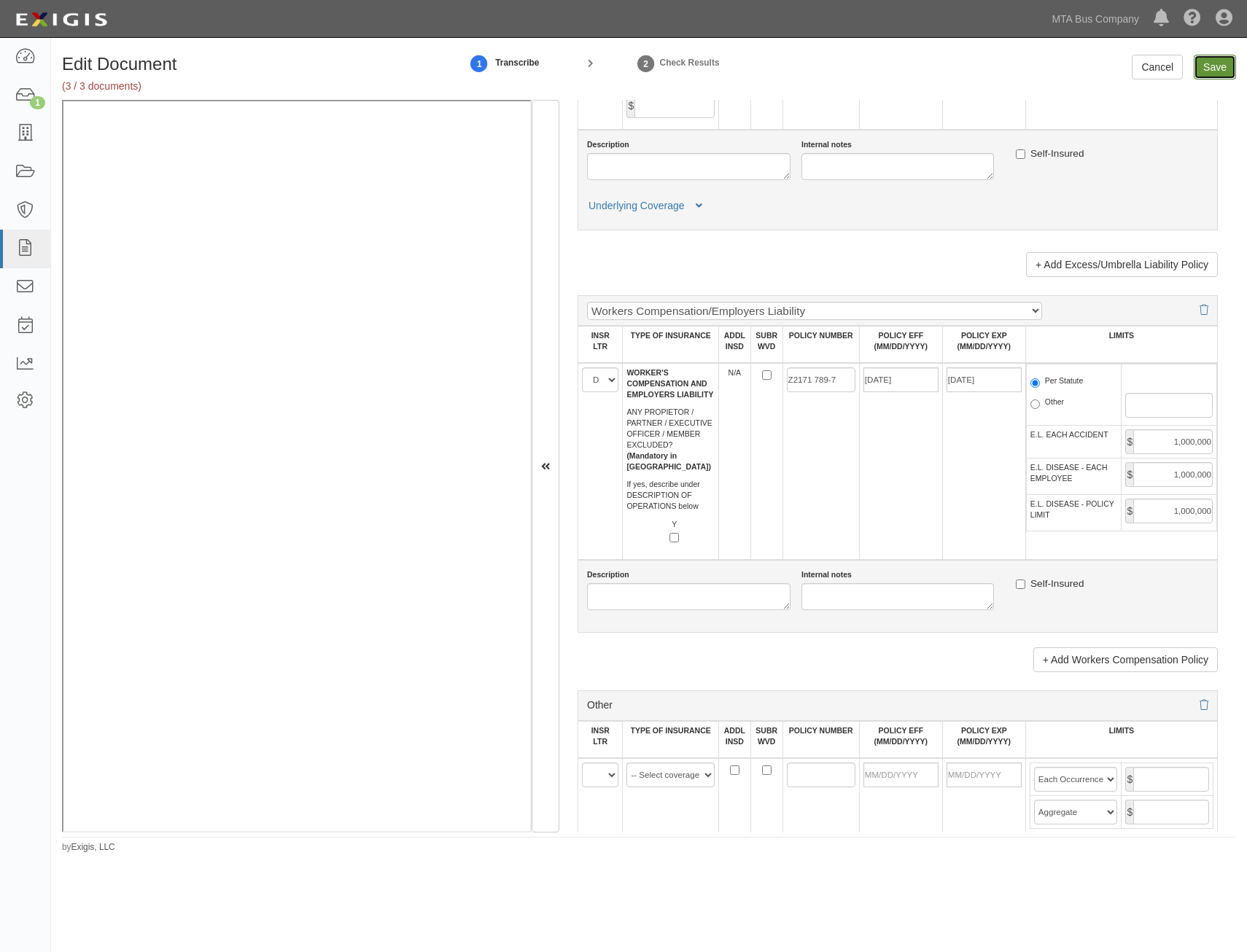
type input "4000000"
type input "1000000"
type input "5000000"
type input "1000000"
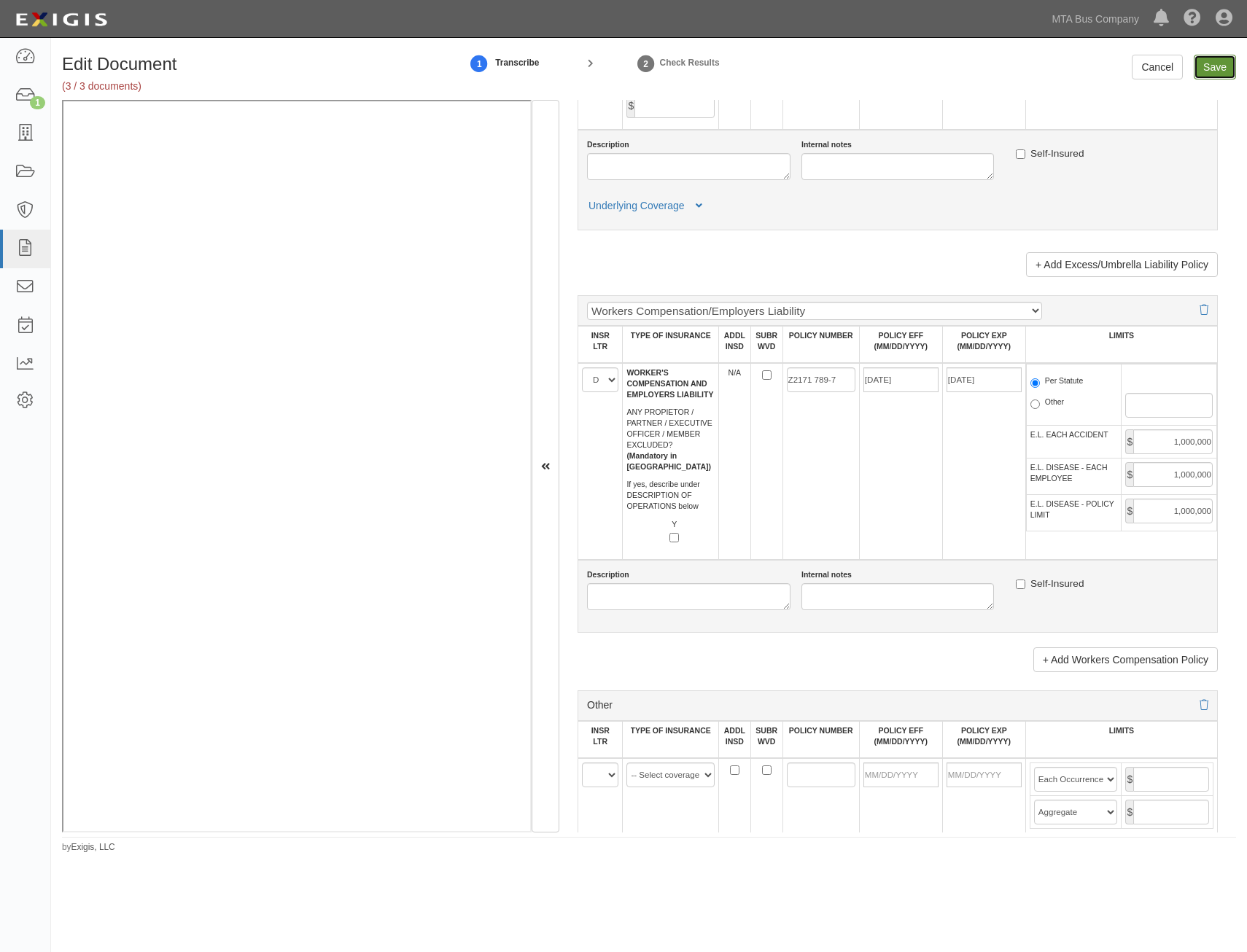
type input "1000000"
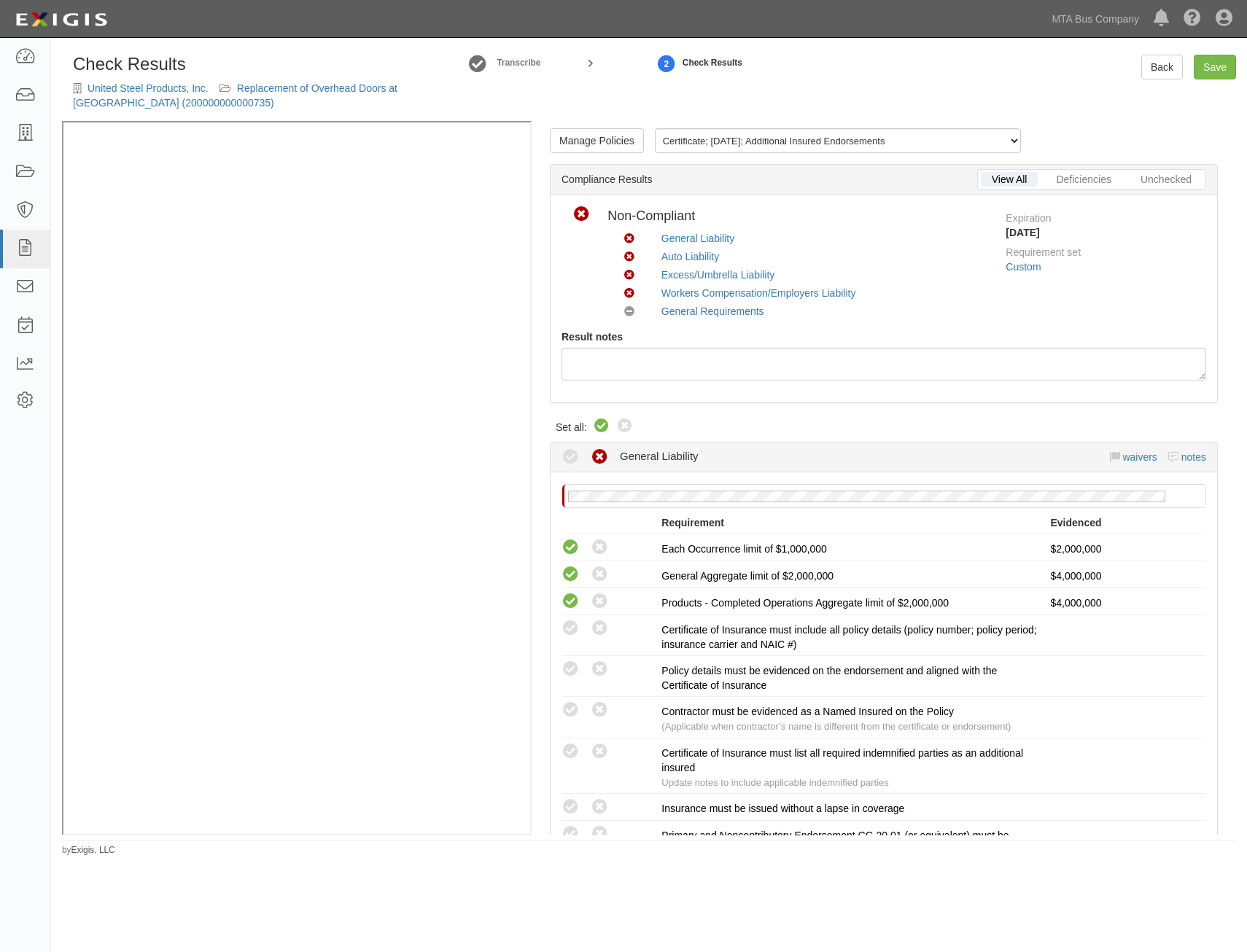
click at [602, 423] on icon at bounding box center [601, 426] width 17 height 17
radio input "true"
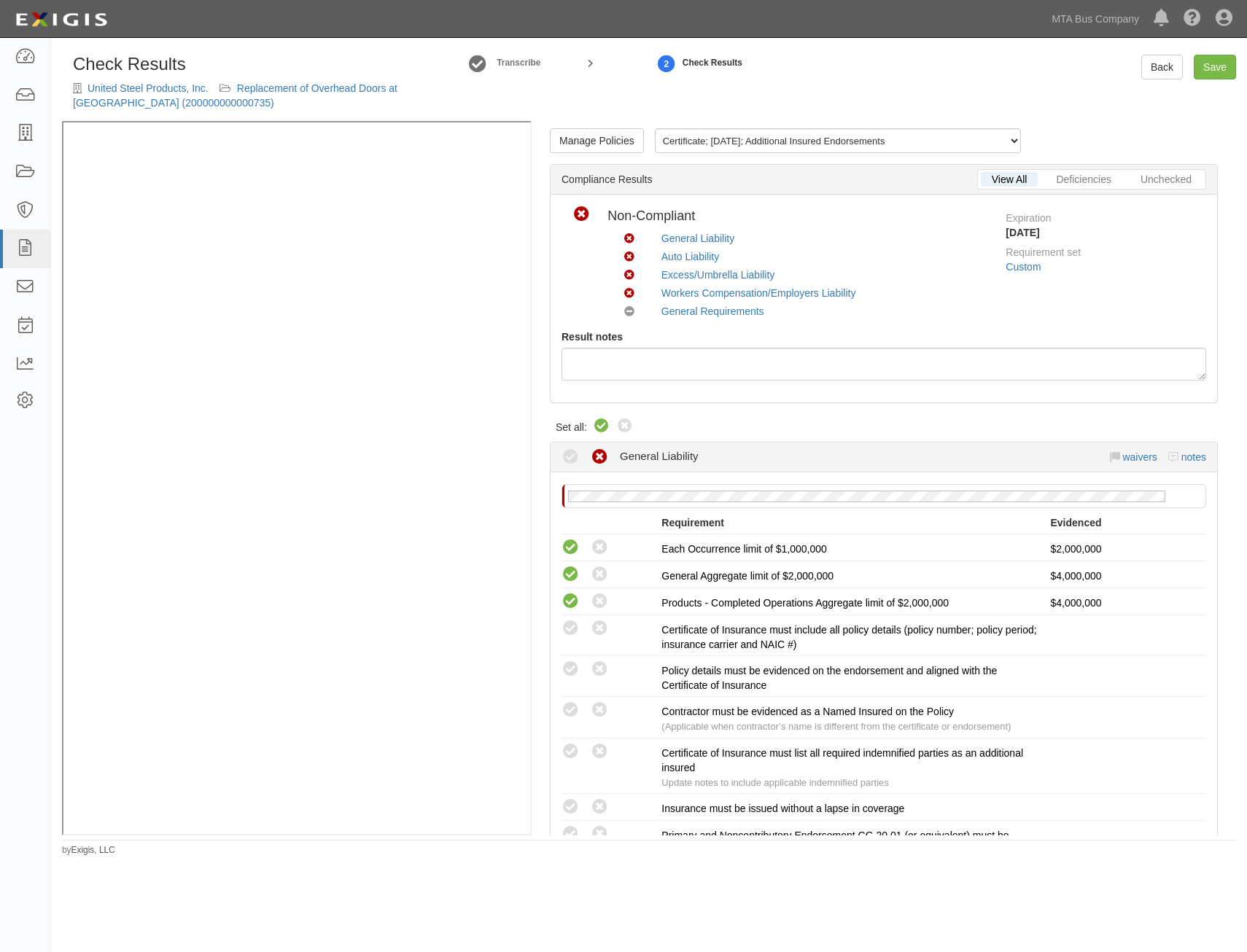
radio input "true"
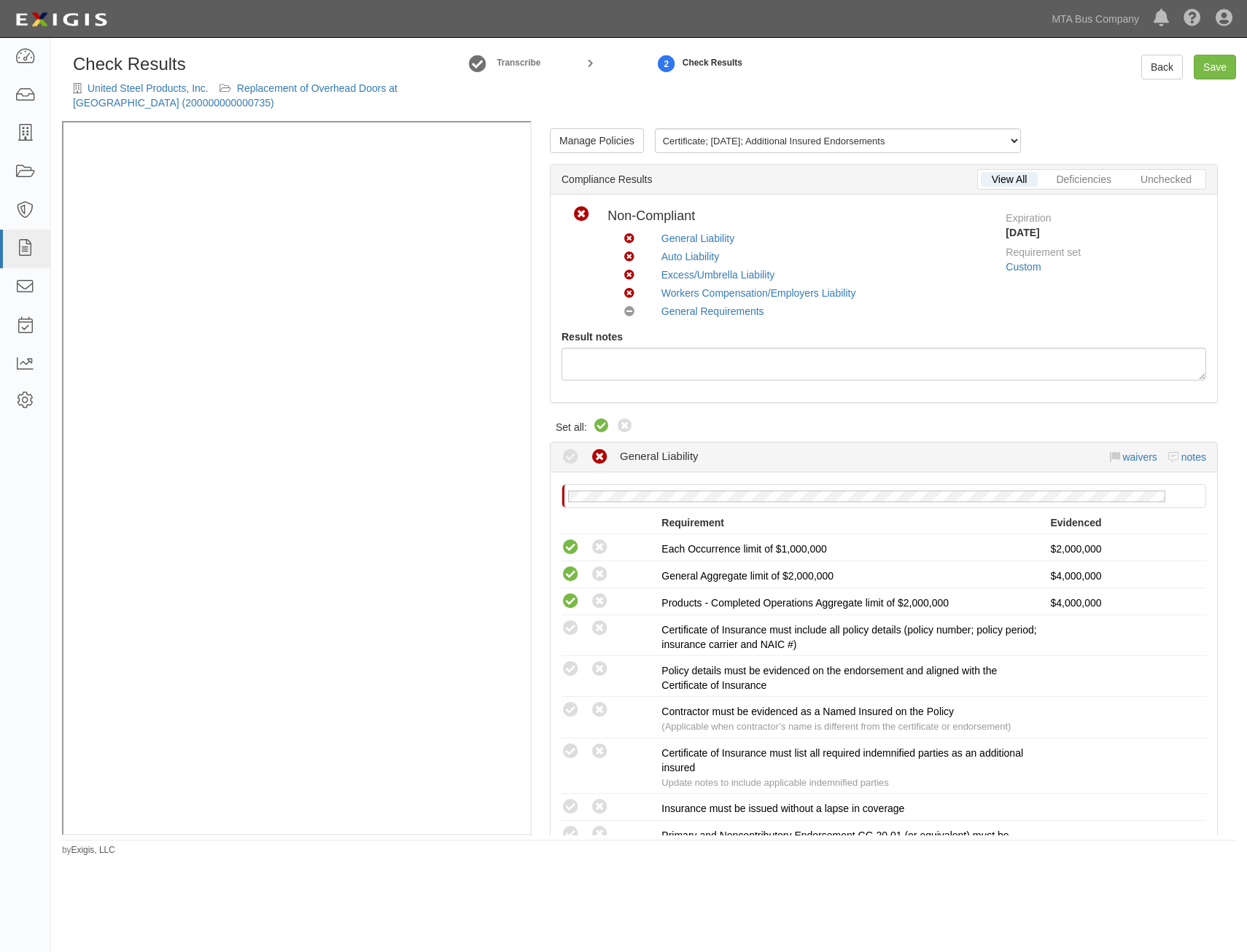
radio input "true"
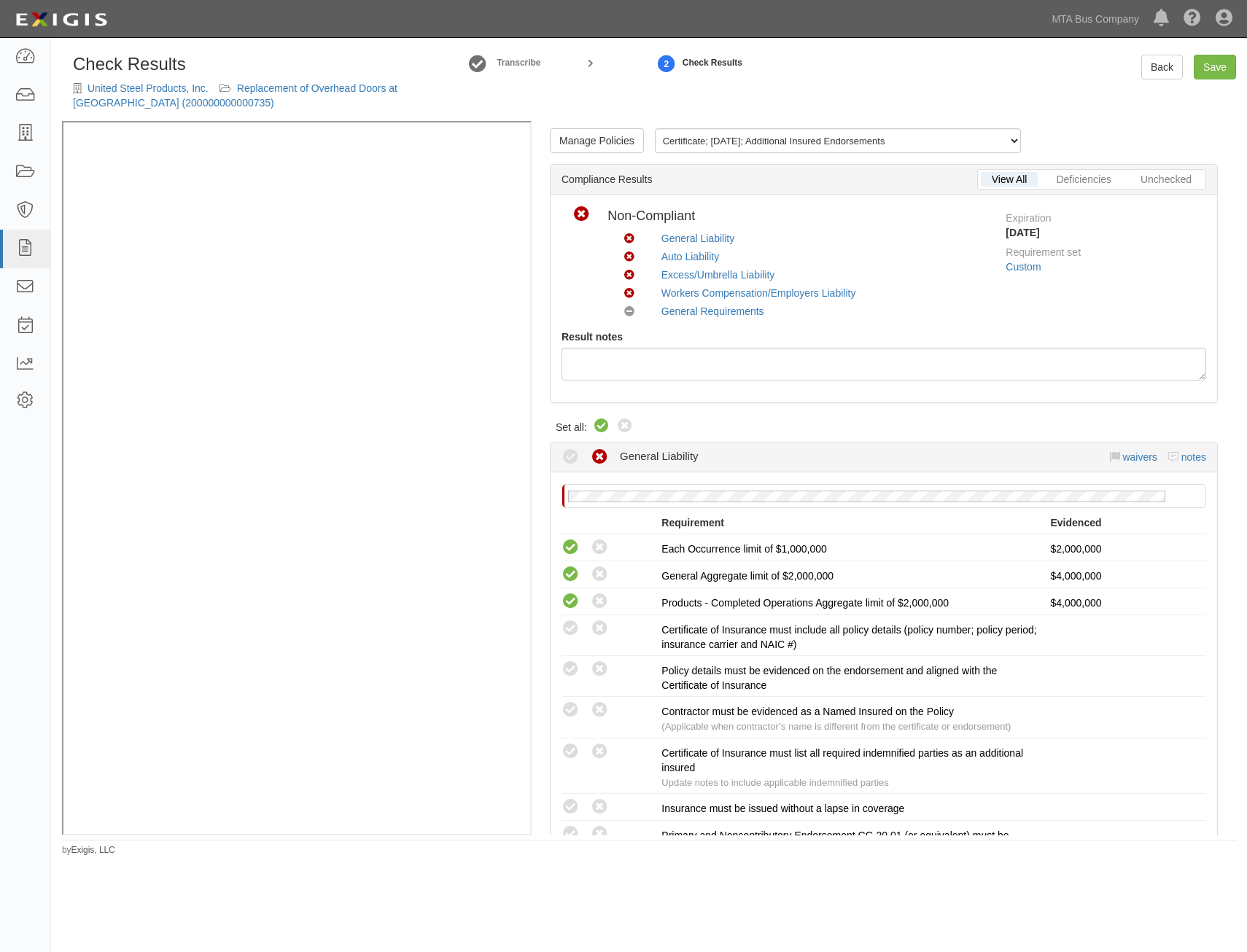
radio input "true"
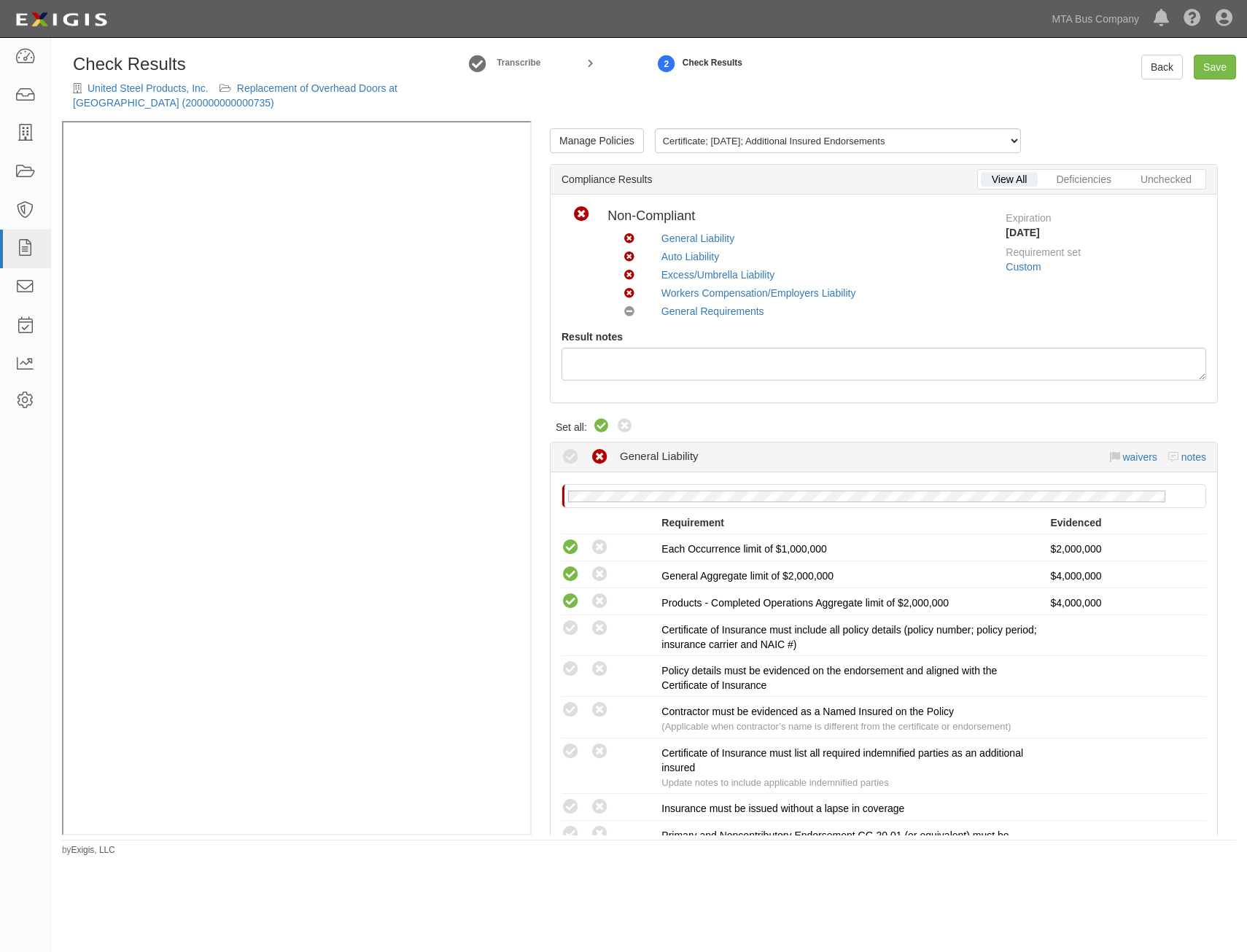
radio input "true"
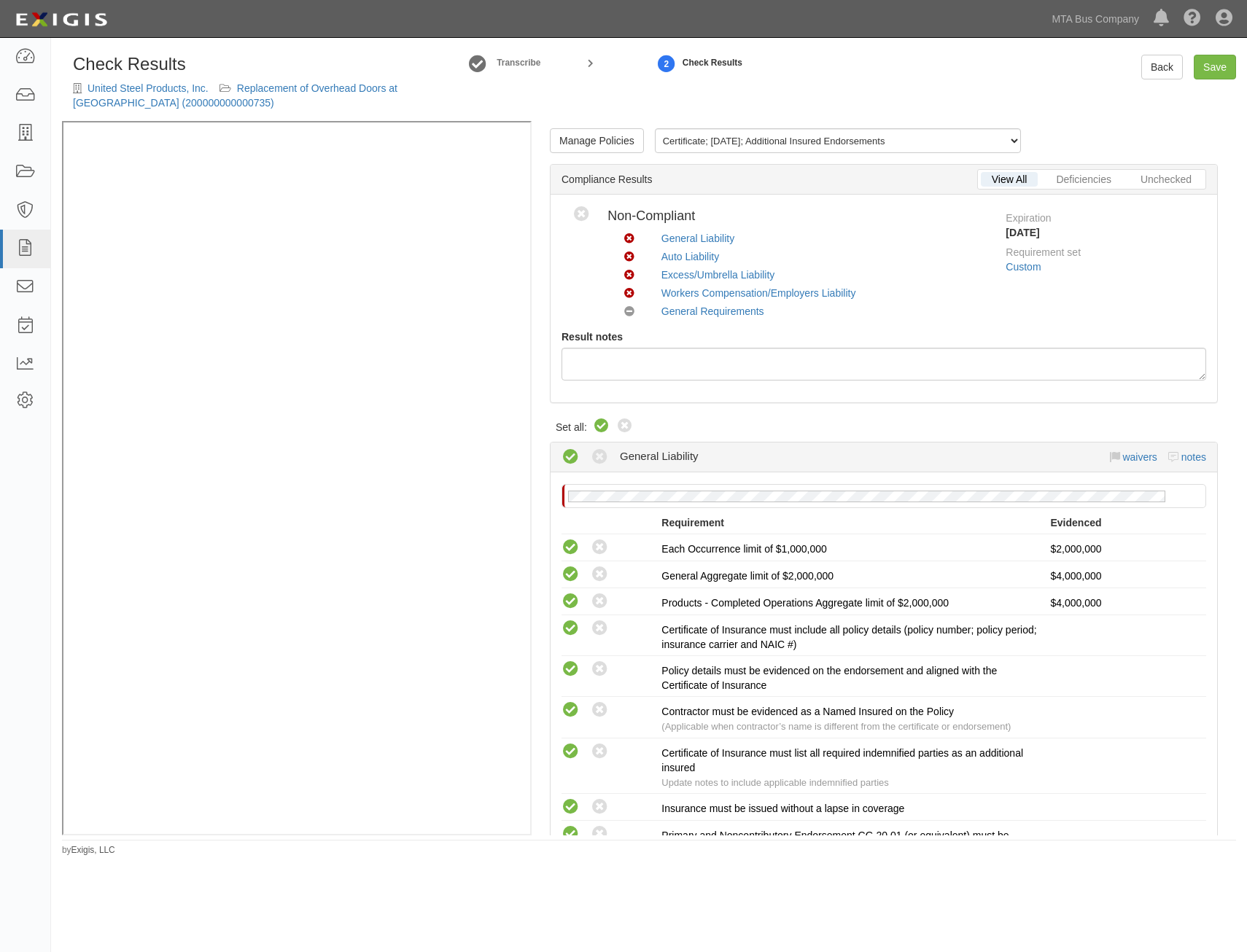
radio input "true"
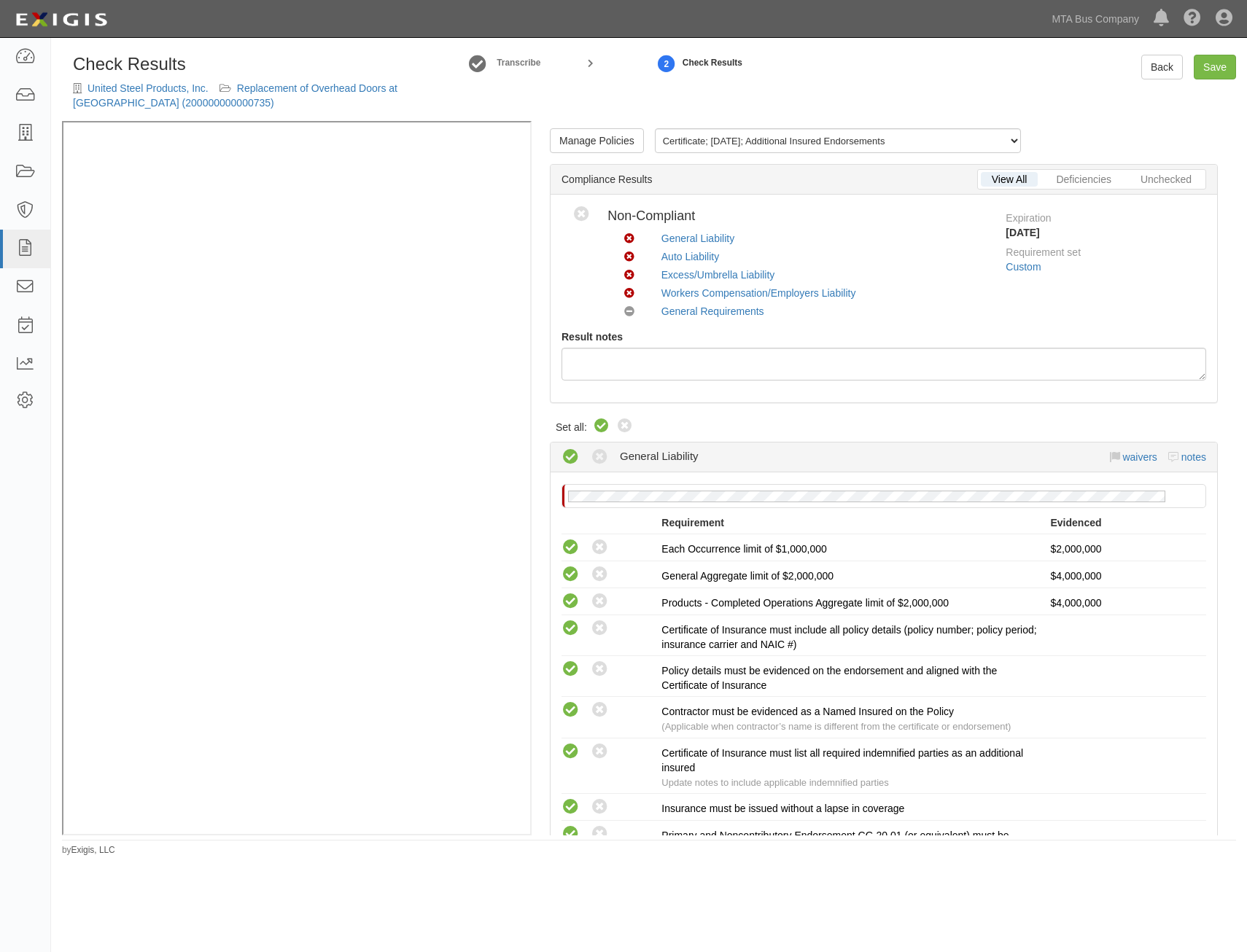
radio input "true"
radio input "false"
radio input "true"
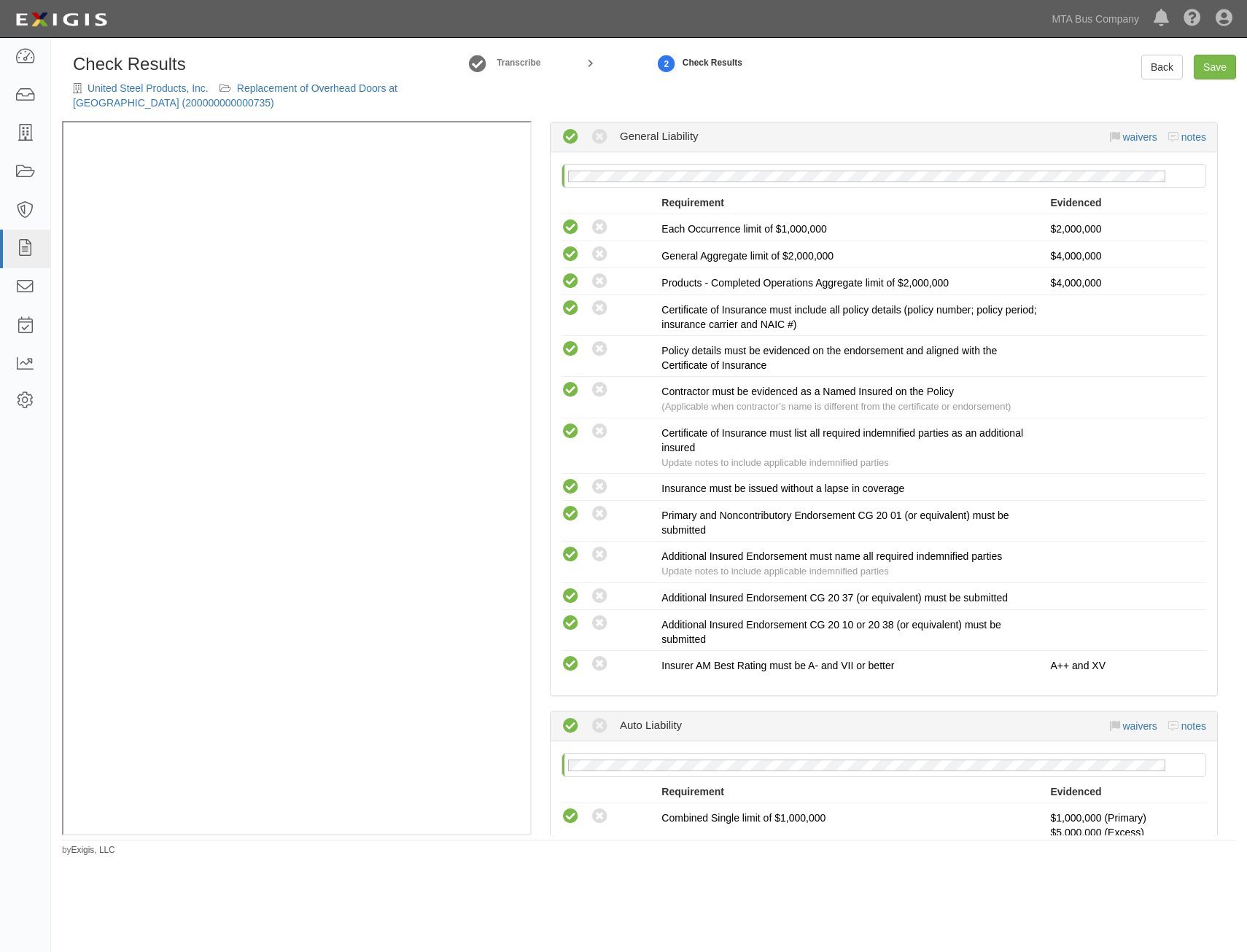
scroll to position [2010, 0]
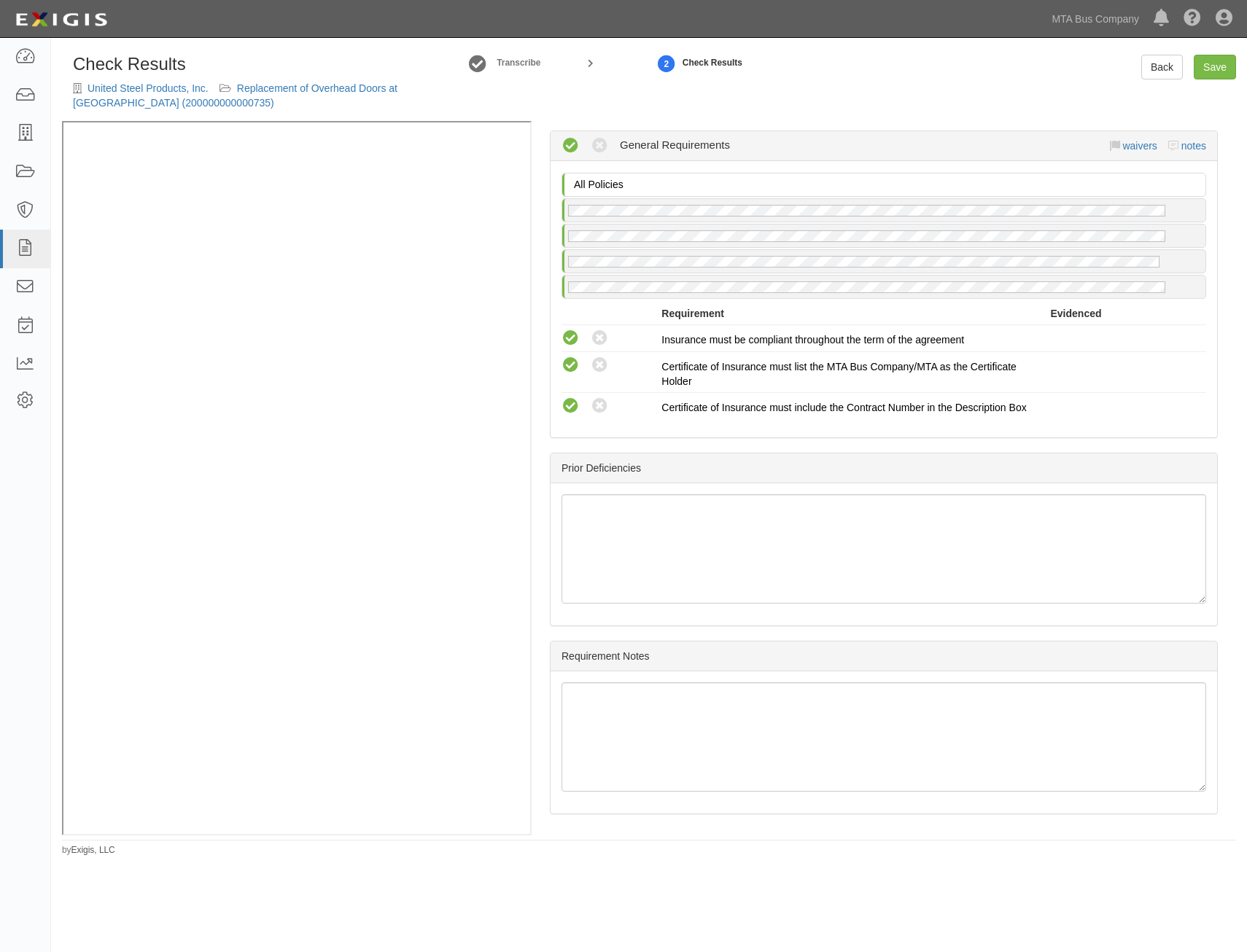
drag, startPoint x: 938, startPoint y: 345, endPoint x: 915, endPoint y: 632, distance: 287.9
click at [1222, 58] on link "Save" at bounding box center [1215, 67] width 43 height 25
radio input "true"
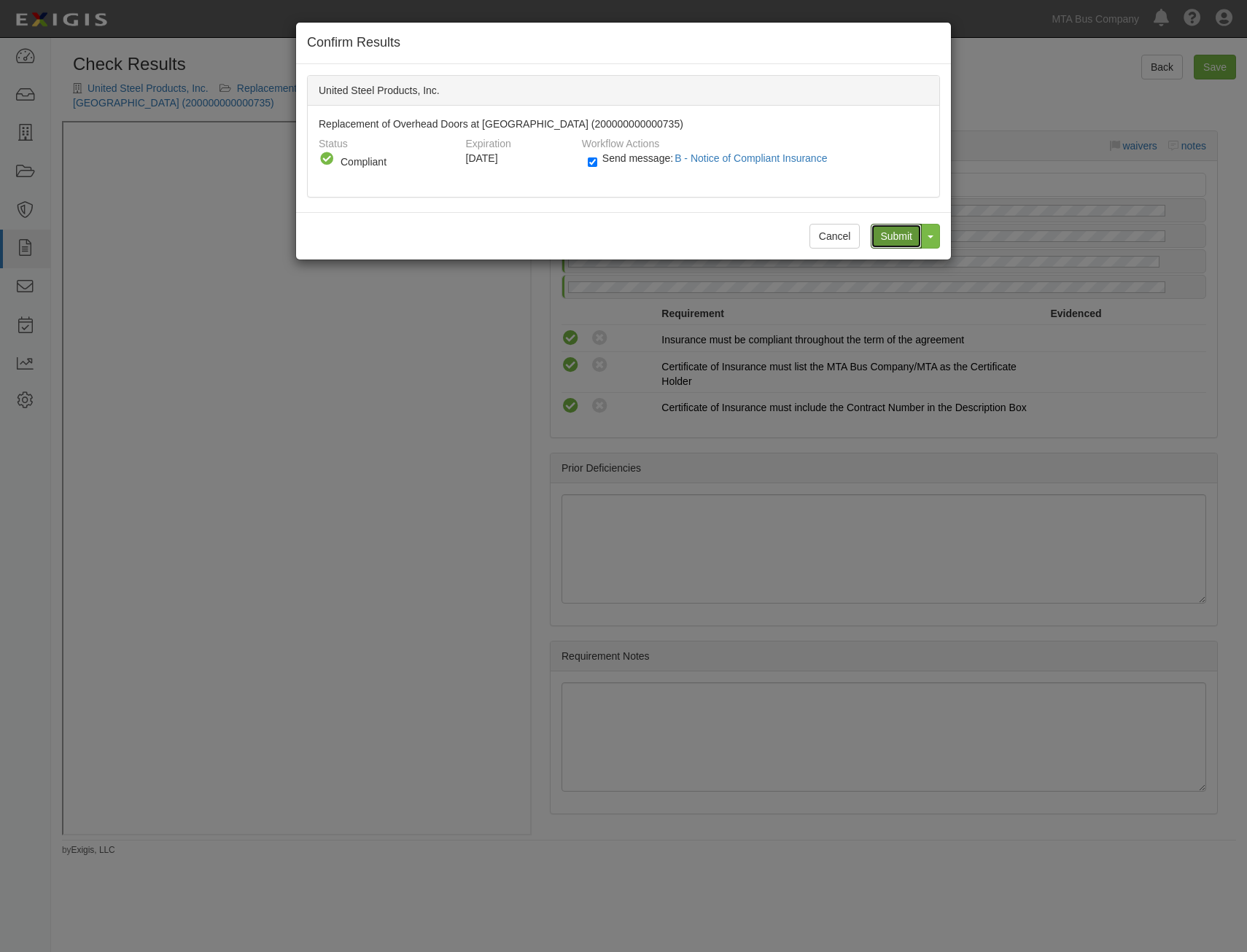
click at [892, 239] on input "Submit" at bounding box center [896, 235] width 51 height 25
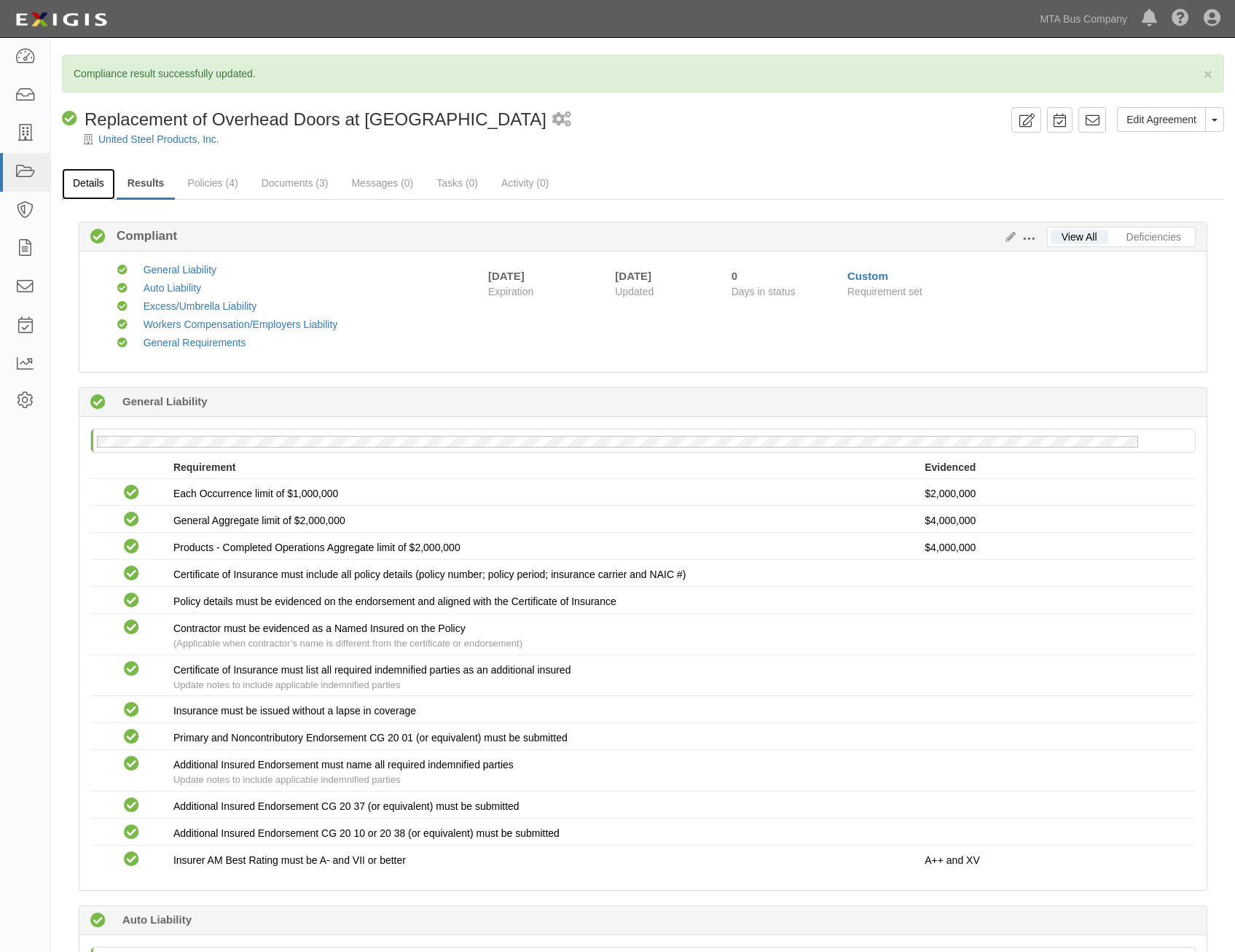
click at [104, 174] on link "Details" at bounding box center [88, 184] width 53 height 31
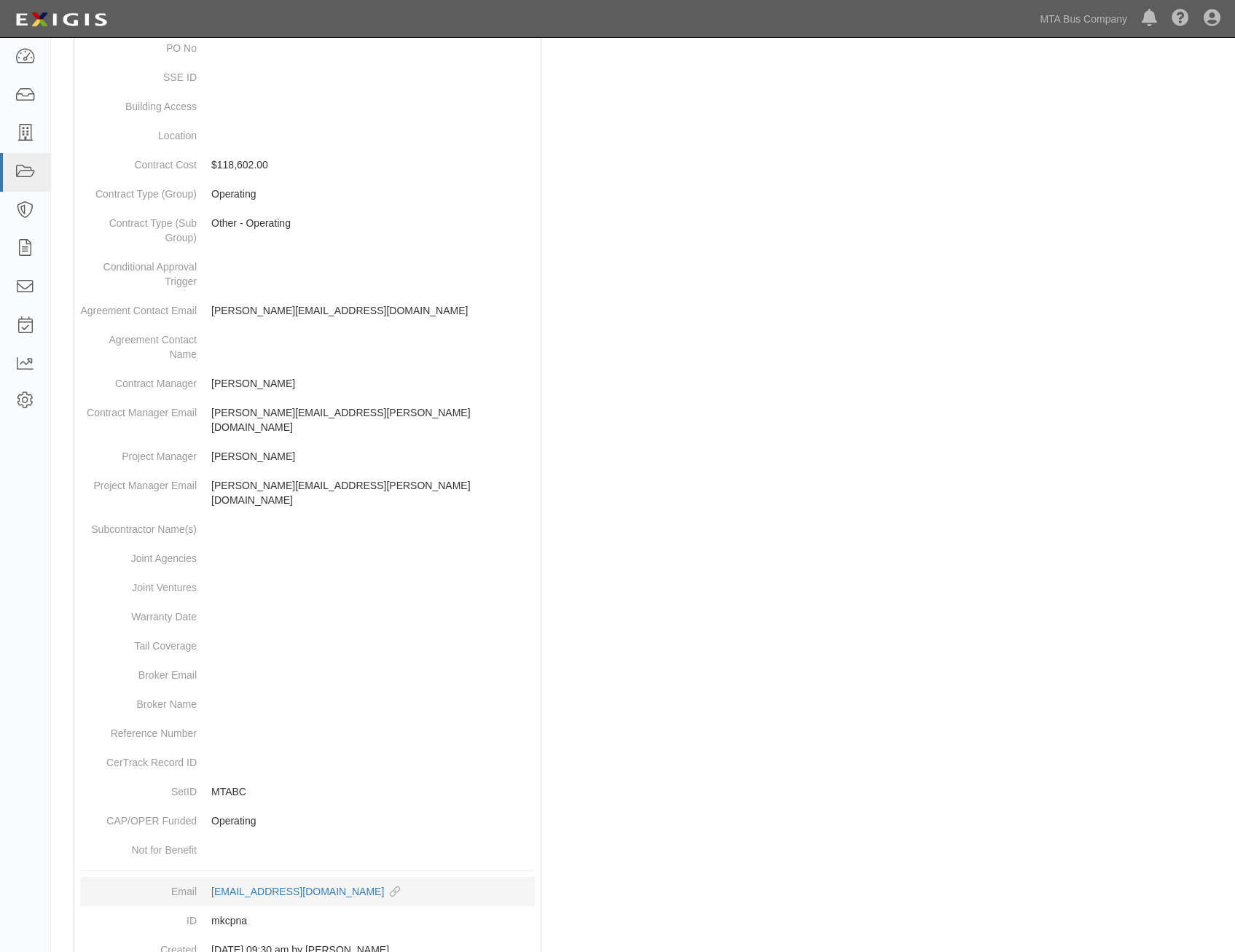
scroll to position [460, 0]
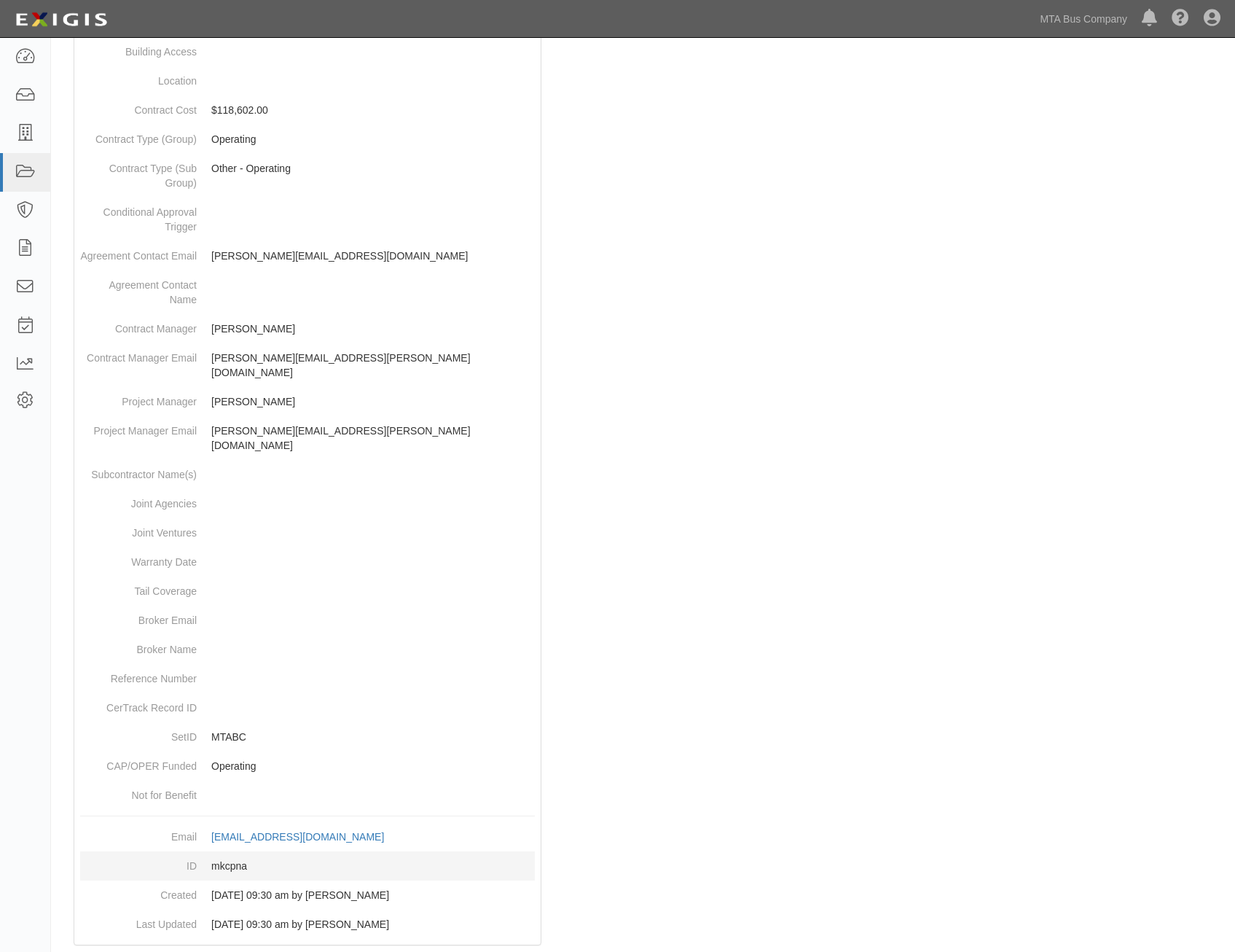
click at [237, 851] on dd "mkcpna" at bounding box center [307, 865] width 455 height 29
copy dd "mkcpna"
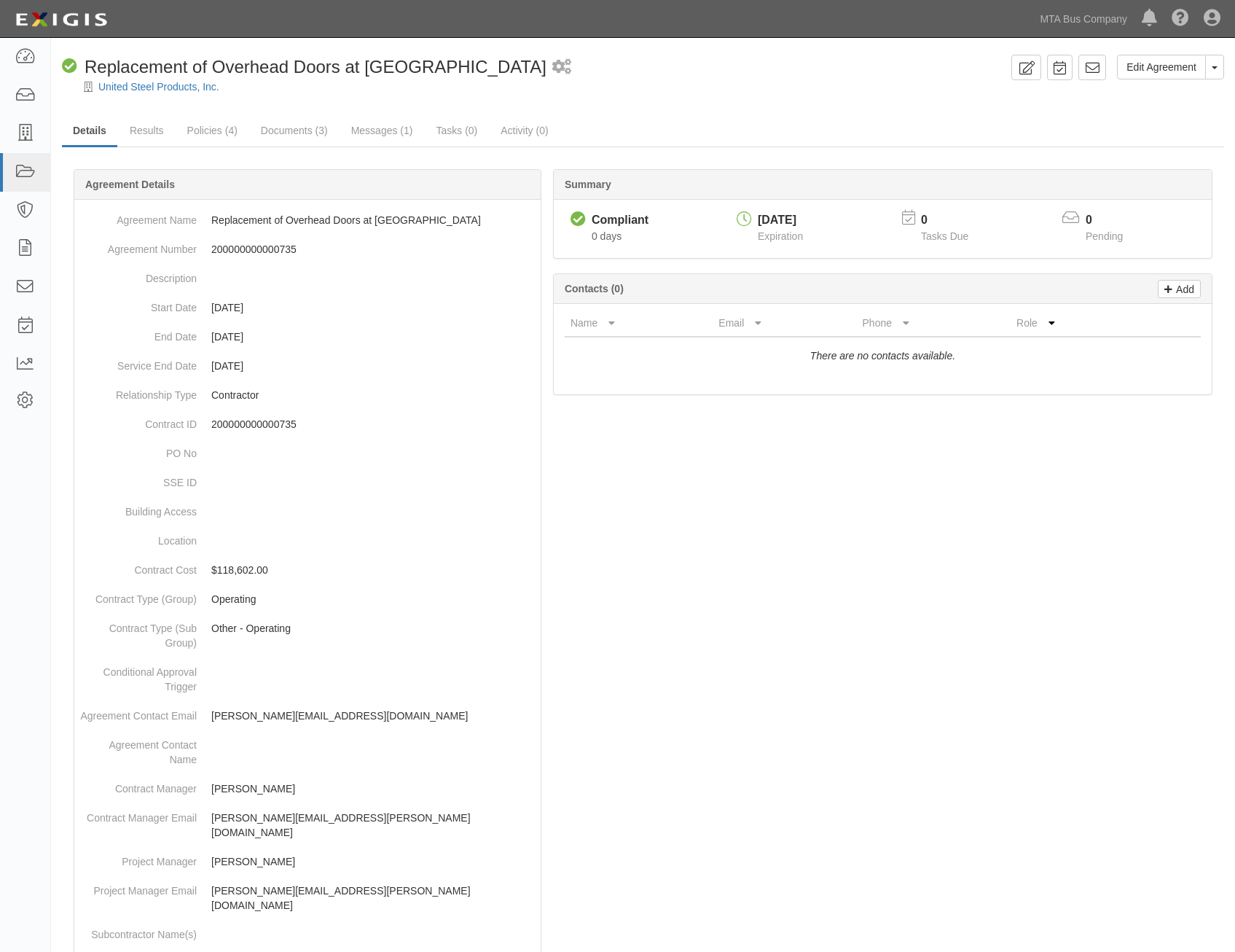
drag, startPoint x: 860, startPoint y: 611, endPoint x: 779, endPoint y: 194, distance: 424.8
click at [1089, 66] on icon at bounding box center [1092, 68] width 15 height 15
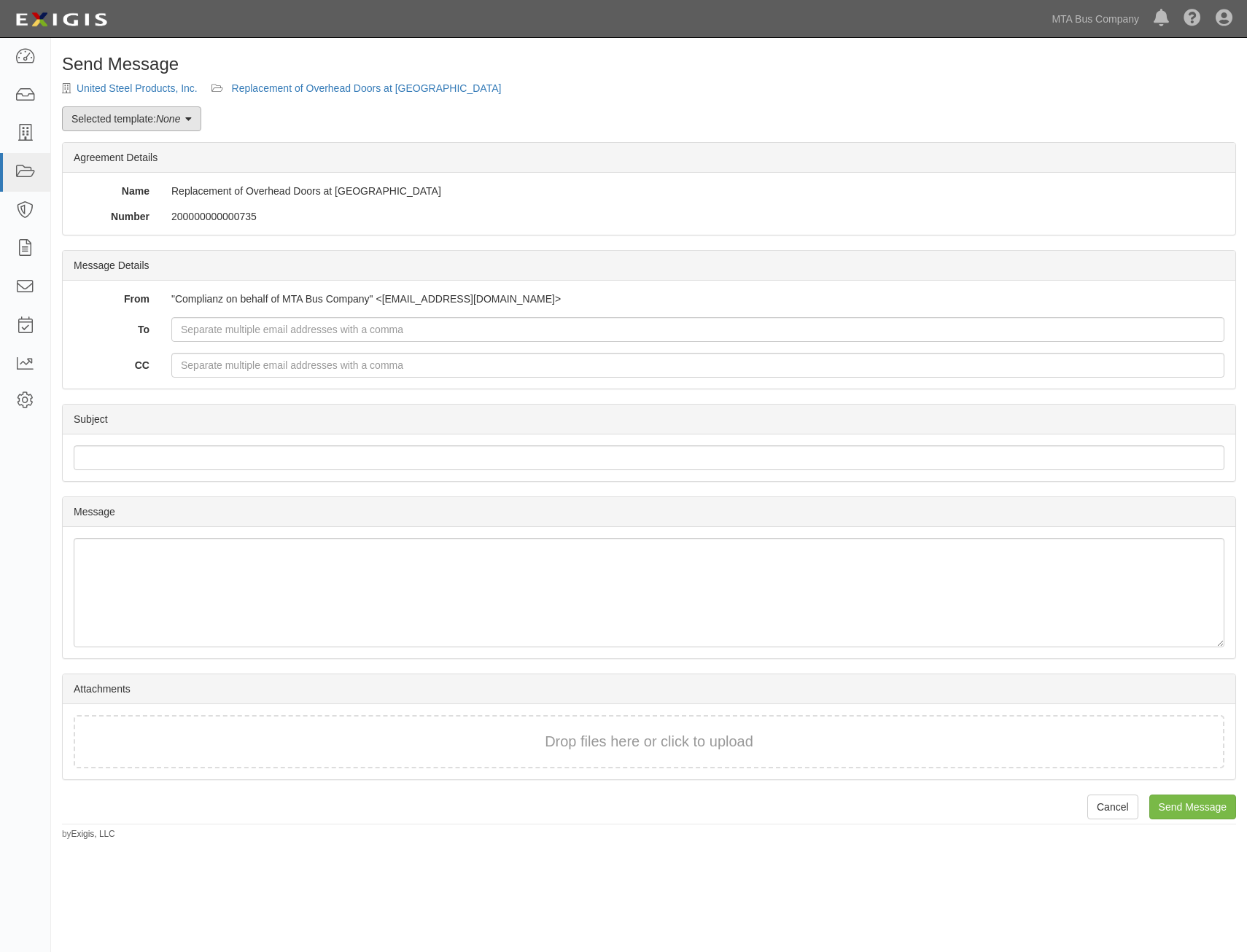
click at [196, 129] on link "Selected template: None" at bounding box center [132, 118] width 139 height 25
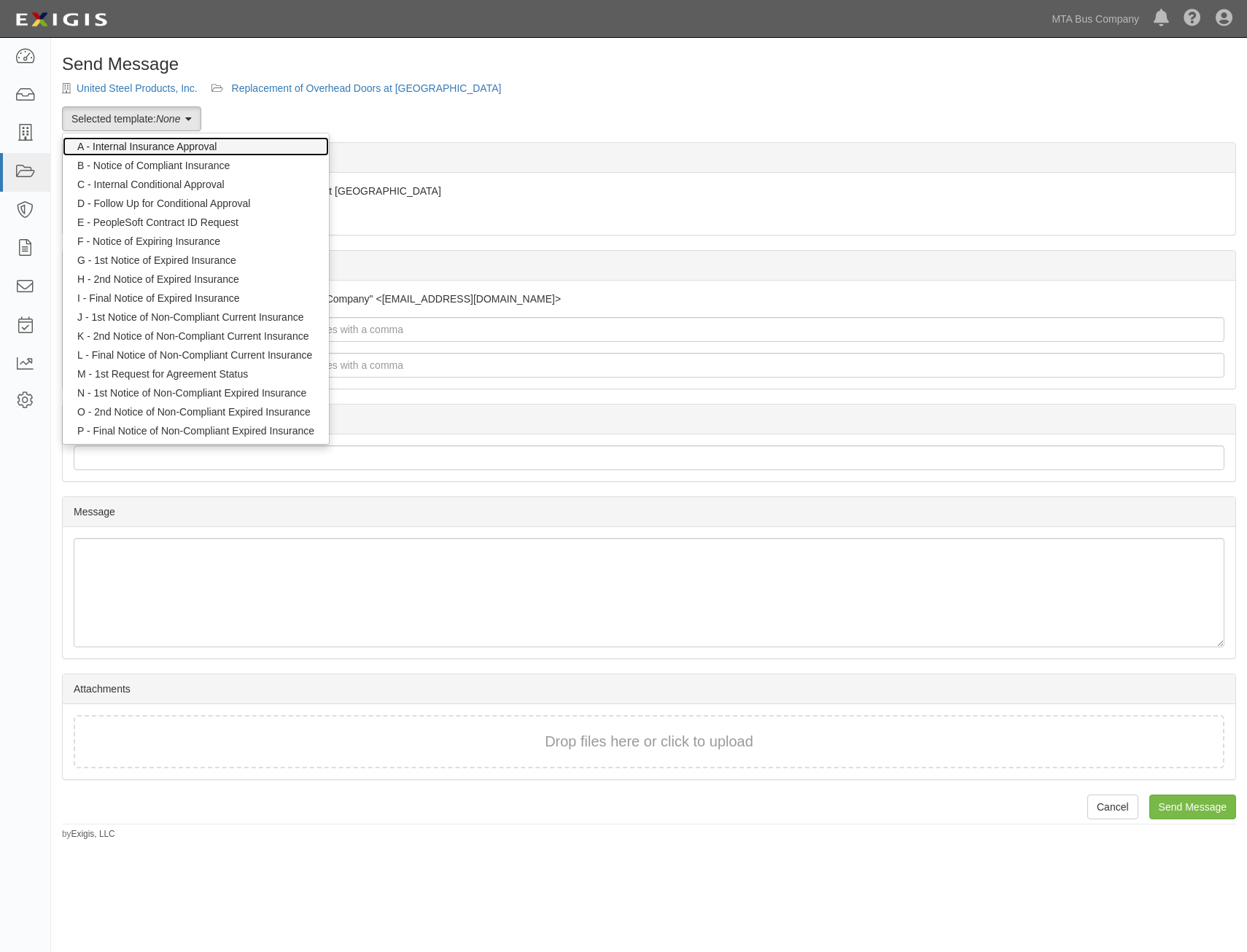
click at [217, 142] on link "A - Internal Insurance Approval" at bounding box center [196, 146] width 266 height 19
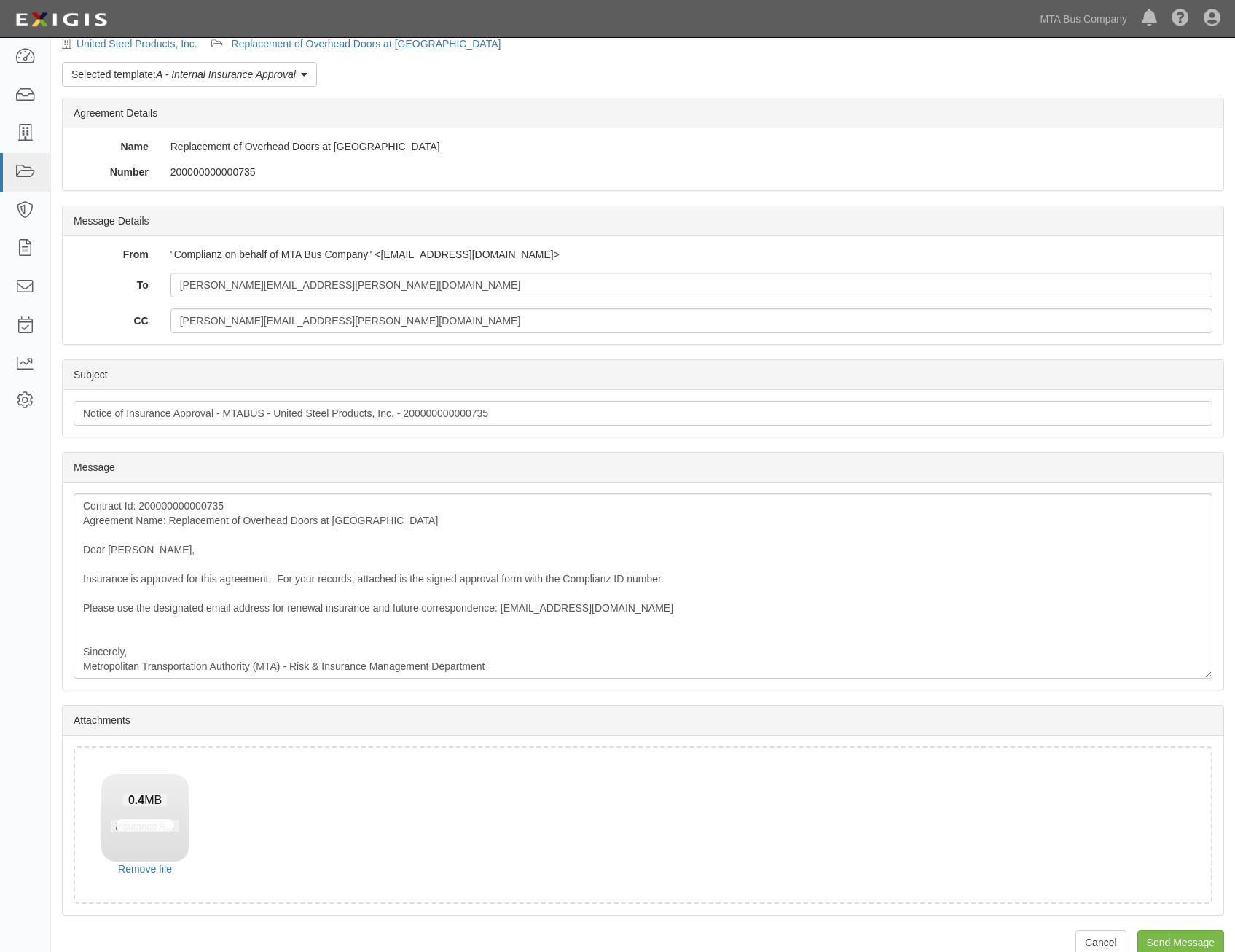
scroll to position [69, 0]
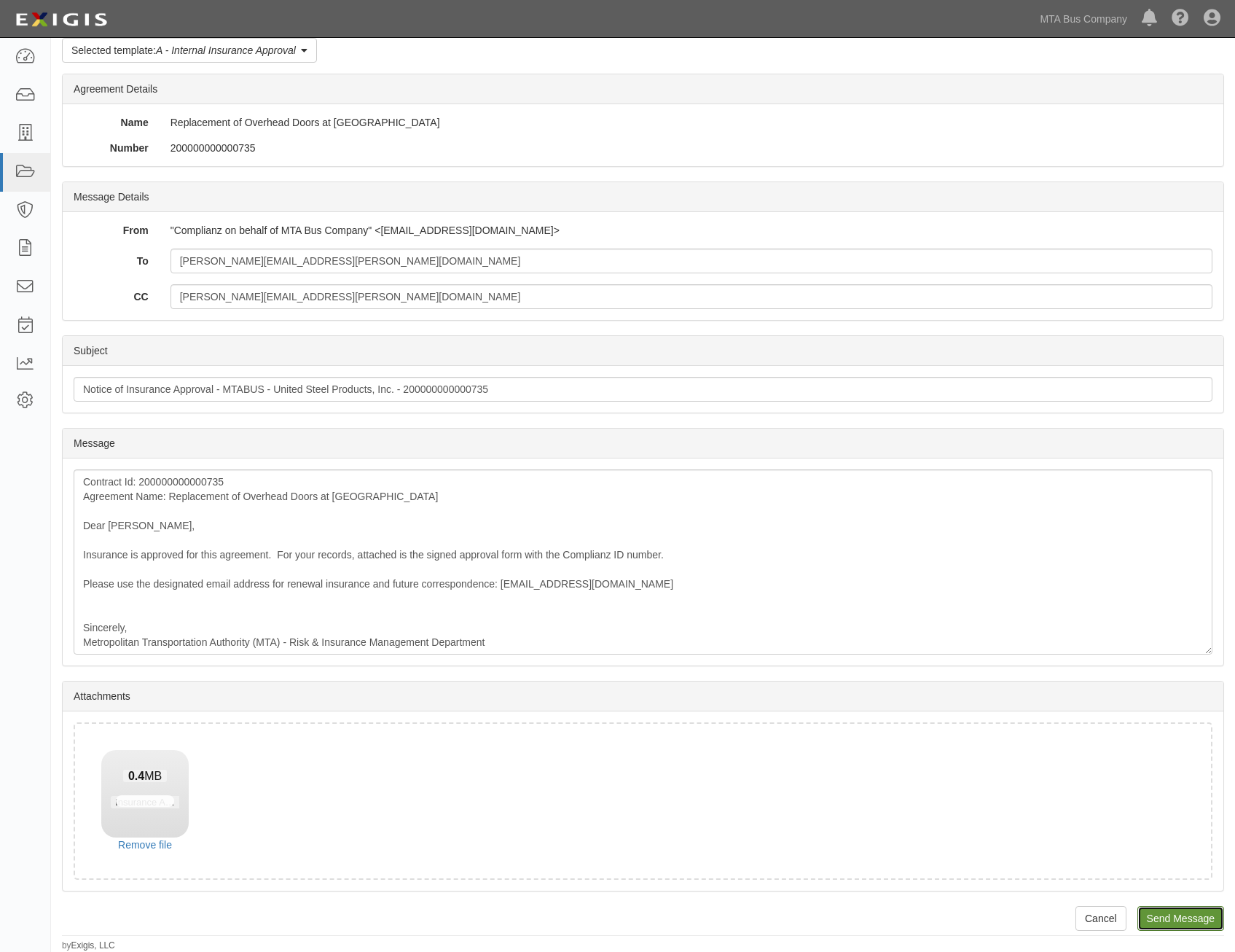
click at [1178, 919] on input "Send Message" at bounding box center [1181, 918] width 87 height 25
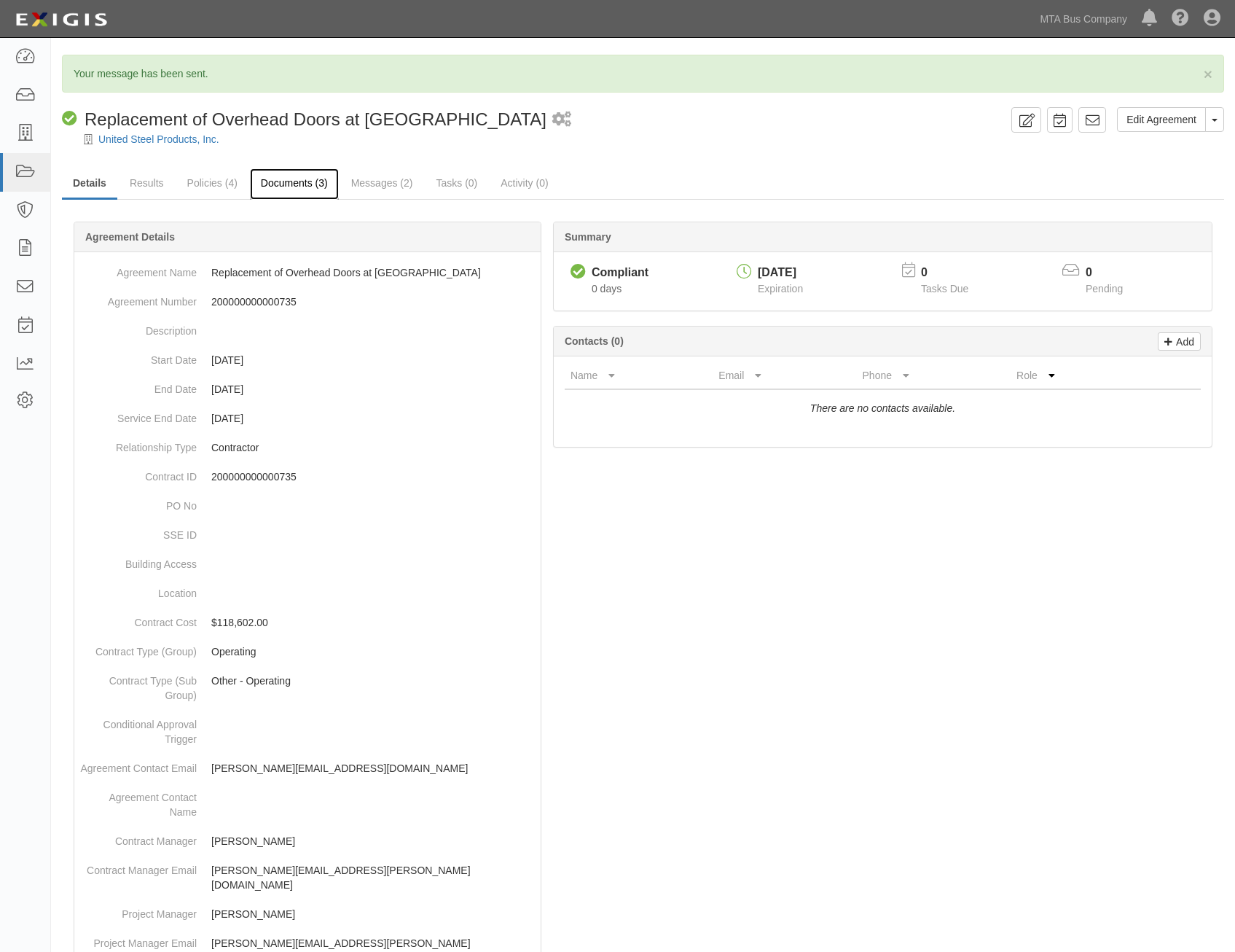
click at [293, 180] on link "Documents (3)" at bounding box center [294, 184] width 89 height 31
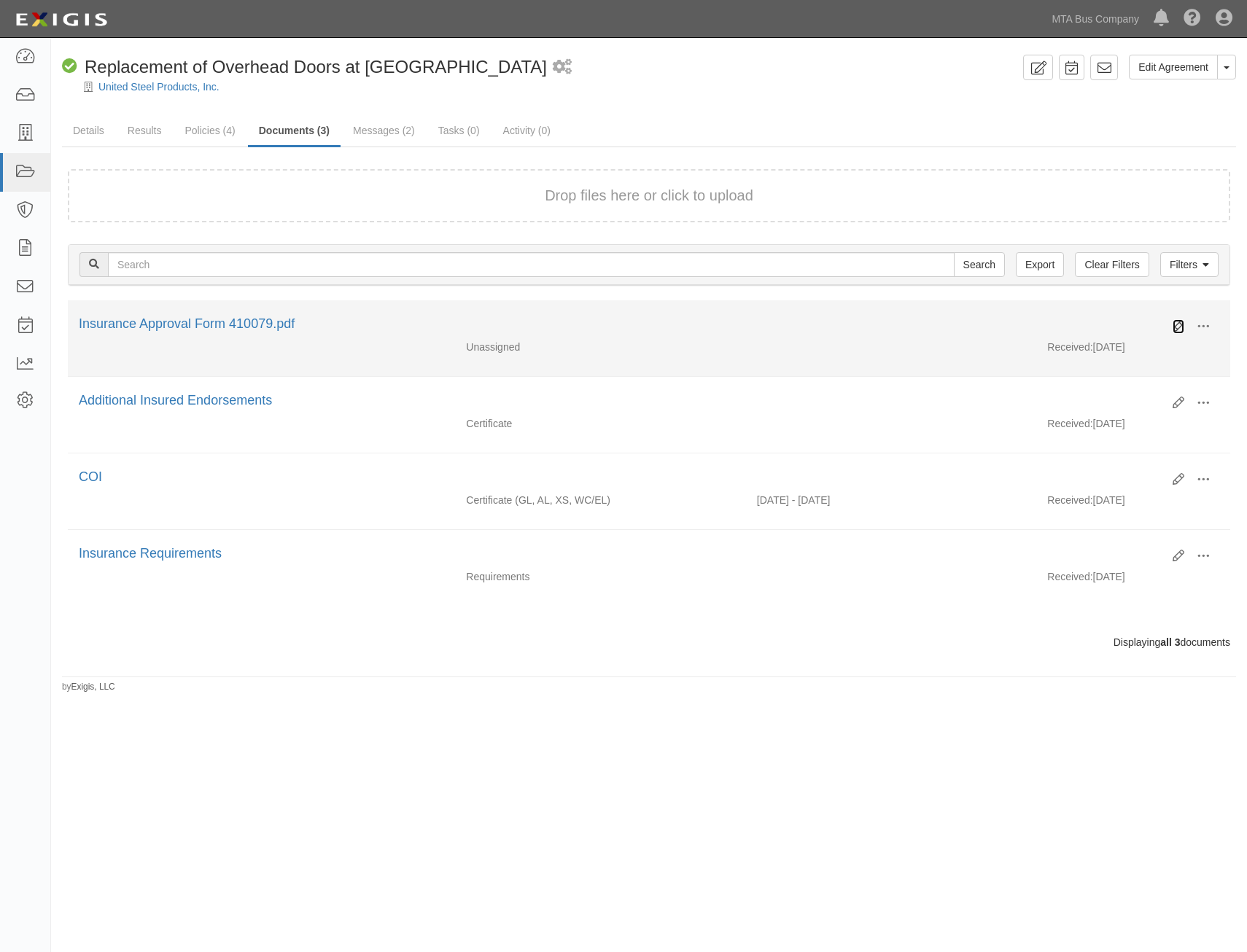
click at [1177, 324] on icon at bounding box center [1178, 327] width 12 height 12
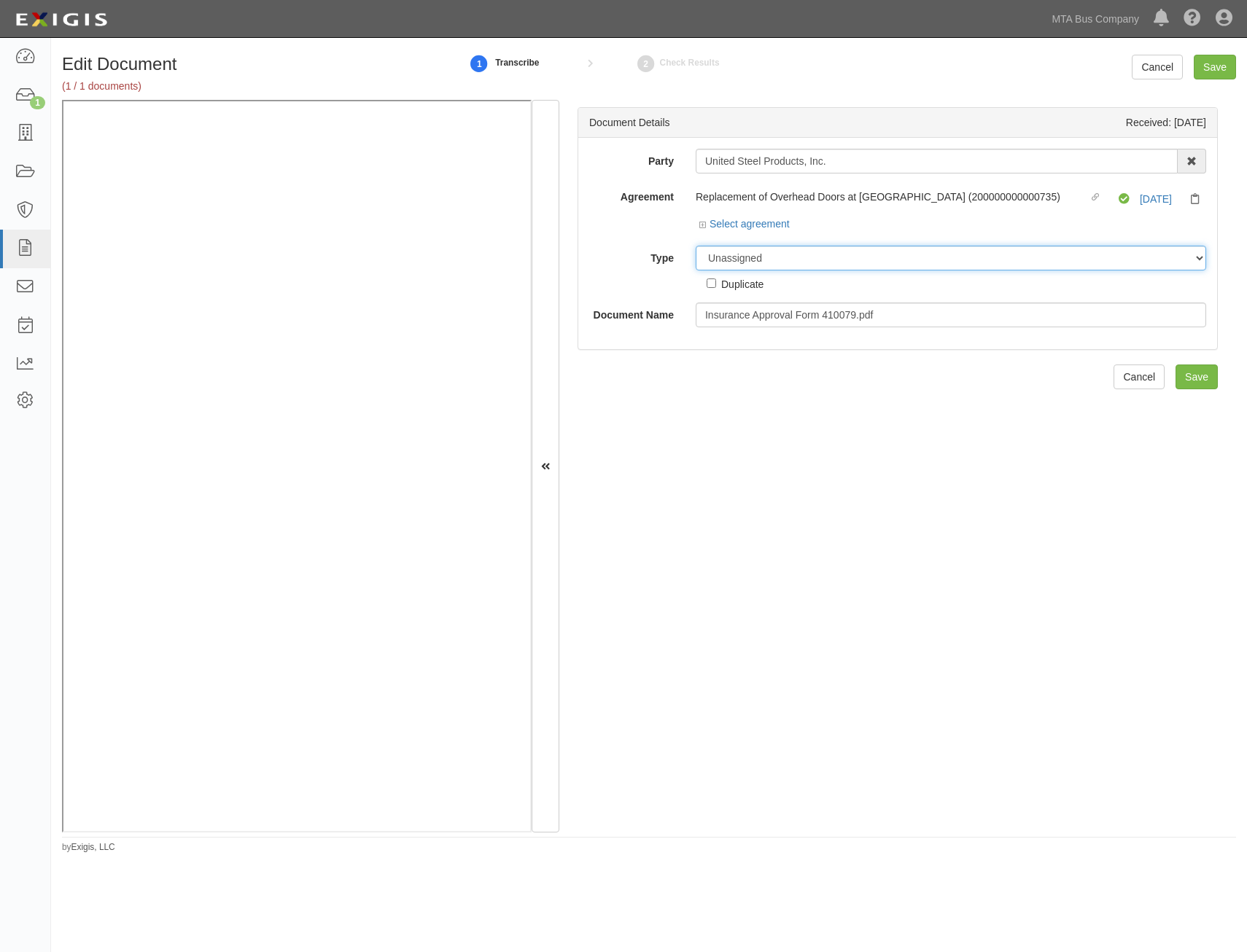
click at [816, 262] on select "Unassigned Binder Cancellation Notice Certificate Contract Endorsement Insuranc…" at bounding box center [951, 258] width 511 height 25
select select "OtherDetail"
click at [696, 246] on select "Unassigned Binder Cancellation Notice Certificate Contract Endorsement Insuranc…" at bounding box center [951, 258] width 511 height 25
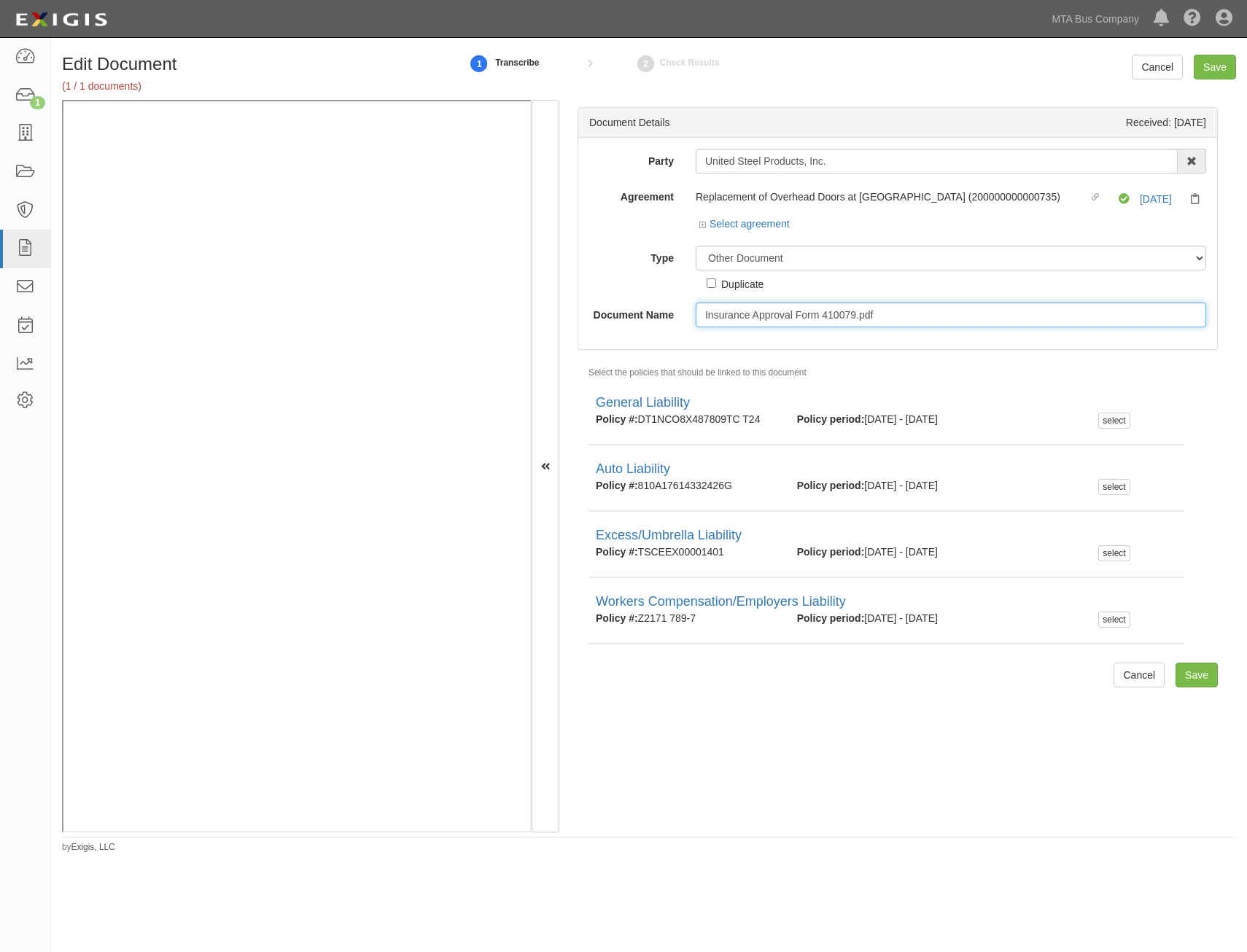
click at [906, 309] on input "Insurance Approval Form 410079.pdf" at bounding box center [951, 315] width 511 height 25
type input "Approval Form"
click at [1186, 669] on input "Save" at bounding box center [1196, 675] width 43 height 25
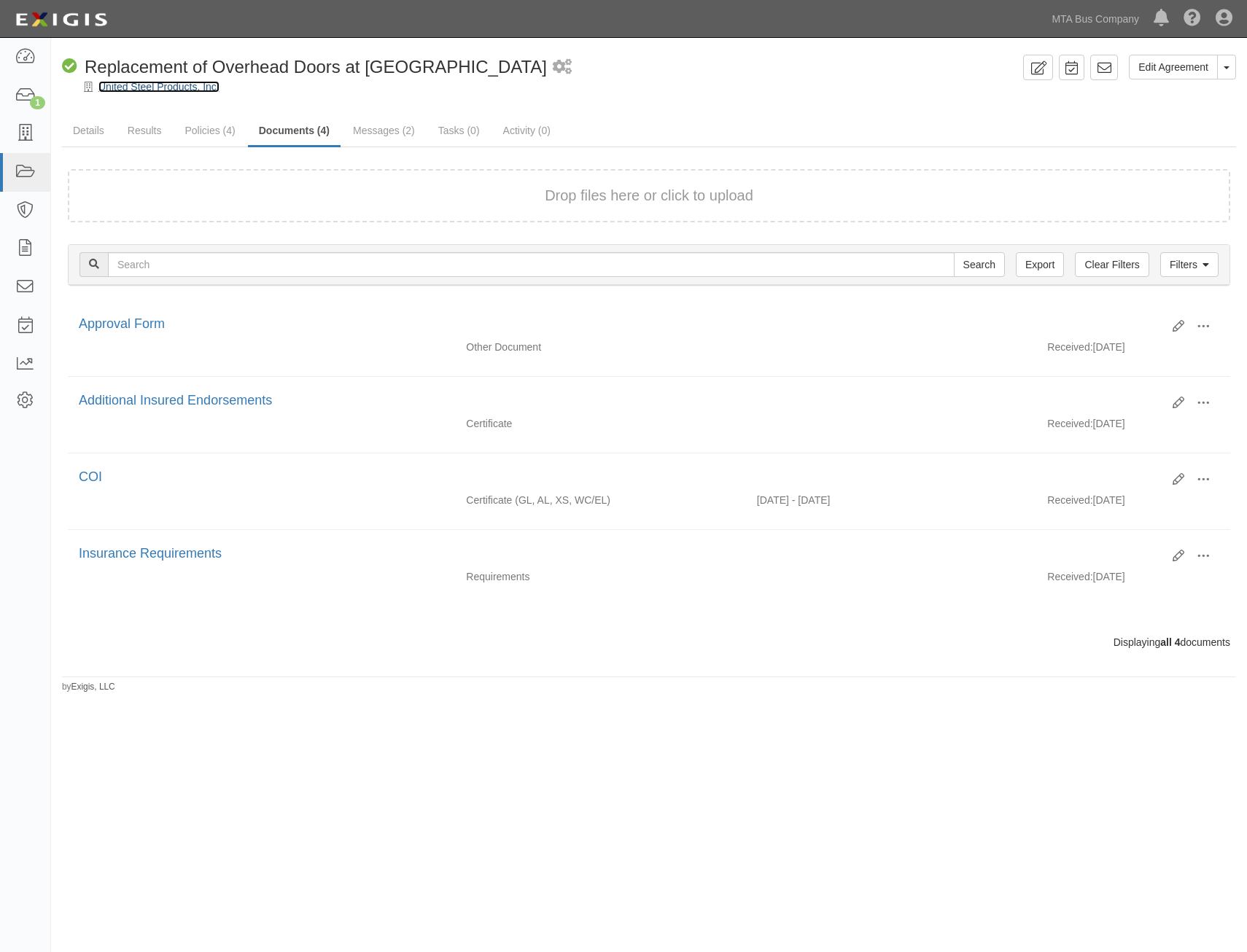
click at [160, 83] on link "United Steel Products, Inc." at bounding box center [159, 87] width 121 height 12
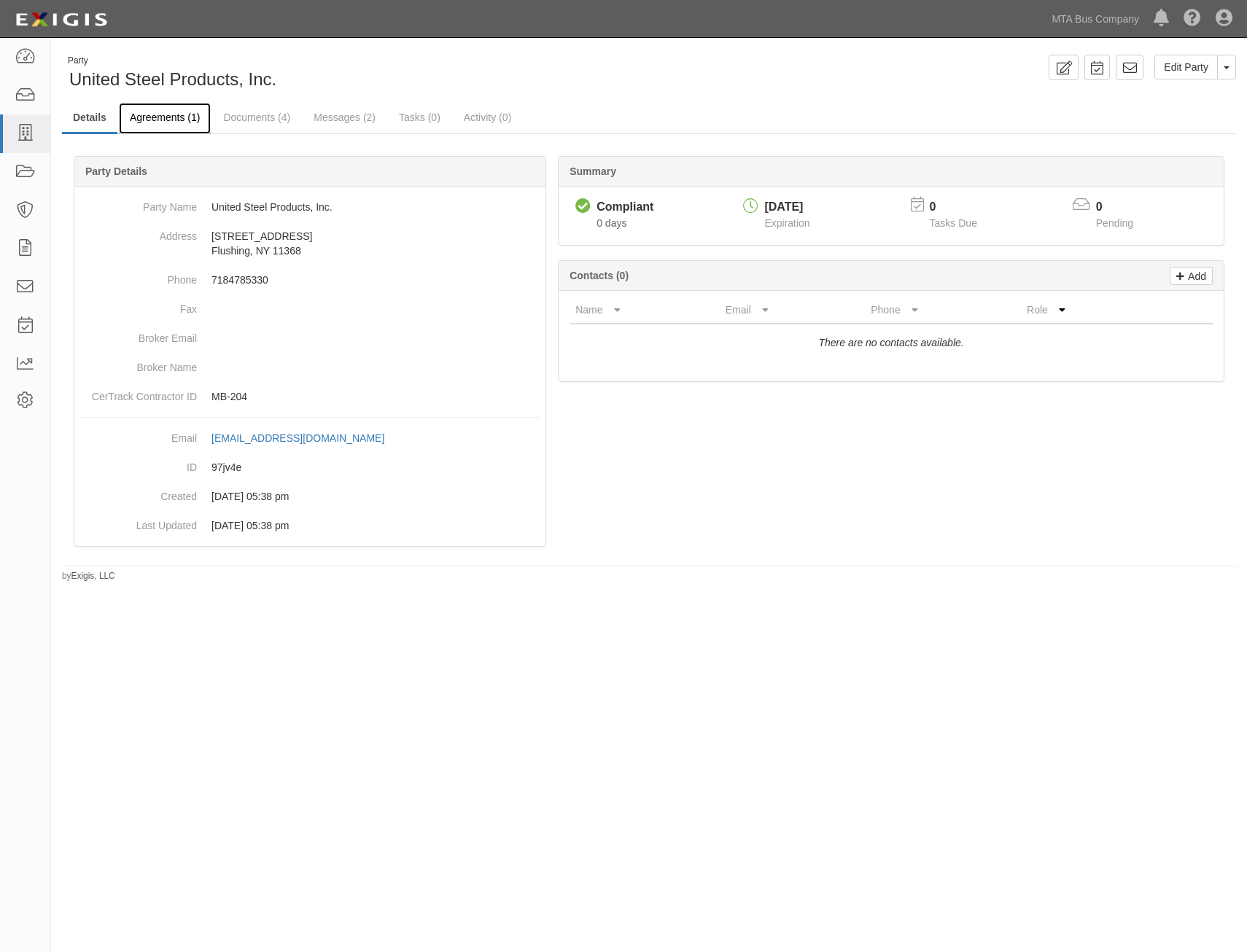
click at [158, 114] on link "Agreements (1)" at bounding box center [164, 119] width 92 height 31
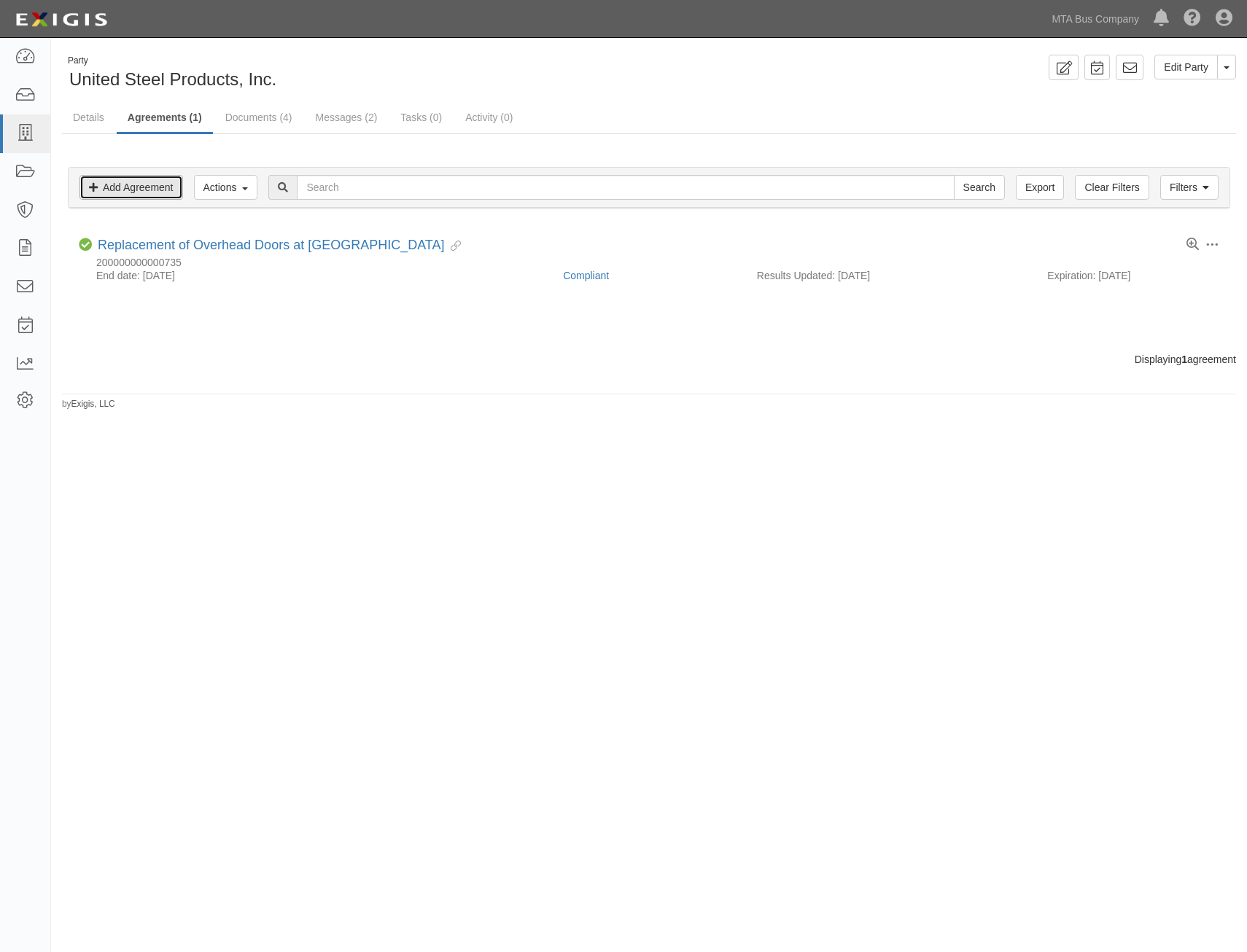
click at [149, 185] on link "Add Agreement" at bounding box center [131, 187] width 104 height 25
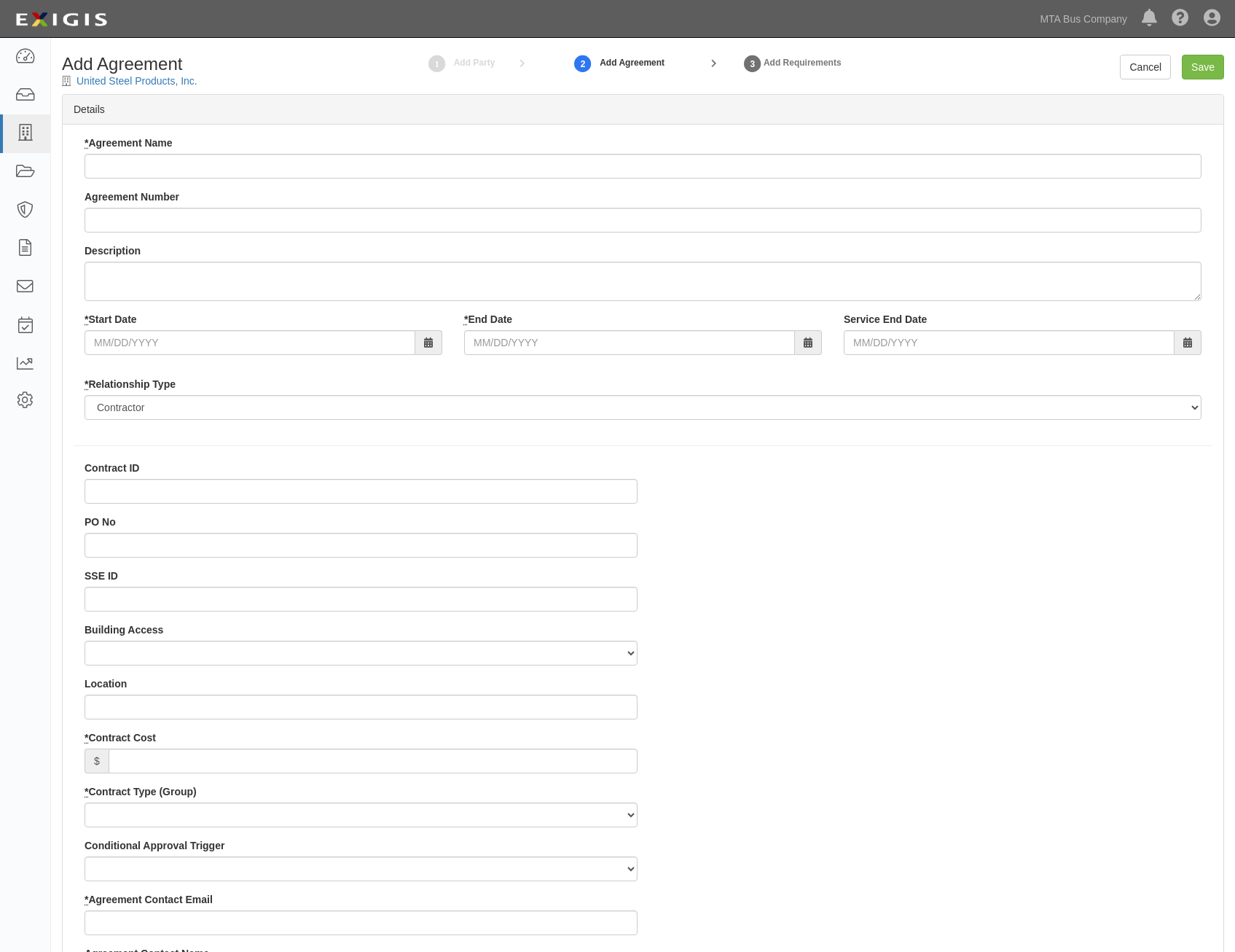
select select
click at [323, 169] on input "* Agreement Name" at bounding box center [643, 166] width 1117 height 25
type input "Replacement of Overhead Doors at [GEOGRAPHIC_DATA]"
type input "[DATE]"
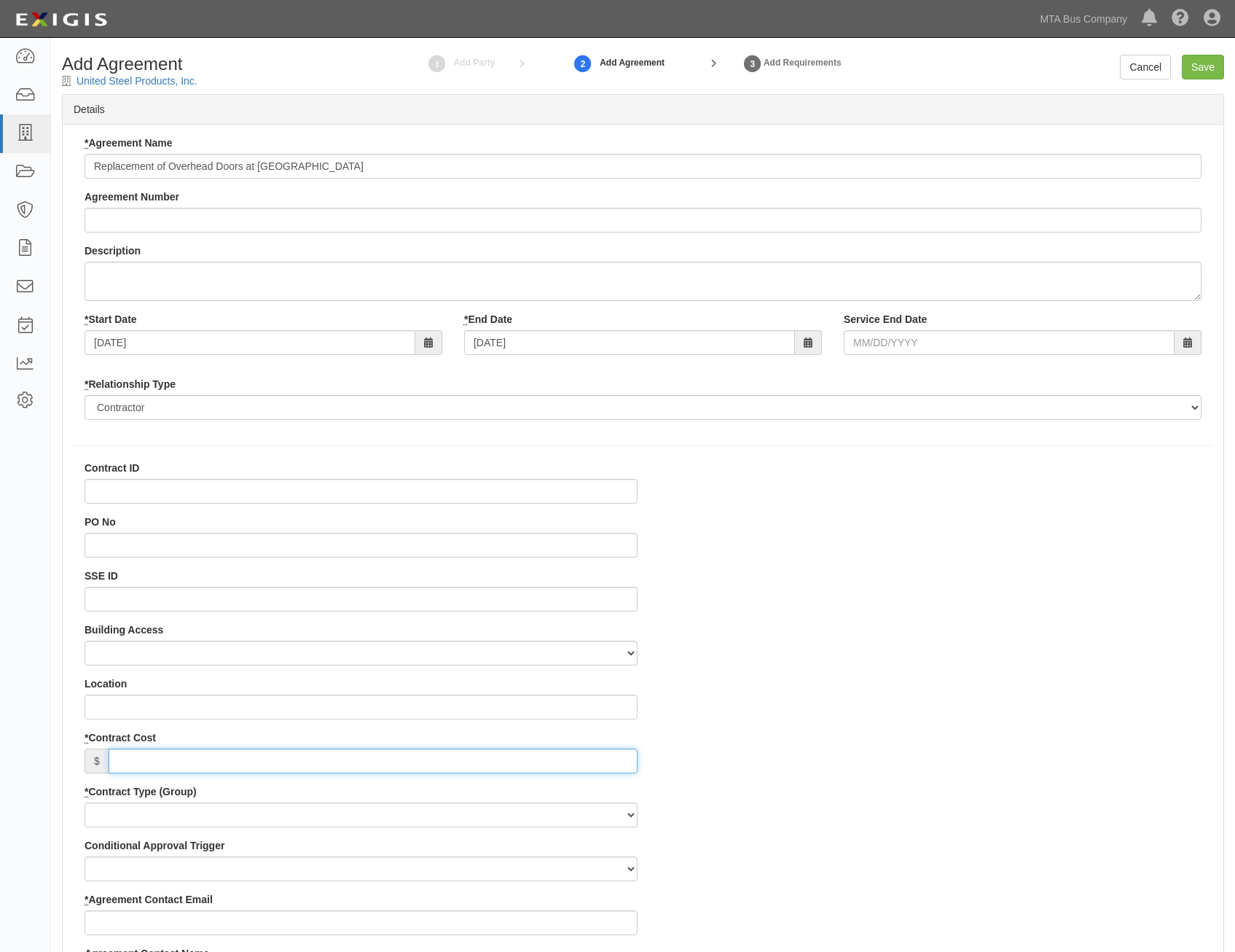
type input "118,602"
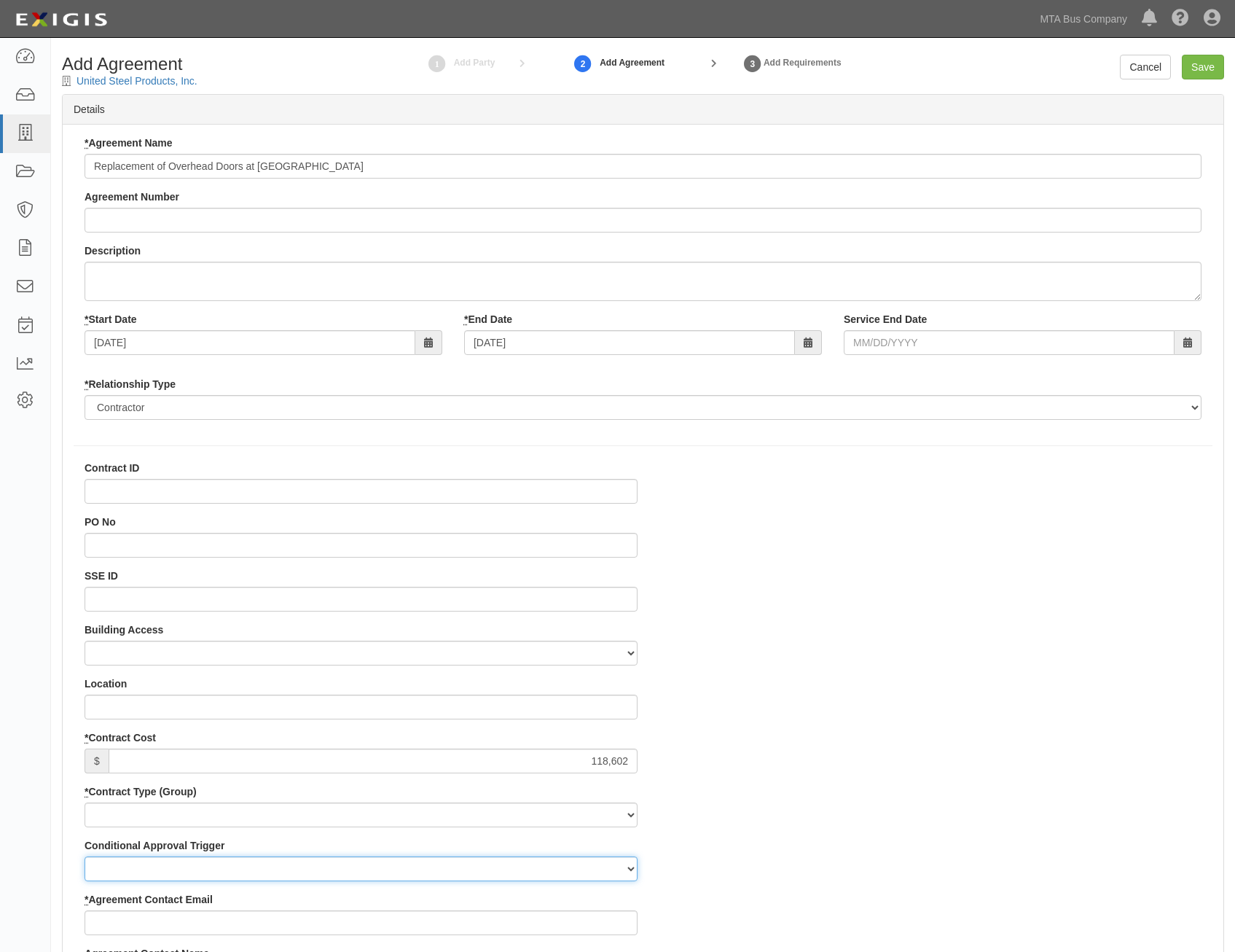
type input "[PERSON_NAME][EMAIL_ADDRESS][DOMAIN_NAME]"
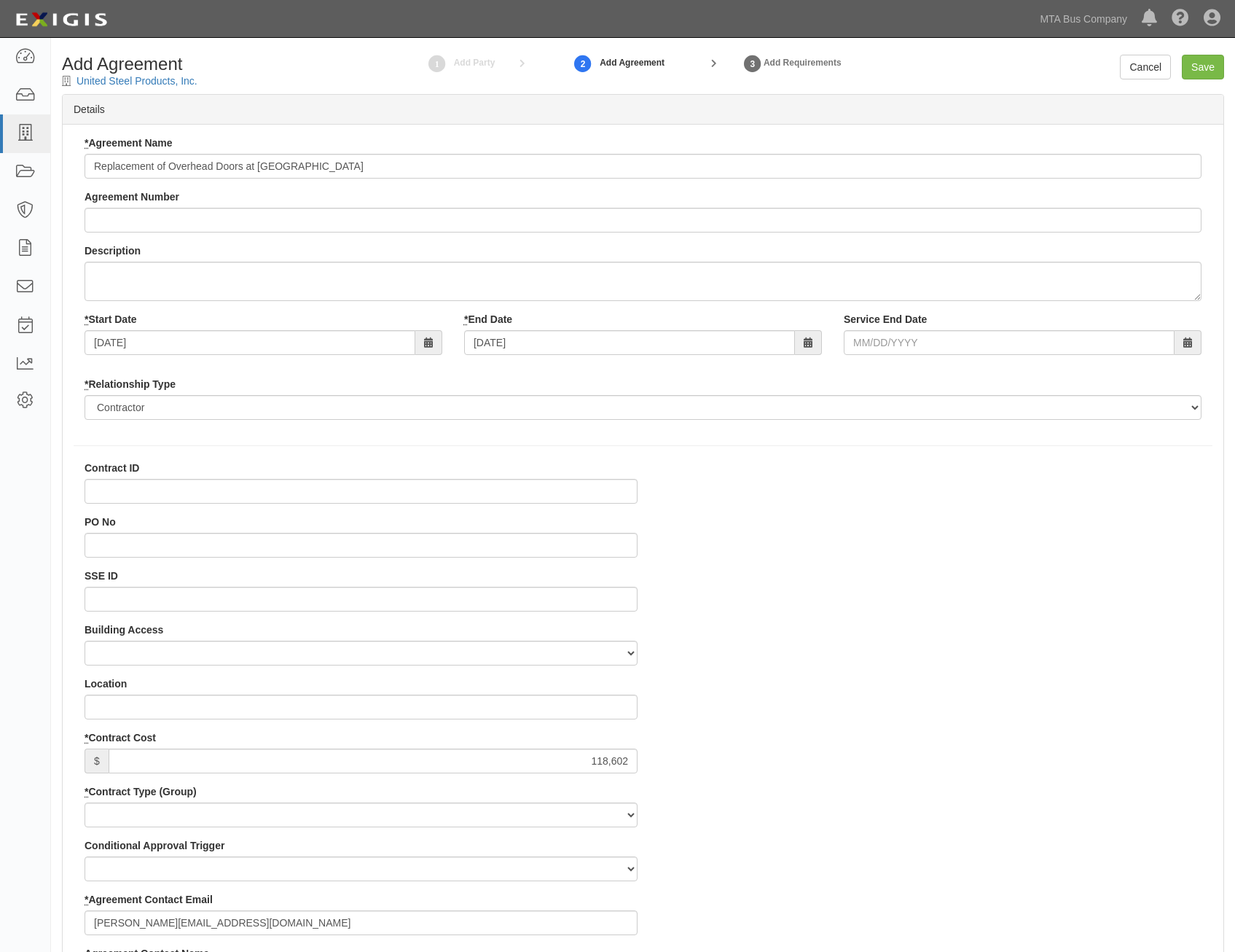
type input "[PERSON_NAME]"
type input "[PERSON_NAME][EMAIL_ADDRESS][PERSON_NAME][DOMAIN_NAME]"
type input "[PERSON_NAME]"
type input "james.bakleh@nyct.com"
type input "10/10/2025"
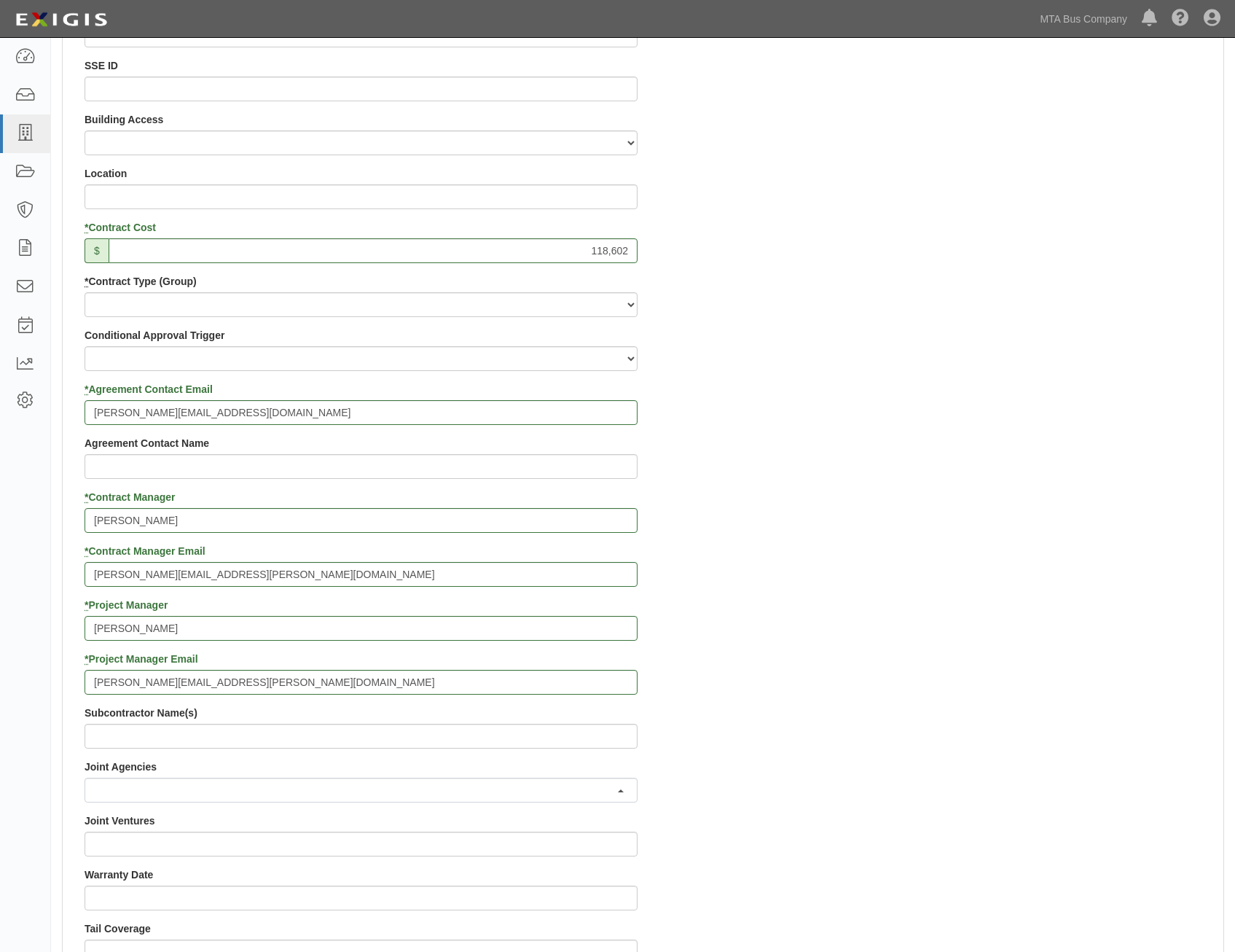
scroll to position [291, 0]
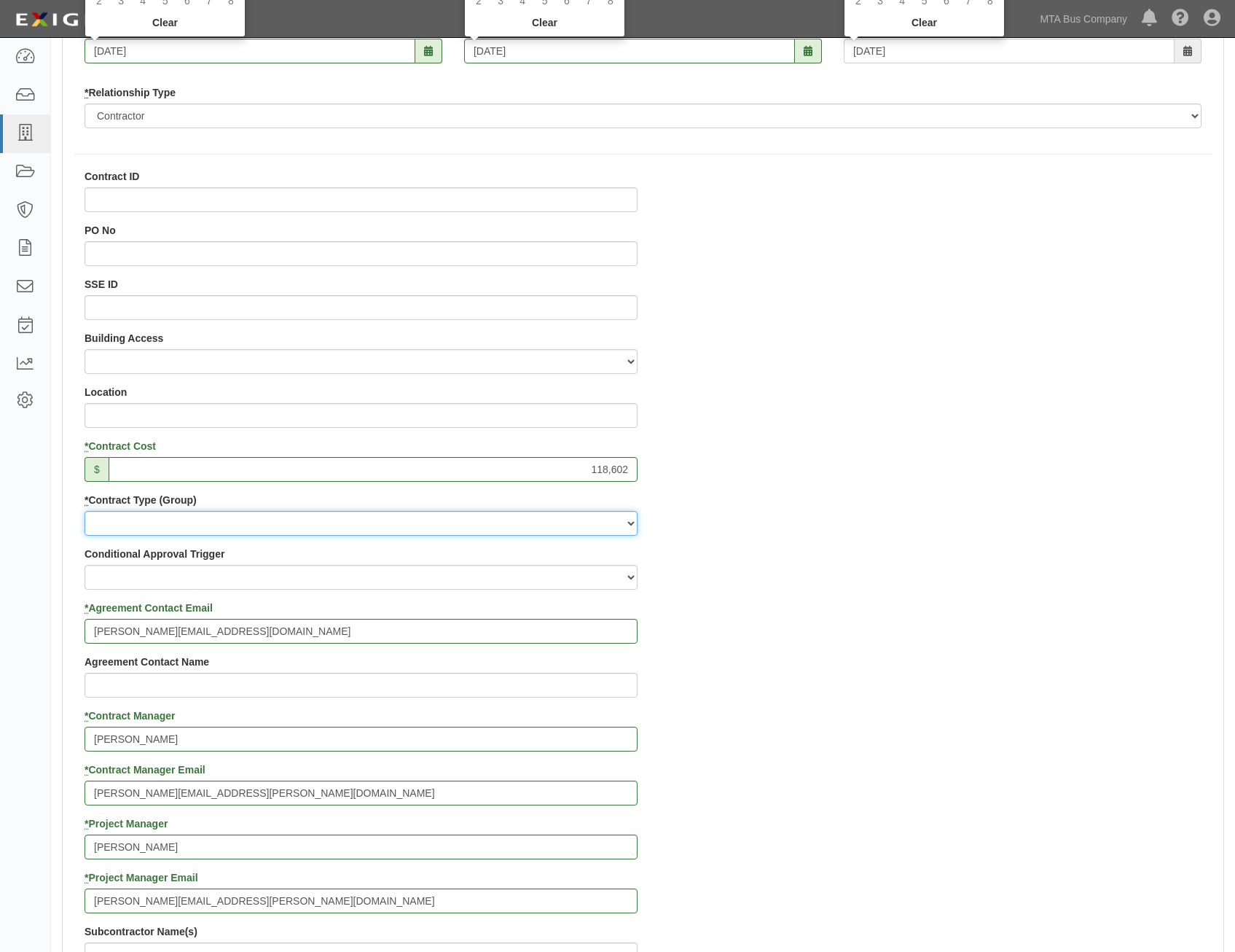
drag, startPoint x: 512, startPoint y: 525, endPoint x: 507, endPoint y: 538, distance: 13.9
click at [512, 525] on select "Capital Operating Not for Benefit (incls. FA, Entry Permits) Real Estate Other" at bounding box center [361, 523] width 553 height 25
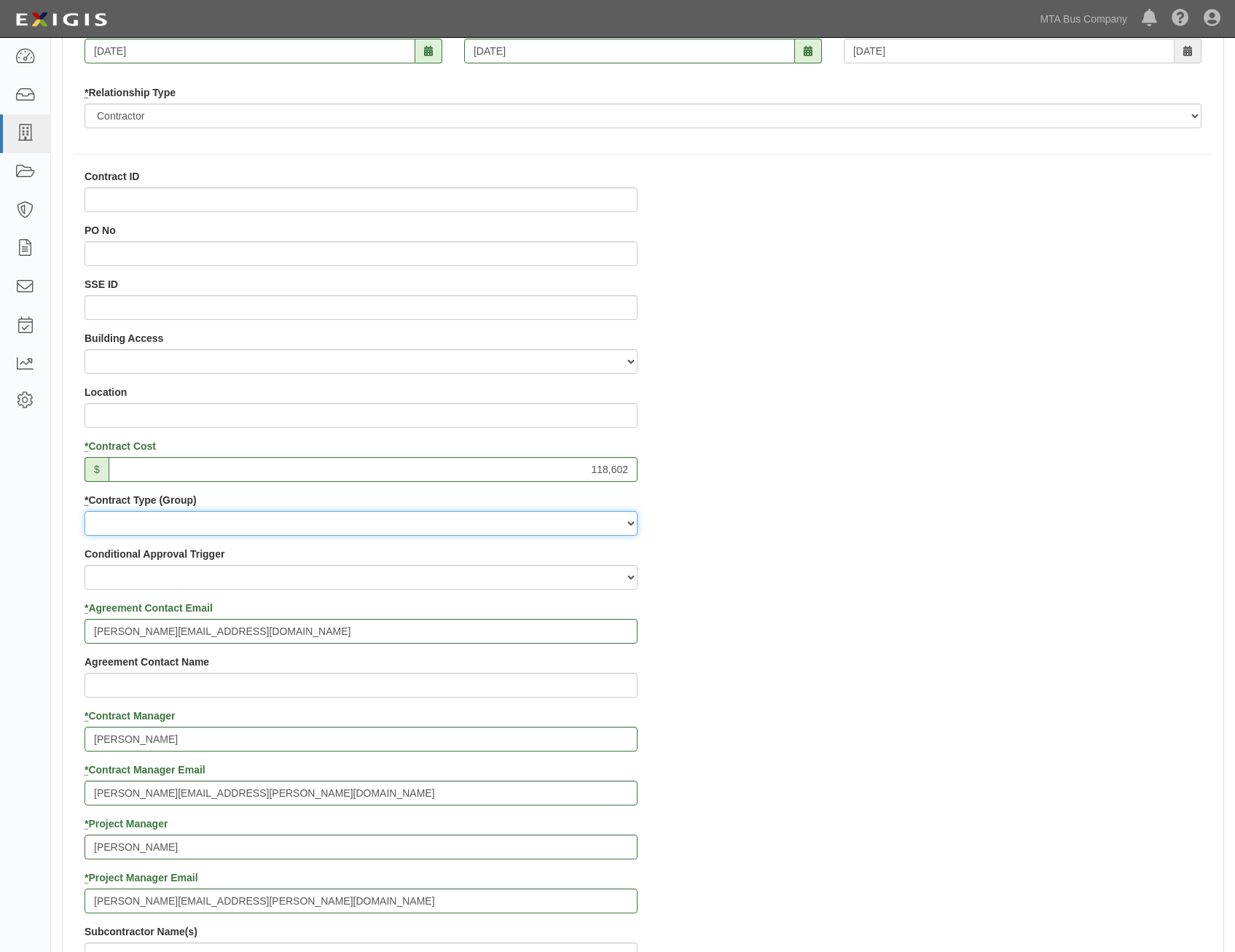
select select "127"
click at [84, 511] on select "Capital Operating Not for Benefit (incls. FA, Entry Permits) Real Estate Other" at bounding box center [361, 523] width 553 height 25
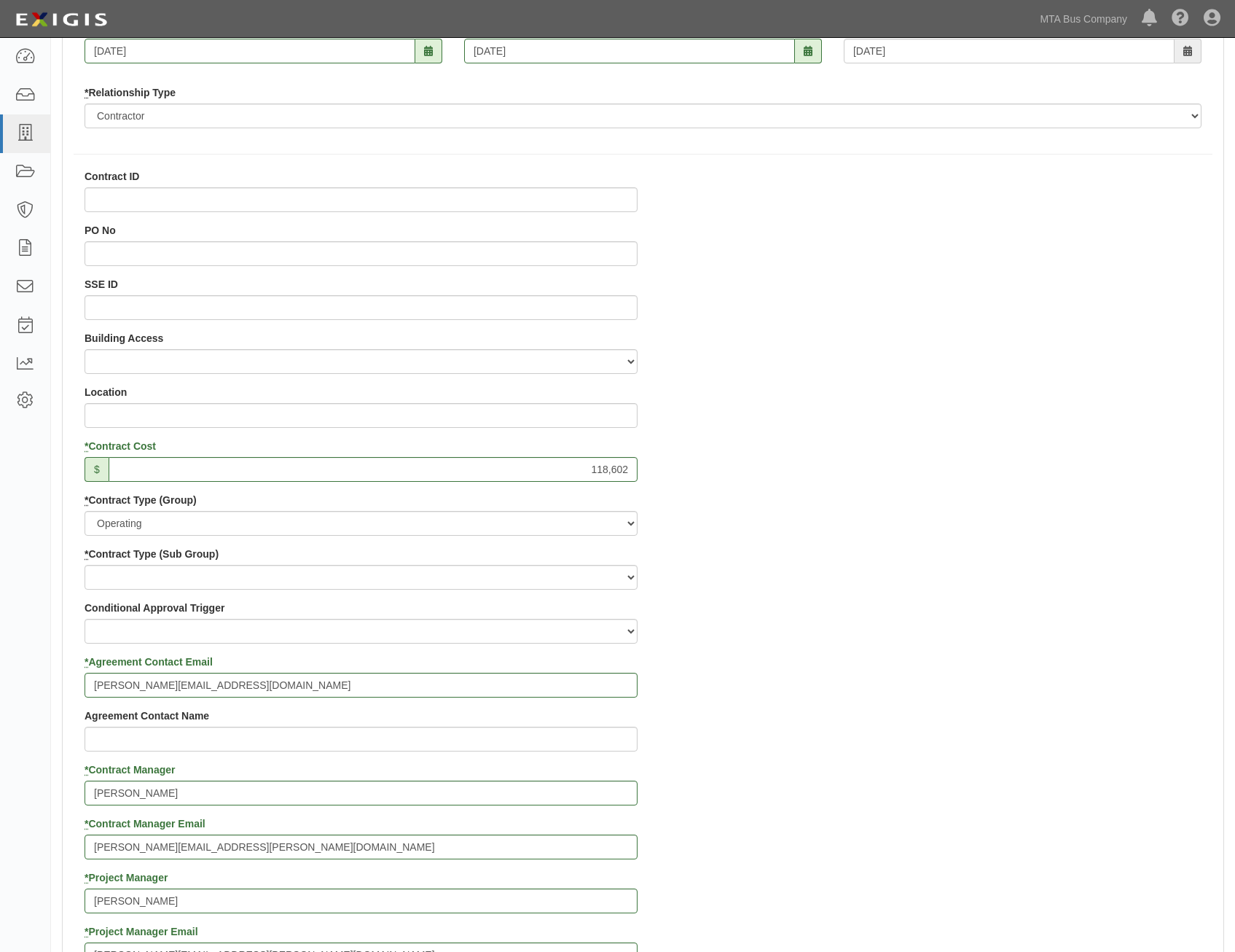
click at [808, 499] on div "Contract ID PO No SSE ID Building Access 2 Broadway 341/345/347 BREP 333 Other …" at bounding box center [643, 870] width 1161 height 1403
click at [533, 583] on select "Construction Loan / Test and Demo Maintenance Painting Personal Services Contra…" at bounding box center [361, 577] width 553 height 25
select select "271"
click at [84, 565] on select "Construction Loan / Test and Demo Maintenance Painting Personal Services Contra…" at bounding box center [361, 577] width 553 height 25
click at [810, 529] on div "Contract ID PO No SSE ID Building Access 2 Broadway 341/345/347 BREP 333 Other …" at bounding box center [643, 870] width 1161 height 1403
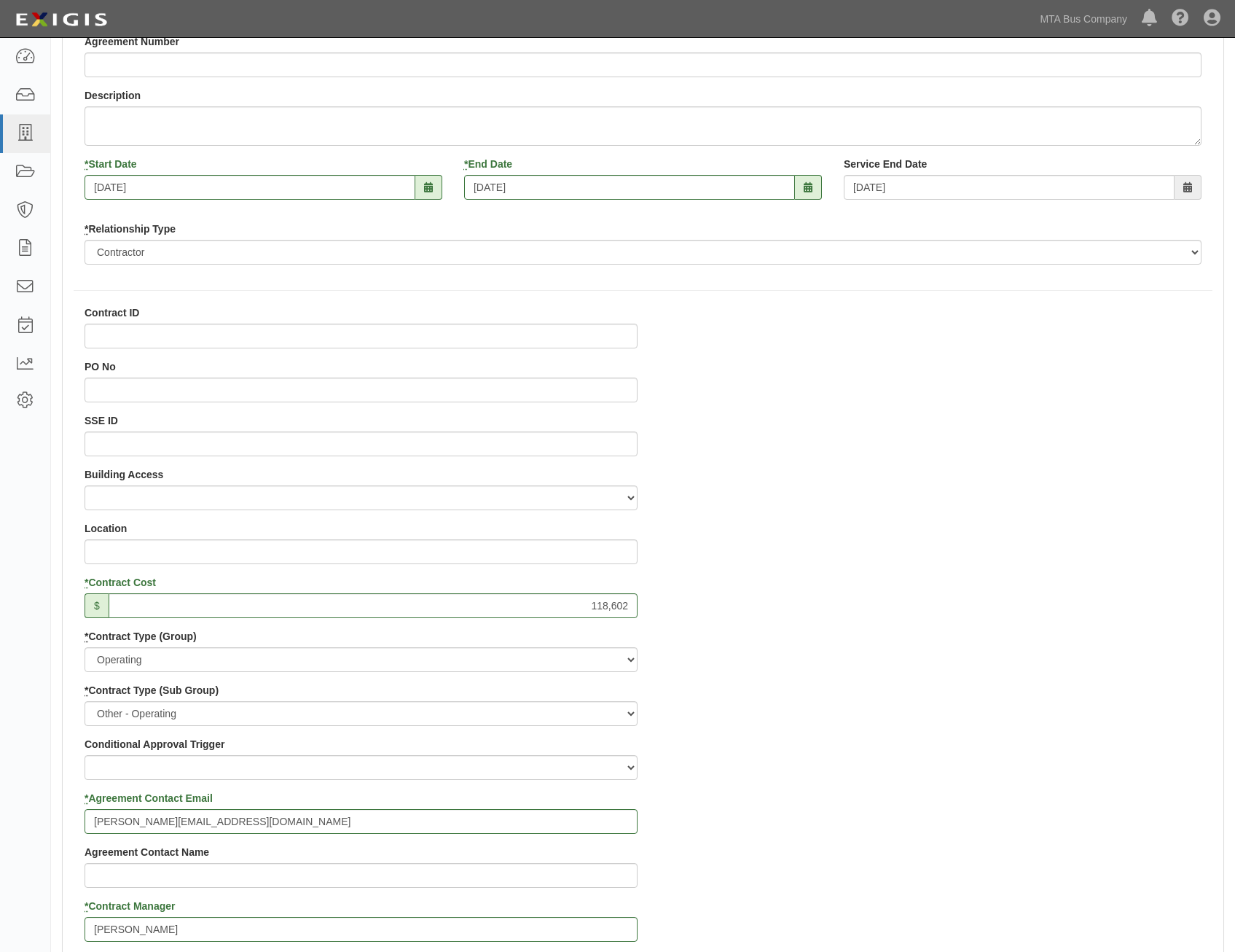
scroll to position [0, 0]
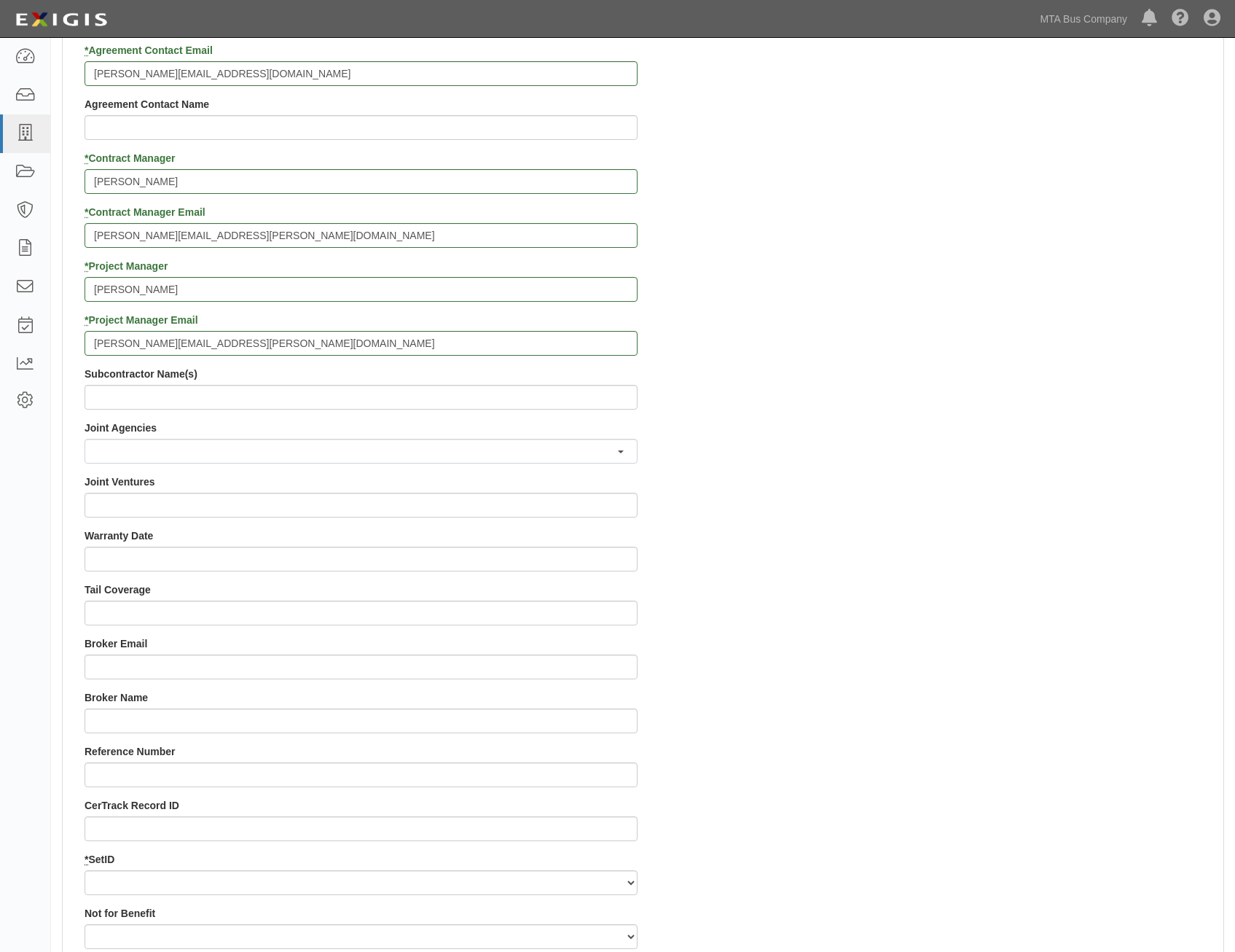
drag, startPoint x: 905, startPoint y: 485, endPoint x: 931, endPoint y: 634, distance: 151.3
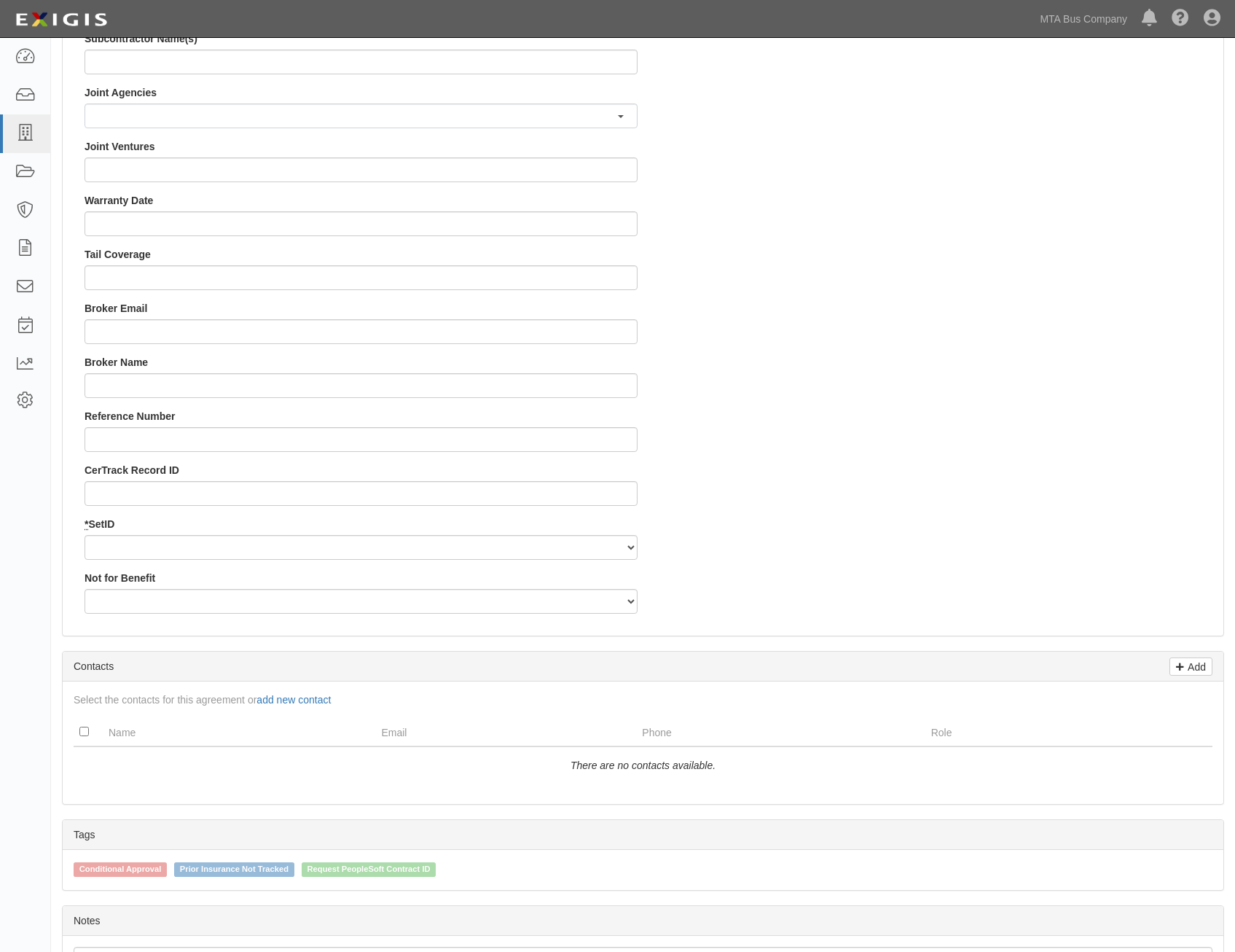
scroll to position [1272, 0]
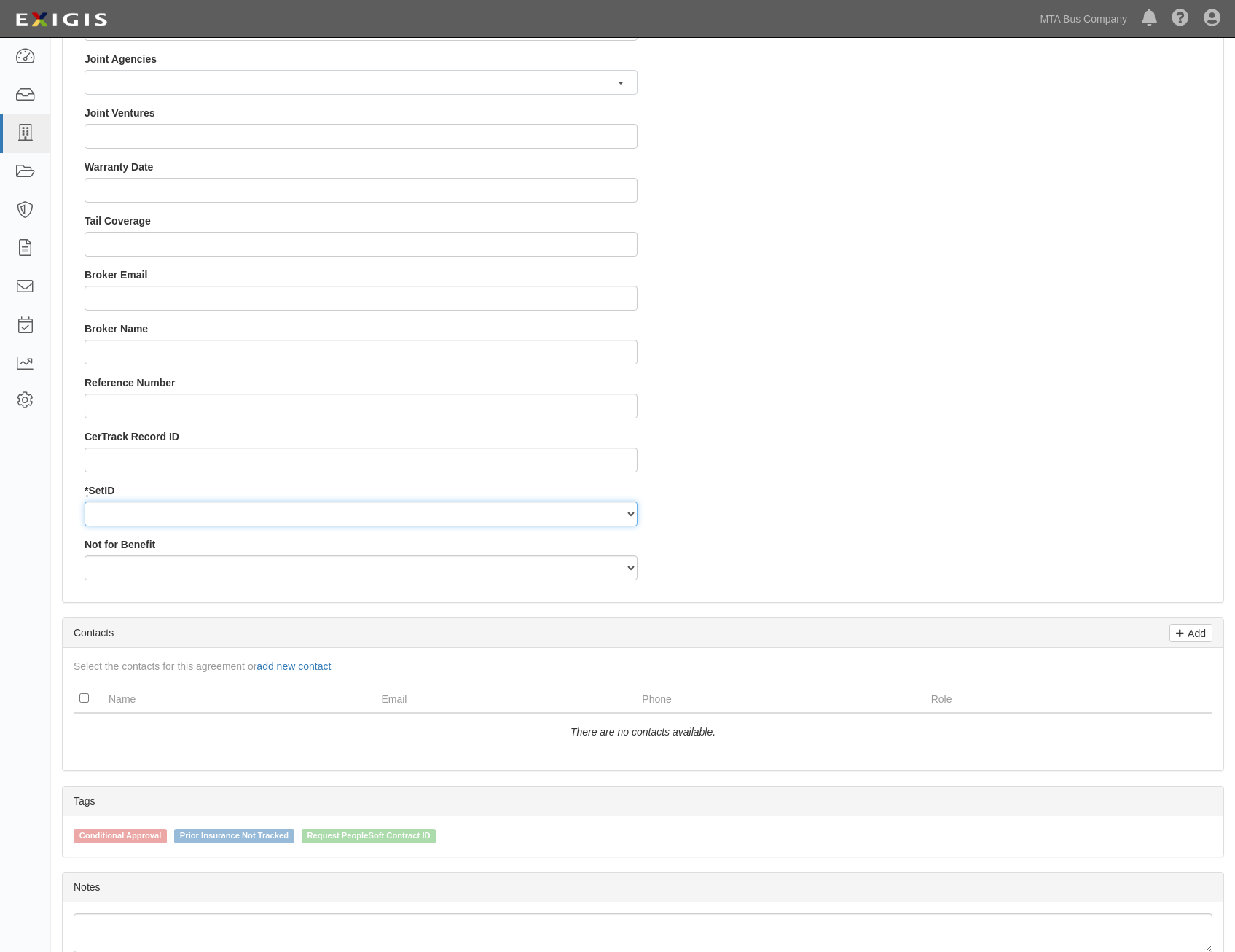
click at [481, 504] on select "MTABC" at bounding box center [361, 513] width 553 height 25
select select "95"
click at [84, 501] on select "MTABC" at bounding box center [361, 513] width 553 height 25
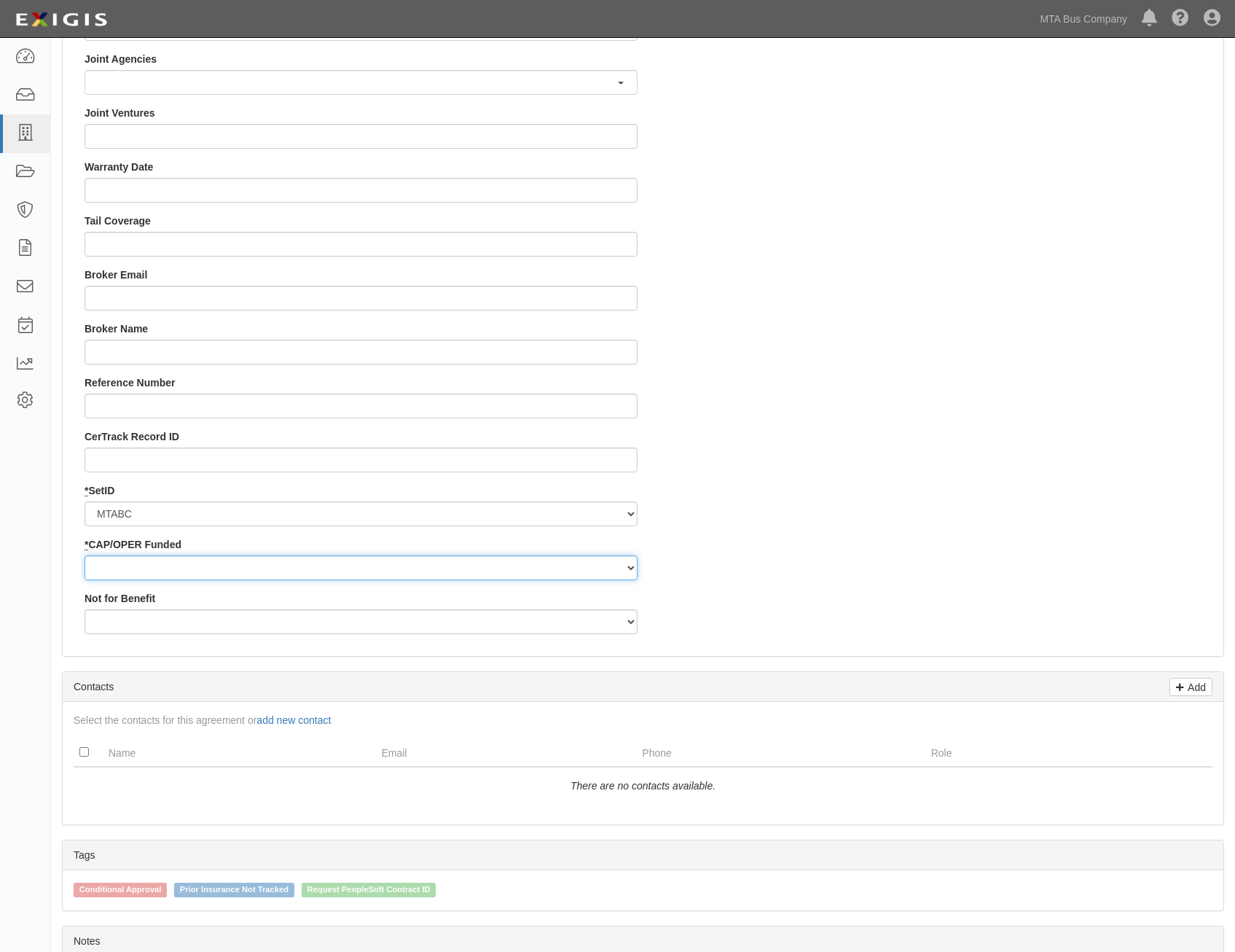
click at [519, 558] on select "Capital Operating" at bounding box center [361, 567] width 553 height 25
select select "349"
click at [84, 555] on select "Capital Operating" at bounding box center [361, 567] width 553 height 25
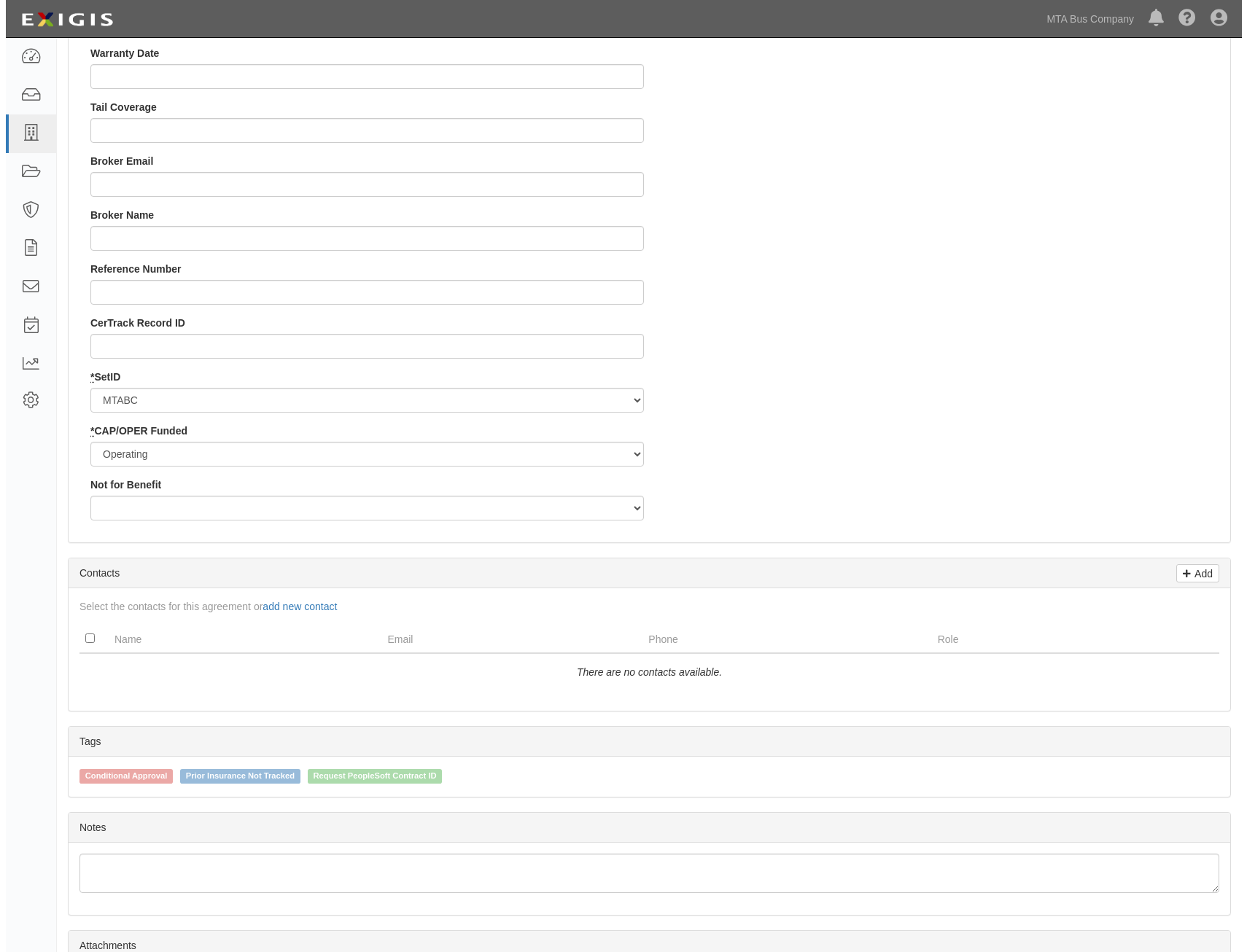
scroll to position [1530, 0]
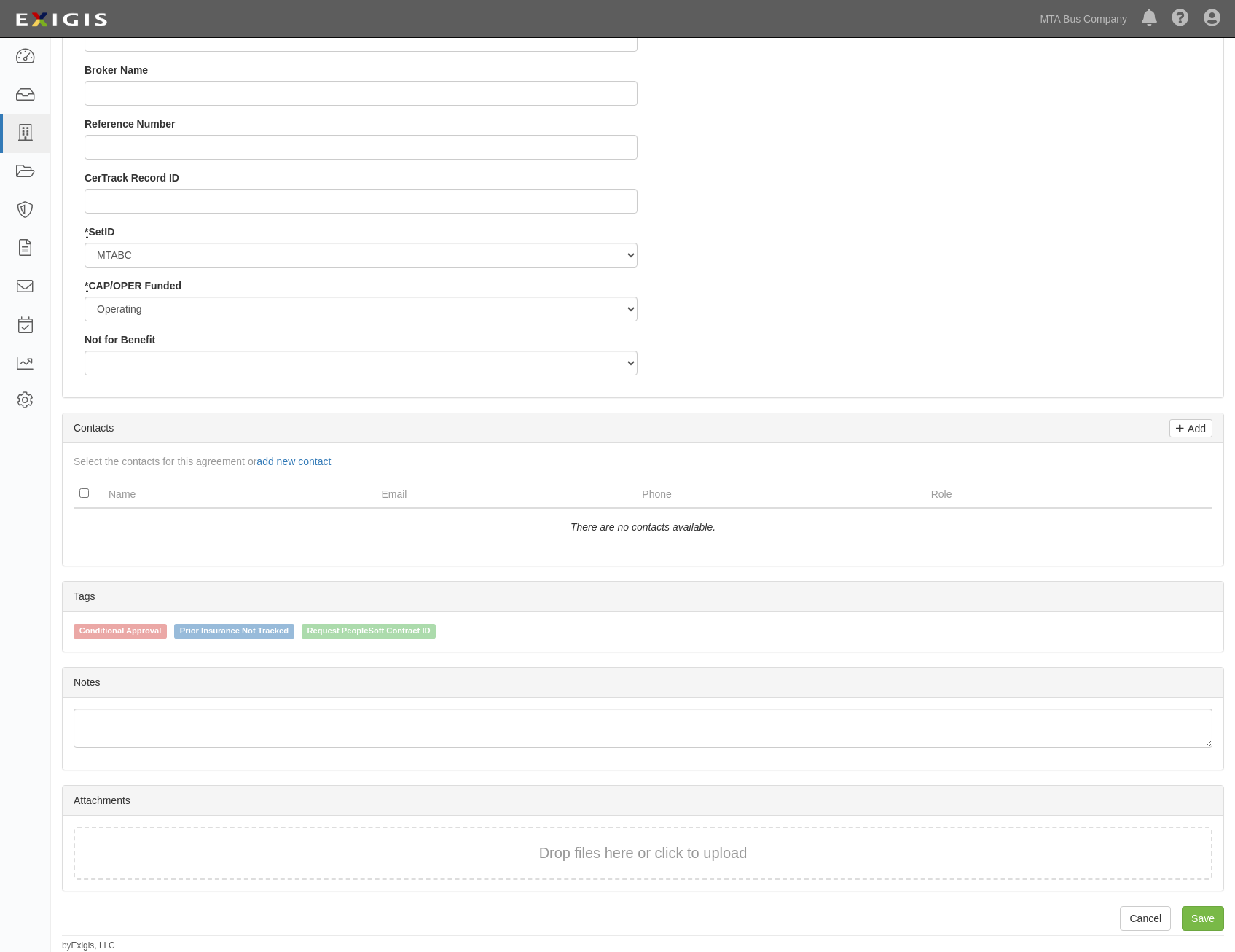
click at [420, 628] on span "Request PeopleSoft Contract ID" at bounding box center [369, 631] width 134 height 15
click at [297, 628] on input "Request PeopleSoft Contract ID" at bounding box center [291, 630] width 10 height 10
checkbox input "true"
click at [1204, 926] on link "Save" at bounding box center [1203, 918] width 43 height 25
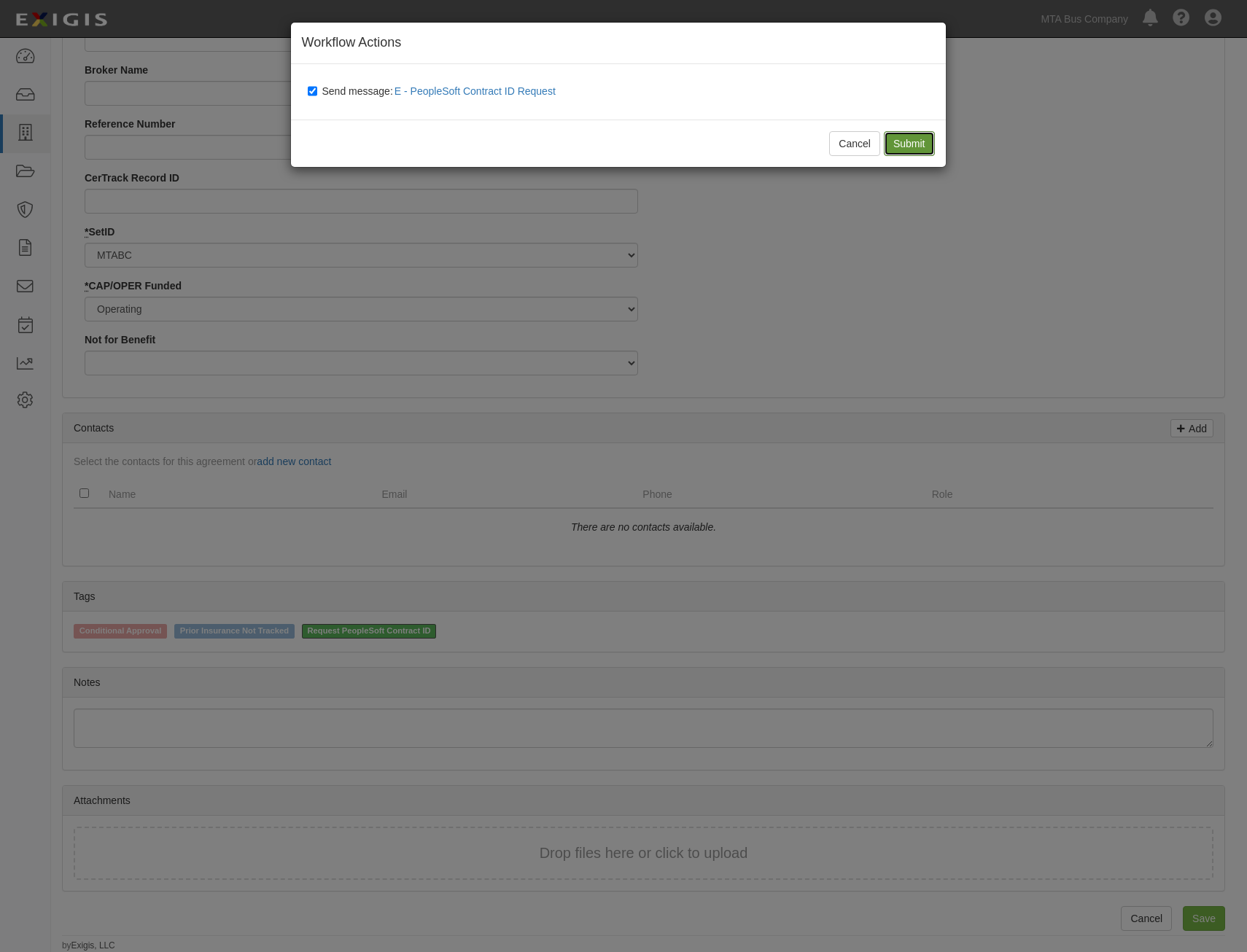
click at [909, 149] on input "Submit" at bounding box center [909, 143] width 51 height 25
type input "118602"
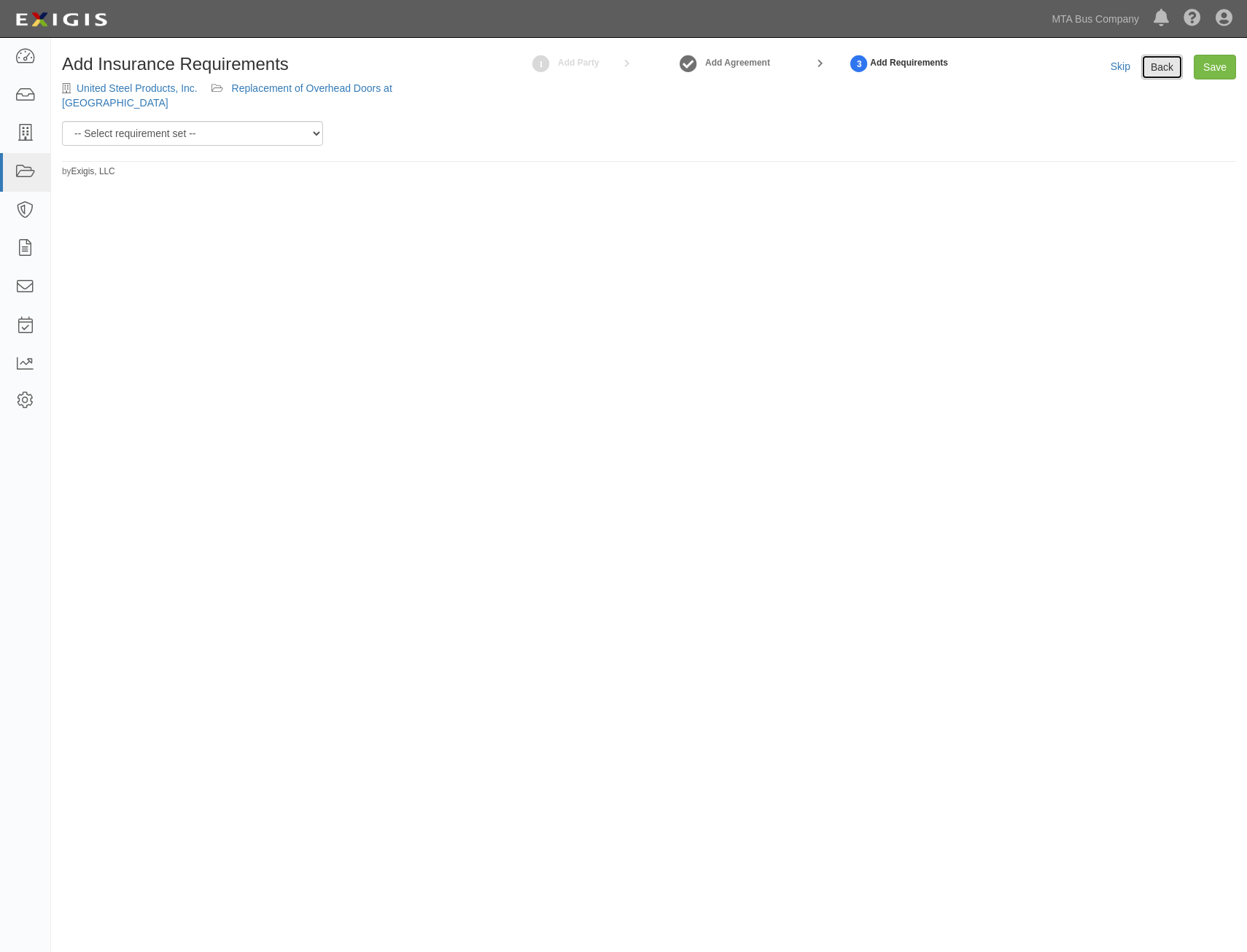
click at [1154, 71] on link "Back" at bounding box center [1163, 67] width 42 height 25
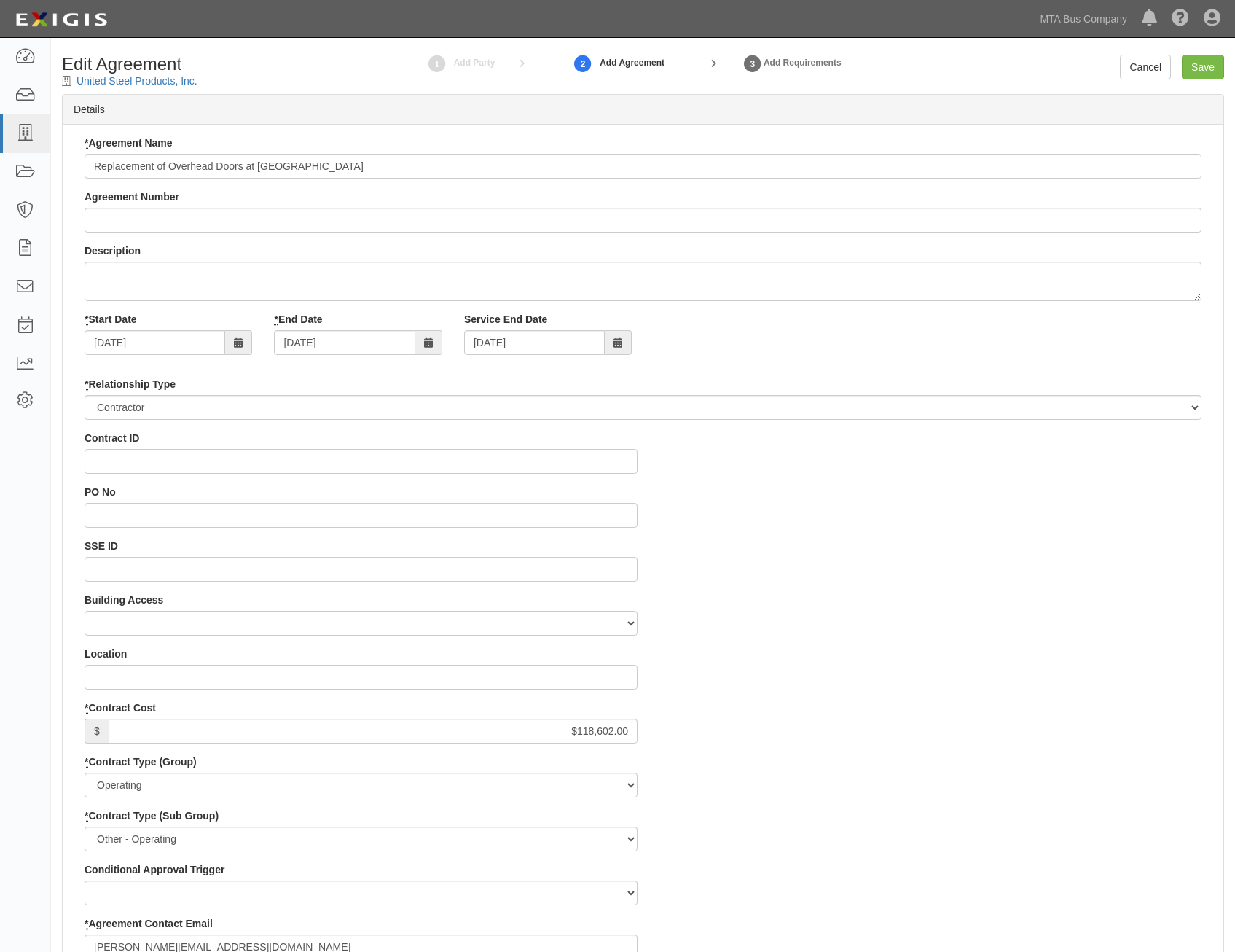
select select
click at [1164, 71] on link "Cancel" at bounding box center [1145, 67] width 51 height 25
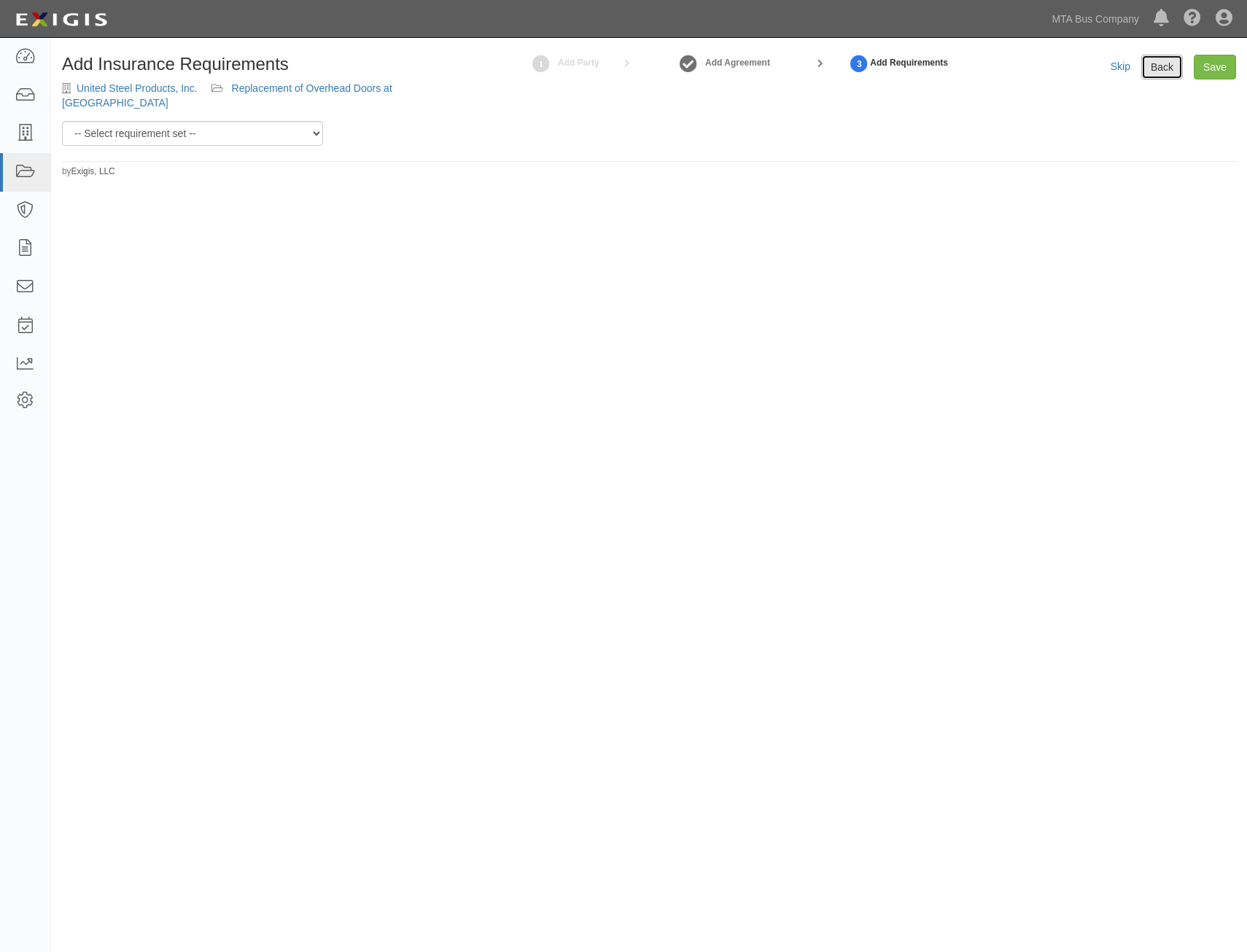
click at [1145, 72] on link "Back" at bounding box center [1163, 67] width 42 height 25
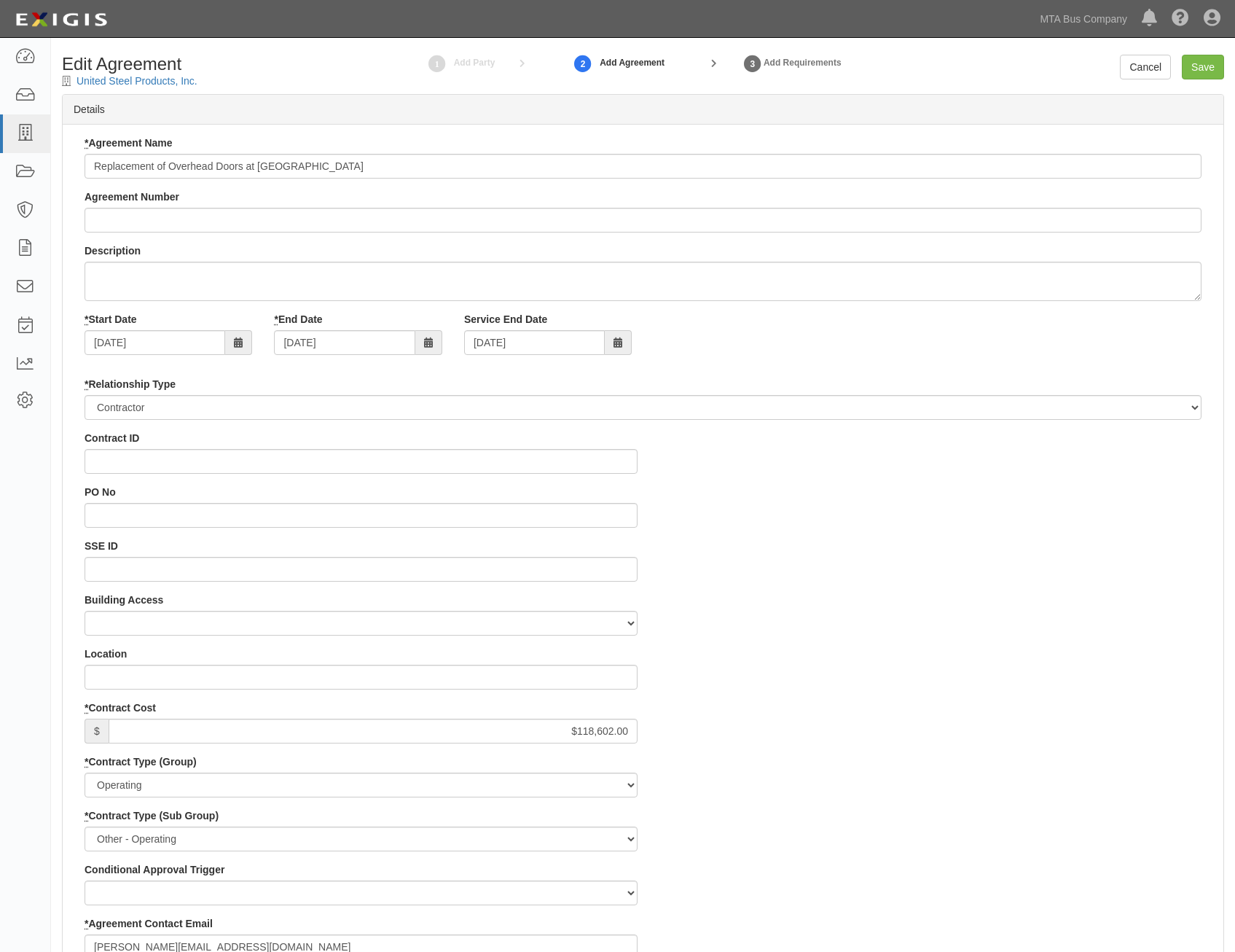
select select
click at [161, 82] on link "United Steel Products, Inc." at bounding box center [137, 81] width 121 height 12
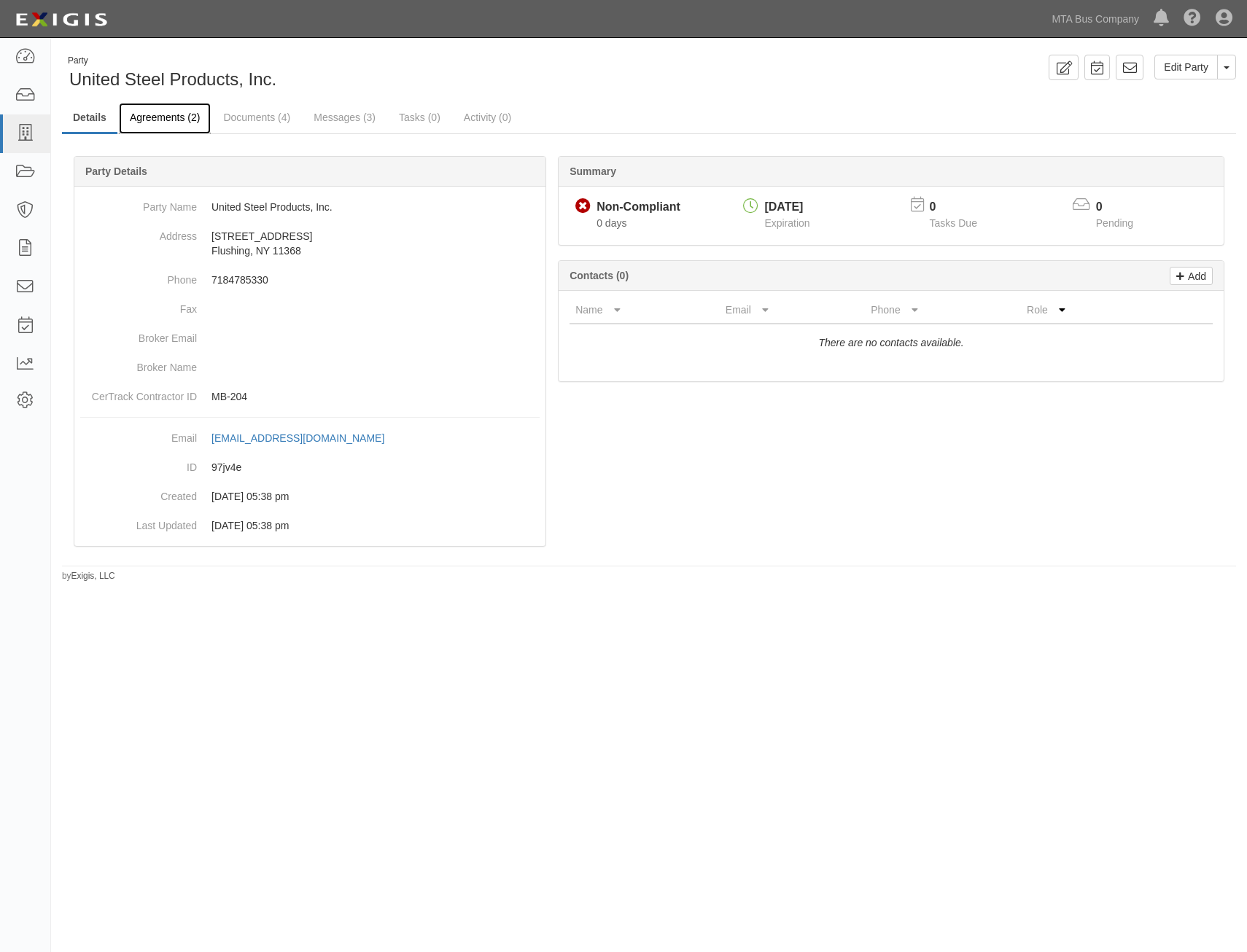
click at [194, 120] on link "Agreements (2)" at bounding box center [164, 119] width 92 height 31
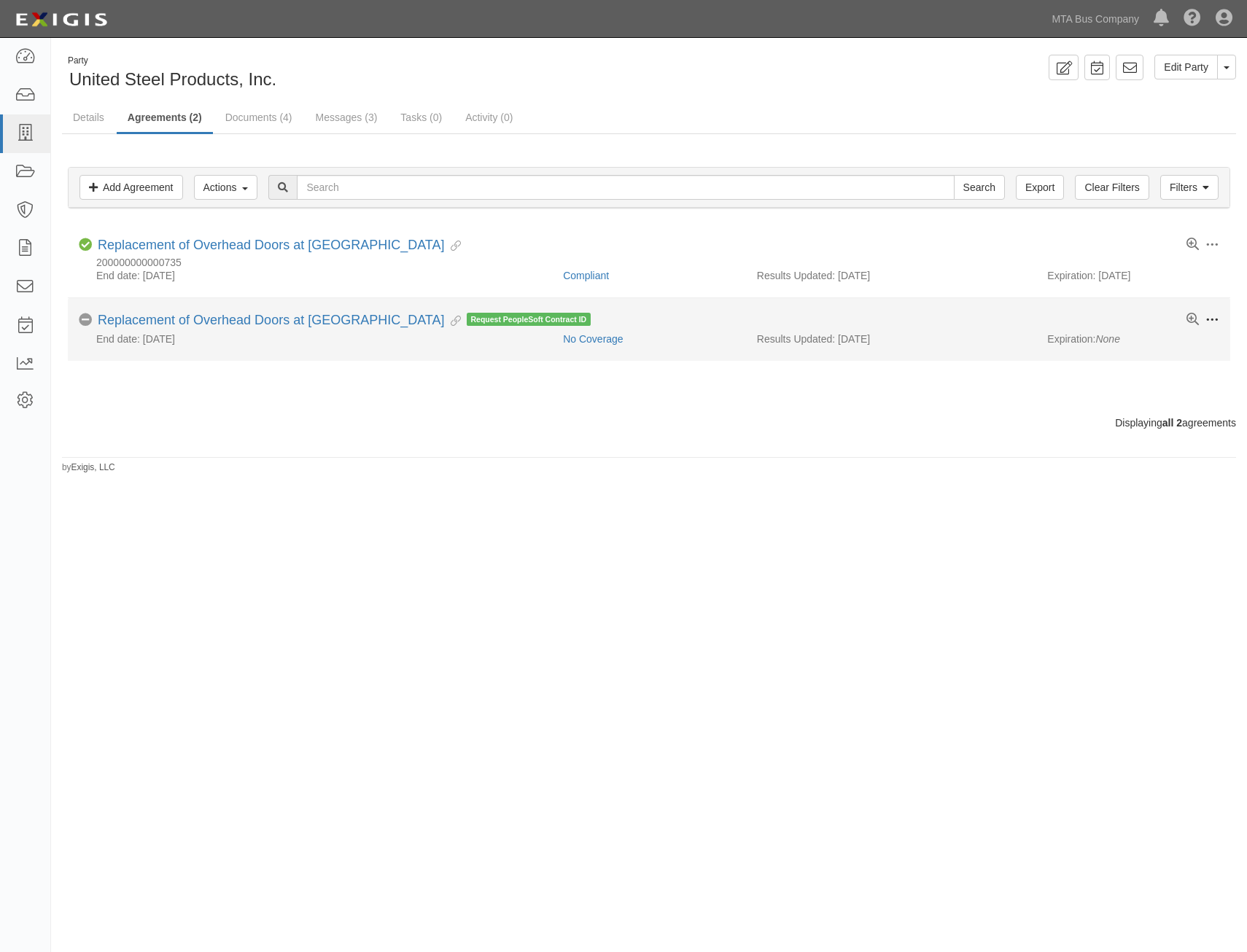
click at [1210, 318] on span at bounding box center [1212, 320] width 13 height 13
click at [1133, 451] on link "Delete" at bounding box center [1144, 453] width 115 height 26
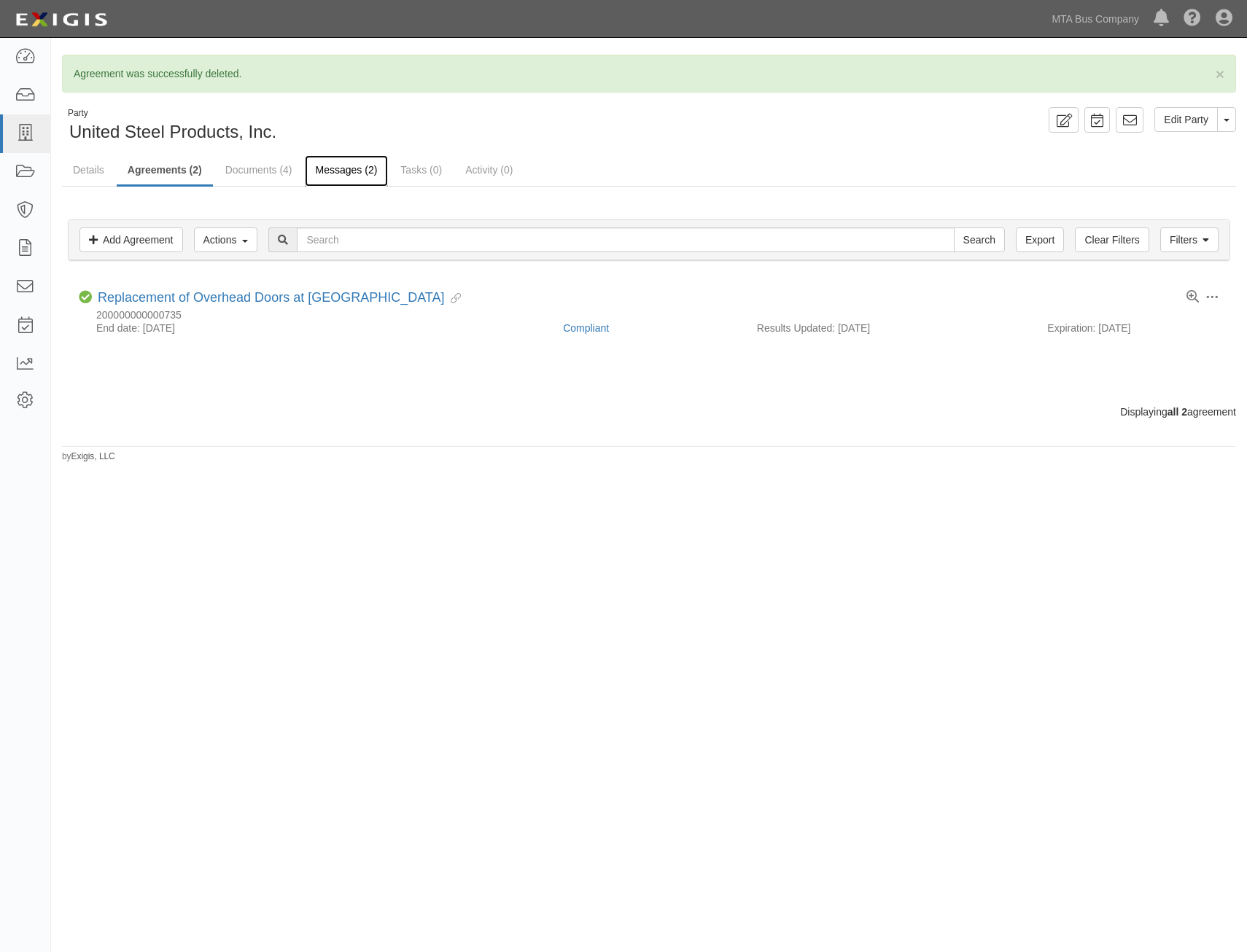
click at [359, 175] on link "Messages (2)" at bounding box center [347, 171] width 84 height 31
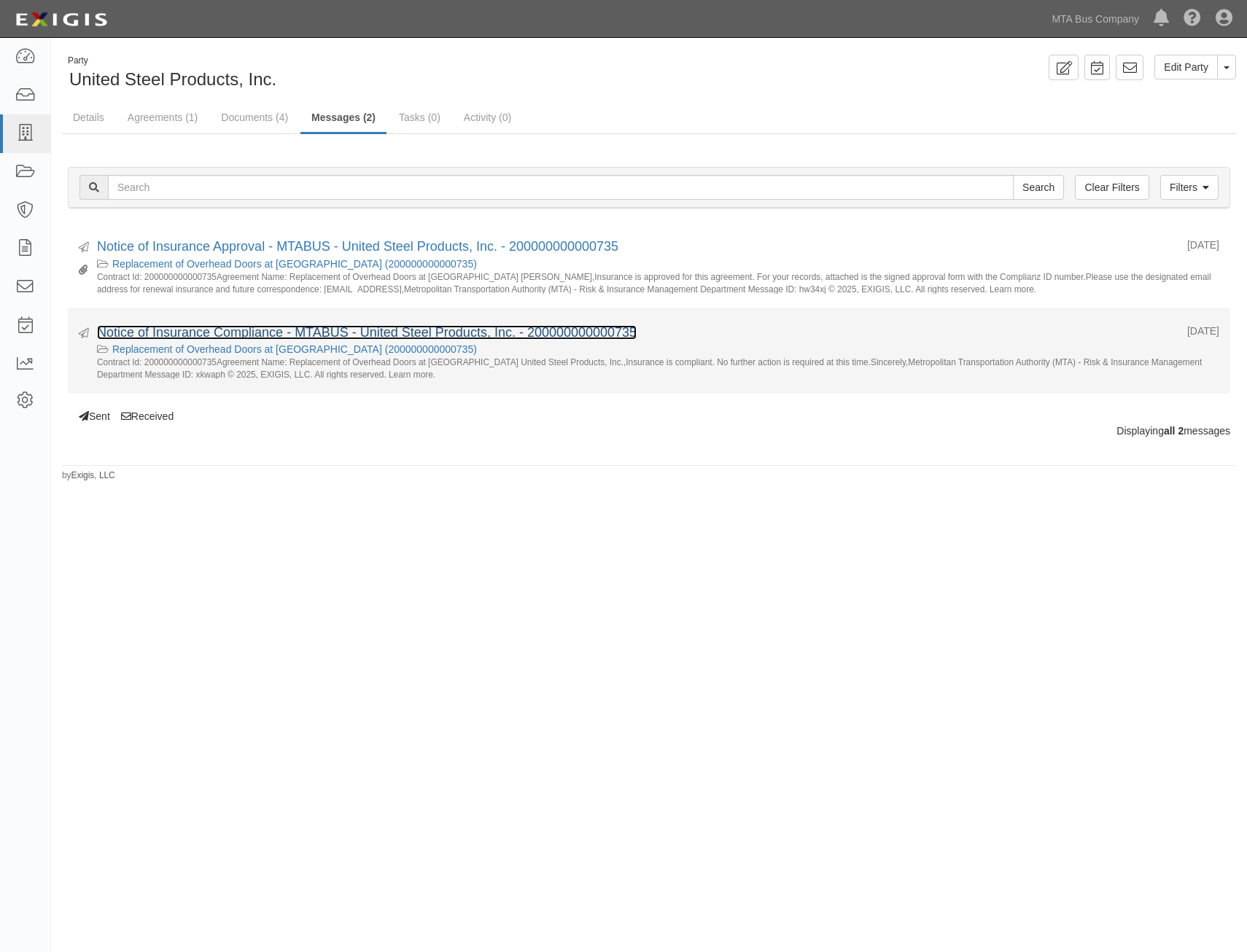
click at [493, 326] on link "Notice of Insurance Compliance - MTABUS - United Steel Products, Inc. - 2000000…" at bounding box center [367, 333] width 540 height 15
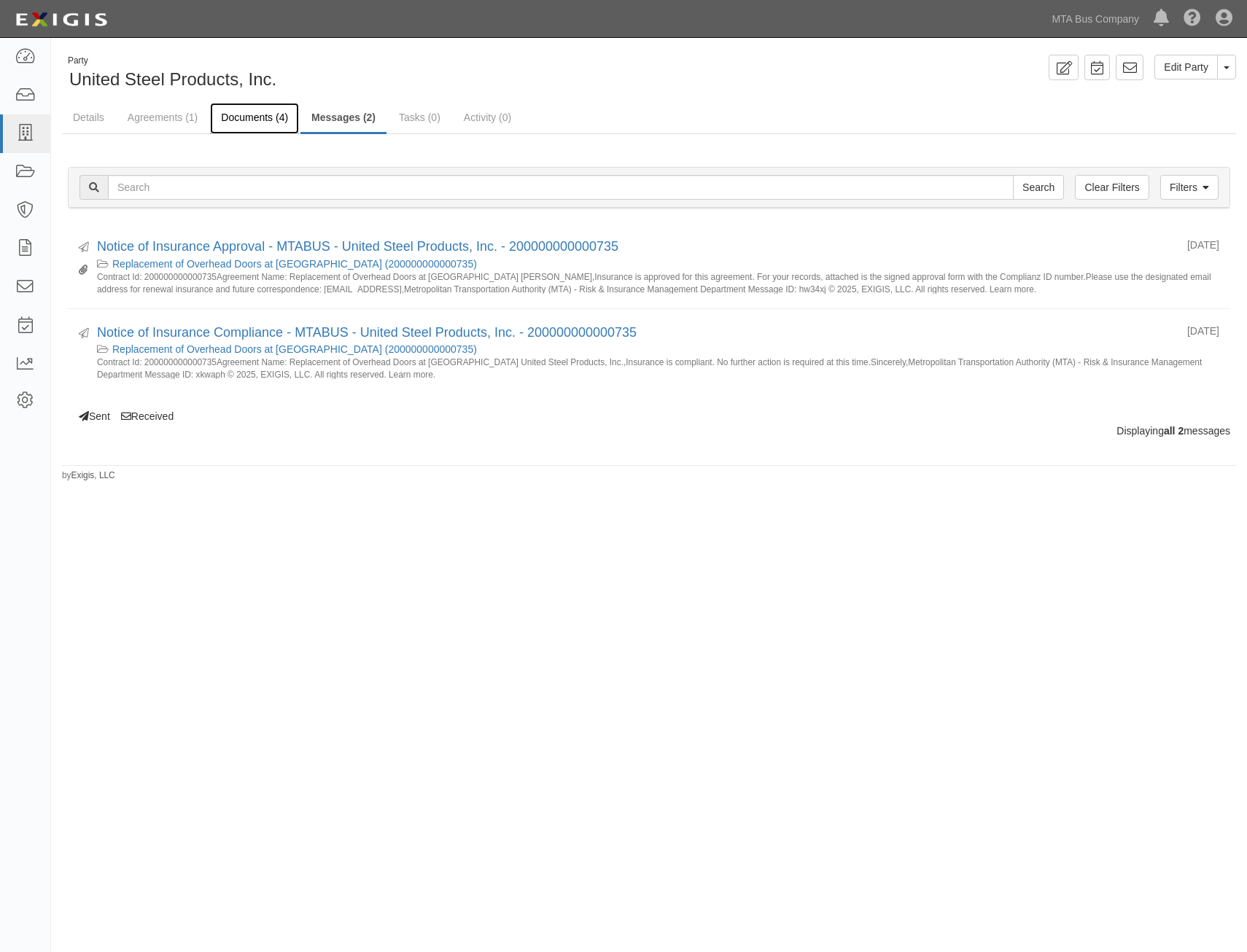
click at [250, 117] on link "Documents (4)" at bounding box center [254, 119] width 89 height 31
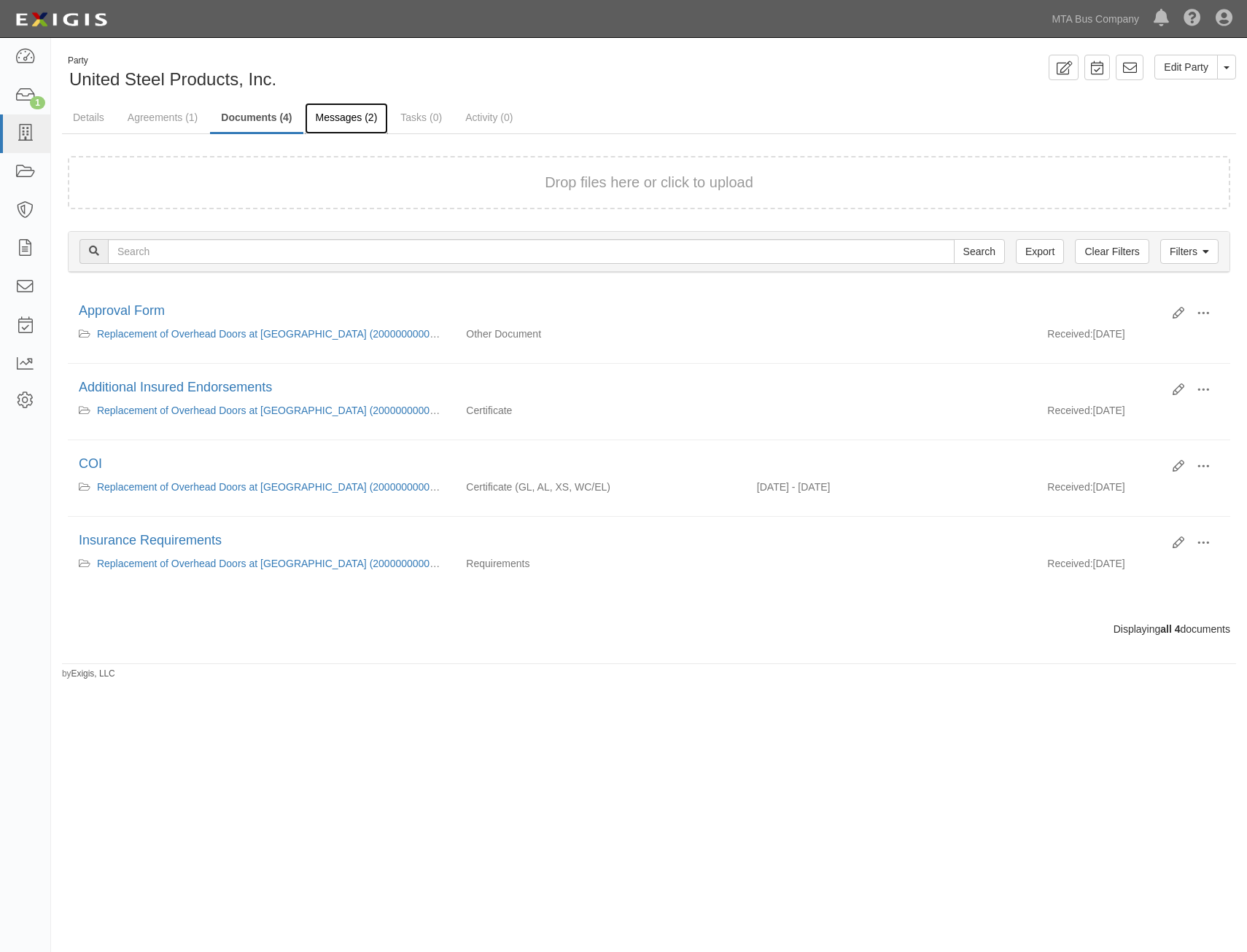
click at [354, 123] on link "Messages (2)" at bounding box center [347, 119] width 84 height 31
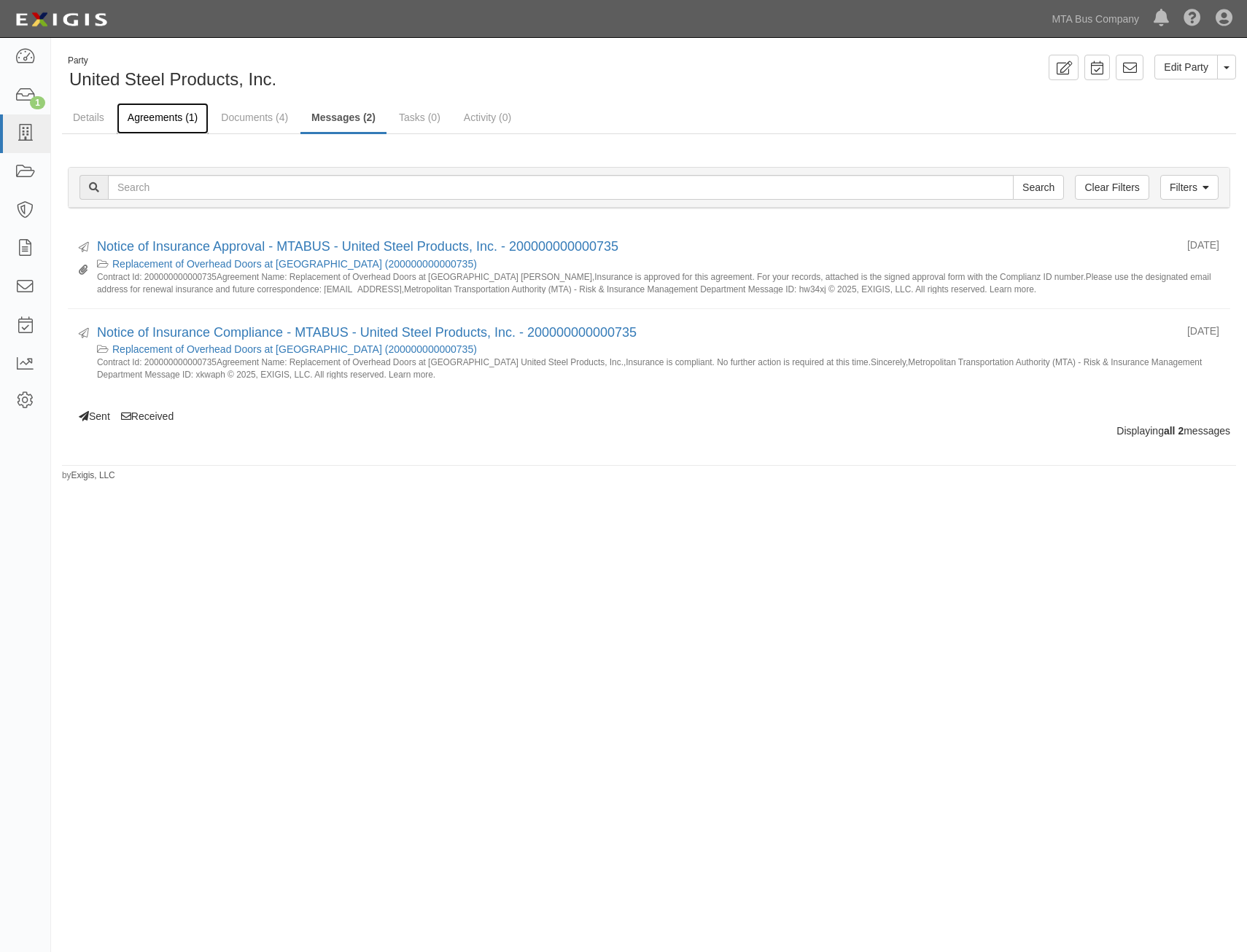
click at [185, 110] on link "Agreements (1)" at bounding box center [162, 119] width 92 height 31
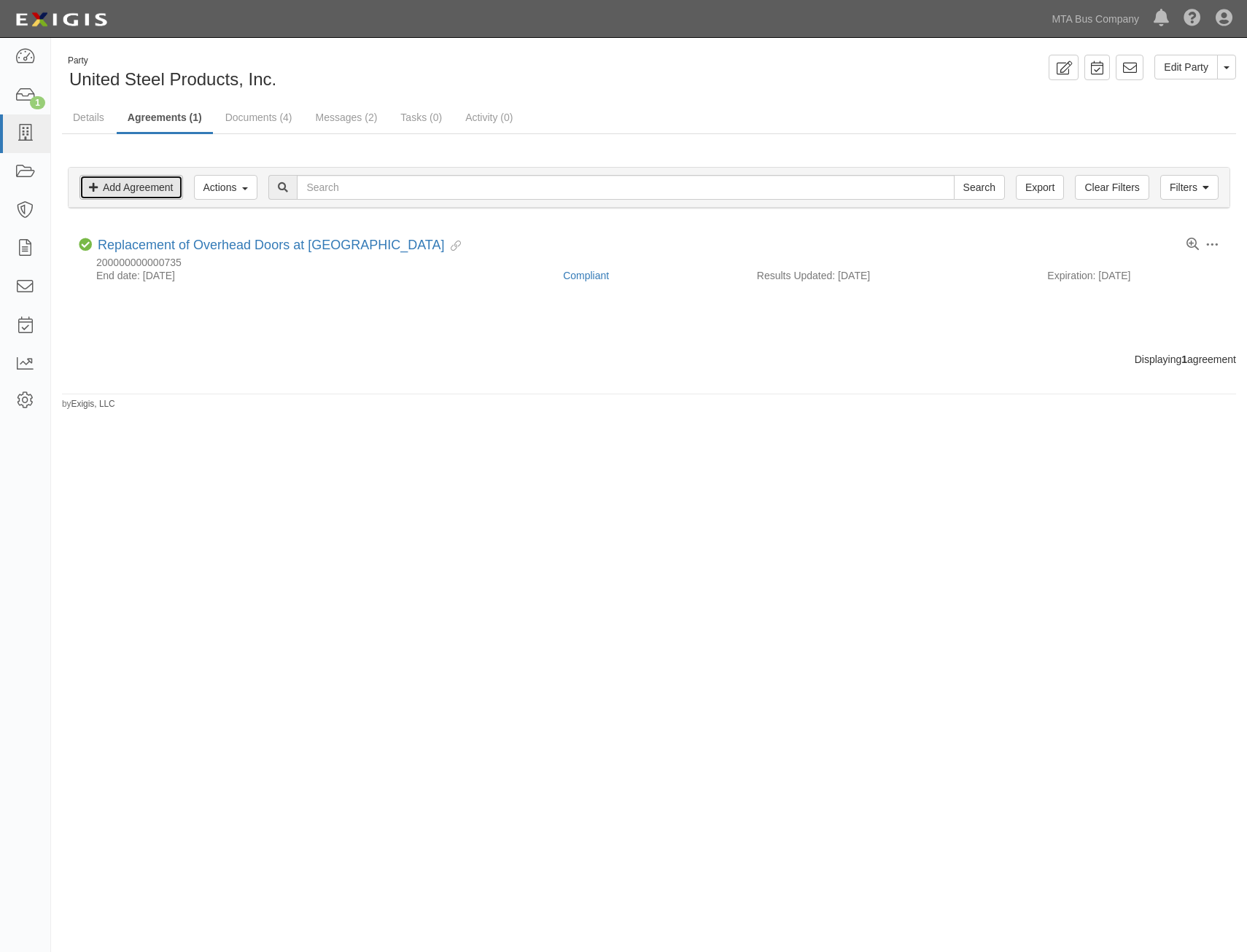
click at [150, 193] on link "Add Agreement" at bounding box center [131, 187] width 104 height 25
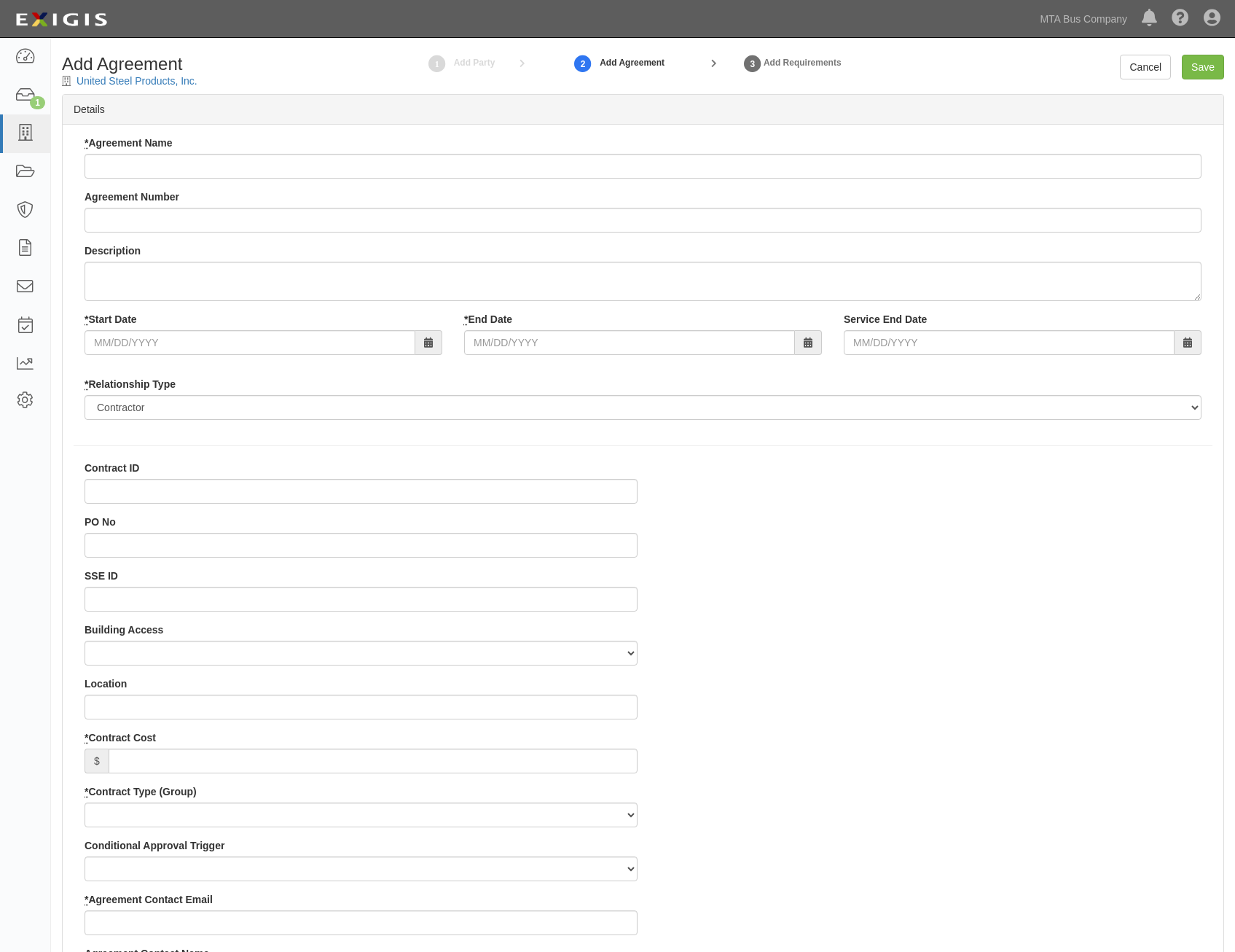
select select
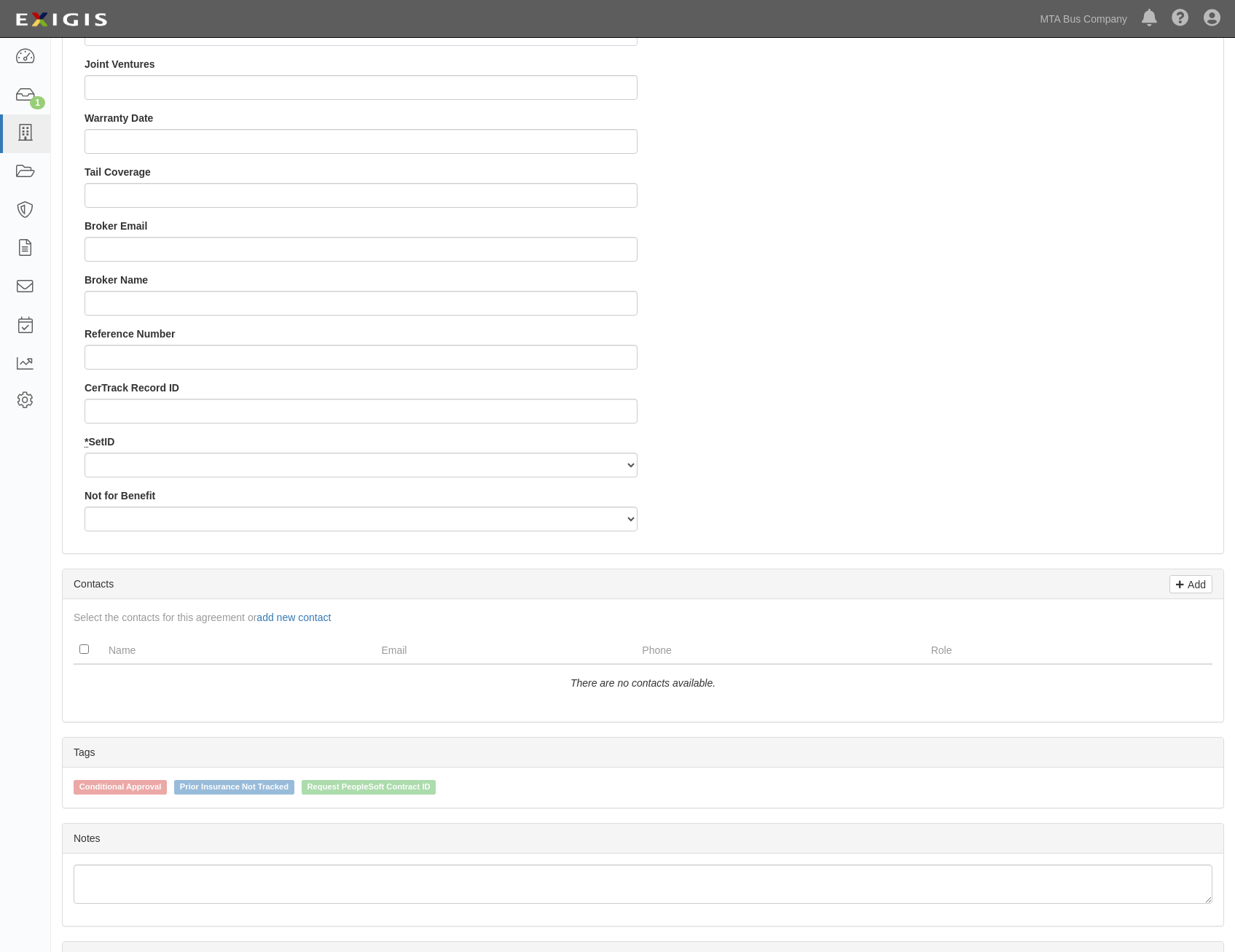
scroll to position [1423, 0]
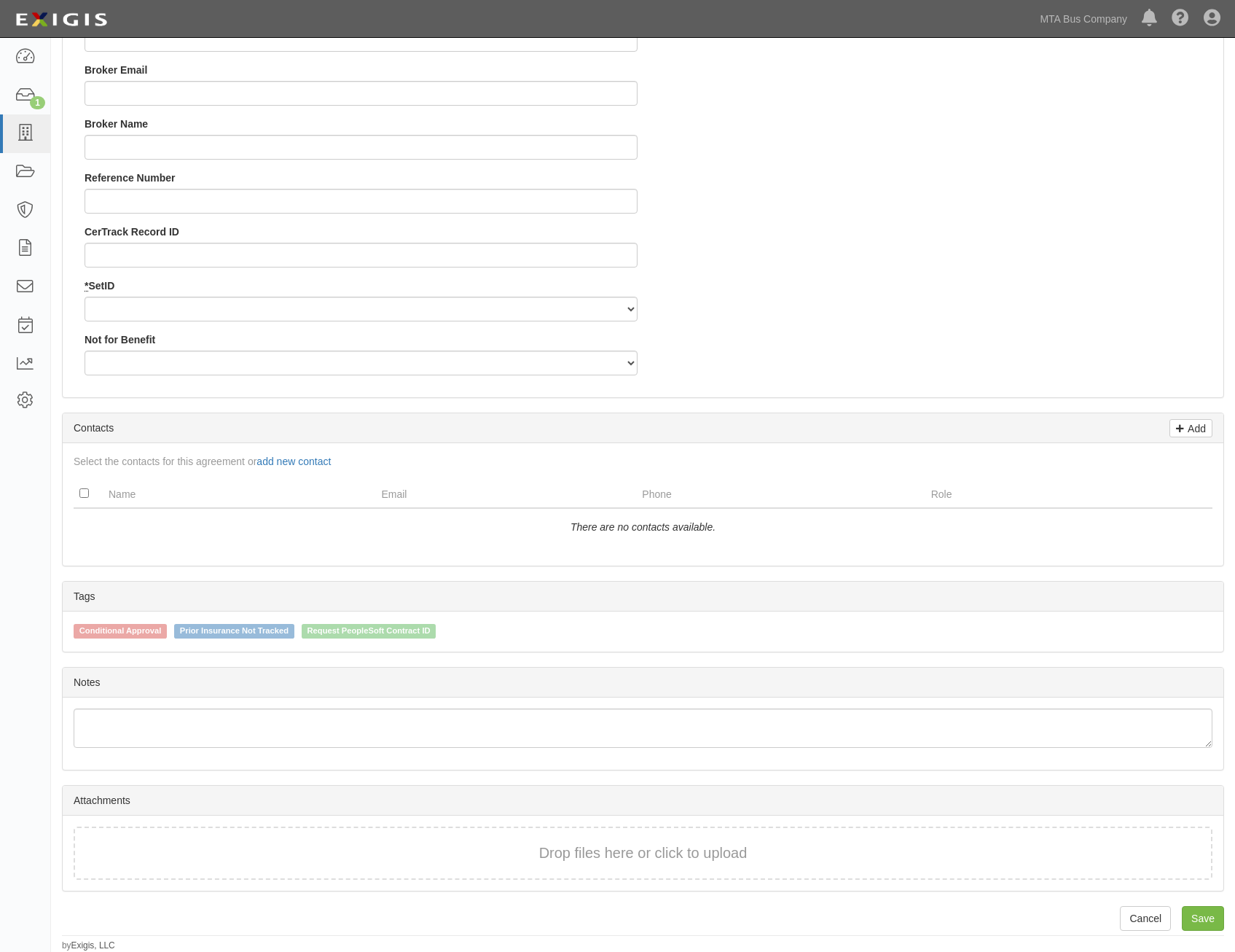
click at [426, 631] on span "Request PeopleSoft Contract ID" at bounding box center [369, 631] width 134 height 15
click at [297, 631] on input "Request PeopleSoft Contract ID" at bounding box center [291, 630] width 10 height 10
checkbox input "true"
click at [1192, 918] on link "Save" at bounding box center [1203, 918] width 43 height 25
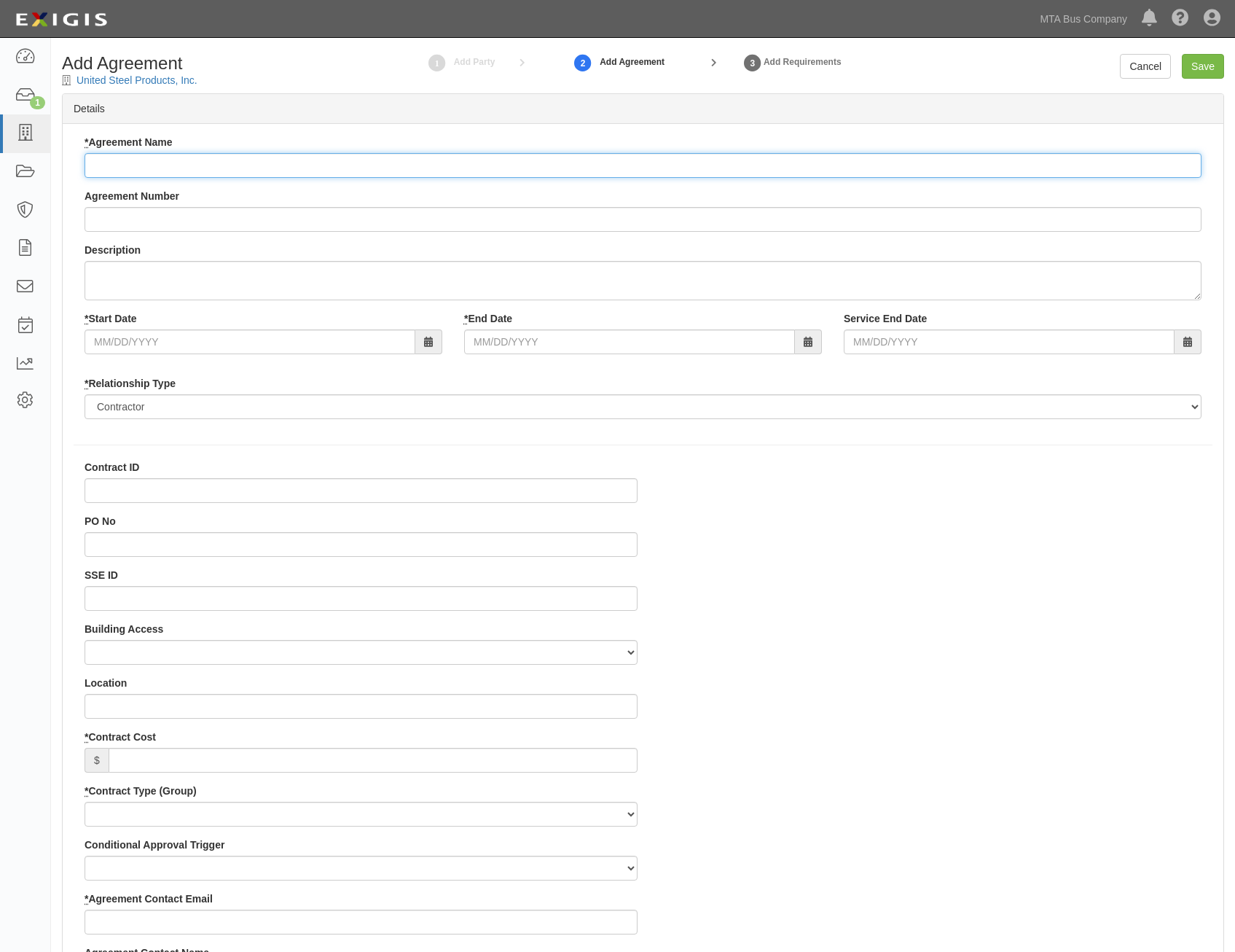
scroll to position [0, 0]
click at [596, 175] on input "* Agreement Name" at bounding box center [643, 166] width 1117 height 25
type input "Canine Boarding kenneling Services"
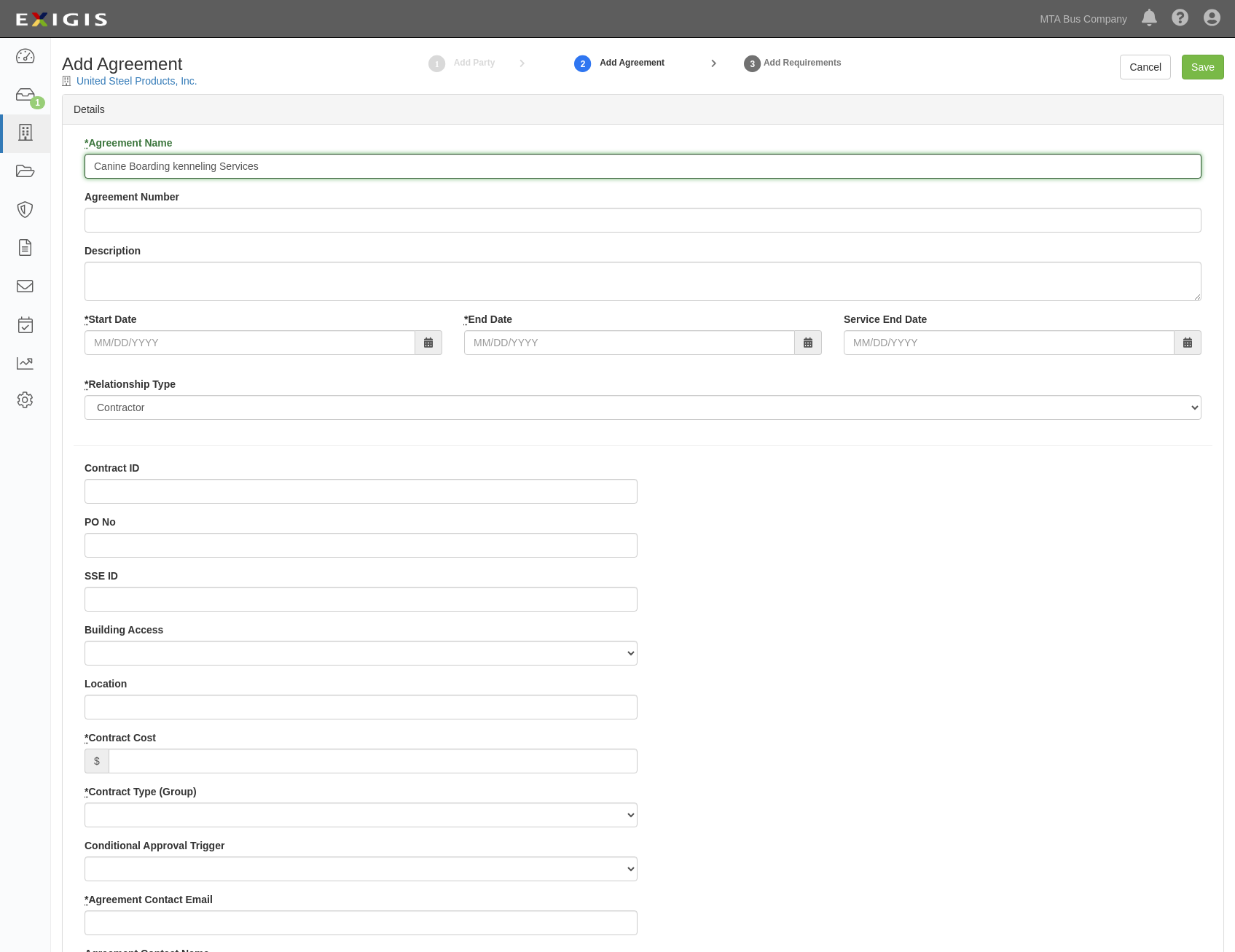
click at [493, 171] on input "Canine Boarding kenneling Services" at bounding box center [643, 166] width 1117 height 25
click at [538, 349] on input "* End Date" at bounding box center [629, 342] width 331 height 25
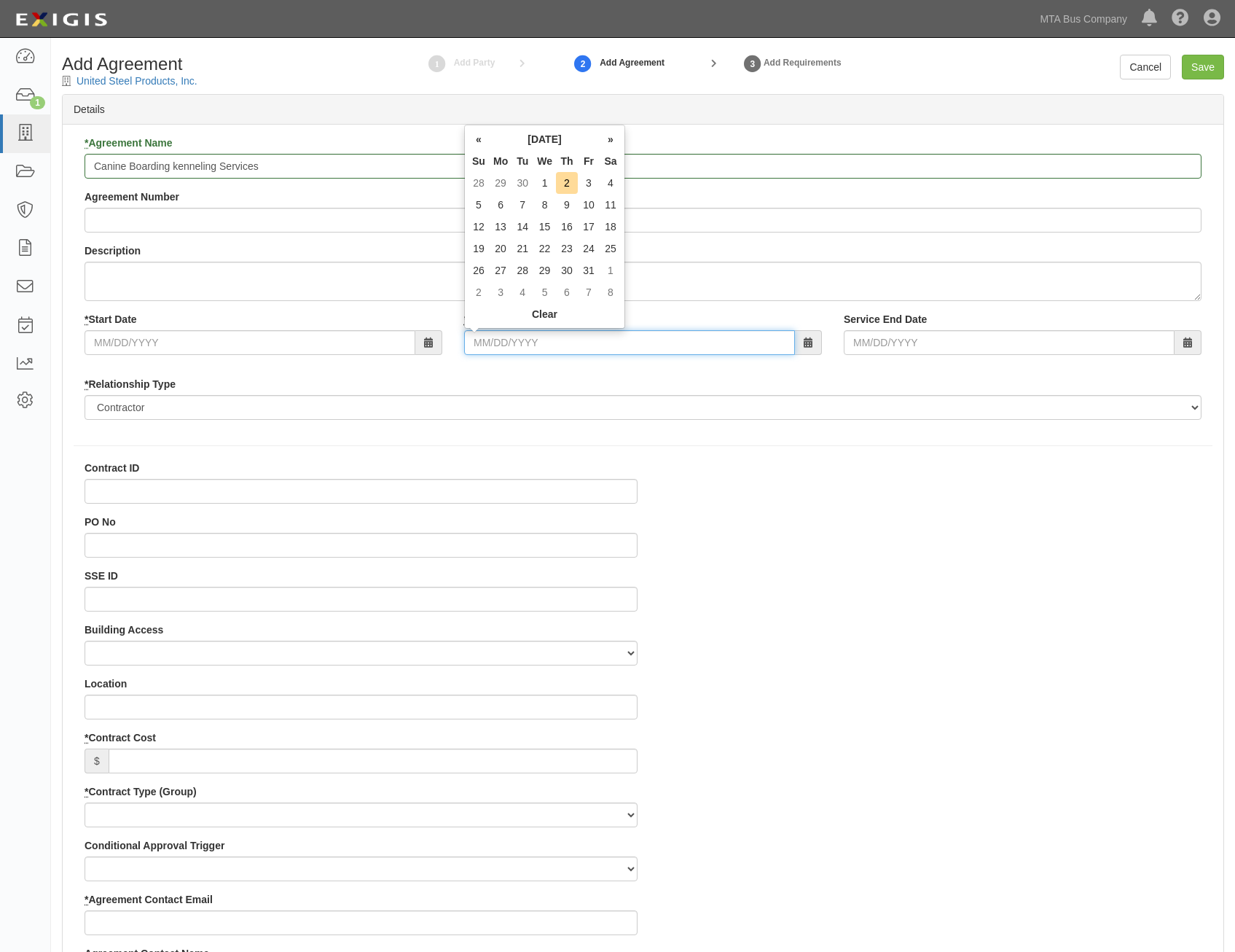
type input "[DATE]"
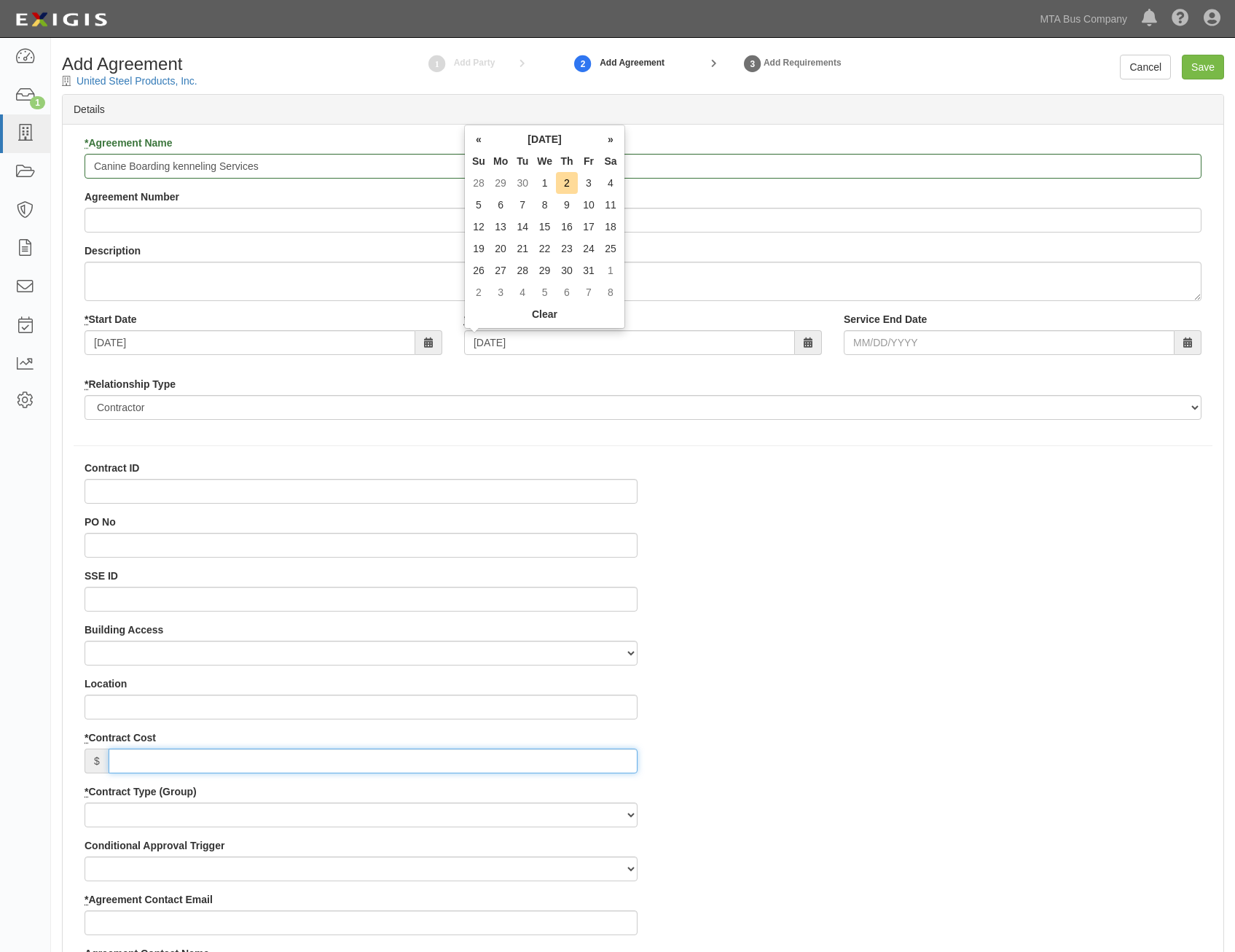
type input "118,602"
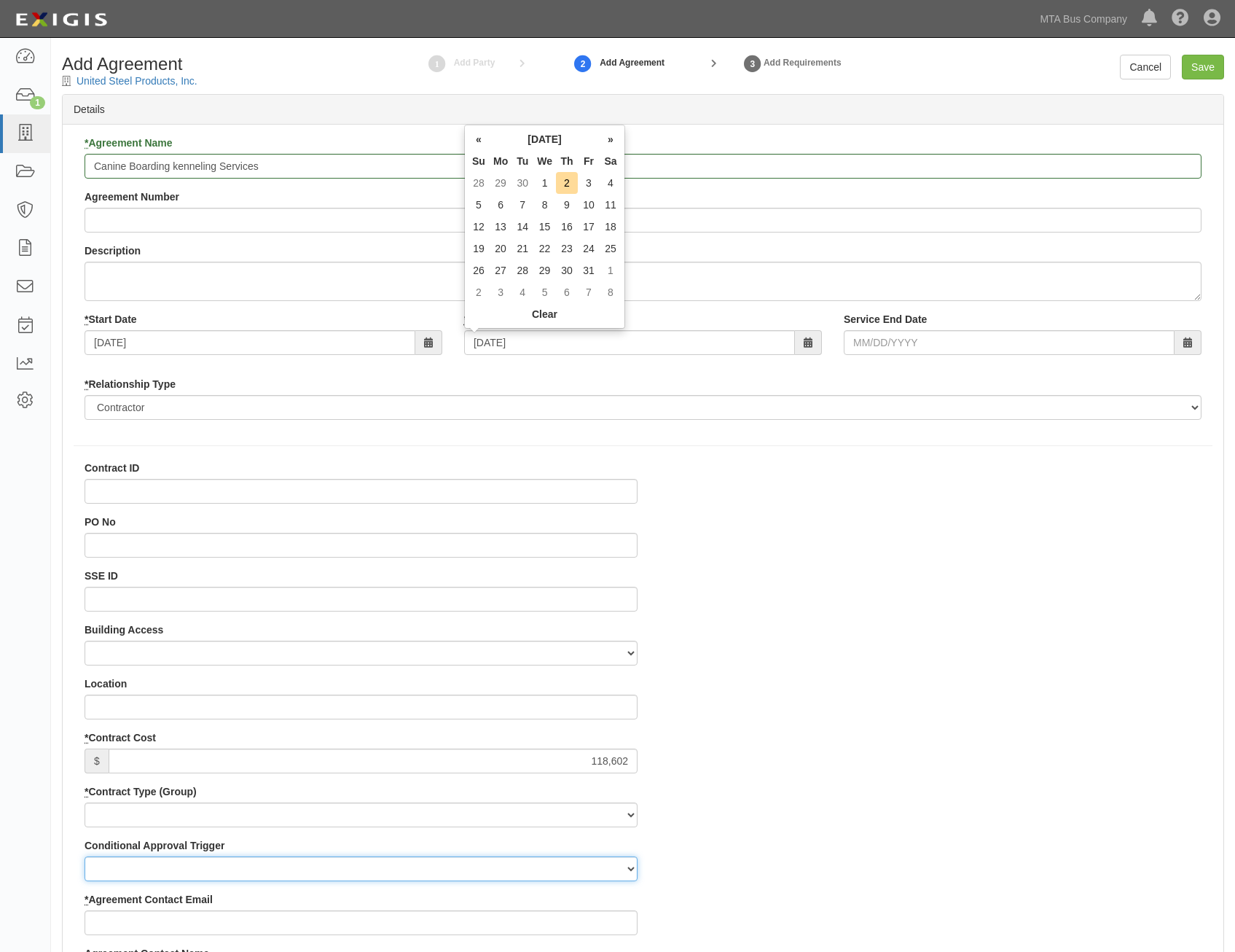
type input "[PERSON_NAME][EMAIL_ADDRESS][DOMAIN_NAME]"
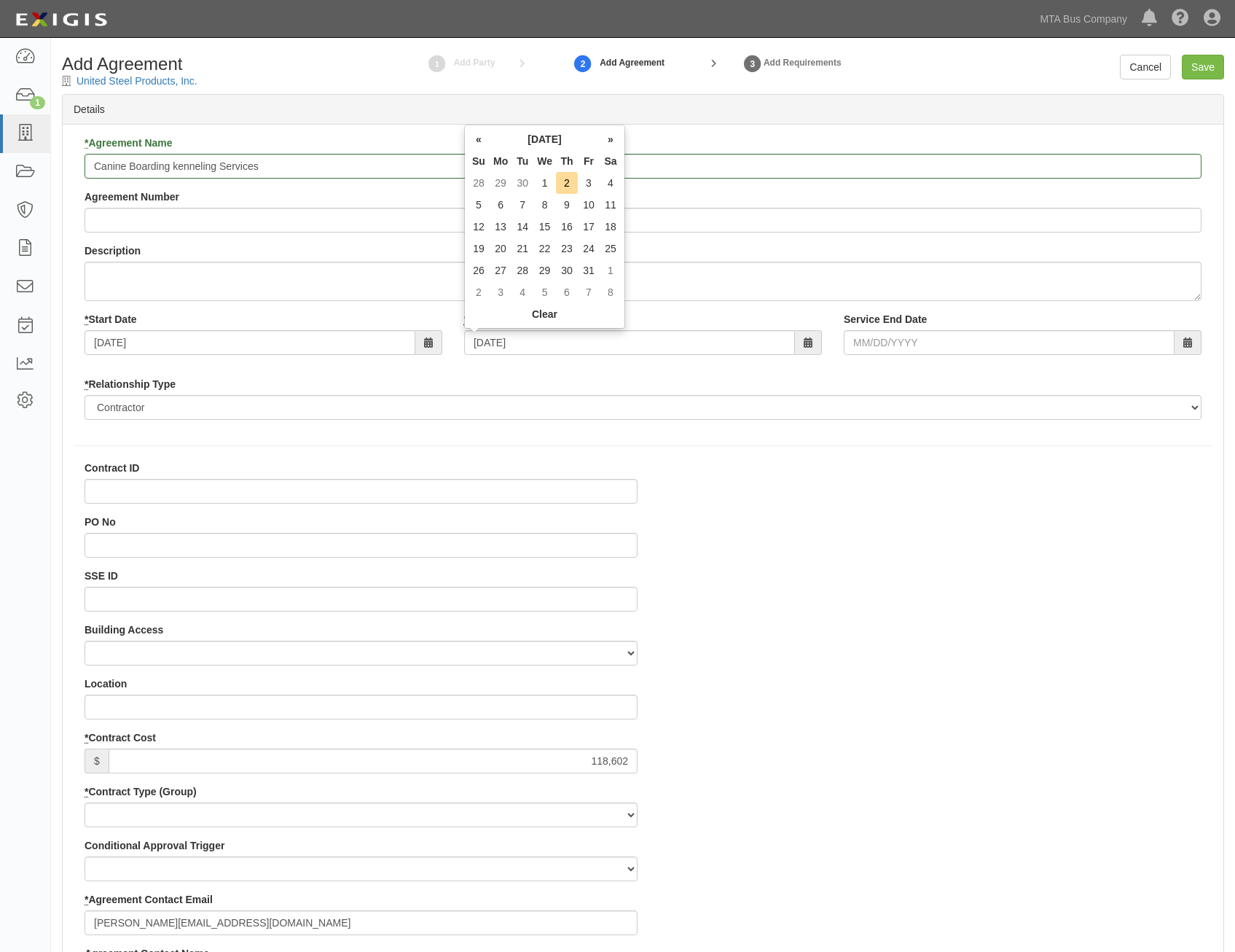
type input "[PERSON_NAME]"
type input "[PERSON_NAME][EMAIL_ADDRESS][PERSON_NAME][DOMAIN_NAME]"
type input "[PERSON_NAME]"
type input "[PERSON_NAME][EMAIL_ADDRESS][PERSON_NAME][DOMAIN_NAME]"
type input "10/10/2025"
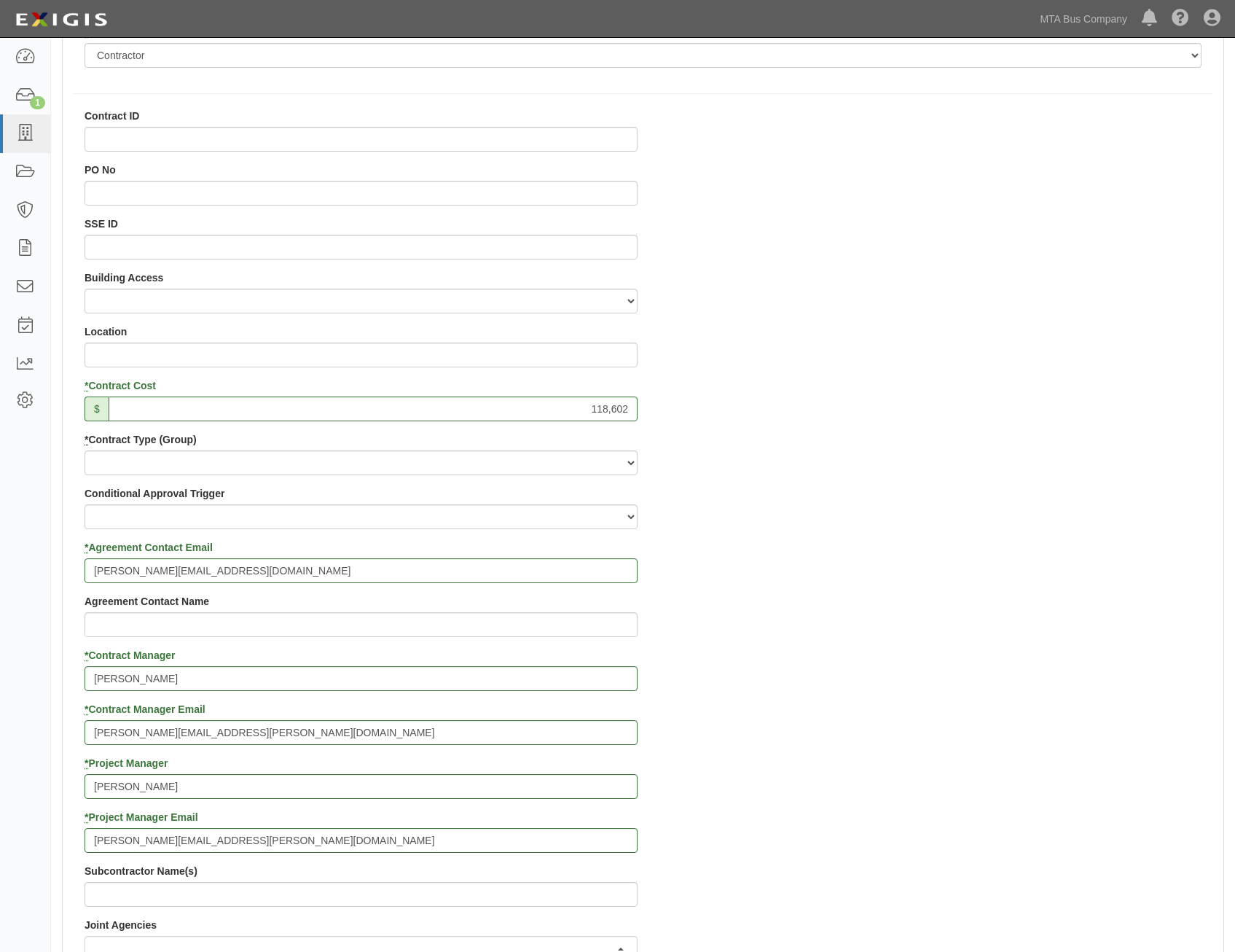
scroll to position [365, 0]
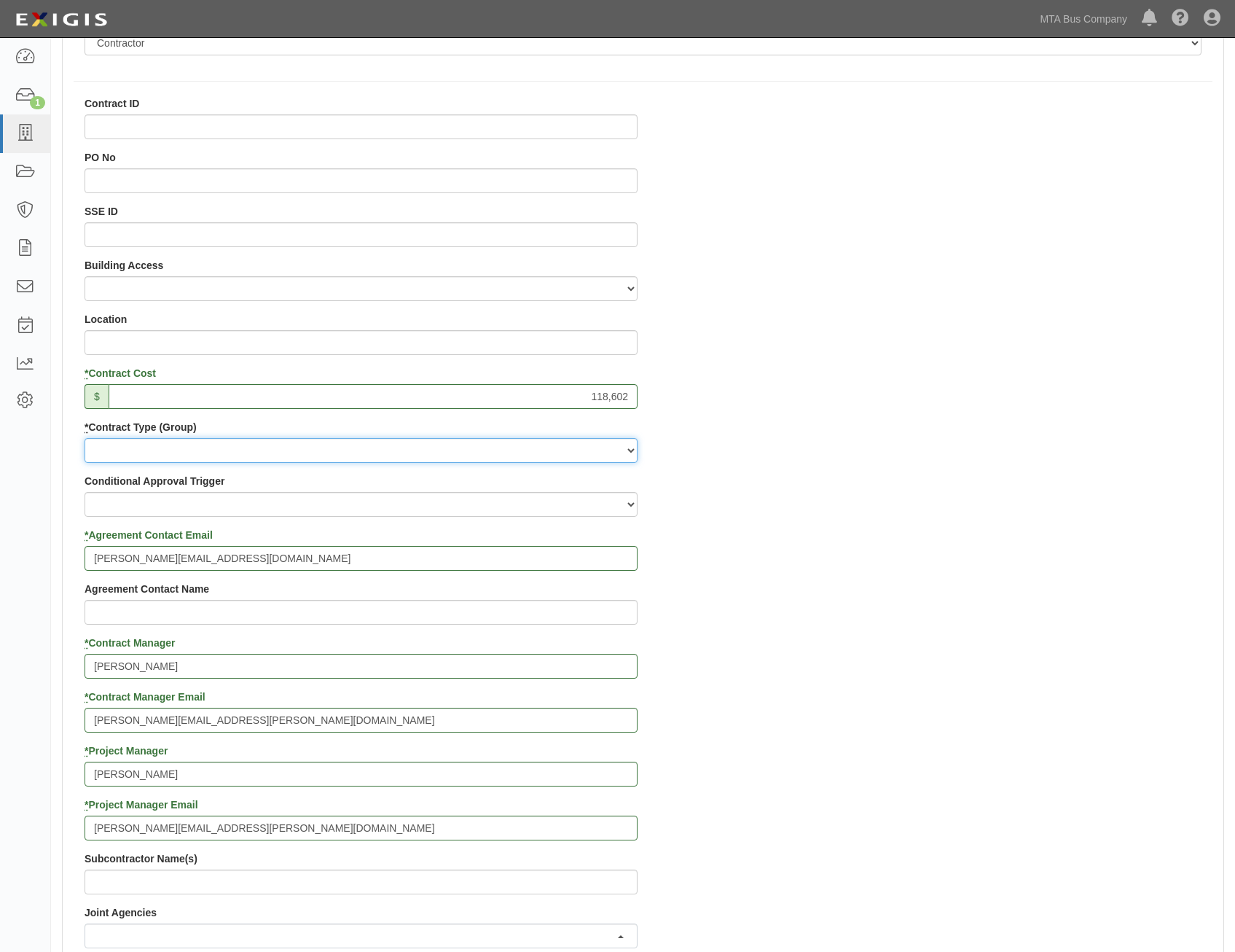
click at [575, 457] on select "Capital Operating Not for Benefit (incls. FA, Entry Permits) Real Estate Other" at bounding box center [361, 450] width 553 height 25
select select "128"
click at [84, 438] on select "Capital Operating Not for Benefit (incls. FA, Entry Permits) Real Estate Other" at bounding box center [361, 450] width 553 height 25
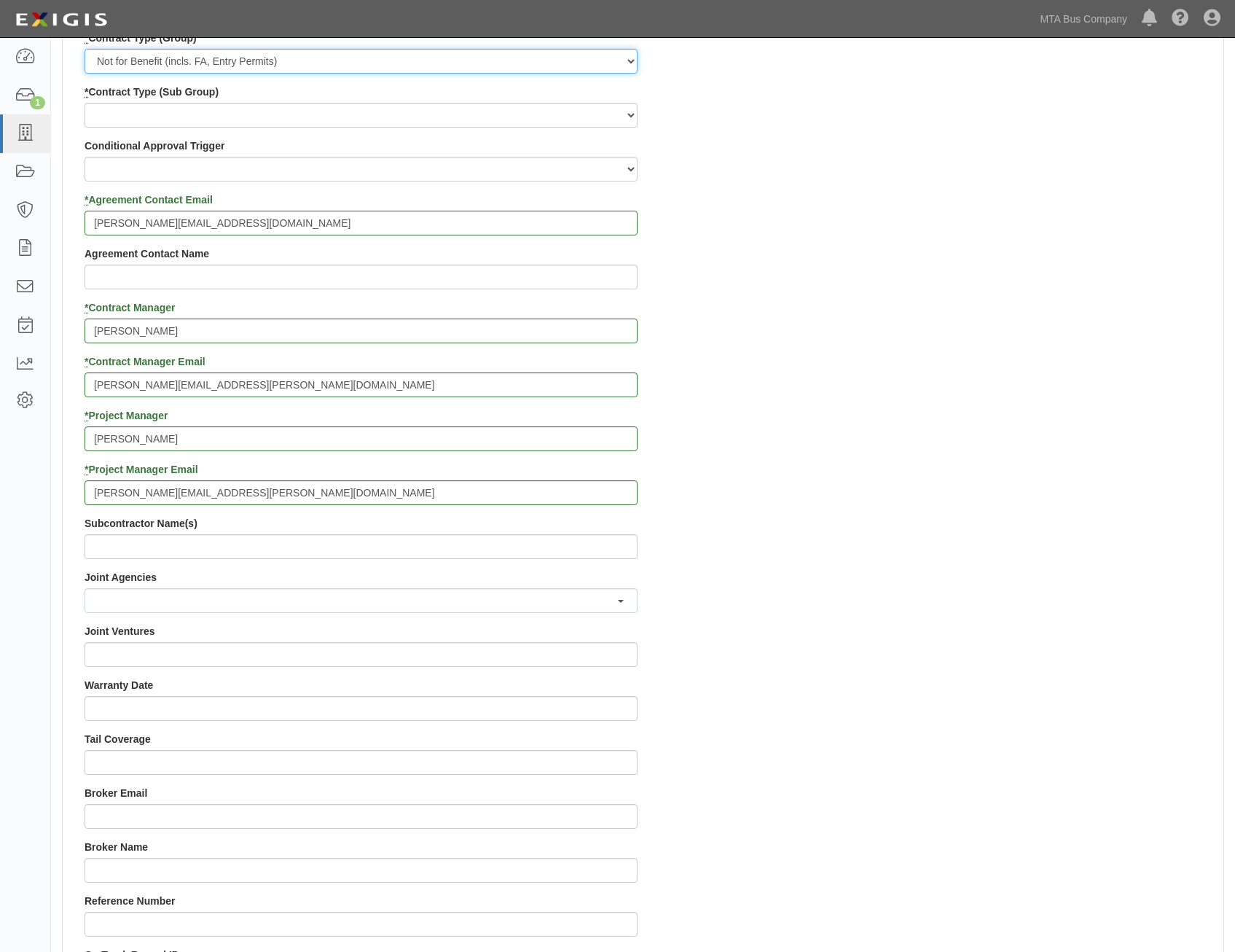
scroll to position [583, 0]
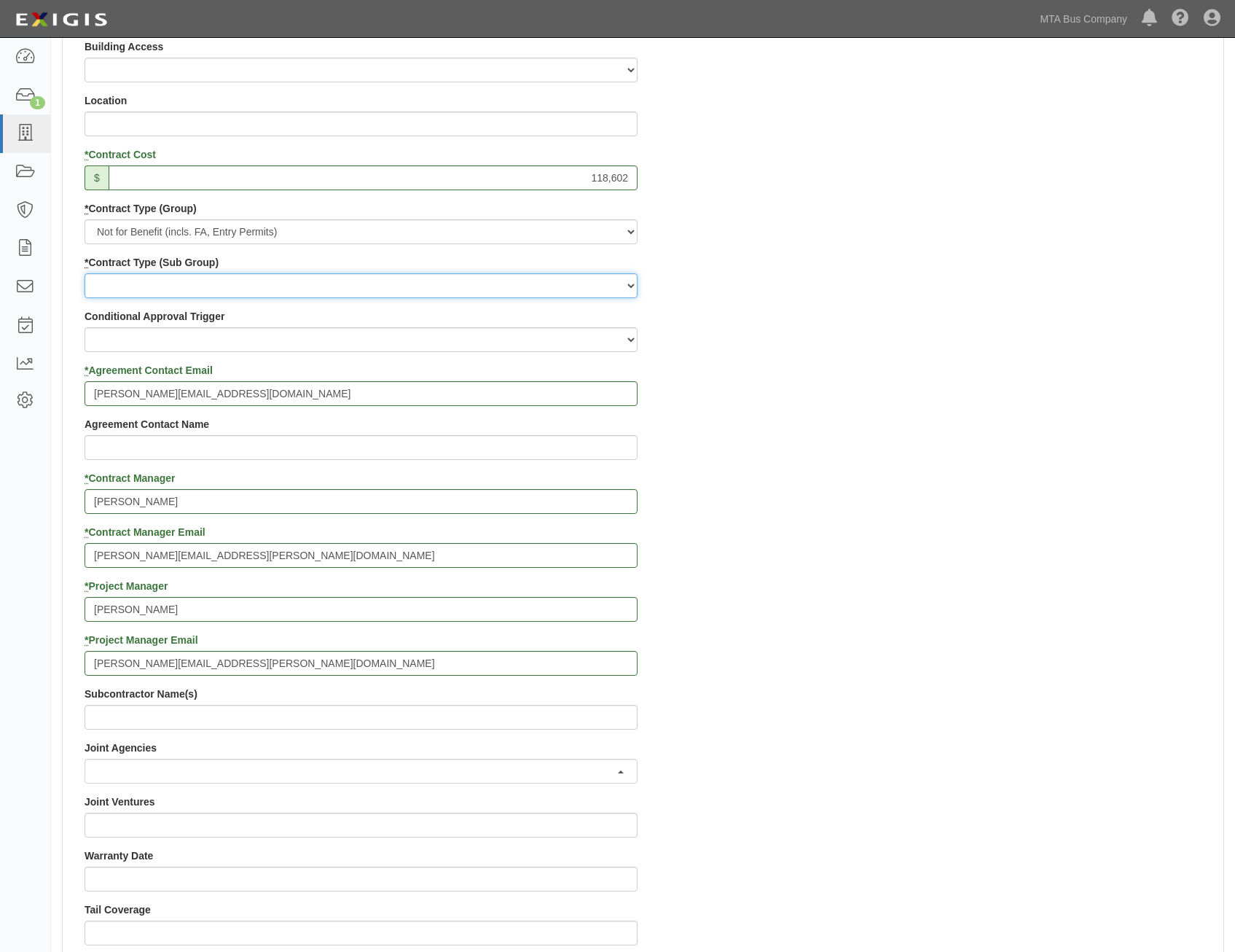
click at [545, 279] on select "Entry Permits Film Special Events Force Account (NYSDOT, CDOT, Other) NYS DEC O…" at bounding box center [361, 285] width 553 height 25
select select "273"
click at [84, 273] on select "Entry Permits Film Special Events Force Account (NYSDOT, CDOT, Other) NYS DEC O…" at bounding box center [361, 285] width 553 height 25
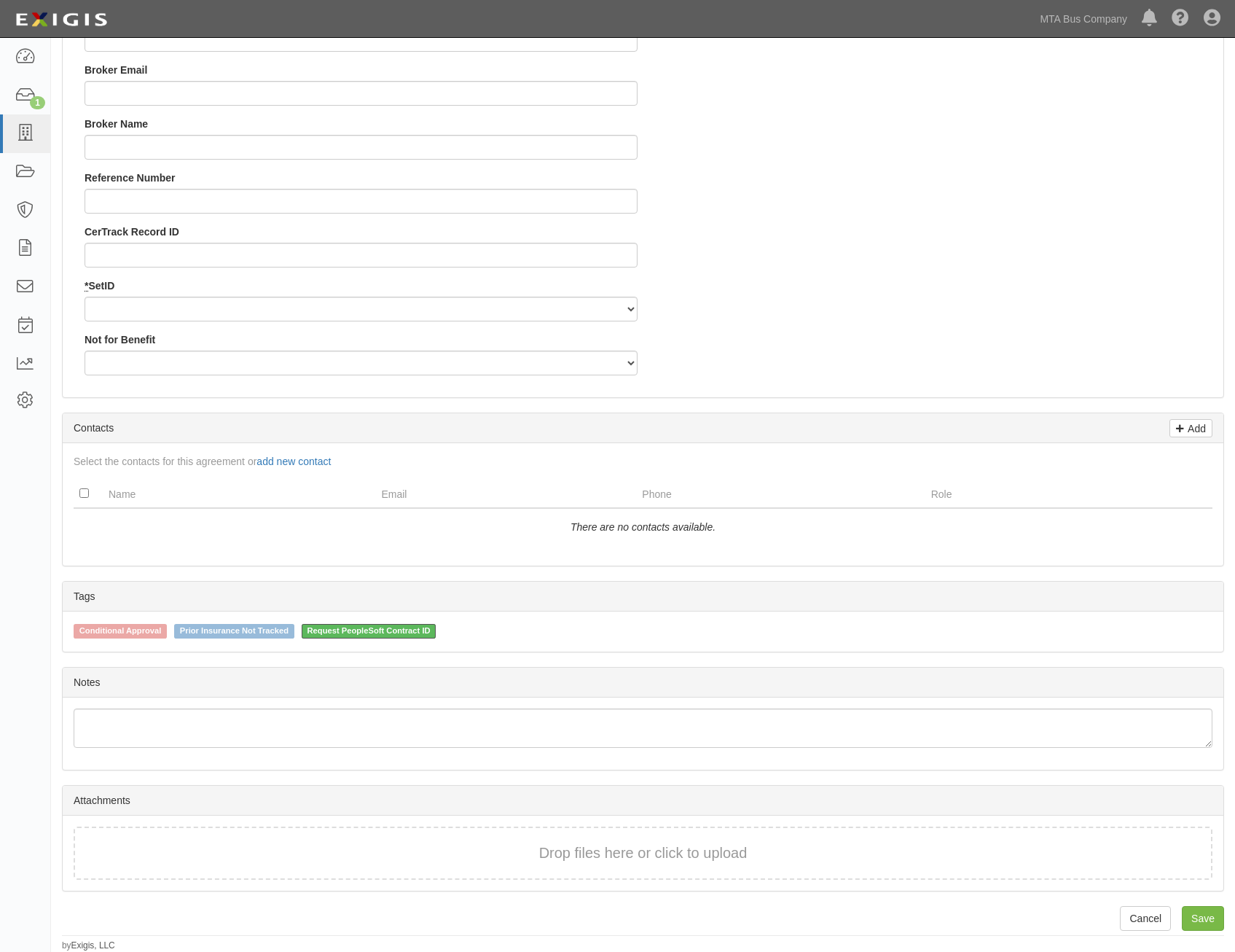
scroll to position [1258, 0]
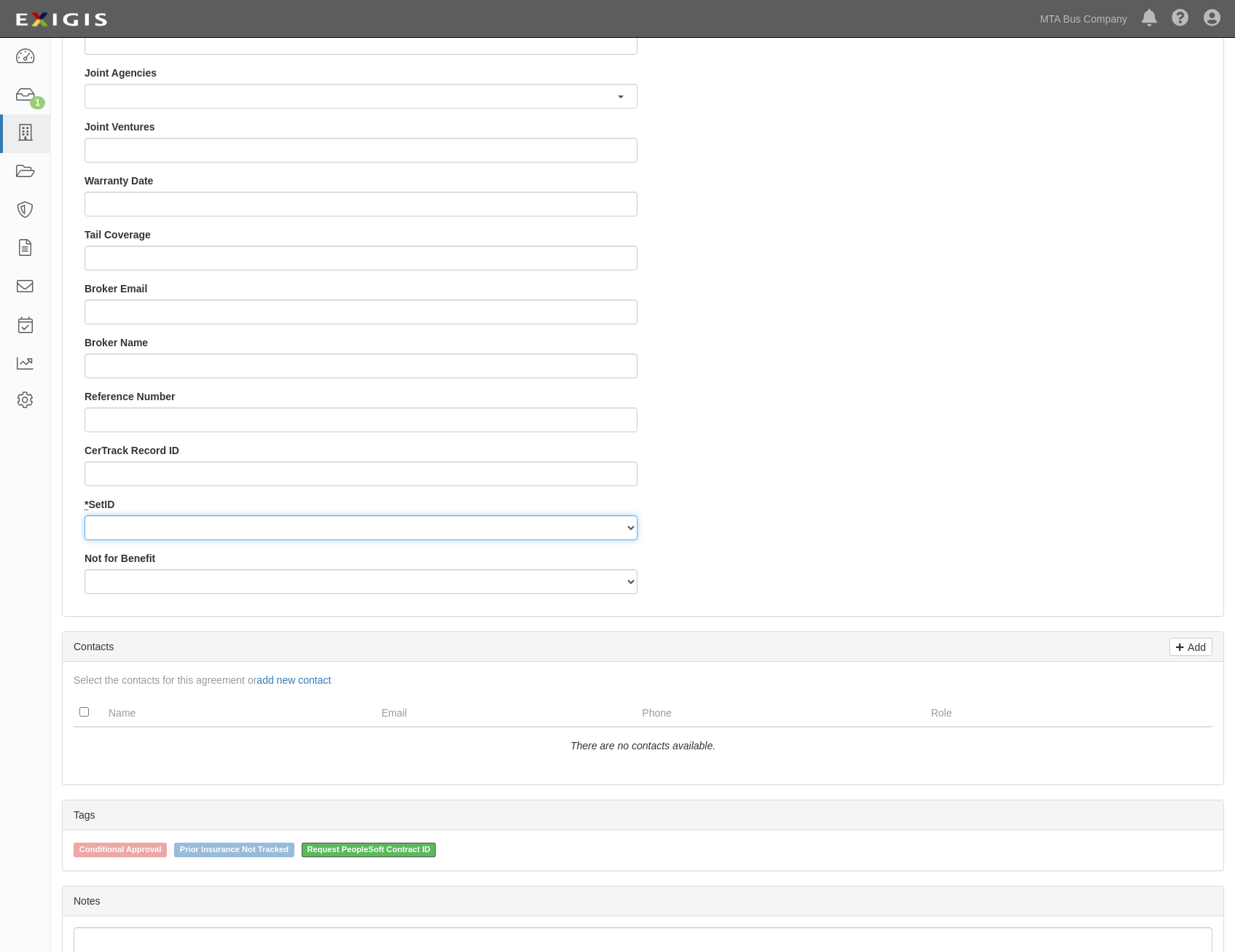
click at [481, 519] on select "MTABC" at bounding box center [361, 528] width 553 height 25
select select "95"
click at [84, 516] on select "MTABC" at bounding box center [361, 528] width 553 height 25
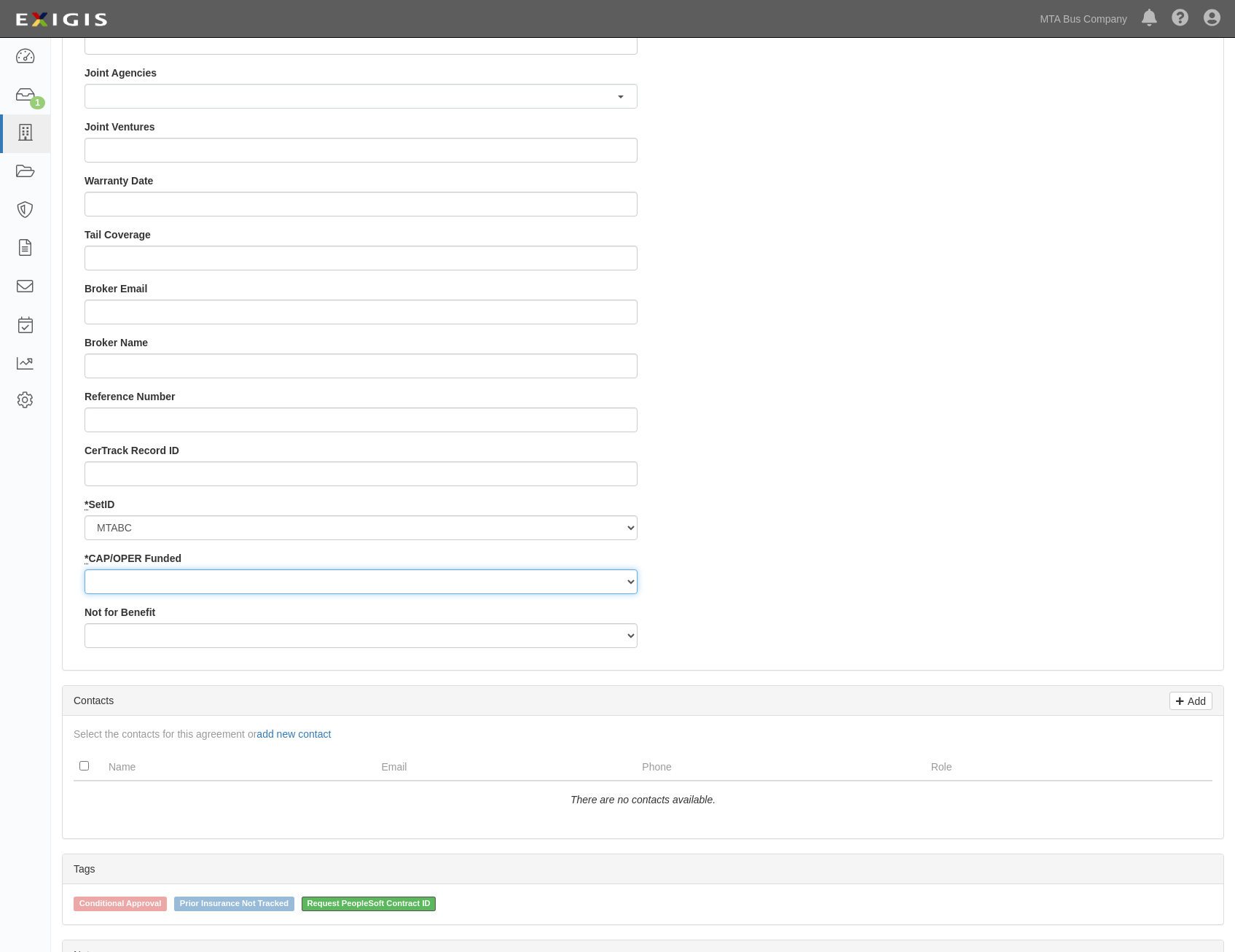
click at [475, 587] on select "Capital Operating" at bounding box center [361, 581] width 553 height 25
select select "349"
click at [84, 569] on select "Capital Operating" at bounding box center [361, 581] width 553 height 25
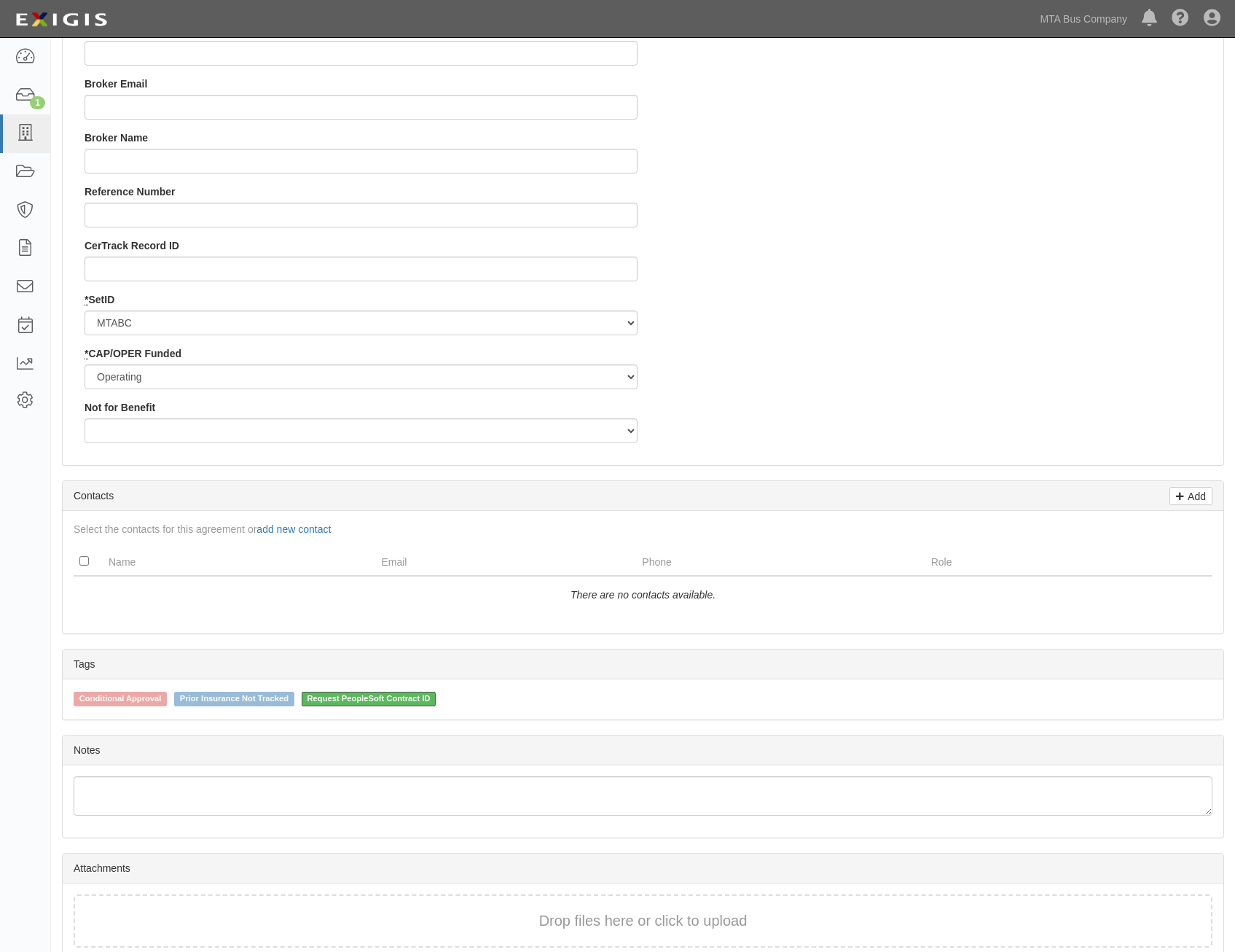
scroll to position [1530, 0]
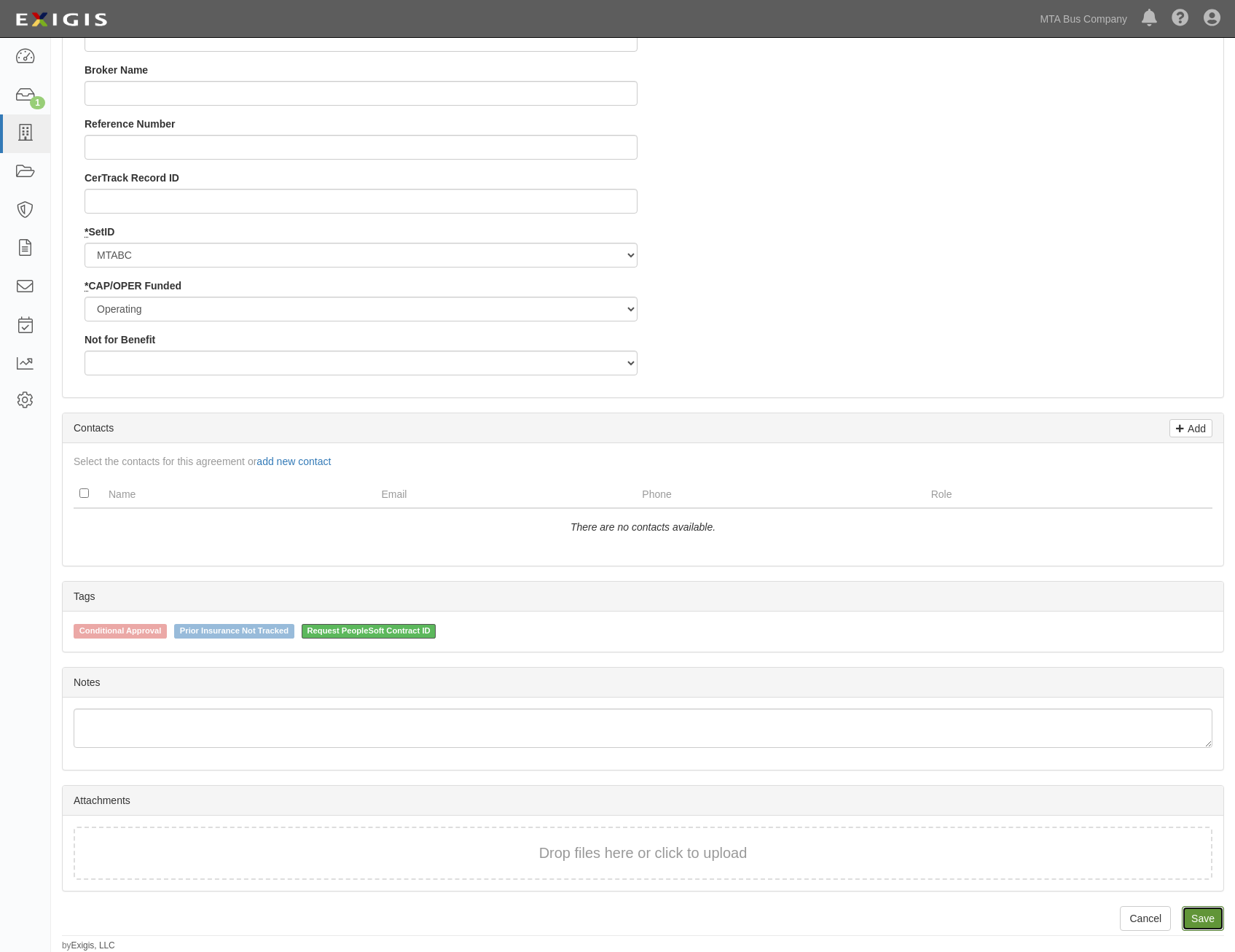
click at [1201, 912] on link "Save" at bounding box center [1203, 918] width 43 height 25
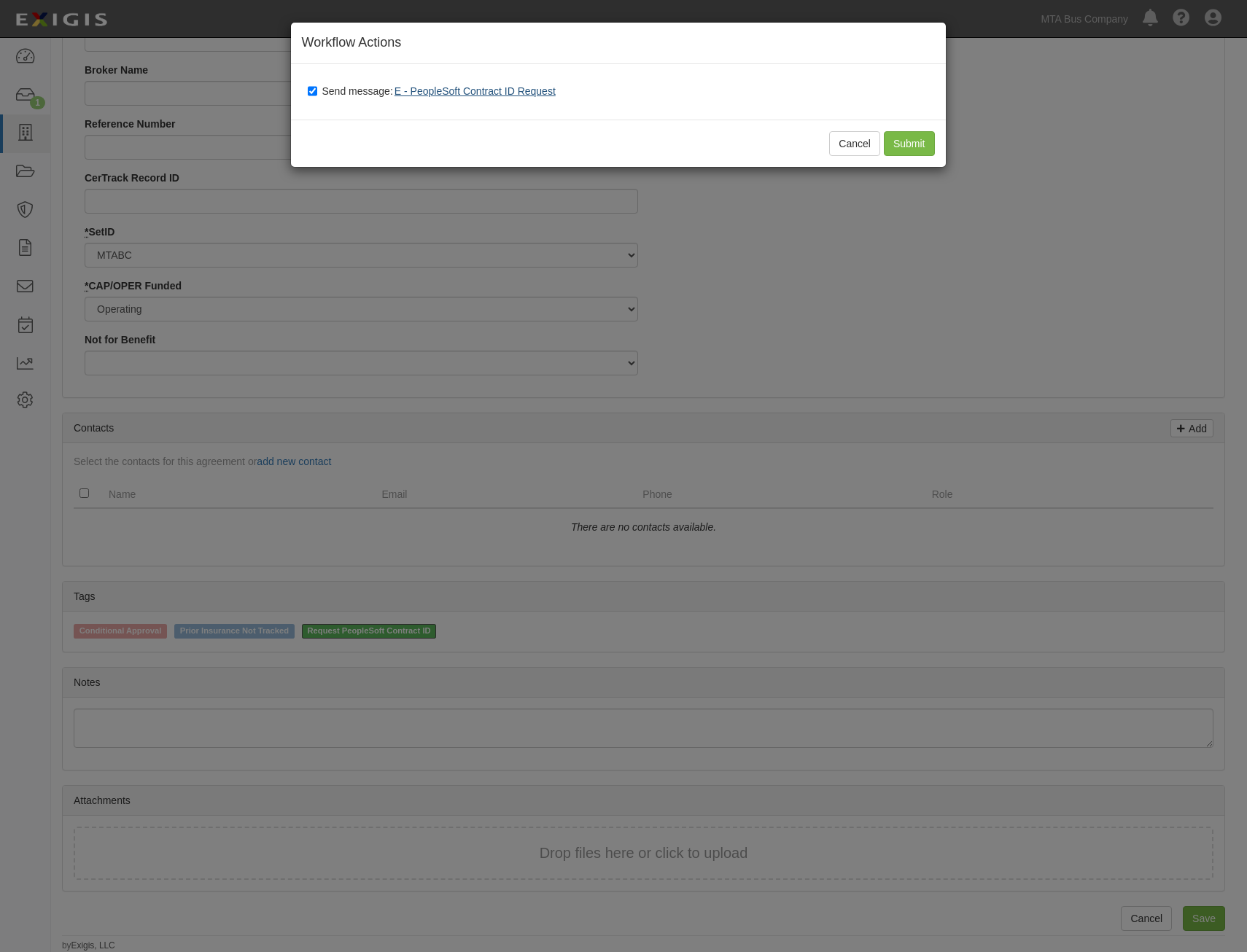
click at [517, 86] on span "E - PeopleSoft Contract ID Request" at bounding box center [475, 91] width 161 height 12
type input "118602"
click at [861, 145] on button "Cancel" at bounding box center [855, 143] width 51 height 25
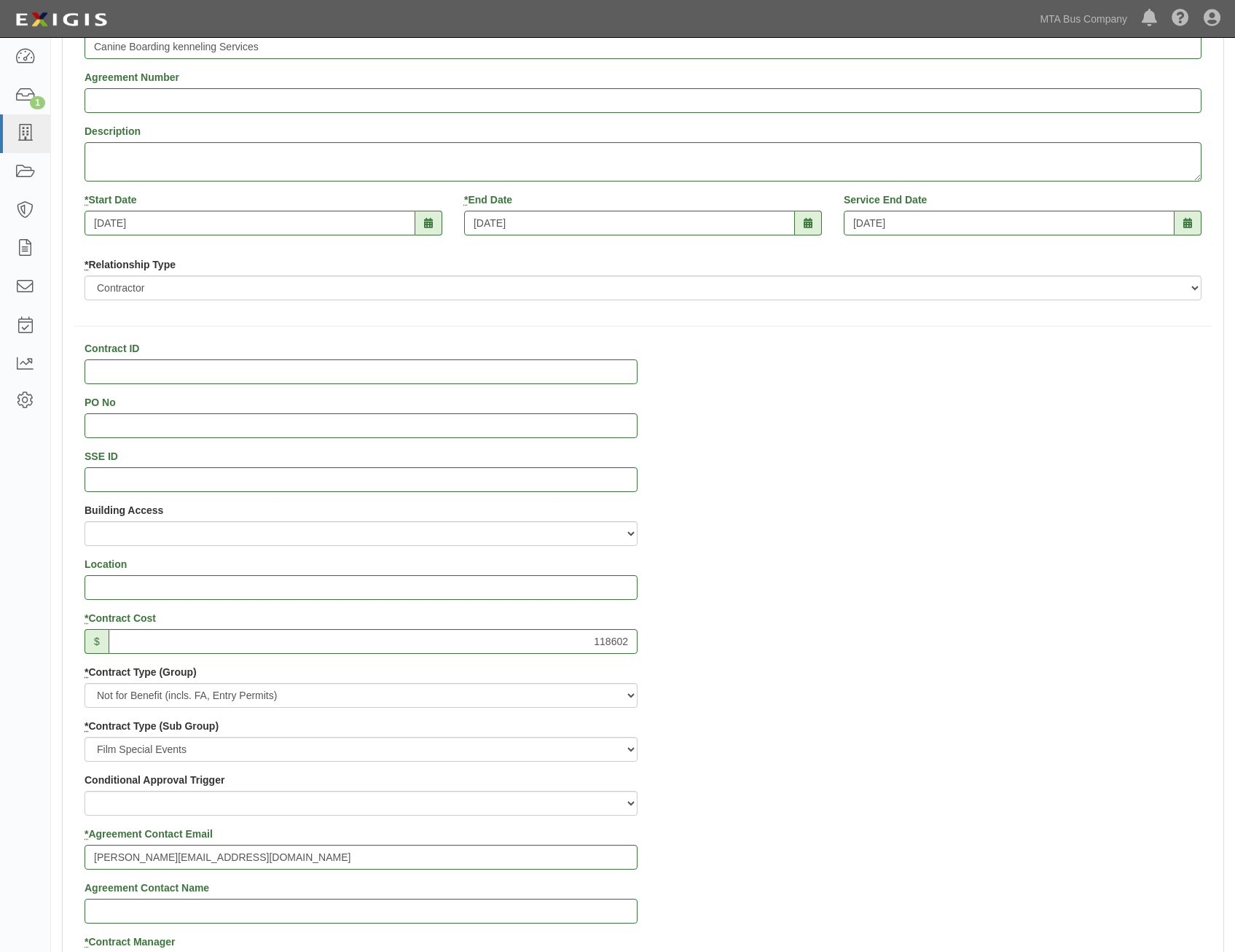
scroll to position [0, 0]
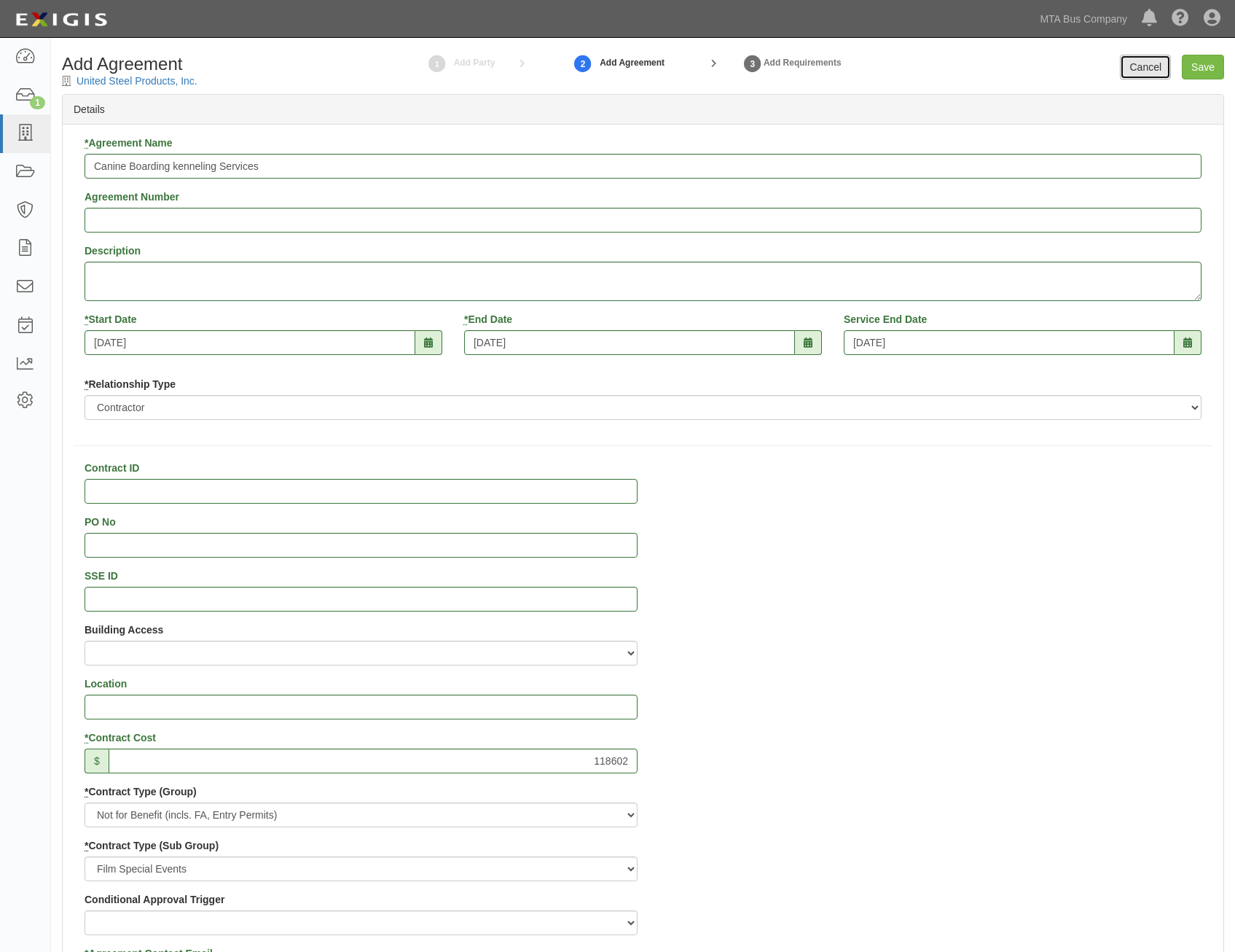
click at [1142, 61] on link "Cancel" at bounding box center [1145, 67] width 51 height 25
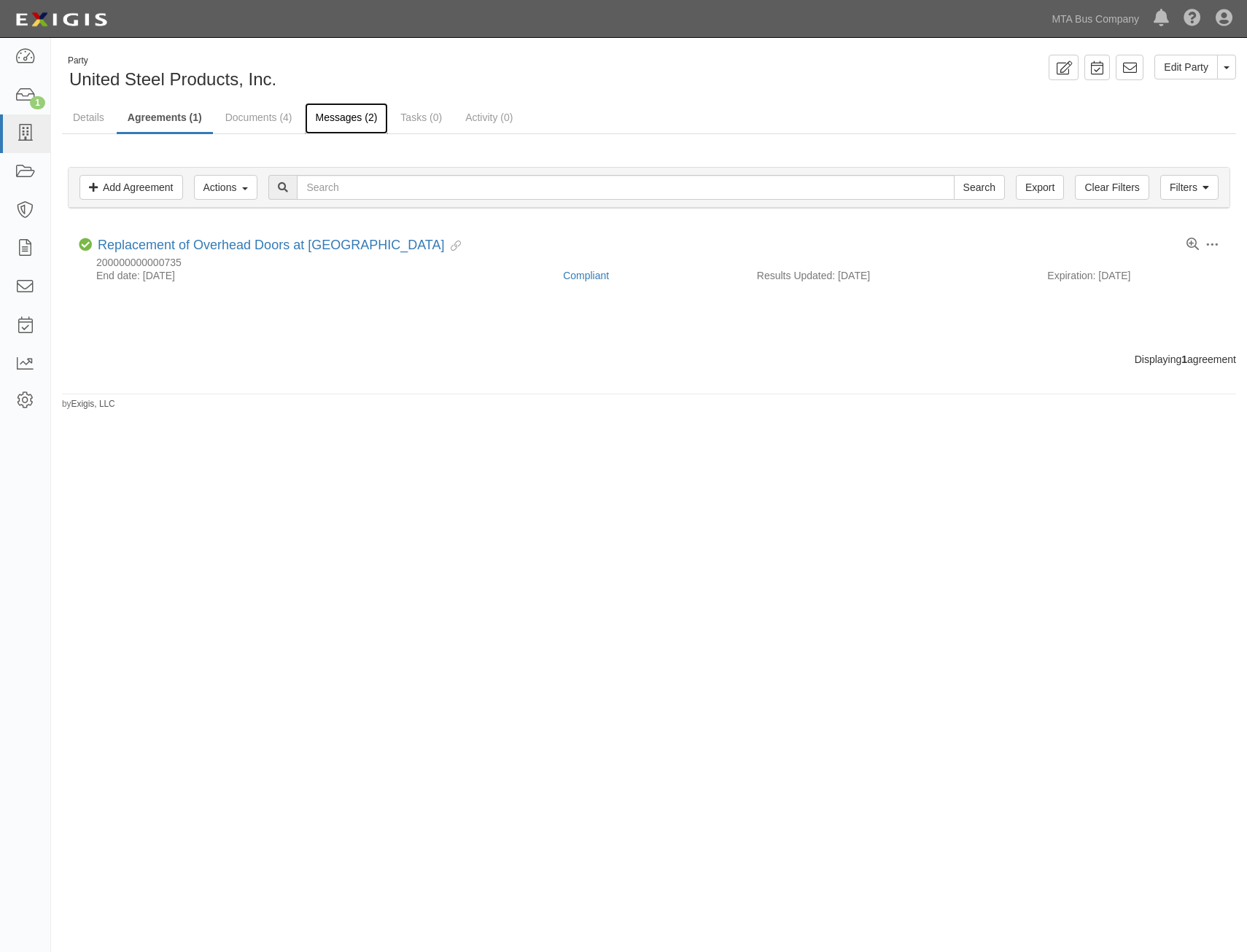
click at [351, 117] on link "Messages (2)" at bounding box center [347, 119] width 84 height 31
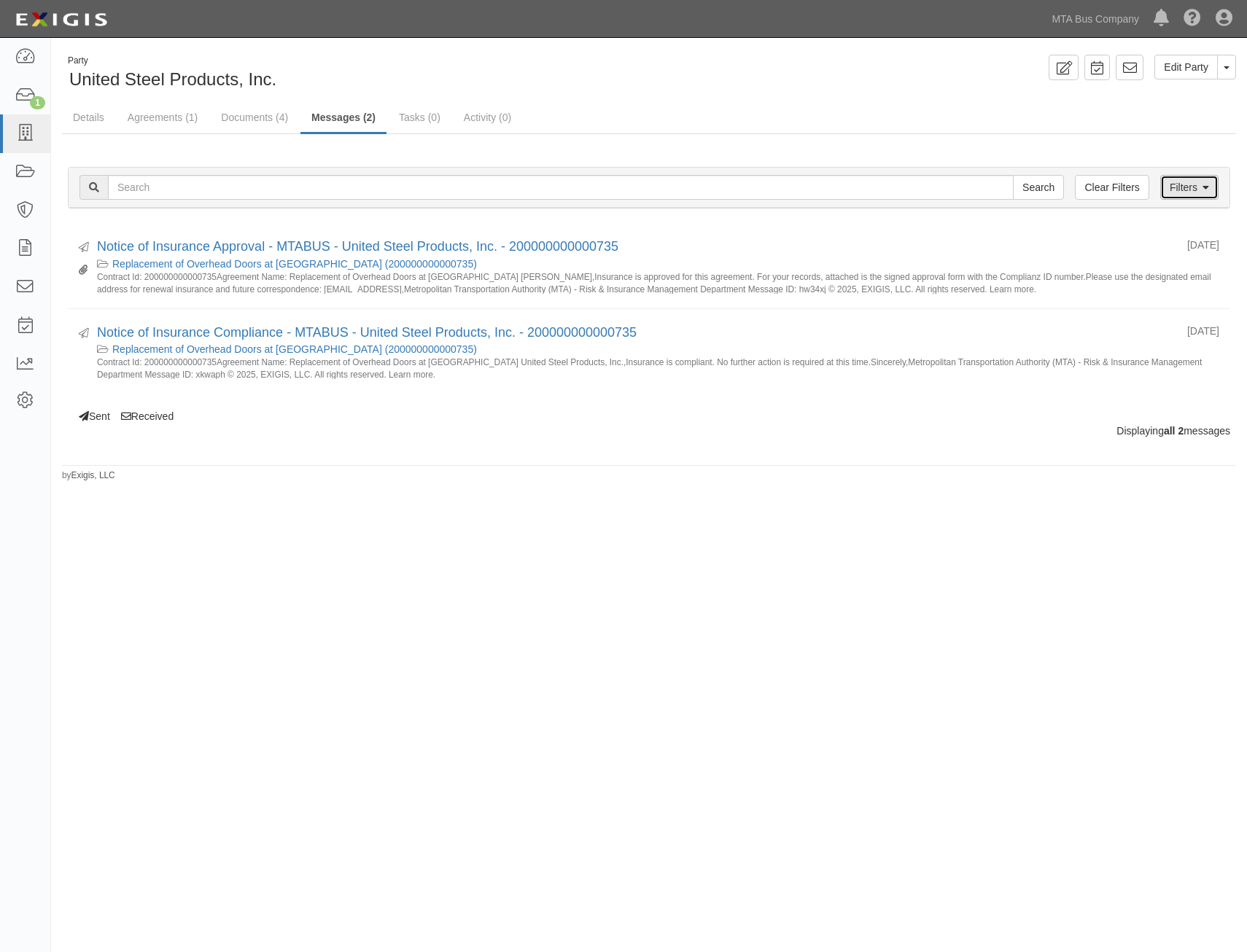
click at [1198, 193] on link "Filters" at bounding box center [1189, 187] width 58 height 25
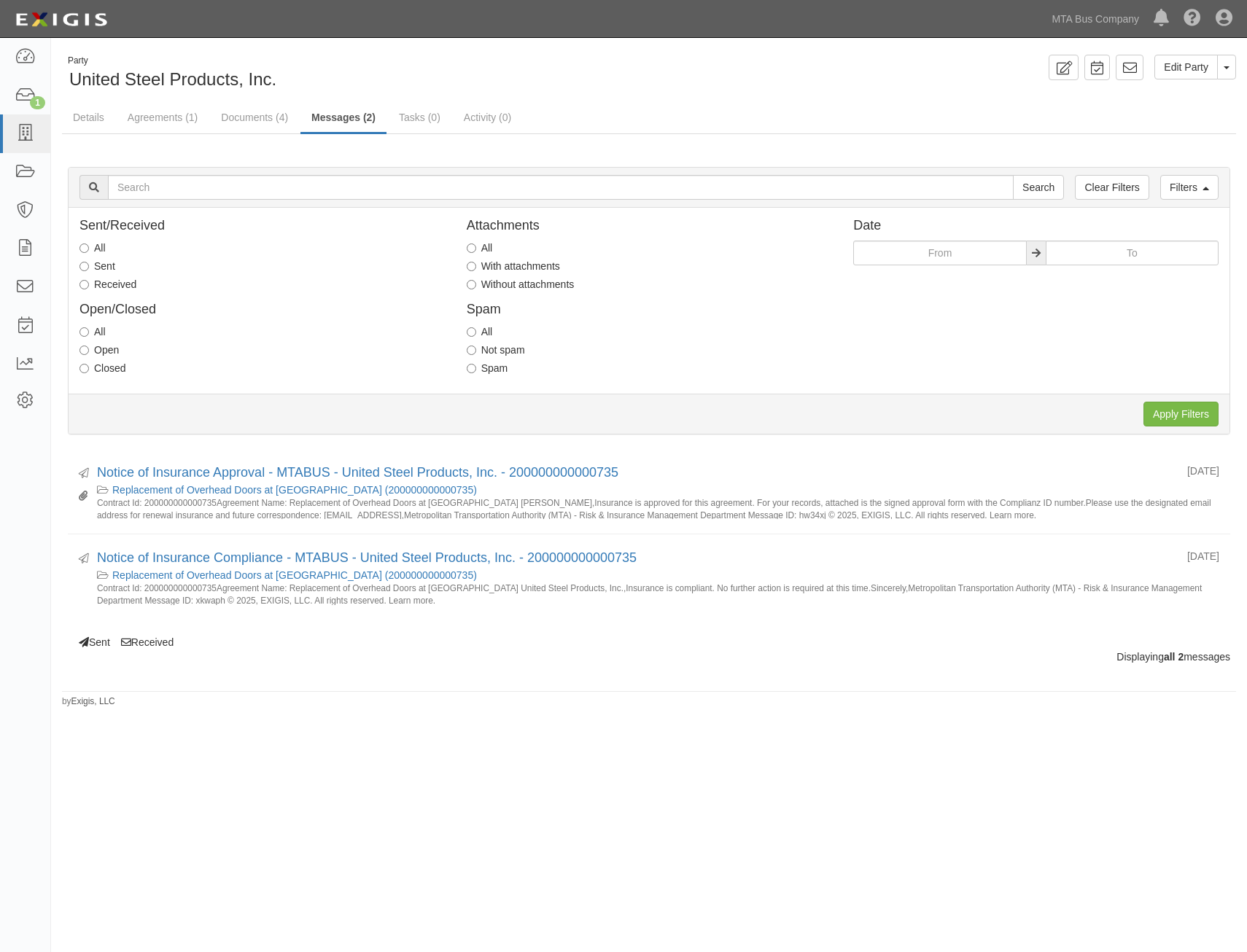
click at [110, 271] on label "Sent" at bounding box center [97, 266] width 36 height 15
click at [89, 271] on input "Sent" at bounding box center [84, 266] width 10 height 10
radio input "true"
click at [1172, 411] on input "Apply Filters" at bounding box center [1180, 413] width 75 height 25
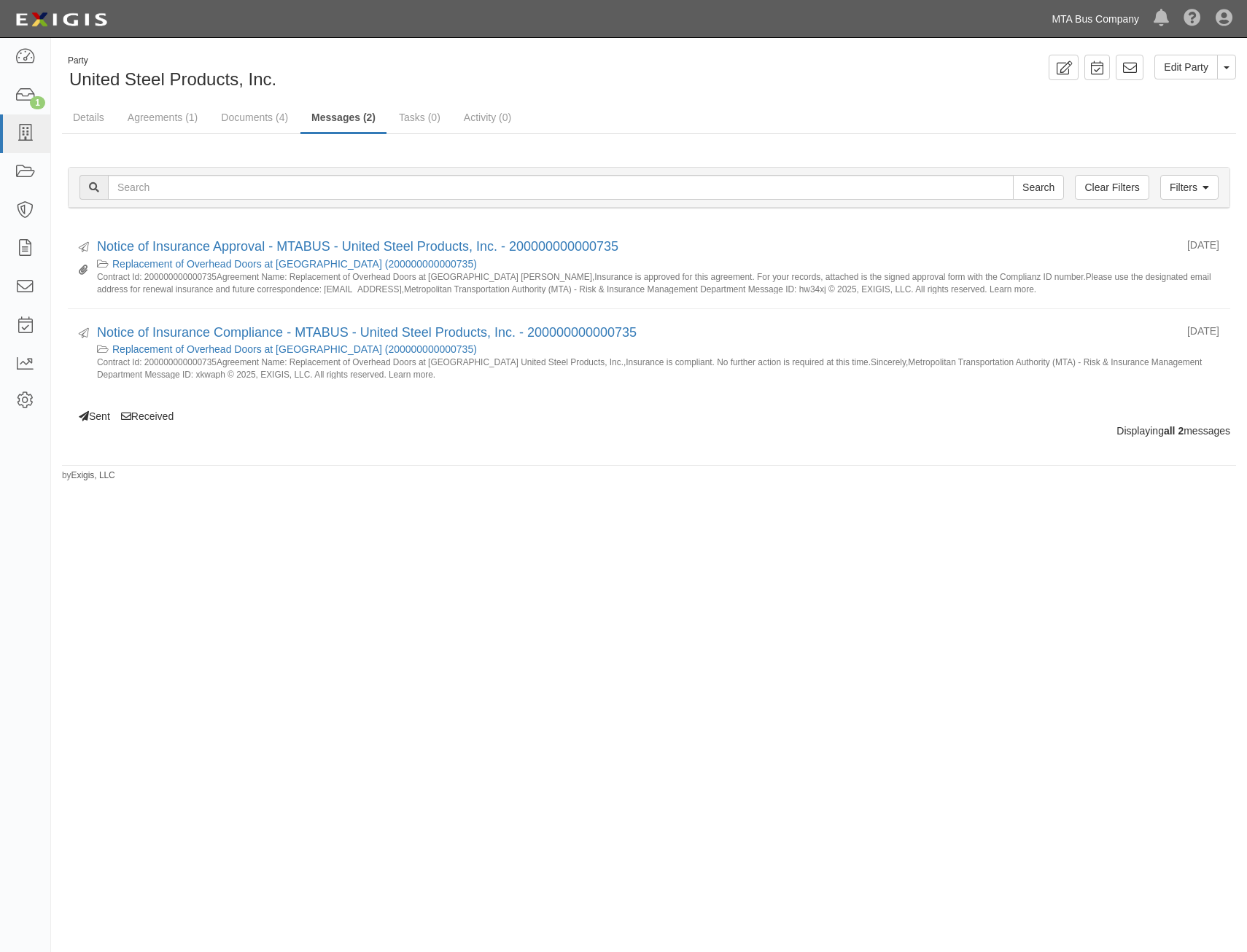
click at [1066, 28] on link "MTA Bus Company" at bounding box center [1095, 19] width 102 height 29
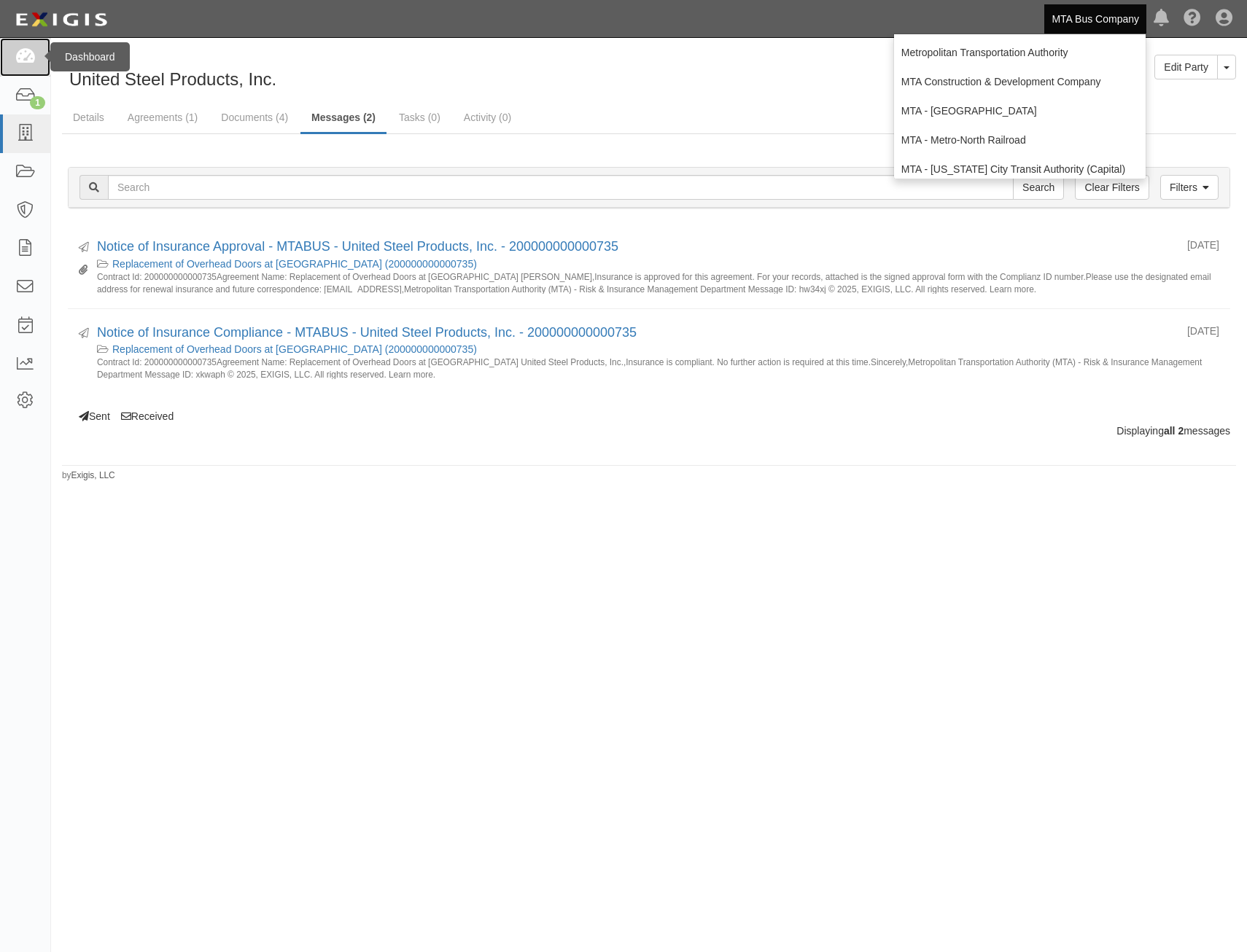
click at [32, 66] on link at bounding box center [25, 58] width 50 height 39
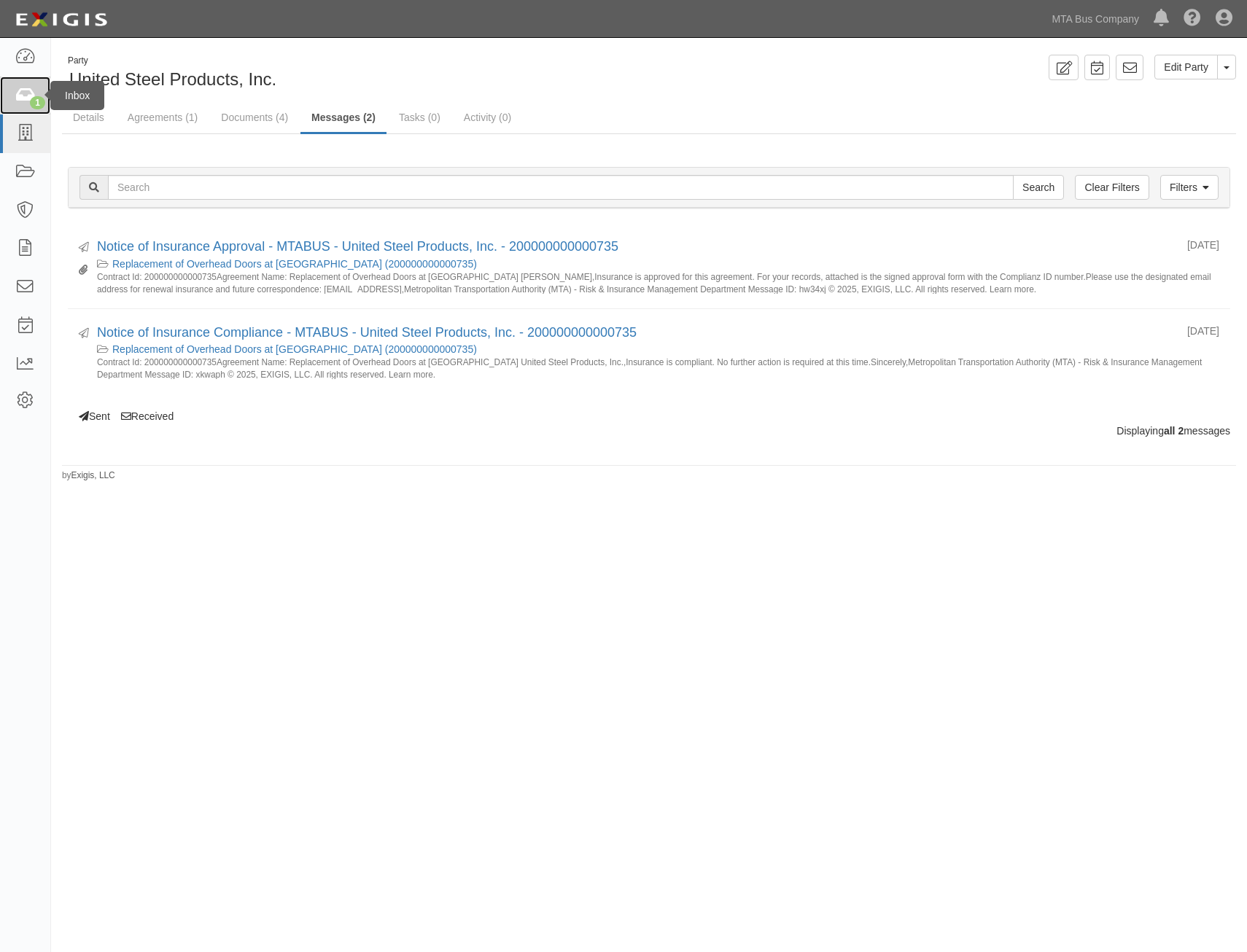
click at [28, 96] on icon at bounding box center [25, 96] width 20 height 16
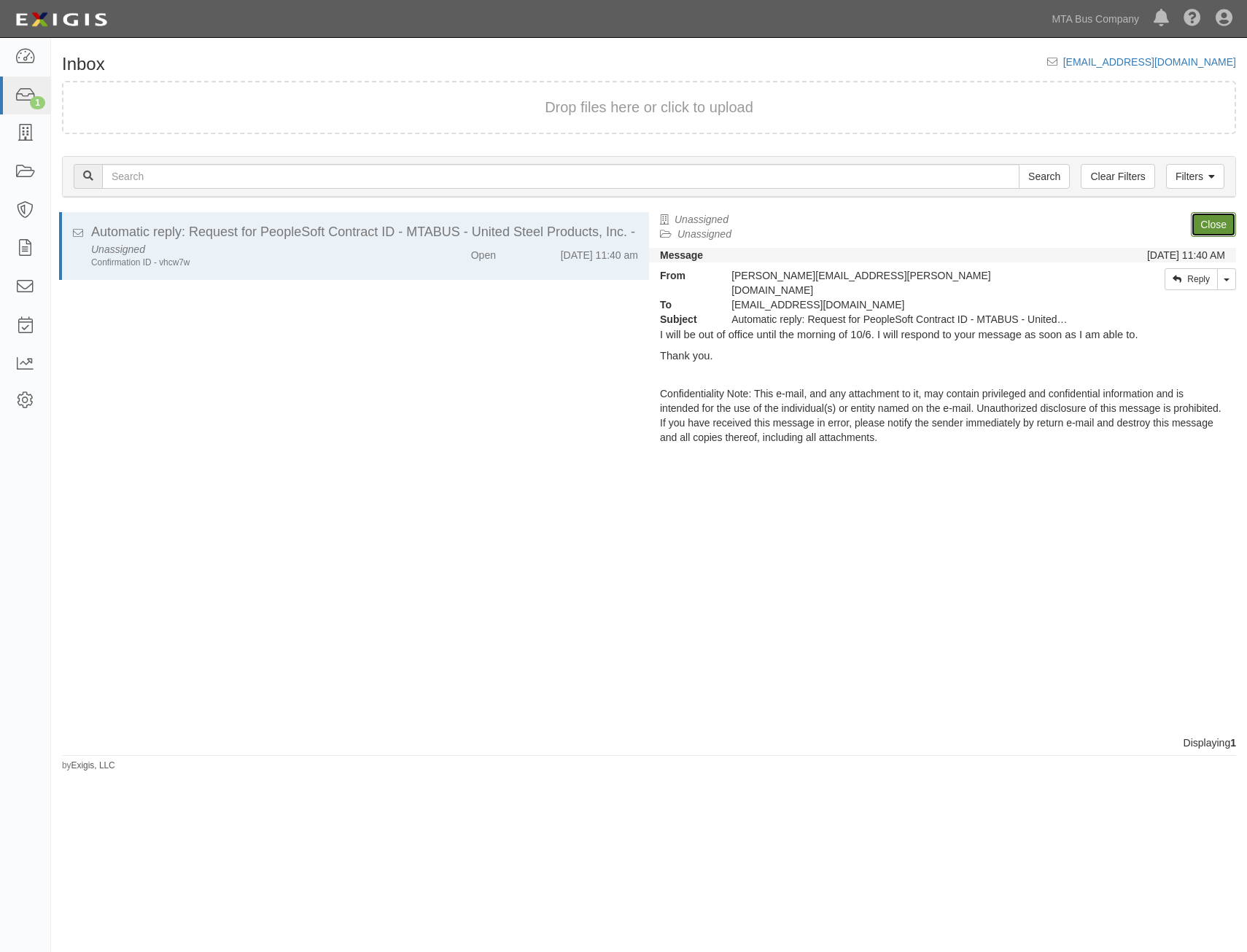
click at [1212, 224] on link "Close" at bounding box center [1213, 224] width 45 height 25
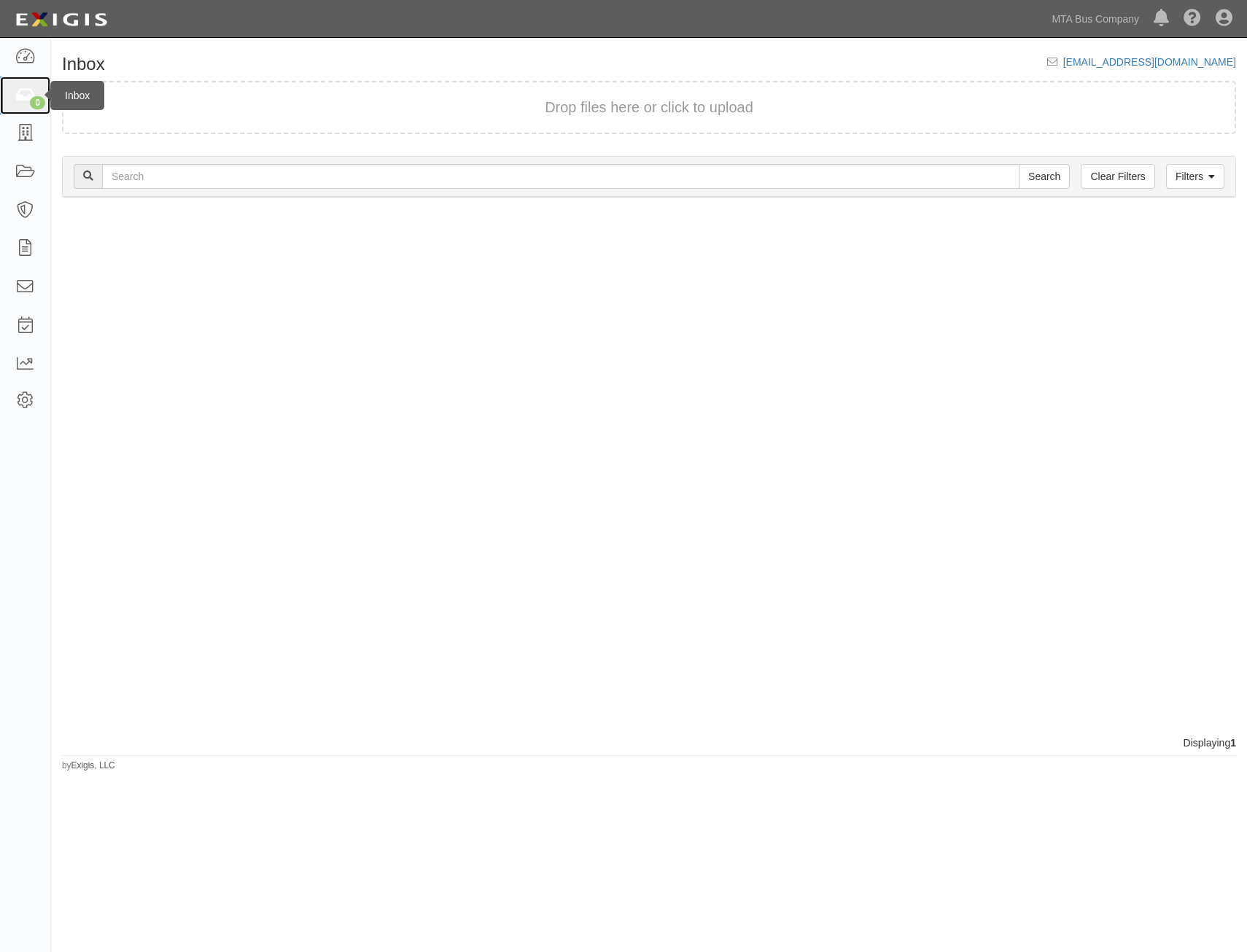
click at [25, 93] on icon at bounding box center [25, 96] width 20 height 16
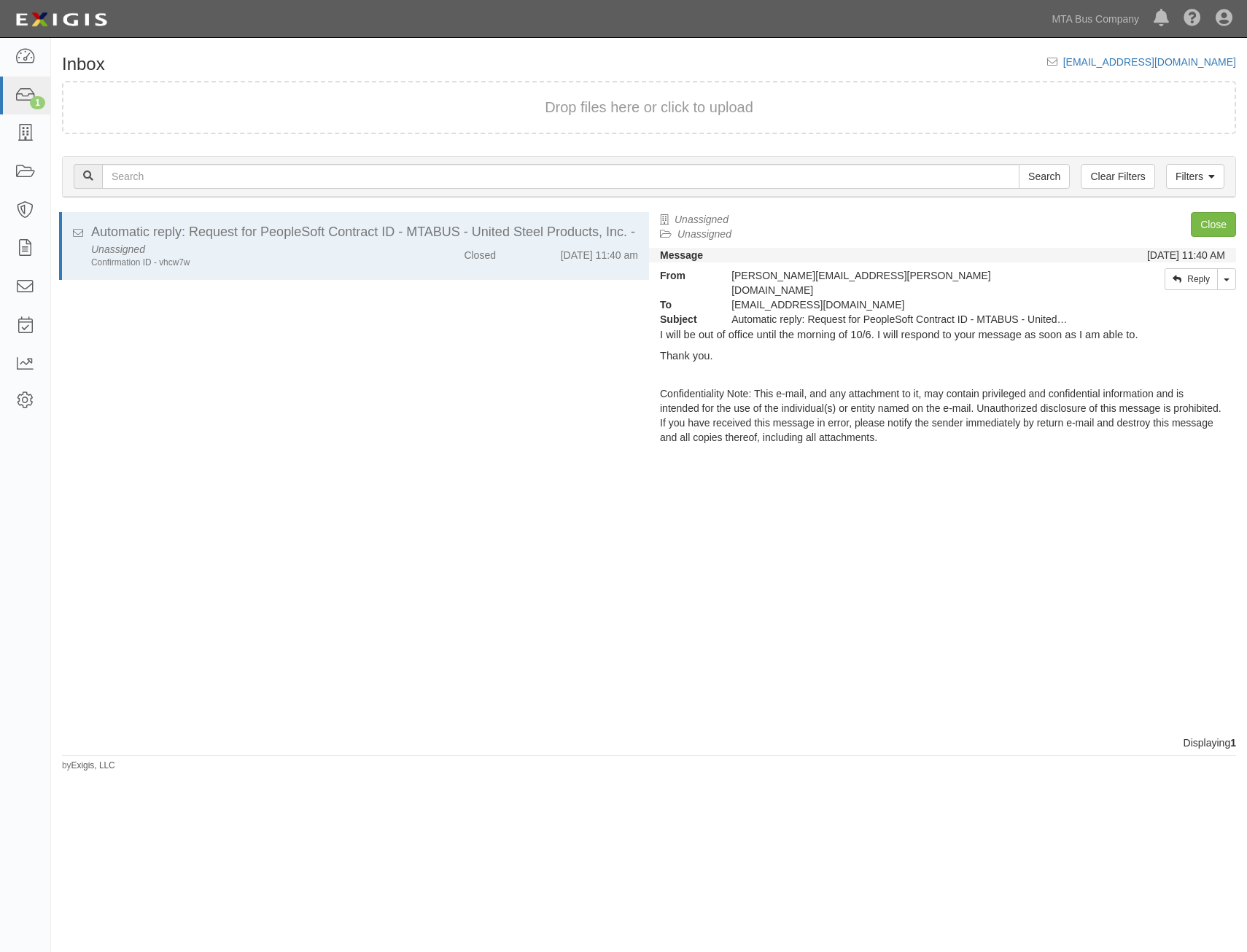
click at [28, 55] on icon at bounding box center [25, 57] width 20 height 16
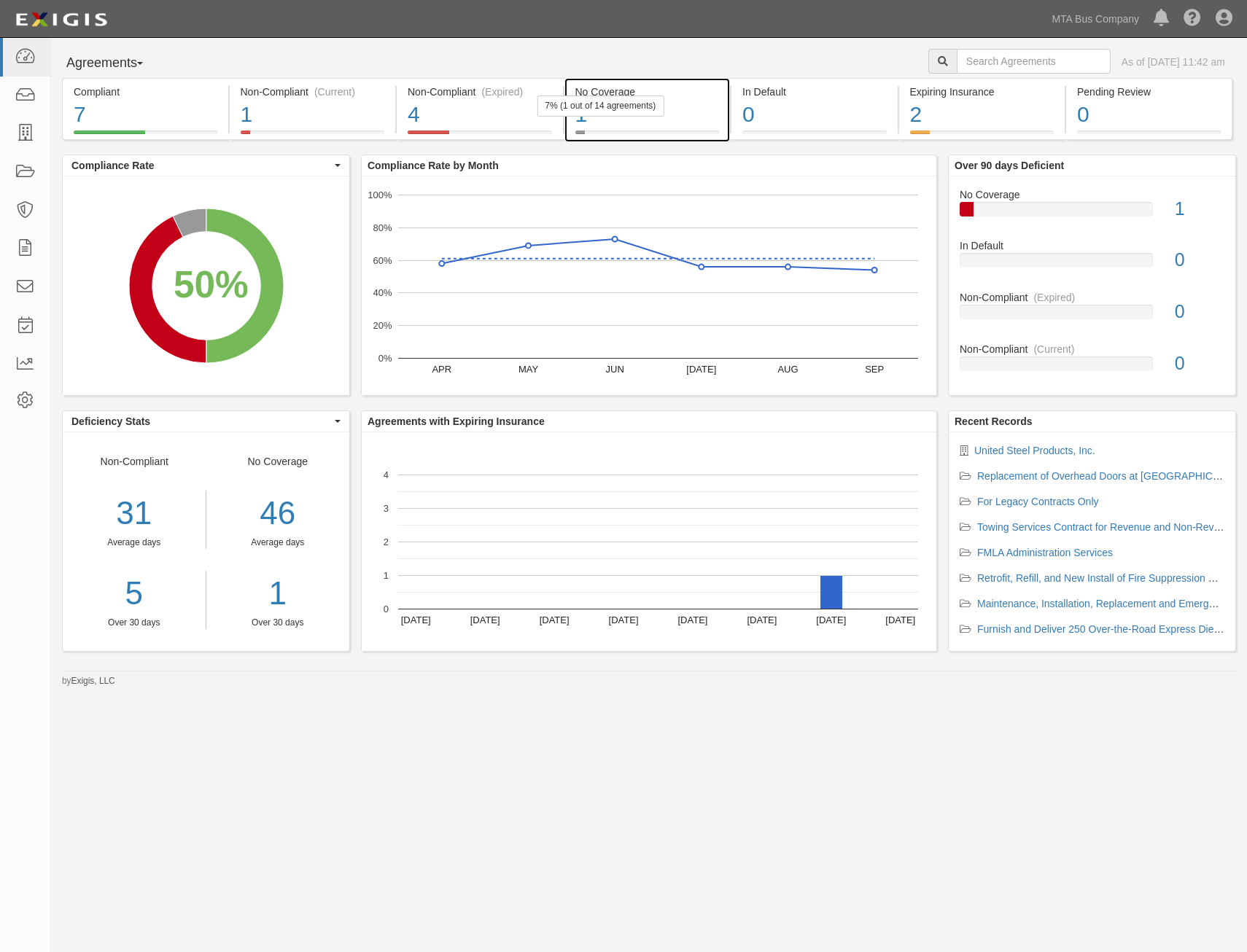
click at [633, 104] on div "7% (1 out of 14 agreements)" at bounding box center [600, 106] width 127 height 21
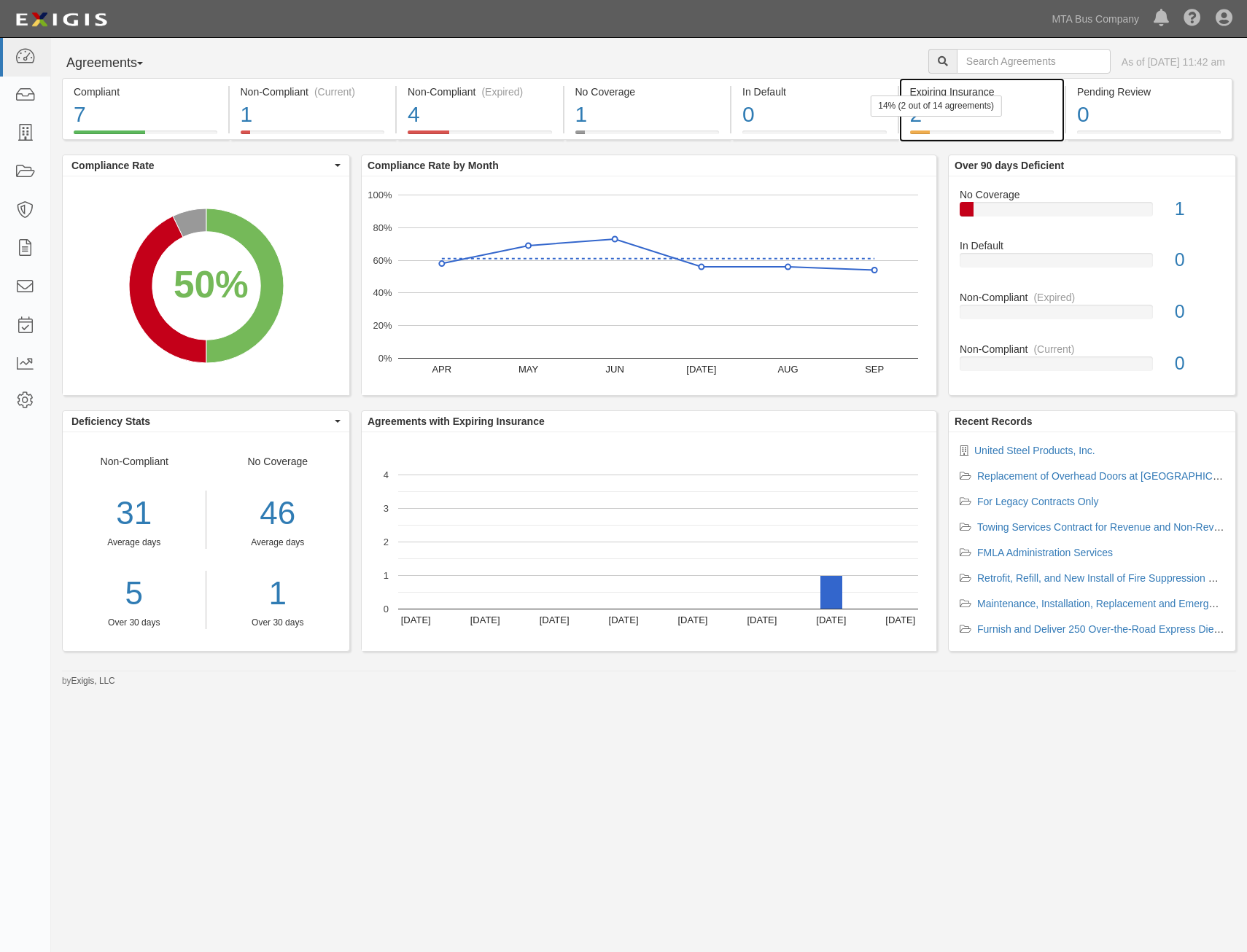
click at [985, 115] on div "14% (2 out of 14 agreements)" at bounding box center [936, 106] width 132 height 21
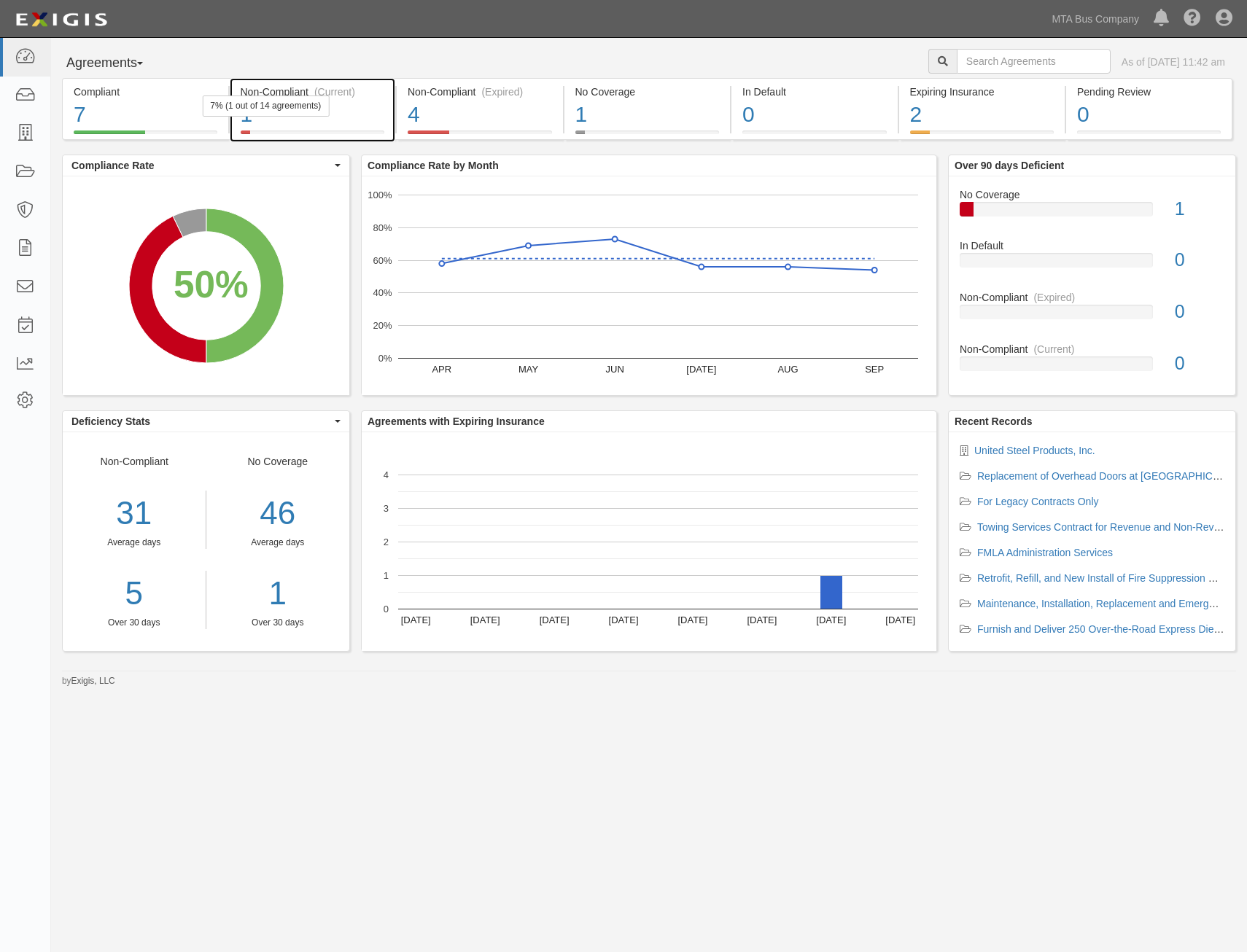
click at [327, 110] on div "7% (1 out of 14 agreements)" at bounding box center [265, 106] width 127 height 21
click at [1127, 15] on link "MTA Bus Company" at bounding box center [1095, 19] width 102 height 29
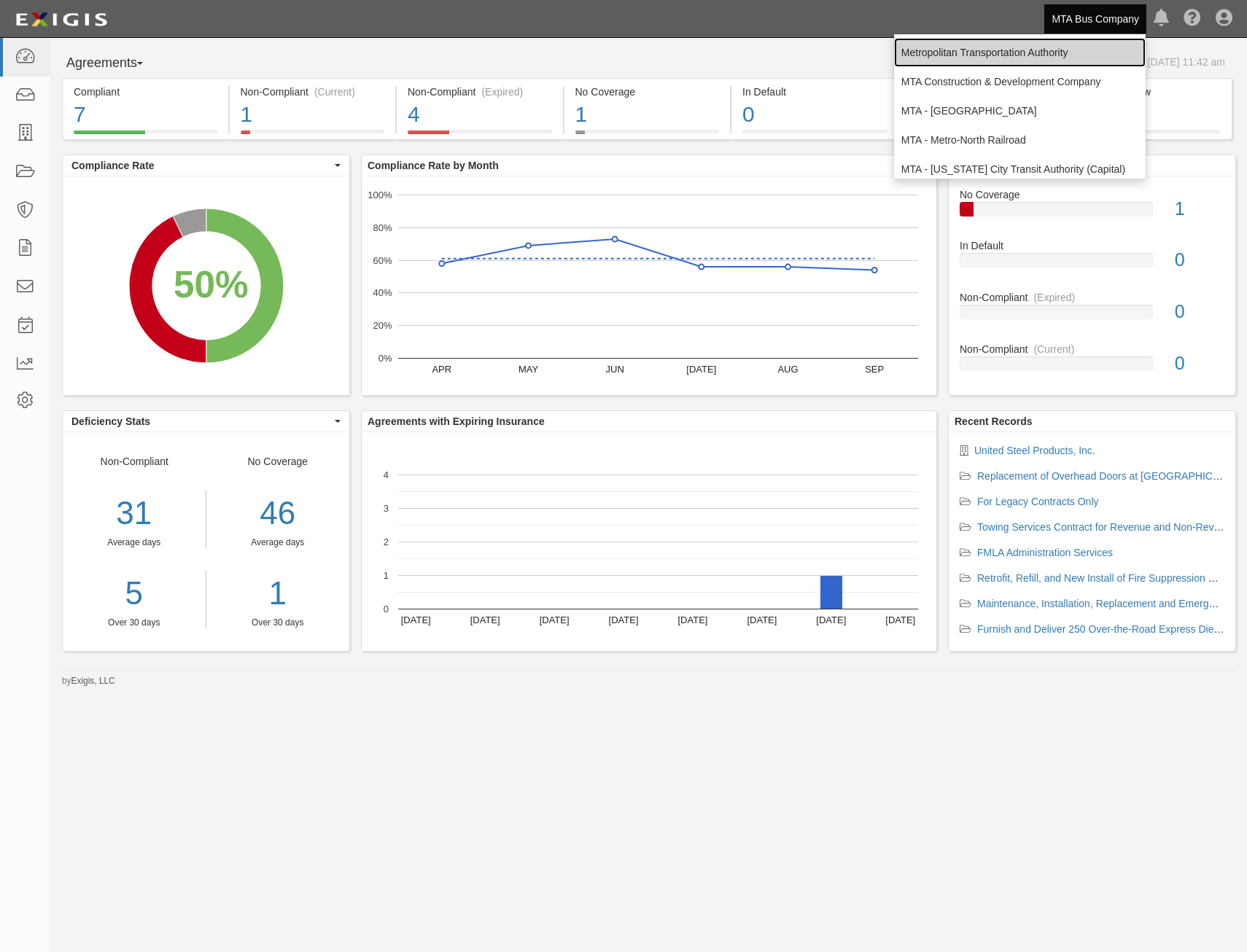
click at [1044, 49] on link "Metropolitan Transportation Authority" at bounding box center [1020, 52] width 252 height 29
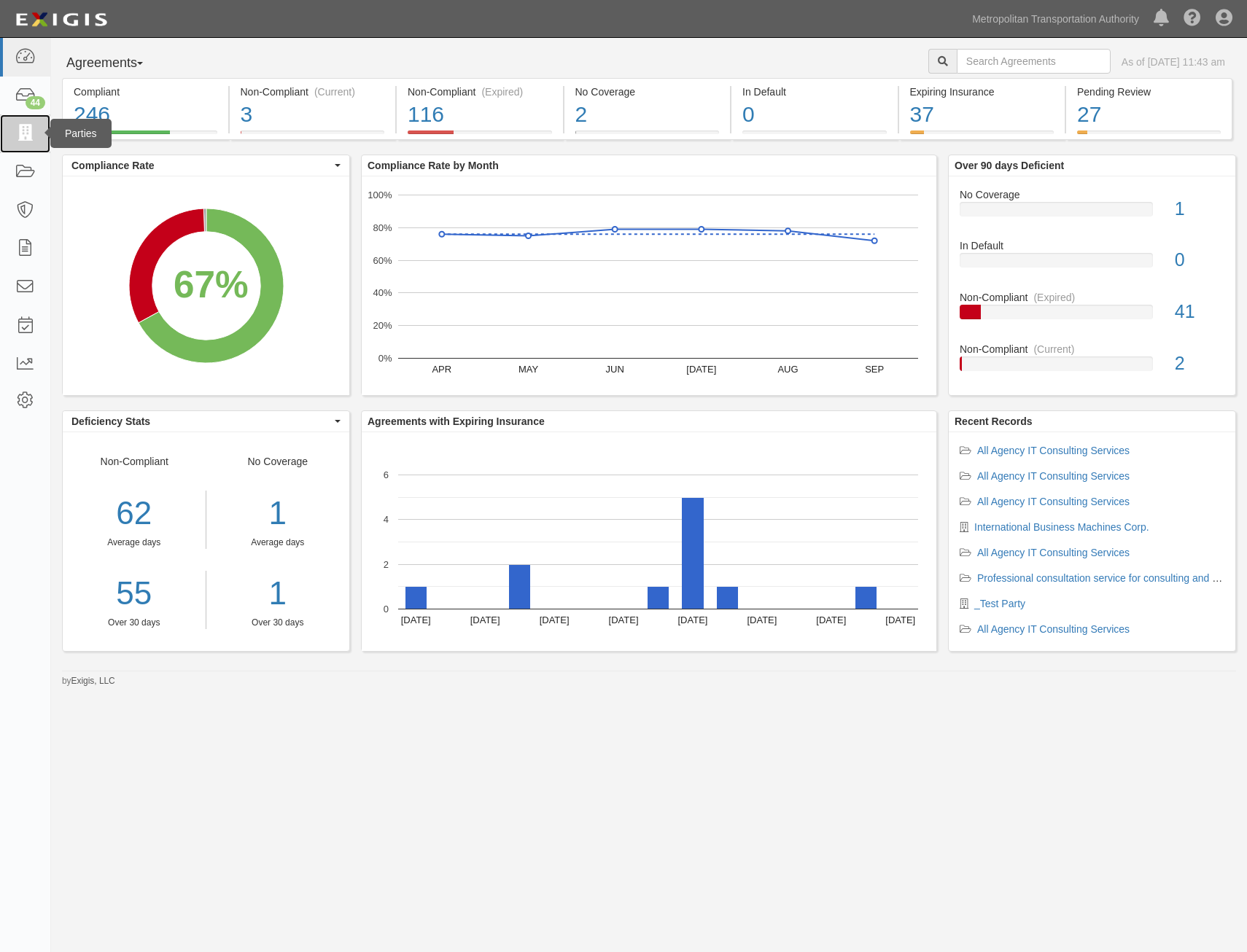
click at [42, 135] on link at bounding box center [25, 134] width 50 height 39
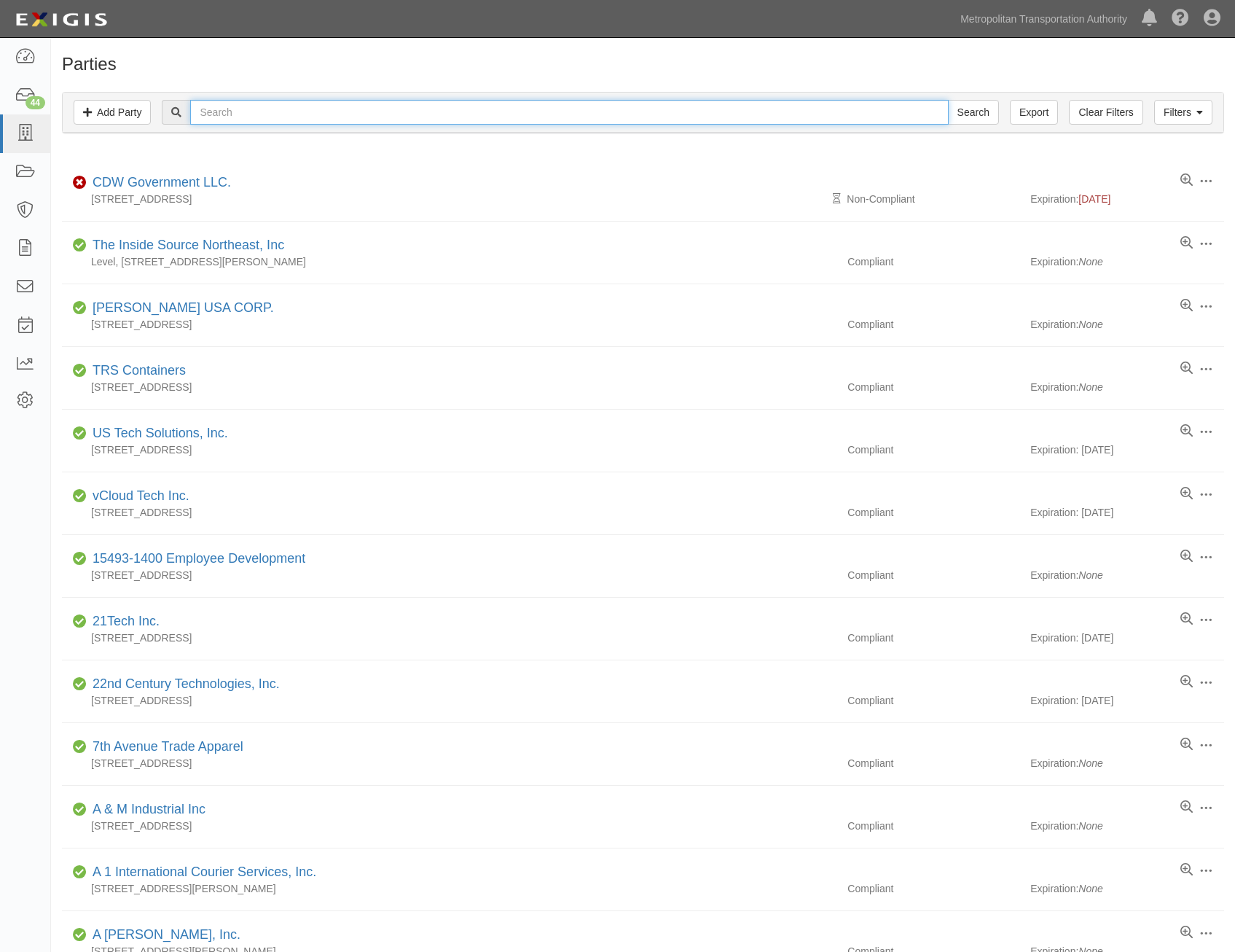
click at [434, 120] on input "text" at bounding box center [569, 112] width 758 height 25
type input "trigyn"
click at [948, 100] on input "Search" at bounding box center [974, 112] width 51 height 25
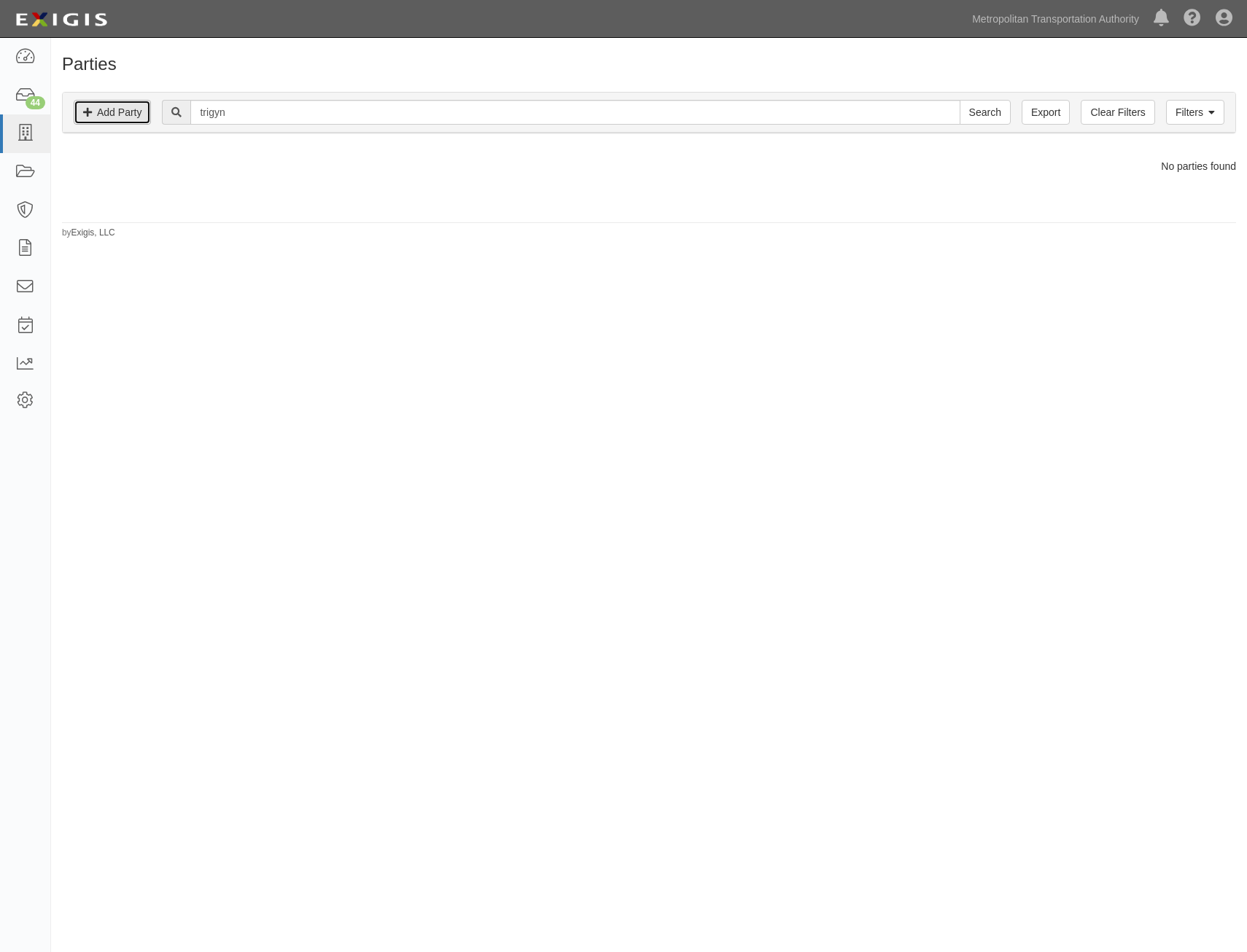
click at [117, 120] on link "Add Party" at bounding box center [112, 112] width 77 height 25
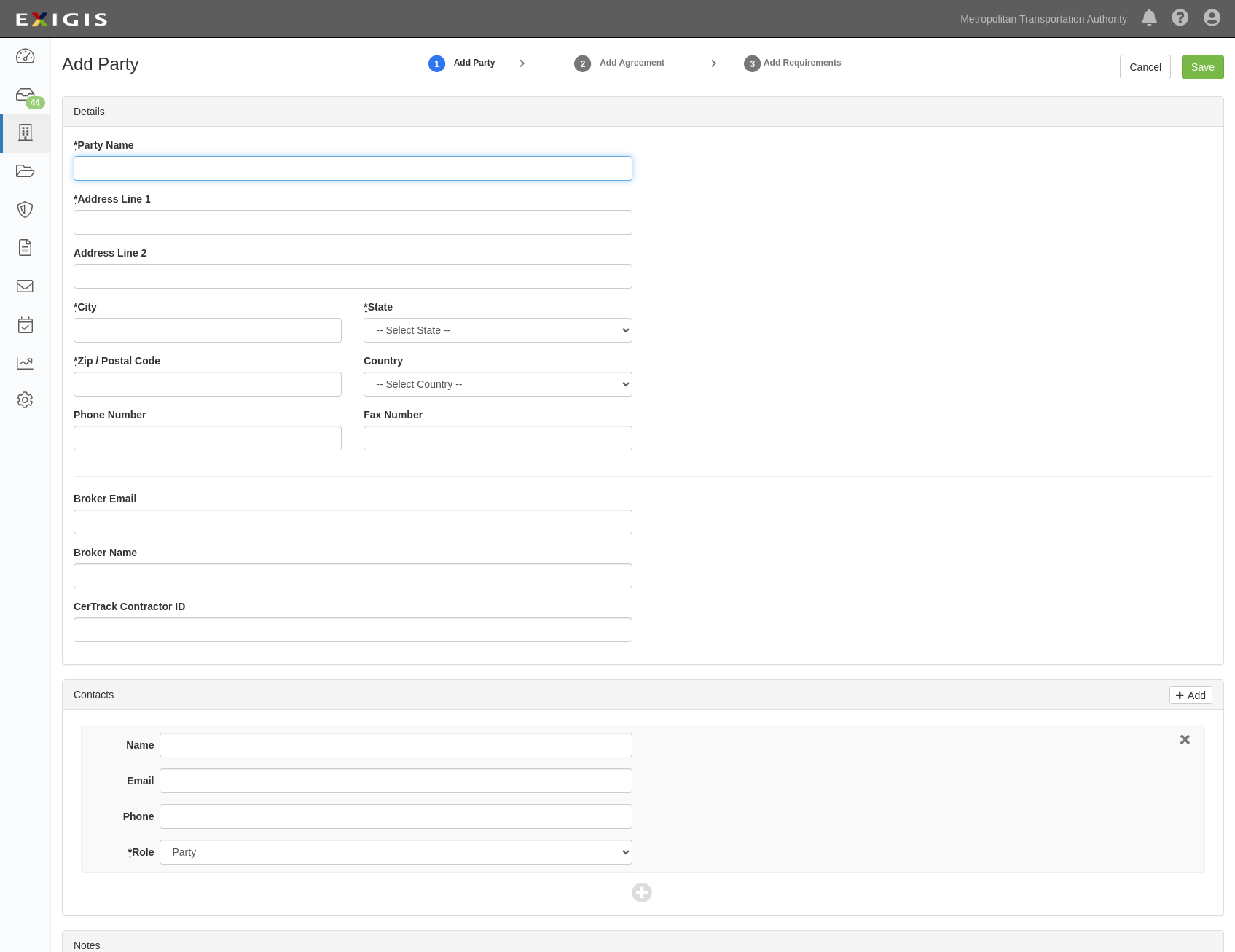
click at [611, 170] on input "* Party Name" at bounding box center [353, 168] width 559 height 25
paste input "Trigyn Technologies, Inc."
type input "Trigyn Technologies, Inc."
click at [784, 269] on div "* Party Name Trigyn Technologies, Inc. * Address Line 1 Address Line 2 * City *…" at bounding box center [643, 299] width 1161 height 324
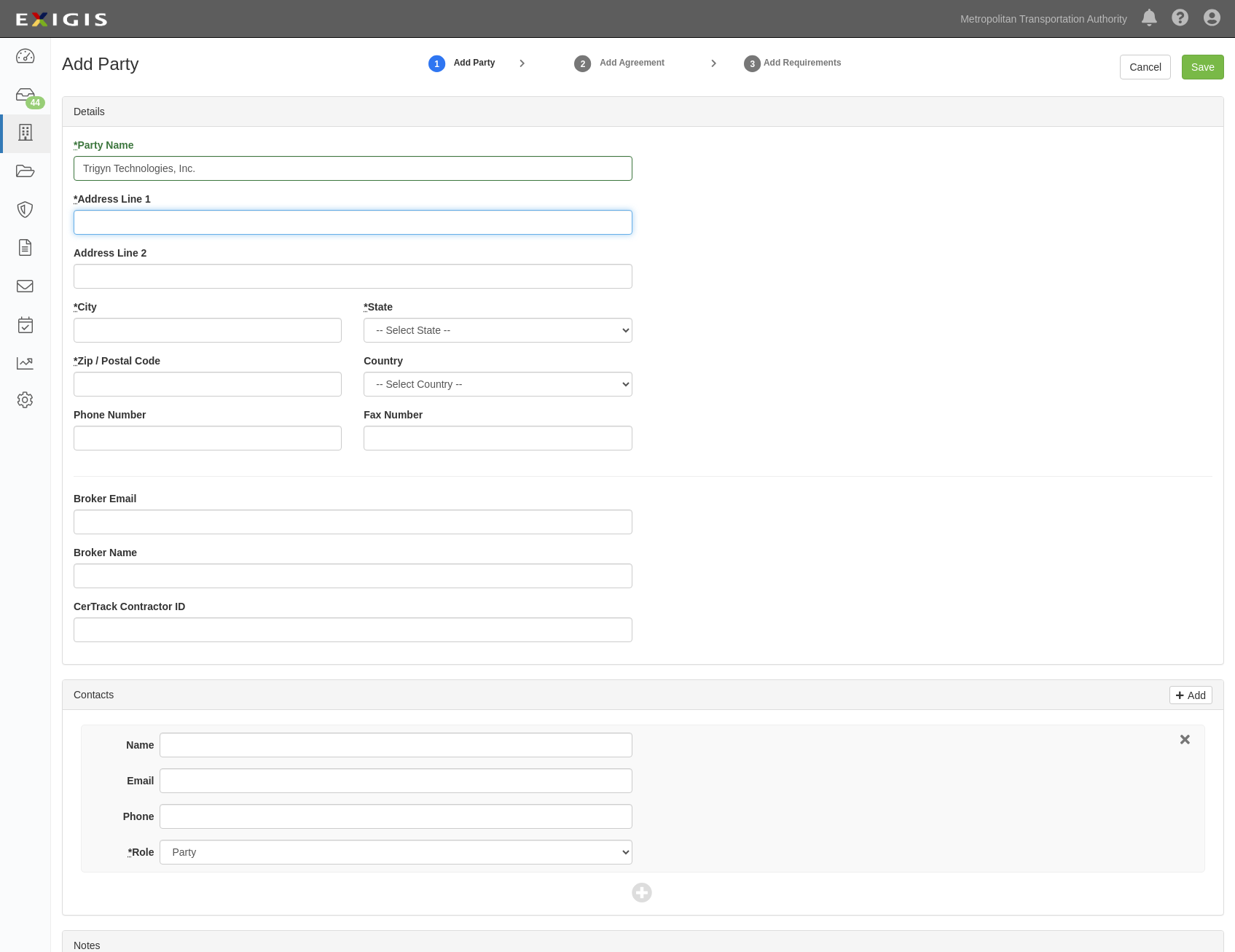
click at [572, 226] on input "* Address Line 1" at bounding box center [353, 222] width 559 height 25
paste input "100 METROPLEX DRIVE"
type input "100 METROPLEX DRIVE"
click at [933, 328] on div "* Party Name Trigyn Technologies, Inc. * Address Line 1 100 METROPLEX DRIVE Add…" at bounding box center [643, 299] width 1161 height 324
click at [295, 330] on input "* City" at bounding box center [208, 330] width 268 height 25
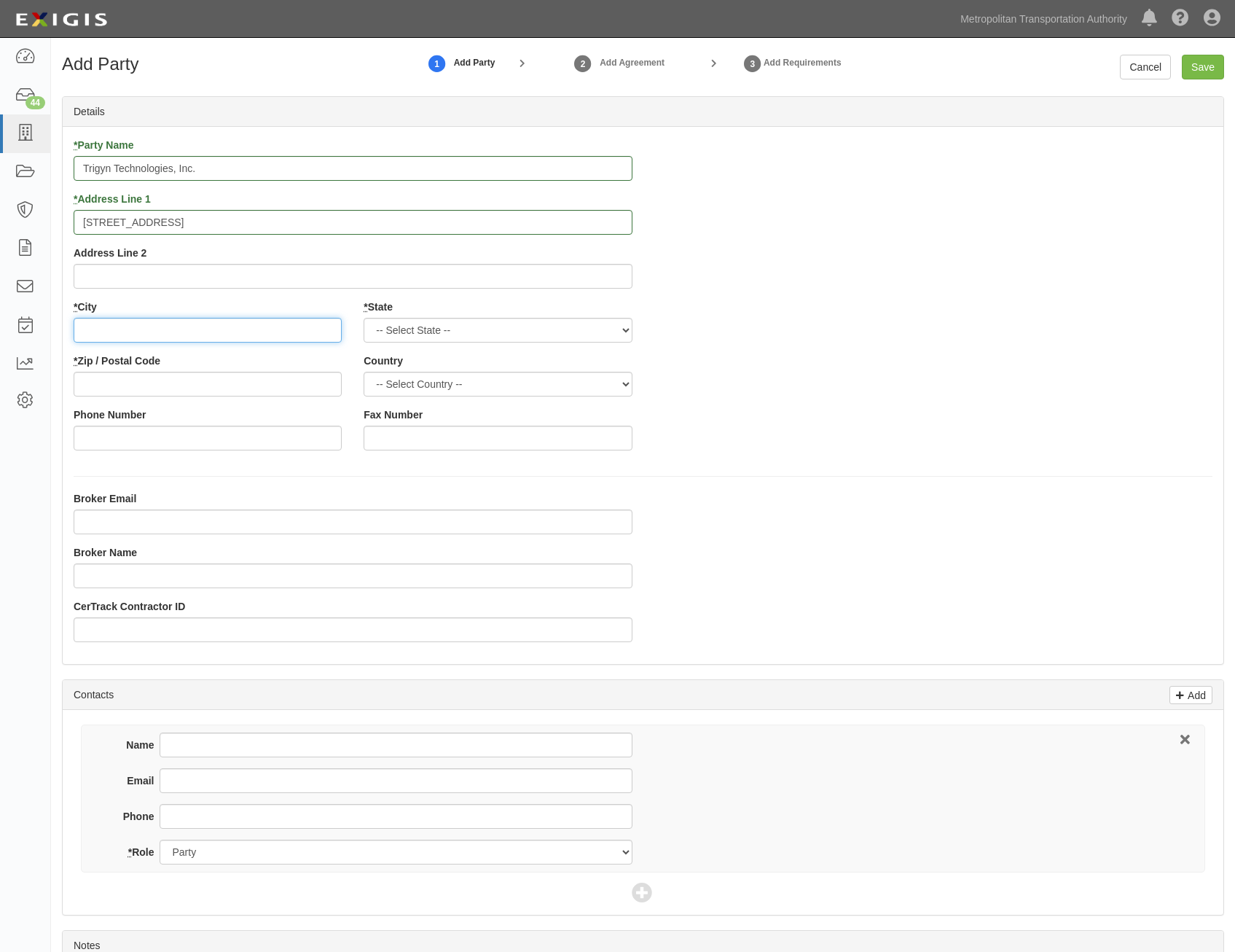
paste input "EDISON"
type input "EDISON"
click at [556, 324] on select "-- Select State -- Alabama Alaska Arizona Arkansas California Colorado Connecti…" at bounding box center [498, 330] width 268 height 25
select select "NJ"
click at [364, 318] on select "-- Select State -- Alabama Alaska Arizona Arkansas California Colorado Connecti…" at bounding box center [498, 330] width 268 height 25
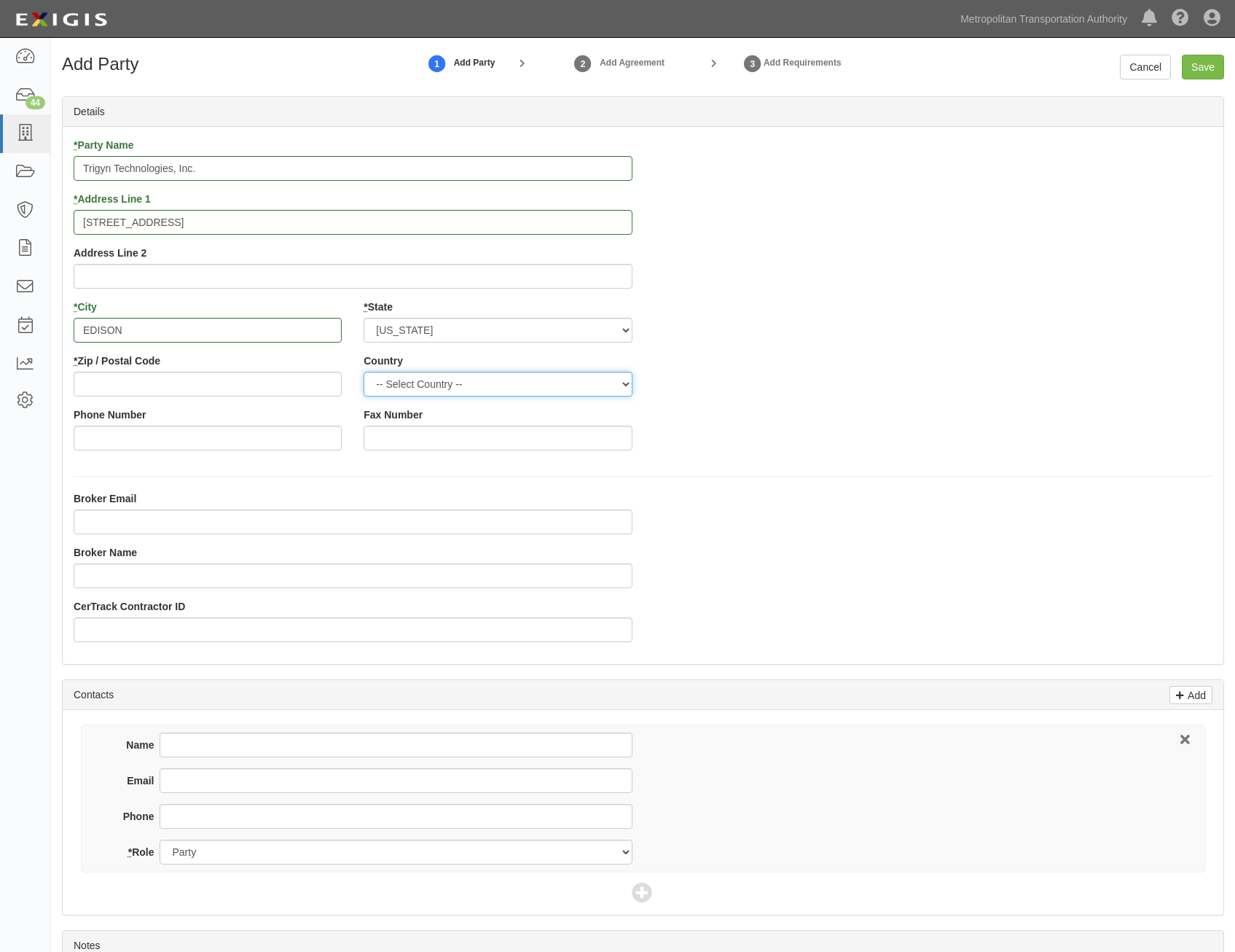
click at [589, 379] on select "-- Select Country -- Canada United States --------------- Afghanistan Åland Isl…" at bounding box center [498, 383] width 268 height 25
select select "US"
click at [364, 371] on select "-- Select Country -- Canada United States --------------- Afghanistan Åland Isl…" at bounding box center [498, 383] width 268 height 25
click at [841, 423] on div "* Party Name Trigyn Technologies, Inc. * Address Line 1 100 METROPLEX DRIVE Add…" at bounding box center [643, 299] width 1161 height 324
click at [310, 387] on input "* Zip / Postal Code" at bounding box center [208, 383] width 268 height 25
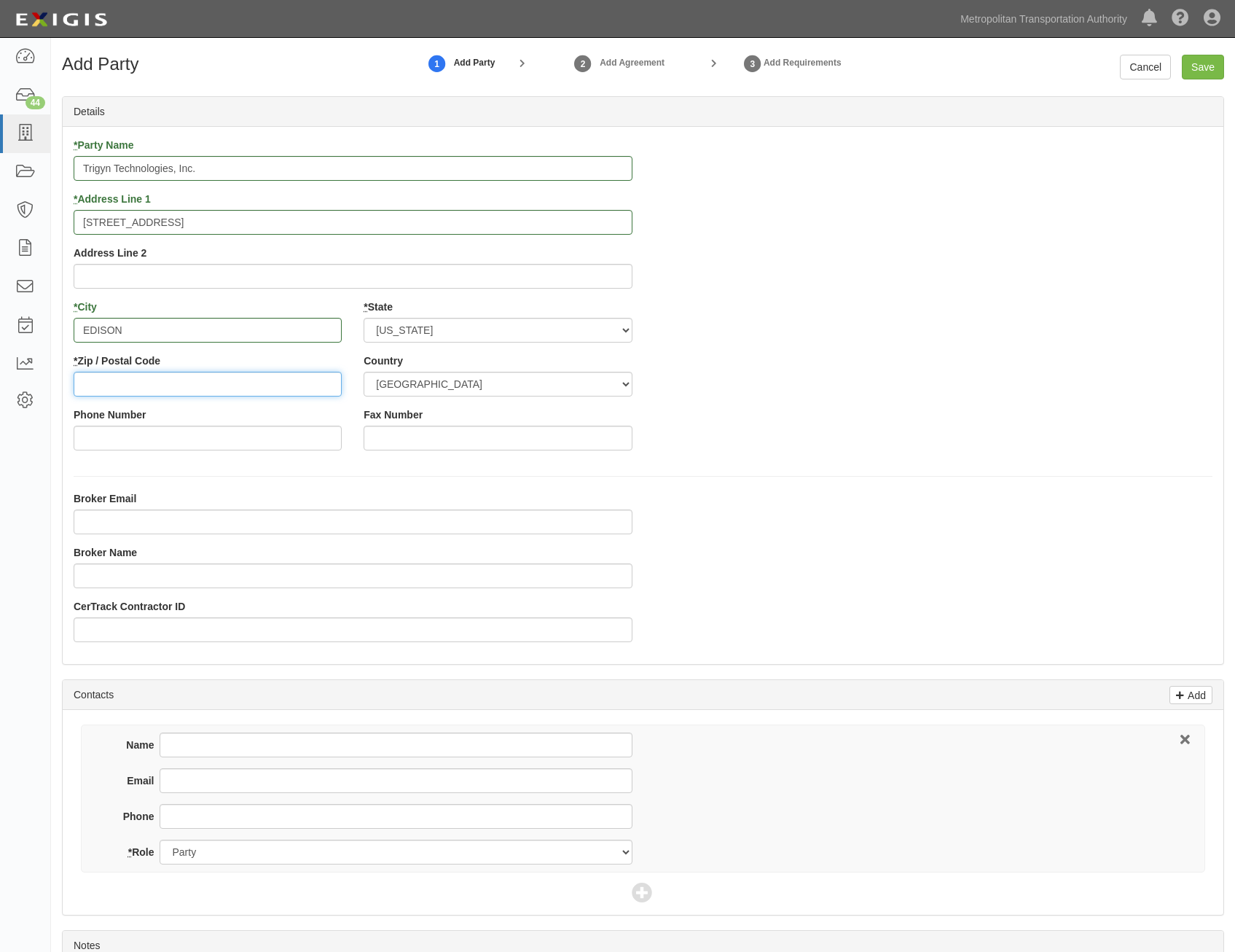
paste input "08817"
type input "08817"
click at [823, 450] on div "* Party Name Trigyn Technologies, Inc. * Address Line 1 100 METROPLEX DRIVE Add…" at bounding box center [643, 299] width 1161 height 324
click at [1209, 70] on input "Save" at bounding box center [1203, 67] width 43 height 25
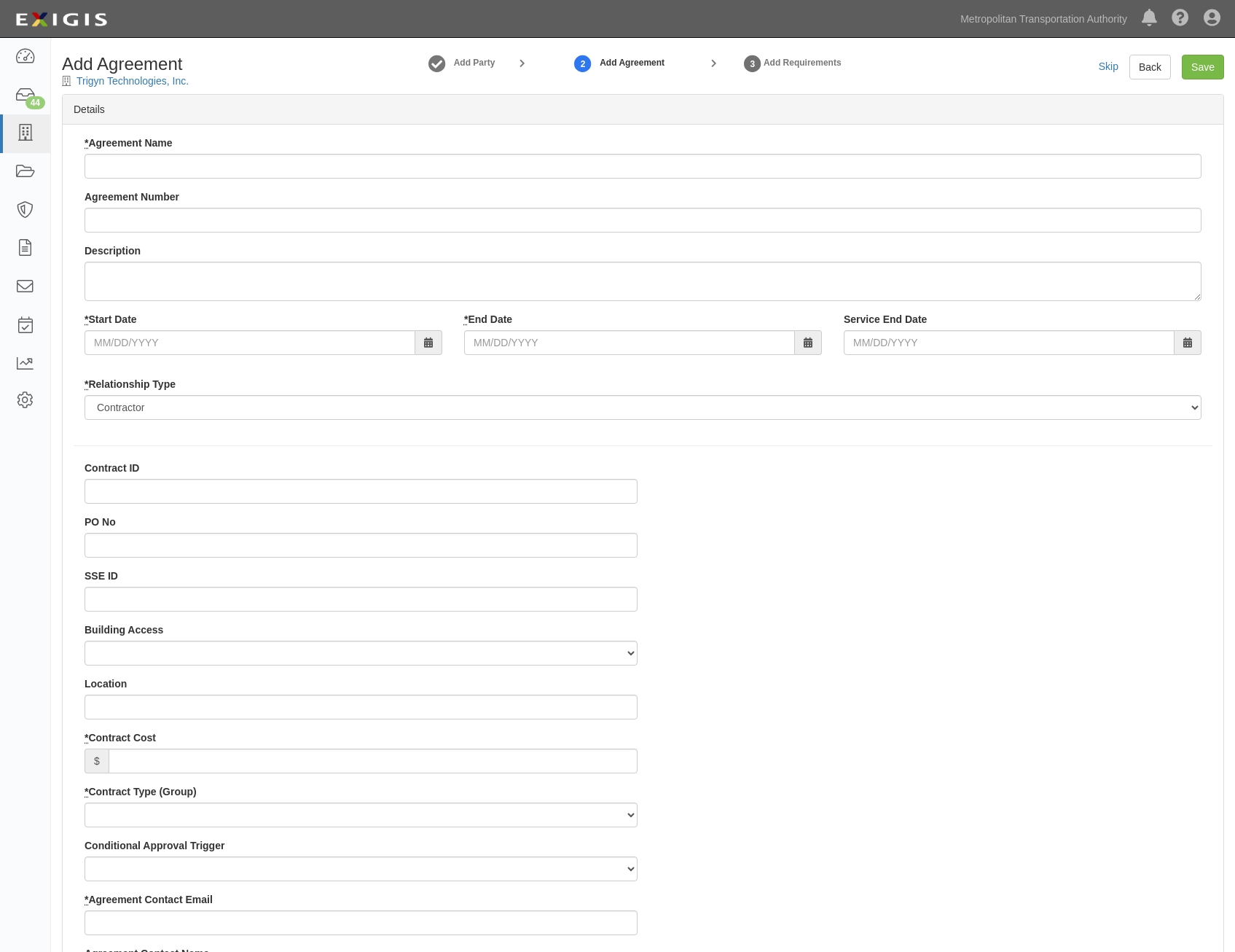
select select
click at [656, 173] on input "* Agreement Name" at bounding box center [643, 166] width 1117 height 25
paste input "All Agency IT Consulting Services"
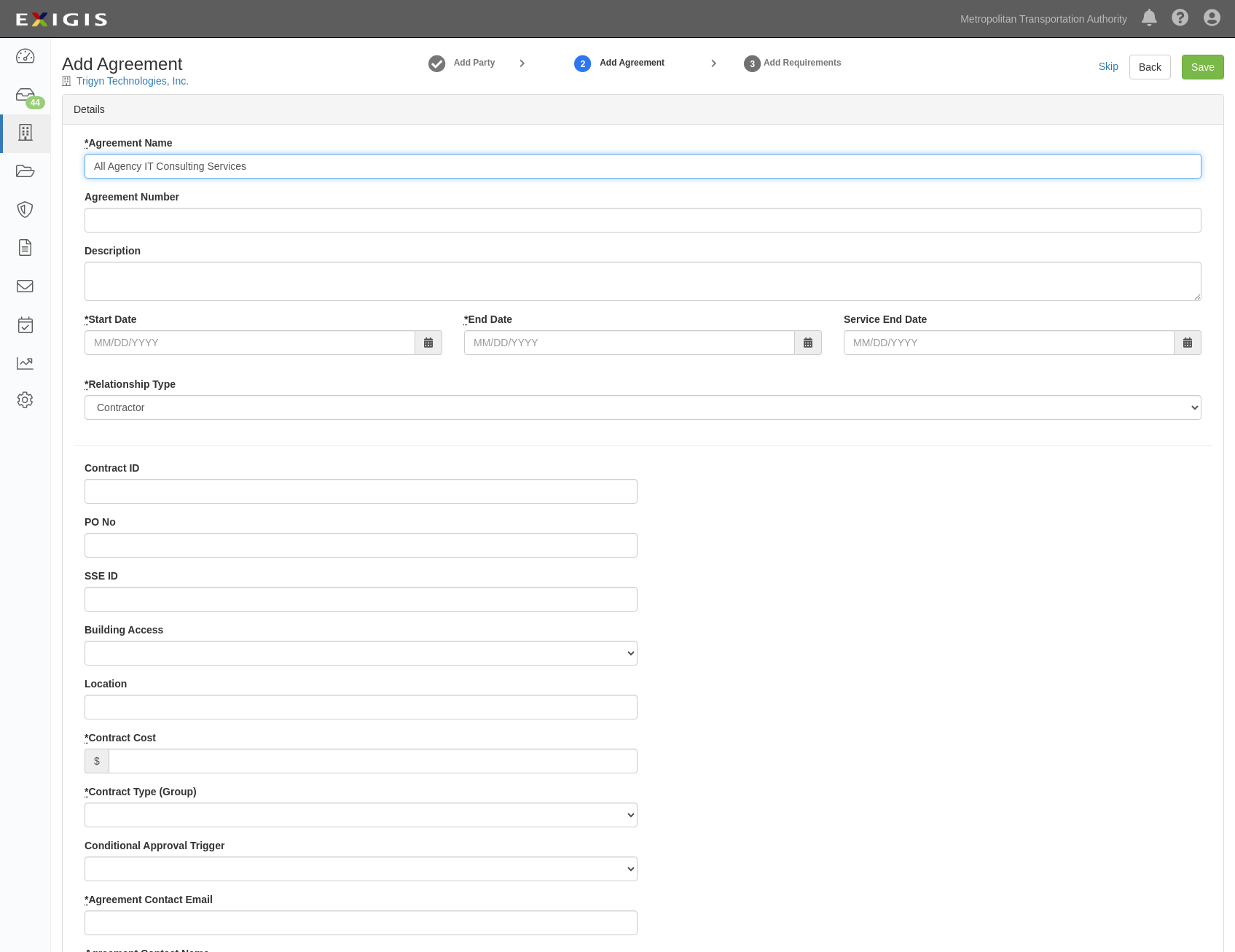
type input "All Agency IT Consulting Services"
click at [465, 206] on div "Agreement Number" at bounding box center [643, 211] width 1117 height 43
click at [471, 214] on input "Agreement Number" at bounding box center [643, 220] width 1117 height 25
paste input "0000021540"
type input "0000021540"
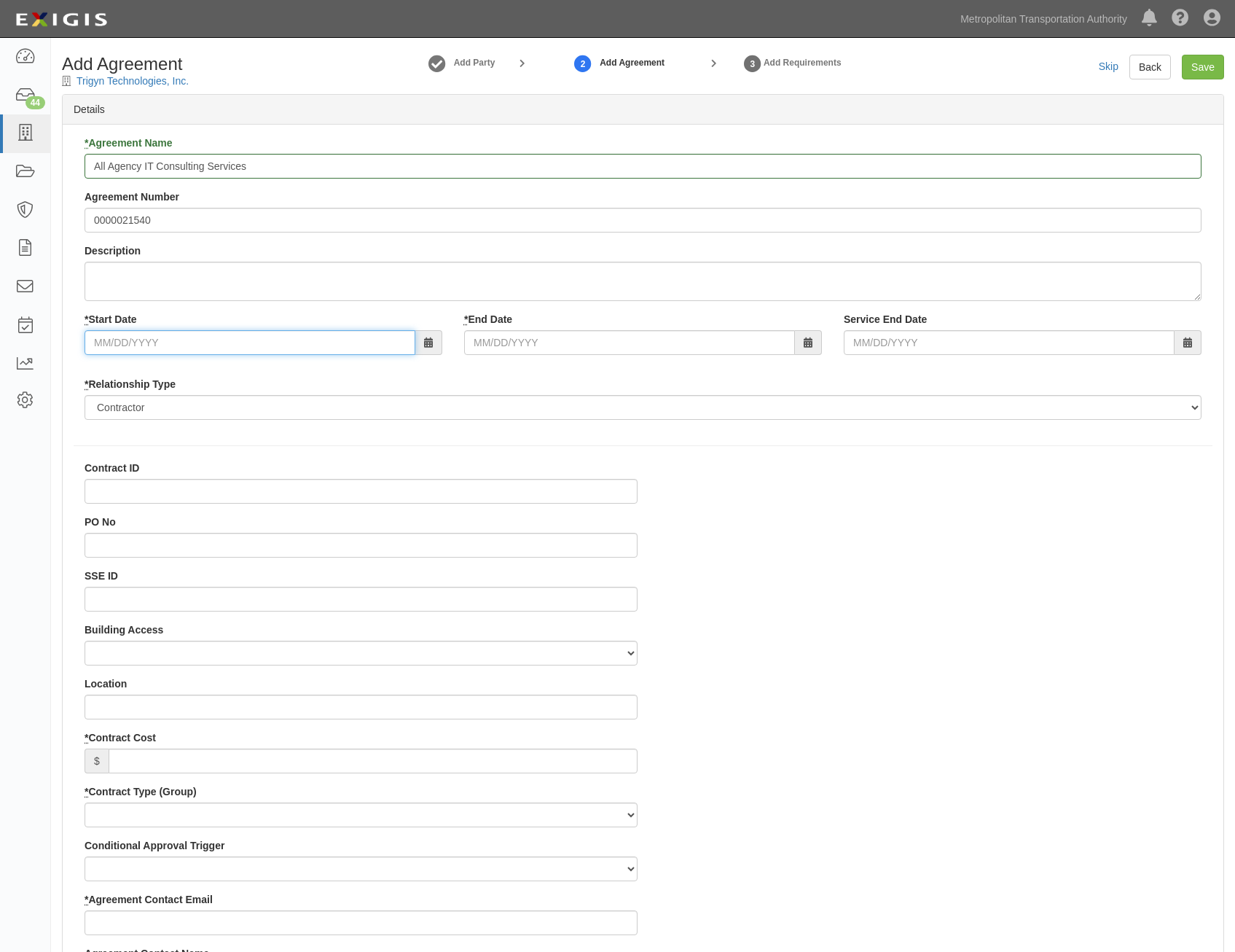
click at [357, 346] on input "* Start Date" at bounding box center [250, 342] width 331 height 25
type input "[DATE]"
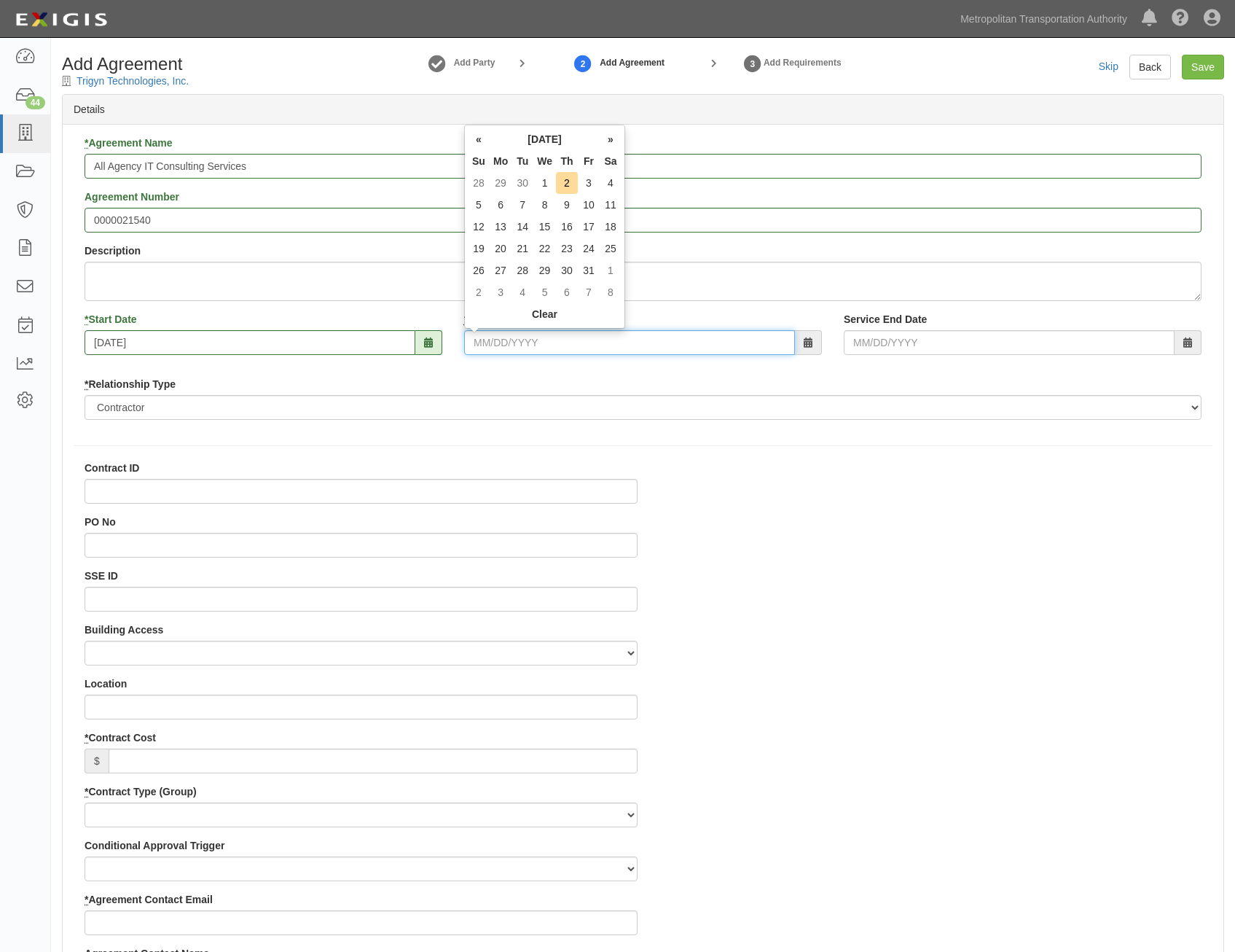
click at [622, 347] on input "* End Date" at bounding box center [629, 342] width 331 height 25
type input "[DATE]"
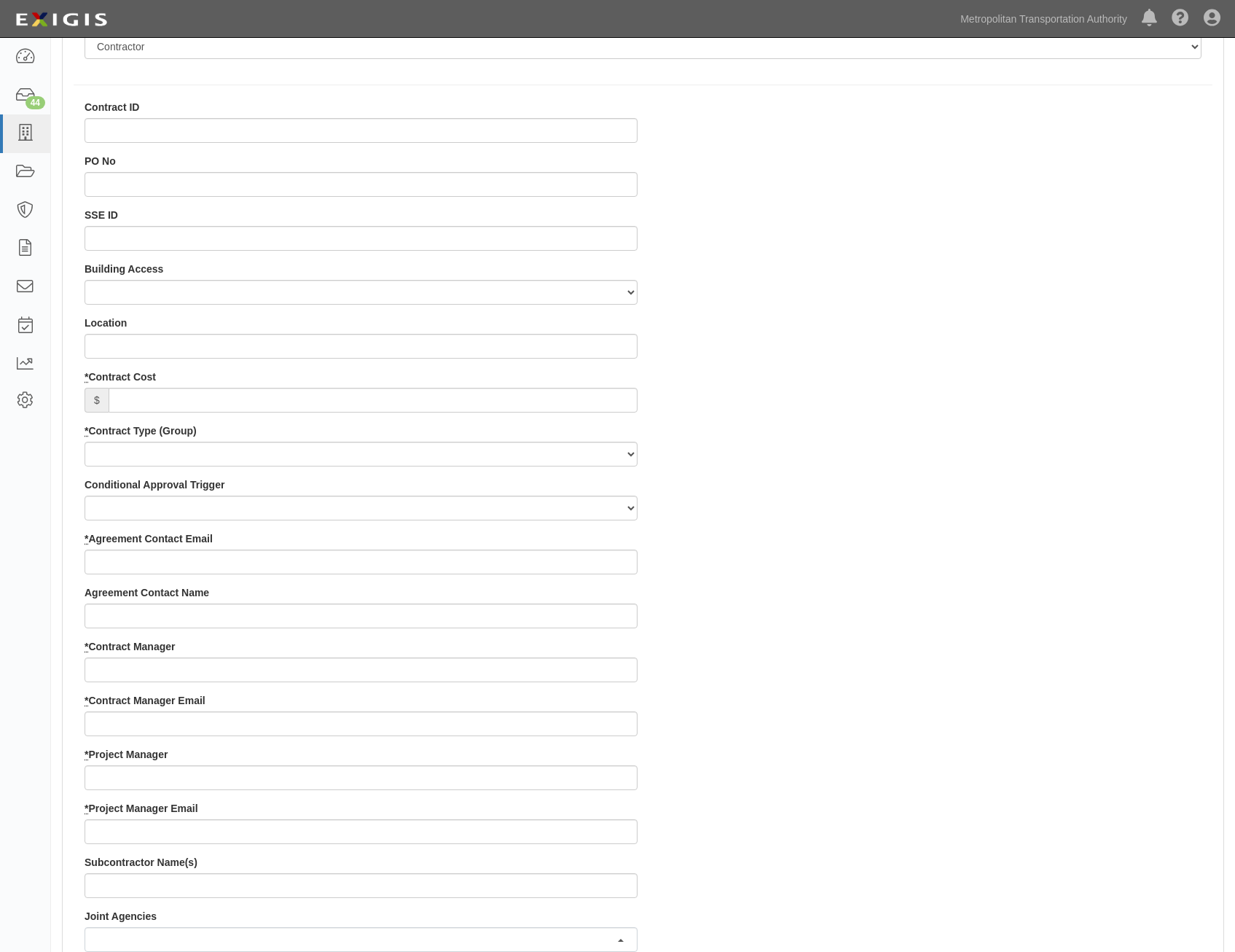
scroll to position [365, 0]
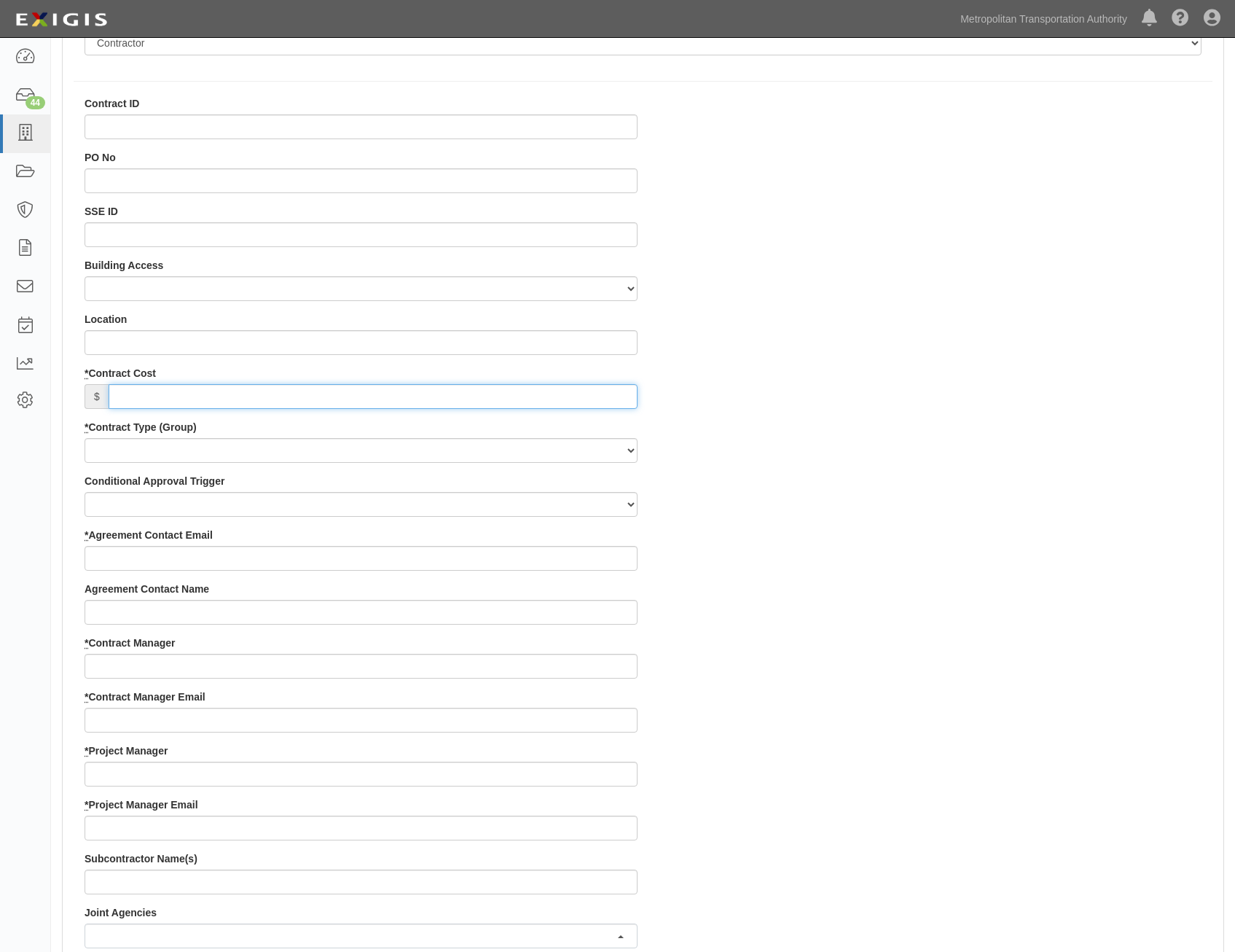
click at [526, 391] on input "* Contract Cost" at bounding box center [373, 396] width 529 height 25
type input "0"
click at [601, 458] on select "Capital Operating Not for Benefit (incls. FA, Entry Permits) Real Estate Other" at bounding box center [361, 450] width 553 height 25
select select "122"
click at [84, 438] on select "Capital Operating Not for Benefit (incls. FA, Entry Permits) Real Estate Other" at bounding box center [361, 450] width 553 height 25
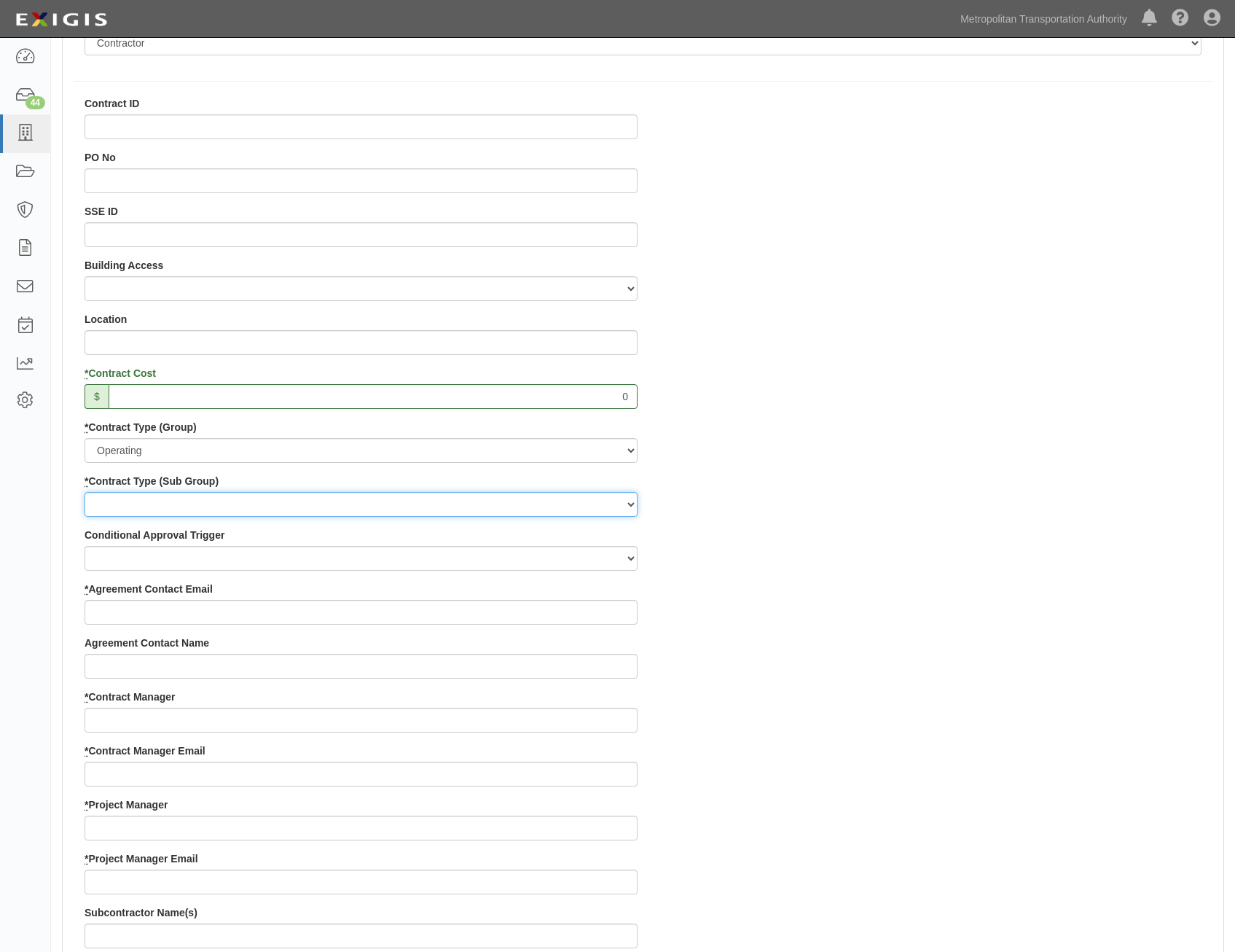
click at [581, 507] on select "Construction Loan / Test and Demo Maintenance Painting Personal Services Contra…" at bounding box center [361, 504] width 553 height 25
select select "249"
click at [84, 492] on select "Construction Loan / Test and Demo Maintenance Painting Personal Services Contra…" at bounding box center [361, 504] width 553 height 25
click at [796, 642] on div "Contract ID PO No SSE ID Building Access 2 Broadway 341/345/347 BREP 333 Other …" at bounding box center [643, 797] width 1161 height 1403
click at [538, 637] on div "Agreement Contact Name" at bounding box center [361, 658] width 553 height 43
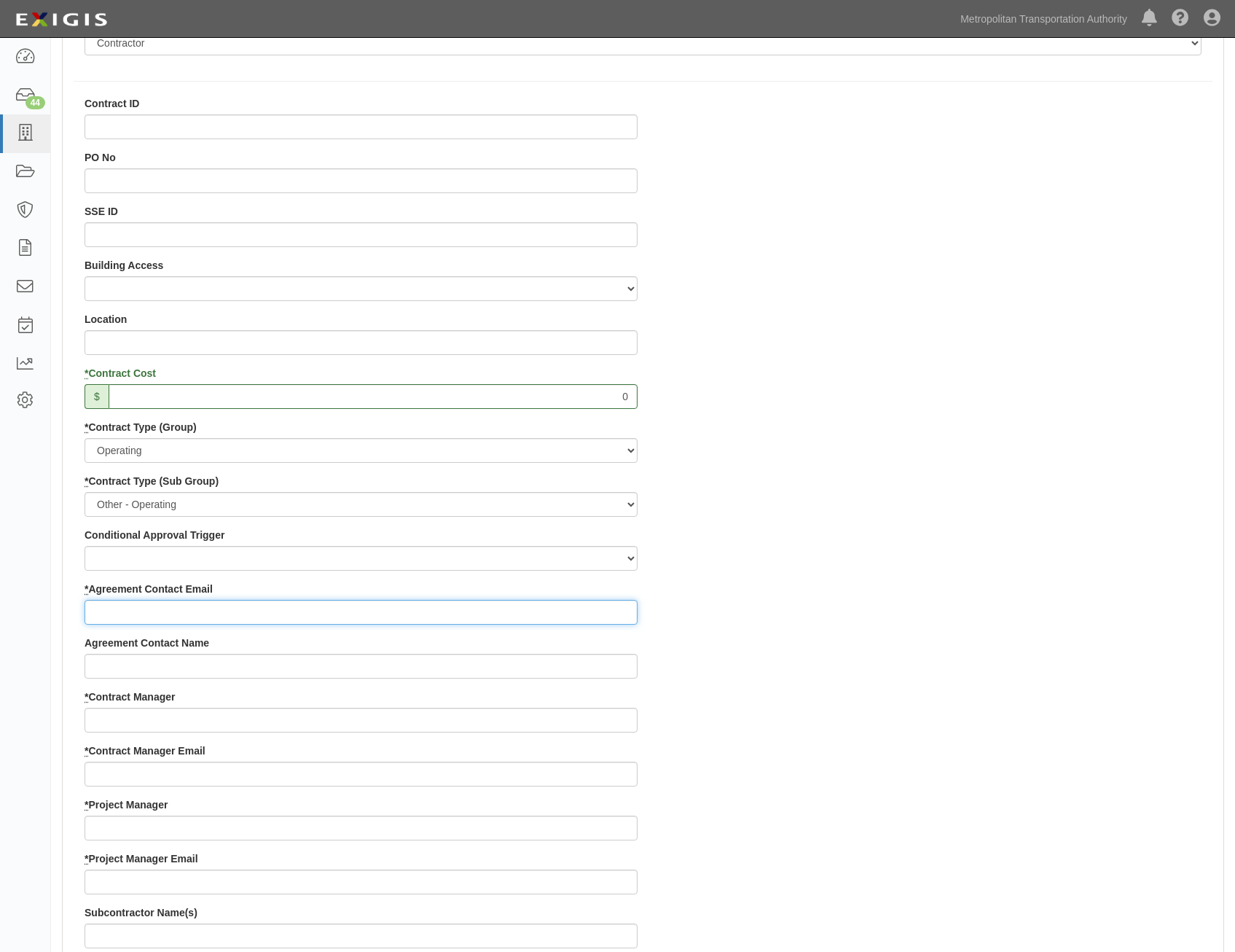
click at [557, 615] on input "* Agreement Contact Email" at bounding box center [361, 612] width 553 height 25
paste input "[EMAIL_ADDRESS][DOMAIN_NAME]"
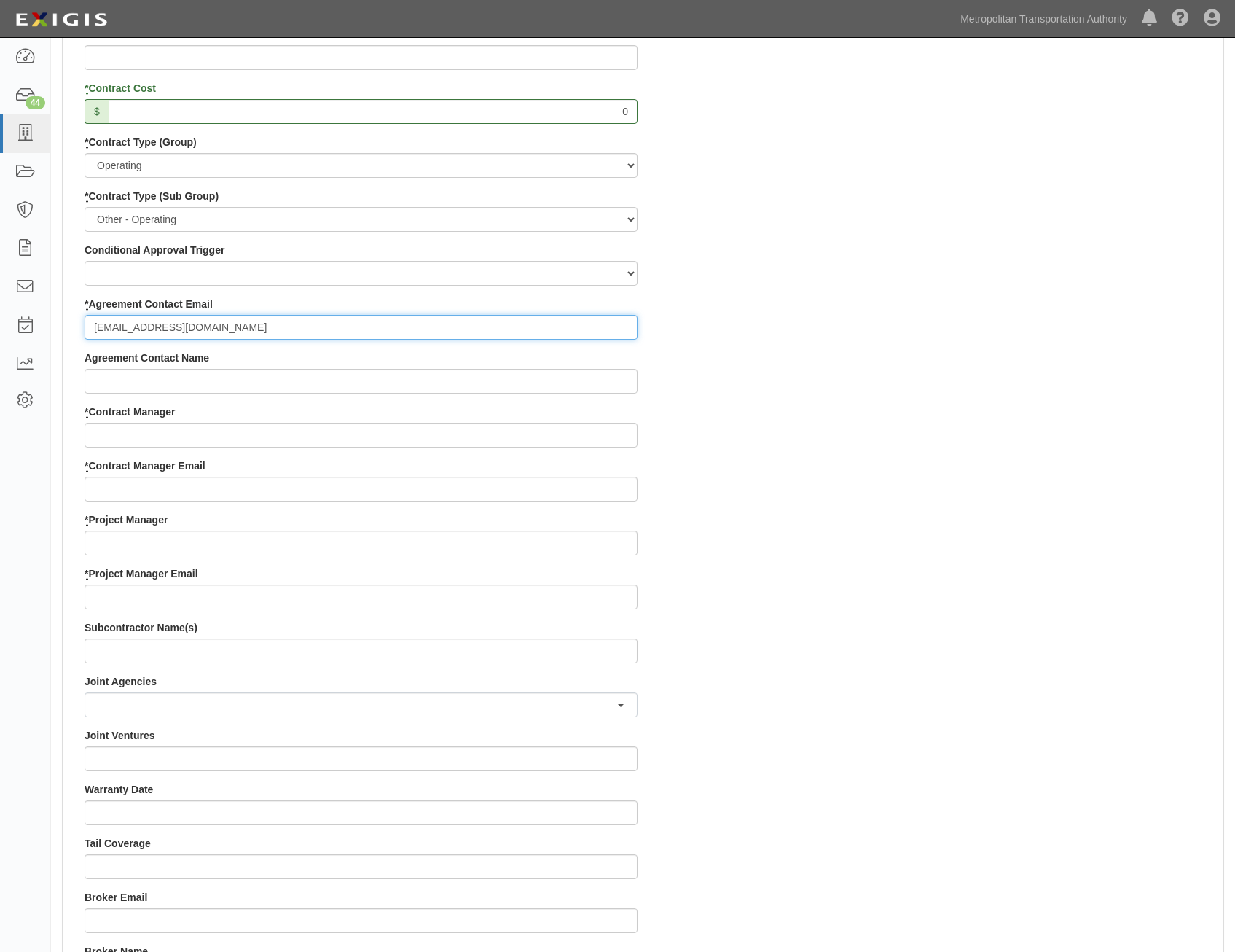
scroll to position [656, 0]
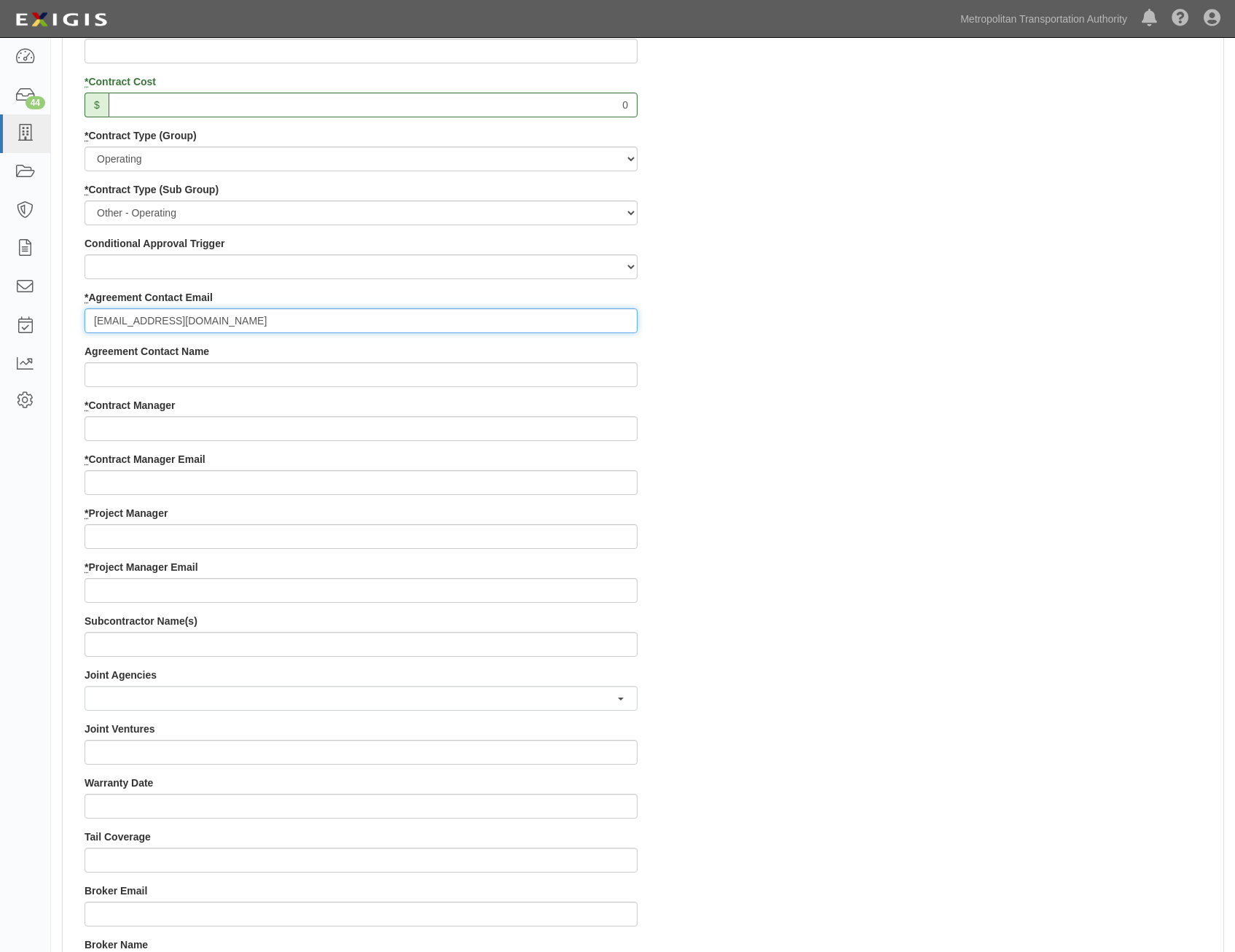
type input "Kun-Hur.Chen@trigyn.com"
click at [434, 427] on input "* Contract Manager" at bounding box center [361, 428] width 553 height 25
paste input "Jimmy Quispe"
type input "Jimmy Quispe"
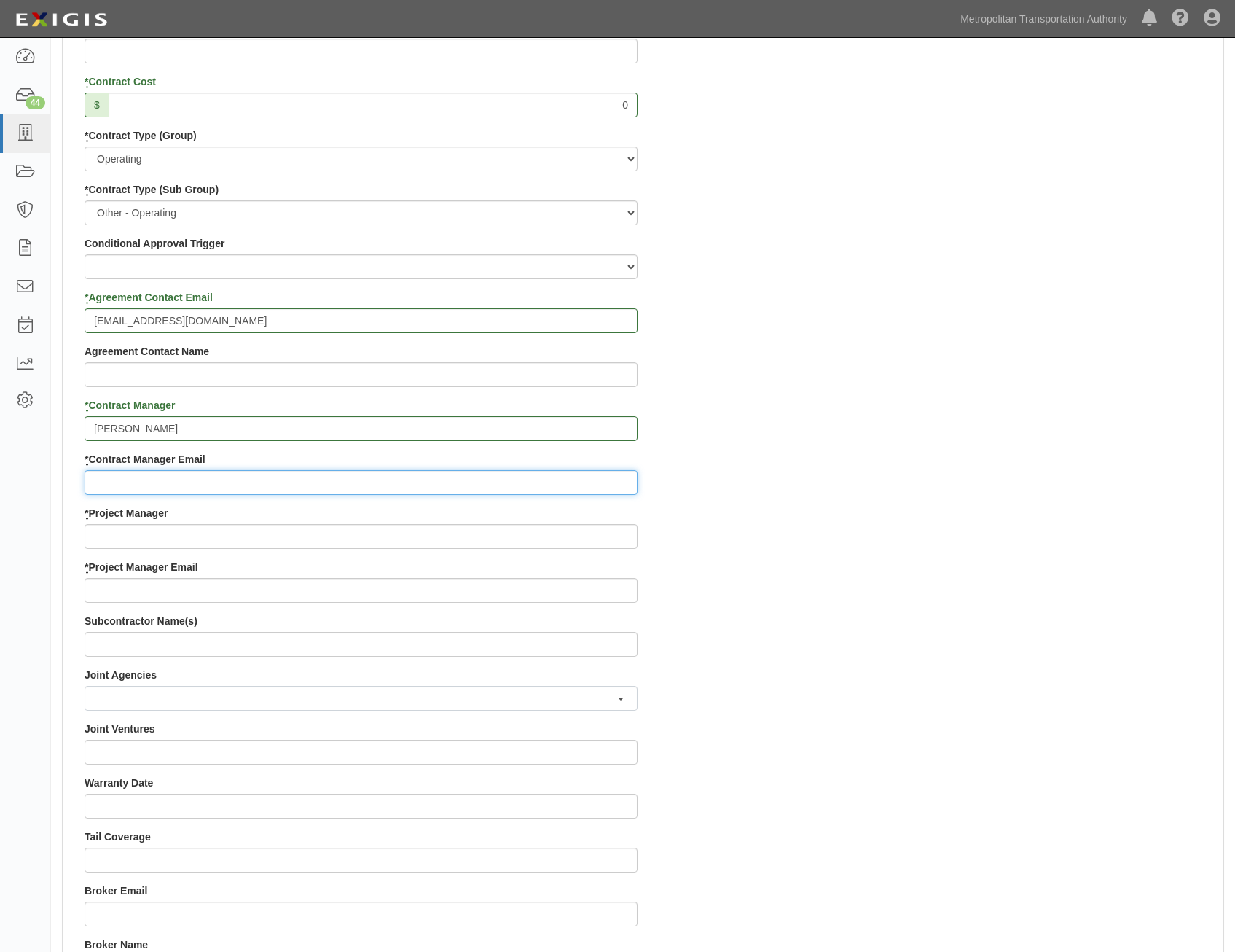
click at [368, 479] on input "* Contract Manager Email" at bounding box center [361, 482] width 553 height 25
paste input "Jimmy.quispe-consultant@mtabsc.org"
type input "Jimmy.quispe-consultant@mtabsc.org"
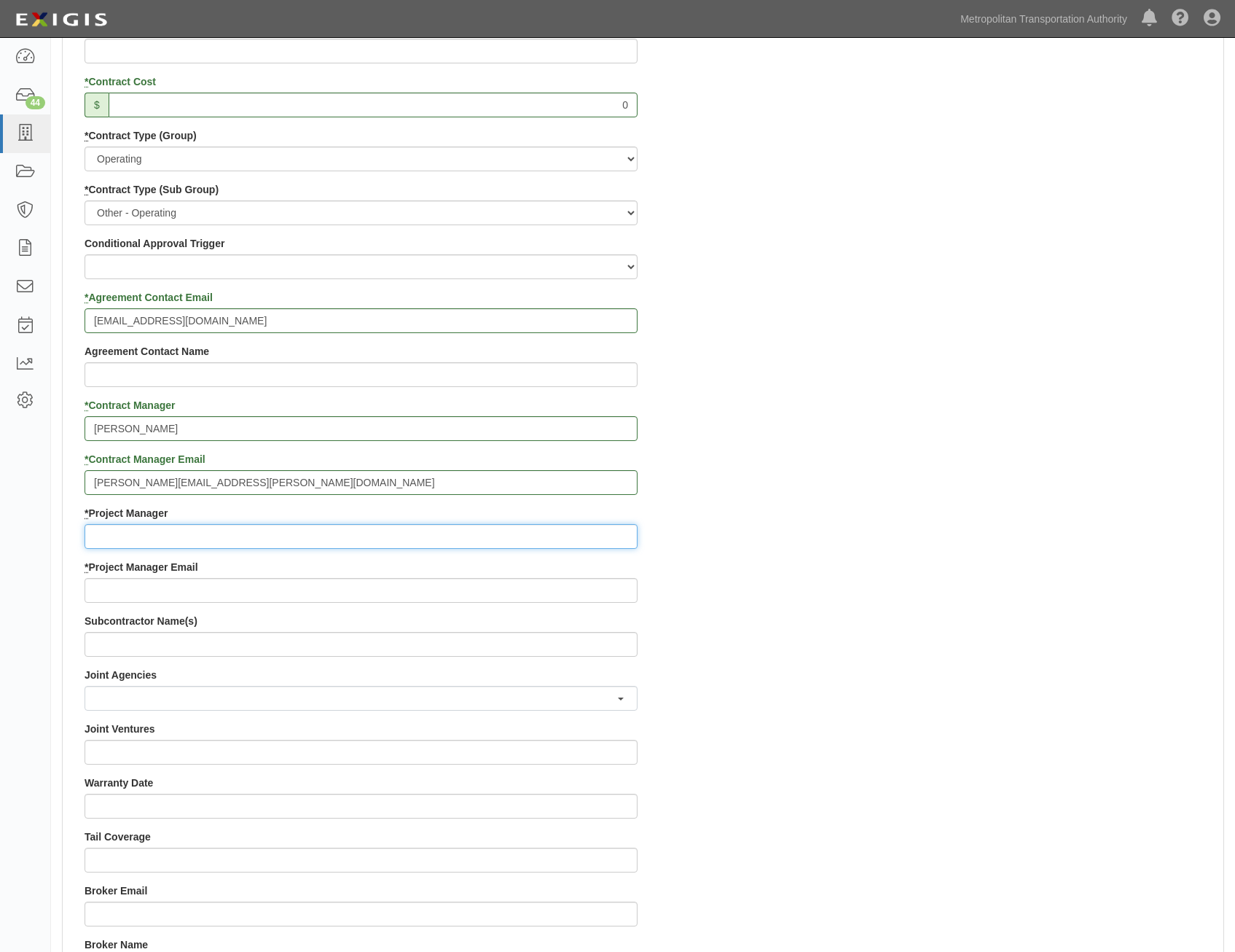
click at [476, 543] on input "* Project Manager" at bounding box center [361, 536] width 553 height 25
paste input "Doug Krainman"
type input "Doug Krainman"
click at [928, 587] on div "Contract ID PO No SSE ID Building Access 2 Broadway 341/345/347 BREP 333 Other …" at bounding box center [643, 506] width 1161 height 1403
click at [496, 591] on input "* Project Manager Email" at bounding box center [361, 590] width 553 height 25
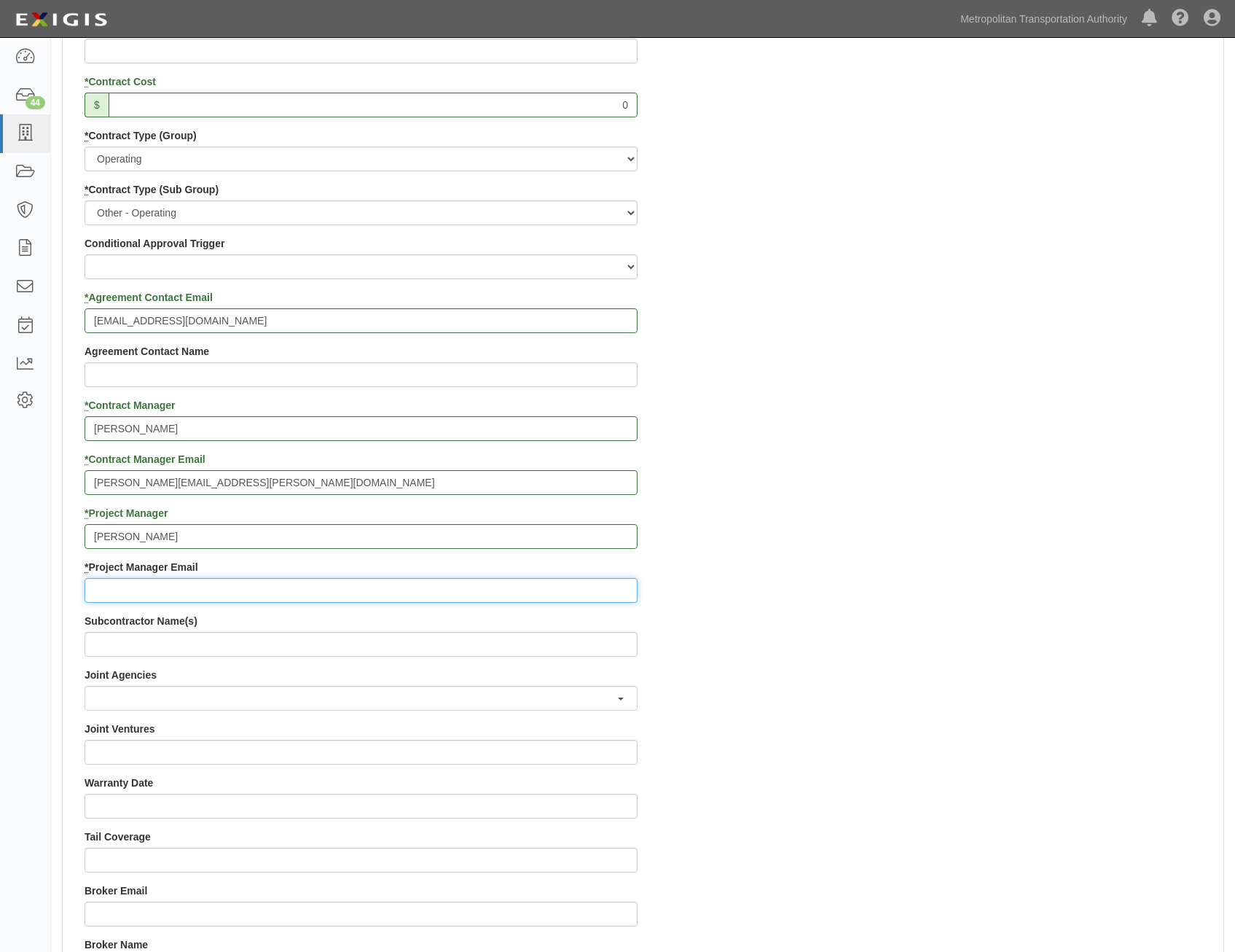
paste input "doug.krainman@mtahq.org"
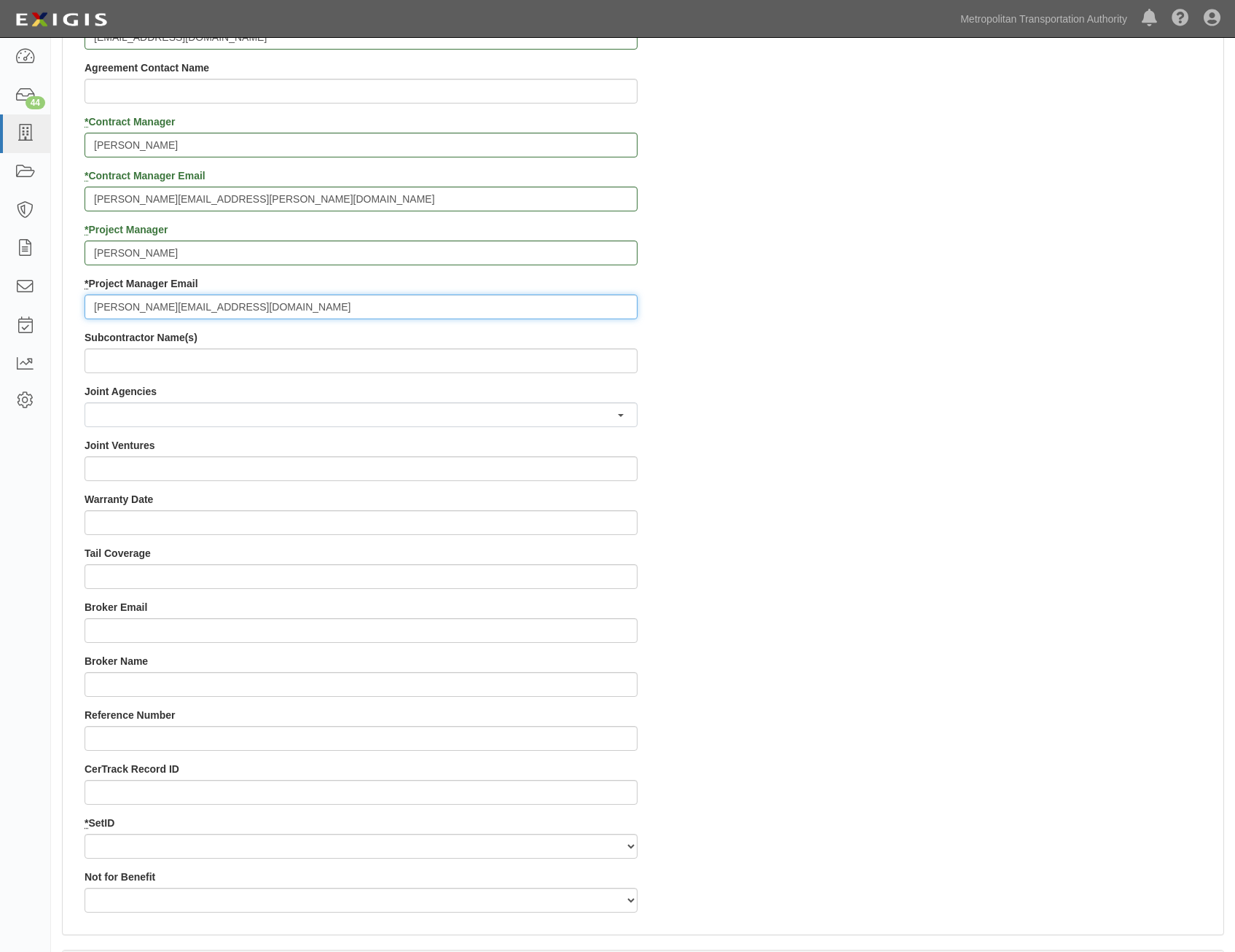
scroll to position [1166, 0]
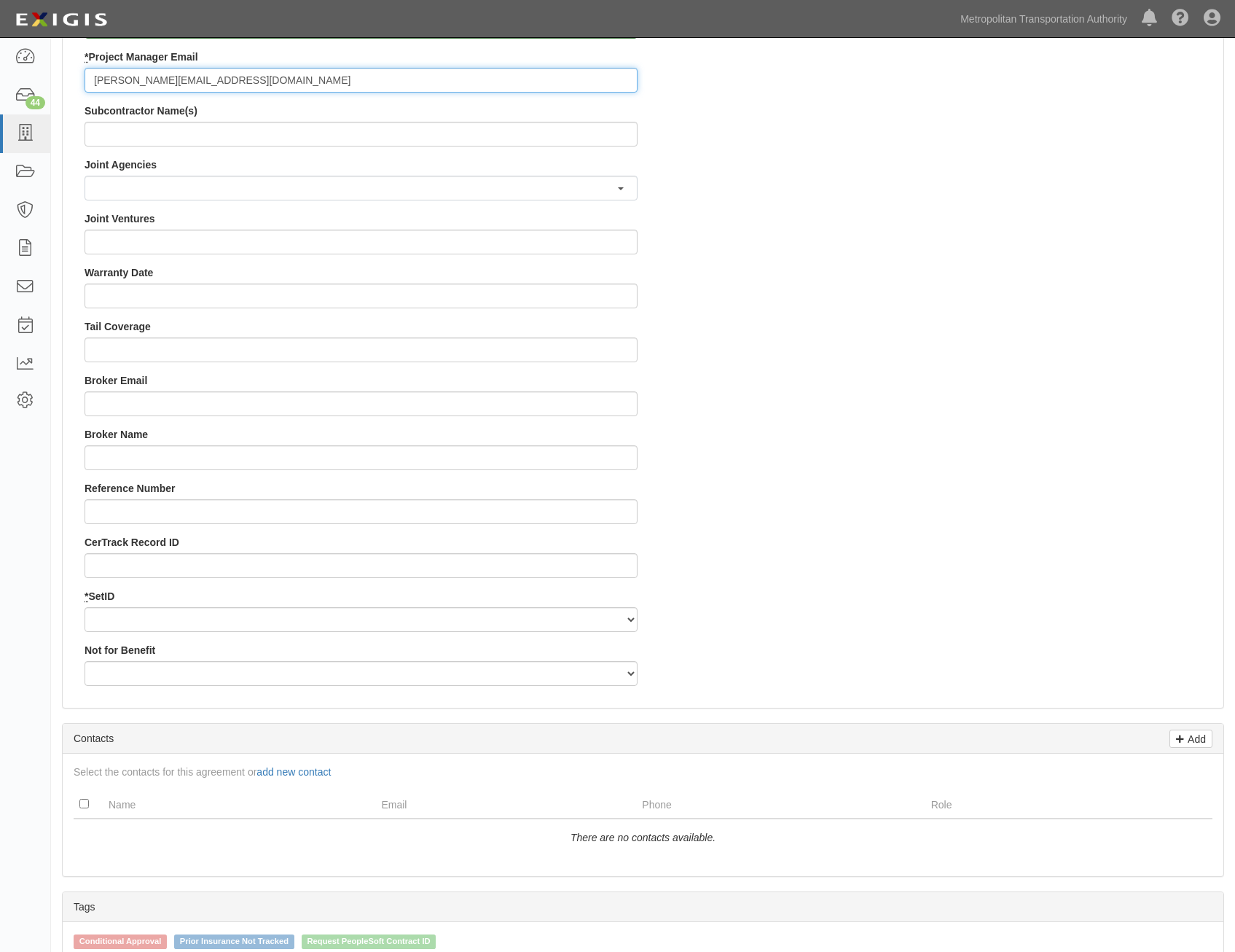
type input "doug.krainman@mtahq.org"
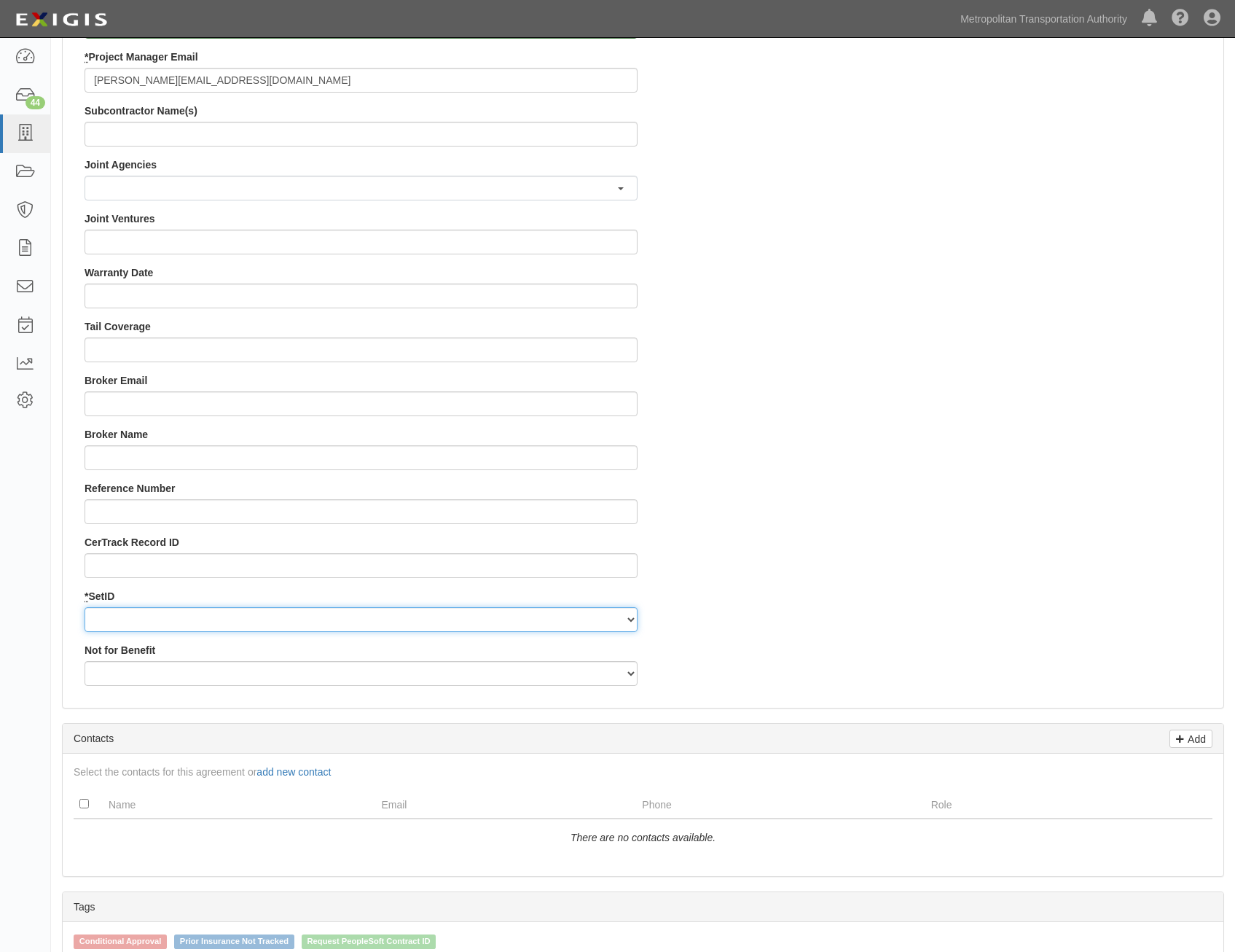
drag, startPoint x: 456, startPoint y: 612, endPoint x: 450, endPoint y: 632, distance: 20.9
click at [456, 612] on select "MTAHQ" at bounding box center [361, 619] width 553 height 25
select select "96"
click at [84, 608] on select "MTAHQ" at bounding box center [361, 619] width 553 height 25
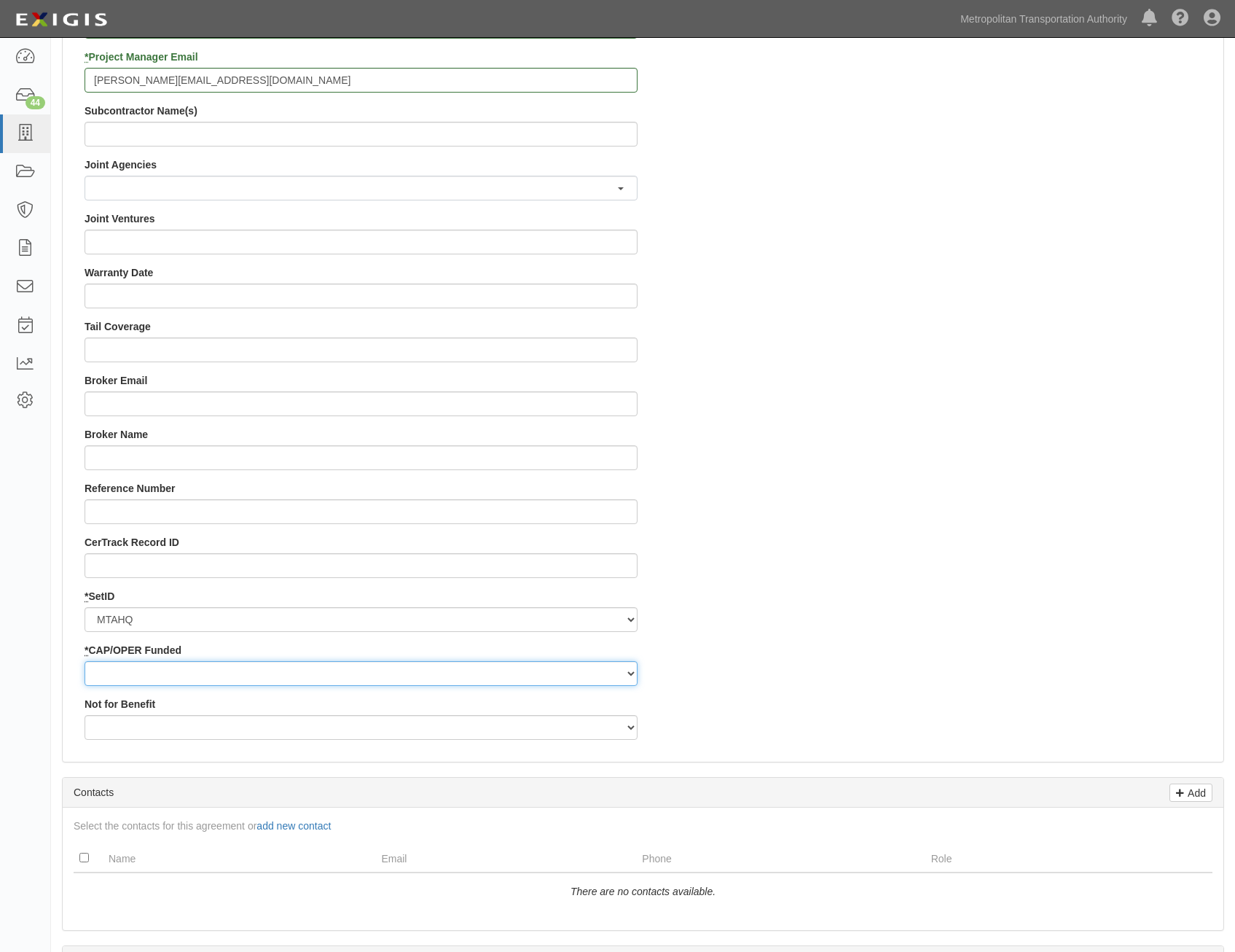
drag, startPoint x: 474, startPoint y: 672, endPoint x: 461, endPoint y: 685, distance: 18.4
click at [474, 672] on select "Capital Operating" at bounding box center [361, 673] width 553 height 25
select select "347"
click at [84, 661] on select "Capital Operating" at bounding box center [361, 673] width 553 height 25
click at [979, 625] on div "Contract ID PO No SSE ID Building Access 2 Broadway 341/345/347 BREP 333 Other …" at bounding box center [643, 22] width 1161 height 1456
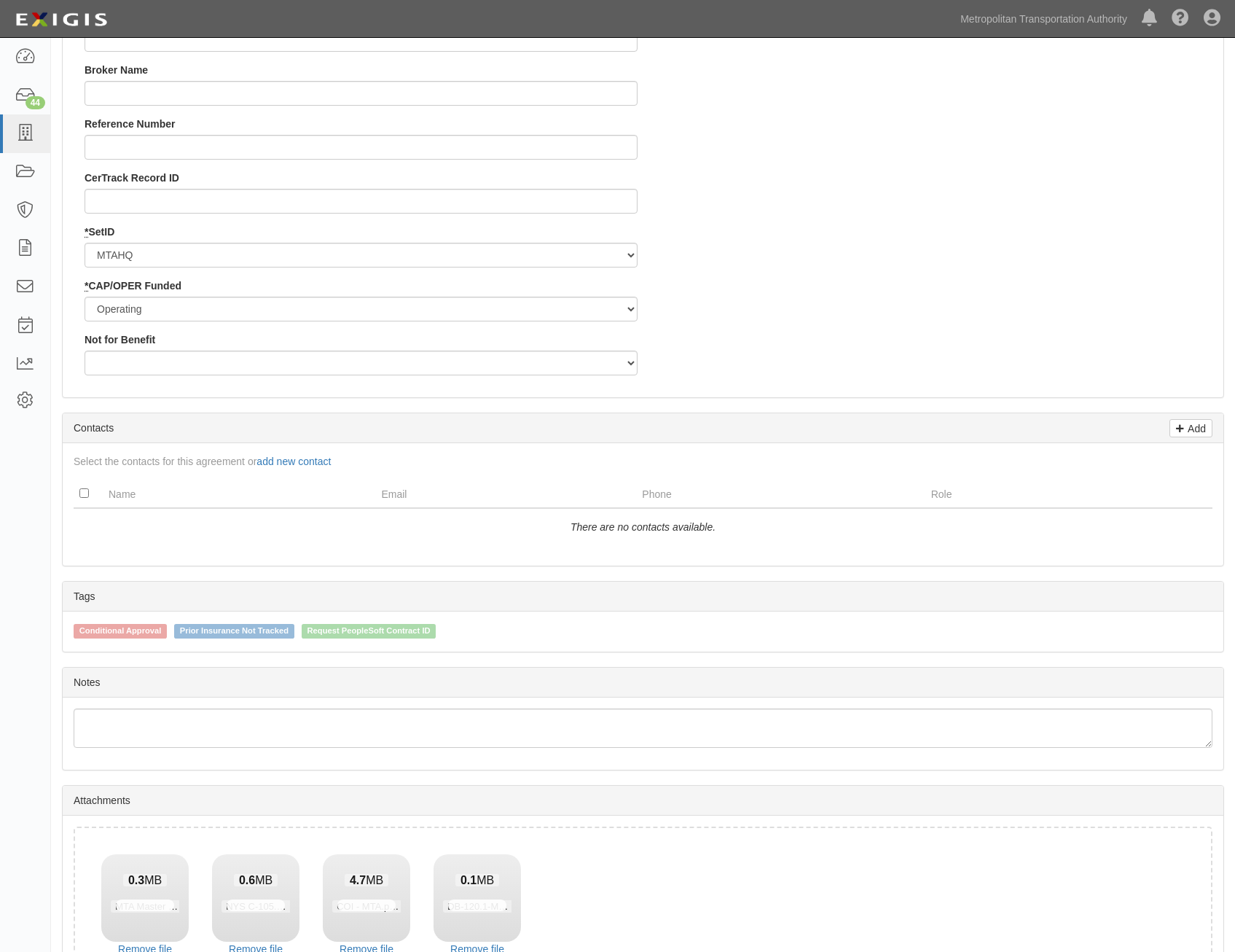
scroll to position [1635, 0]
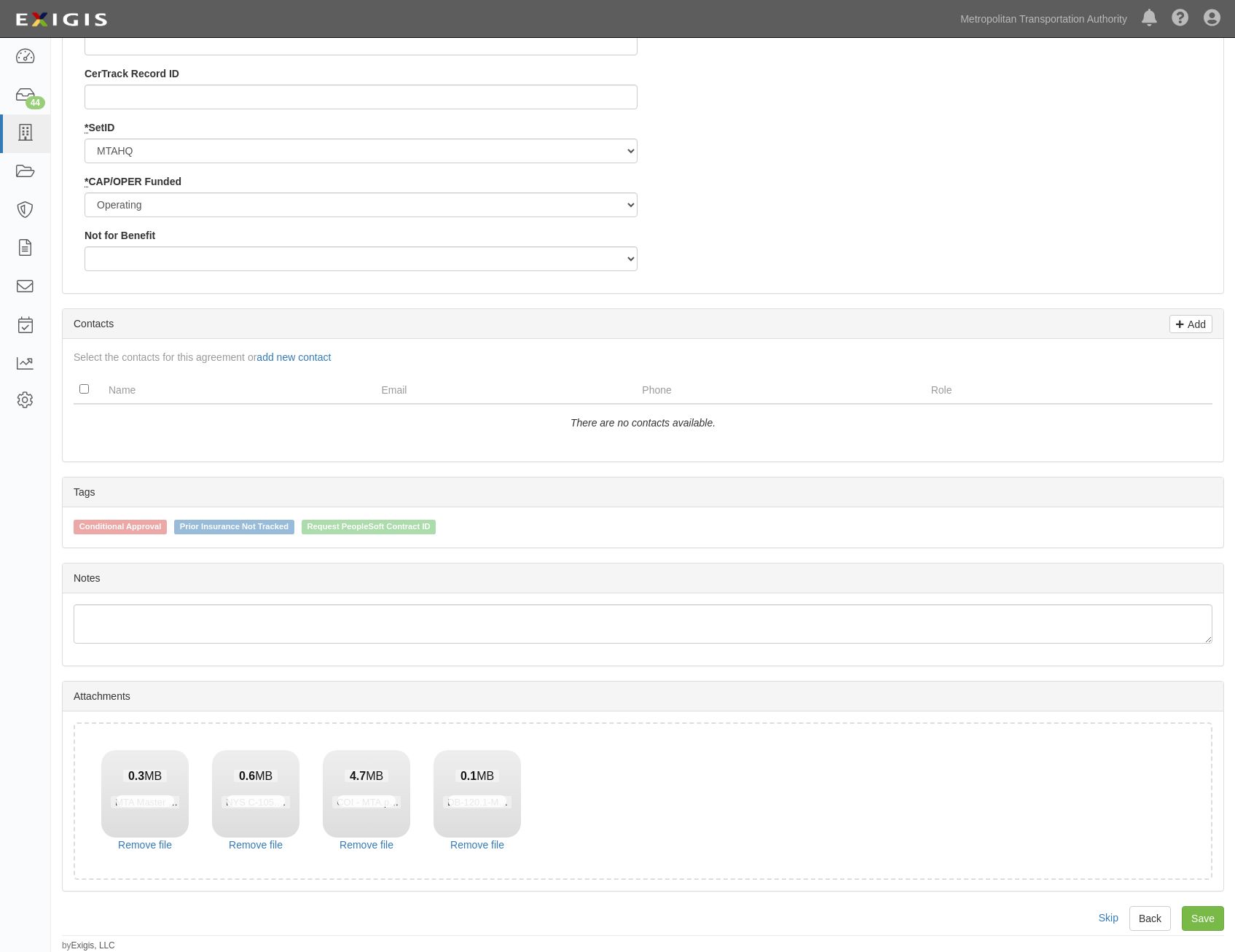
drag, startPoint x: 1093, startPoint y: 409, endPoint x: 1079, endPoint y: 755, distance: 346.3
click at [1210, 919] on link "Save" at bounding box center [1203, 918] width 43 height 25
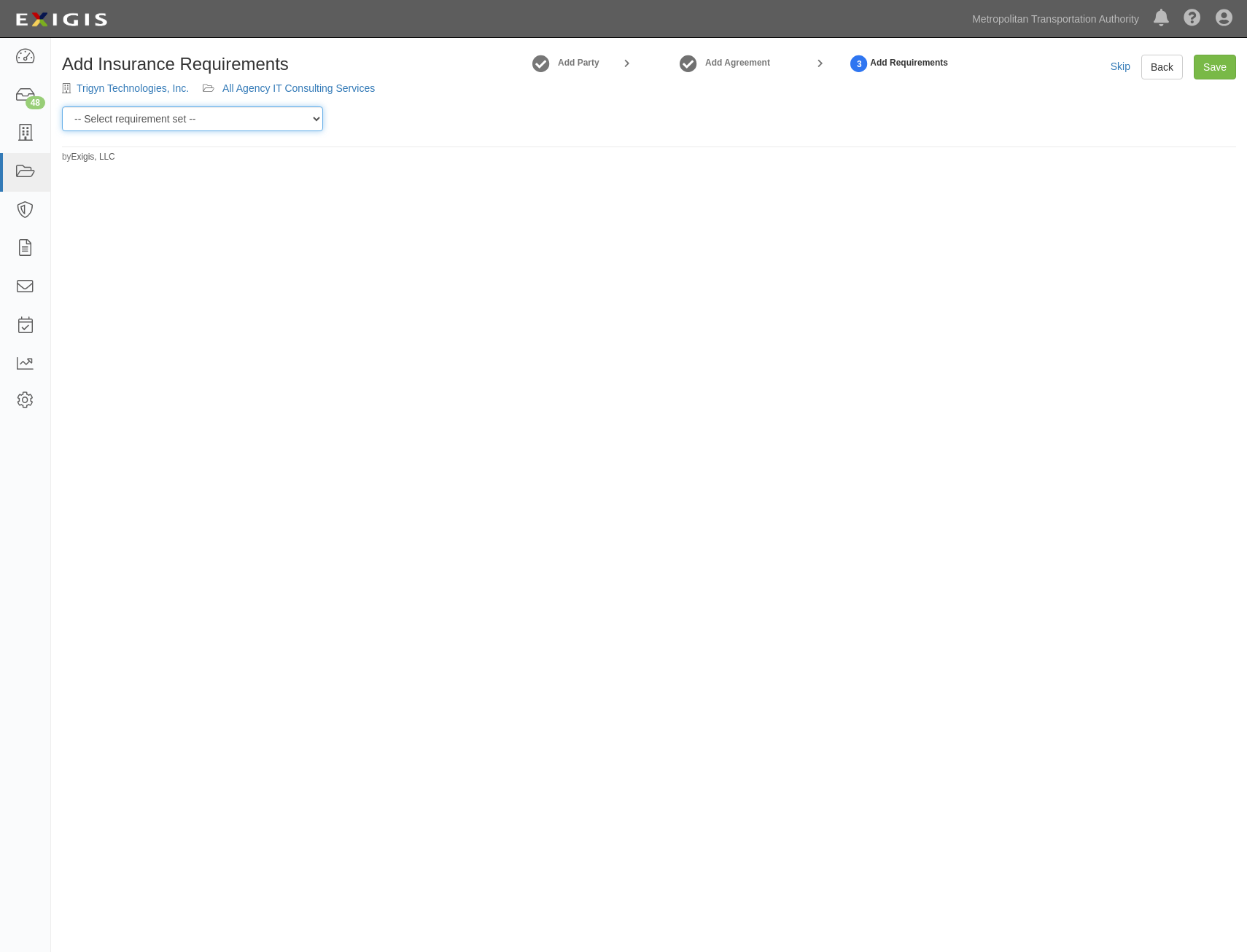
click at [219, 128] on select "-- Select requirement set -- Basic Basic Enhanced Option for Operating Agreemen…" at bounding box center [192, 118] width 261 height 25
select select "7437"
click at [62, 106] on select "-- Select requirement set -- Basic Basic Enhanced Option for Operating Agreemen…" at bounding box center [192, 118] width 261 height 25
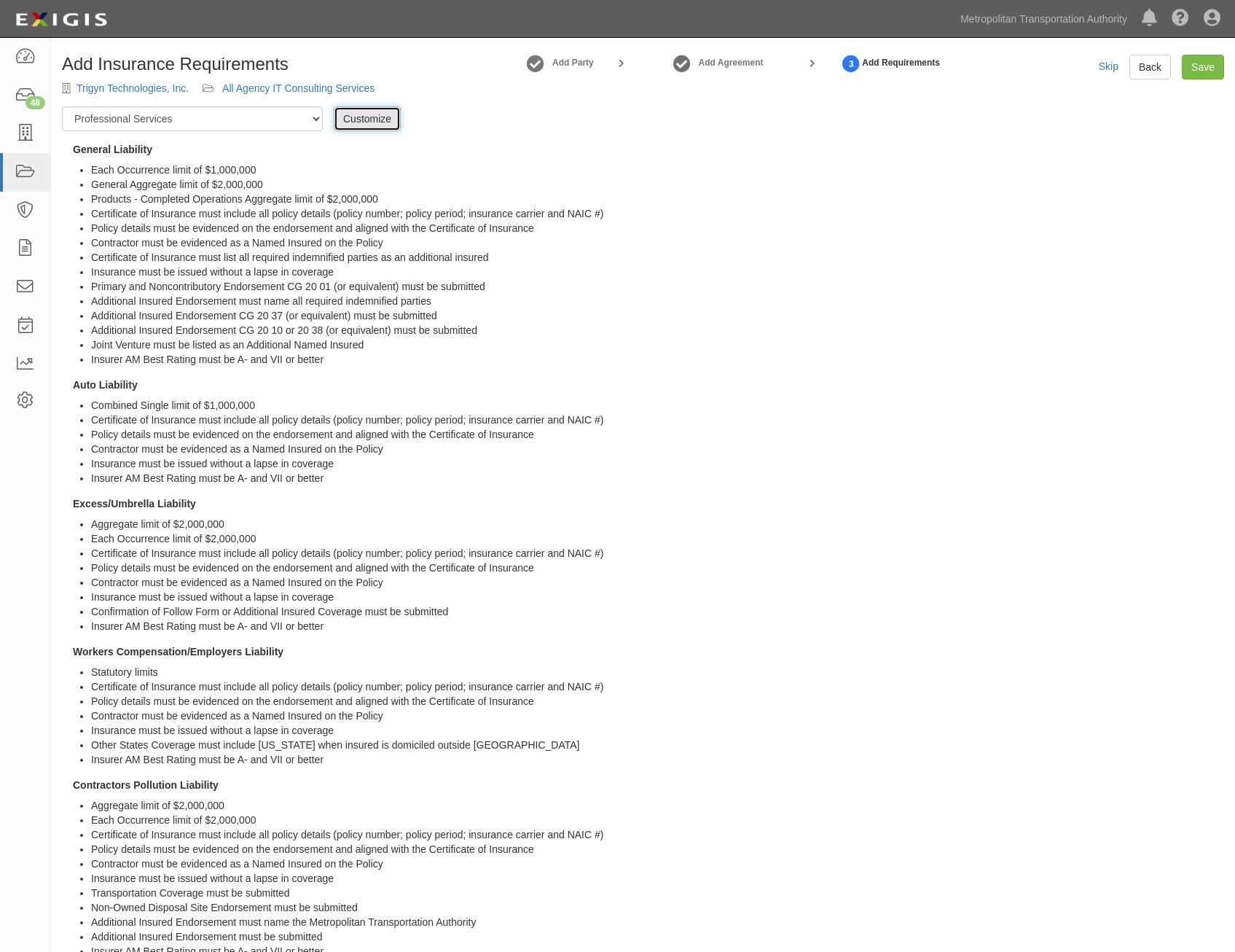
click at [374, 131] on link "Customize" at bounding box center [368, 118] width 67 height 25
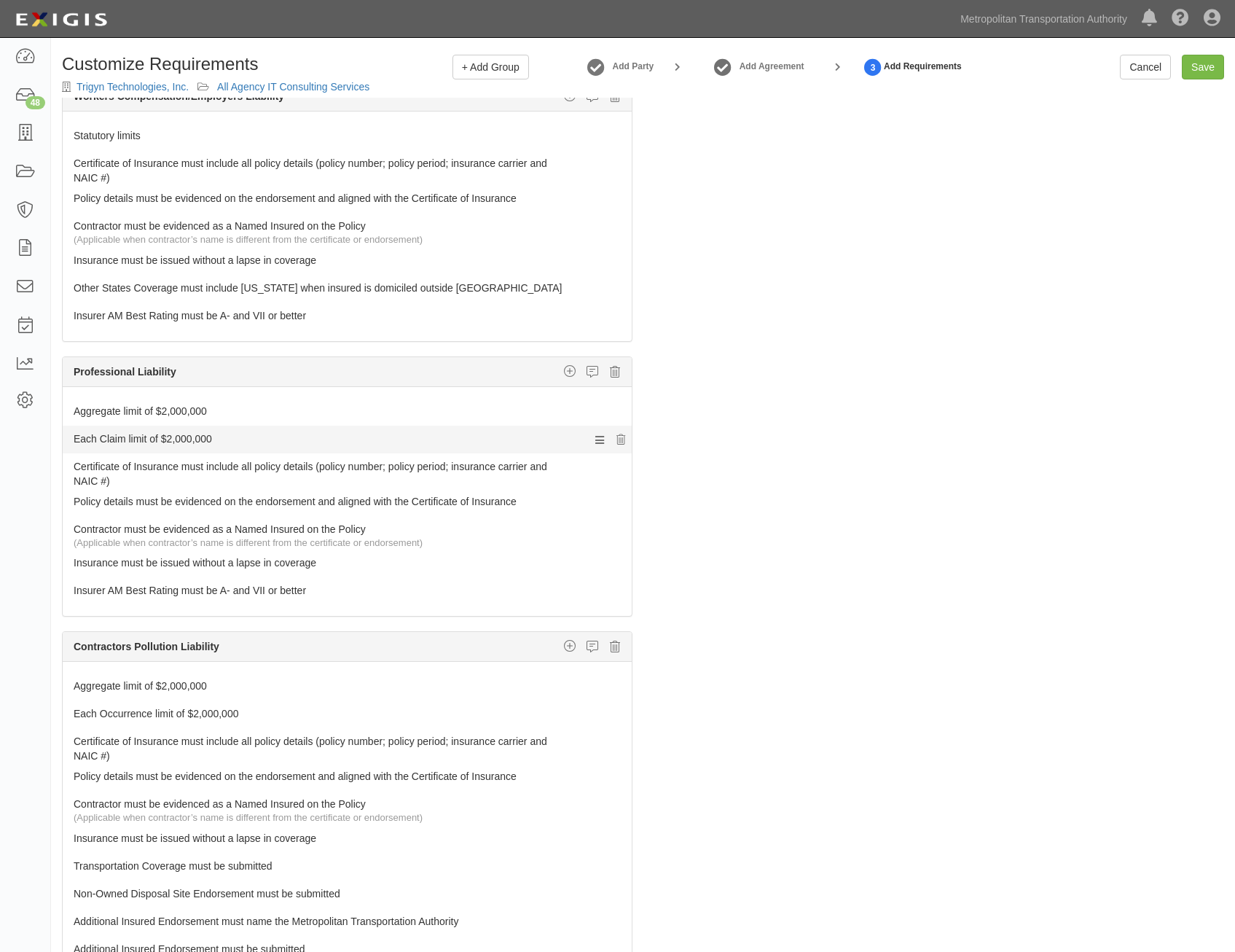
scroll to position [802, 0]
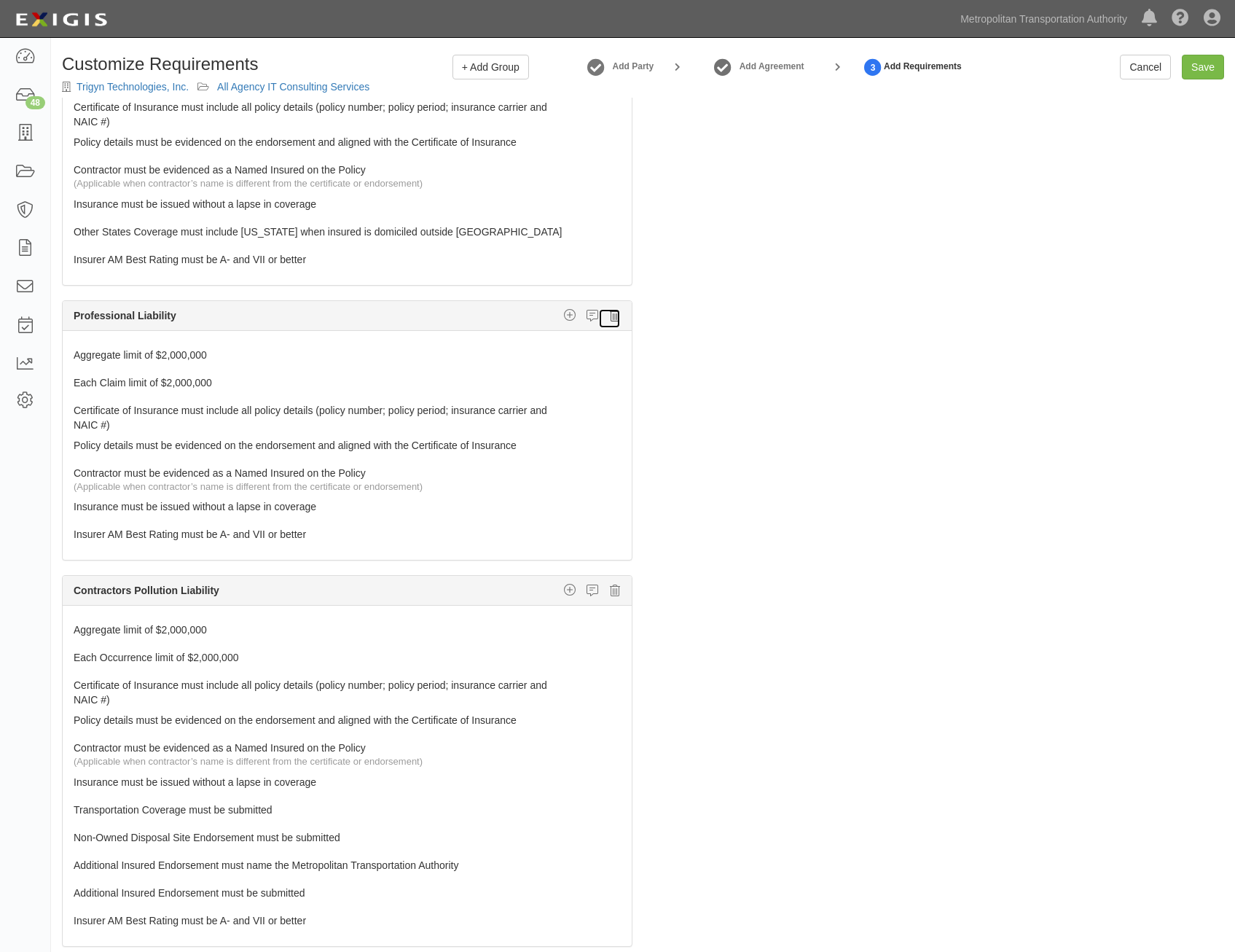
click at [610, 319] on icon at bounding box center [615, 316] width 10 height 13
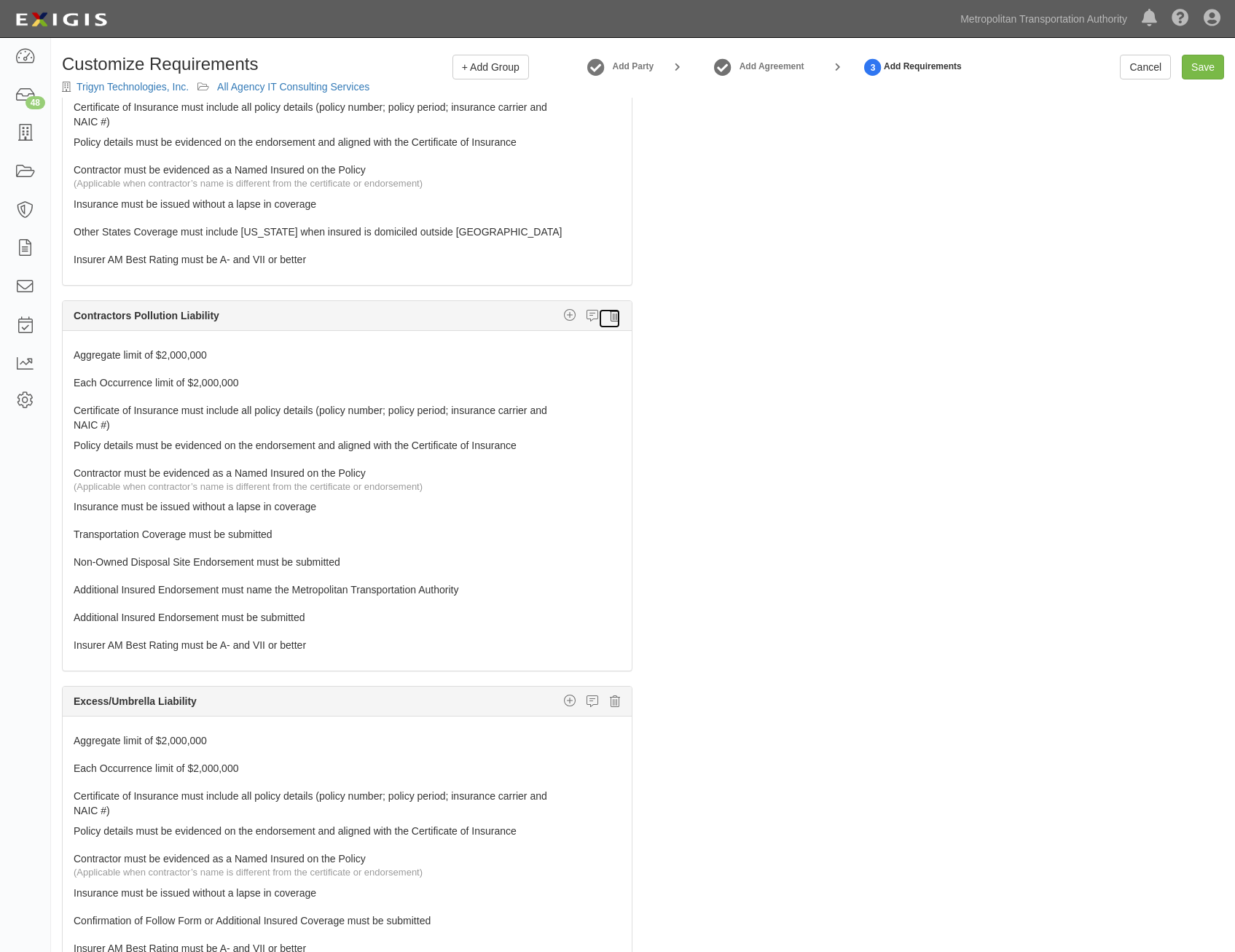
click at [610, 318] on icon at bounding box center [615, 316] width 10 height 13
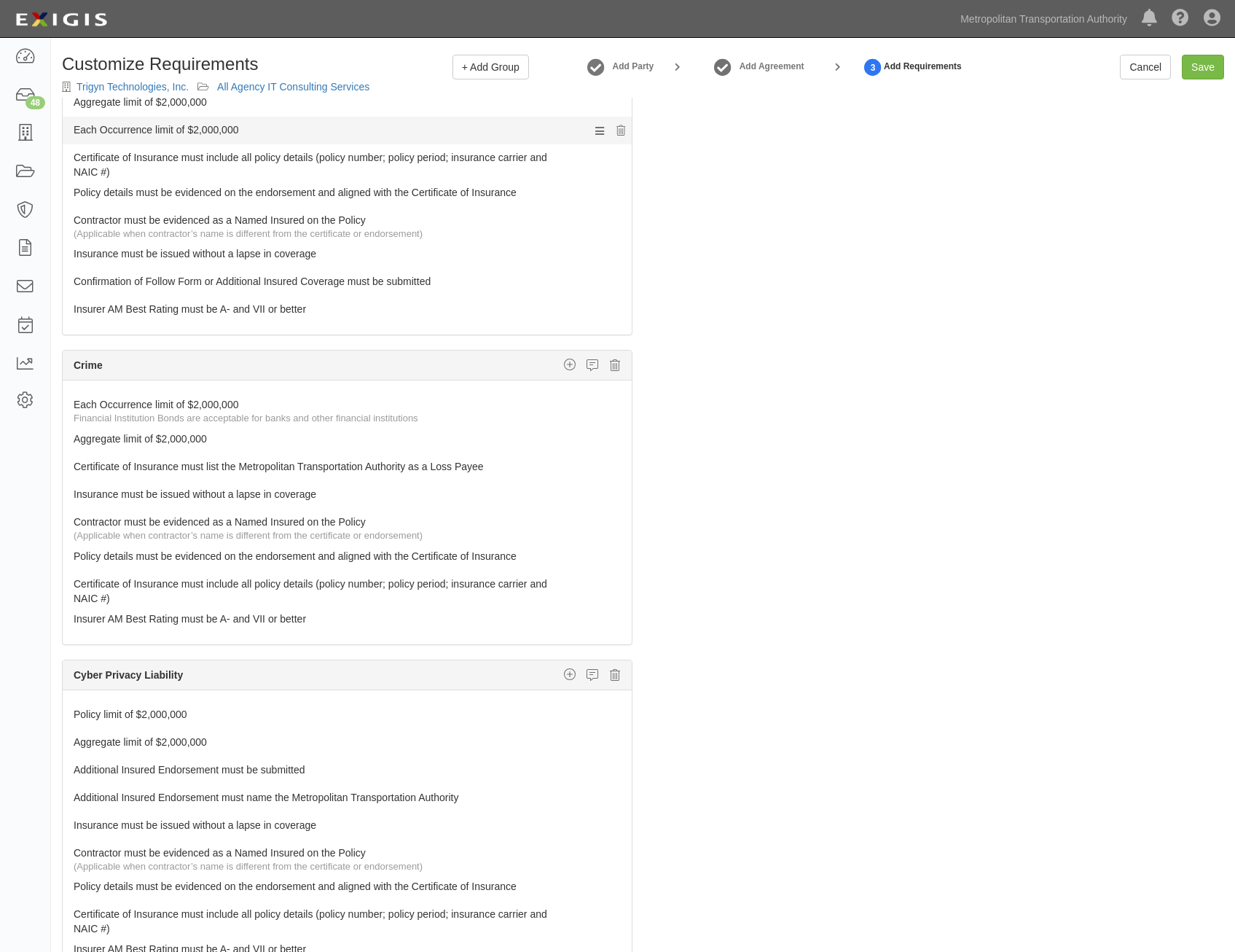
scroll to position [1093, 0]
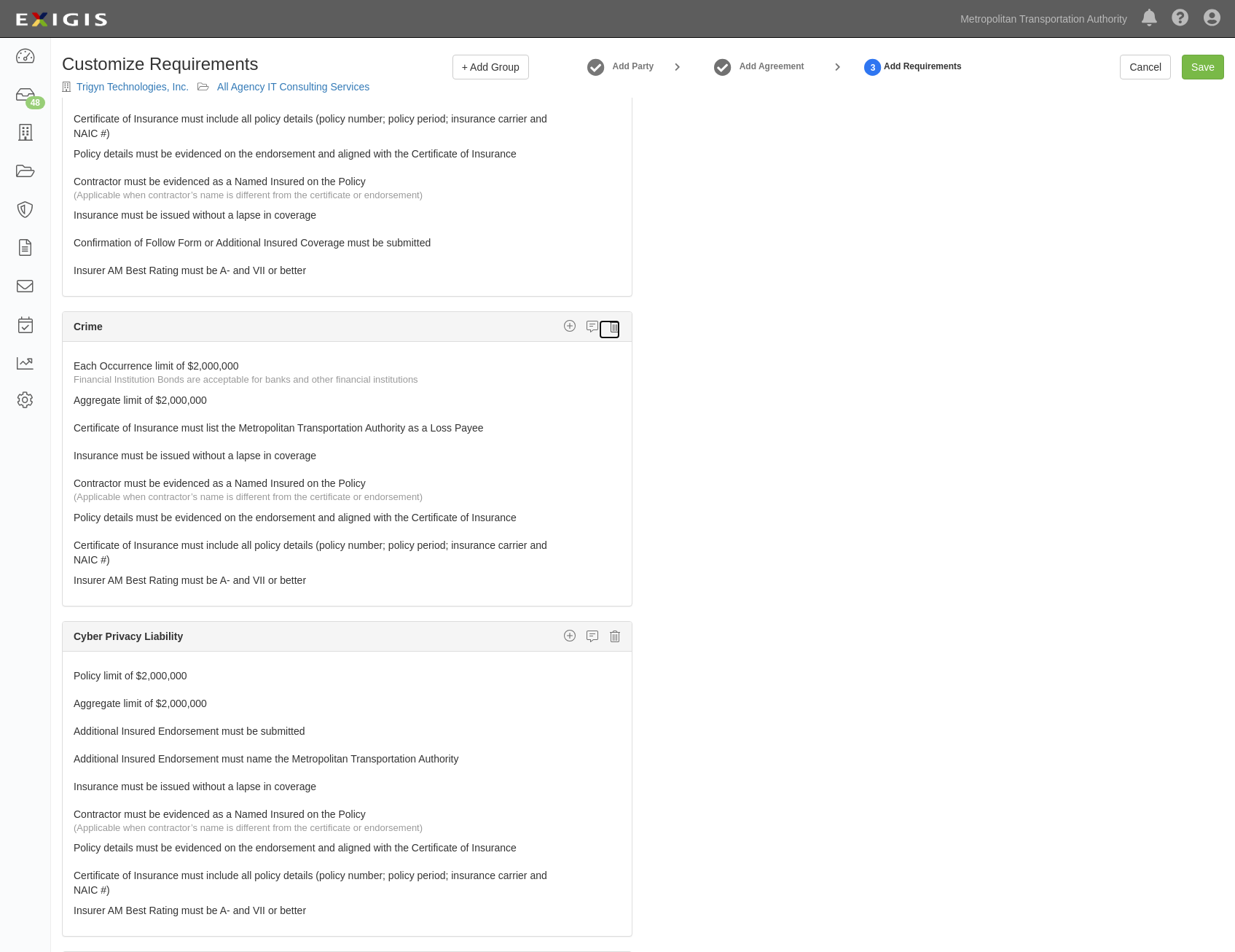
click at [610, 330] on icon at bounding box center [615, 327] width 10 height 13
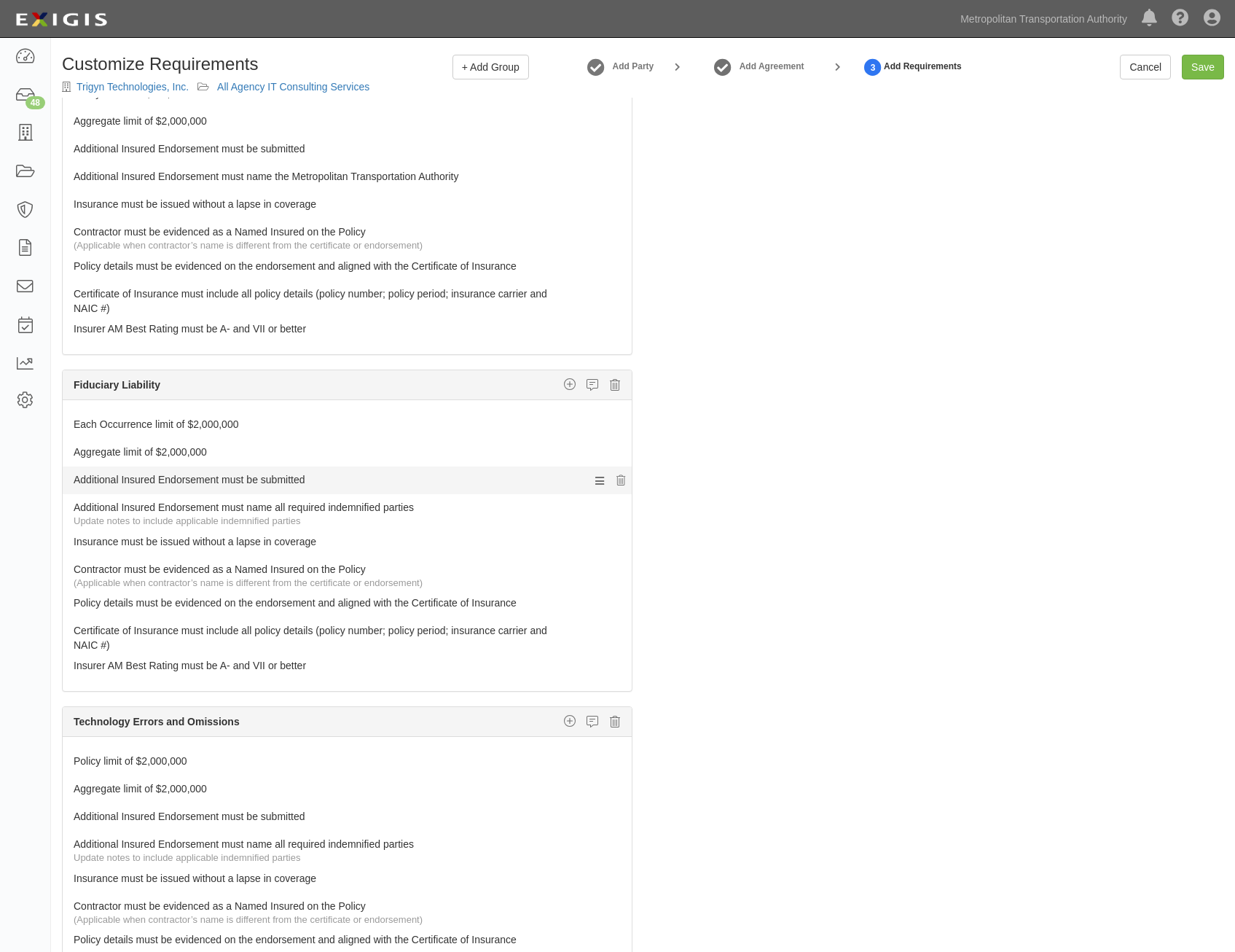
scroll to position [1458, 0]
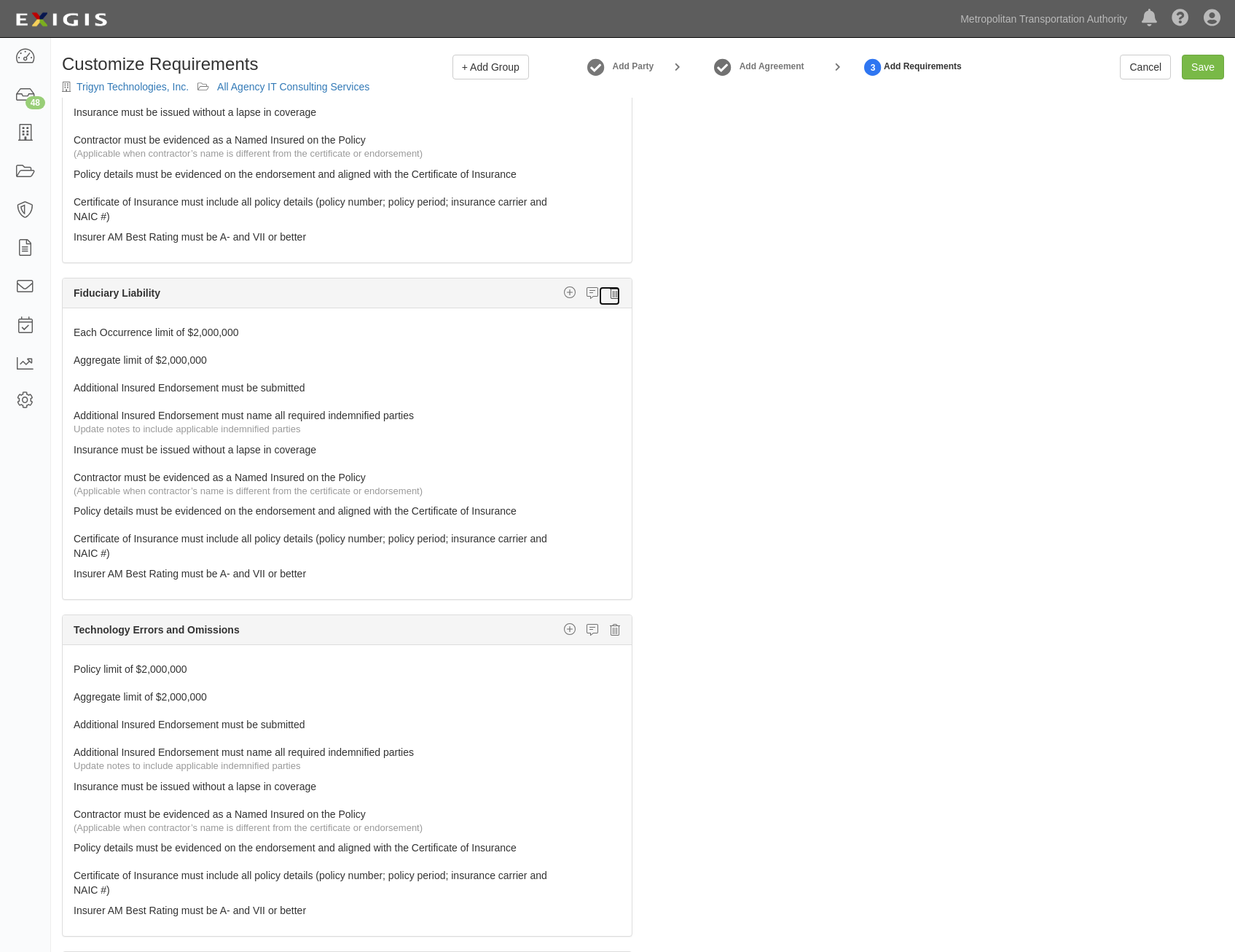
click at [610, 294] on icon at bounding box center [615, 293] width 10 height 13
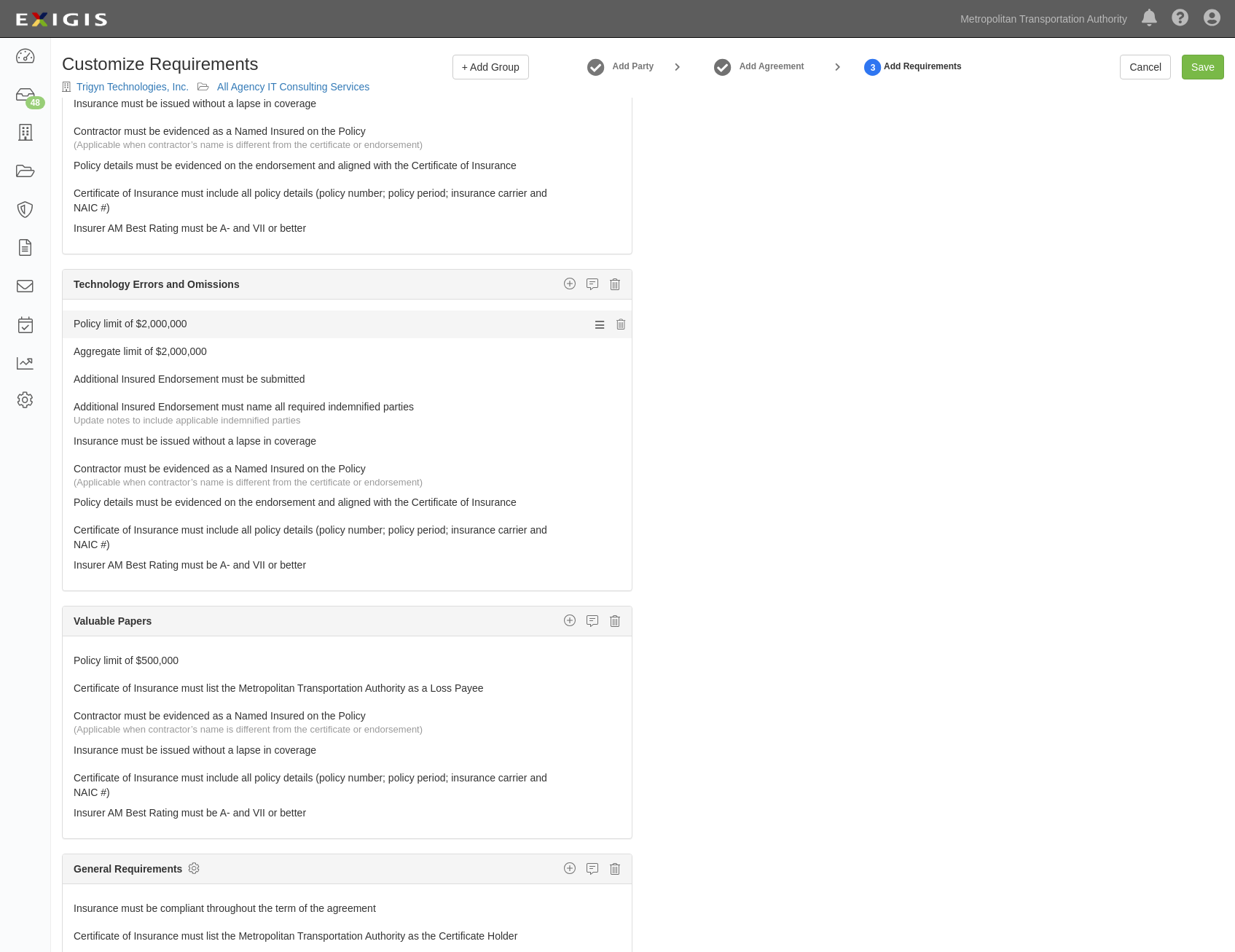
scroll to position [1468, 0]
click at [610, 619] on icon at bounding box center [615, 619] width 10 height 13
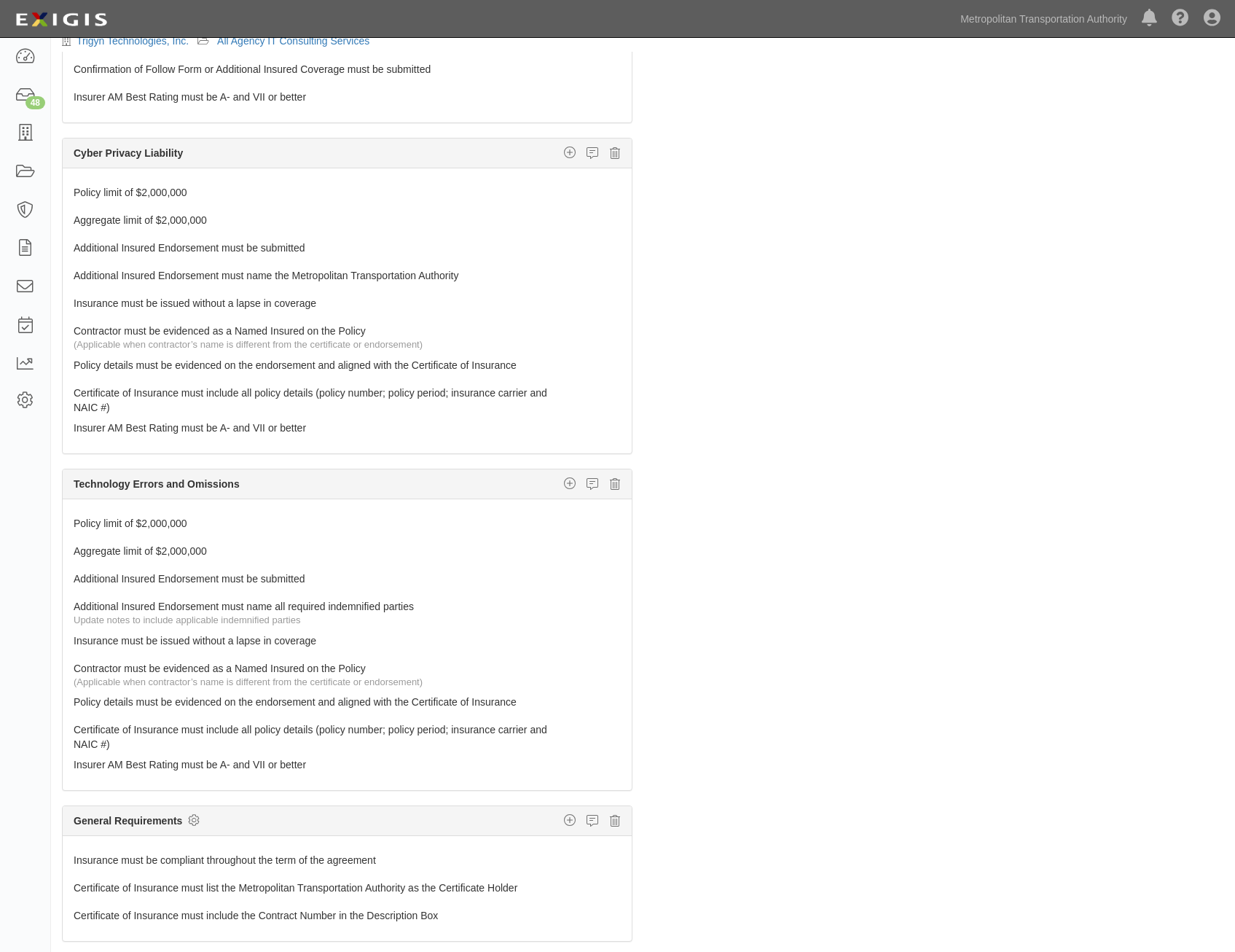
scroll to position [0, 0]
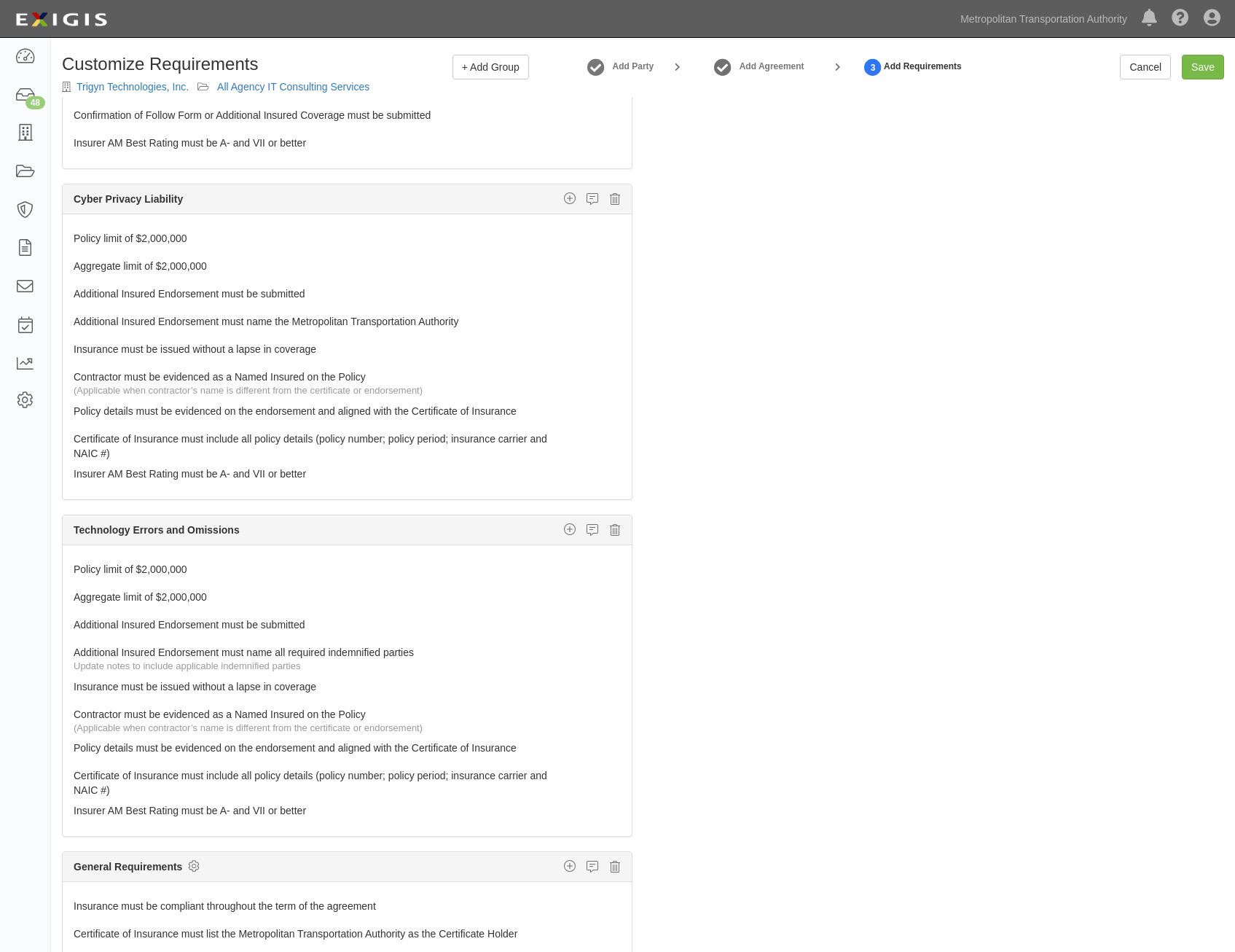
drag, startPoint x: 965, startPoint y: 613, endPoint x: 1139, endPoint y: 137, distance: 506.8
click at [1193, 68] on input "Save" at bounding box center [1203, 67] width 43 height 25
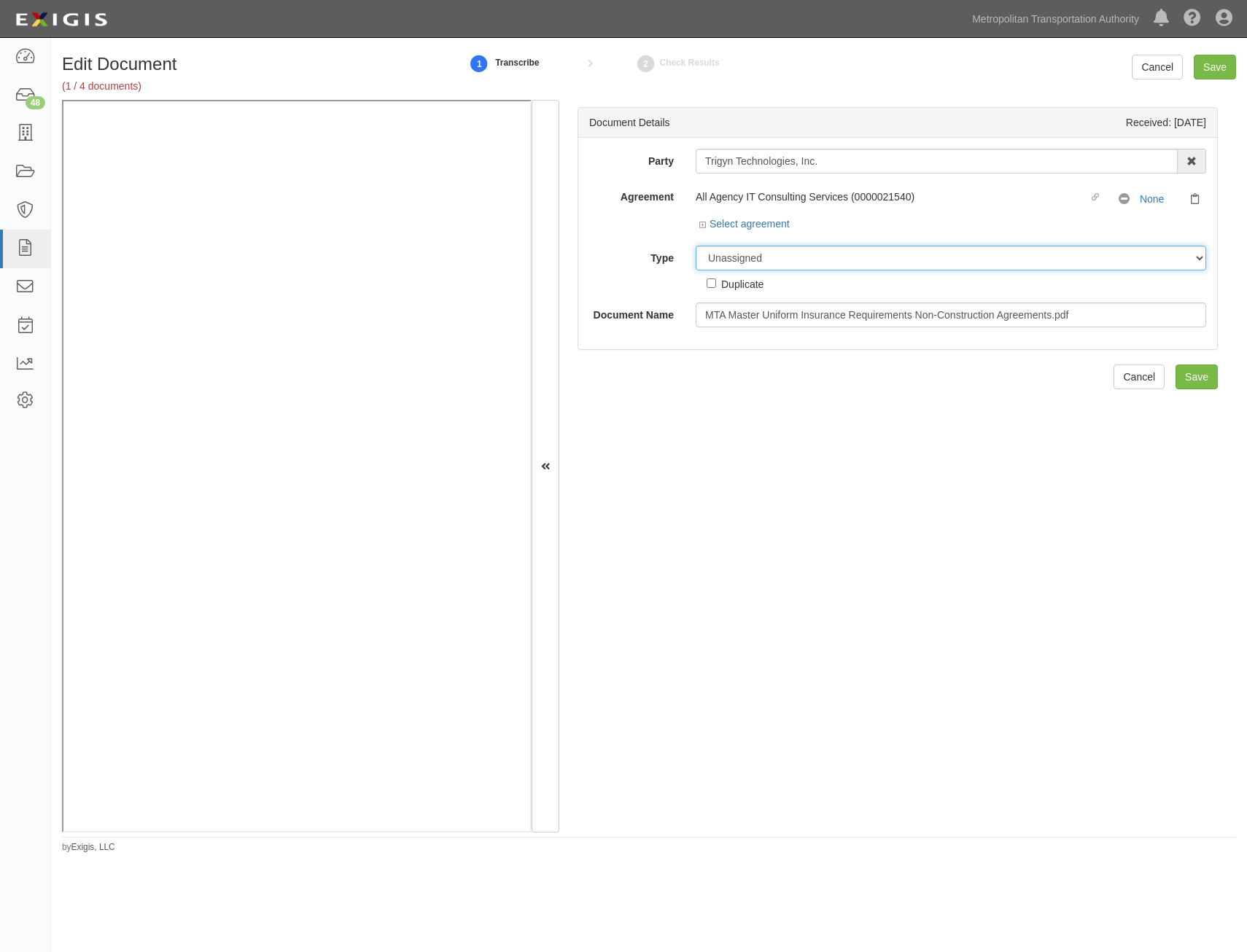
click at [932, 263] on select "Unassigned Binder Cancellation Notice Certificate Contract Endorsement Insuranc…" at bounding box center [951, 258] width 511 height 25
select select "RequirementDetail"
click at [696, 246] on select "Unassigned Binder Cancellation Notice Certificate Contract Endorsement Insuranc…" at bounding box center [951, 258] width 511 height 25
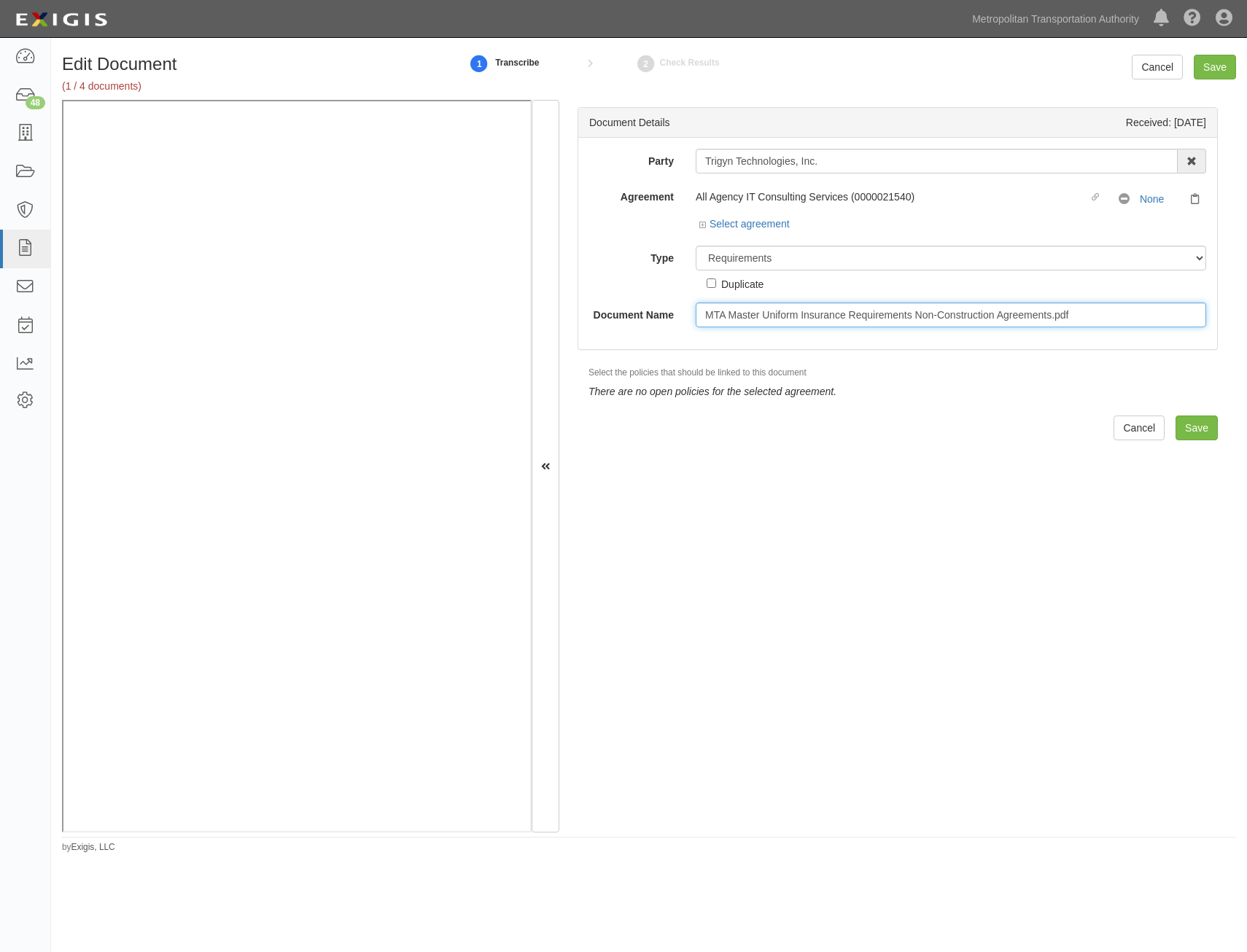
click at [902, 314] on input "MTA Master Uniform Insurance Requirements Non-Construction Agreements.pdf" at bounding box center [951, 315] width 511 height 25
type input "Insurance Requirements"
click at [1189, 434] on input "Save" at bounding box center [1196, 427] width 43 height 25
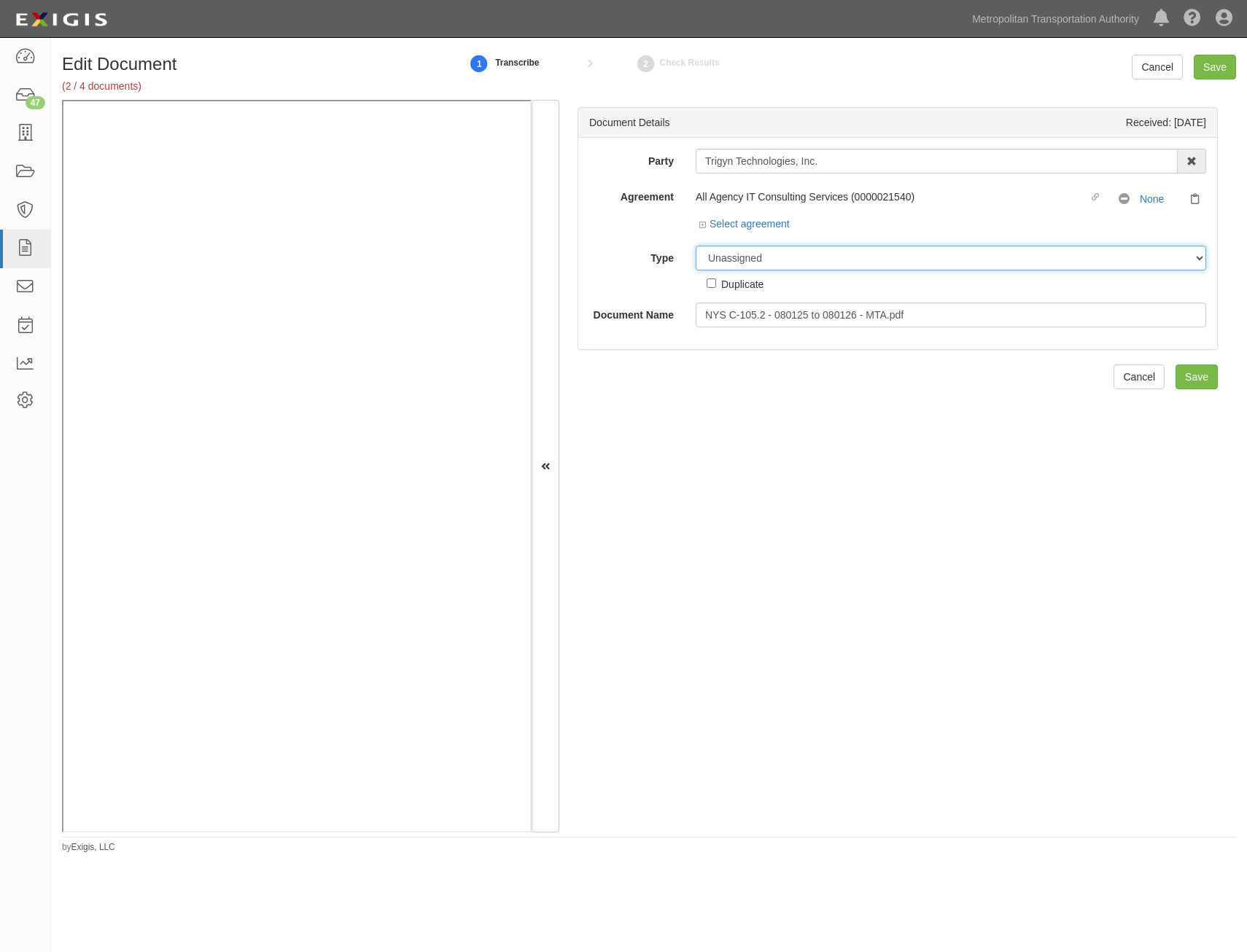
click at [822, 260] on select "Unassigned Binder Cancellation Notice Certificate Contract Endorsement Insuranc…" at bounding box center [951, 258] width 511 height 25
select select "CertificateDetail"
click at [696, 246] on select "Unassigned Binder Cancellation Notice Certificate Contract Endorsement Insuranc…" at bounding box center [951, 258] width 511 height 25
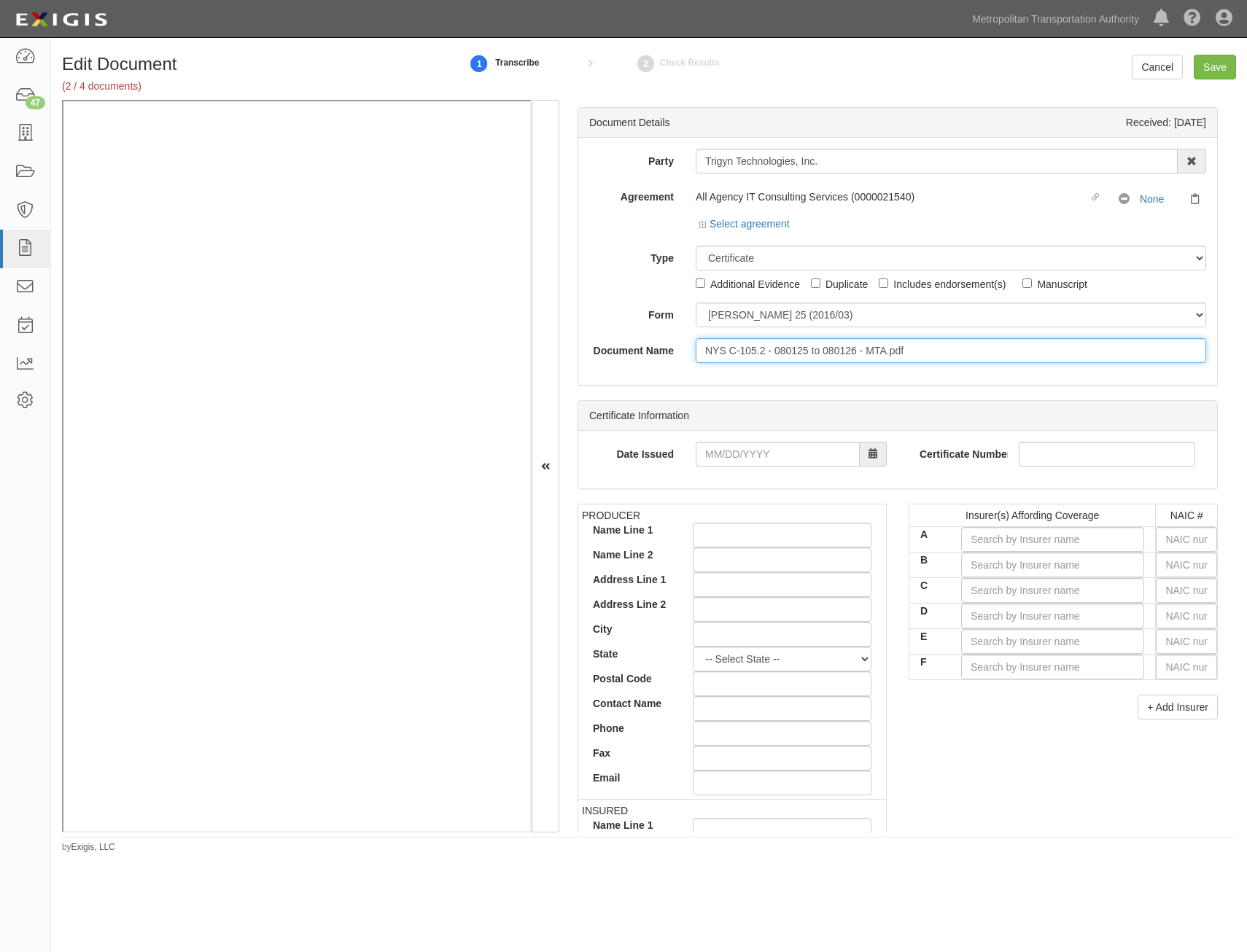
click at [949, 358] on input "NYS C-105.2 - 080125 to 080126 - MTA.pdf" at bounding box center [951, 350] width 511 height 25
type input "COI"
click at [1169, 548] on input "text" at bounding box center [1186, 539] width 61 height 25
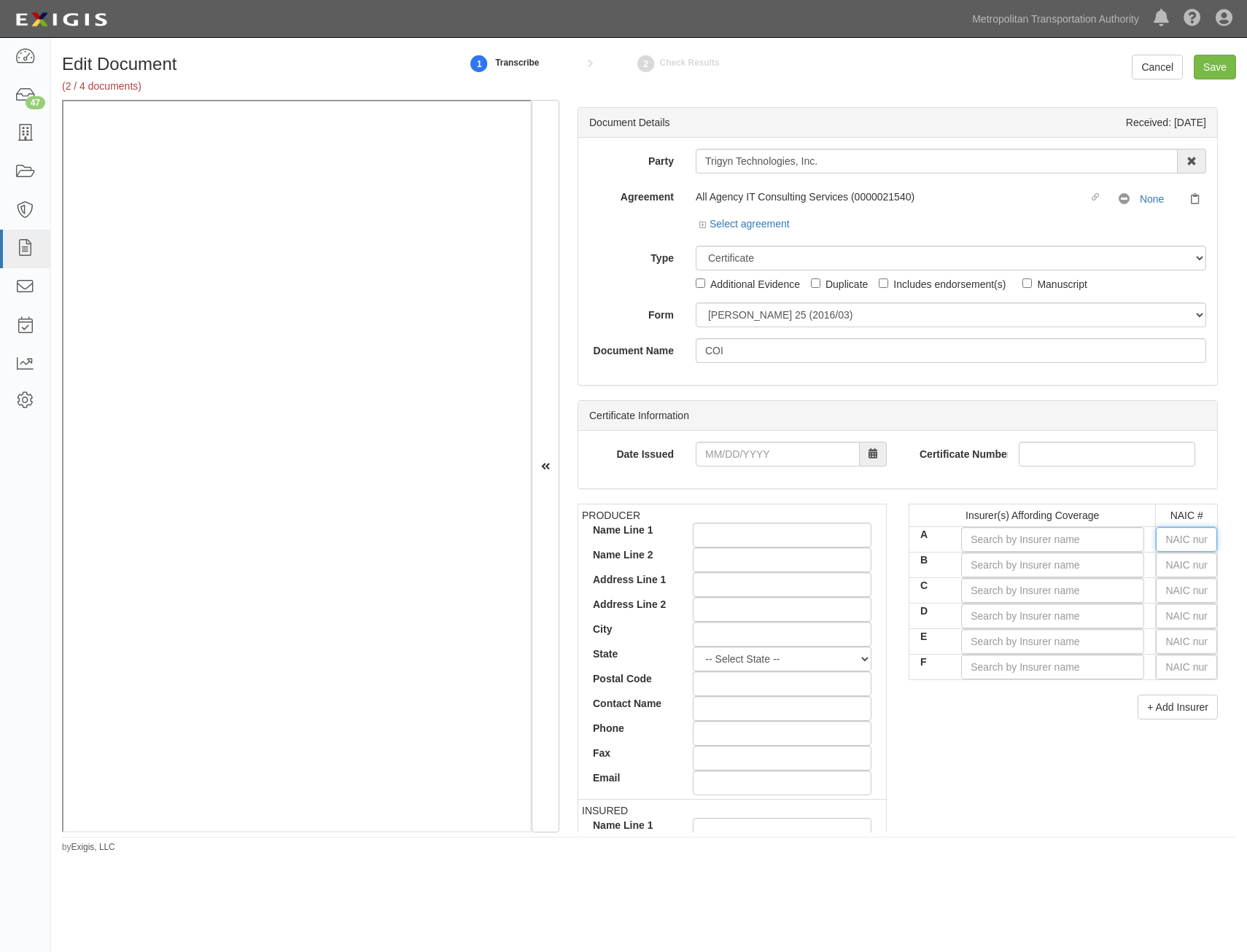
type input "0"
click at [1094, 575] on div "0" at bounding box center [1119, 566] width 115 height 19
type input "State Compensation Insurance Fund (A++ XV Rating)"
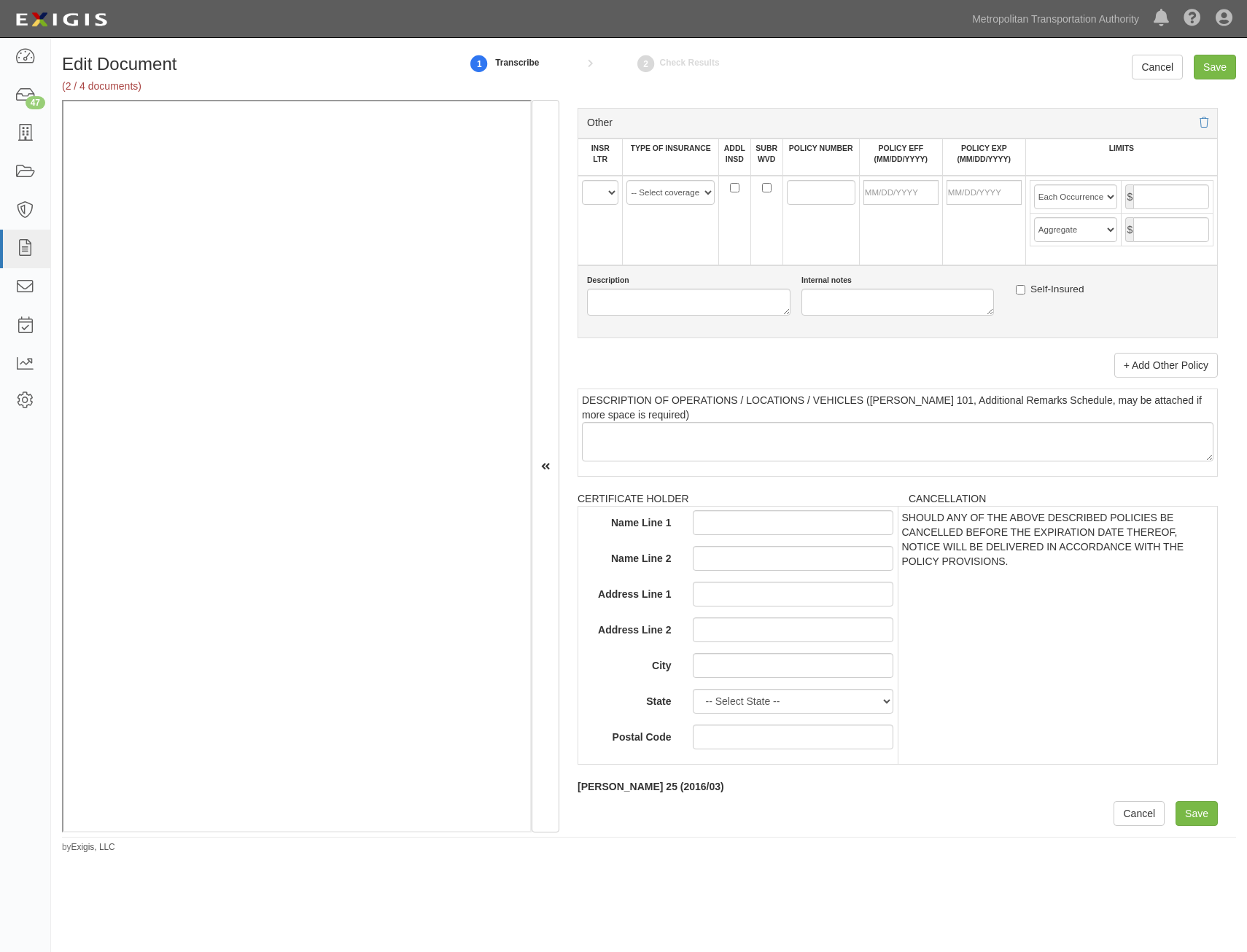
drag, startPoint x: 983, startPoint y: 339, endPoint x: 989, endPoint y: 624, distance: 285.1
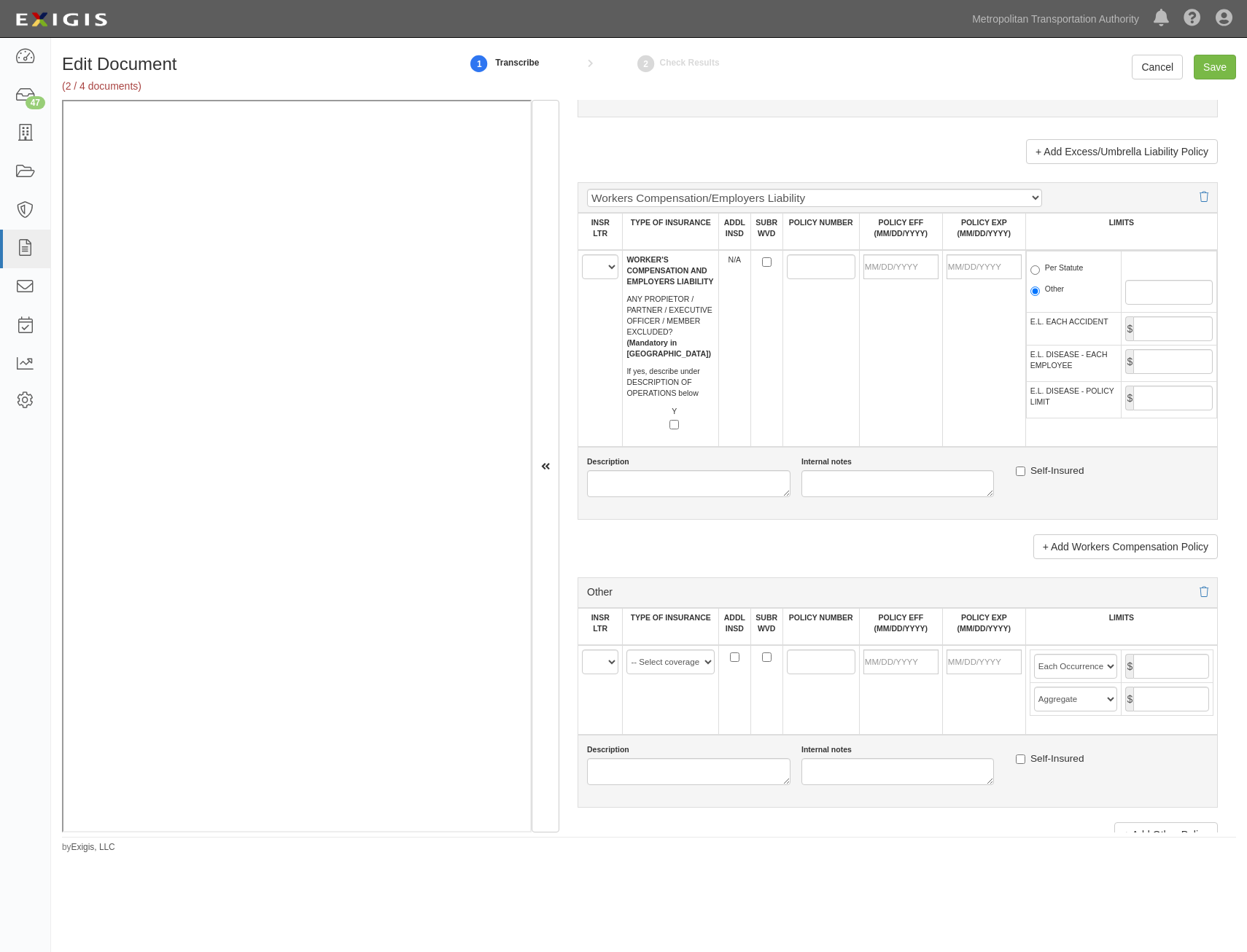
scroll to position [2079, 0]
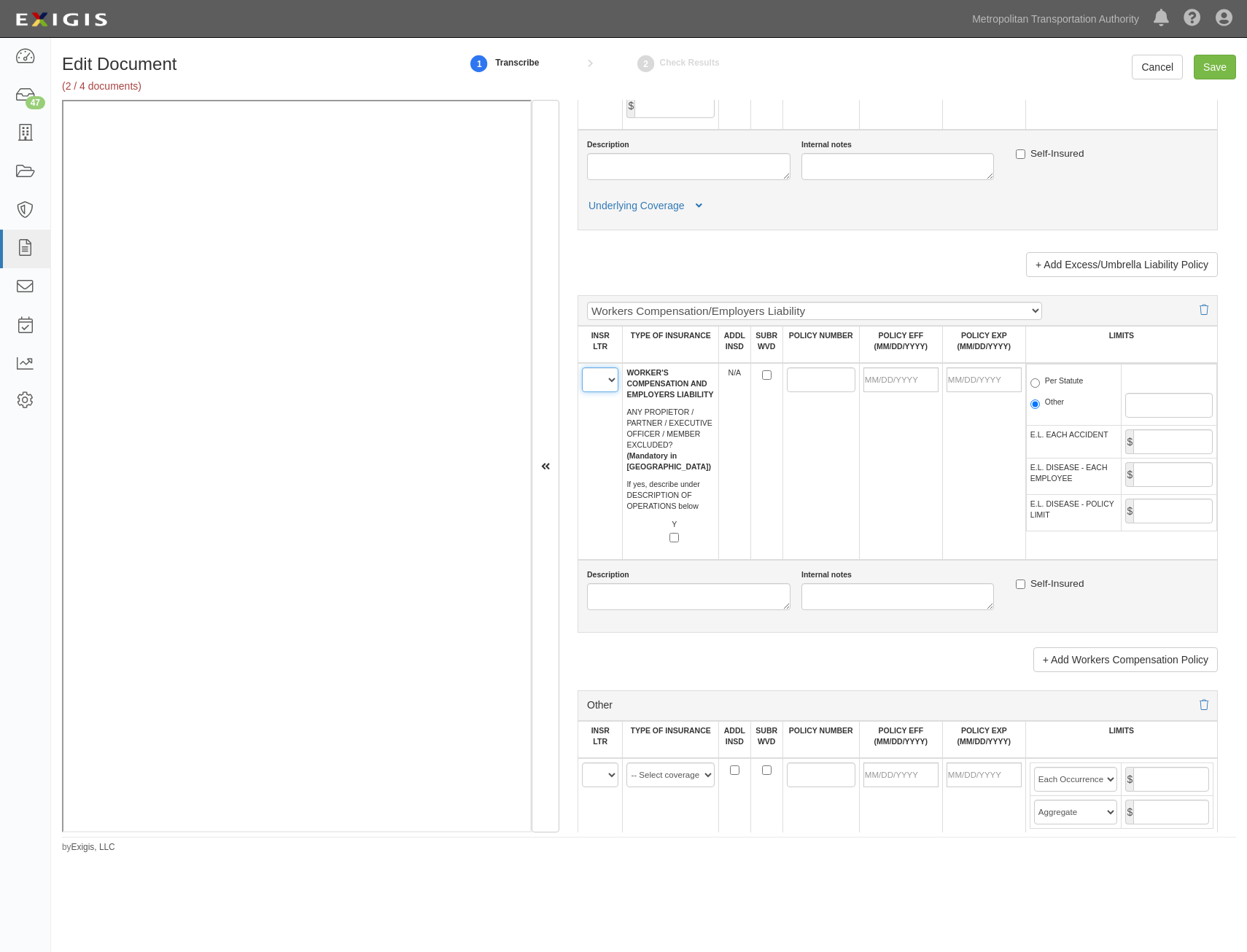
click at [588, 378] on select "A B C D E F" at bounding box center [600, 380] width 37 height 25
select select "A"
click at [582, 368] on select "A B C D E F" at bounding box center [600, 380] width 37 height 25
click at [810, 382] on input "POLICY NUMBER" at bounding box center [821, 380] width 69 height 25
paste input "597709"
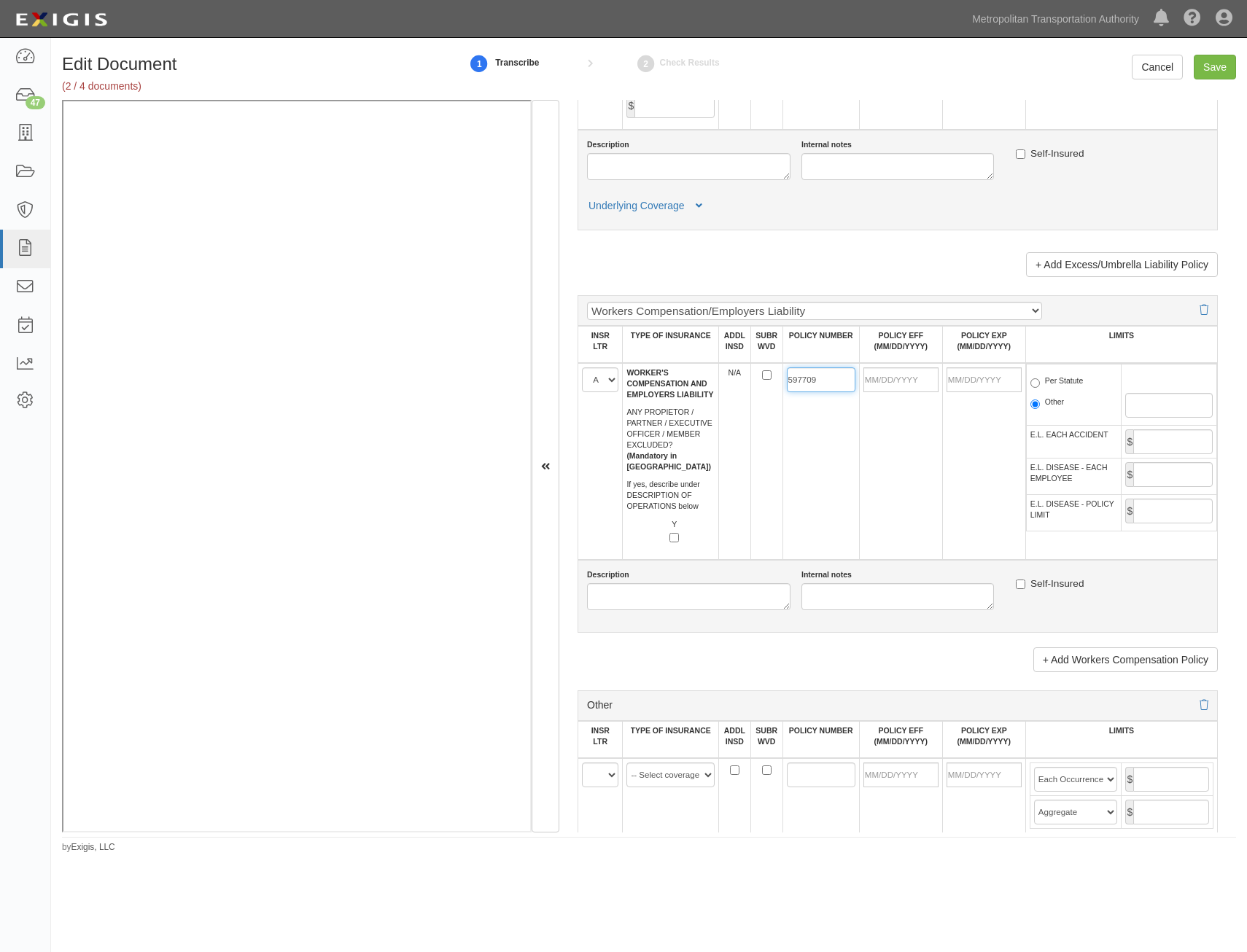
type input "597709"
click at [904, 377] on input "POLICY EFF (MM/DD/YYYY)" at bounding box center [901, 380] width 75 height 25
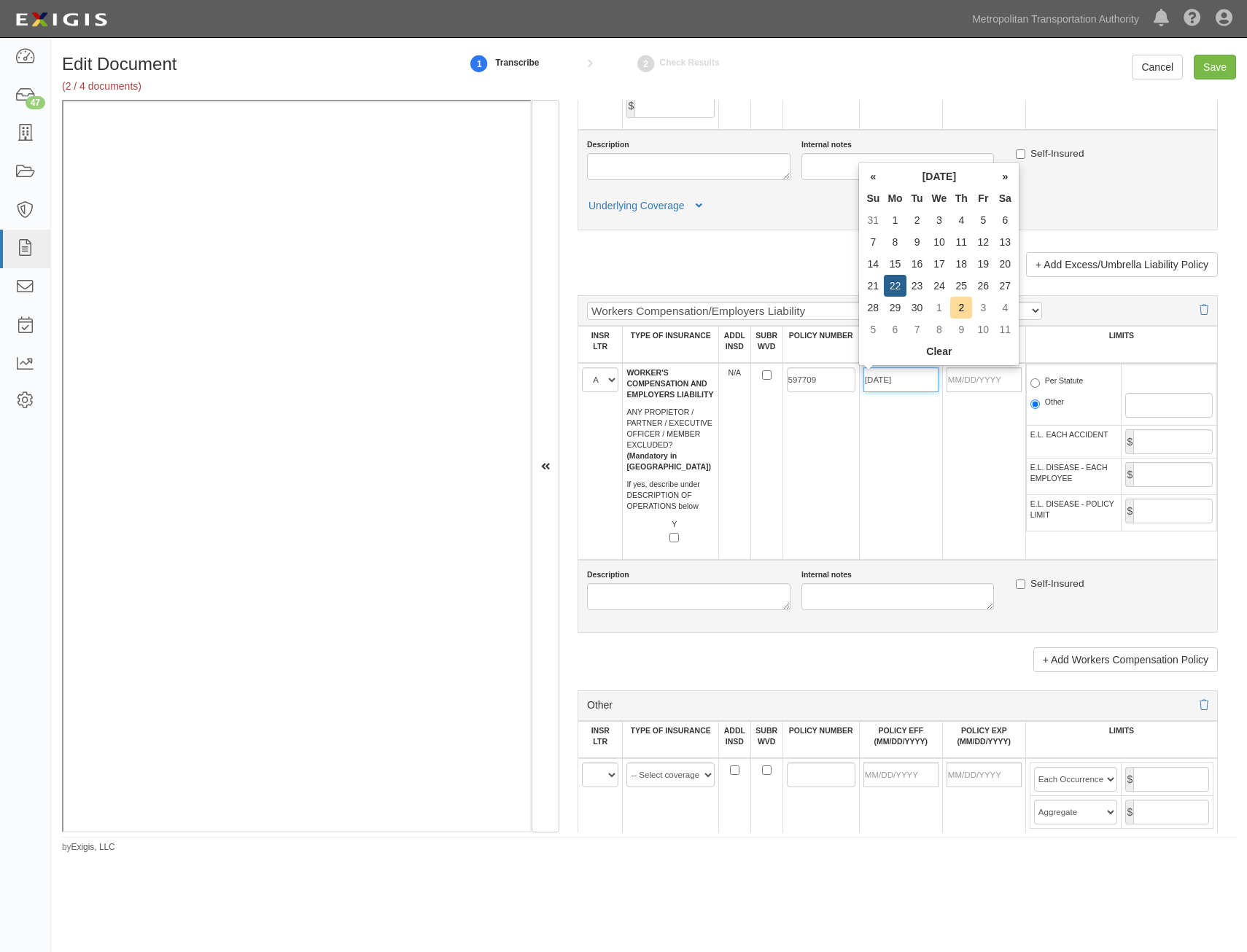
type input "[DATE]"
click at [875, 500] on td "[DATE]" at bounding box center [900, 461] width 83 height 197
click at [1048, 380] on label "Per Statute" at bounding box center [1056, 383] width 53 height 15
click at [1040, 380] on input "Per Statute" at bounding box center [1035, 383] width 10 height 10
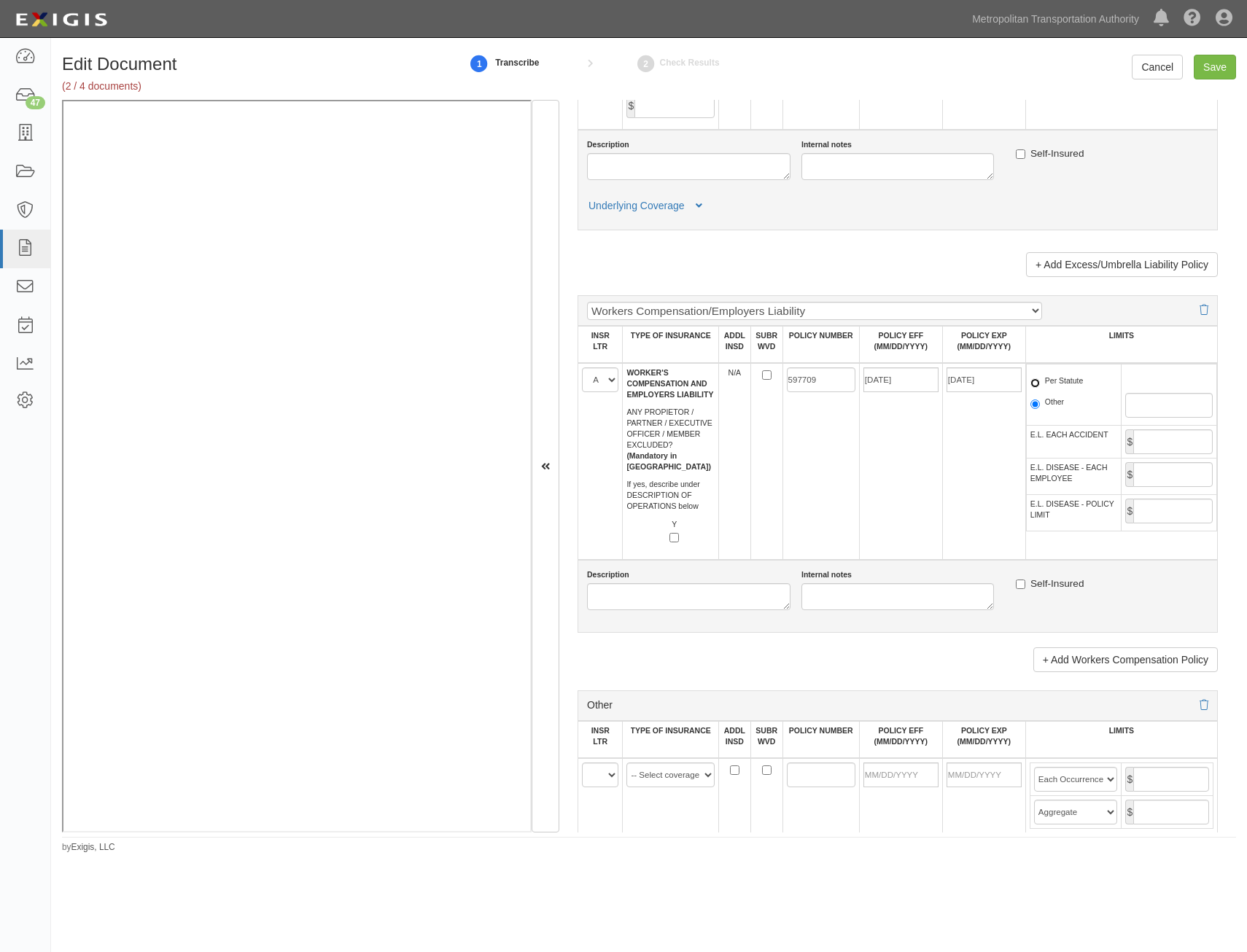
radio input "true"
click at [1146, 436] on input "E.L. EACH ACCIDENT" at bounding box center [1173, 442] width 79 height 25
type input "1,000,000"
click at [1150, 483] on input "E.L. DISEASE - EACH EMPLOYEE" at bounding box center [1173, 474] width 79 height 25
type input "1,000,000"
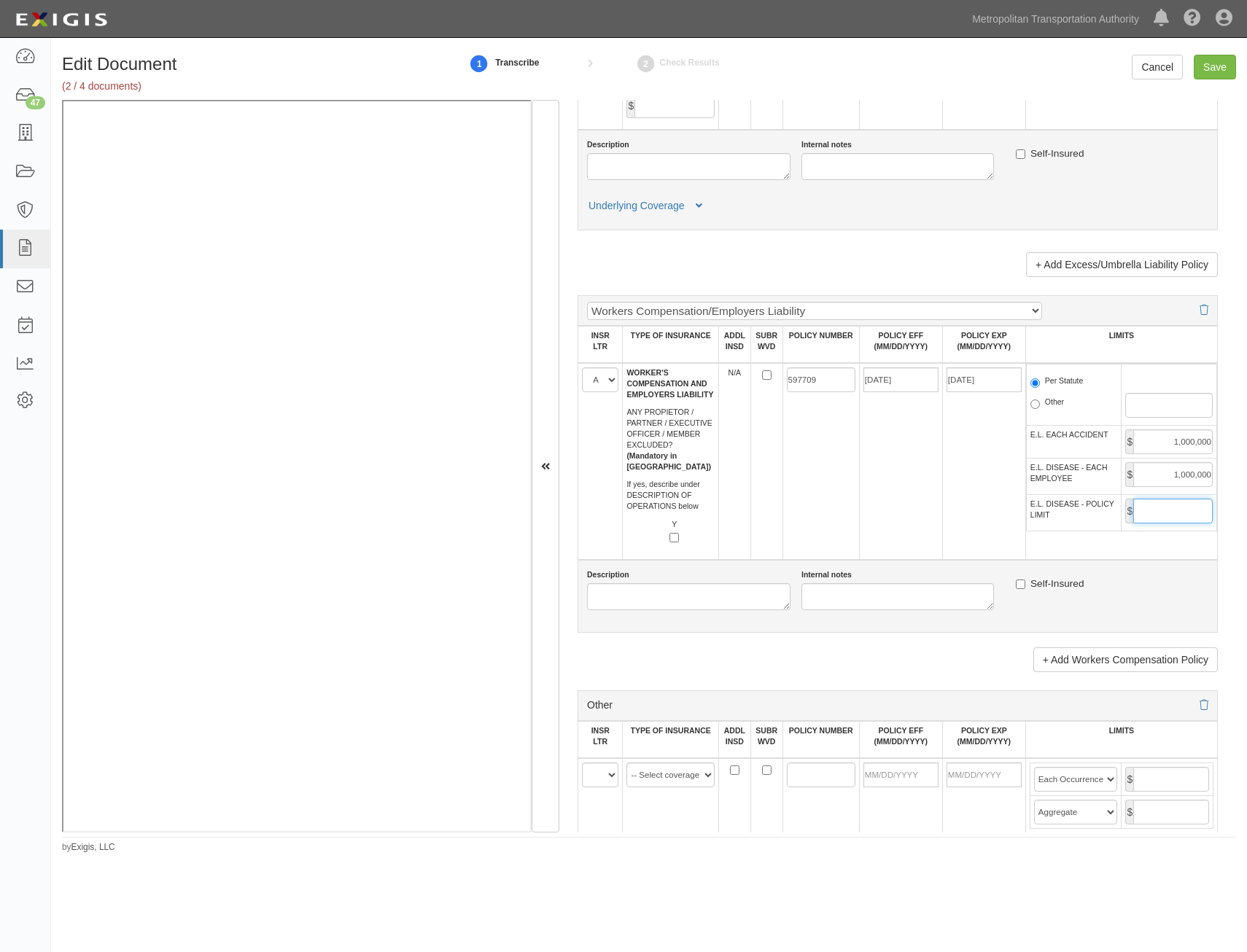
click at [1175, 513] on input "E.L. DISEASE - POLICY LIMIT" at bounding box center [1173, 510] width 79 height 25
type input "1,000,000"
click at [794, 404] on td "597709" at bounding box center [821, 461] width 76 height 197
click at [1219, 77] on input "Save" at bounding box center [1215, 67] width 43 height 25
type input "1000000"
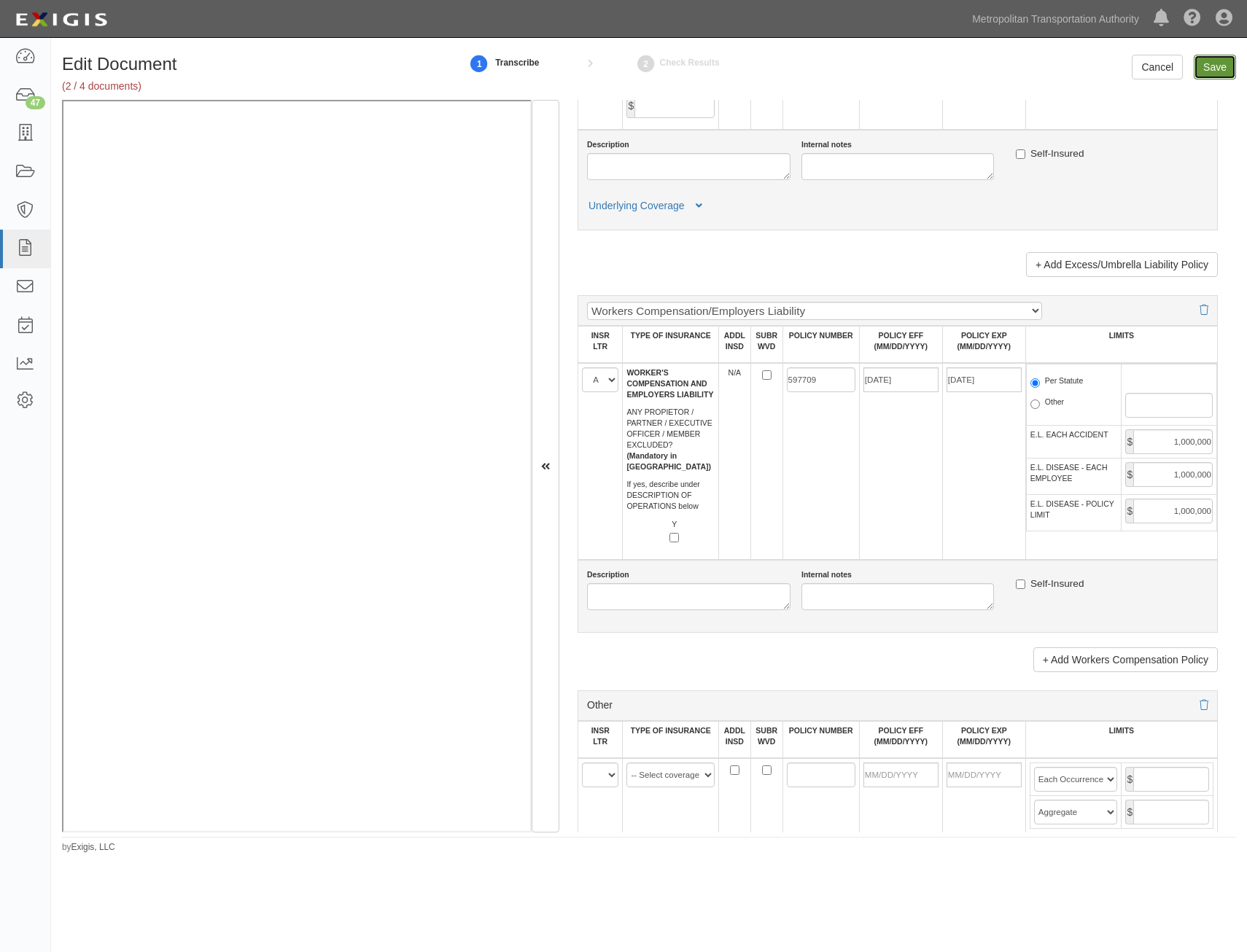
type input "1000000"
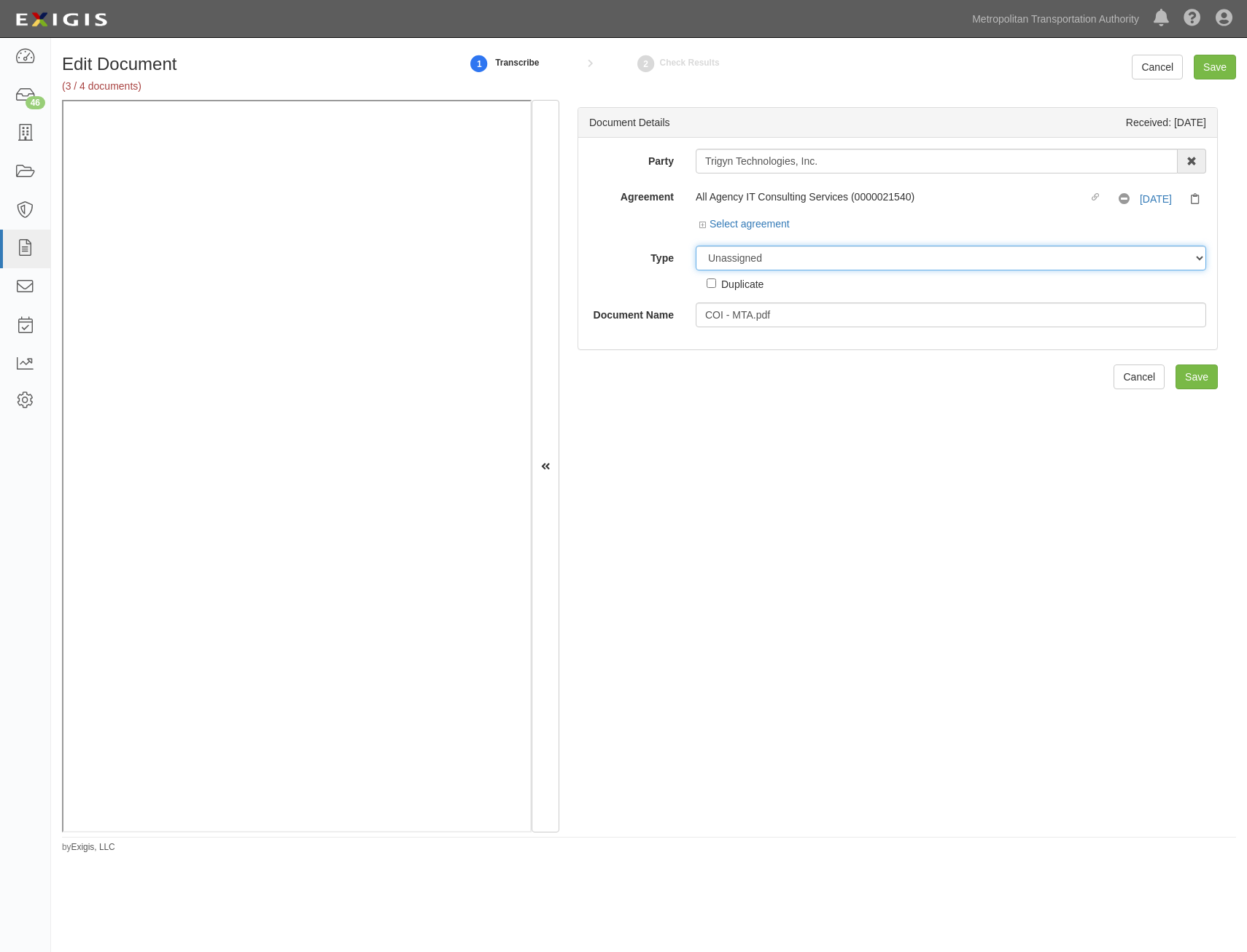
click at [888, 259] on select "Unassigned Binder Cancellation Notice Certificate Contract Endorsement Insuranc…" at bounding box center [951, 258] width 511 height 25
select select "CertificateDetail"
click at [696, 246] on select "Unassigned Binder Cancellation Notice Certificate Contract Endorsement Insuranc…" at bounding box center [951, 258] width 511 height 25
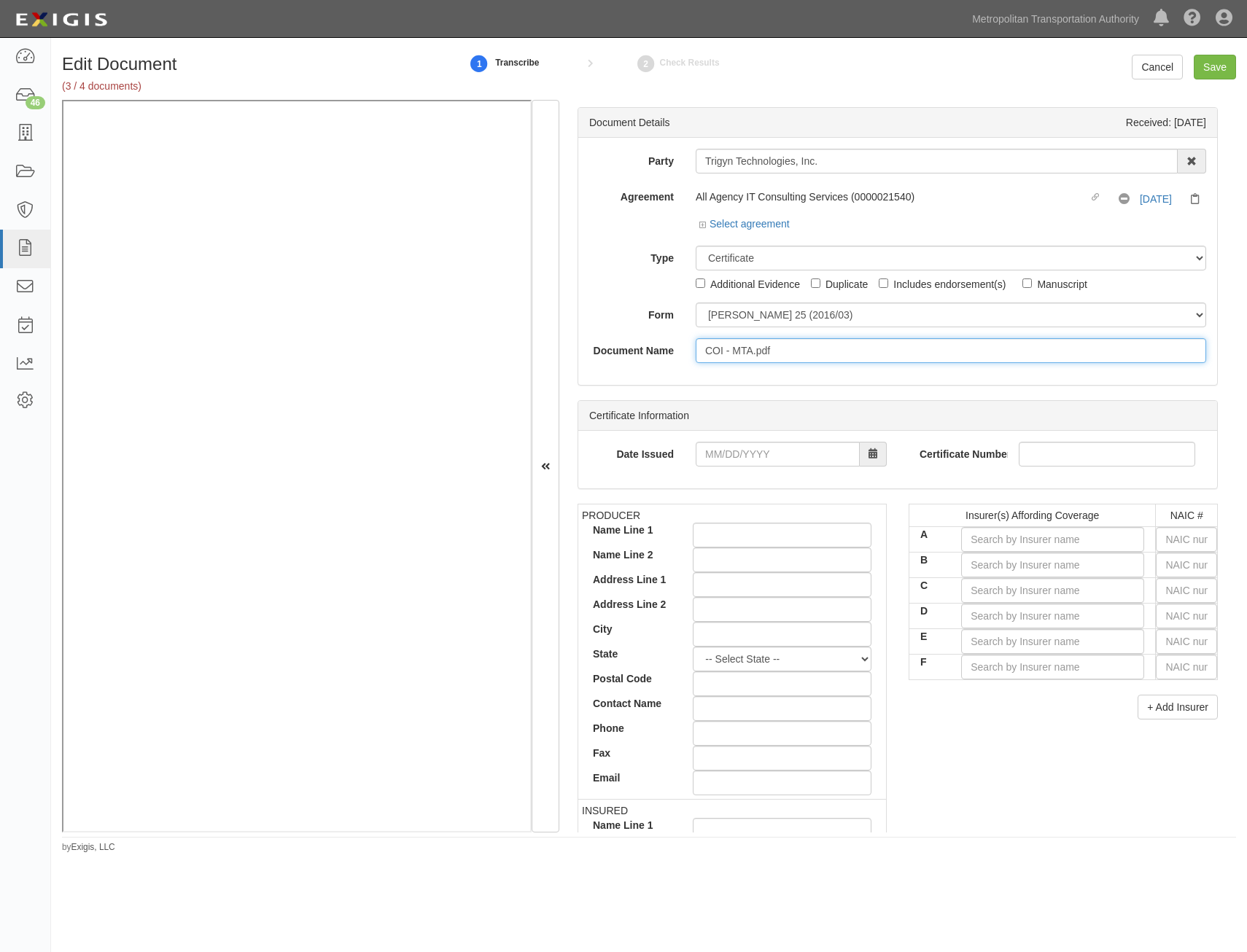
click at [854, 348] on input "COI - MTA.pdf" at bounding box center [951, 350] width 511 height 25
type input "COI with AIE"
click at [1178, 540] on input "text" at bounding box center [1186, 539] width 61 height 25
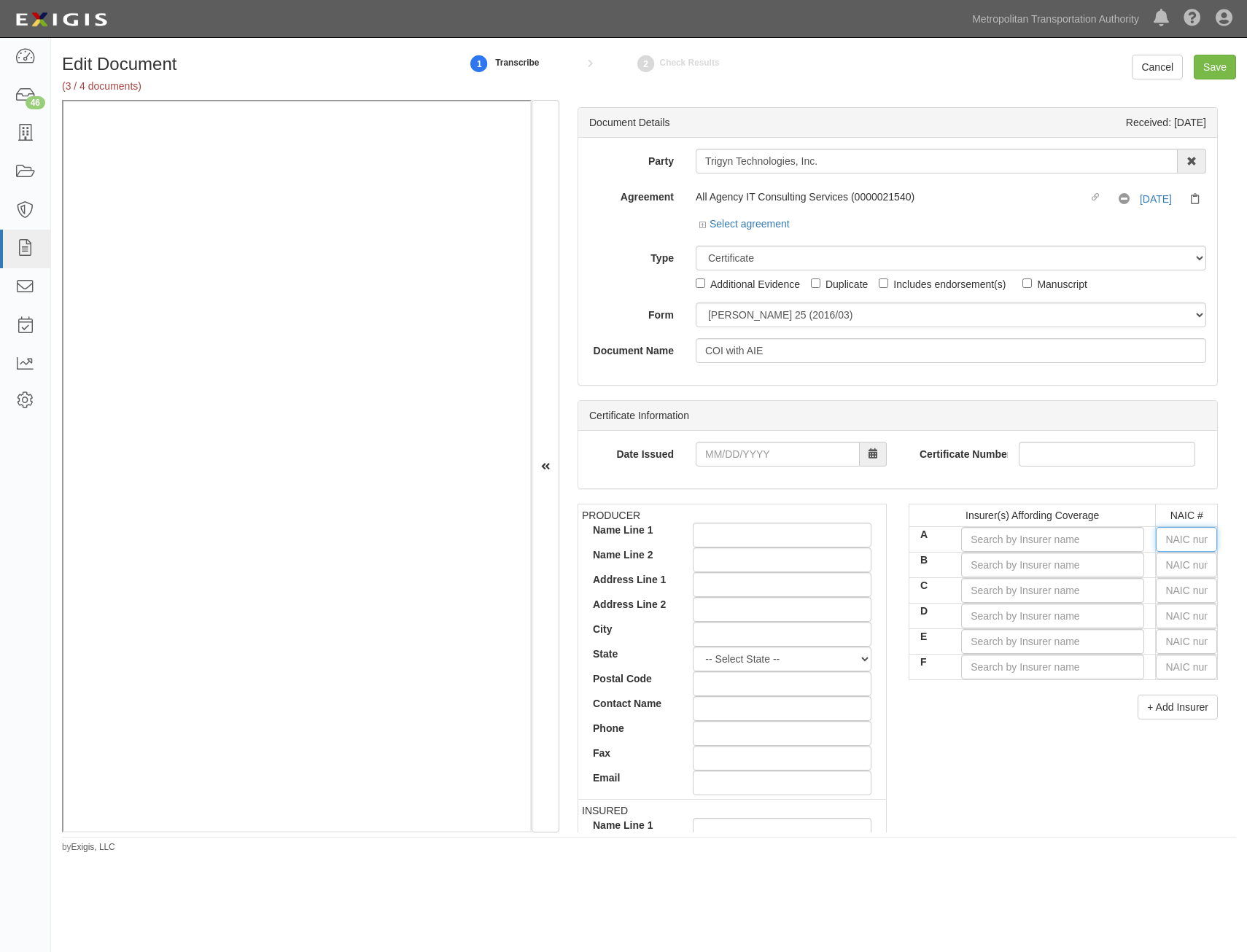
click at [1178, 540] on input "text" at bounding box center [1186, 539] width 61 height 25
type input "25232"
type input "2"
type input "20796"
type input "20"
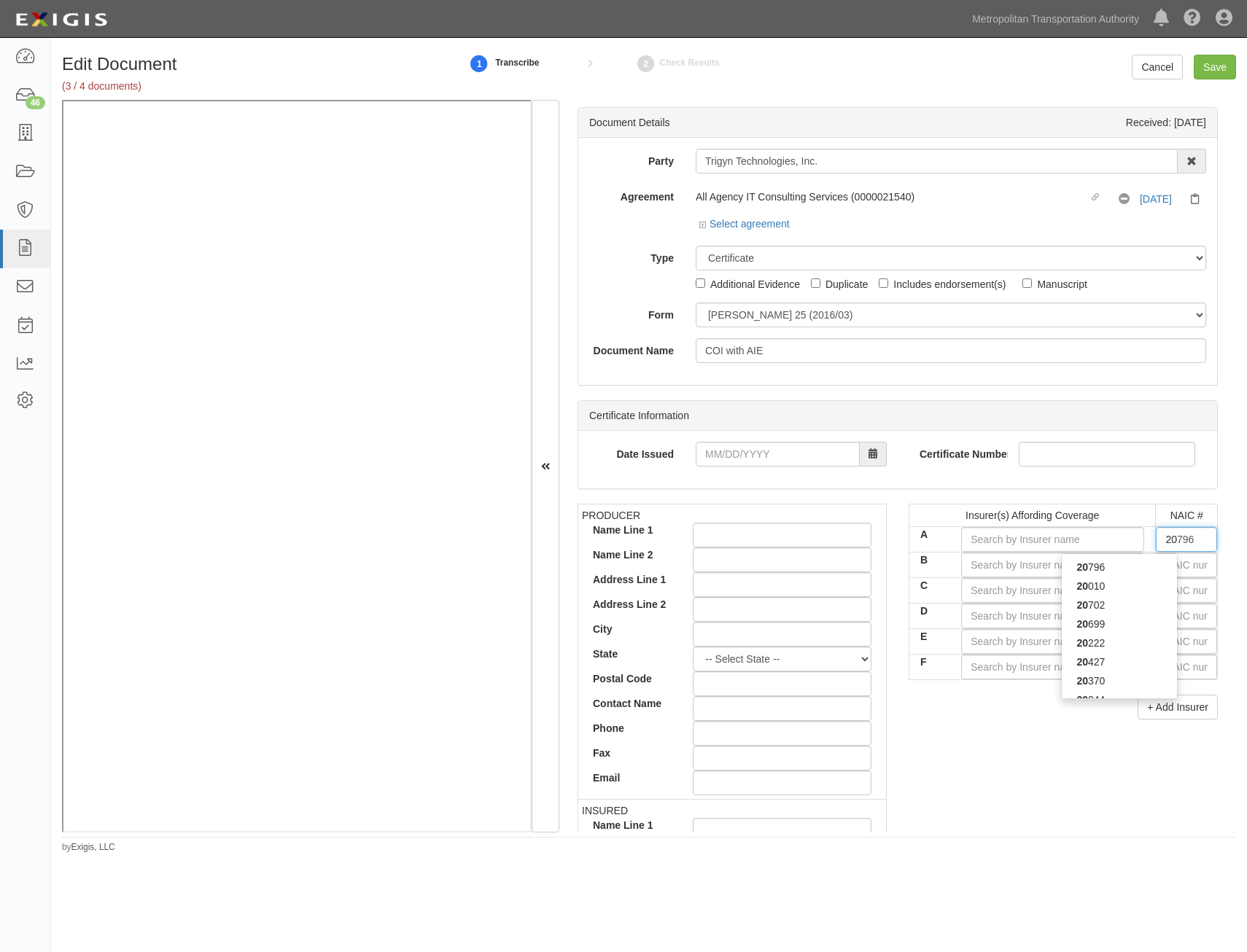
type input "20427"
type input "204"
type input "20478"
type input "2047"
type input "20478"
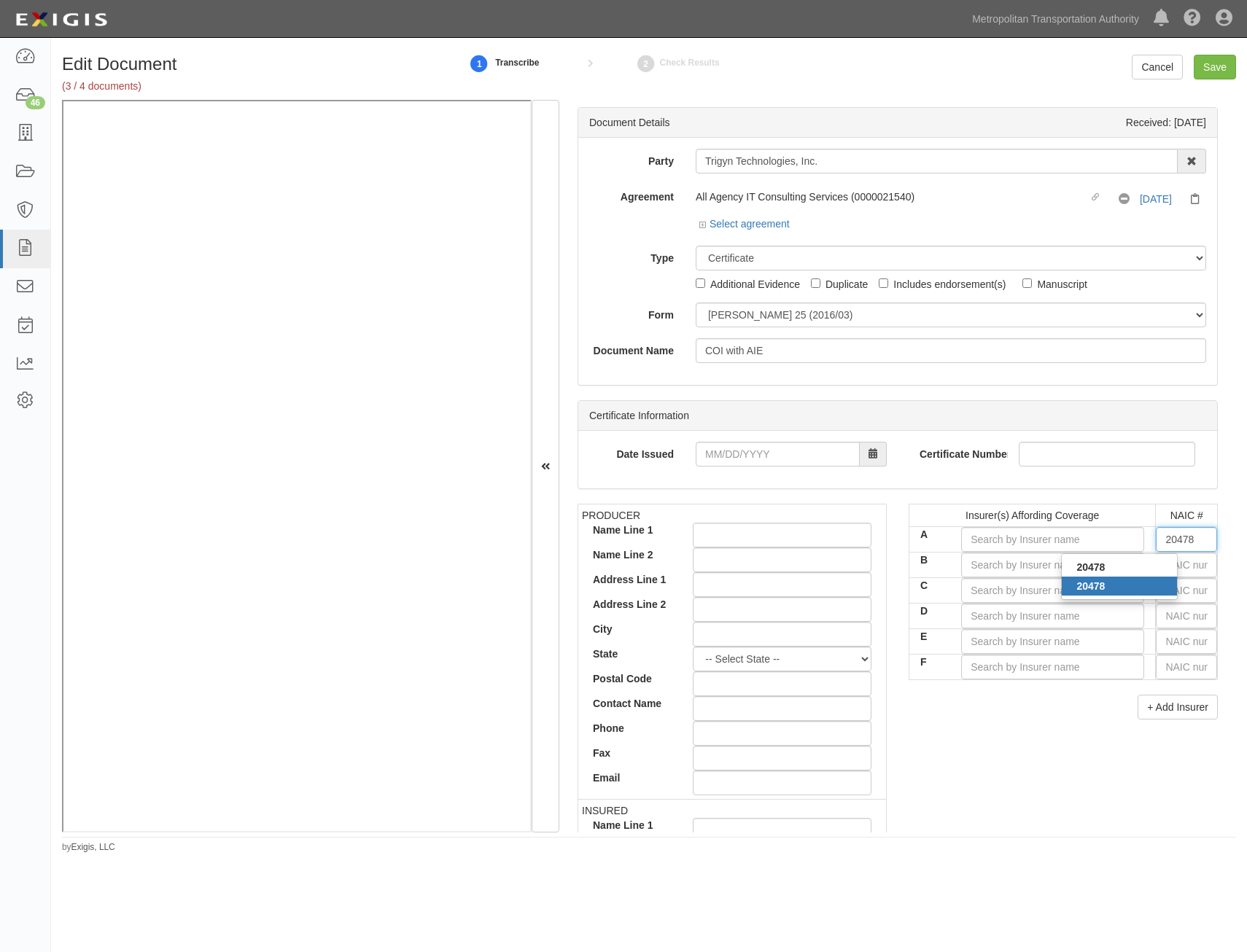
click at [1154, 584] on div "20478" at bounding box center [1119, 586] width 115 height 19
type input "National Fire Insurance Co of Hartford (A XV Rating)"
type input "20478"
click at [1168, 572] on input "text" at bounding box center [1186, 564] width 61 height 25
type input "25232"
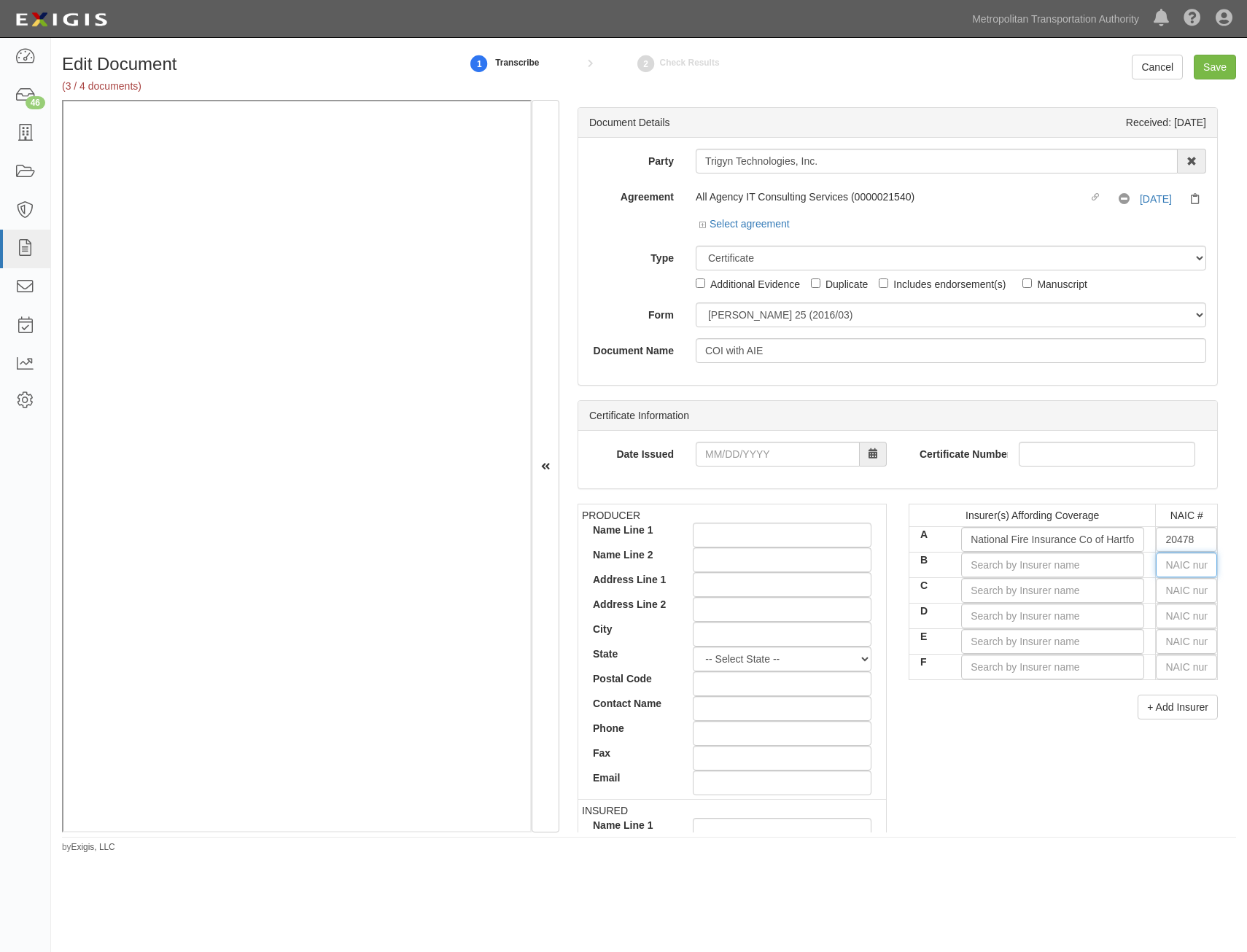
type input "2"
type input "20796"
type input "20"
type input "20427"
type input "2042"
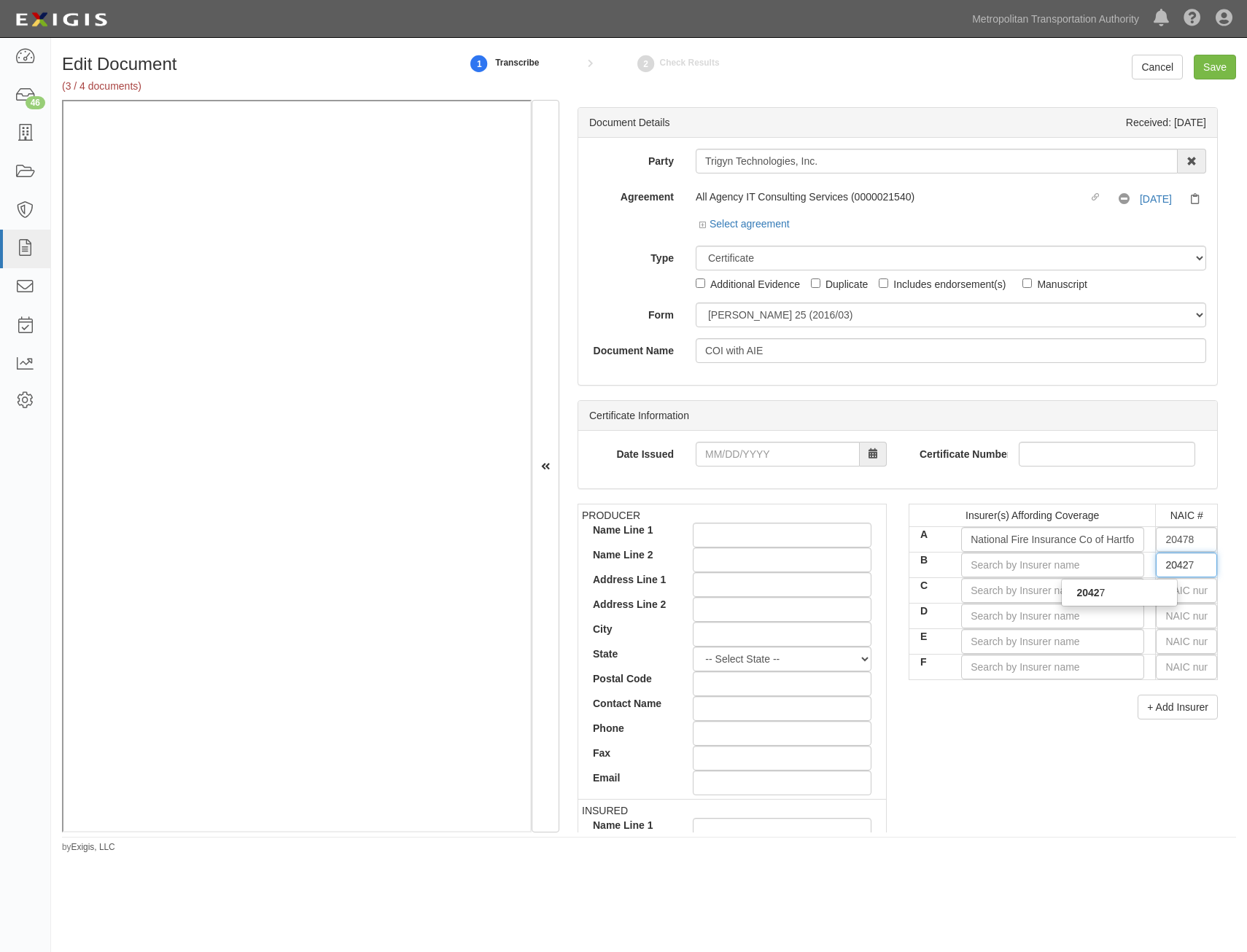
type input "20427"
click at [1152, 590] on div "20427" at bounding box center [1119, 592] width 115 height 19
type input "American Casualty Company of Reading, PA (A XV Rating)"
type input "20427"
click at [1177, 589] on input "text" at bounding box center [1186, 590] width 61 height 25
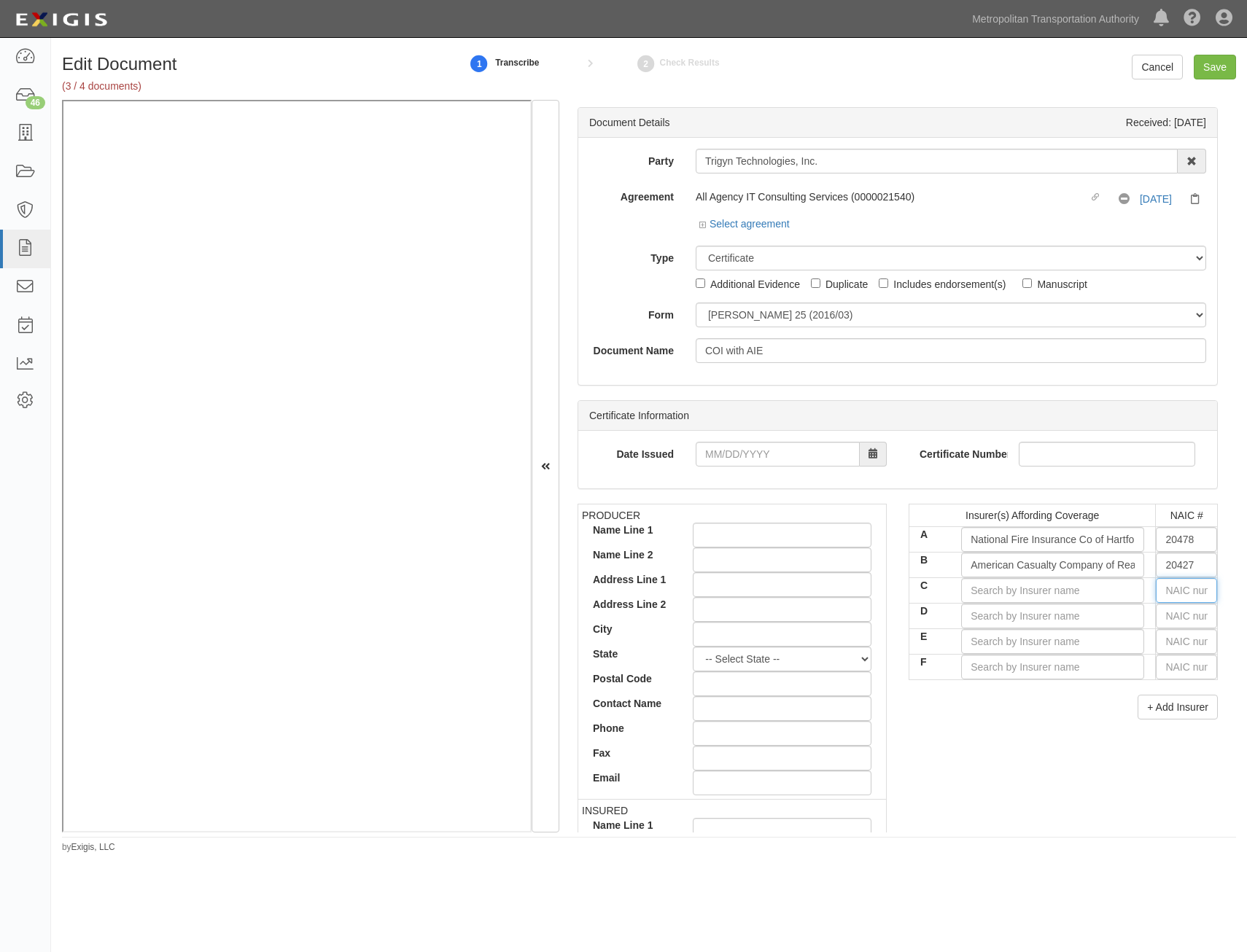
type input "44725"
type input "4"
type input "42757"
type input "42"
type input "42625"
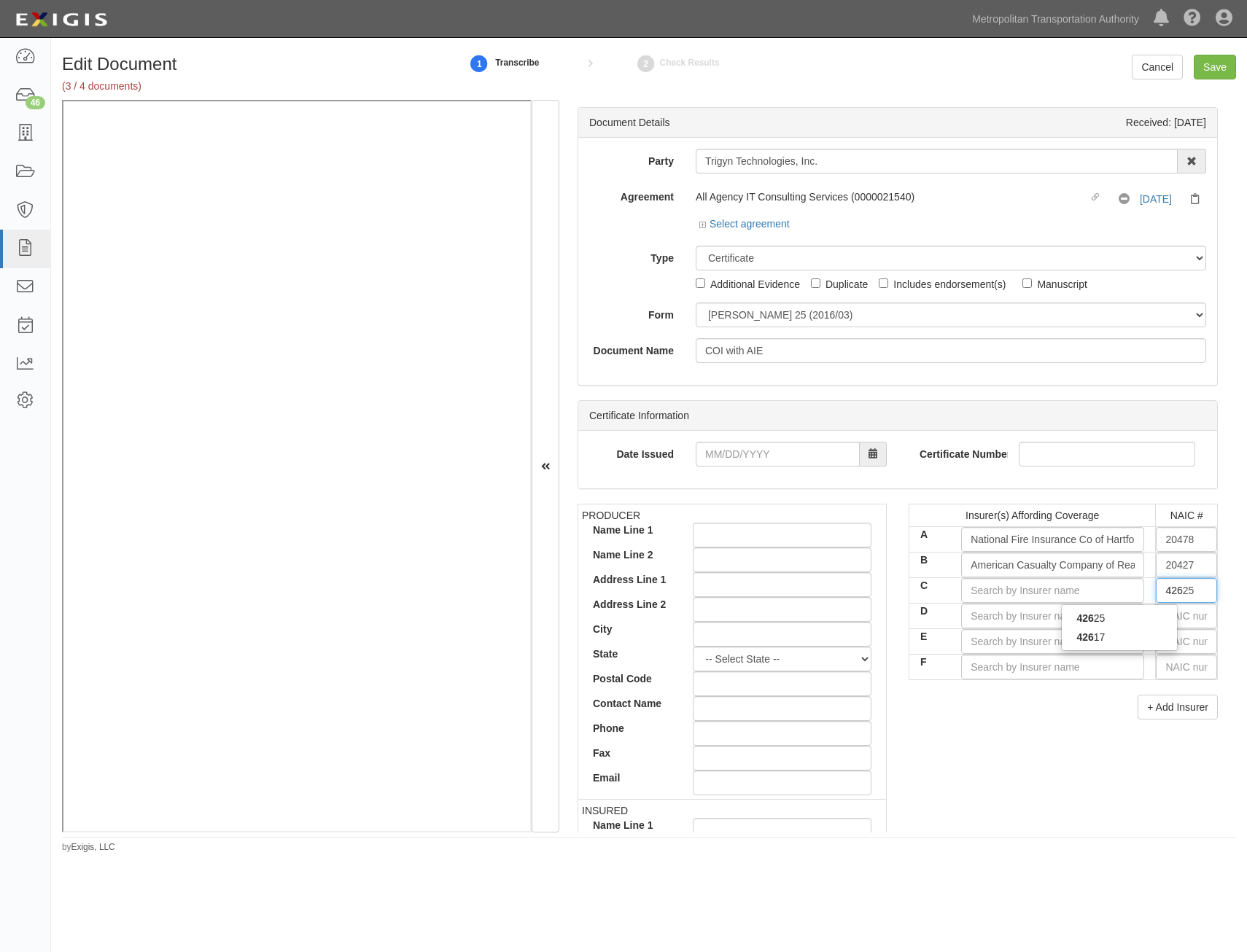
type input "4262"
type input "42625"
click at [1151, 619] on div "42625" at bounding box center [1119, 617] width 115 height 19
type input "Continental Insurance Co of New Jersey (A XV Rating)"
type input "42625"
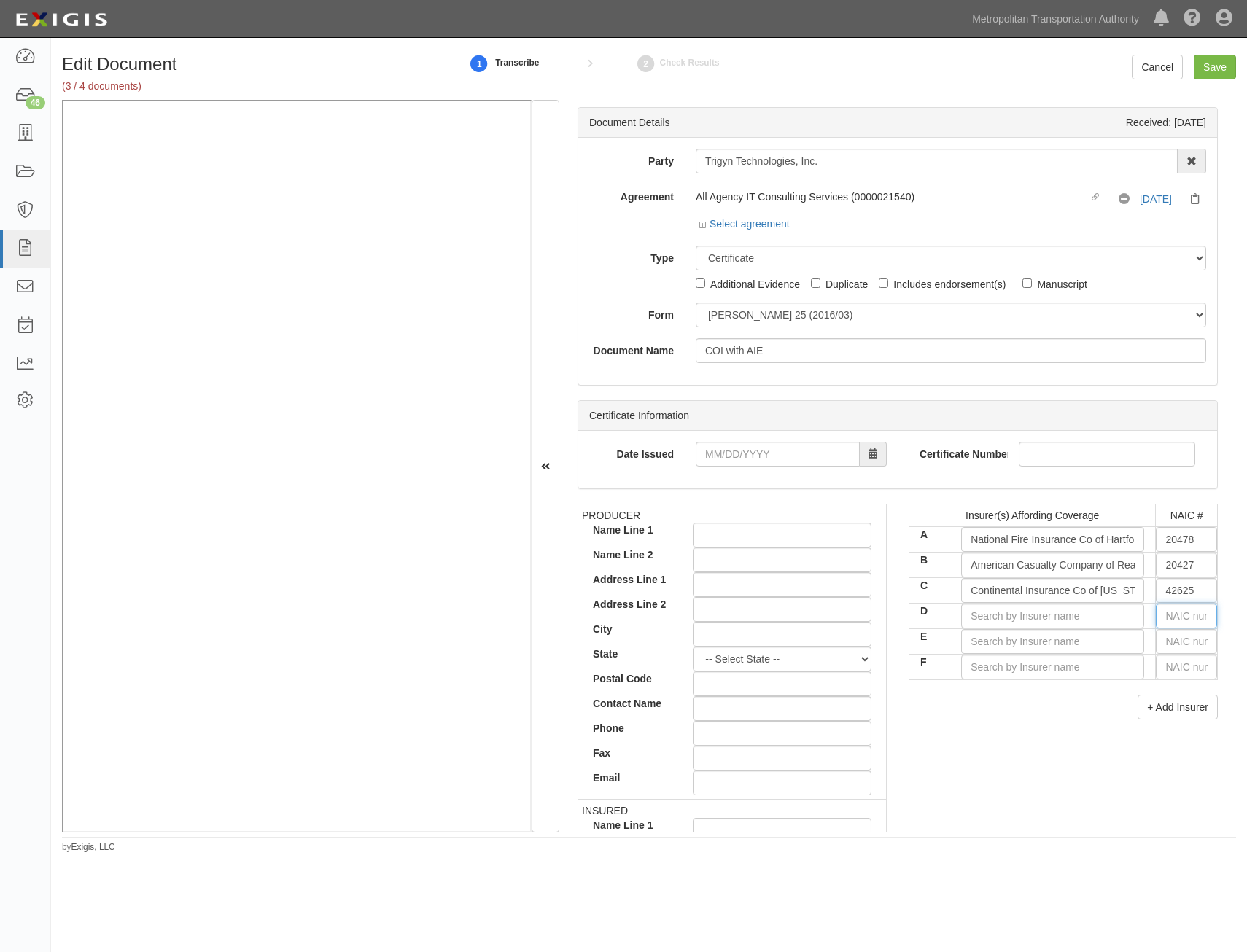
click at [1163, 616] on input "text" at bounding box center [1186, 616] width 61 height 25
type input "36404"
type input "3"
type input "31325"
type input "31"
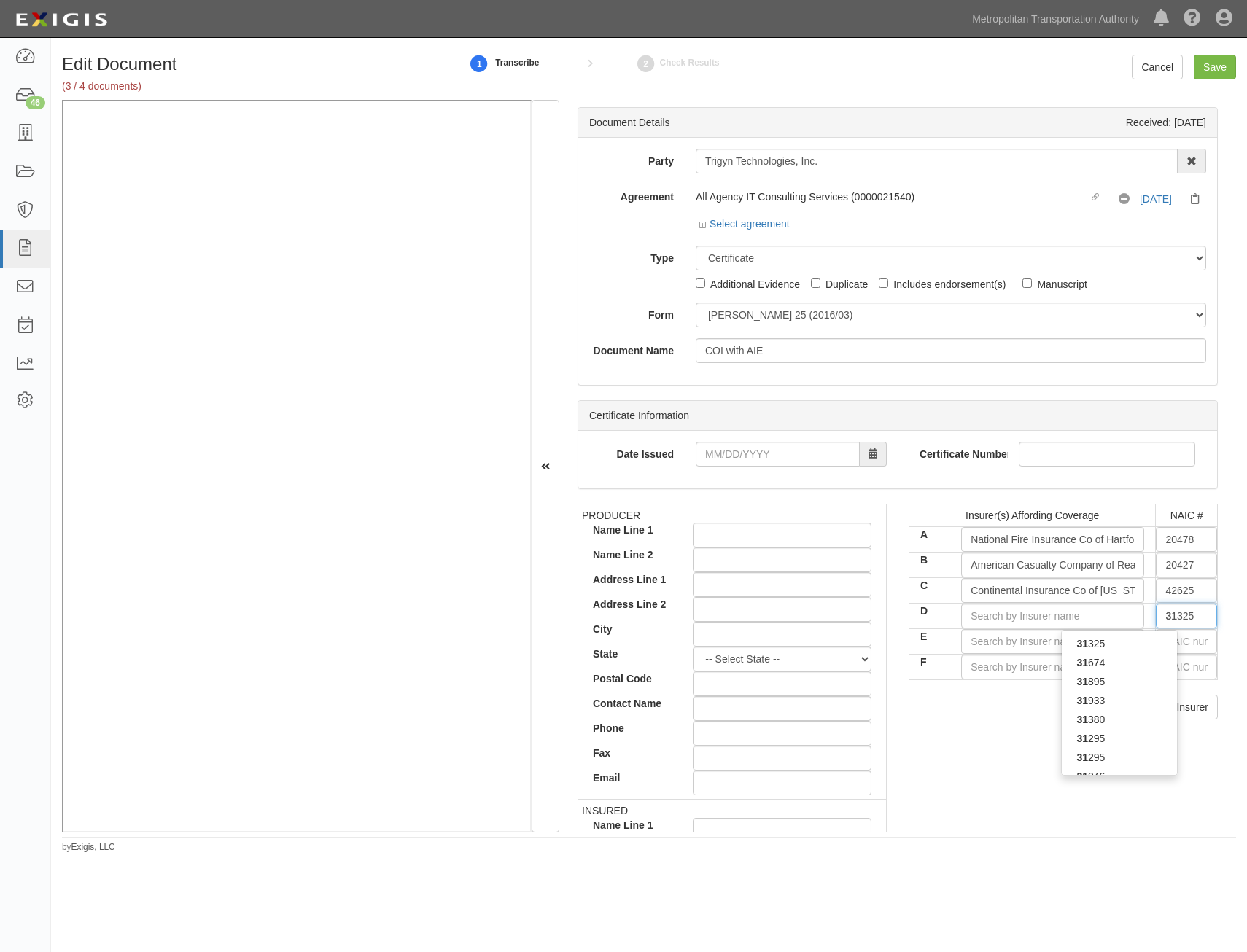
type input "31127"
type input "3112"
type input "31127"
click at [1124, 663] on div "31127" at bounding box center [1119, 662] width 115 height 19
type input "Columbia Casualty Company (A XV Rating)"
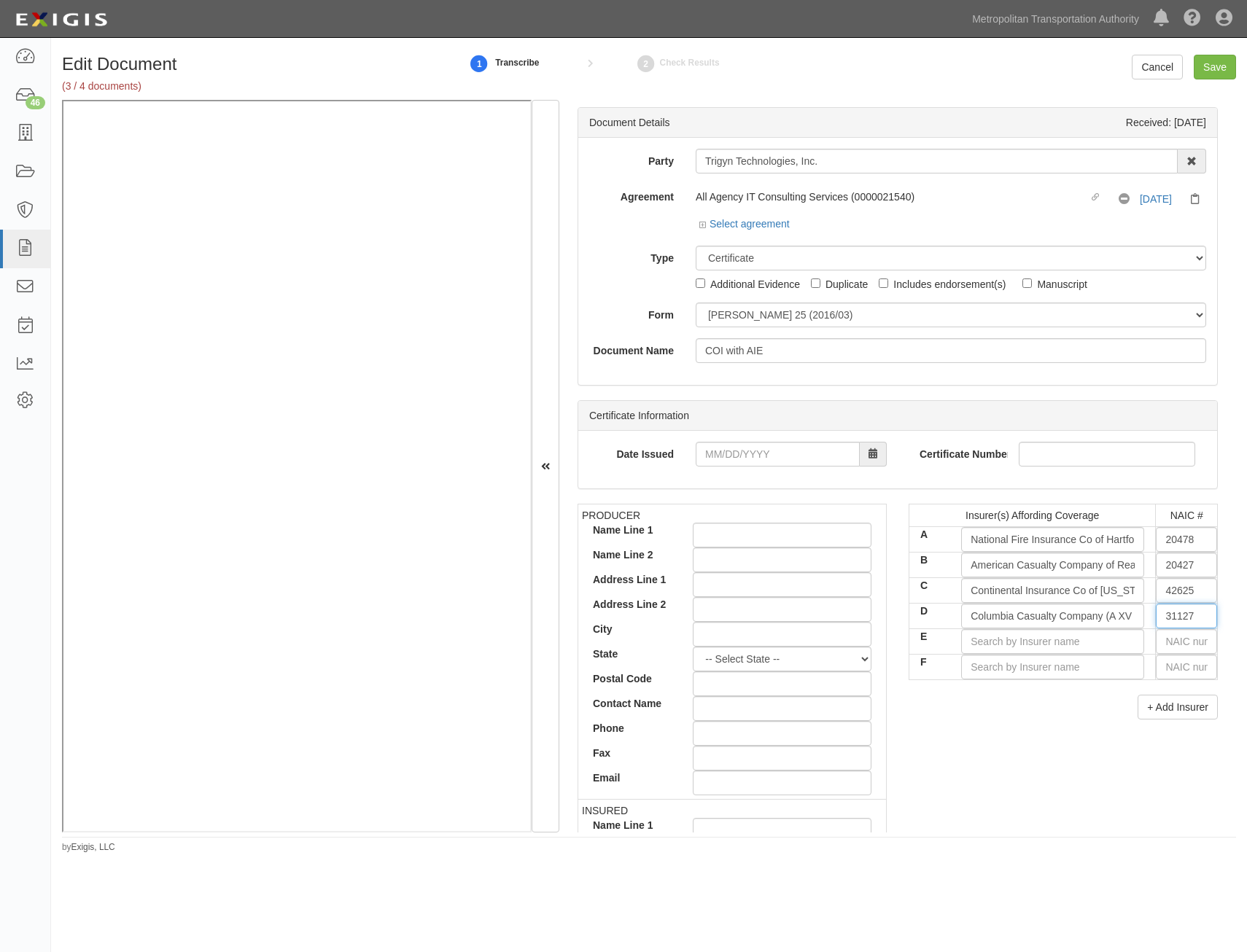
type input "31127"
click at [1089, 693] on div "Insurer(s) Affording Coverage NAIC # A National Fire Insurance Co of Hartford (…" at bounding box center [1063, 611] width 310 height 216
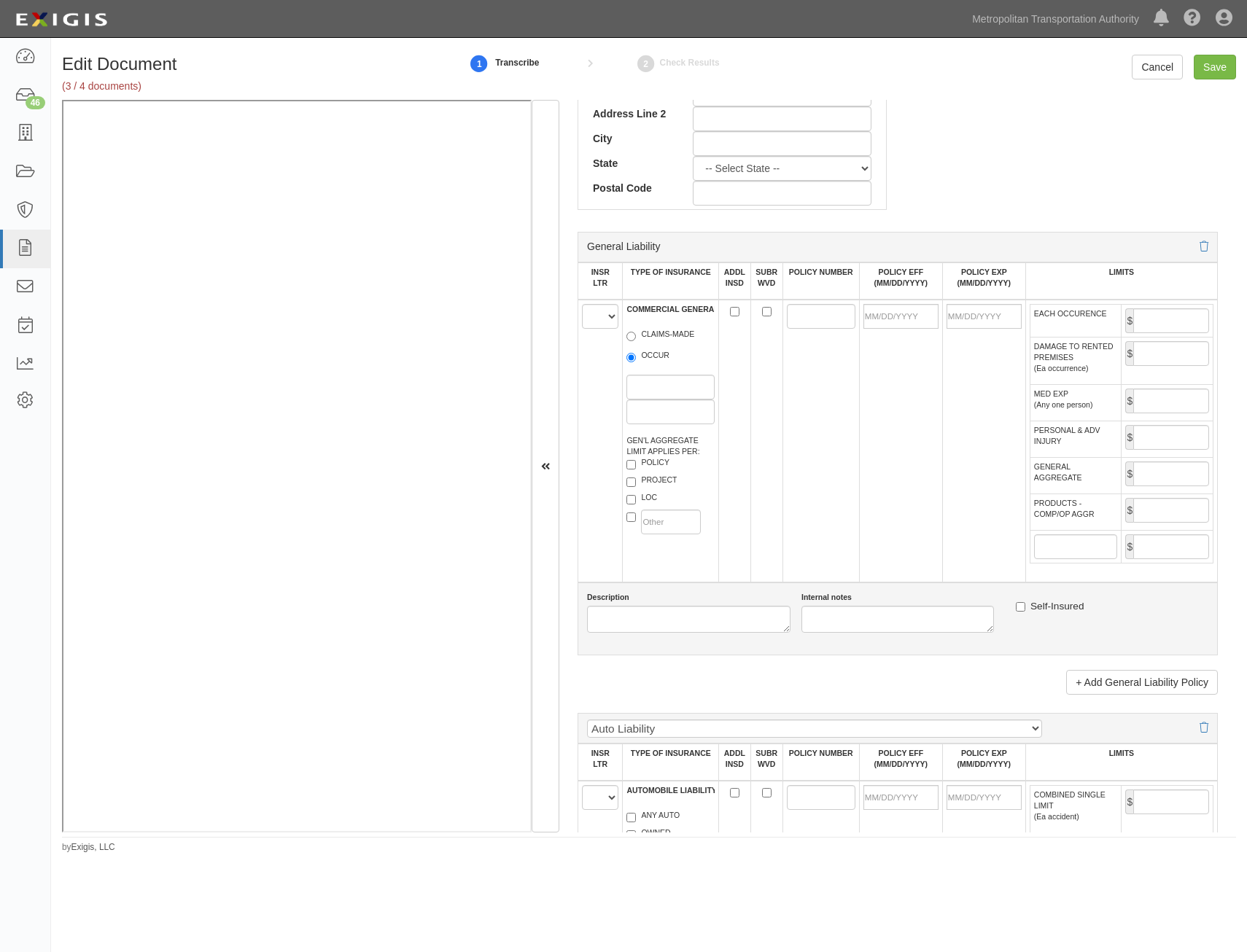
scroll to position [802, 0]
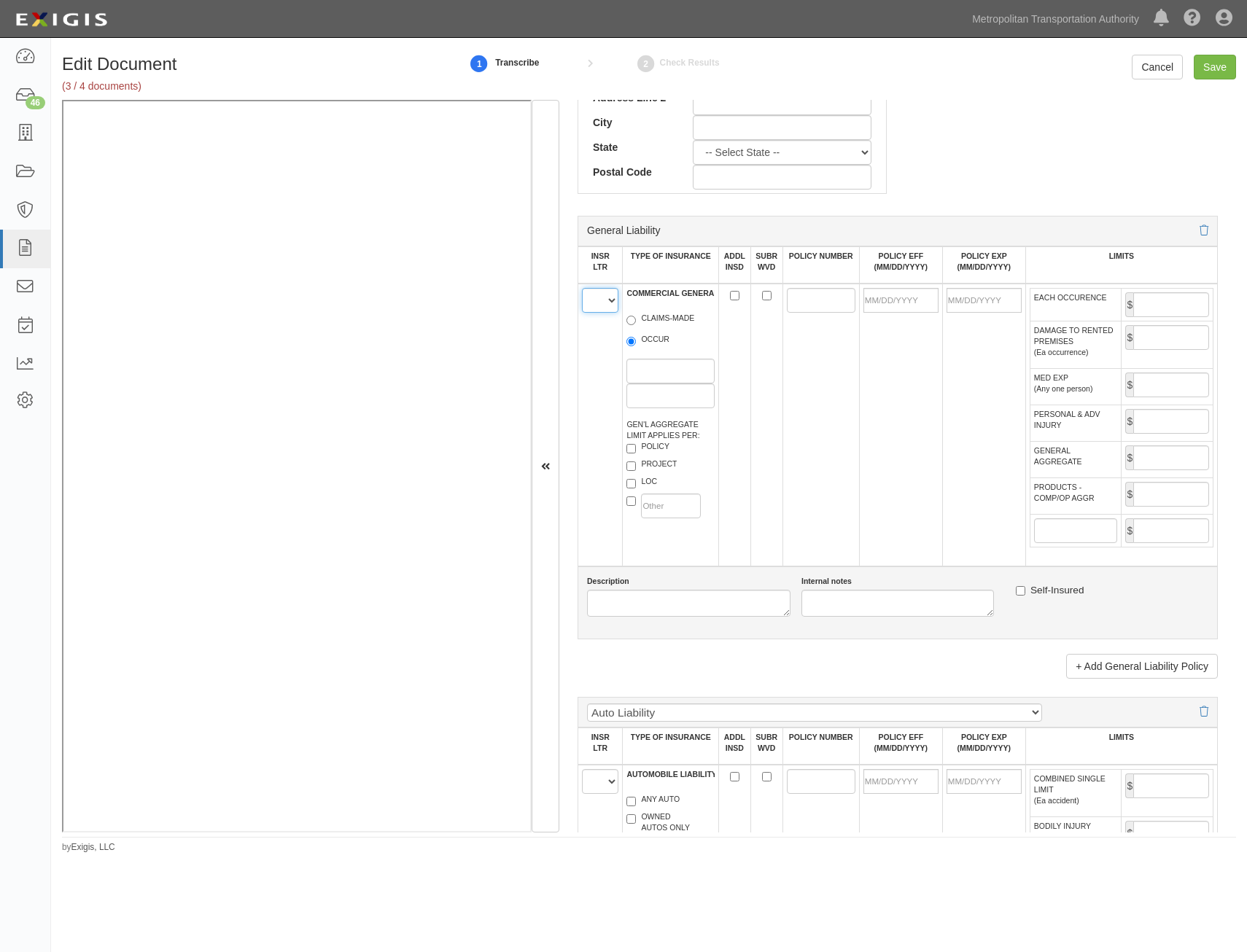
click at [593, 297] on select "A B C D E F" at bounding box center [600, 300] width 37 height 25
select select "A"
click at [582, 288] on select "A B C D E F" at bounding box center [600, 300] width 37 height 25
click at [653, 341] on label "OCCUR" at bounding box center [648, 341] width 43 height 15
click at [636, 341] on input "OCCUR" at bounding box center [631, 341] width 10 height 10
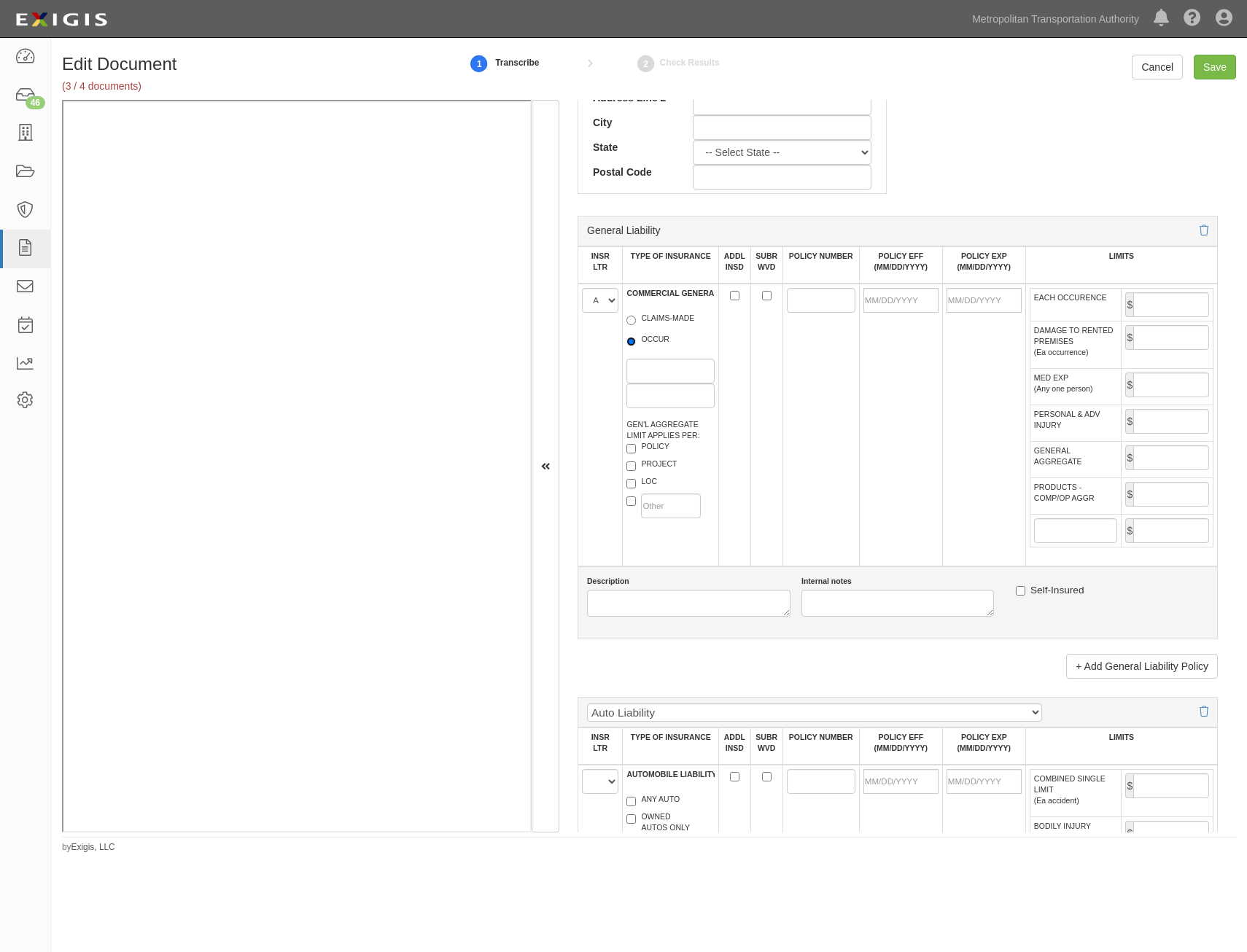
radio input "true"
click at [655, 472] on label "PROJECT" at bounding box center [651, 466] width 50 height 15
click at [636, 471] on input "PROJECT" at bounding box center [631, 466] width 10 height 10
checkbox input "true"
click at [657, 485] on div "GEN'L AGGREGATE LIMIT APPLIES PER: POLICY PROJECT LOC" at bounding box center [671, 470] width 88 height 102
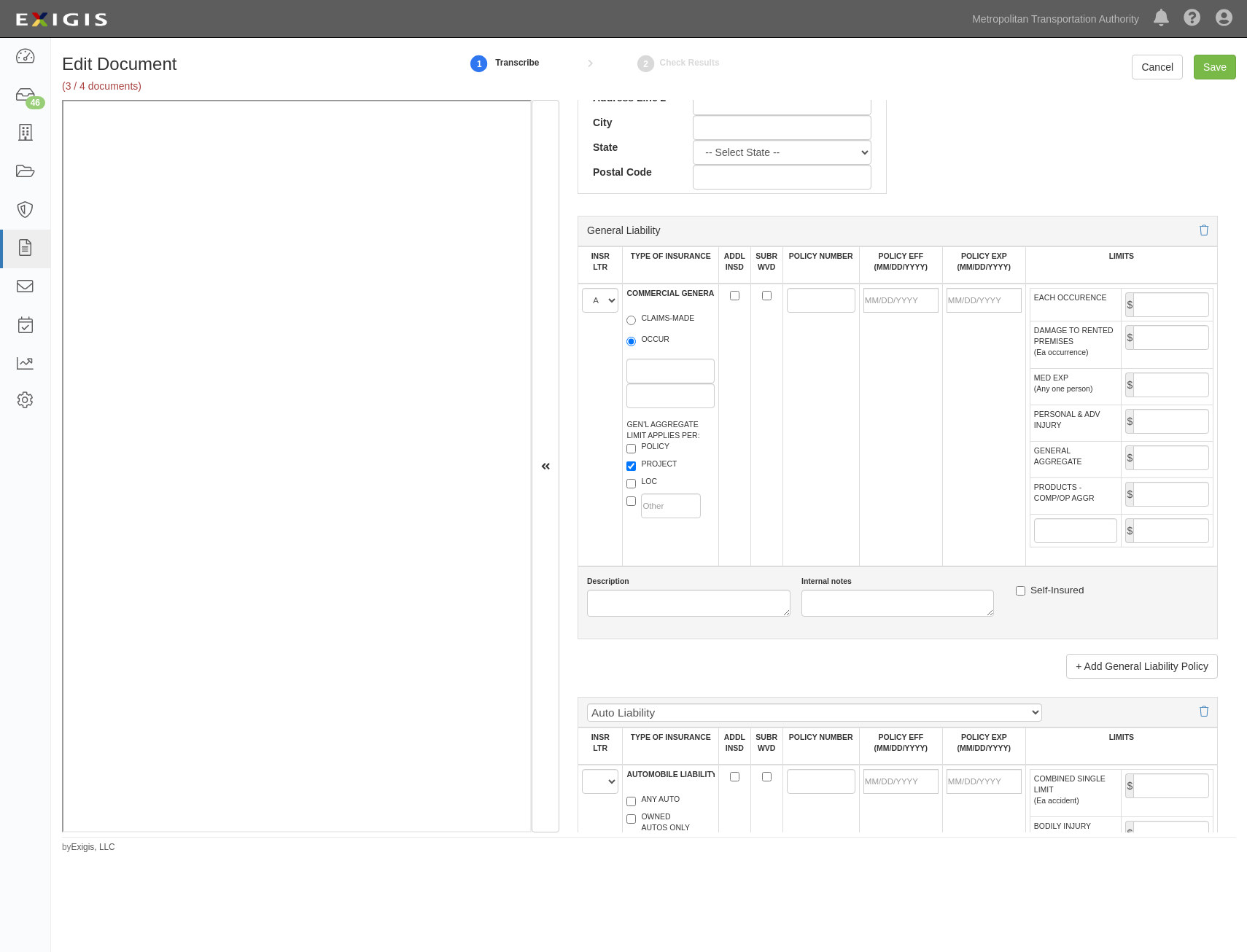
click at [638, 476] on label "LOC" at bounding box center [641, 483] width 31 height 15
click at [636, 479] on input "LOC" at bounding box center [631, 483] width 10 height 10
checkbox input "true"
click at [735, 296] on input "ADDL INSD" at bounding box center [734, 295] width 10 height 10
checkbox input "true"
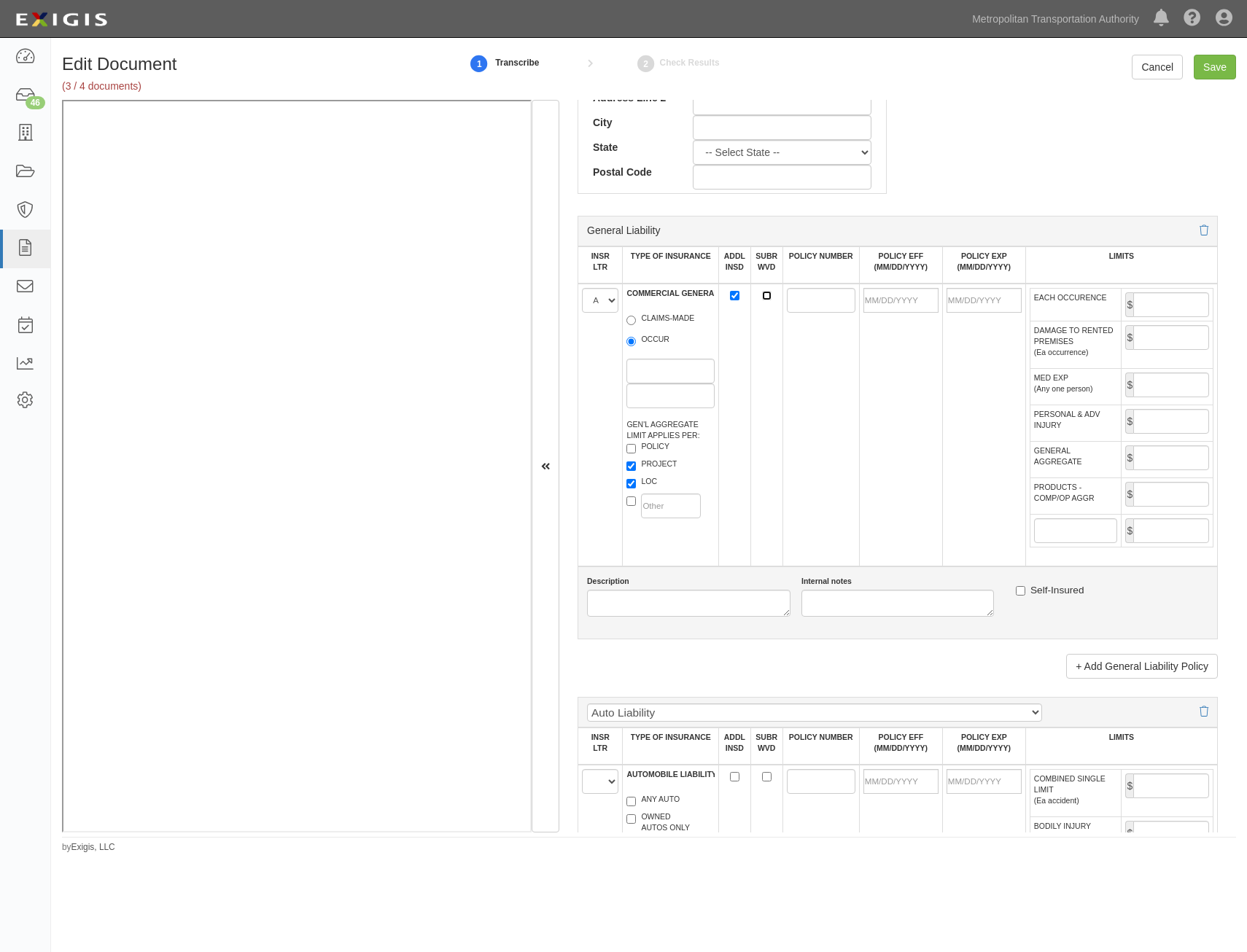
click at [762, 294] on input "SUBR WVD" at bounding box center [766, 295] width 10 height 10
checkbox input "true"
drag, startPoint x: 804, startPoint y: 300, endPoint x: 793, endPoint y: 305, distance: 12.1
click at [804, 300] on input "POLICY NUMBER" at bounding box center [821, 300] width 69 height 25
paste input "6081070508"
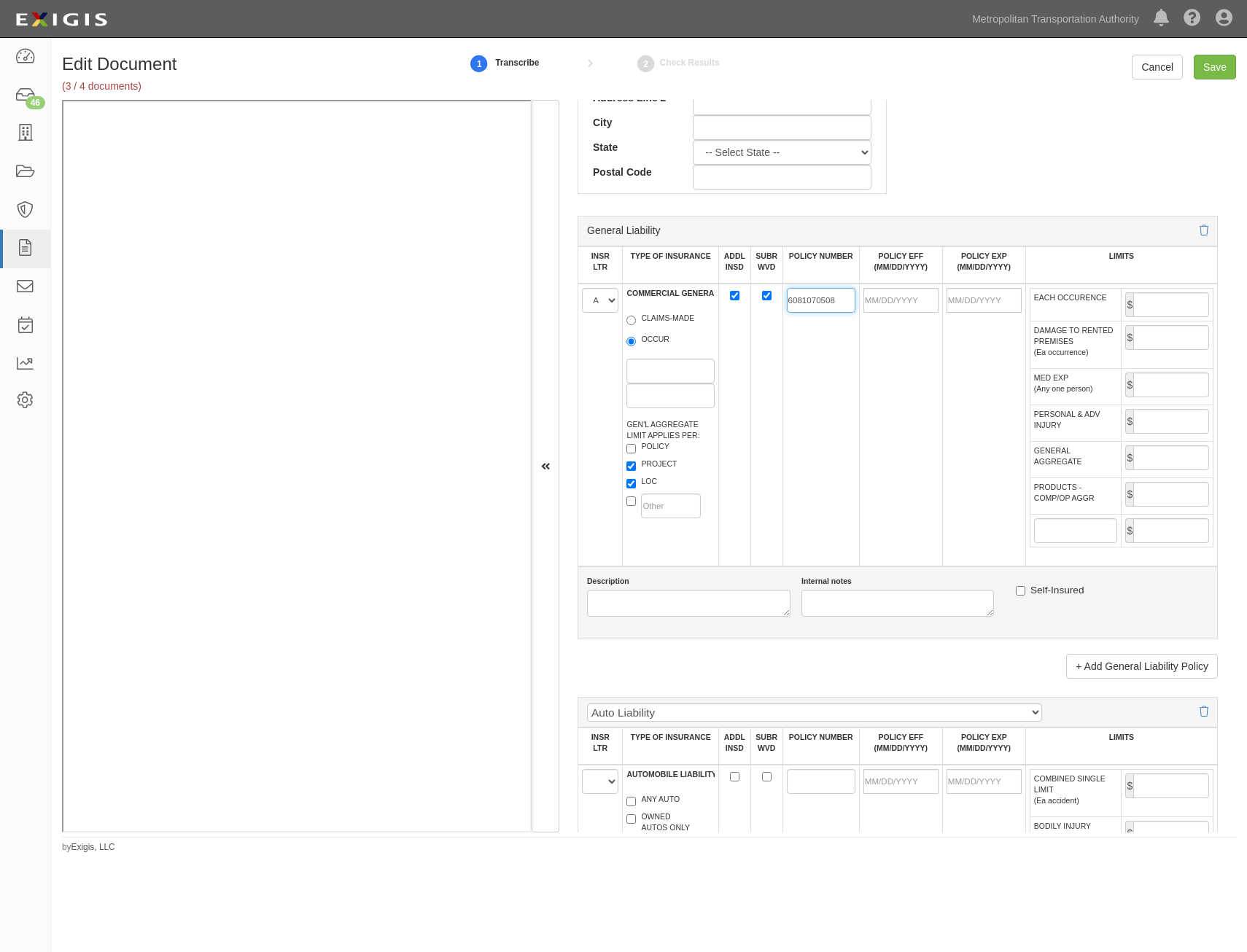
type input "6081070508"
drag, startPoint x: 893, startPoint y: 309, endPoint x: 854, endPoint y: 348, distance: 55.2
click at [893, 309] on input "POLICY EFF (MM/DD/YYYY)" at bounding box center [901, 300] width 75 height 25
type input "08/01/2025"
type input "[DATE]"
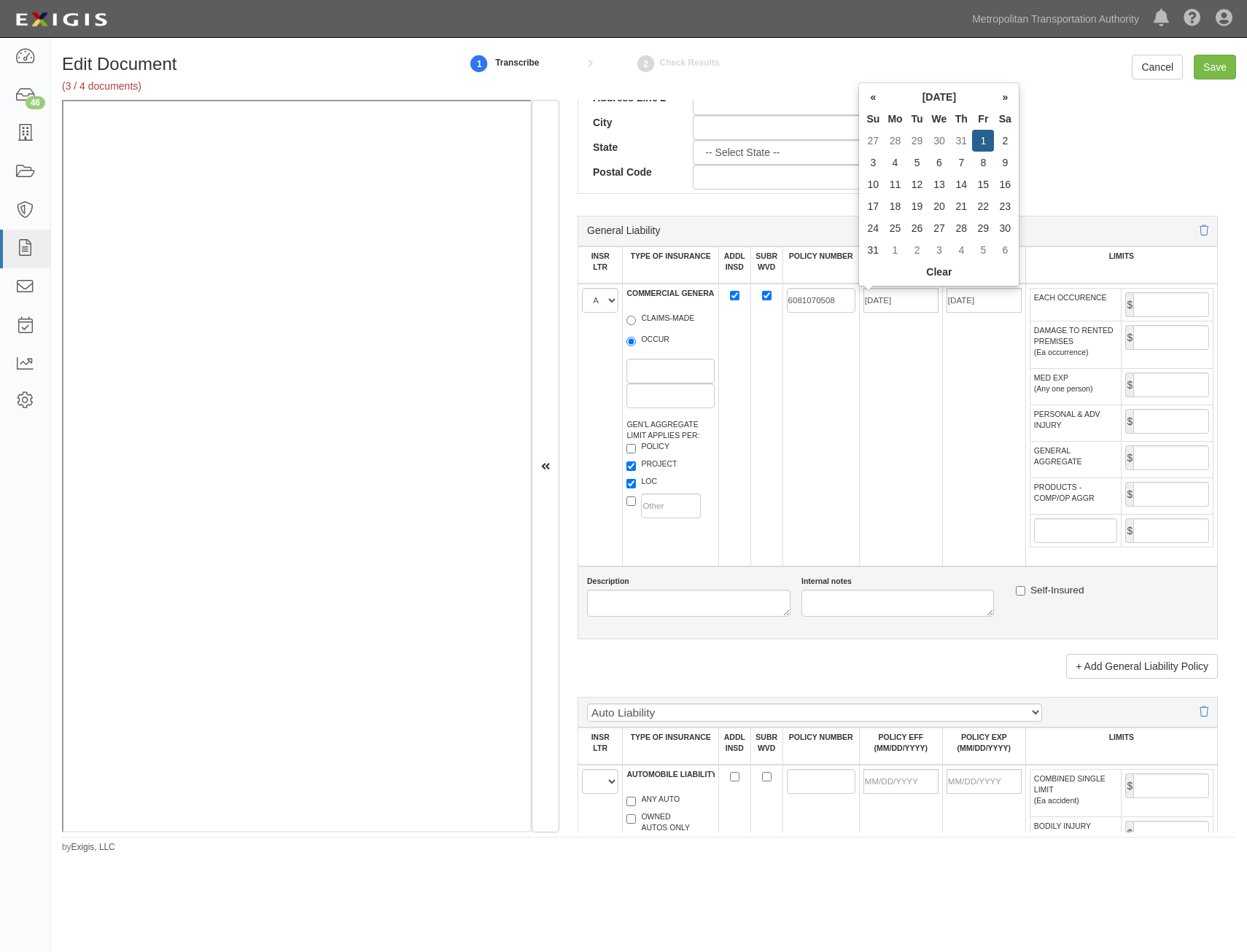
click at [820, 401] on td "6081070508" at bounding box center [821, 424] width 76 height 282
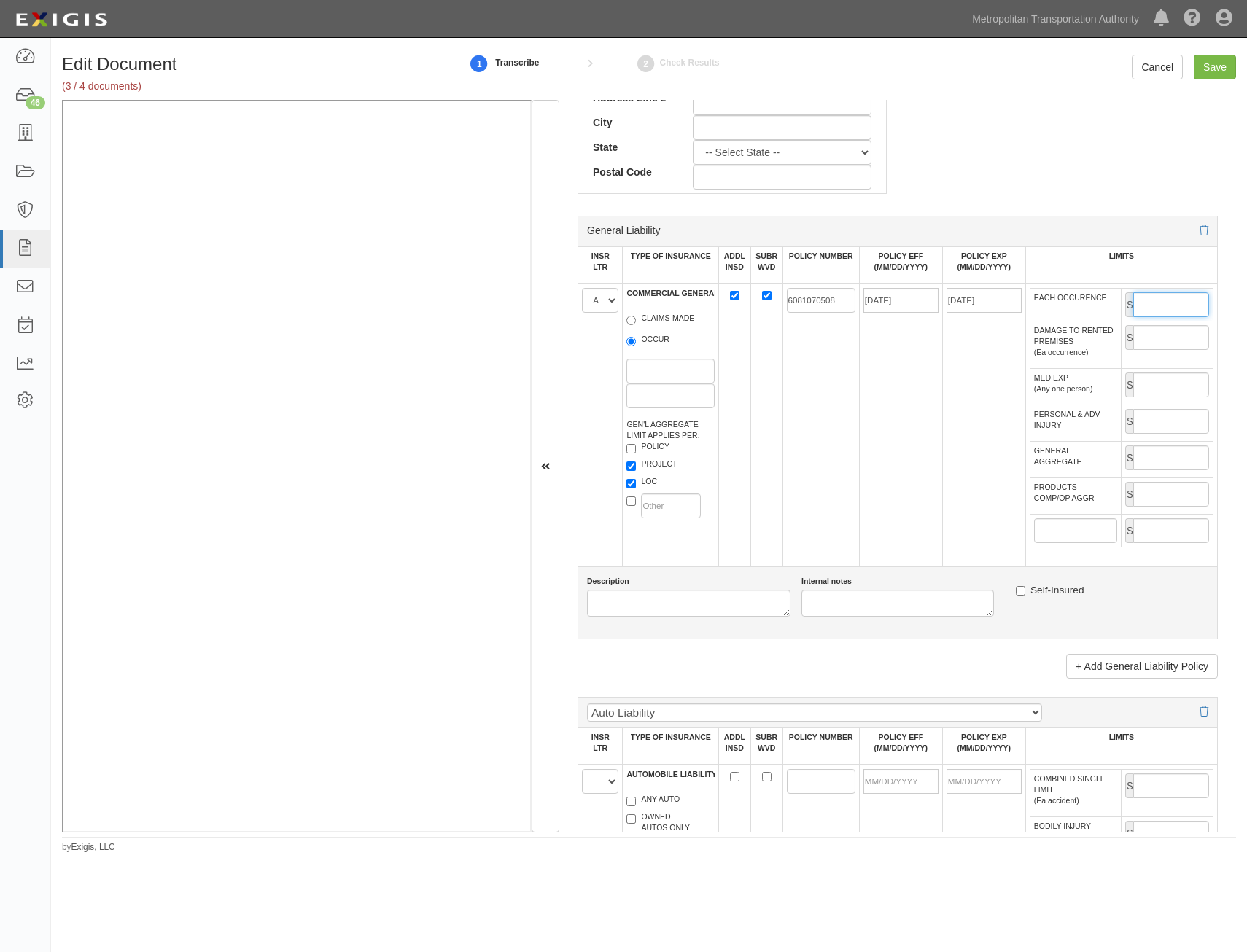
click at [1136, 309] on input "EACH OCCURENCE" at bounding box center [1171, 304] width 76 height 25
type input "1,000,000"
click at [1163, 460] on input "GENERAL AGGREGATE" at bounding box center [1171, 457] width 76 height 25
type input "2,000,000"
click at [1154, 498] on input "PRODUCTS - COMP/OP AGGR" at bounding box center [1171, 494] width 76 height 25
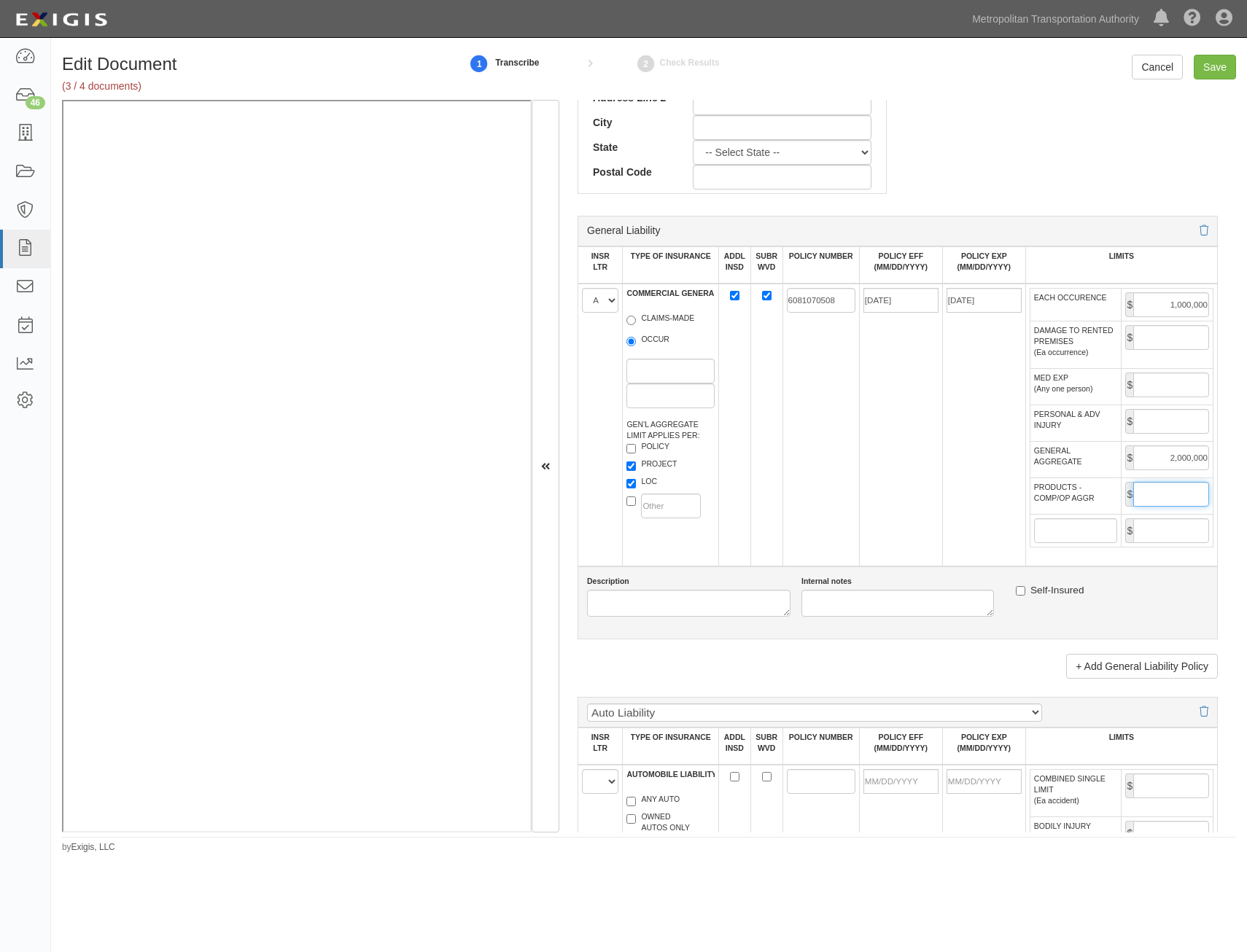
type input "2,000,000"
click at [861, 523] on td "08/01/2025" at bounding box center [900, 424] width 83 height 282
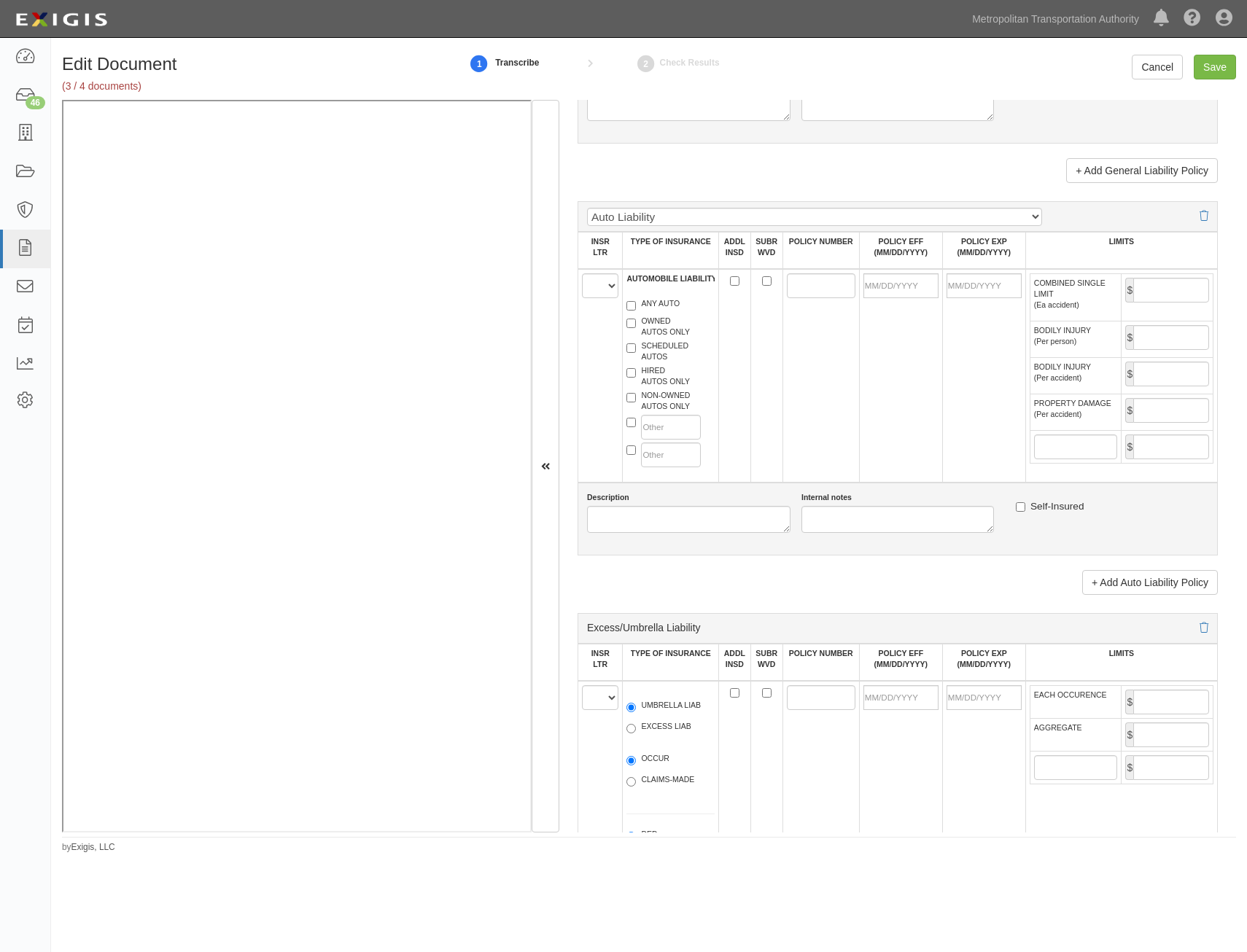
scroll to position [1312, 0]
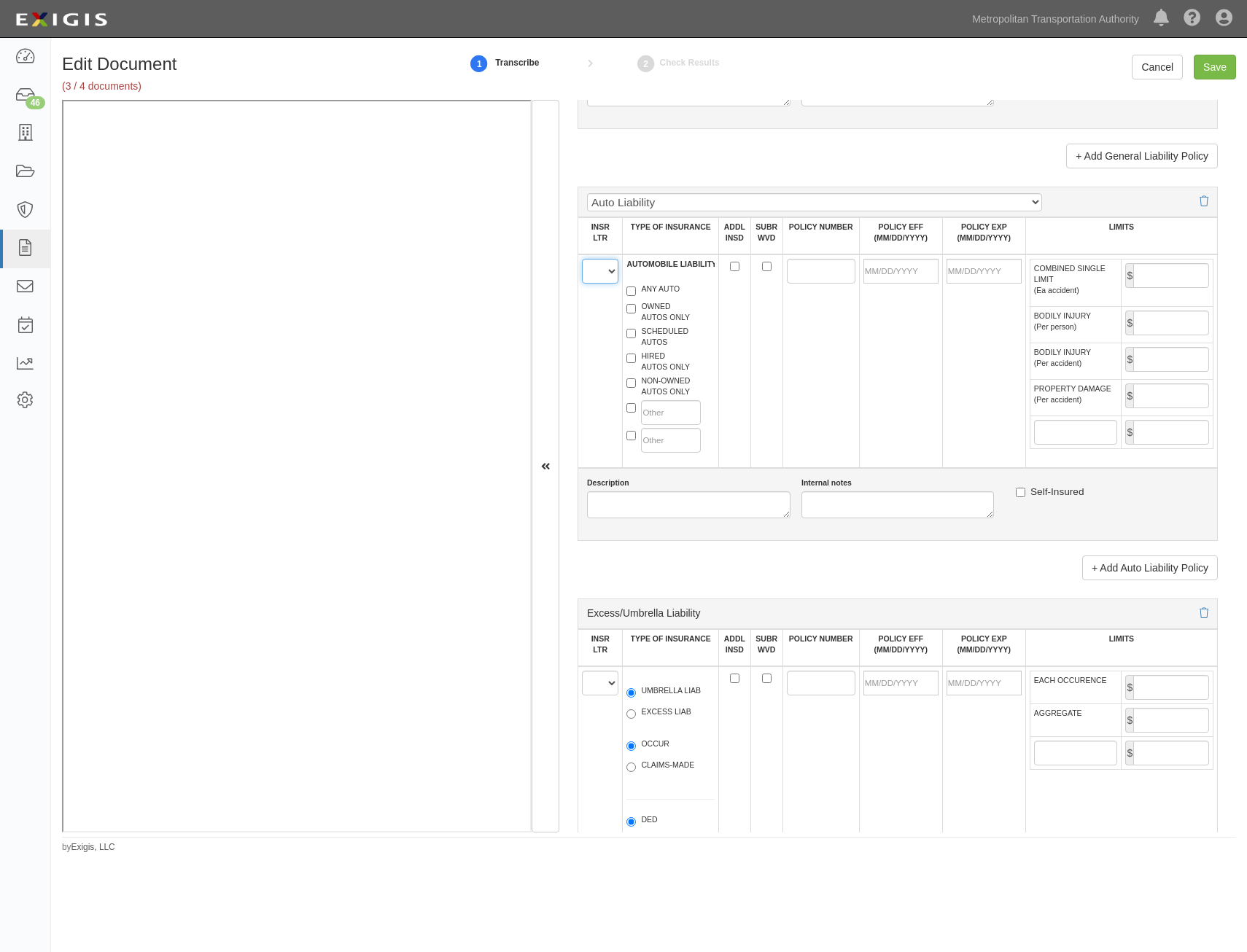
click at [603, 274] on select "A B C D E F" at bounding box center [600, 271] width 37 height 25
select select "B"
click at [582, 259] on select "A B C D E F" at bounding box center [600, 271] width 37 height 25
click at [664, 365] on label "HIRED AUTOS ONLY" at bounding box center [658, 361] width 64 height 22
click at [636, 363] on input "HIRED AUTOS ONLY" at bounding box center [631, 358] width 10 height 10
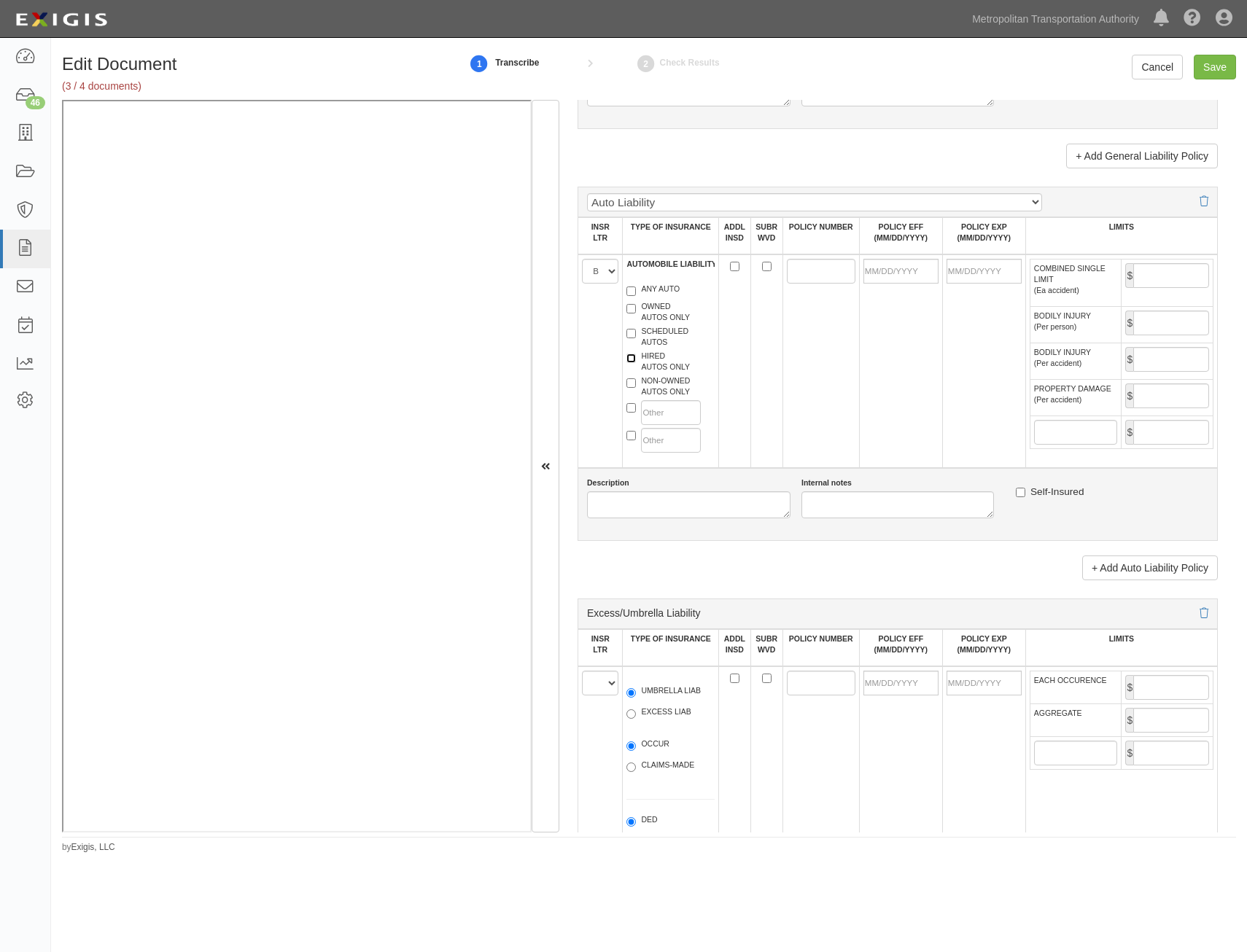
checkbox input "true"
click at [671, 386] on label "NON-OWNED AUTOS ONLY" at bounding box center [658, 386] width 64 height 22
click at [636, 386] on input "NON-OWNED AUTOS ONLY" at bounding box center [631, 383] width 10 height 10
checkbox input "true"
click at [731, 268] on input "ADDL INSD" at bounding box center [734, 266] width 10 height 10
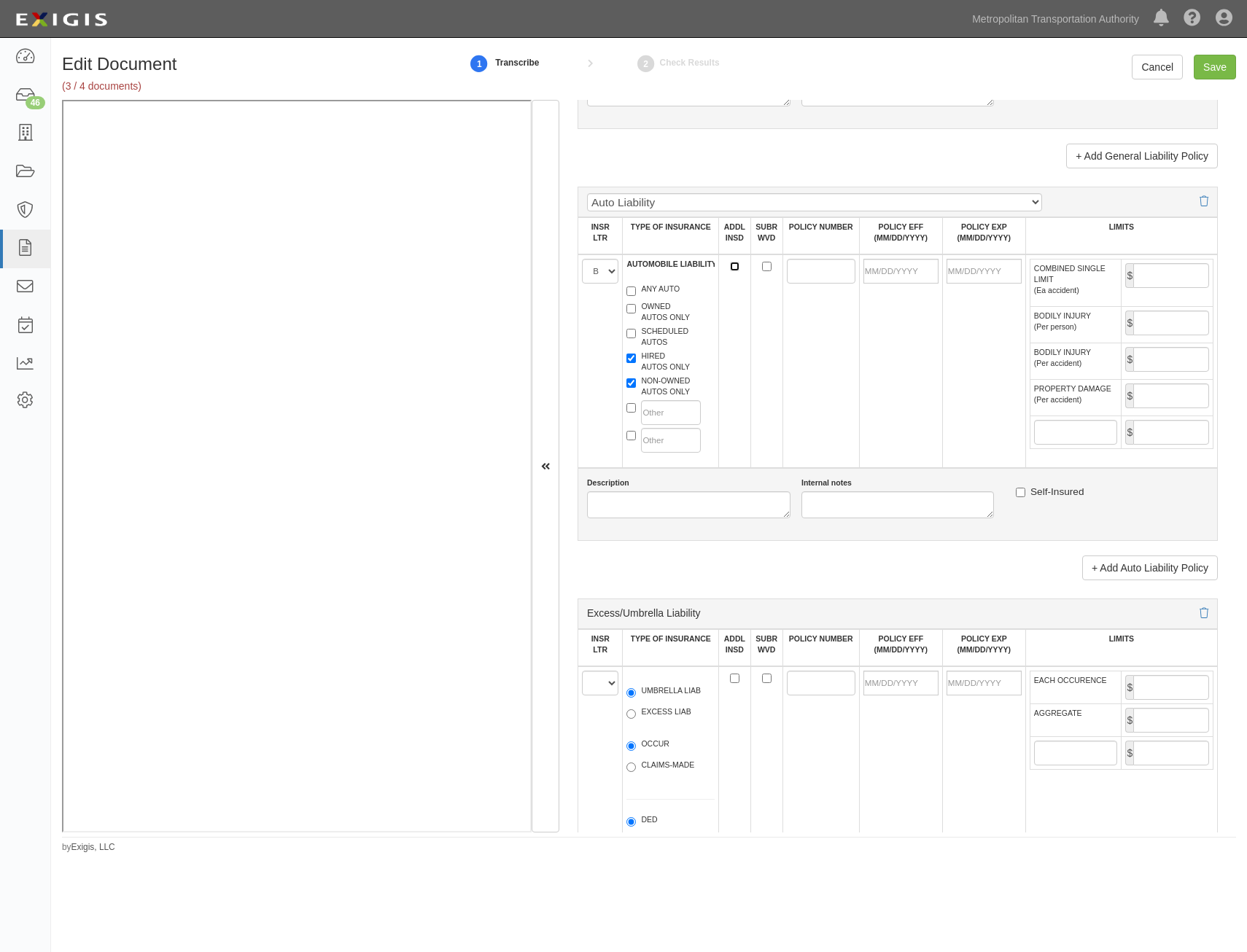
checkbox input "true"
click at [763, 268] on input "SUBR WVD" at bounding box center [766, 266] width 10 height 10
checkbox input "true"
click at [794, 271] on input "POLICY NUMBER" at bounding box center [821, 271] width 69 height 25
paste input "6081058150"
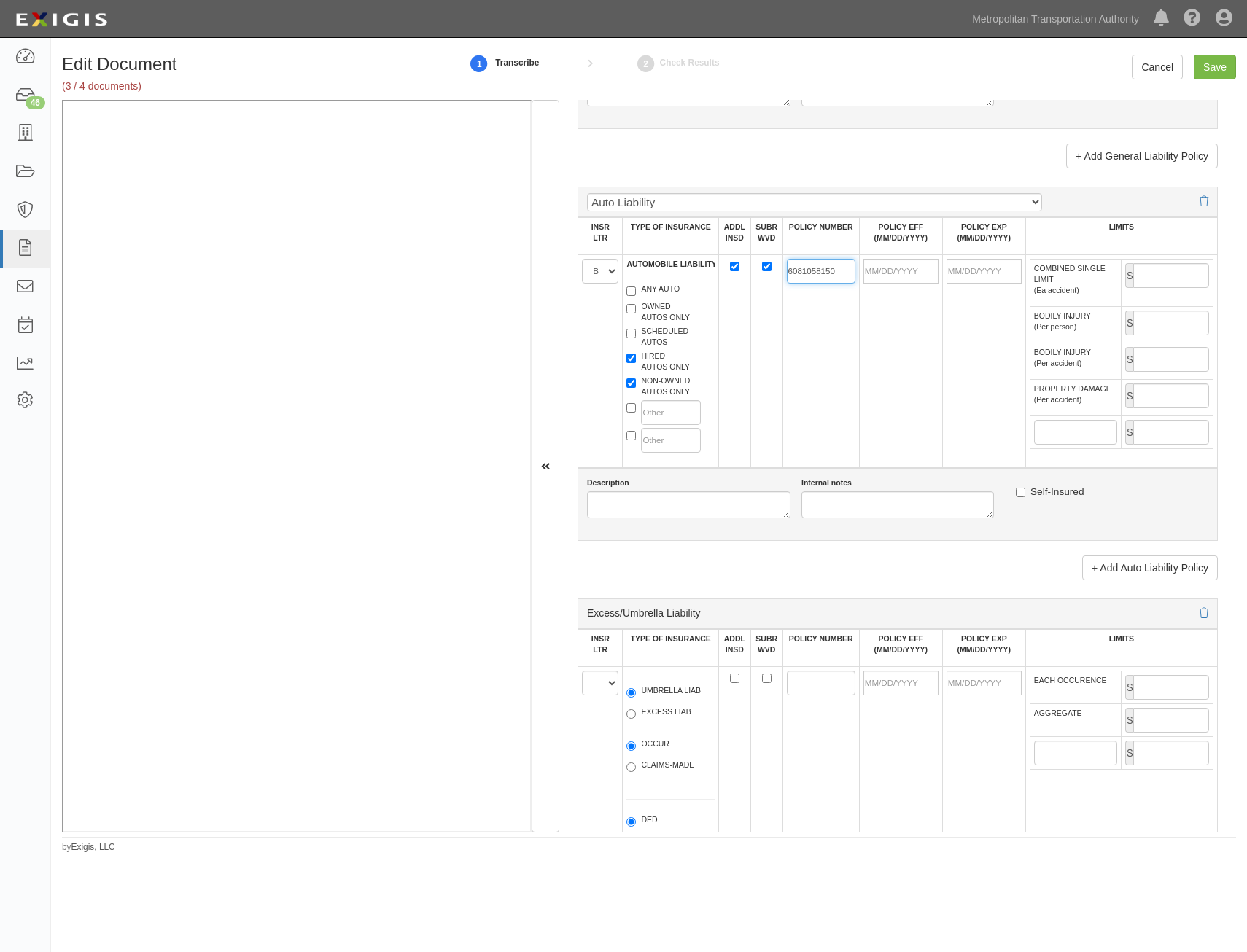
type input "6081058150"
drag, startPoint x: 904, startPoint y: 273, endPoint x: 835, endPoint y: 359, distance: 110.3
click at [904, 273] on input "POLICY EFF (MM/DD/YYYY)" at bounding box center [901, 271] width 75 height 25
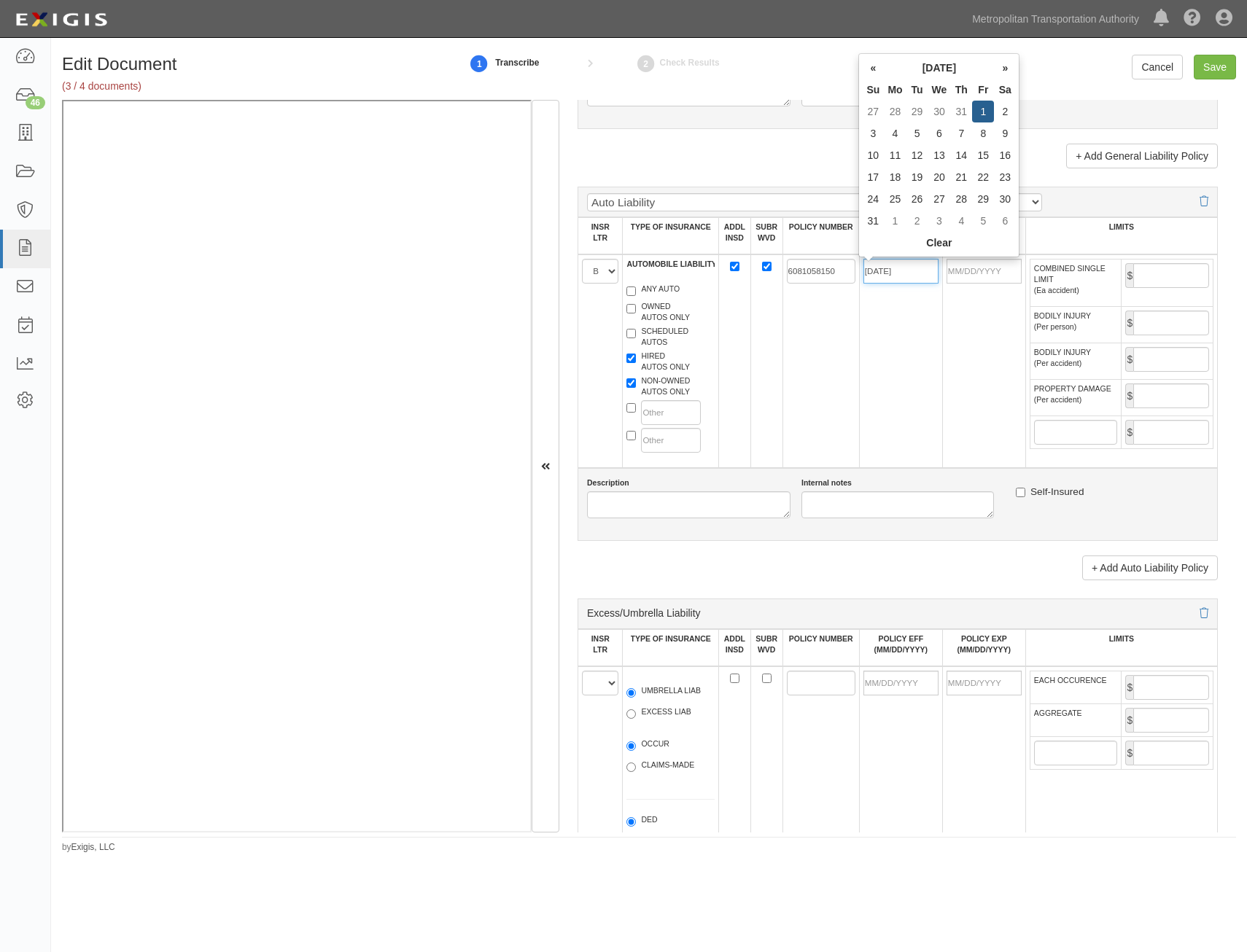
type input "08/01/2025"
type input "[DATE]"
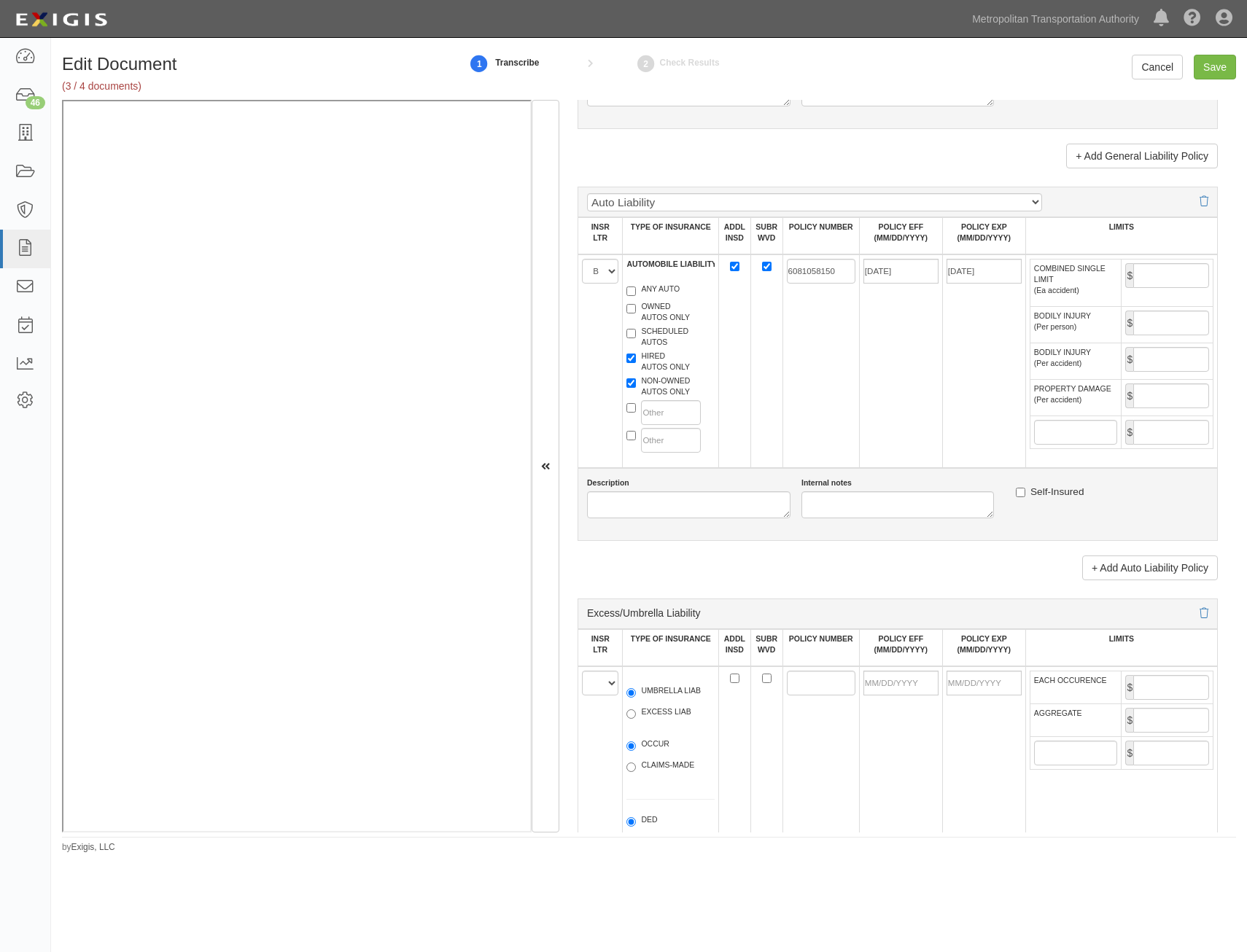
click at [816, 404] on td "6081058150" at bounding box center [821, 361] width 76 height 214
click at [1156, 268] on input "COMBINED SINGLE LIMIT (Ea accident)" at bounding box center [1171, 275] width 76 height 25
type input "1,000,000"
click at [887, 428] on td "08/01/2025" at bounding box center [900, 361] width 83 height 214
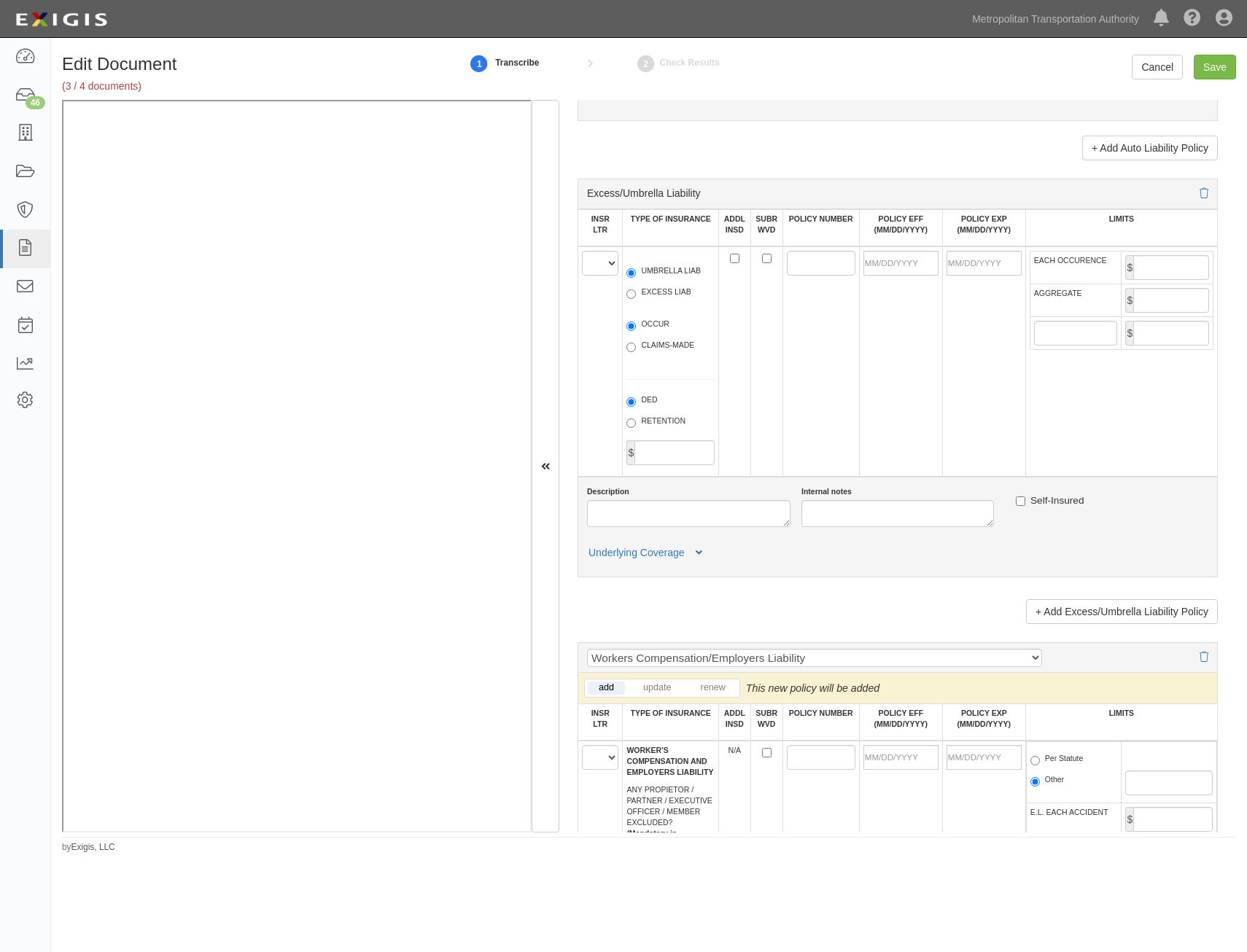
scroll to position [1749, 0]
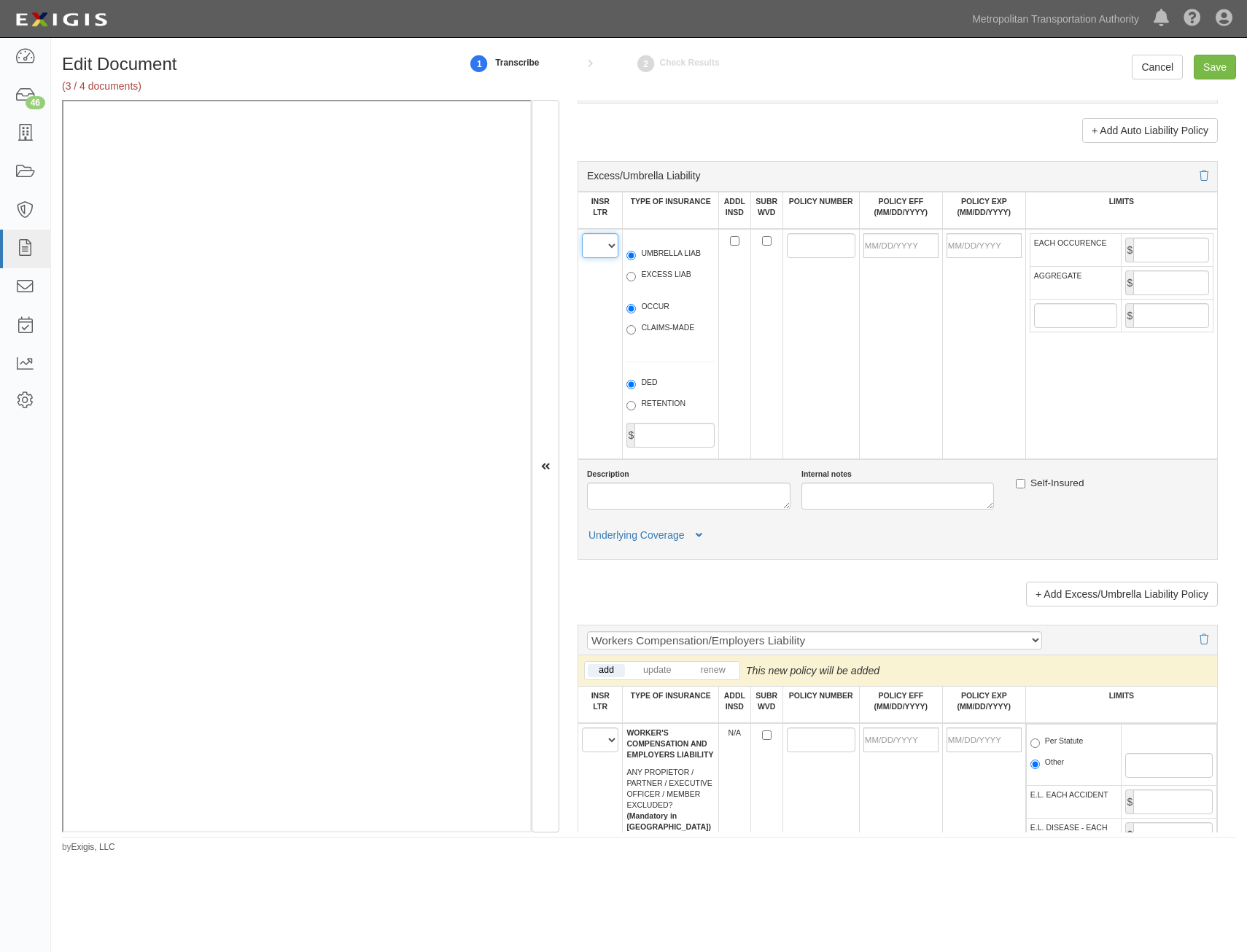
click at [596, 247] on select "A B C D E F" at bounding box center [600, 245] width 37 height 25
select select "C"
click at [582, 233] on select "A B C D E F" at bounding box center [600, 245] width 37 height 25
click at [675, 252] on label "UMBRELLA LIAB" at bounding box center [663, 256] width 74 height 15
click at [636, 252] on input "UMBRELLA LIAB" at bounding box center [631, 256] width 10 height 10
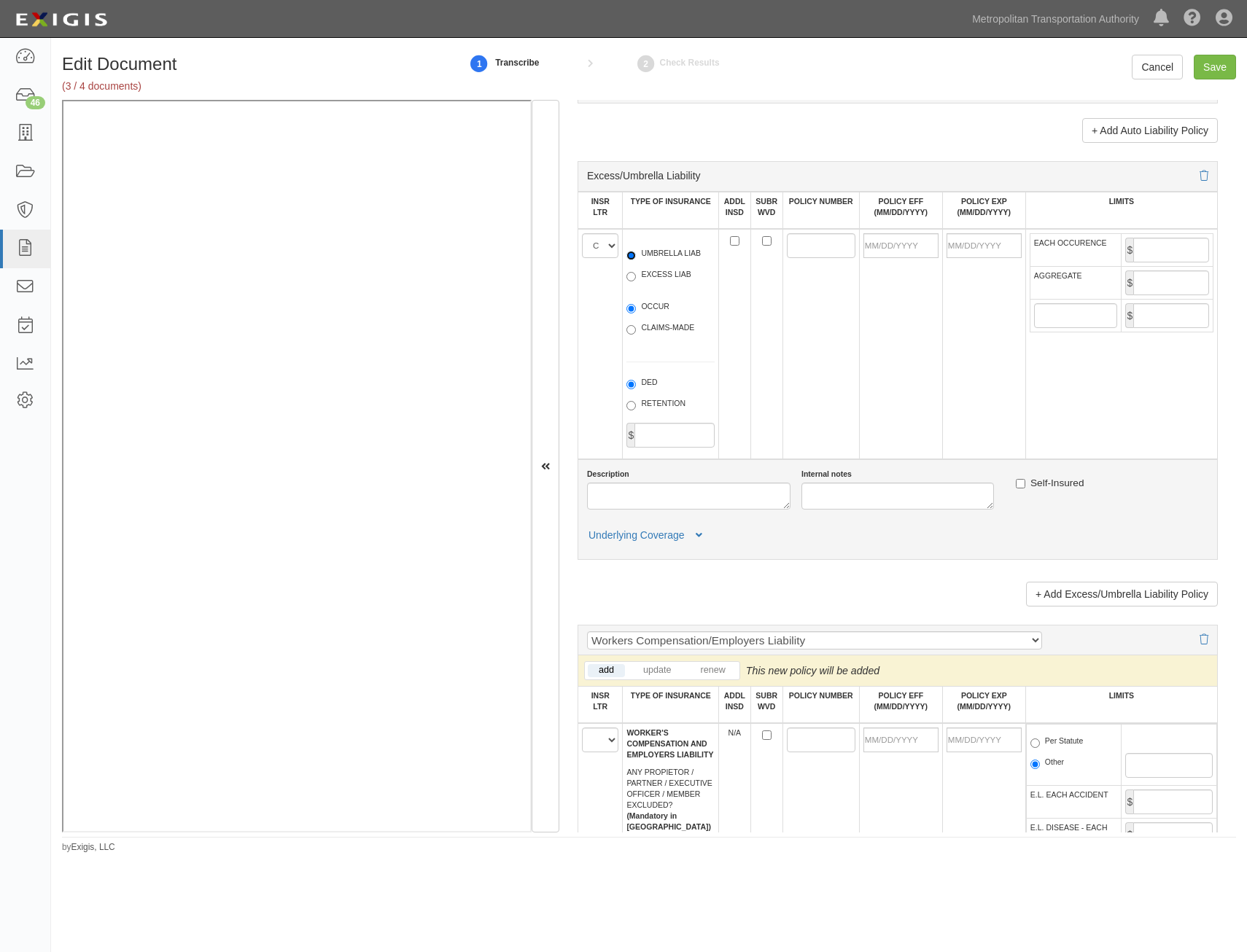
radio input "true"
click at [652, 309] on label "OCCUR" at bounding box center [648, 309] width 43 height 15
click at [636, 309] on input "OCCUR" at bounding box center [631, 309] width 10 height 10
radio input "true"
click at [783, 240] on td at bounding box center [821, 344] width 76 height 230
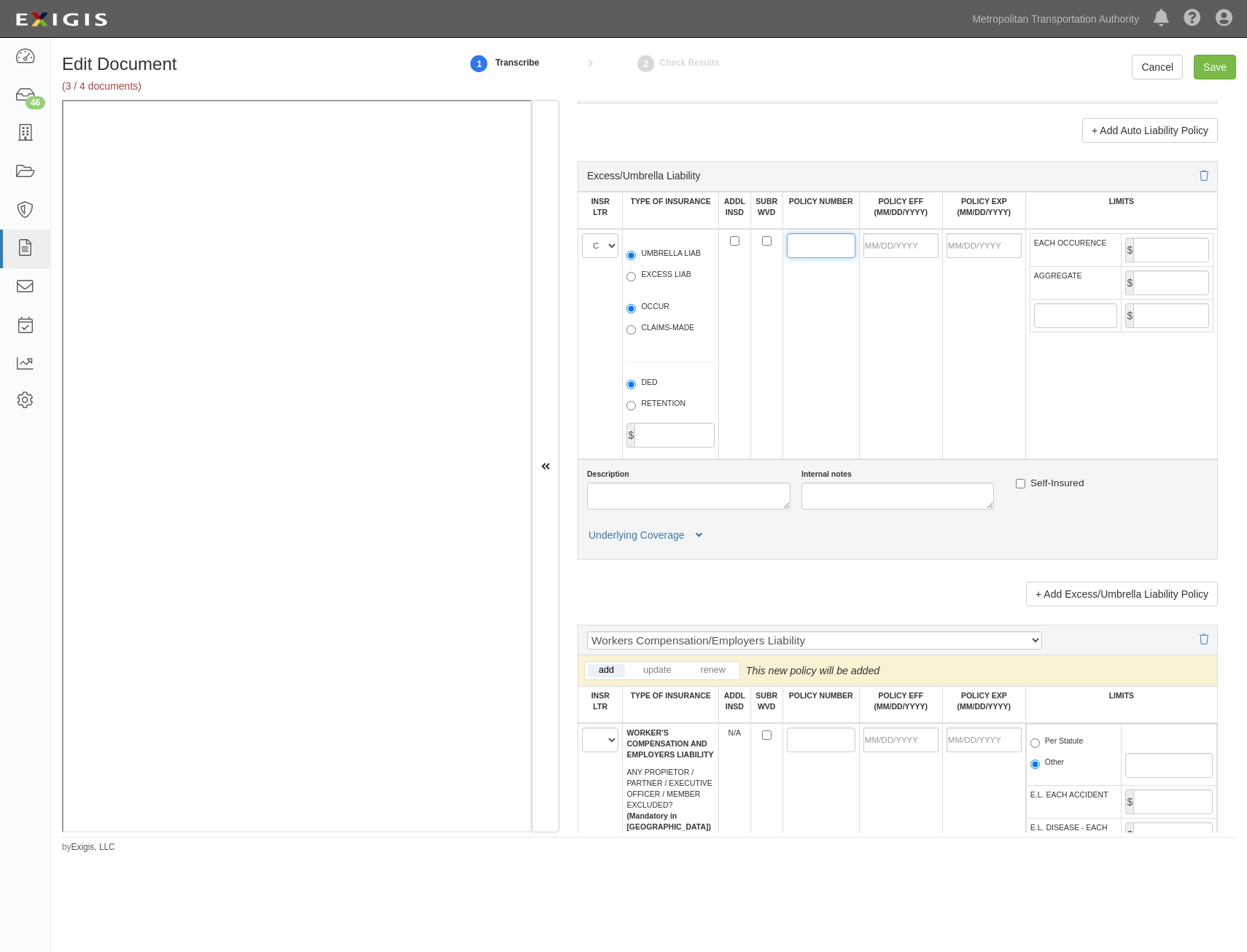
drag, startPoint x: 807, startPoint y: 244, endPoint x: 786, endPoint y: 241, distance: 21.2
click at [807, 244] on input "POLICY NUMBER" at bounding box center [821, 245] width 69 height 25
paste input "6081080083"
type input "6081080083"
drag, startPoint x: 909, startPoint y: 242, endPoint x: 905, endPoint y: 251, distance: 9.8
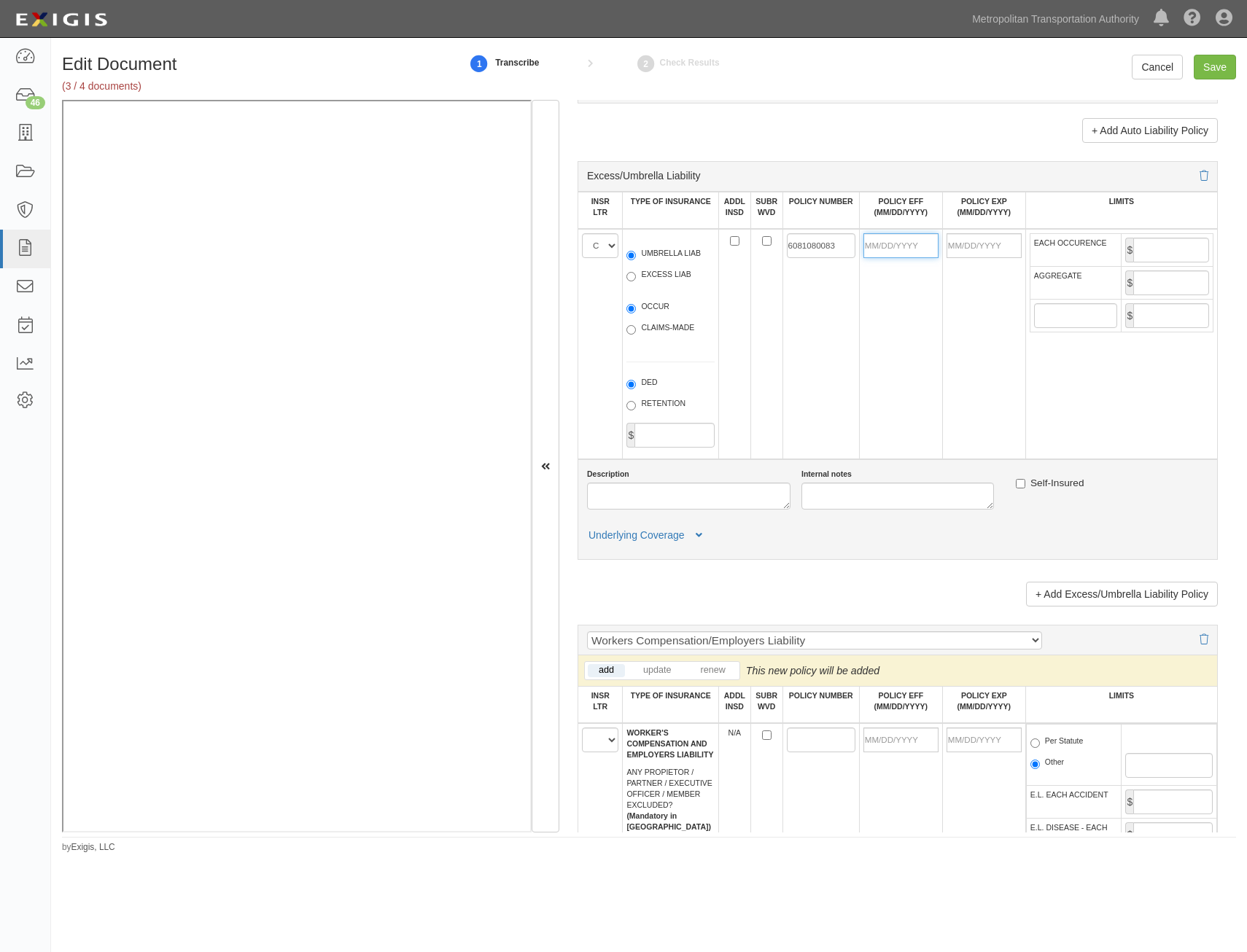
click at [909, 242] on input "POLICY EFF (MM/DD/YYYY)" at bounding box center [901, 245] width 75 height 25
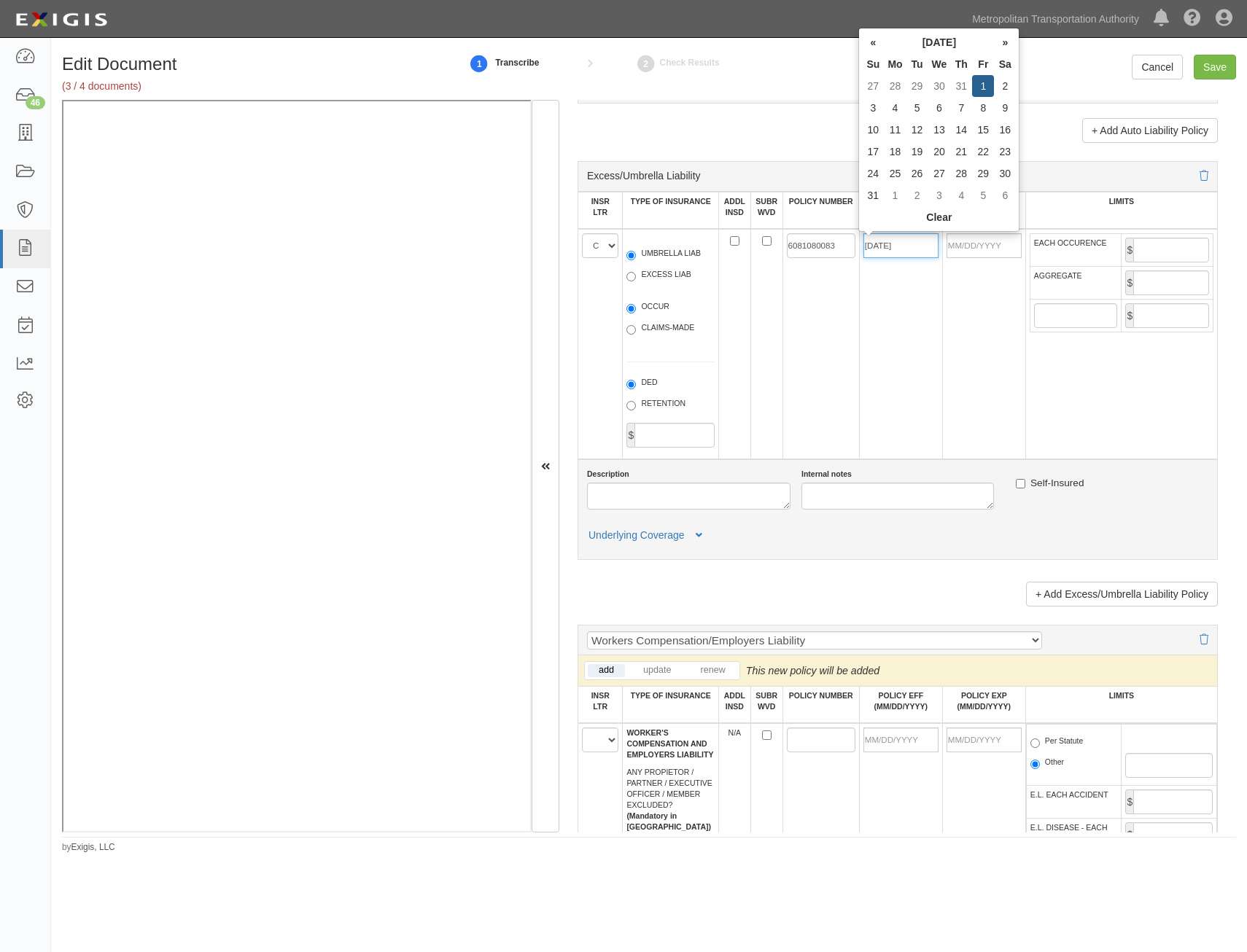
type input "08/01/2025"
type input "[DATE]"
click at [846, 373] on td "6081080083" at bounding box center [821, 344] width 76 height 230
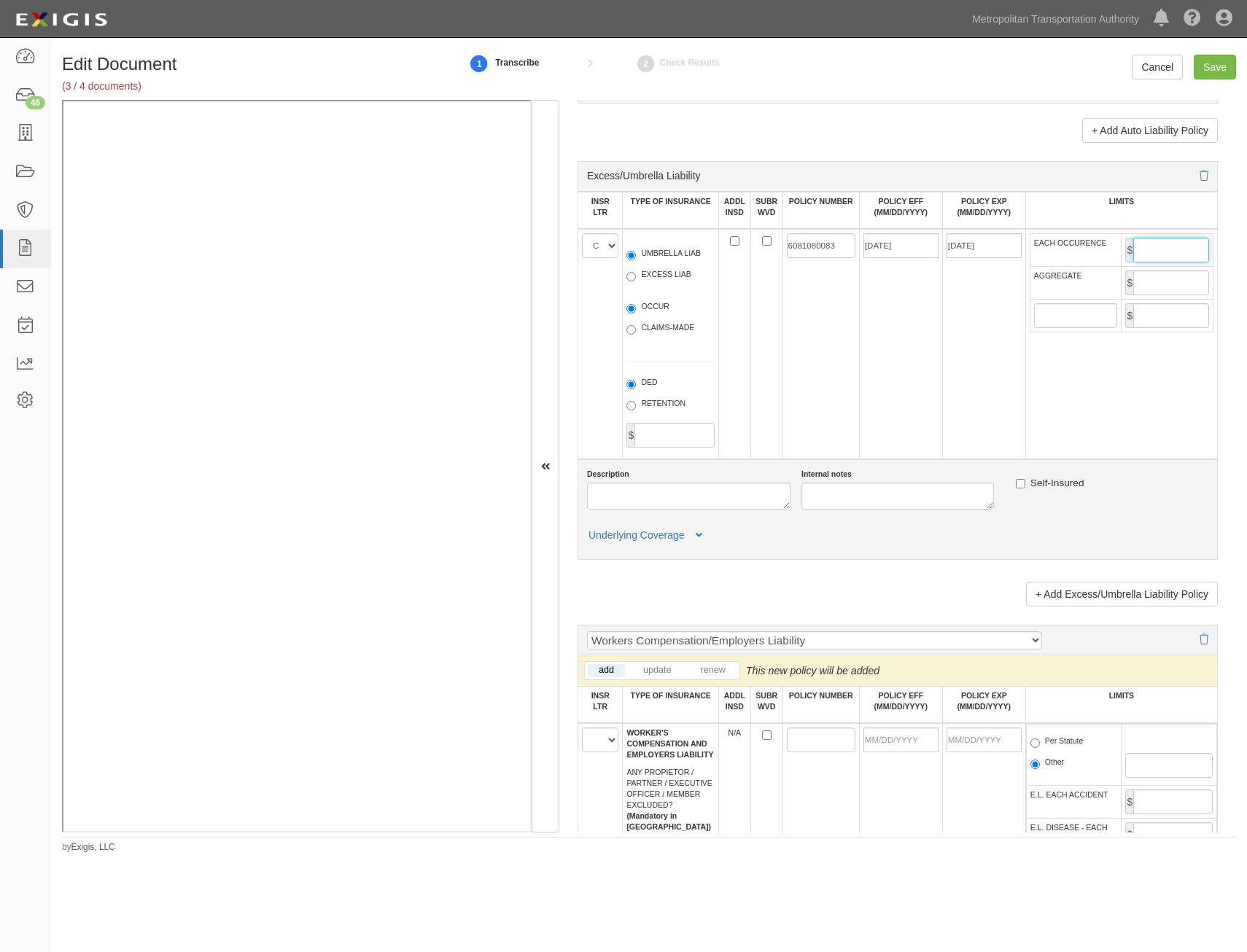
click at [1141, 255] on input "EACH OCCURENCE" at bounding box center [1171, 250] width 76 height 25
type input "6,000,000"
click at [1163, 285] on input "AGGREGATE" at bounding box center [1171, 282] width 76 height 25
type input "6,000,000"
click at [924, 379] on td "08/01/2025" at bounding box center [900, 344] width 83 height 230
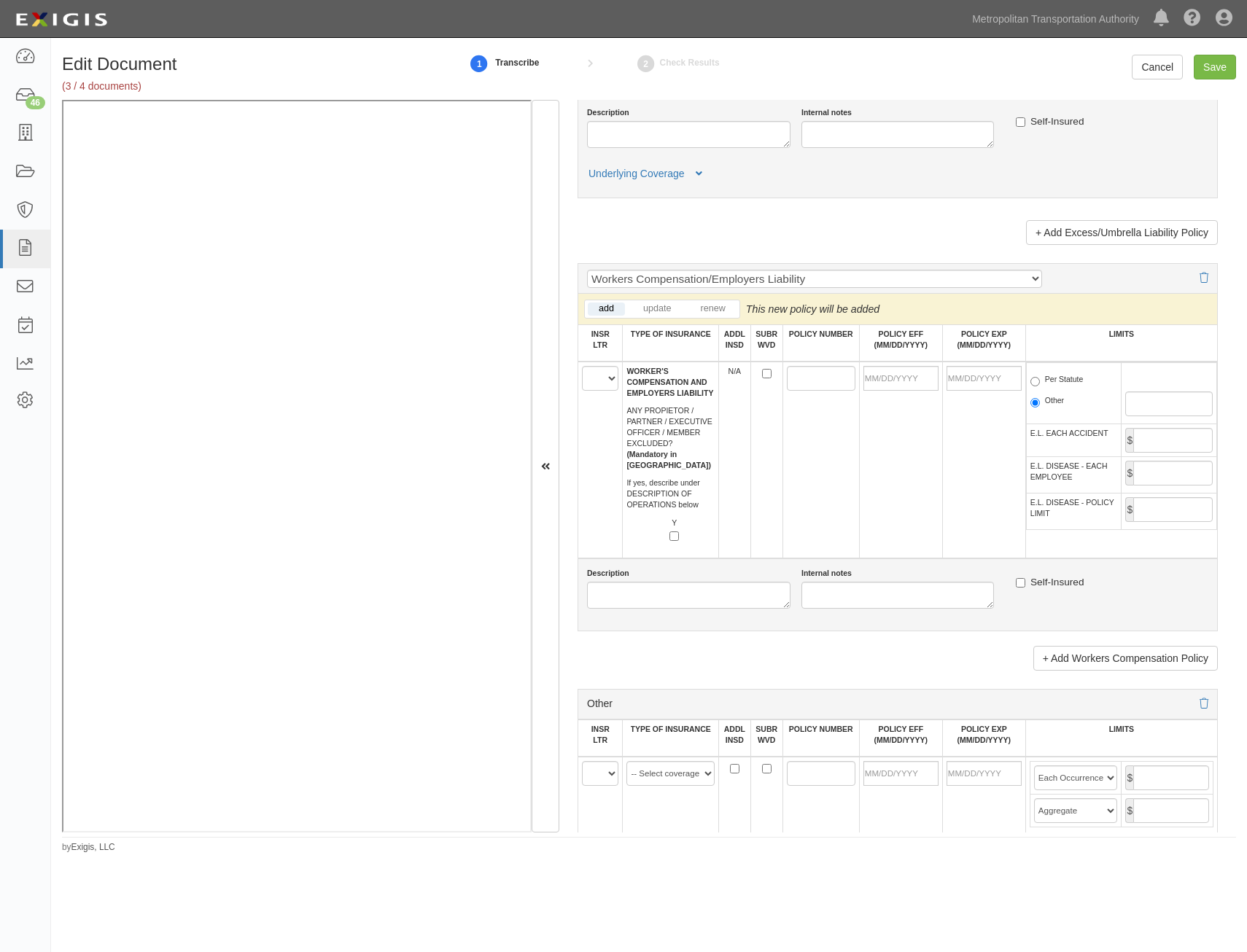
scroll to position [2041, 0]
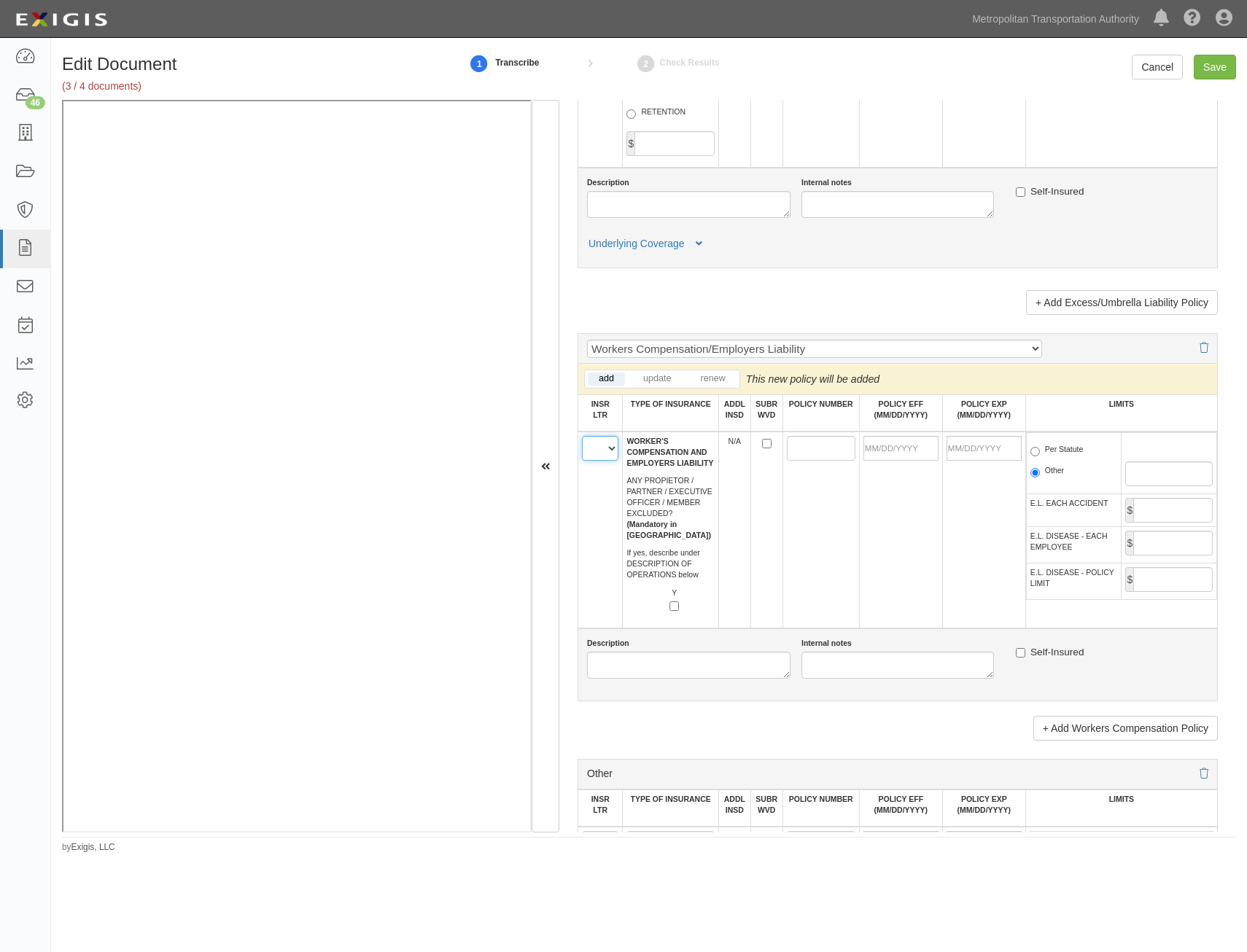
click at [594, 451] on select "A B C D E F" at bounding box center [600, 448] width 37 height 25
select select "C"
click at [582, 436] on select "A B C D E F" at bounding box center [600, 448] width 37 height 25
click at [808, 537] on td at bounding box center [821, 529] width 76 height 197
click at [766, 445] on input "SUBR WVD" at bounding box center [766, 443] width 10 height 10
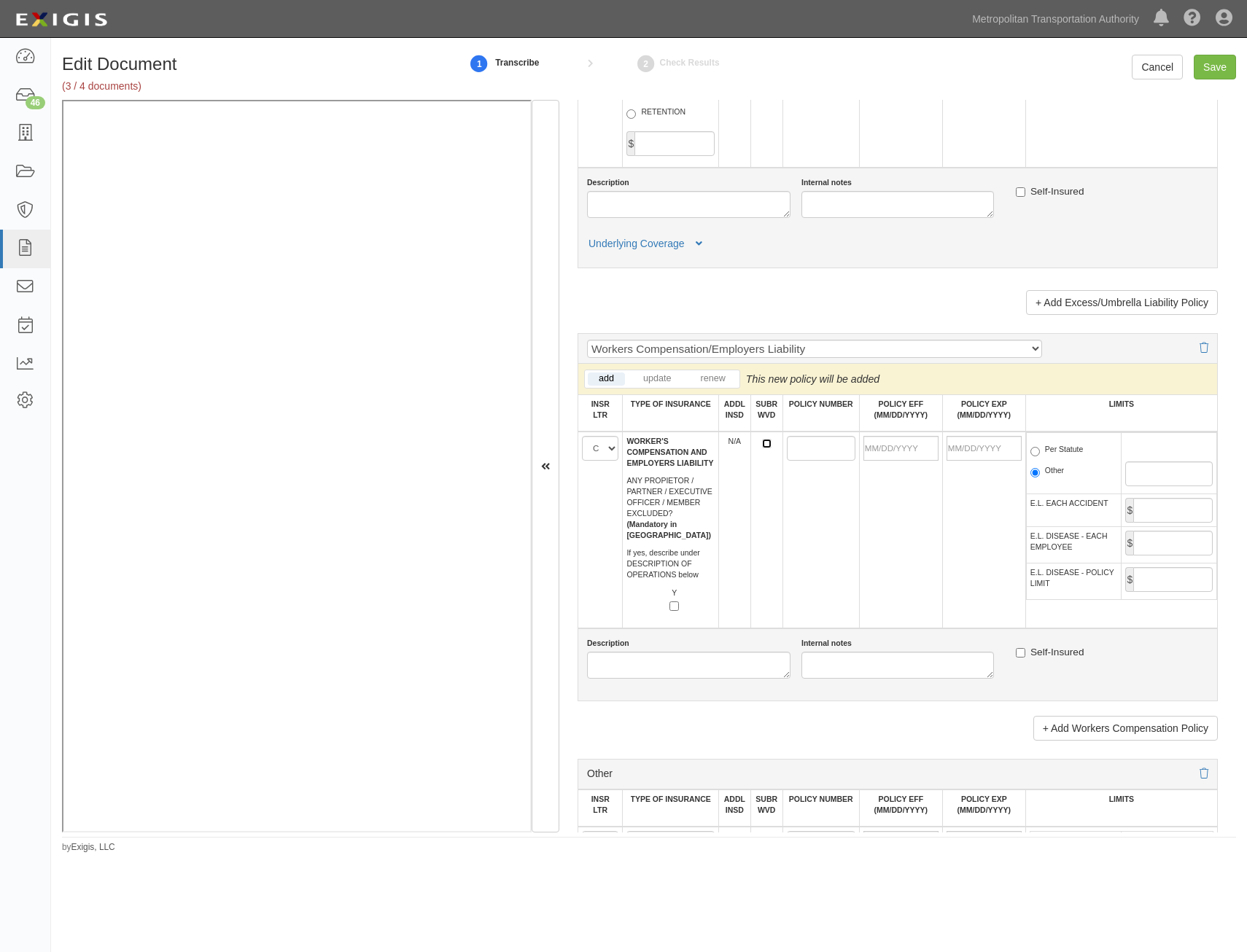
checkbox input "true"
drag, startPoint x: 803, startPoint y: 457, endPoint x: 792, endPoint y: 453, distance: 11.7
click at [802, 457] on input "POLICY NUMBER" at bounding box center [821, 448] width 69 height 25
paste input "681081587"
type input "681081587"
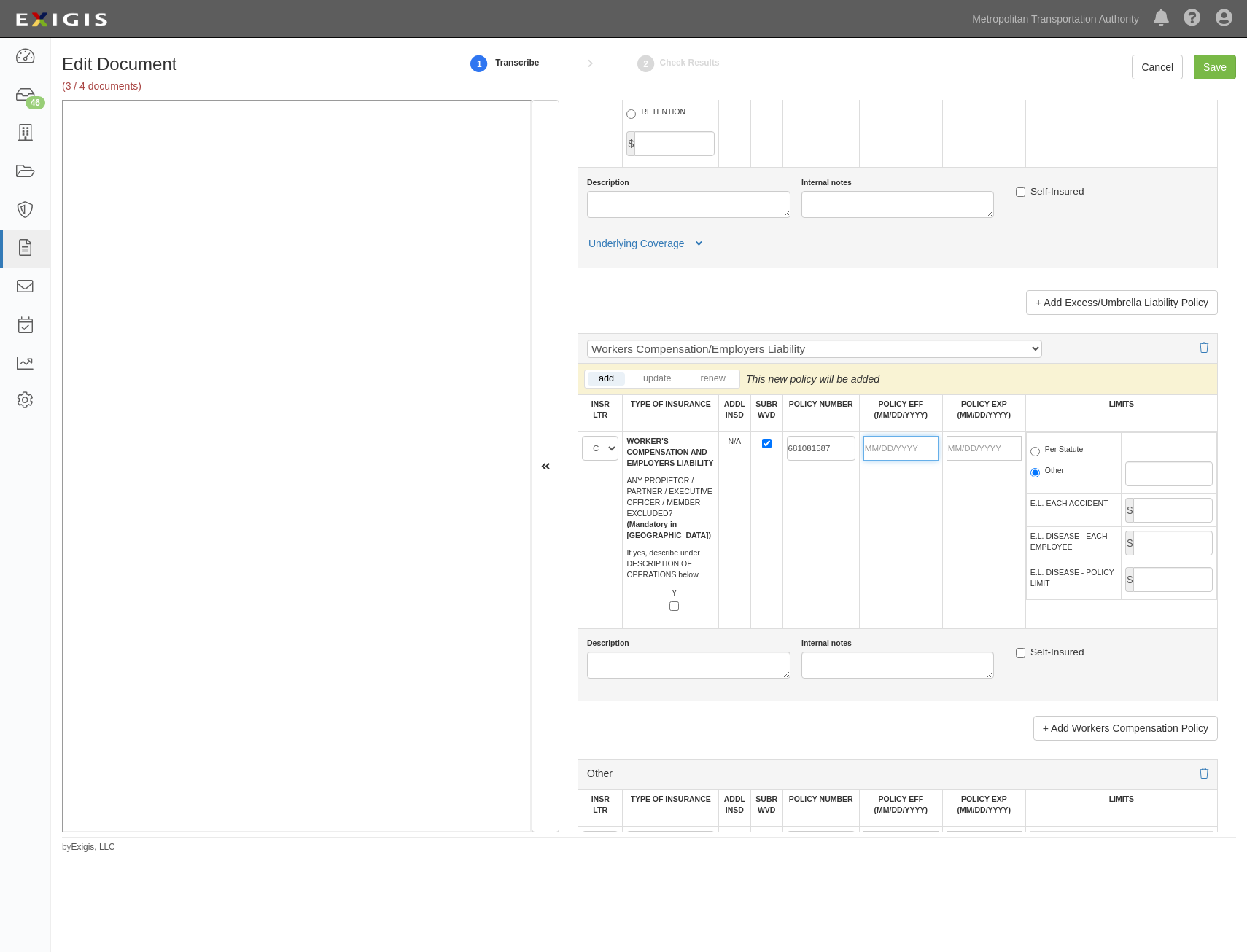
drag, startPoint x: 903, startPoint y: 449, endPoint x: 833, endPoint y: 495, distance: 83.8
click at [903, 449] on input "POLICY EFF (MM/DD/YYYY)" at bounding box center [901, 448] width 75 height 25
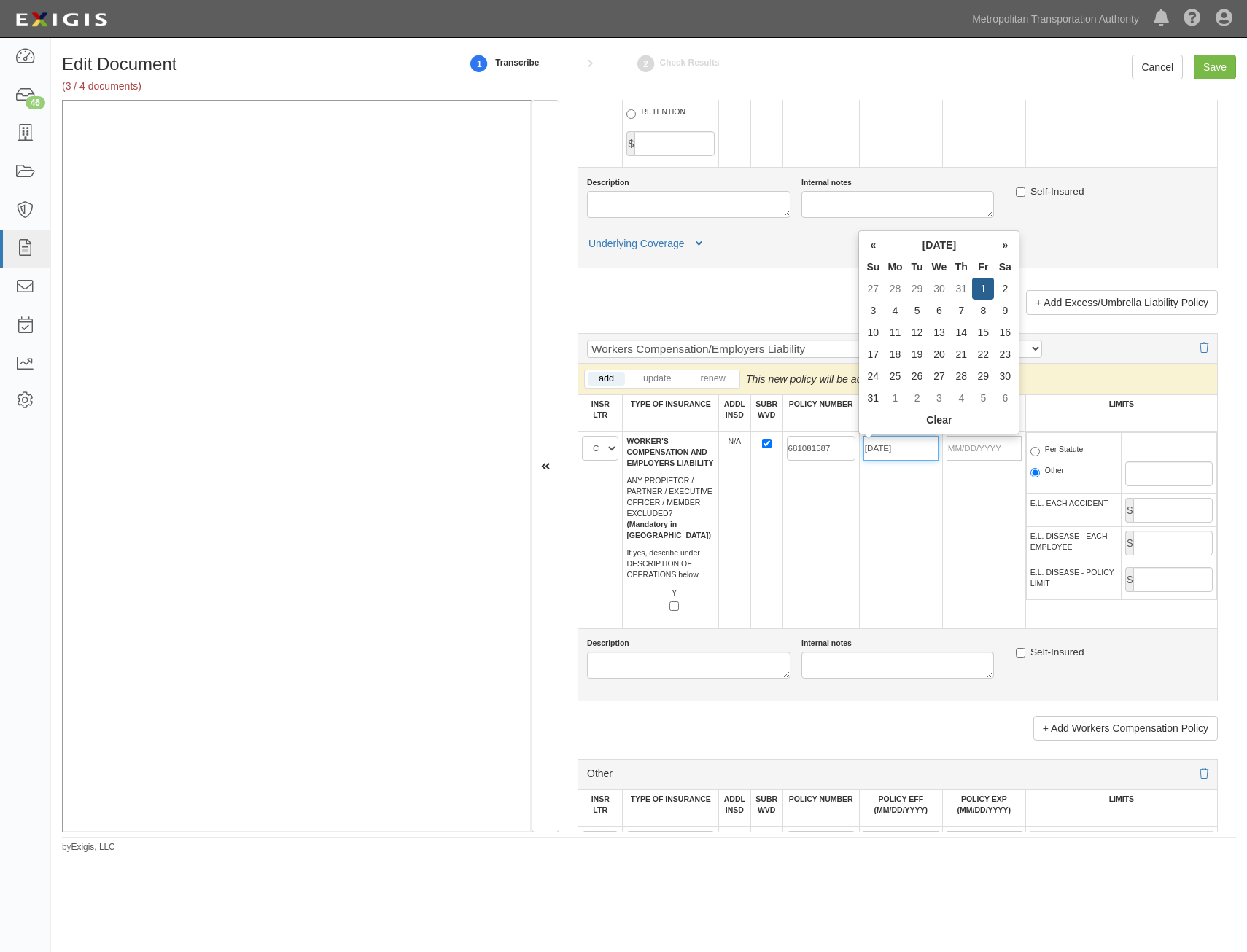
type input "08/01/2025"
type input "[DATE]"
click at [795, 534] on td "681081587" at bounding box center [821, 529] width 76 height 197
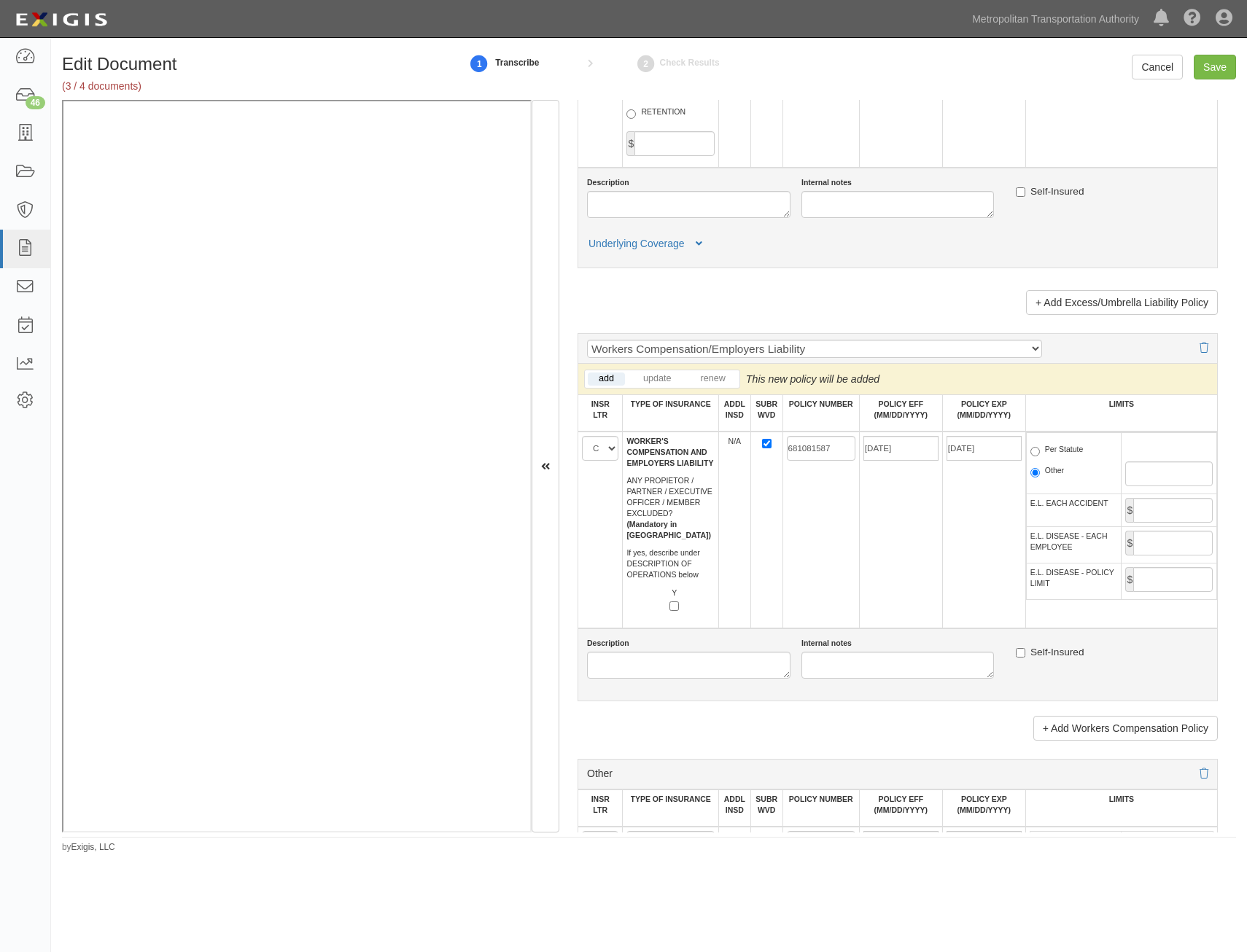
click at [1063, 455] on label "Per Statute" at bounding box center [1056, 451] width 53 height 15
click at [1040, 455] on input "Per Statute" at bounding box center [1035, 451] width 10 height 10
radio input "true"
click at [1177, 511] on input "E.L. EACH ACCIDENT" at bounding box center [1173, 510] width 79 height 25
type input "1,000,000"
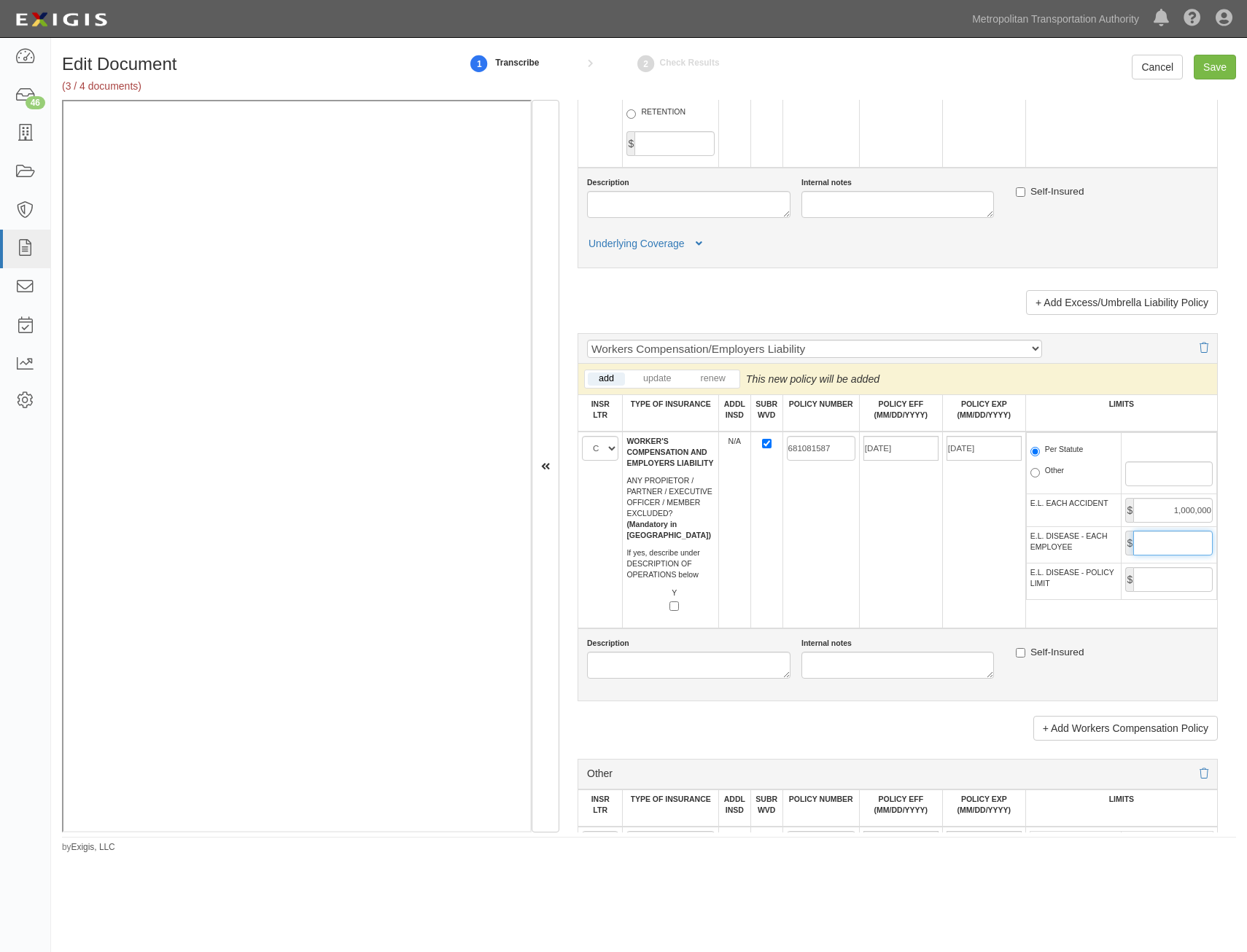
drag, startPoint x: 1172, startPoint y: 536, endPoint x: 1167, endPoint y: 548, distance: 13.0
click at [1172, 536] on input "E.L. DISEASE - EACH EMPLOYEE" at bounding box center [1173, 543] width 79 height 25
type input "1,000,000"
click at [1165, 579] on input "E.L. DISEASE - POLICY LIMIT" at bounding box center [1173, 579] width 79 height 25
click at [1144, 584] on input "2,000,000" at bounding box center [1173, 579] width 79 height 25
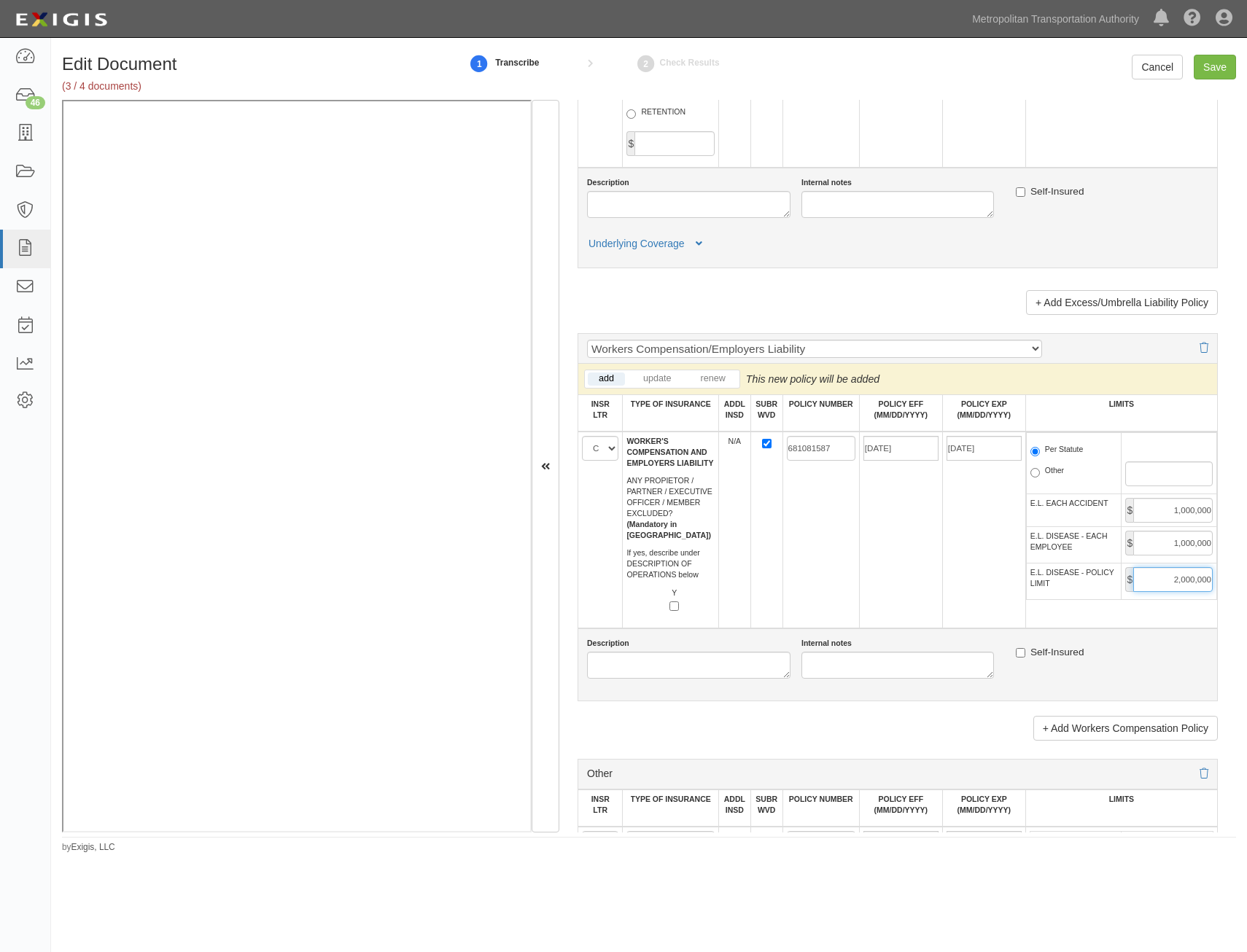
click at [1144, 584] on input "2,000,000" at bounding box center [1173, 579] width 79 height 25
type input "1,000,000"
click at [827, 601] on td "681081587" at bounding box center [821, 529] width 76 height 197
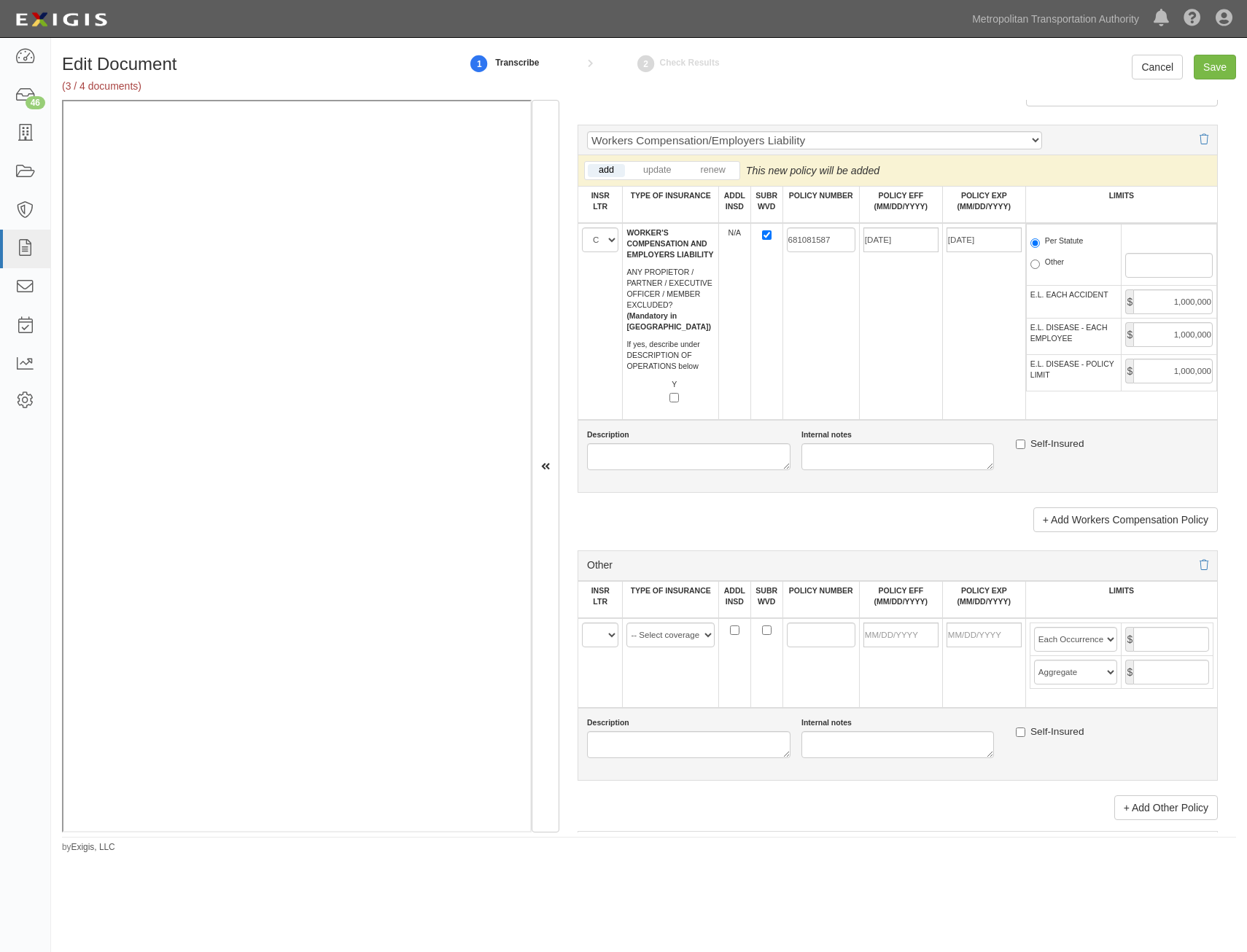
scroll to position [2332, 0]
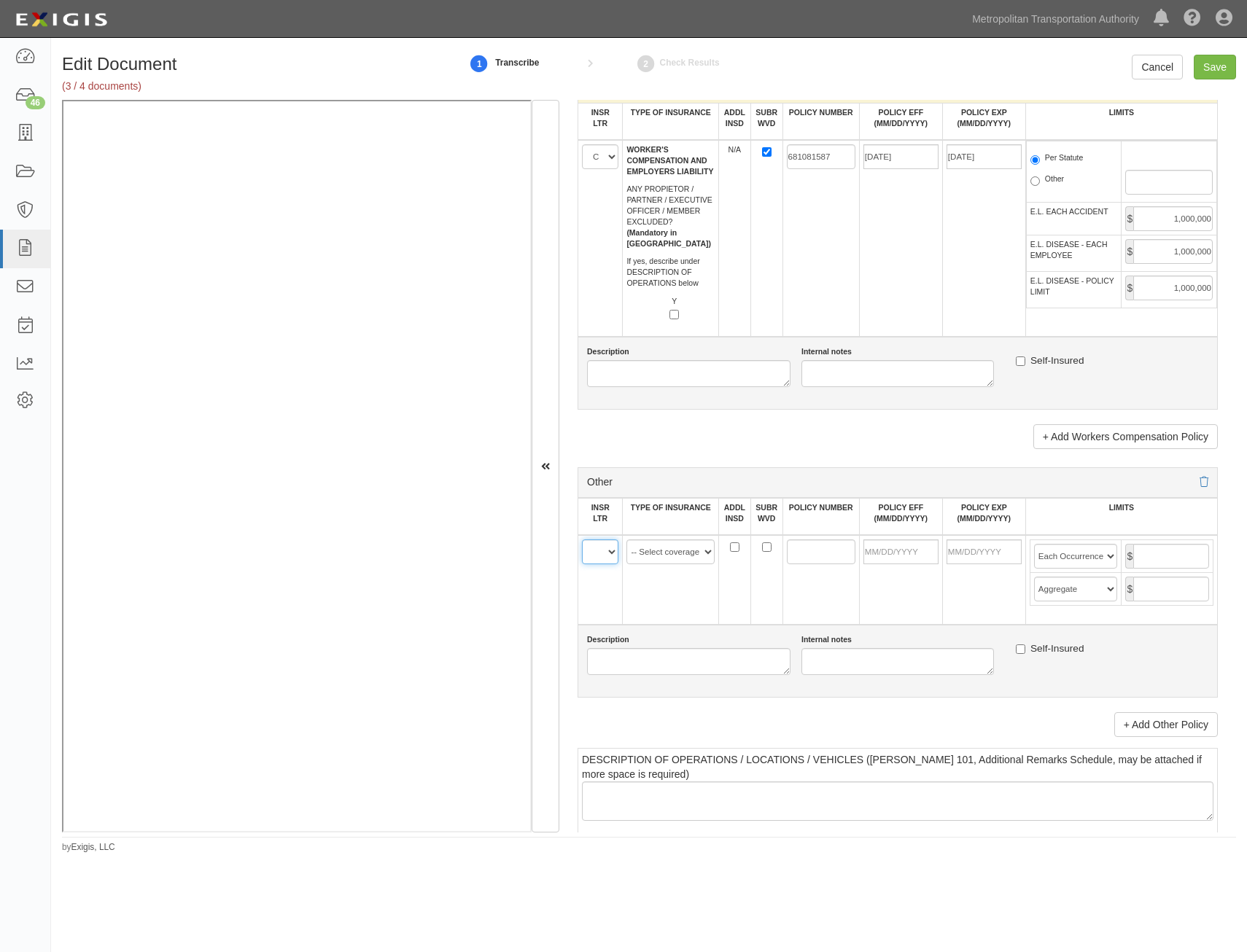
click at [595, 545] on select "A B C D E F" at bounding box center [600, 551] width 37 height 25
select select "D"
click at [582, 540] on select "A B C D E F" at bounding box center [600, 551] width 37 height 25
click at [843, 599] on td at bounding box center [821, 580] width 76 height 90
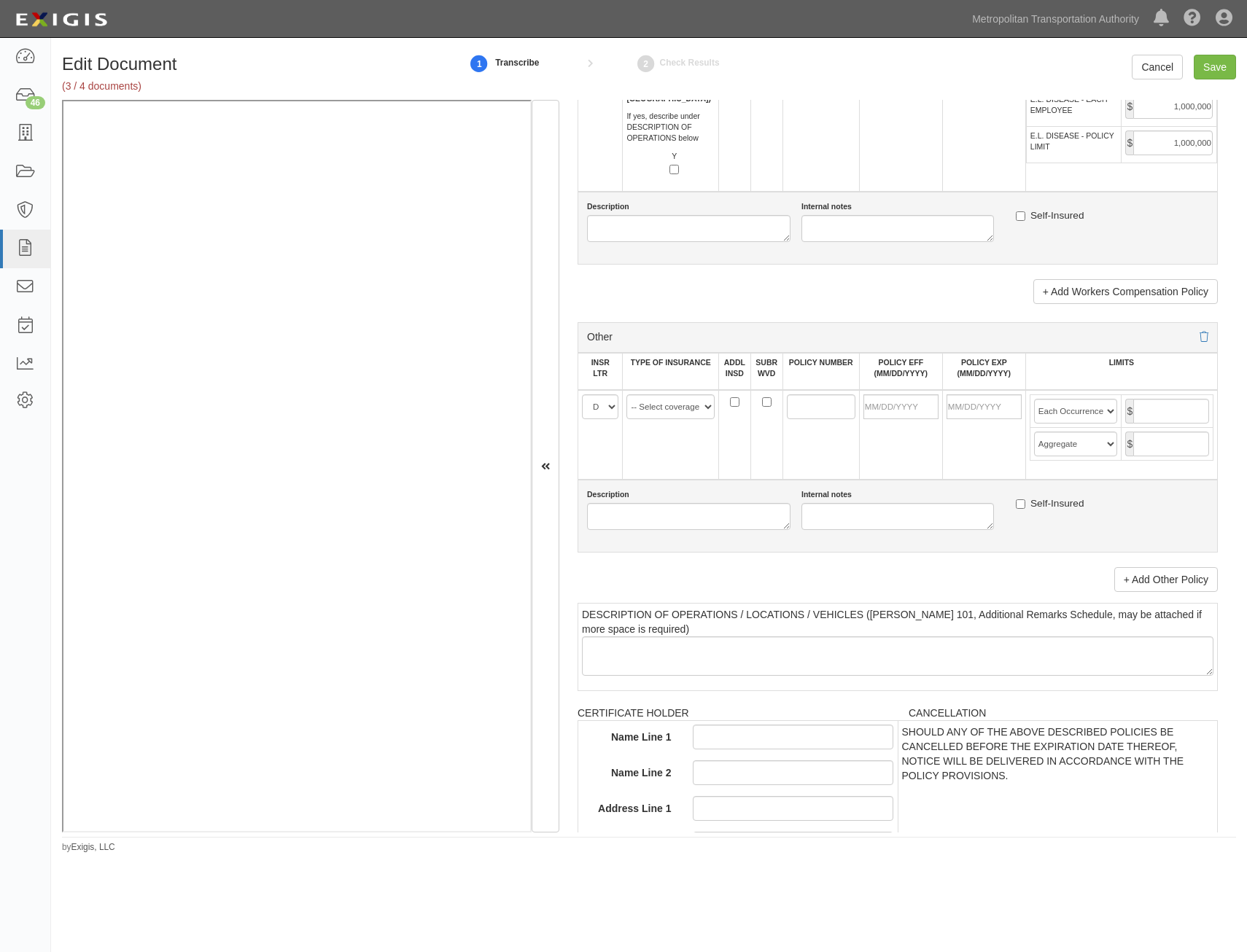
scroll to position [2478, 0]
click at [1177, 587] on link "+ Add Other Policy" at bounding box center [1166, 578] width 104 height 25
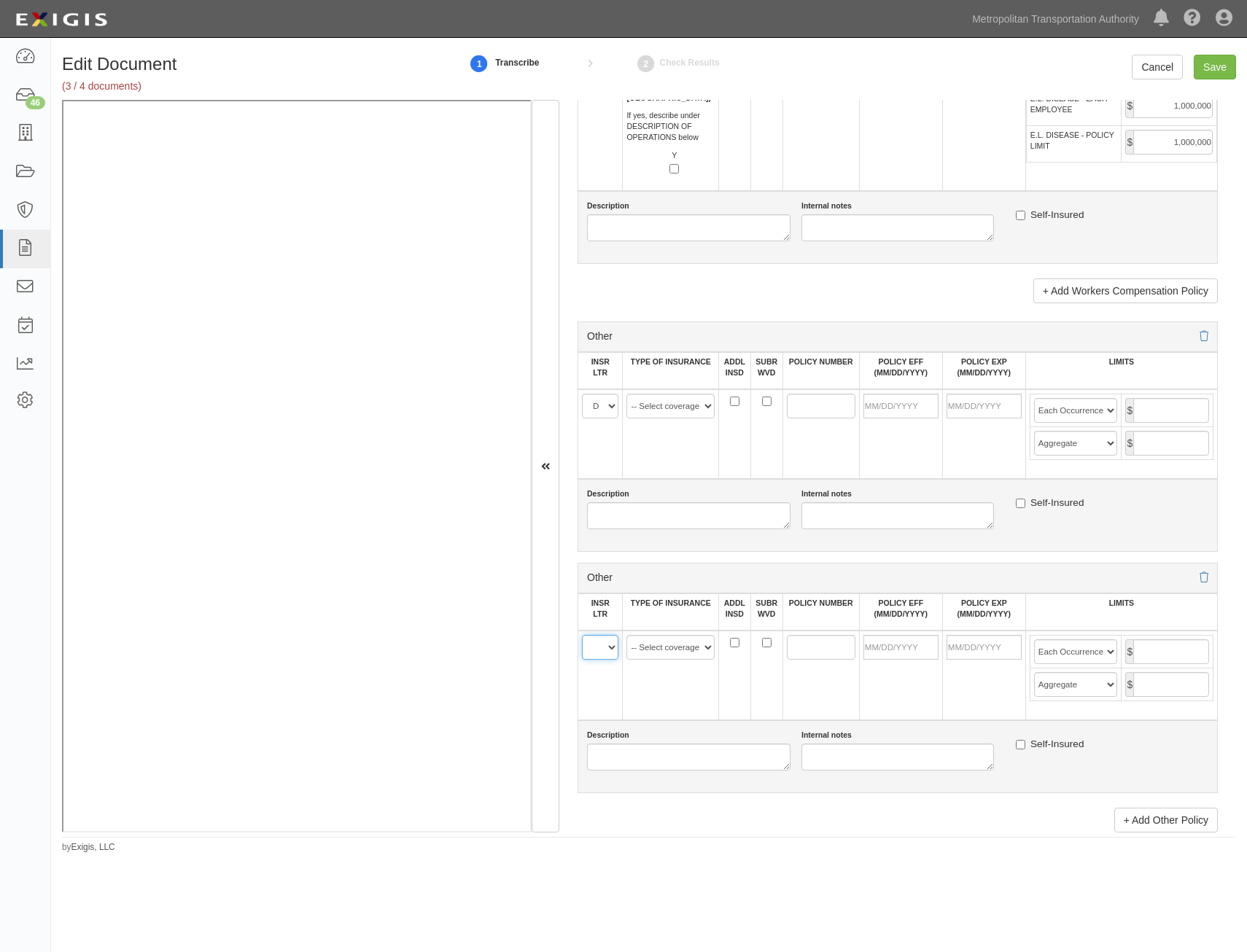
click at [613, 648] on select "A B C D E F" at bounding box center [600, 647] width 37 height 25
select select "D"
click at [582, 635] on select "A B C D E F" at bounding box center [600, 647] width 37 height 25
click at [698, 405] on select "-- Select coverage line -- Asbestos Abatement Auto Physical Damage Aviation Lia…" at bounding box center [671, 406] width 88 height 25
click at [626, 394] on select "-- Select coverage line -- Asbestos Abatement Auto Physical Damage Aviation Lia…" at bounding box center [671, 406] width 88 height 25
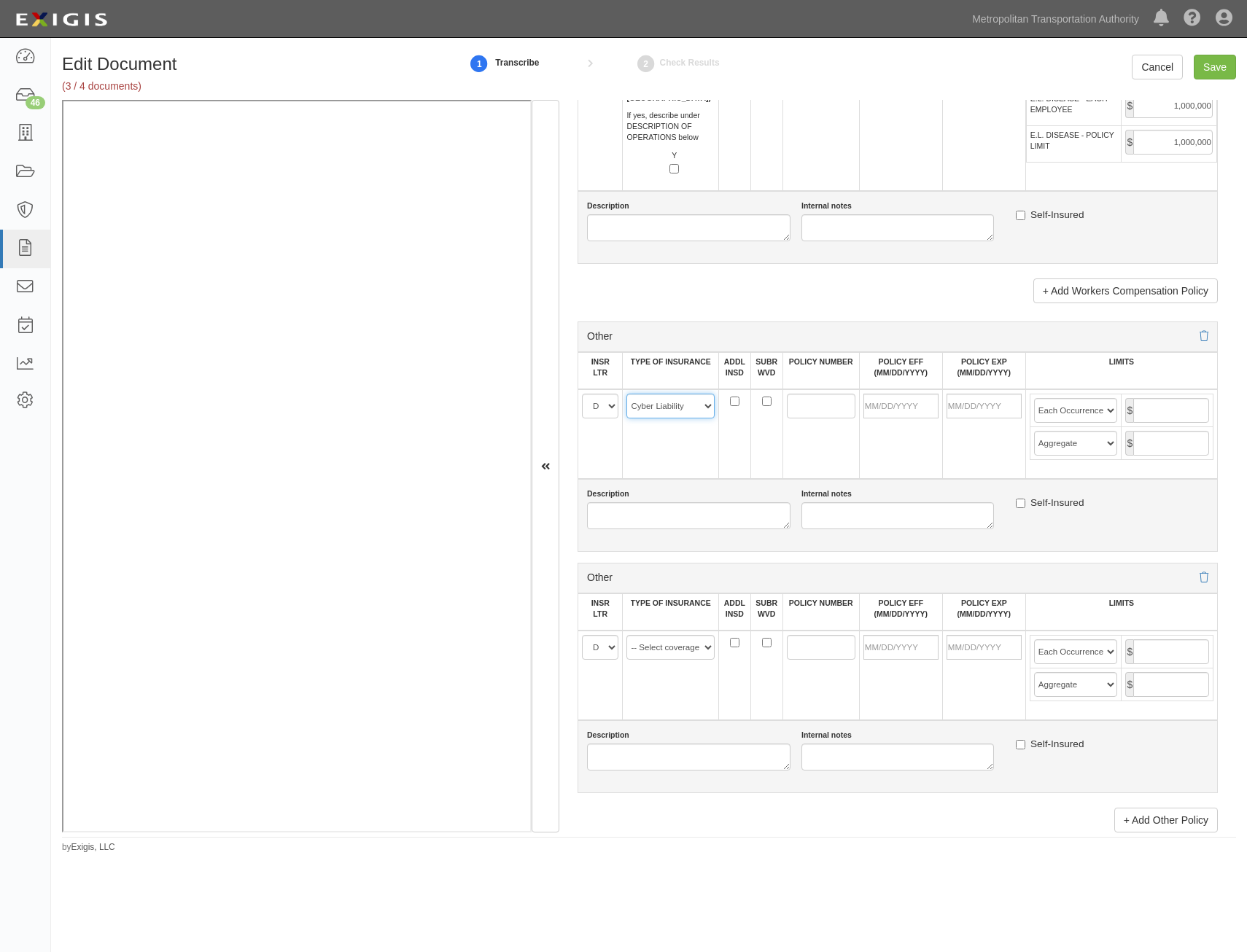
click at [680, 399] on select "-- Select coverage line -- Asbestos Abatement Auto Physical Damage Aviation Lia…" at bounding box center [671, 406] width 88 height 25
select select "152"
click at [626, 394] on select "-- Select coverage line -- Asbestos Abatement Auto Physical Damage Aviation Lia…" at bounding box center [671, 406] width 88 height 25
click at [672, 637] on select "-- Select coverage line -- Asbestos Abatement Auto Physical Damage Aviation Lia…" at bounding box center [671, 647] width 88 height 25
select select "91"
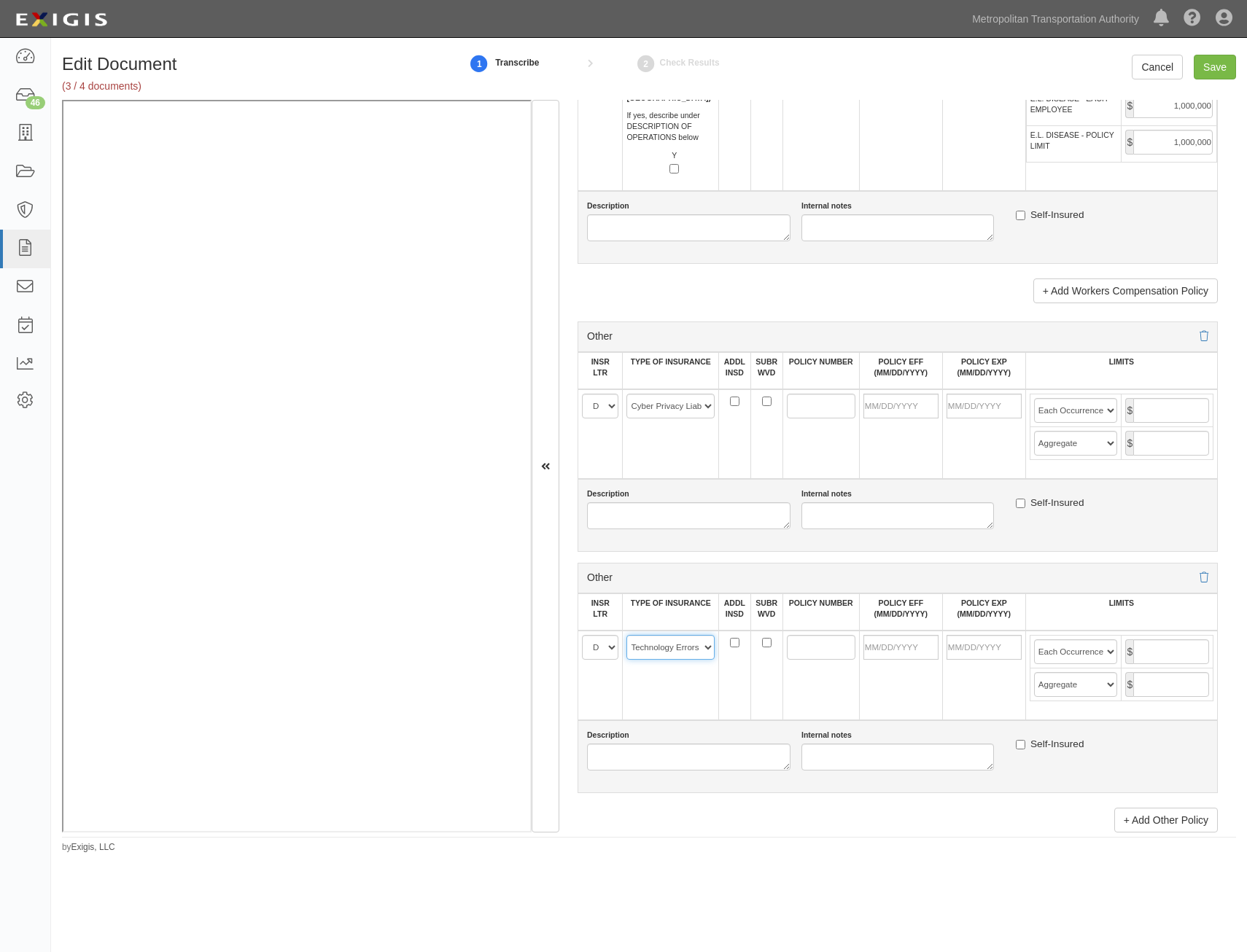
click at [626, 635] on select "-- Select coverage line -- Asbestos Abatement Auto Physical Damage Aviation Lia…" at bounding box center [671, 647] width 88 height 25
click at [843, 465] on td at bounding box center [821, 434] width 76 height 90
click at [792, 406] on input "POLICY NUMBER" at bounding box center [821, 406] width 69 height 25
paste input "652249631"
type input "652249631"
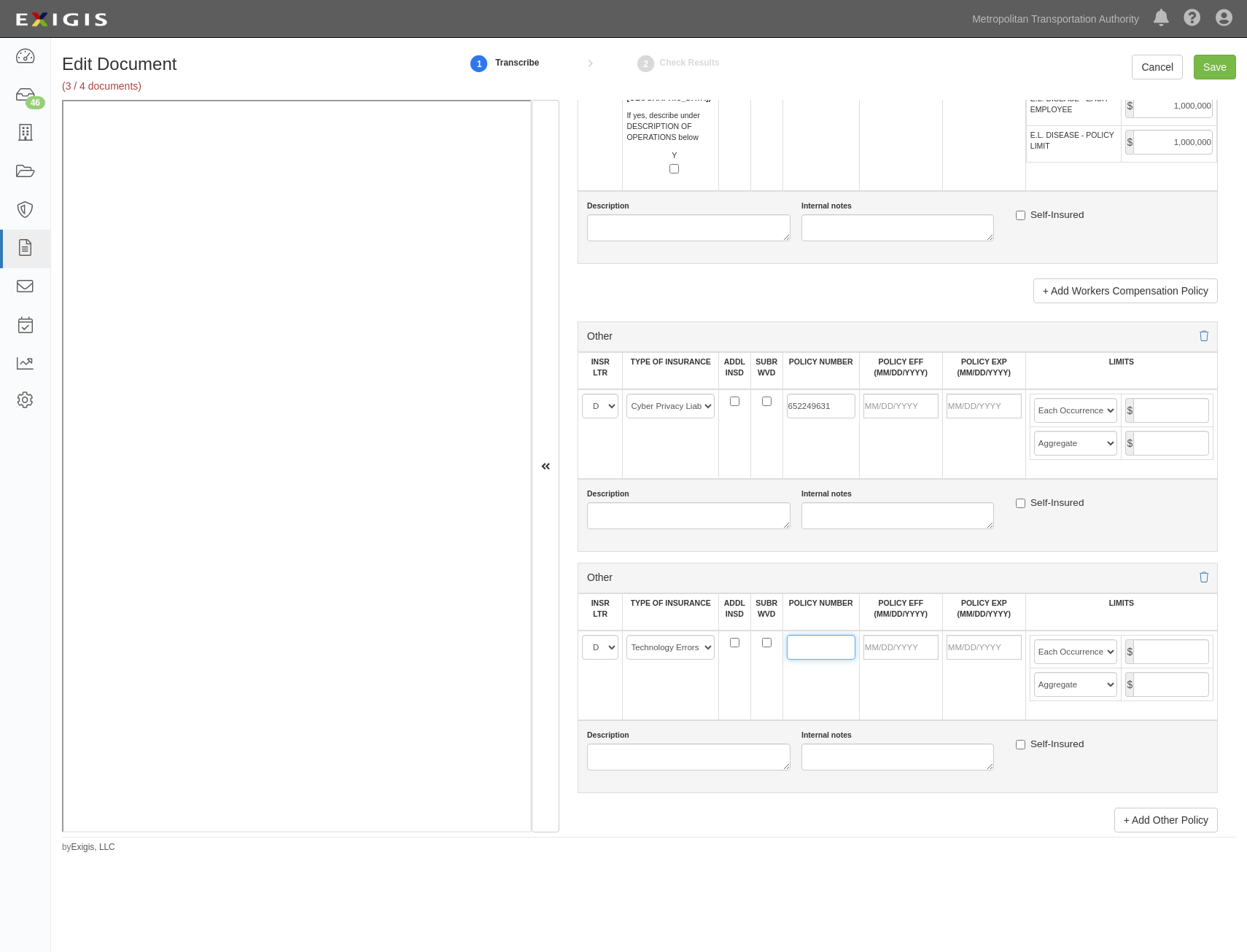
click at [807, 637] on input "POLICY NUMBER" at bounding box center [821, 647] width 69 height 25
paste input "652249631"
type input "652249631"
click at [891, 407] on input "POLICY EFF (MM/DD/YYYY)" at bounding box center [901, 406] width 75 height 25
type input "08/01/2025"
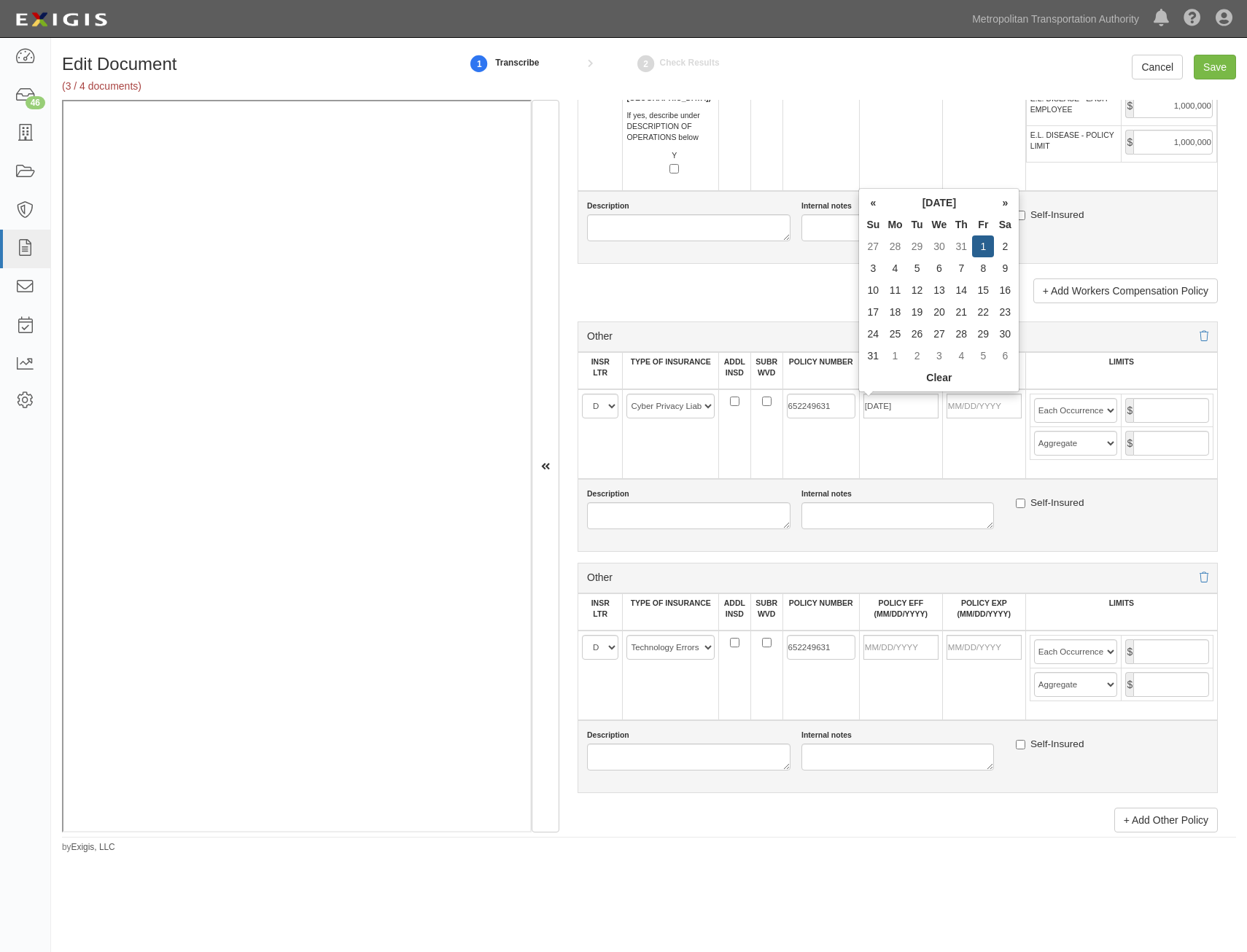
type input "08/01/2026"
click at [784, 501] on div "Description" at bounding box center [683, 509] width 215 height 41
click at [899, 641] on input "POLICY EFF (MM/DD/YYYY)" at bounding box center [901, 647] width 75 height 25
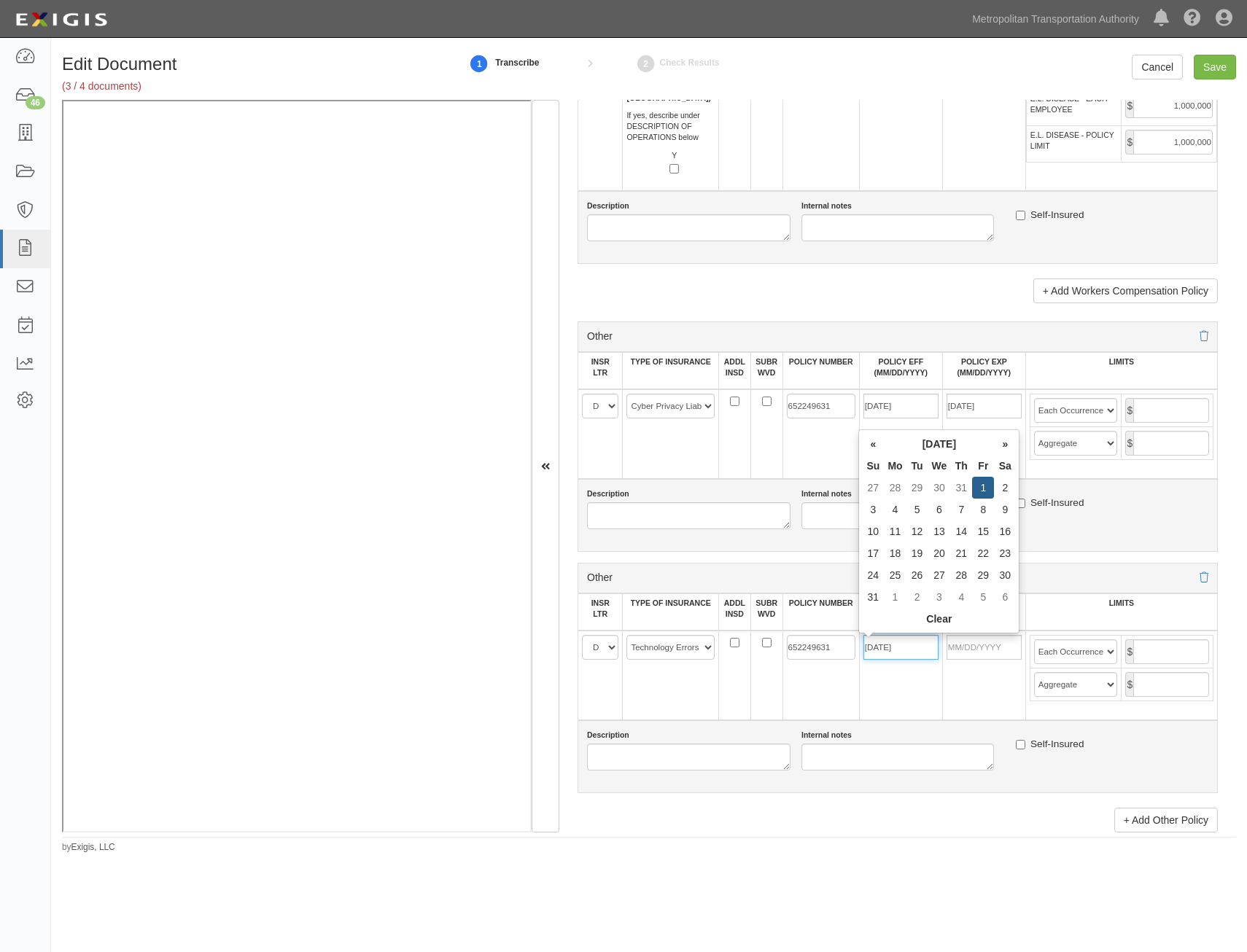
type input "08/01/2025"
type input "08/01/2026"
click at [1169, 504] on div "Self-Insured" at bounding box center [1112, 504] width 193 height 19
click at [1175, 409] on input "text" at bounding box center [1171, 410] width 76 height 25
type input "5,000,000"
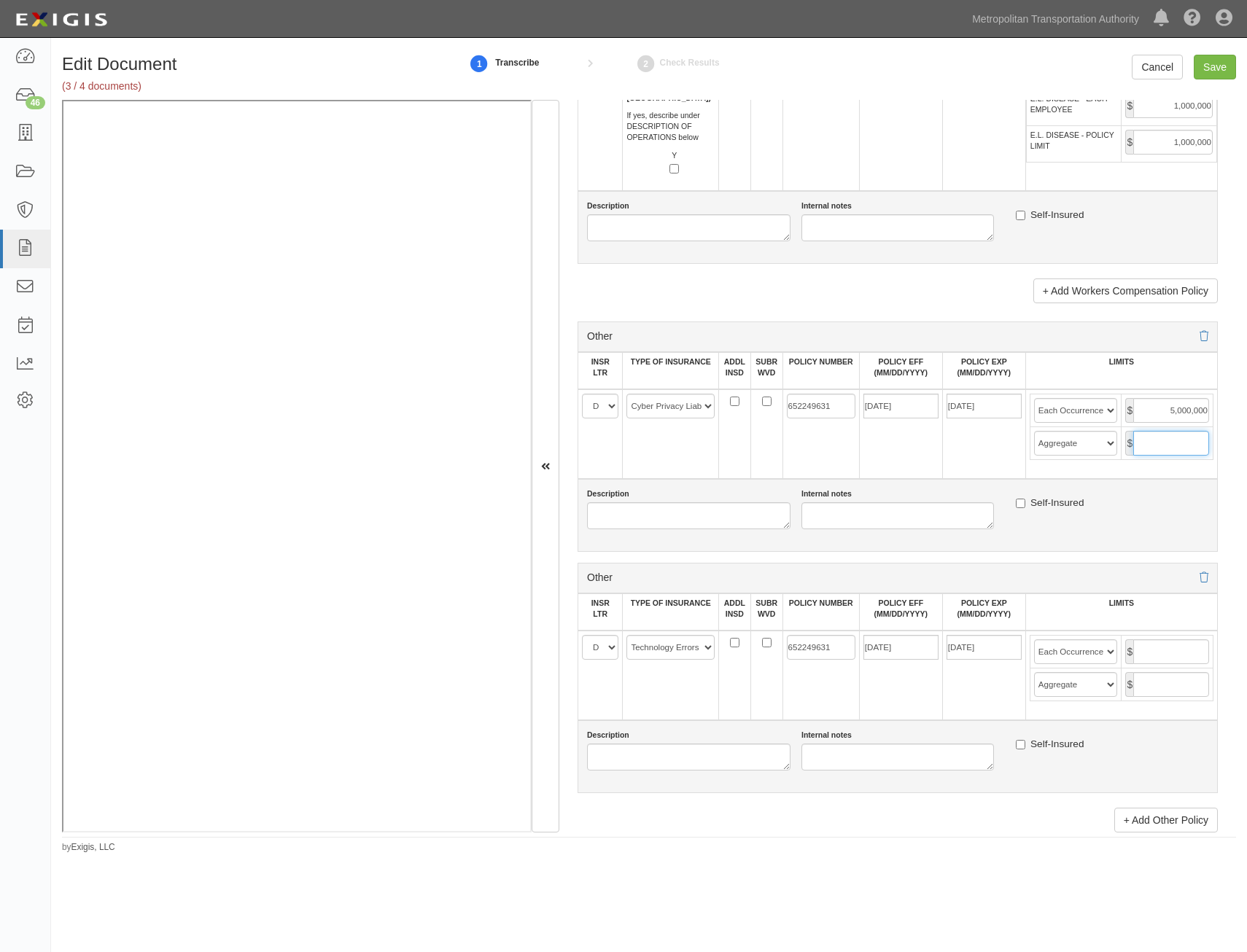
drag, startPoint x: 1159, startPoint y: 436, endPoint x: 1154, endPoint y: 447, distance: 12.1
click at [1159, 436] on input "text" at bounding box center [1171, 442] width 76 height 25
type input "5,000,000"
click at [1153, 654] on input "text" at bounding box center [1171, 651] width 76 height 25
type input "5,000,000"
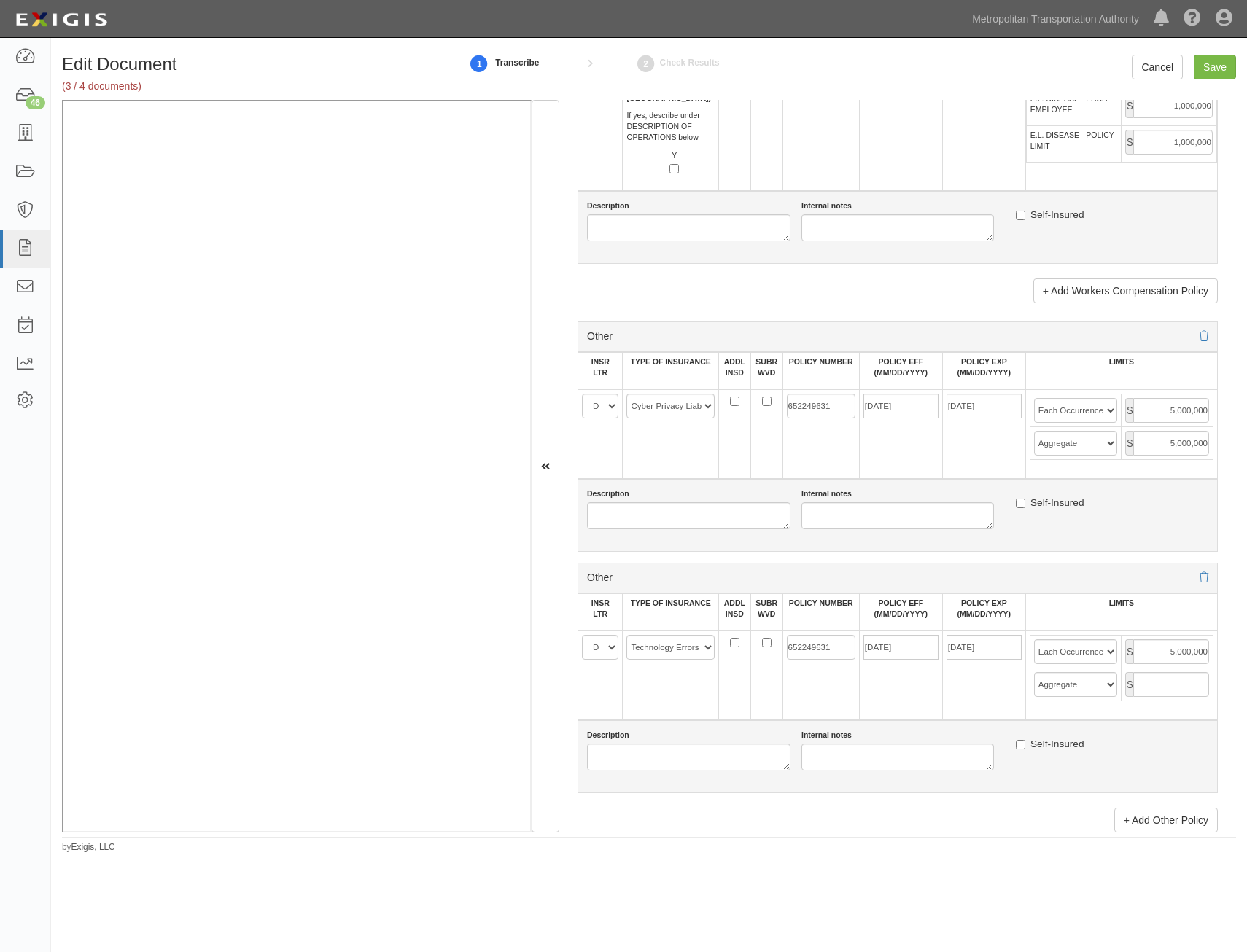
click at [1151, 699] on td "$" at bounding box center [1167, 684] width 92 height 33
click at [1153, 693] on input "text" at bounding box center [1171, 684] width 76 height 25
type input "5,000,000"
click at [1222, 72] on input "Save" at bounding box center [1215, 67] width 43 height 25
type input "1000000"
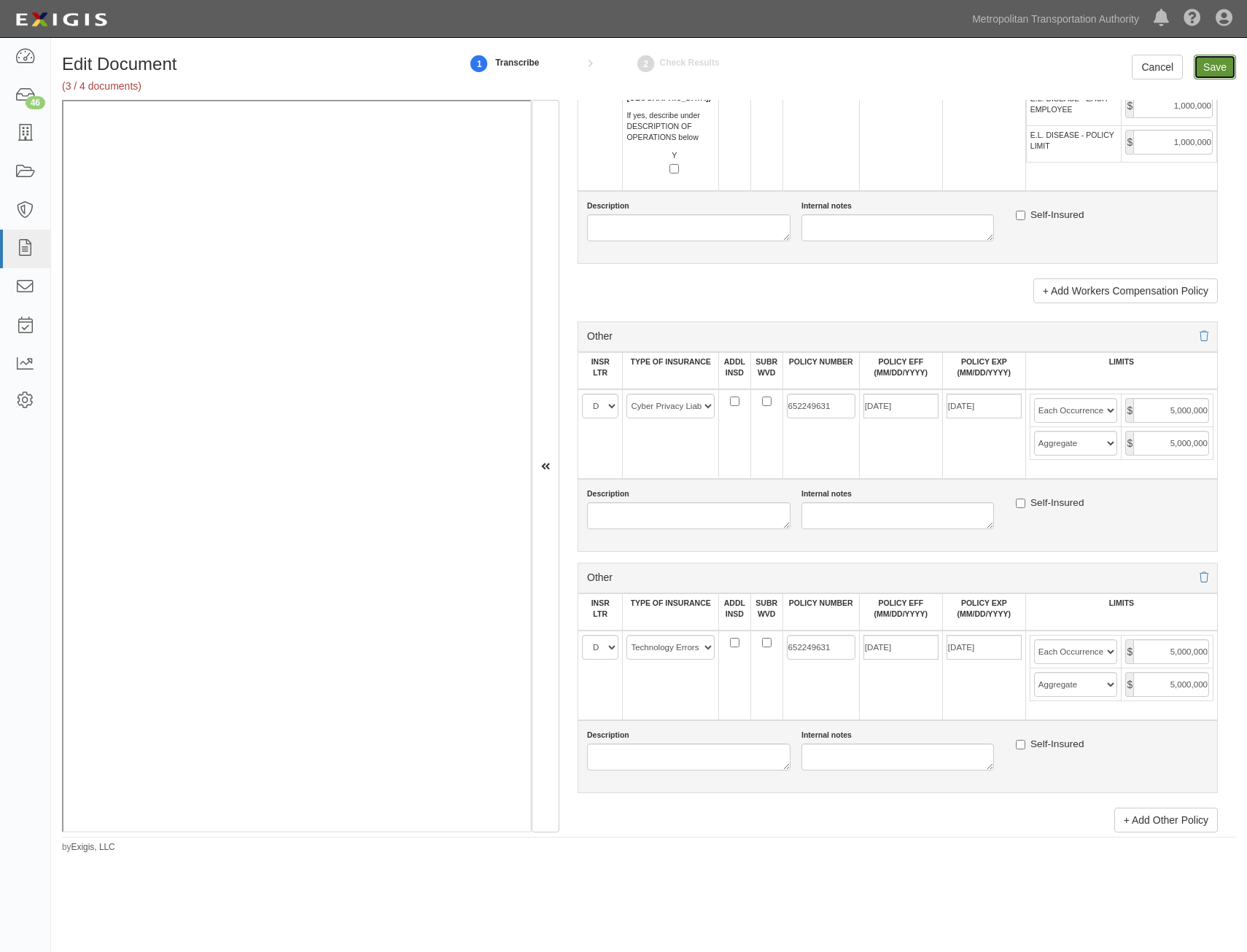
type input "2000000"
type input "1000000"
type input "6000000"
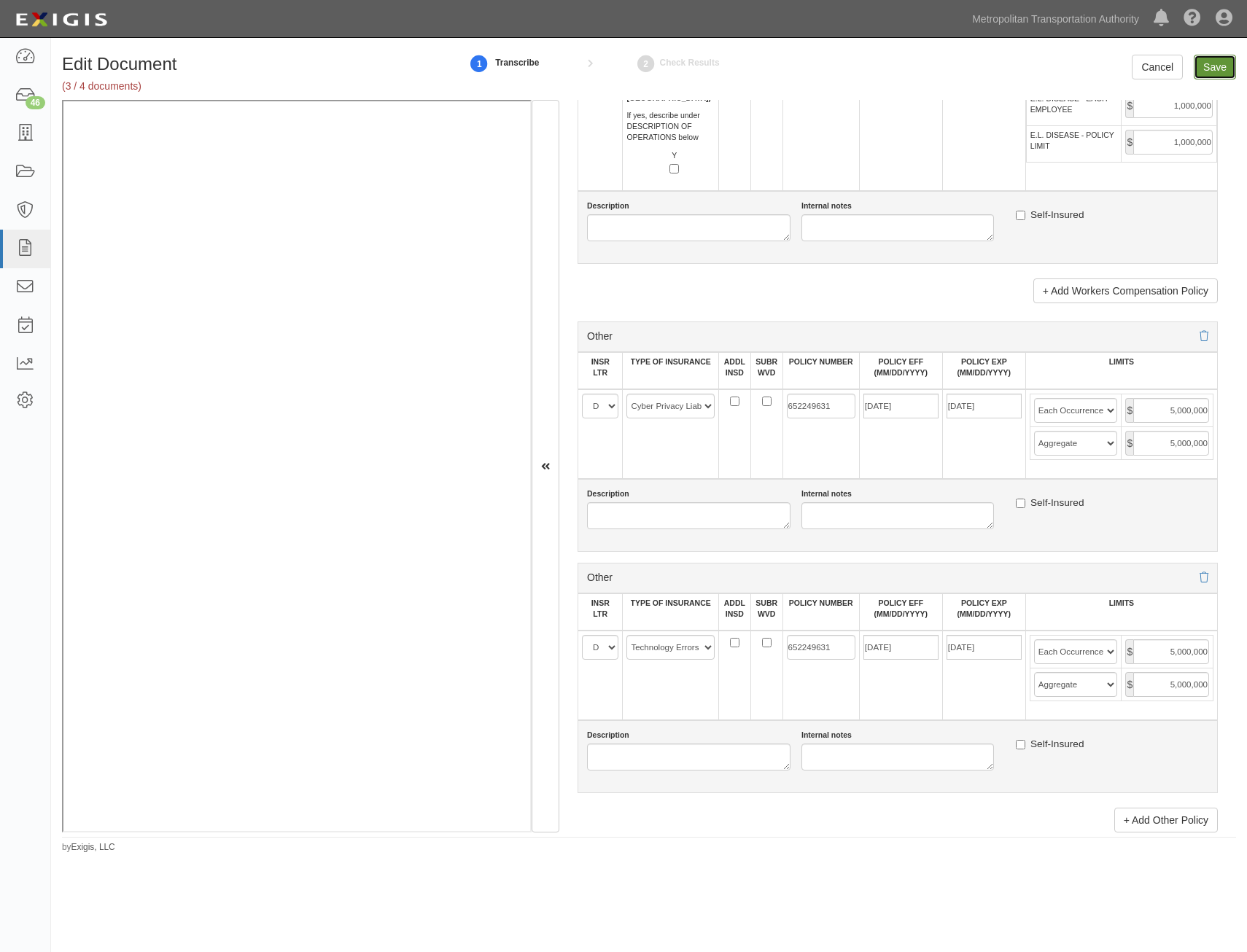
type input "1000000"
type input "5000000"
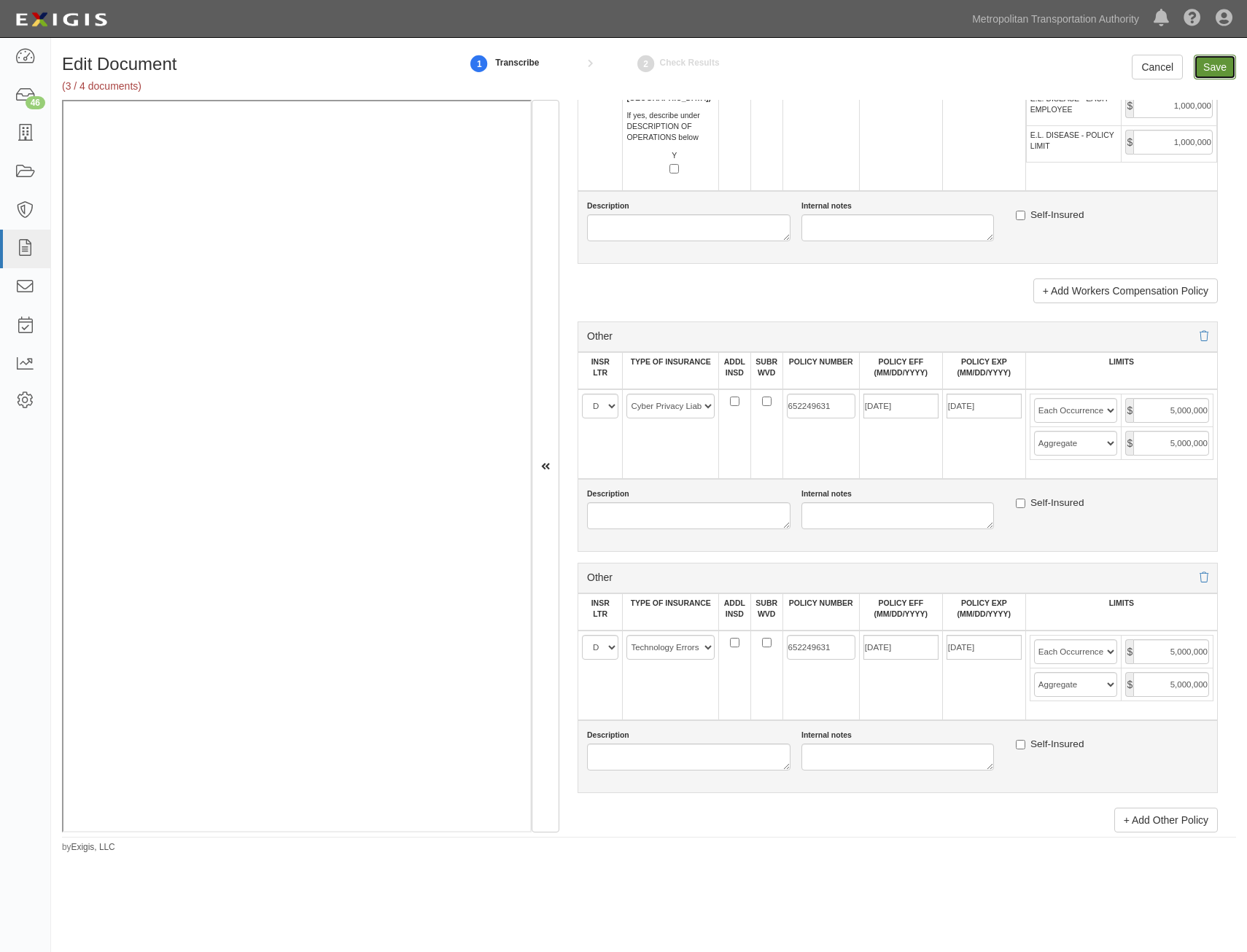
type input "5000000"
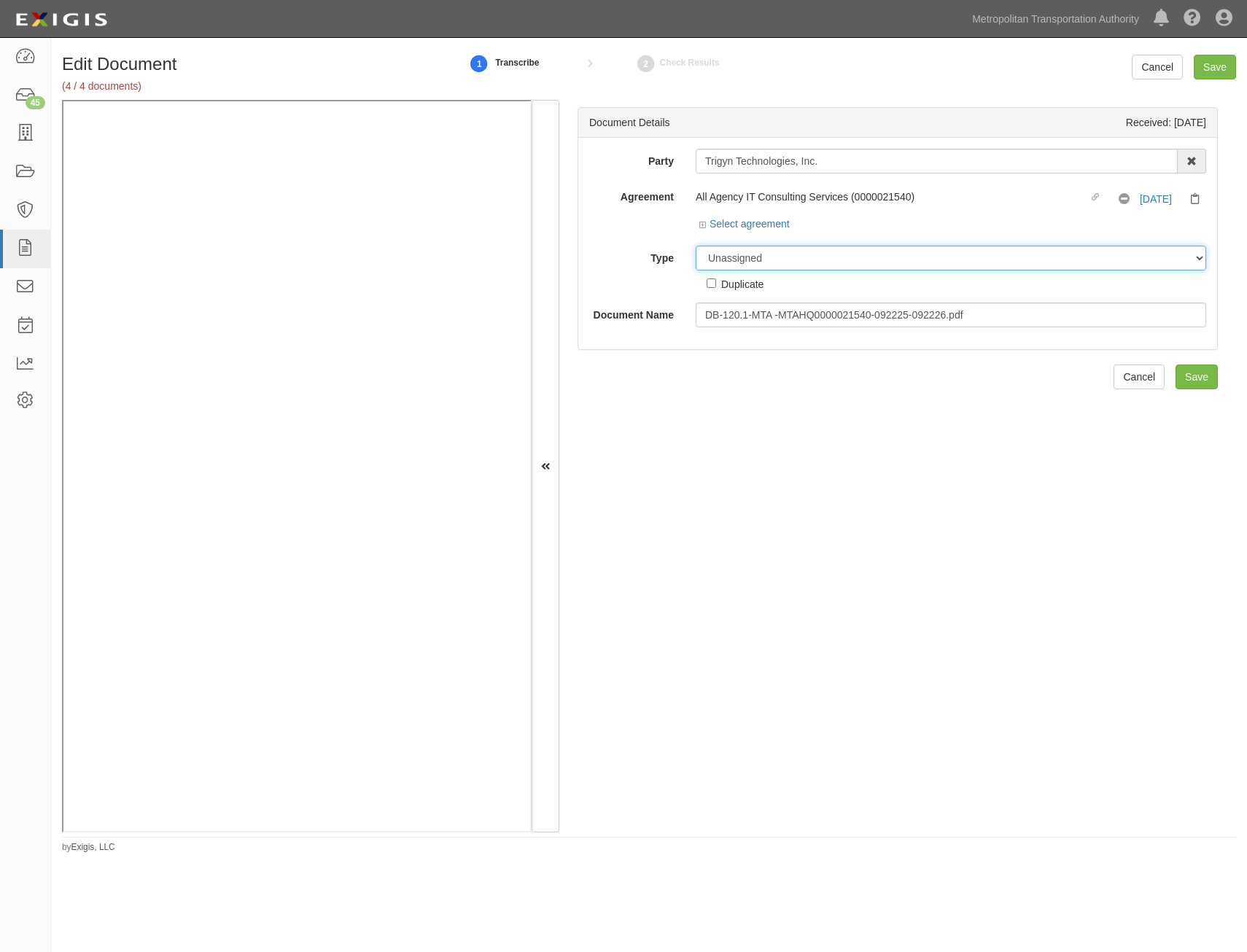
click at [878, 262] on select "Unassigned Binder Cancellation Notice Certificate Contract Endorsement Insuranc…" at bounding box center [951, 258] width 511 height 25
select select "JunkDetail"
click at [696, 246] on select "Unassigned Binder Cancellation Notice Certificate Contract Endorsement Insuranc…" at bounding box center [951, 258] width 511 height 25
click at [1192, 375] on input "Save" at bounding box center [1196, 377] width 43 height 25
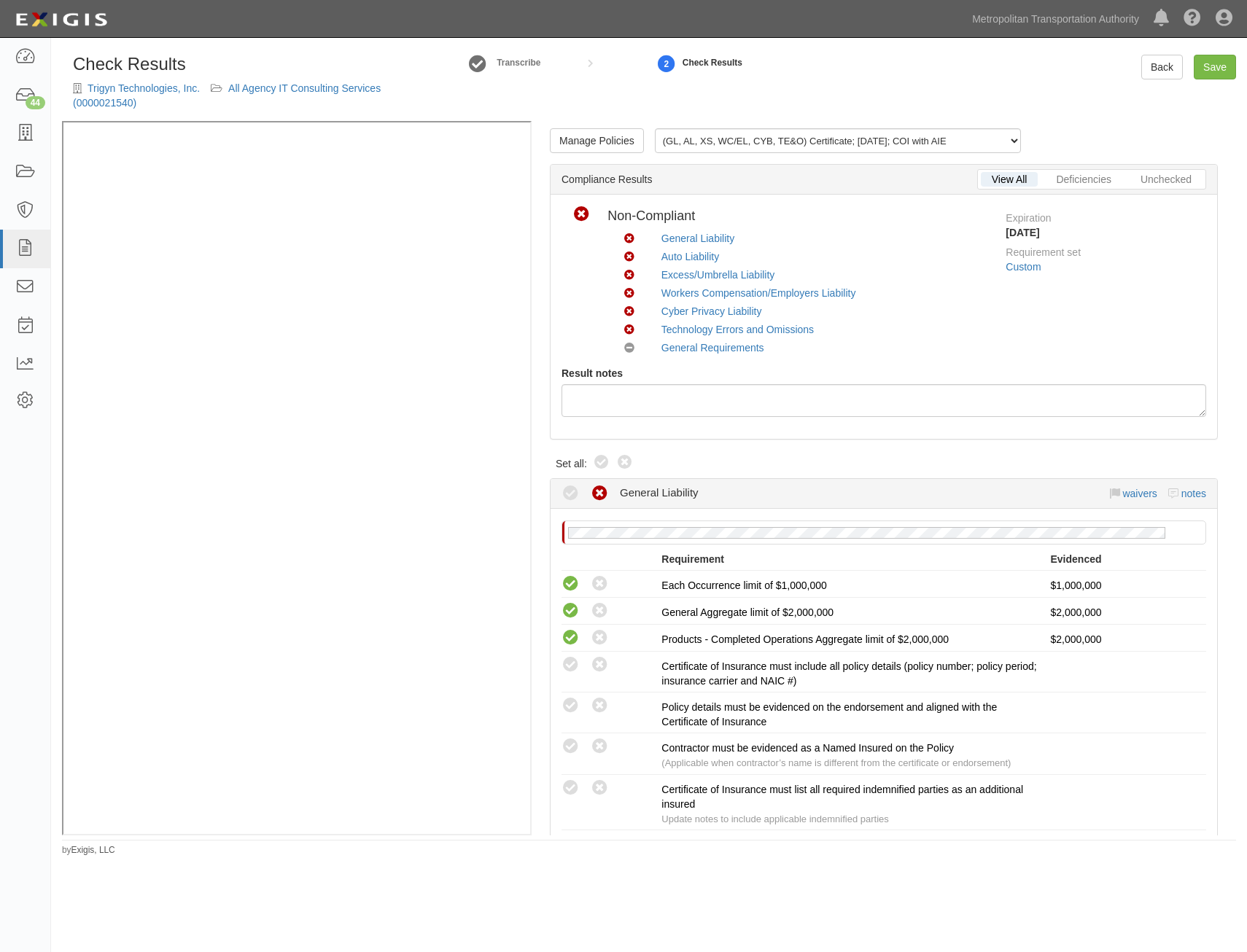
drag, startPoint x: 603, startPoint y: 461, endPoint x: 1078, endPoint y: 250, distance: 519.8
click at [603, 461] on icon at bounding box center [601, 463] width 17 height 17
radio input "true"
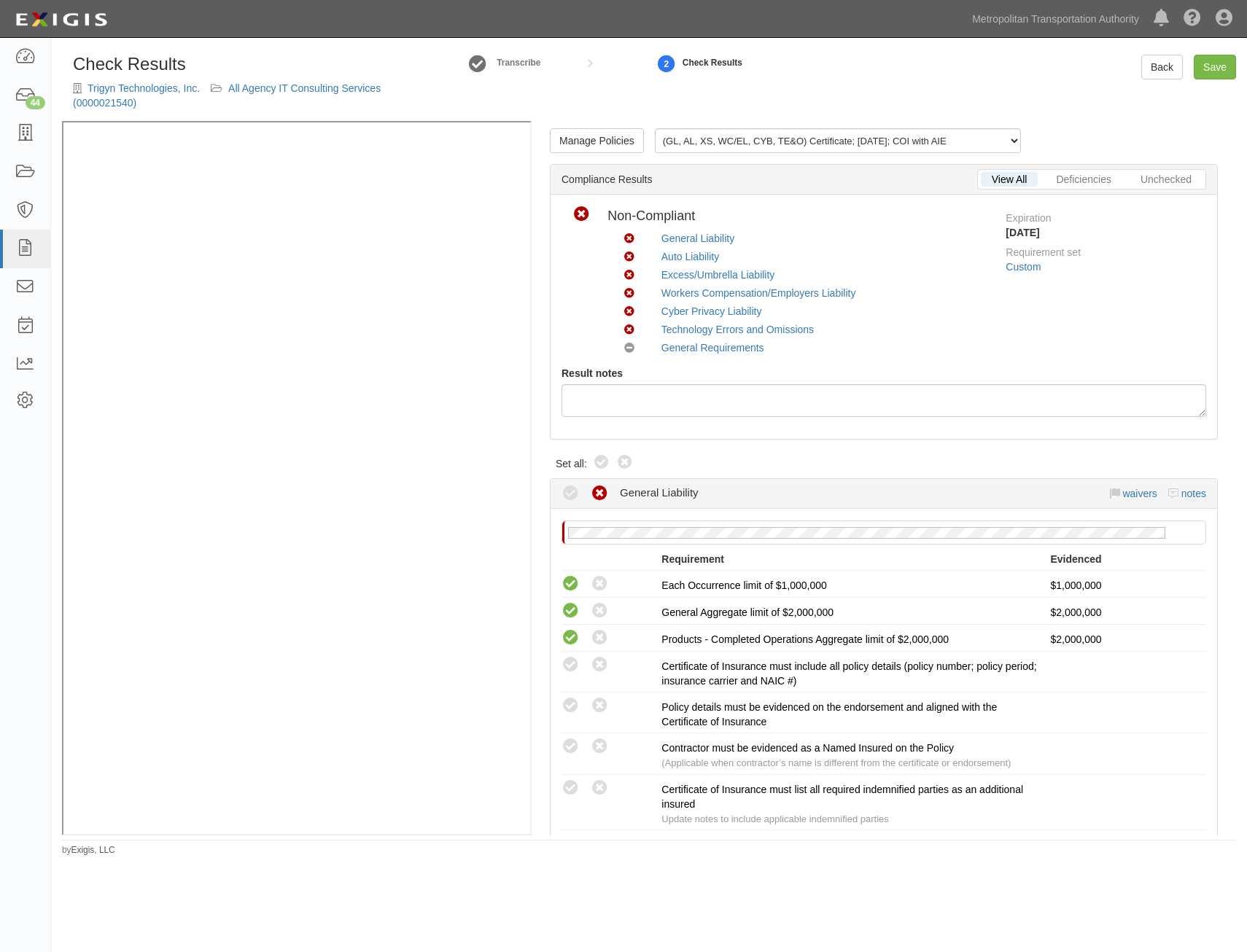
radio input "true"
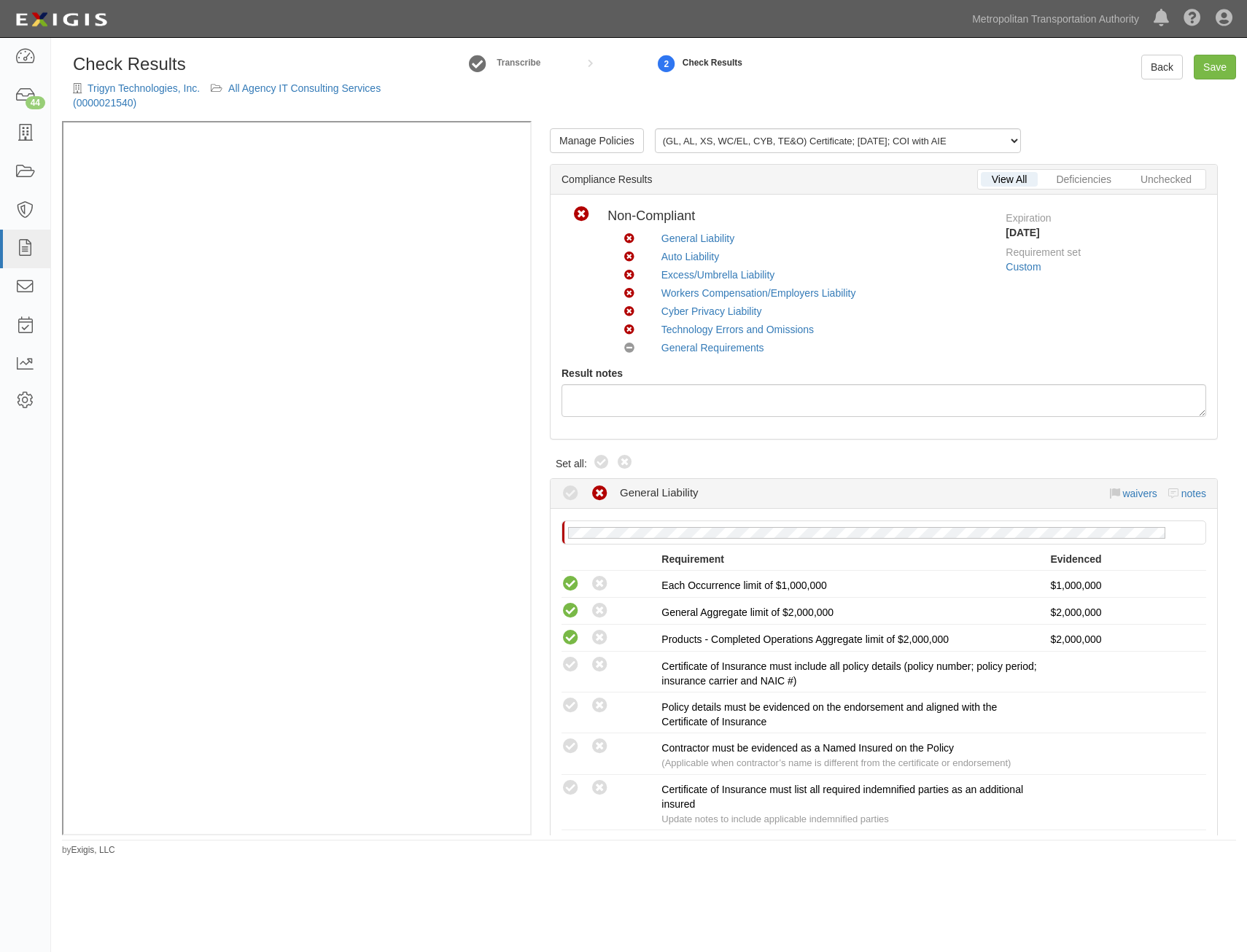
radio input "true"
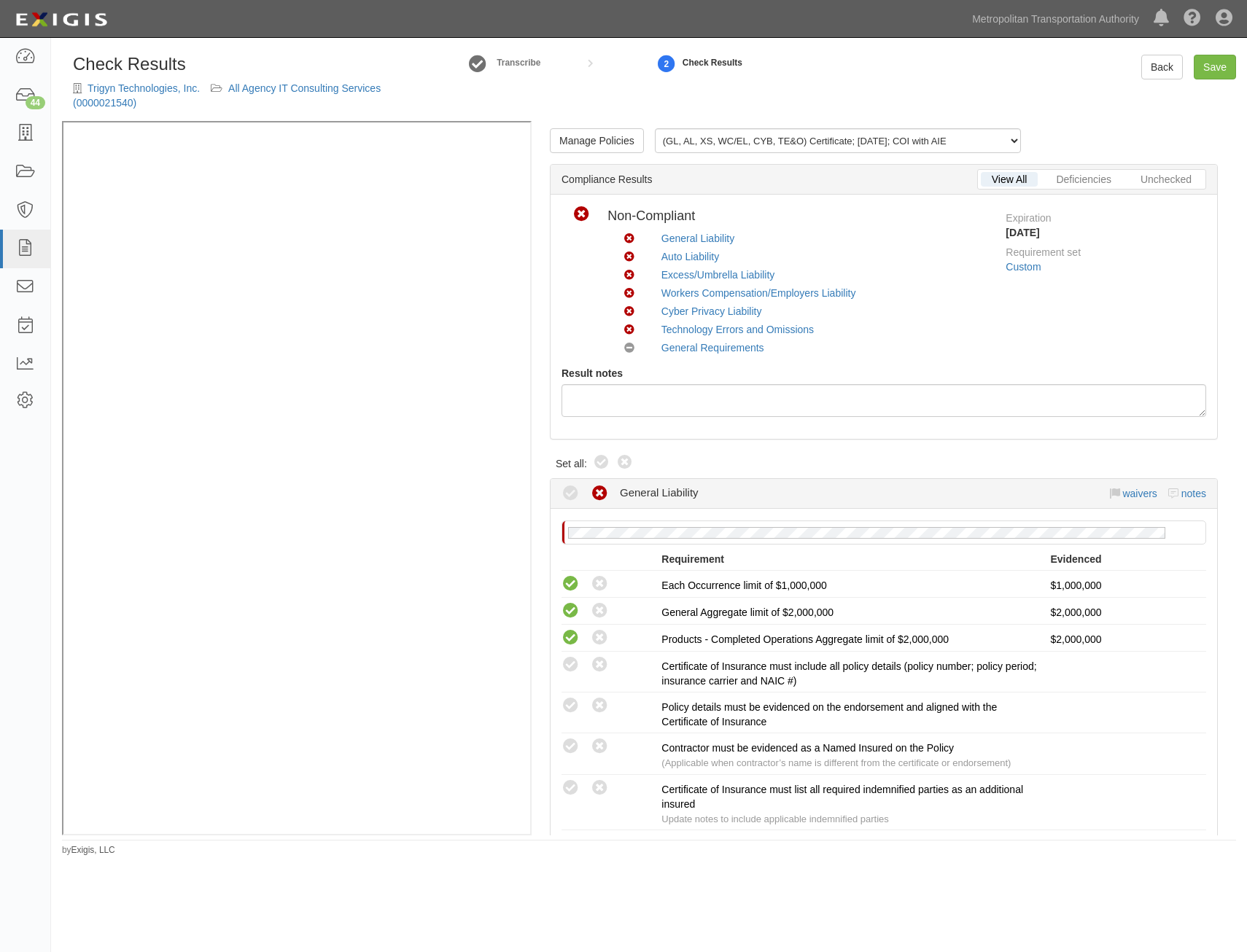
radio input "true"
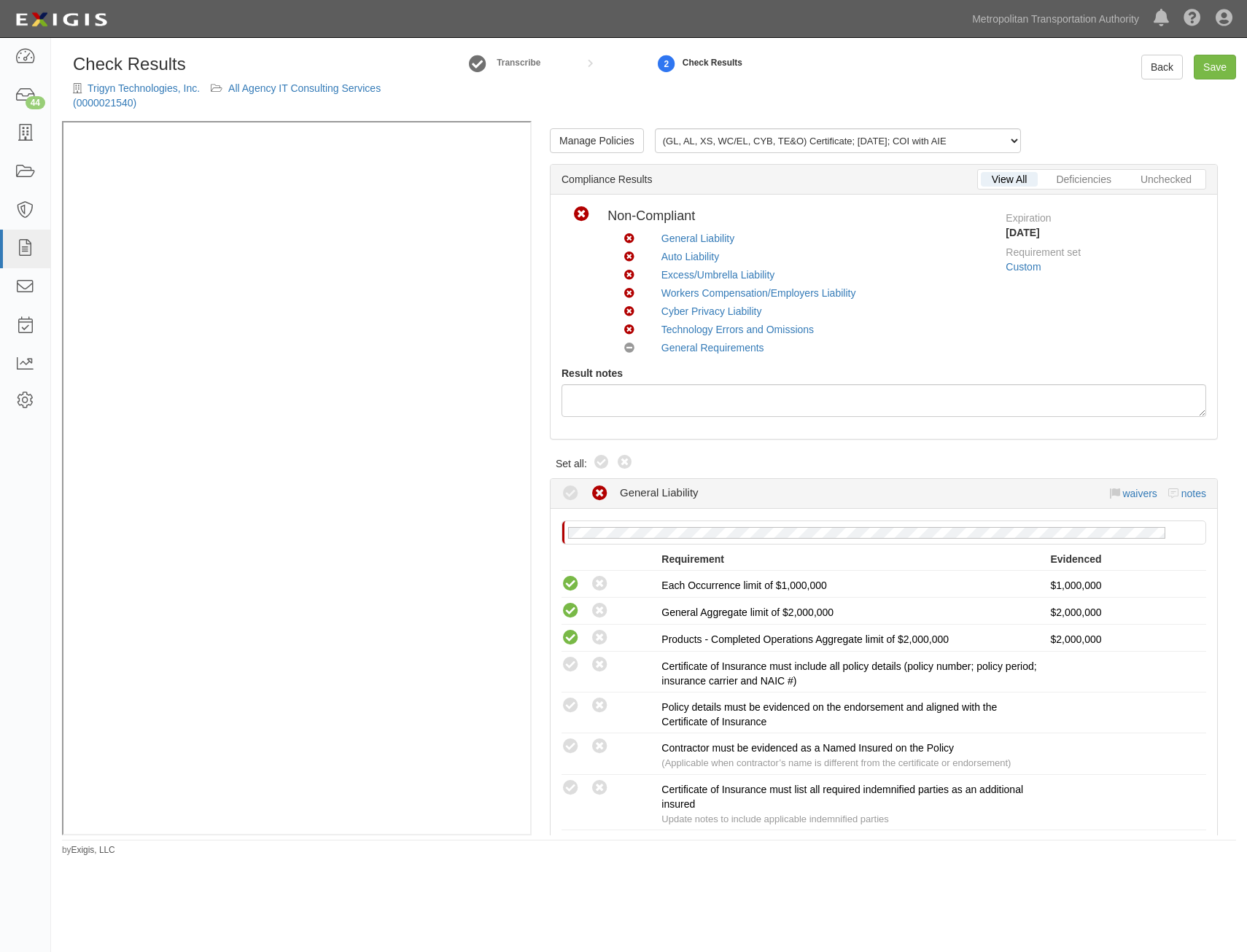
radio input "true"
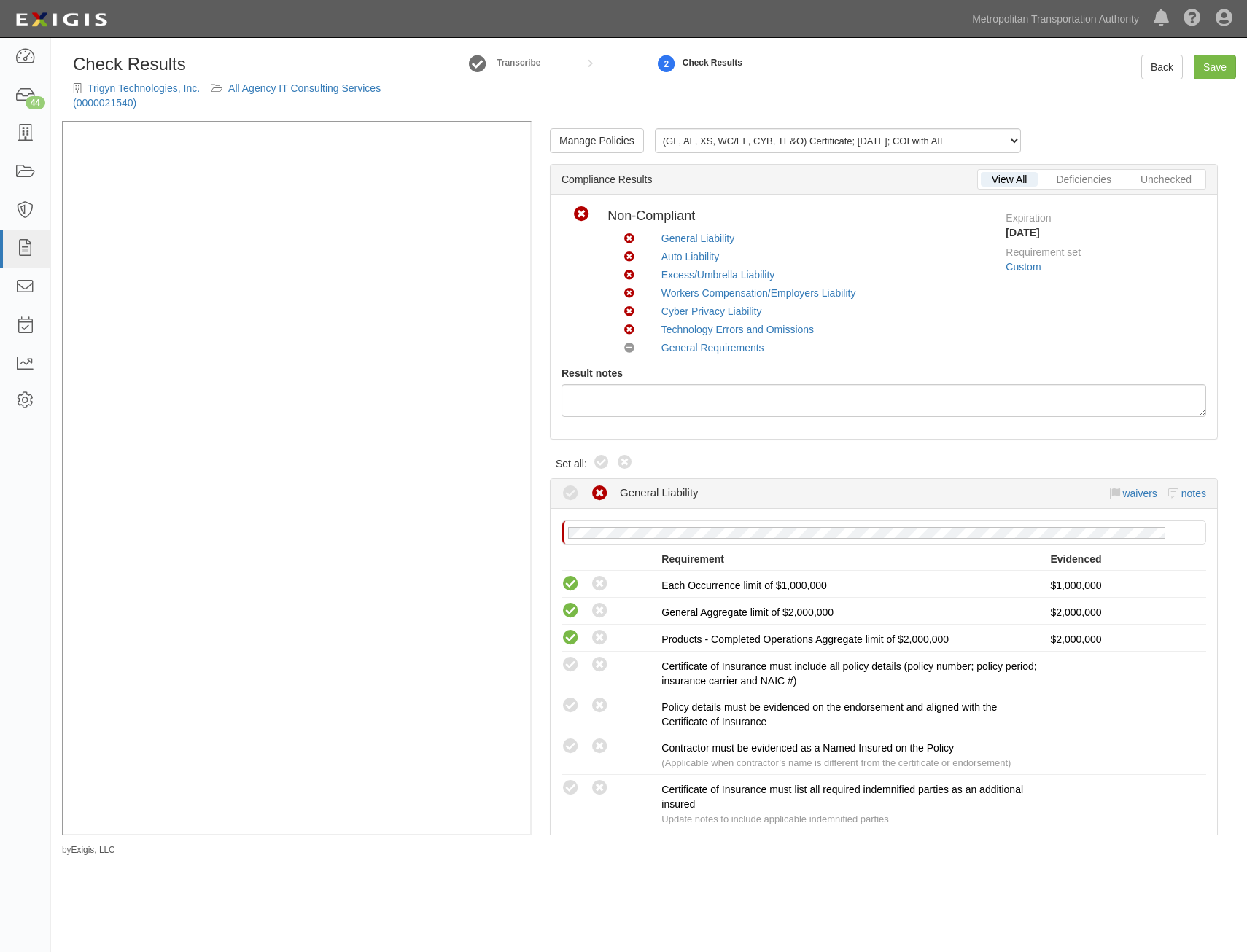
radio input "true"
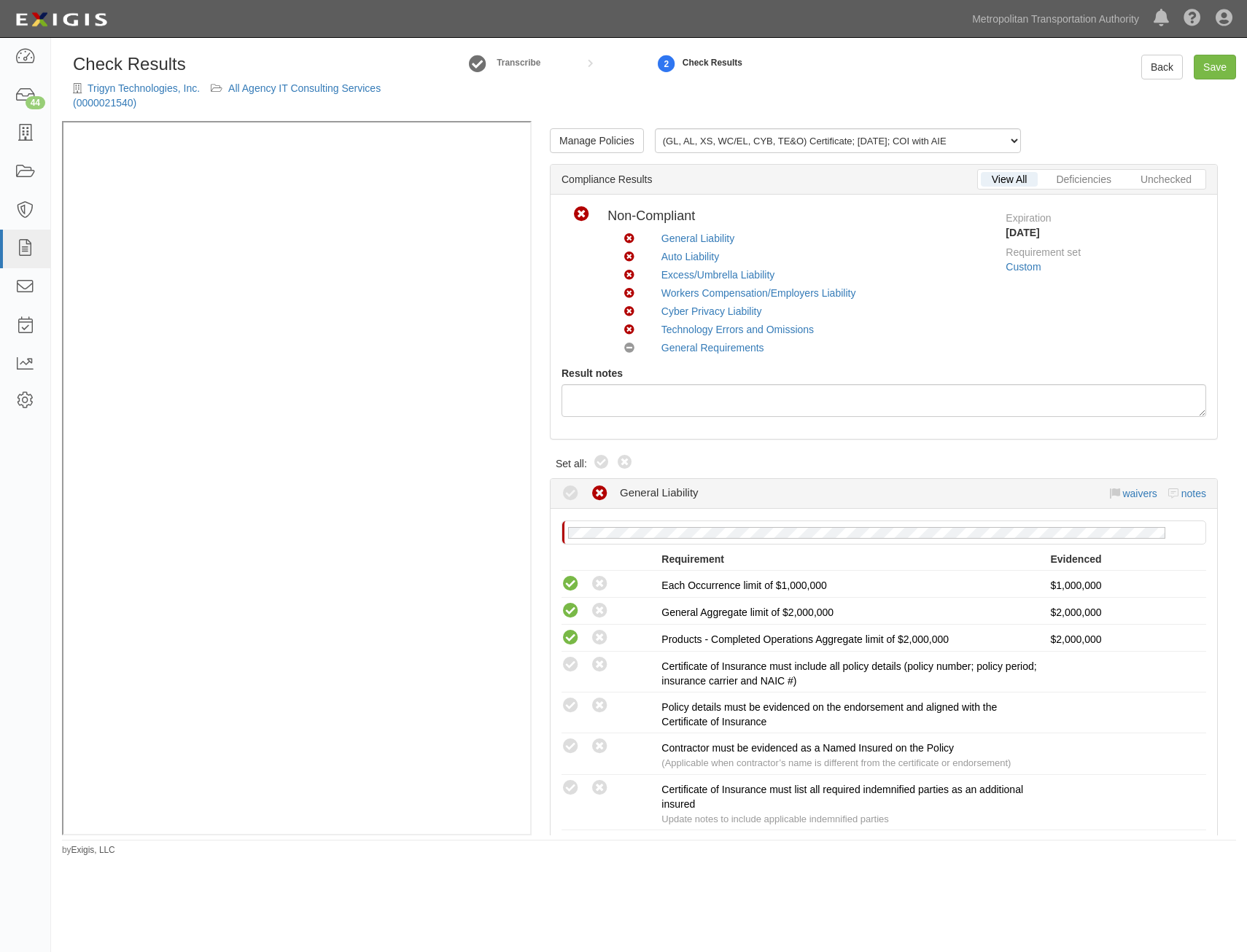
radio input "true"
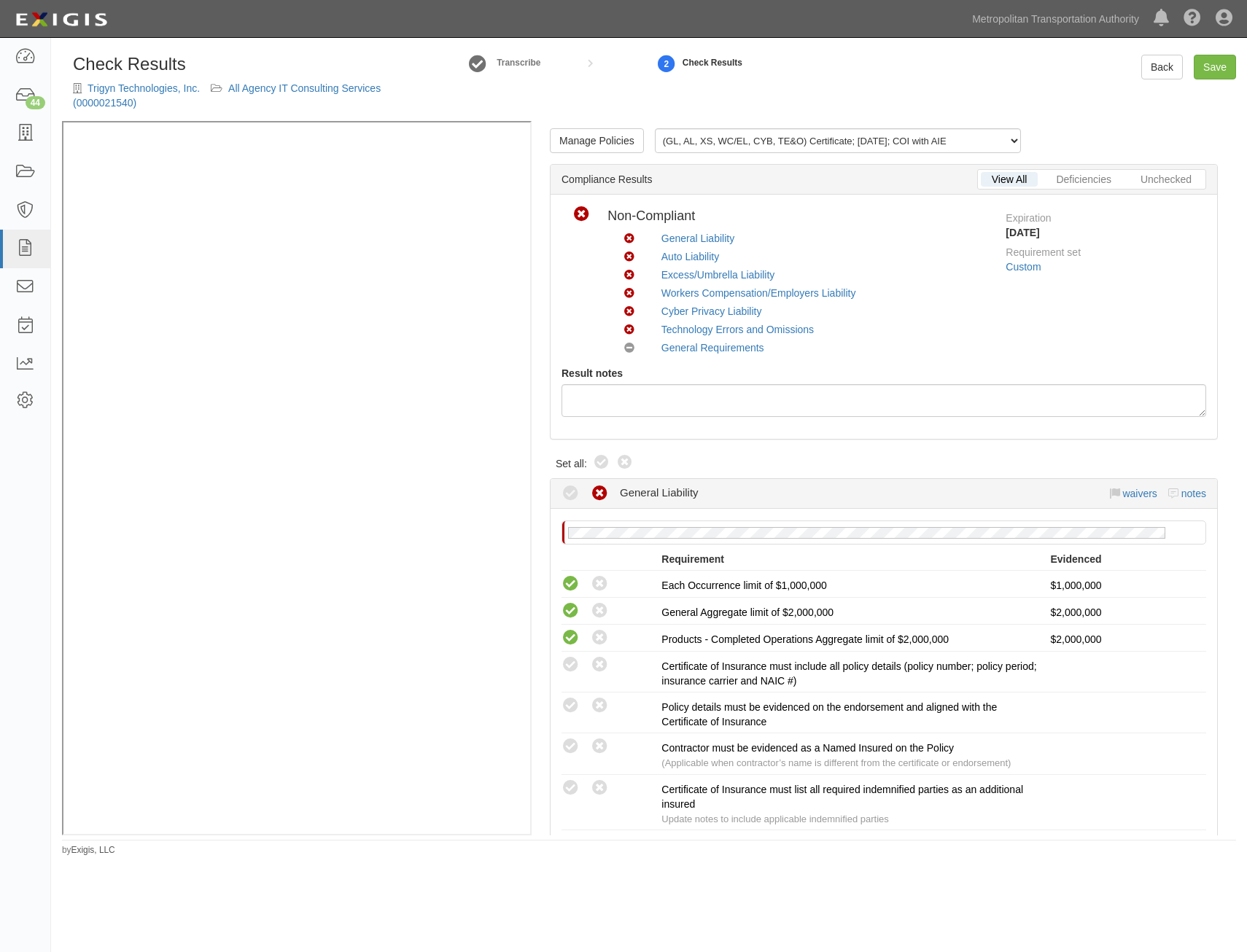
radio input "true"
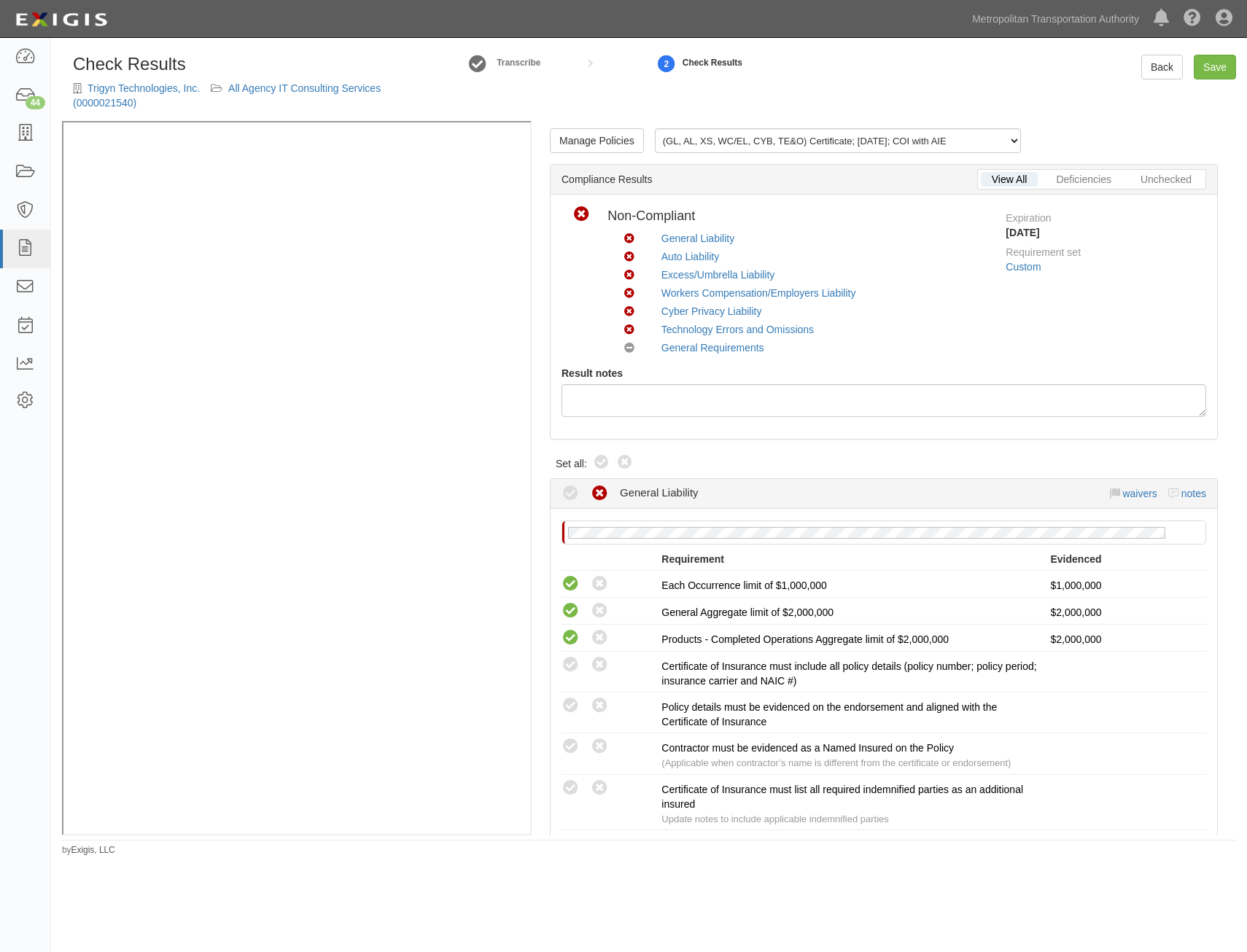
radio input "true"
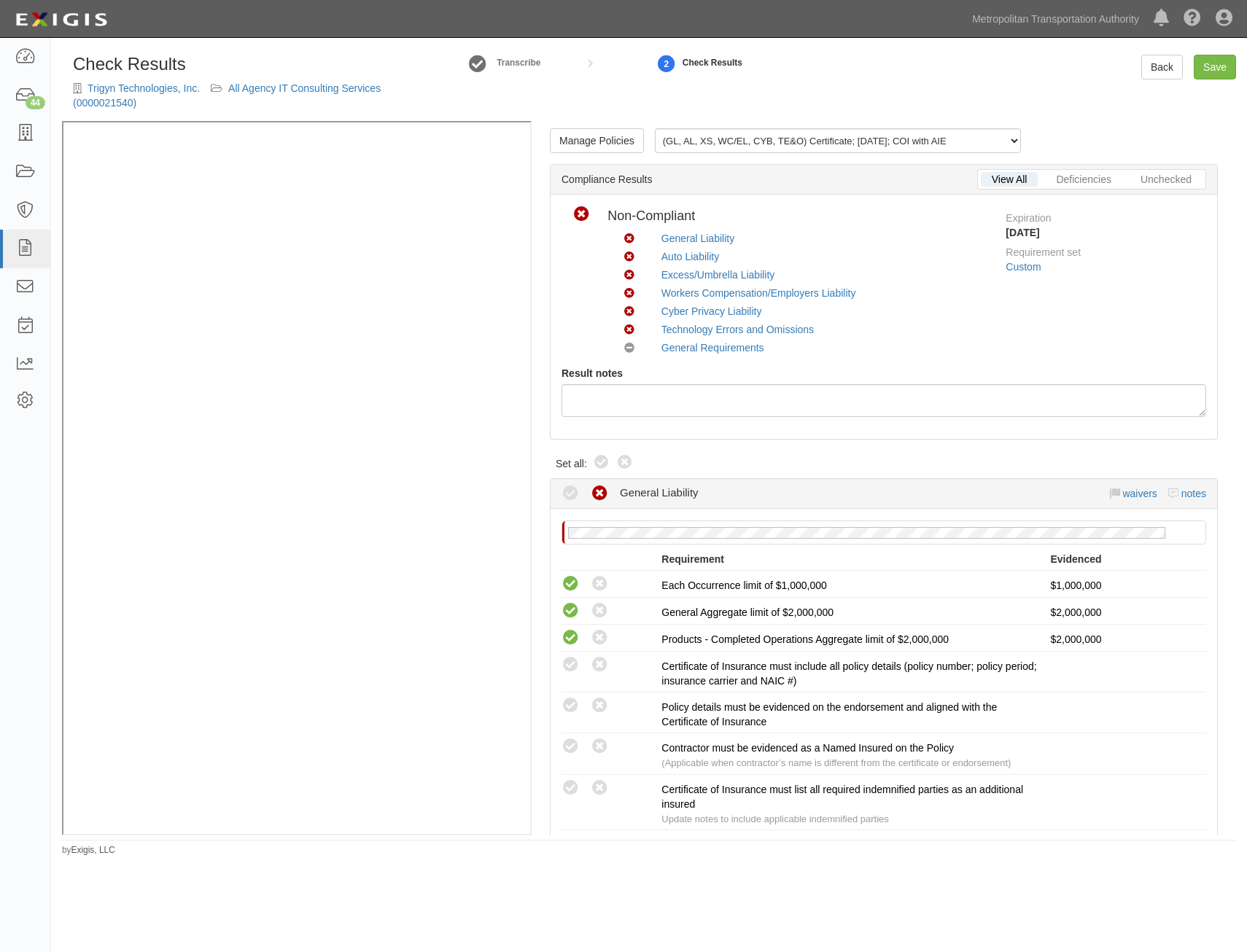
radio input "true"
radio input "false"
radio input "true"
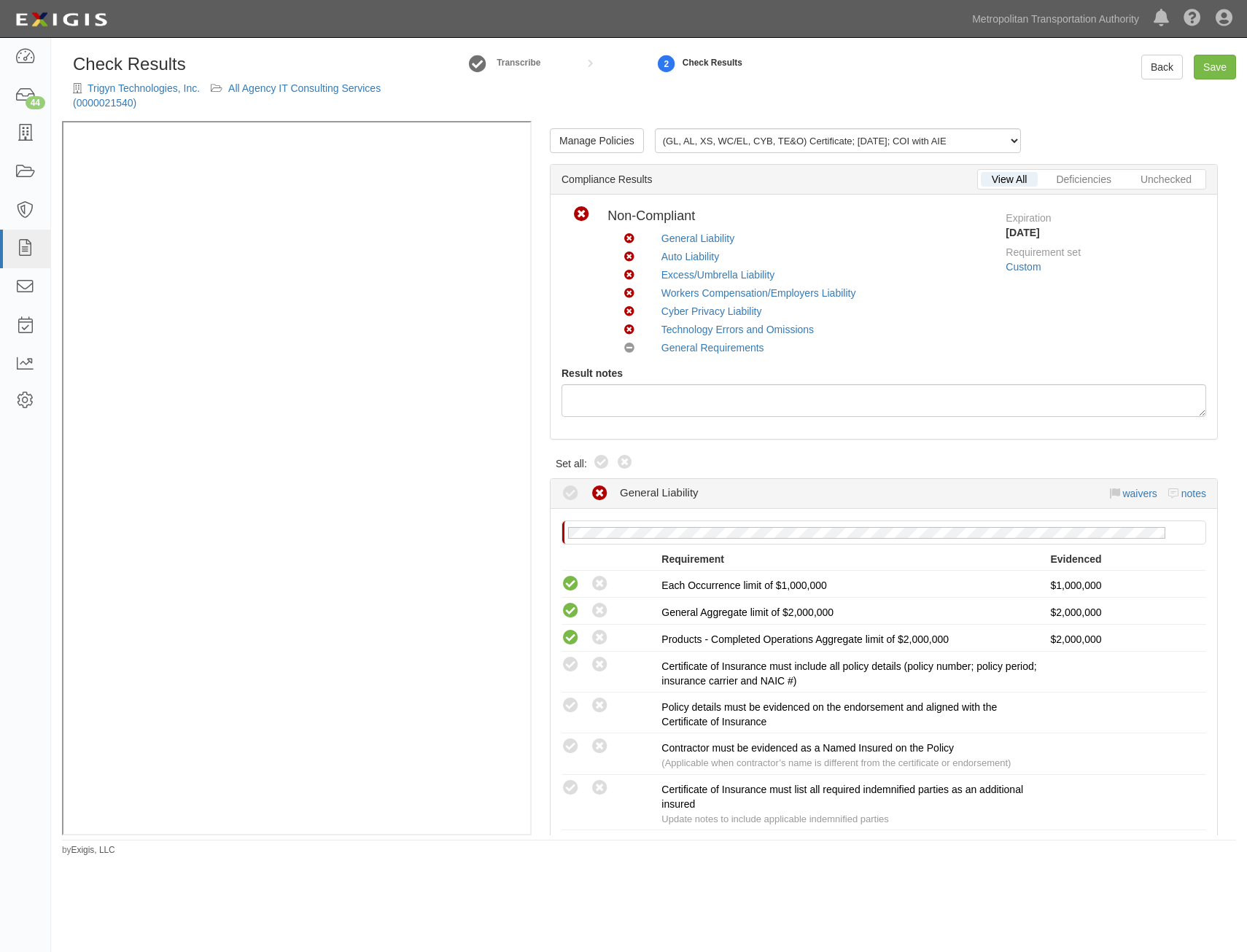
radio input "true"
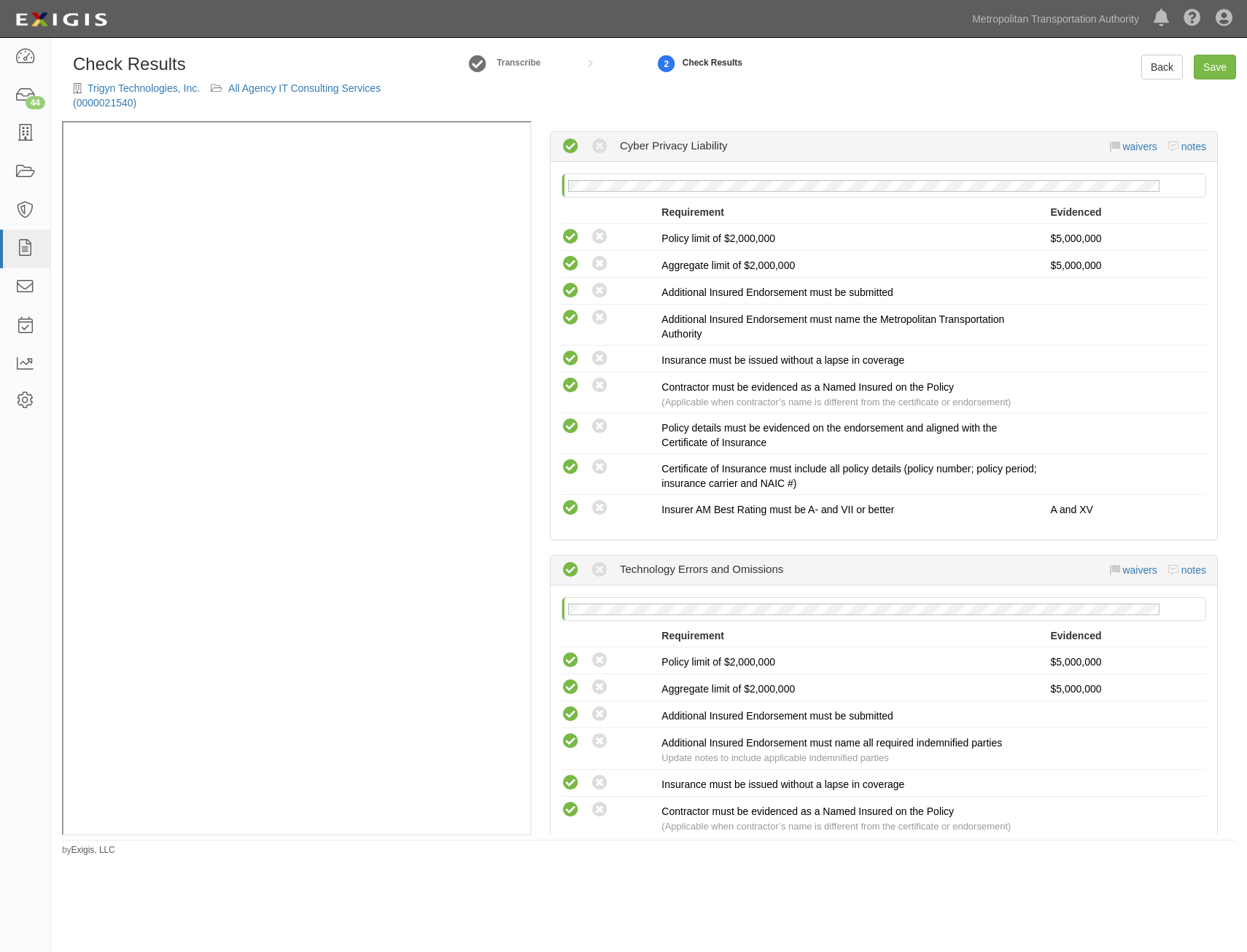
scroll to position [3050, 0]
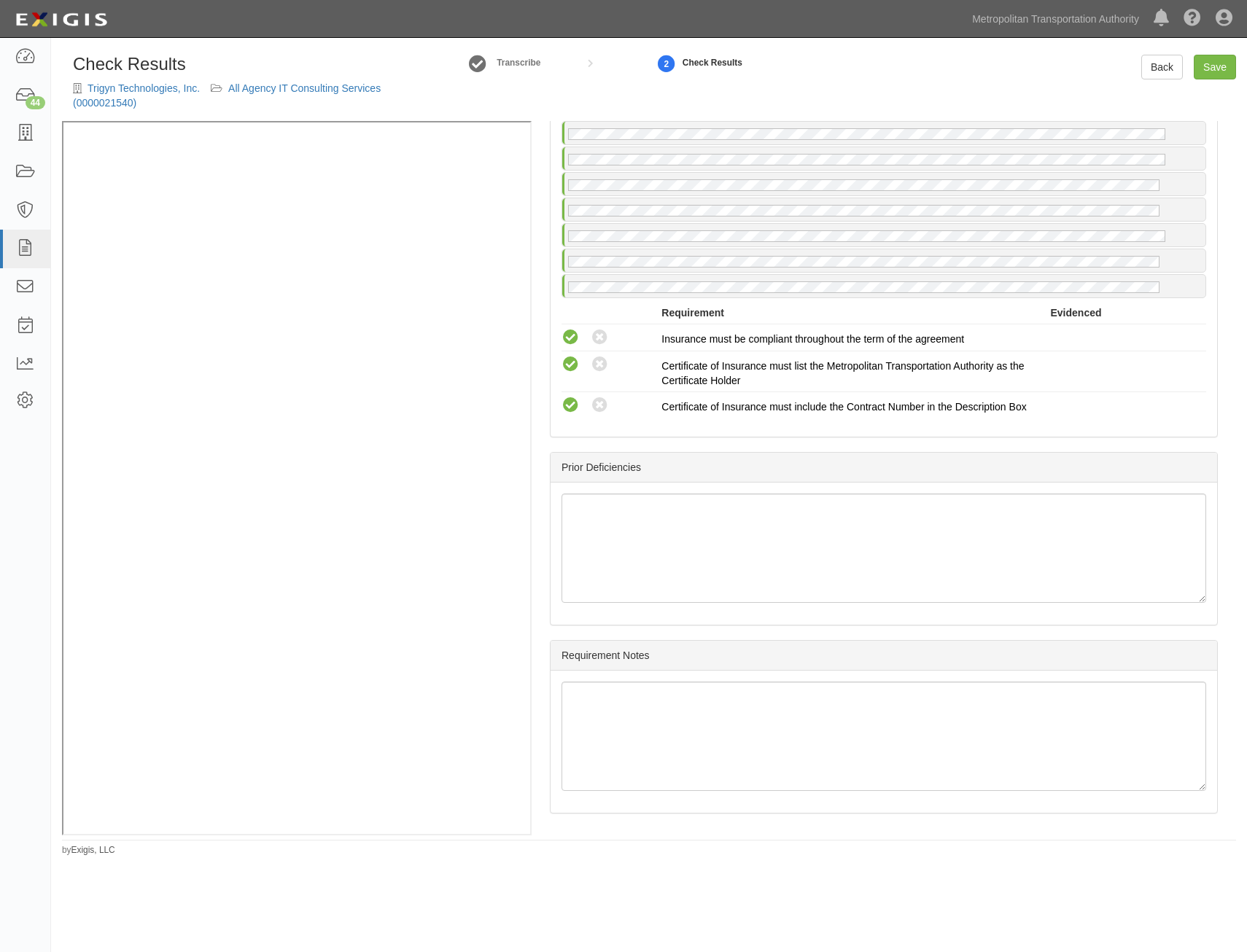
drag, startPoint x: 1047, startPoint y: 282, endPoint x: 1025, endPoint y: 542, distance: 260.9
click at [1226, 70] on link "Save" at bounding box center [1215, 67] width 43 height 25
radio input "true"
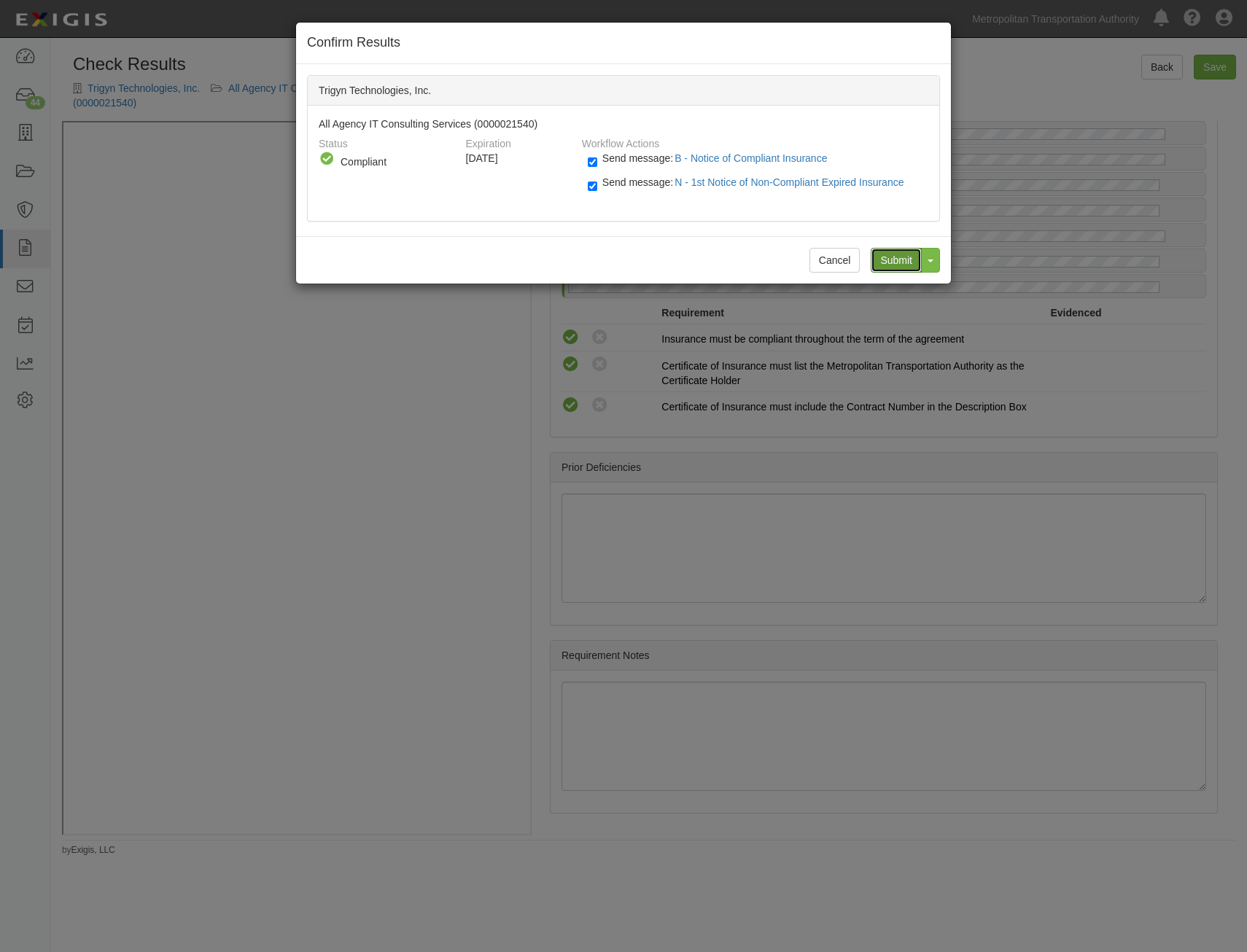
click at [887, 268] on input "Submit" at bounding box center [896, 260] width 51 height 25
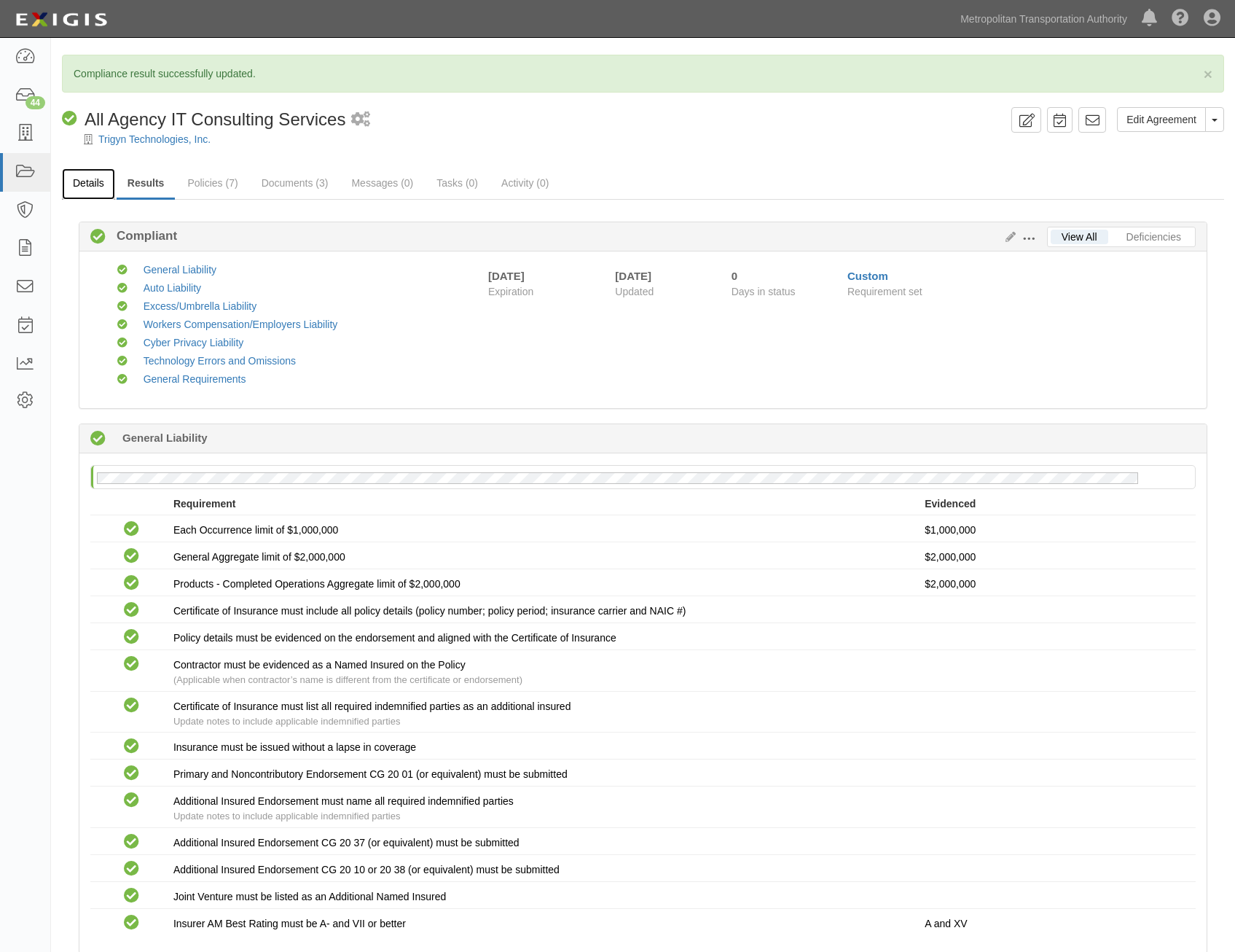
click at [86, 188] on link "Details" at bounding box center [88, 184] width 53 height 31
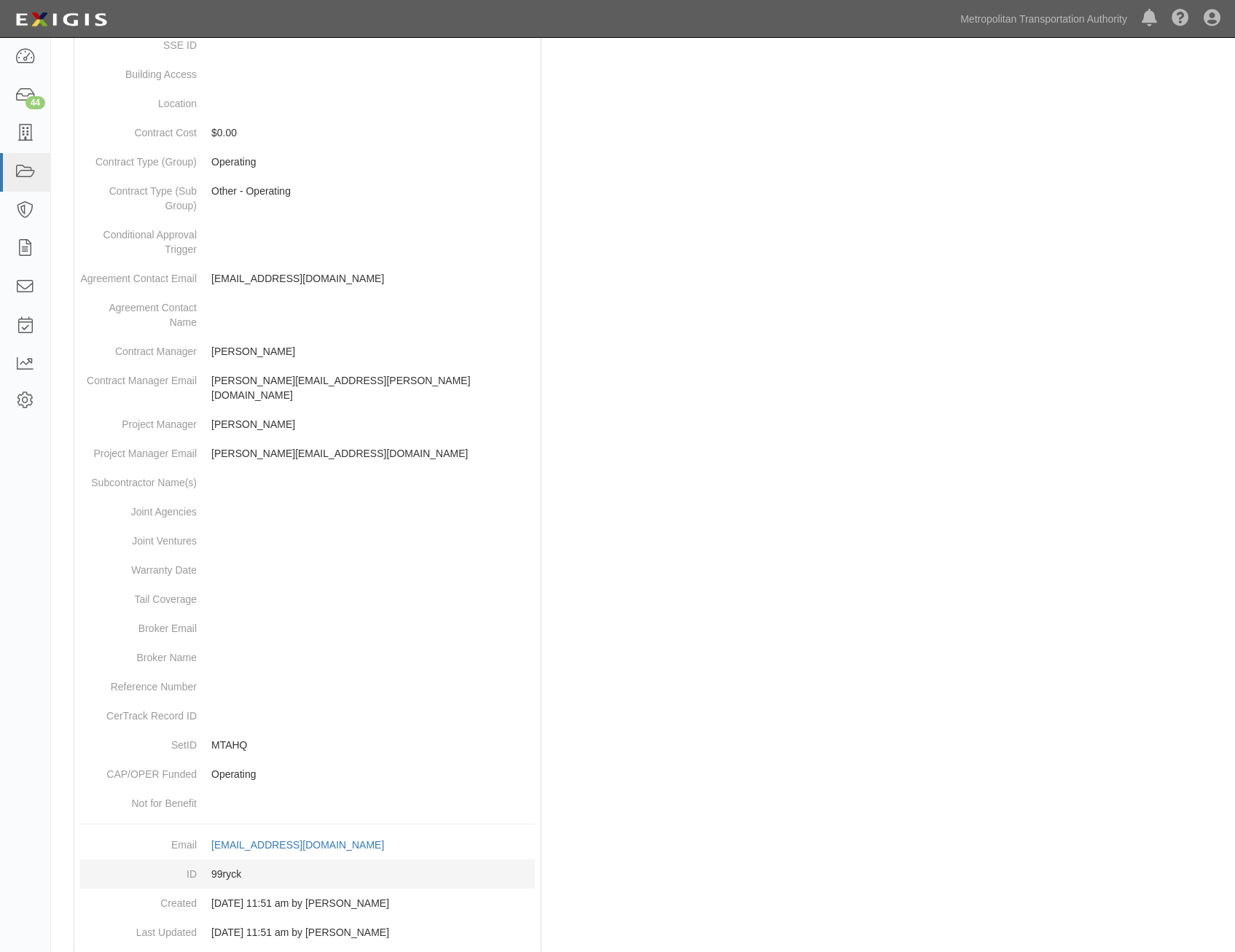
scroll to position [460, 0]
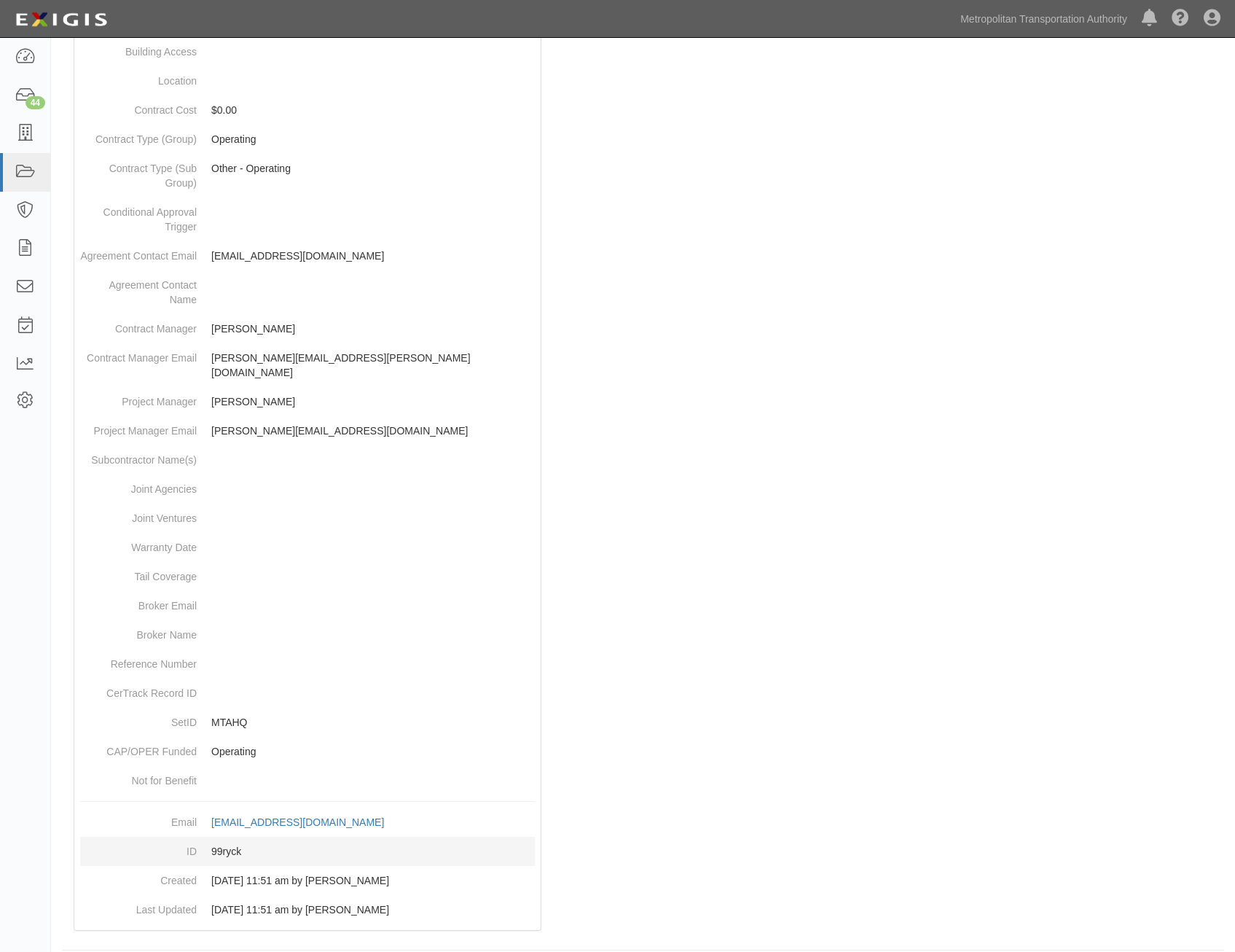
click at [237, 837] on dd "99ryck" at bounding box center [307, 851] width 455 height 29
copy dd "99ryck"
click at [780, 365] on div at bounding box center [643, 338] width 1163 height 1214
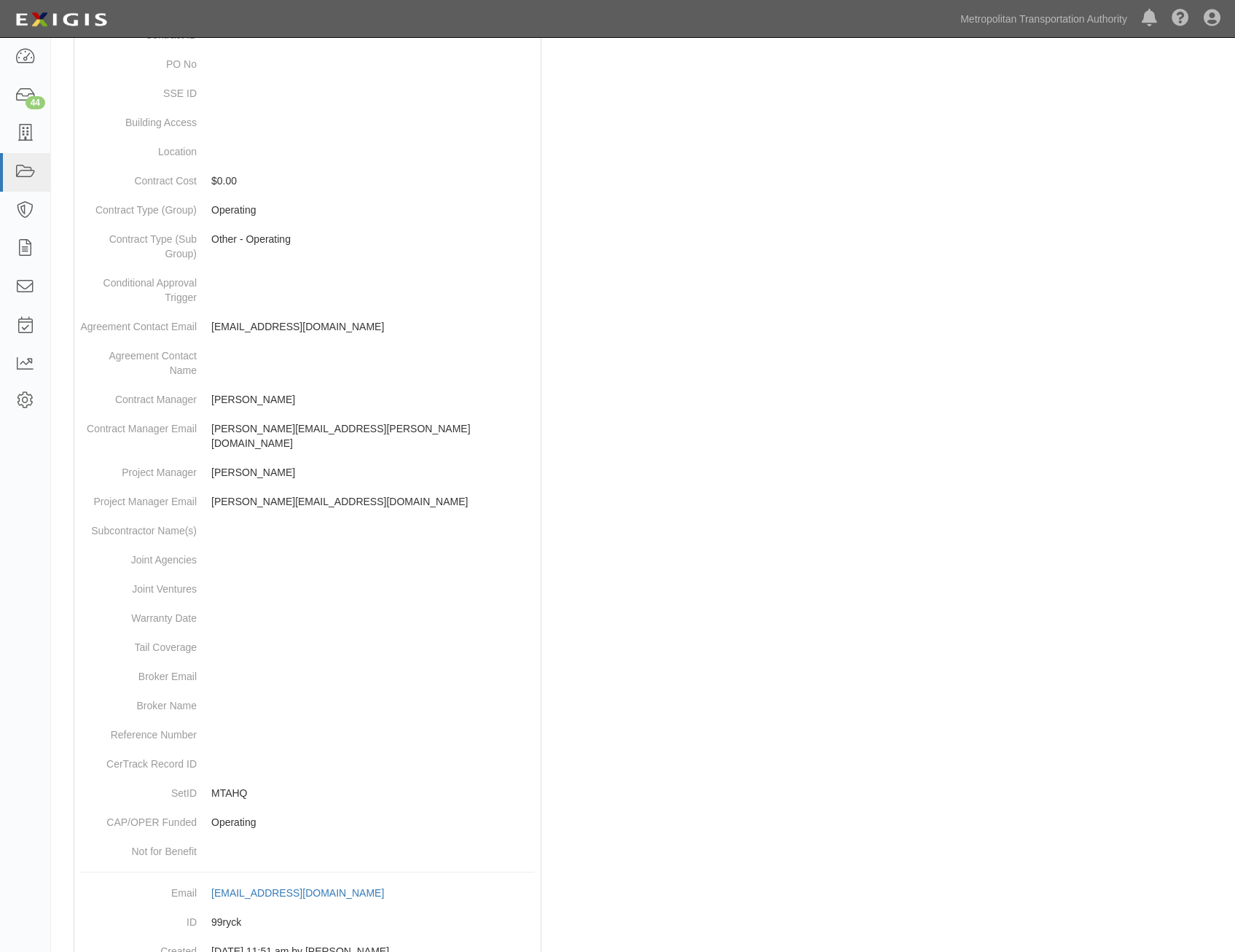
scroll to position [0, 0]
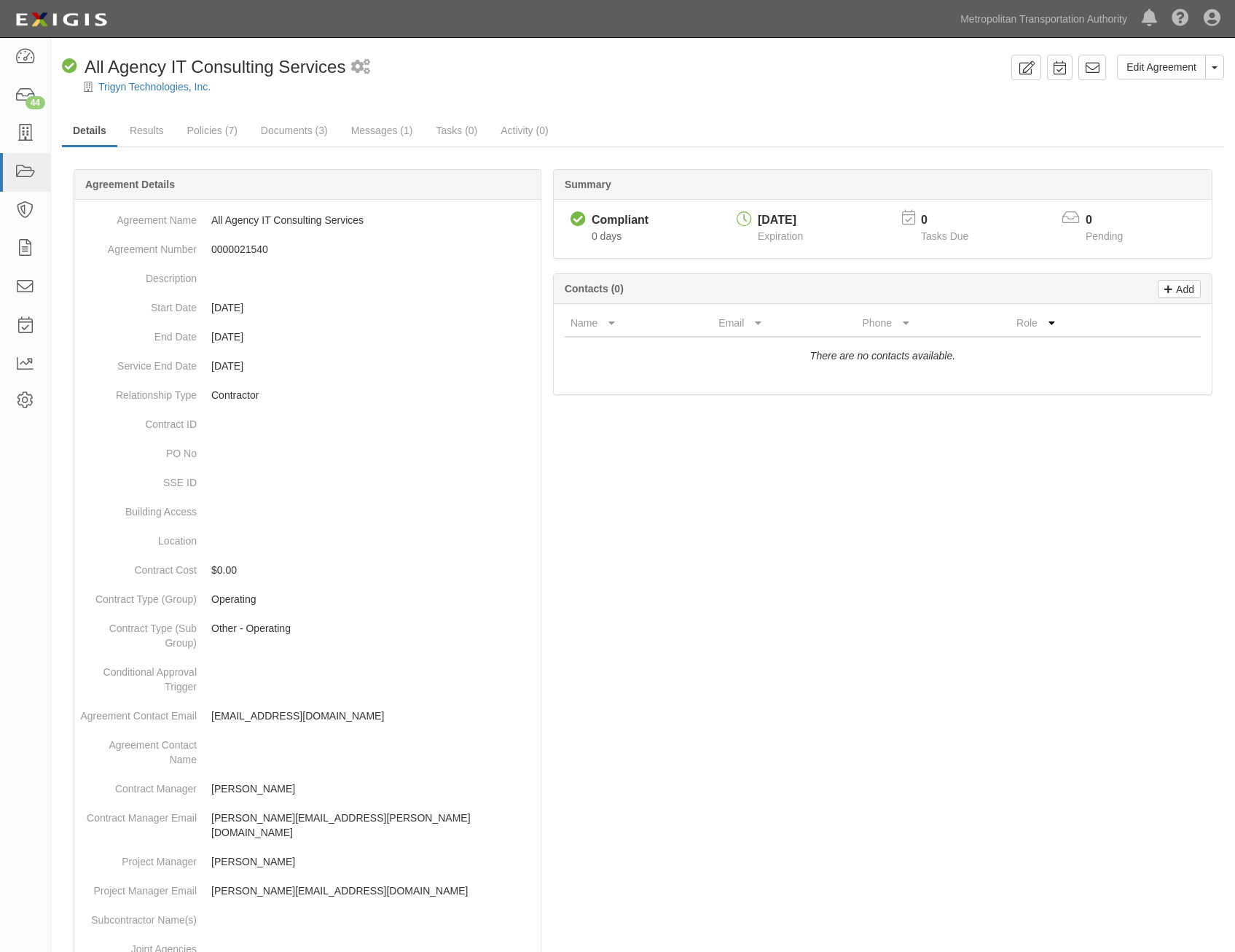
drag, startPoint x: 799, startPoint y: 635, endPoint x: 825, endPoint y: 423, distance: 213.6
click at [1088, 71] on icon at bounding box center [1092, 68] width 15 height 15
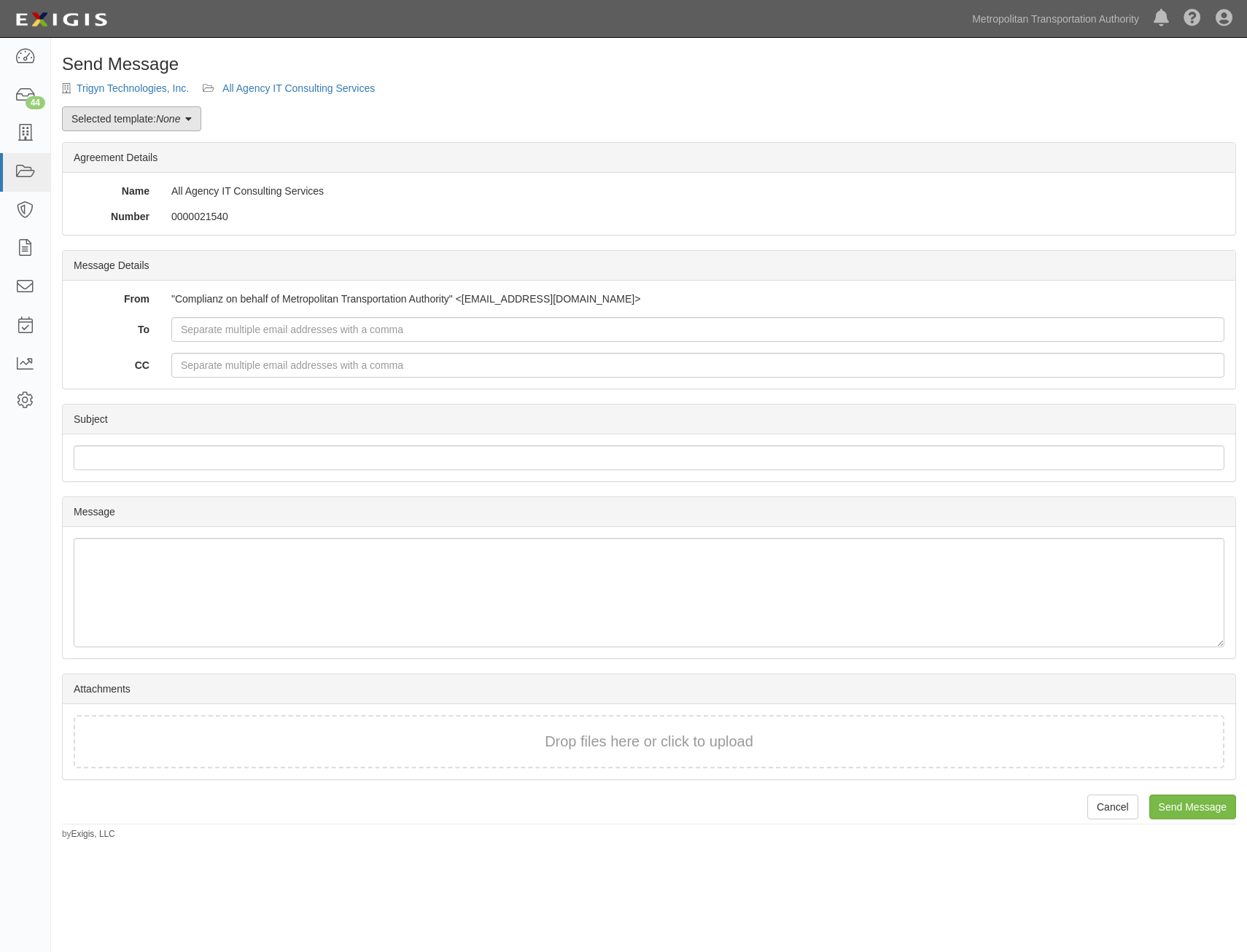
click at [135, 112] on link "Selected template: None" at bounding box center [132, 118] width 139 height 25
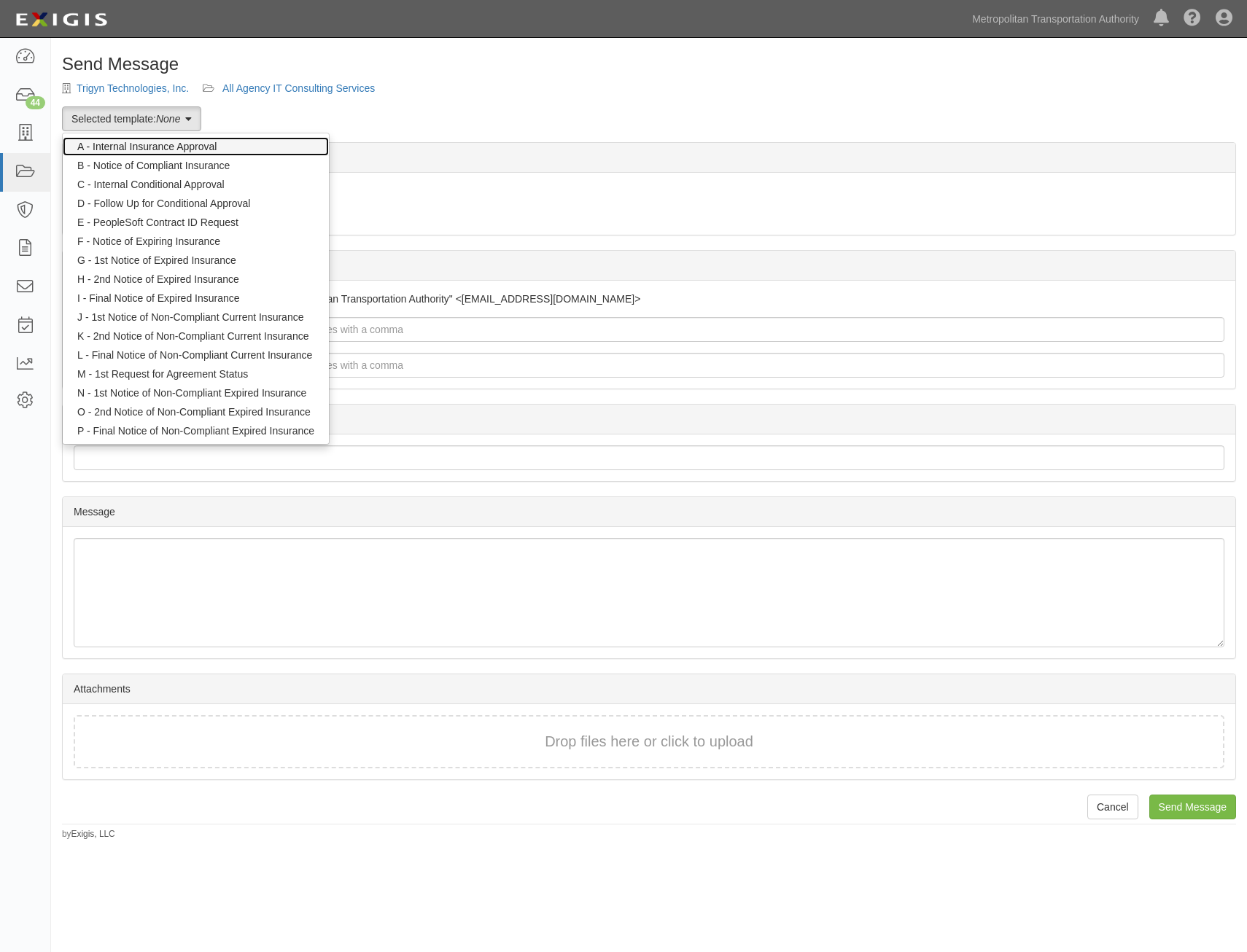
click at [194, 143] on link "A - Internal Insurance Approval" at bounding box center [196, 146] width 266 height 19
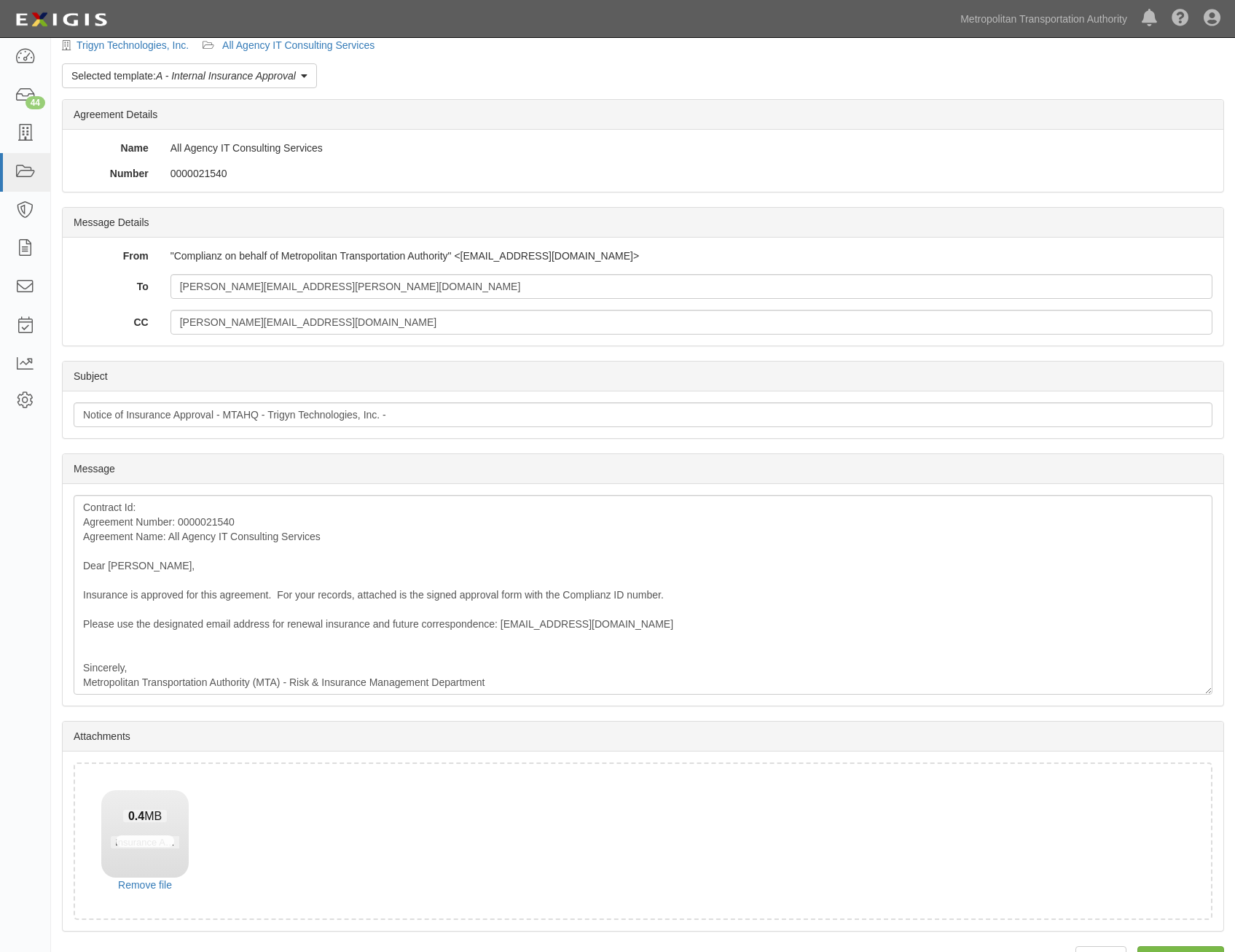
scroll to position [83, 0]
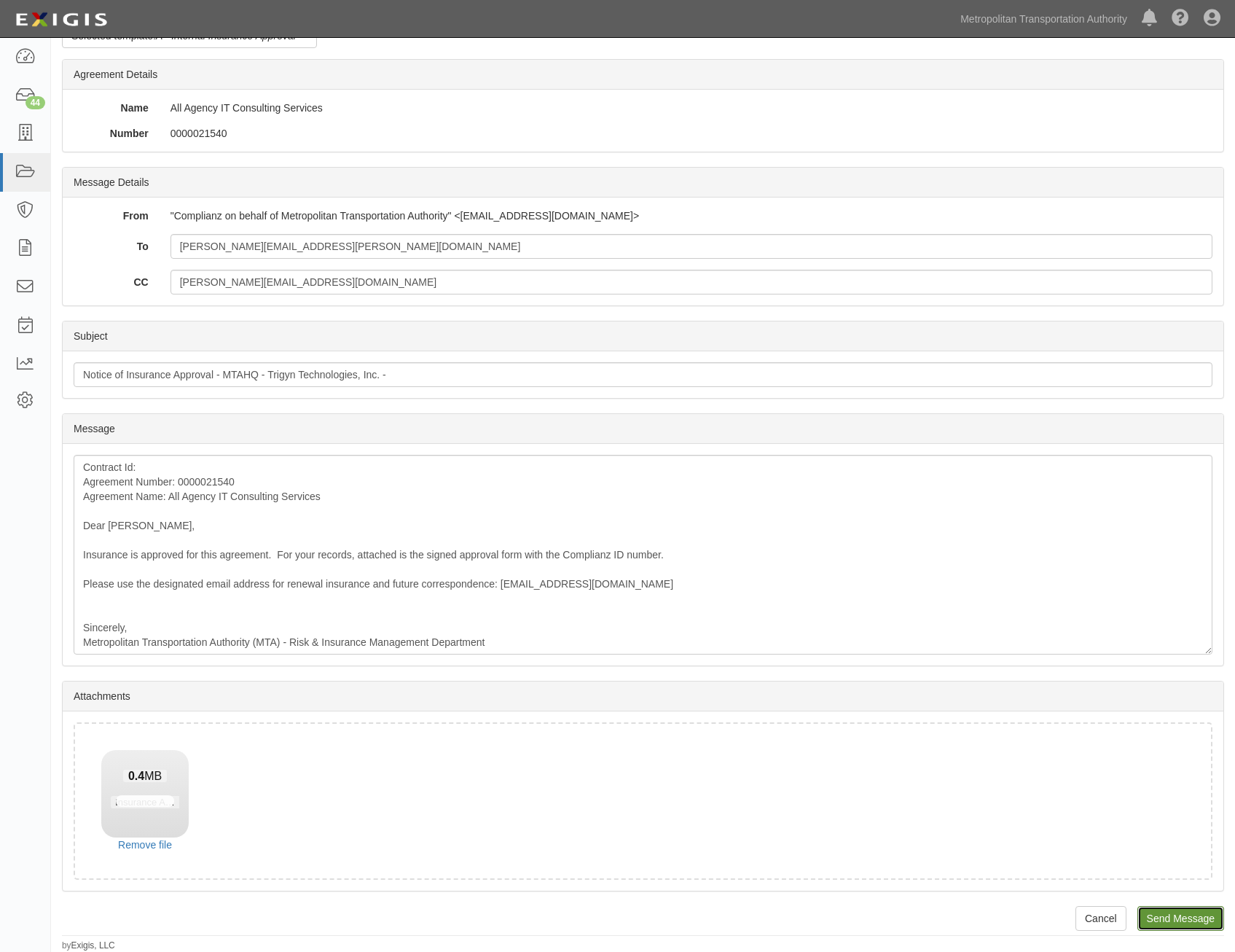
click at [1180, 924] on input "Send Message" at bounding box center [1181, 918] width 87 height 25
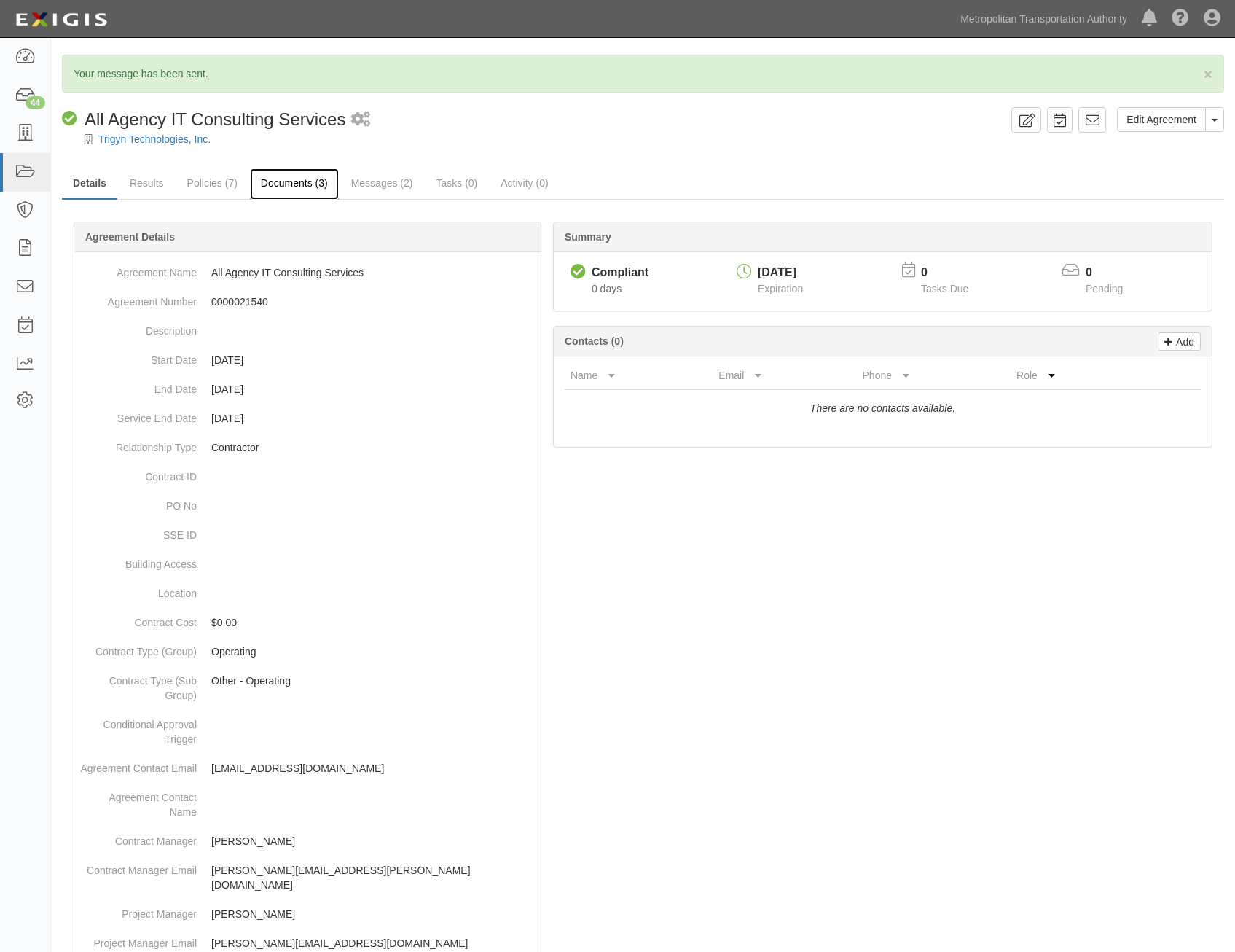
drag, startPoint x: 0, startPoint y: 0, endPoint x: 309, endPoint y: 175, distance: 355.1
click at [309, 175] on link "Documents (3)" at bounding box center [294, 184] width 89 height 31
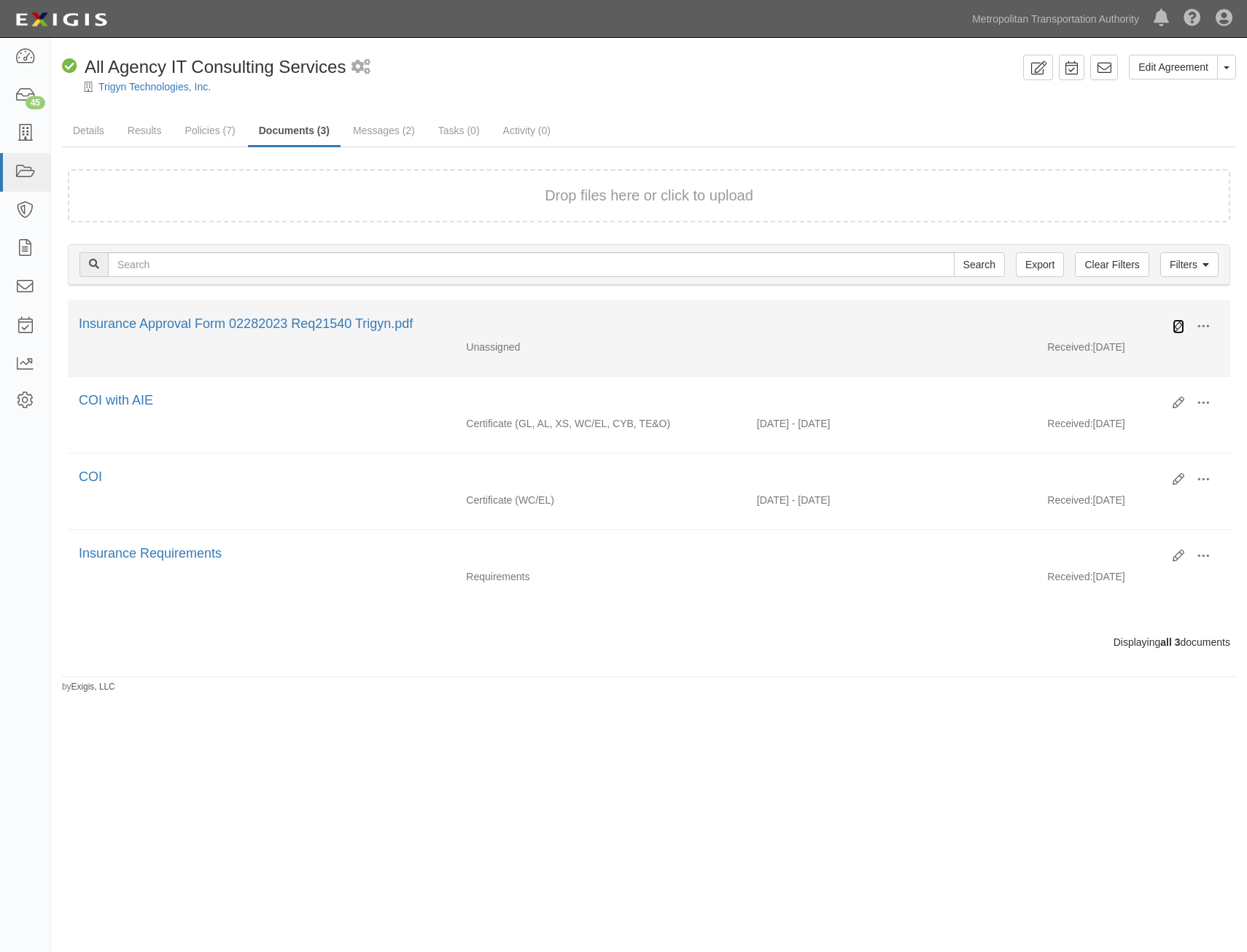
click at [1182, 324] on icon at bounding box center [1178, 327] width 12 height 12
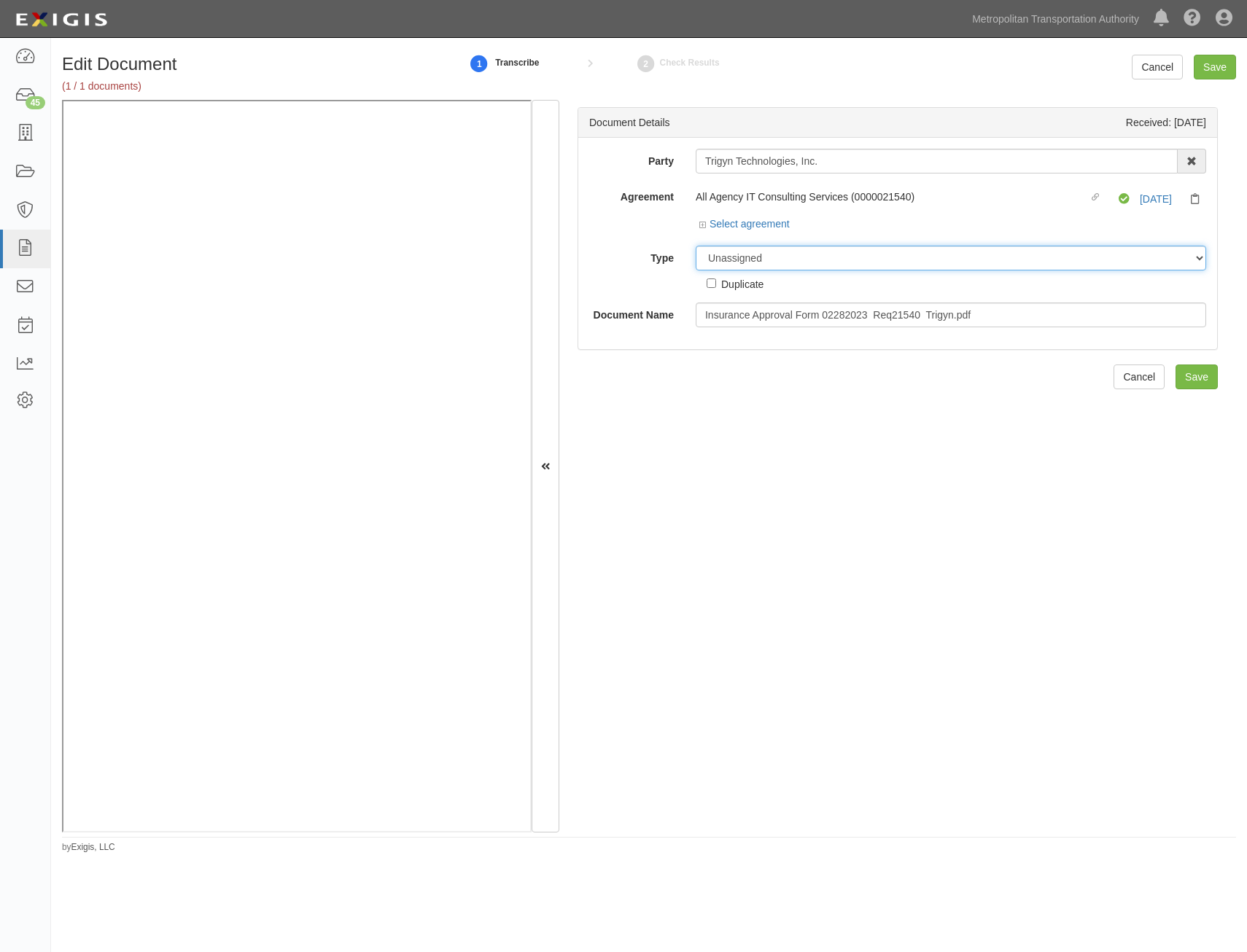
click at [1106, 253] on select "Unassigned Binder Cancellation Notice Certificate Contract Endorsement Insuranc…" at bounding box center [951, 258] width 511 height 25
select select "OtherDetail"
click at [696, 246] on select "Unassigned Binder Cancellation Notice Certificate Contract Endorsement Insuranc…" at bounding box center [951, 258] width 511 height 25
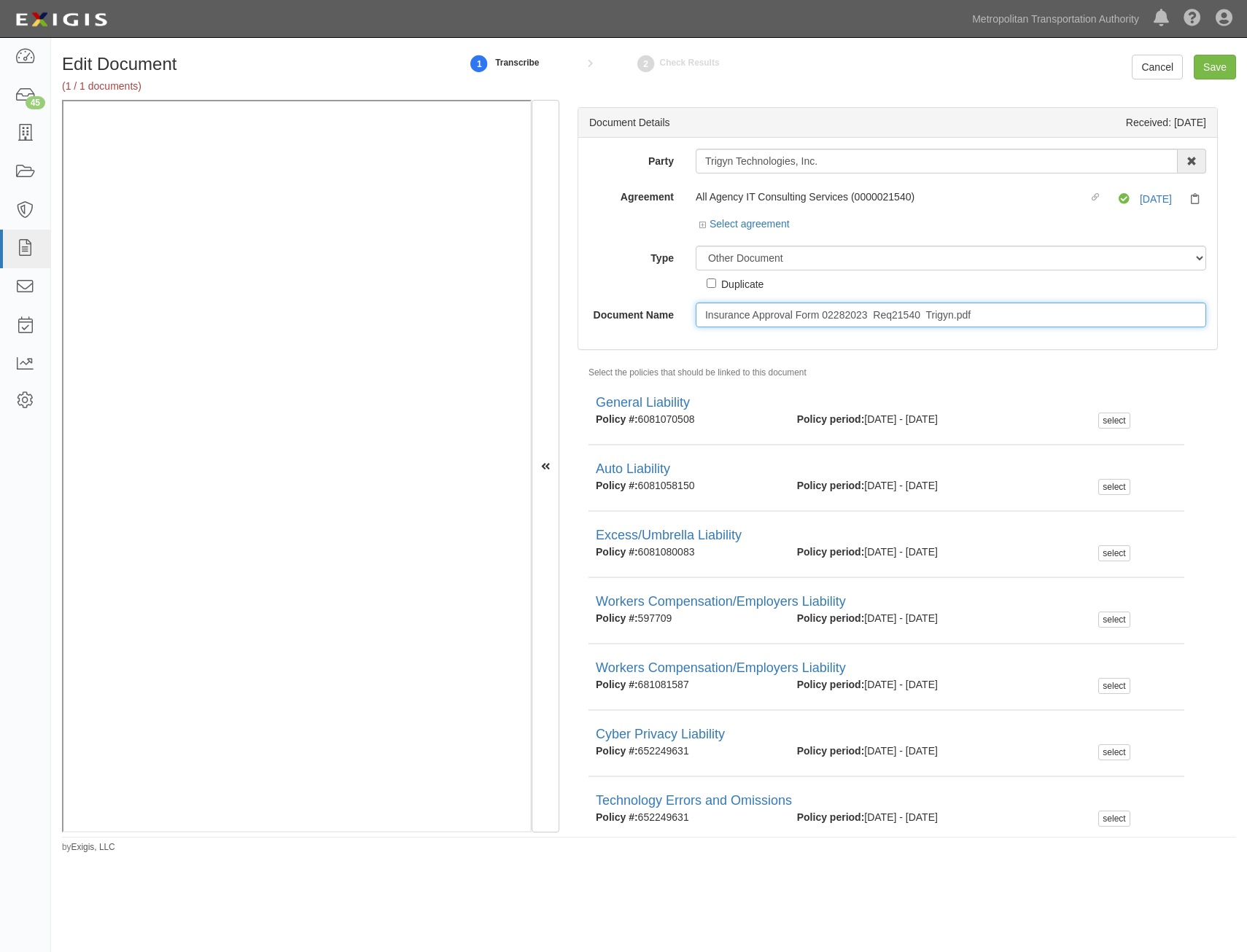
click at [979, 312] on input "Insurance Approval Form 02282023 Req21540 Trigyn.pdf" at bounding box center [951, 315] width 511 height 25
type input "Approval Form"
click at [1225, 61] on input "Save" at bounding box center [1215, 67] width 43 height 25
